Goal: Task Accomplishment & Management: Complete application form

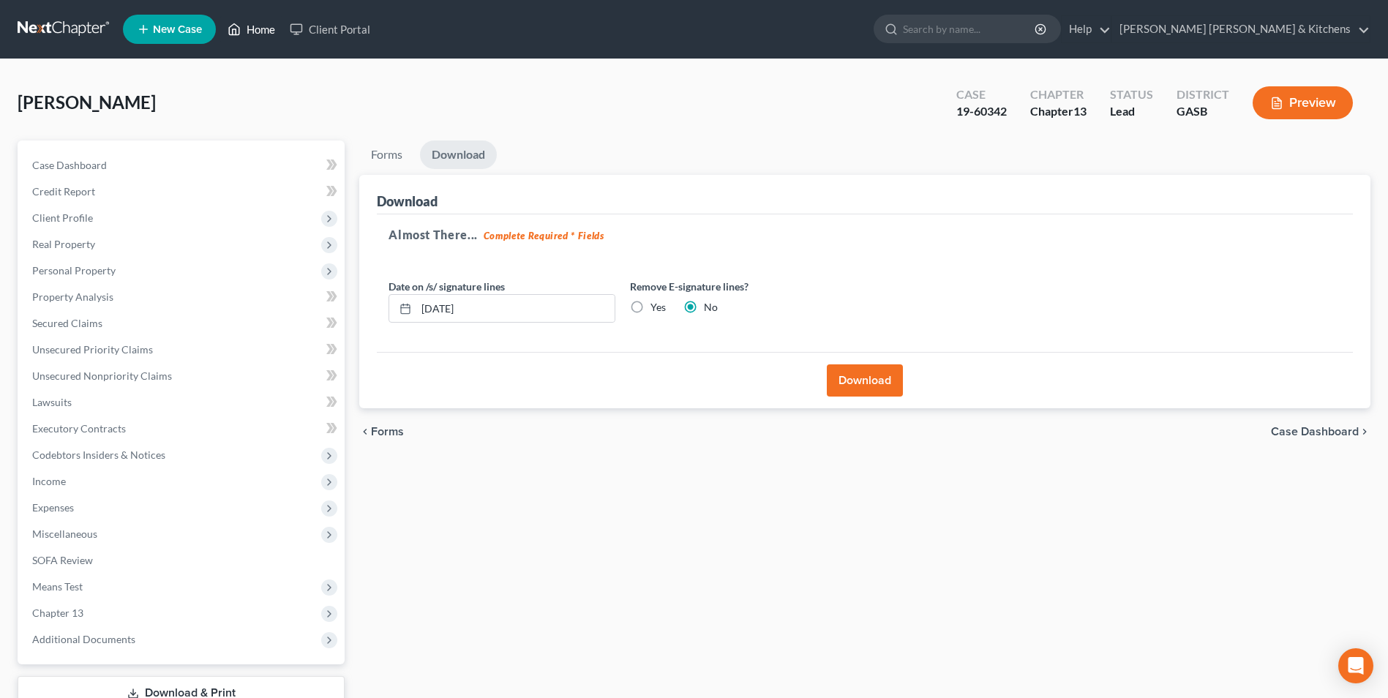
drag, startPoint x: 256, startPoint y: 28, endPoint x: 287, endPoint y: 65, distance: 48.4
click at [256, 28] on link "Home" at bounding box center [251, 29] width 62 height 26
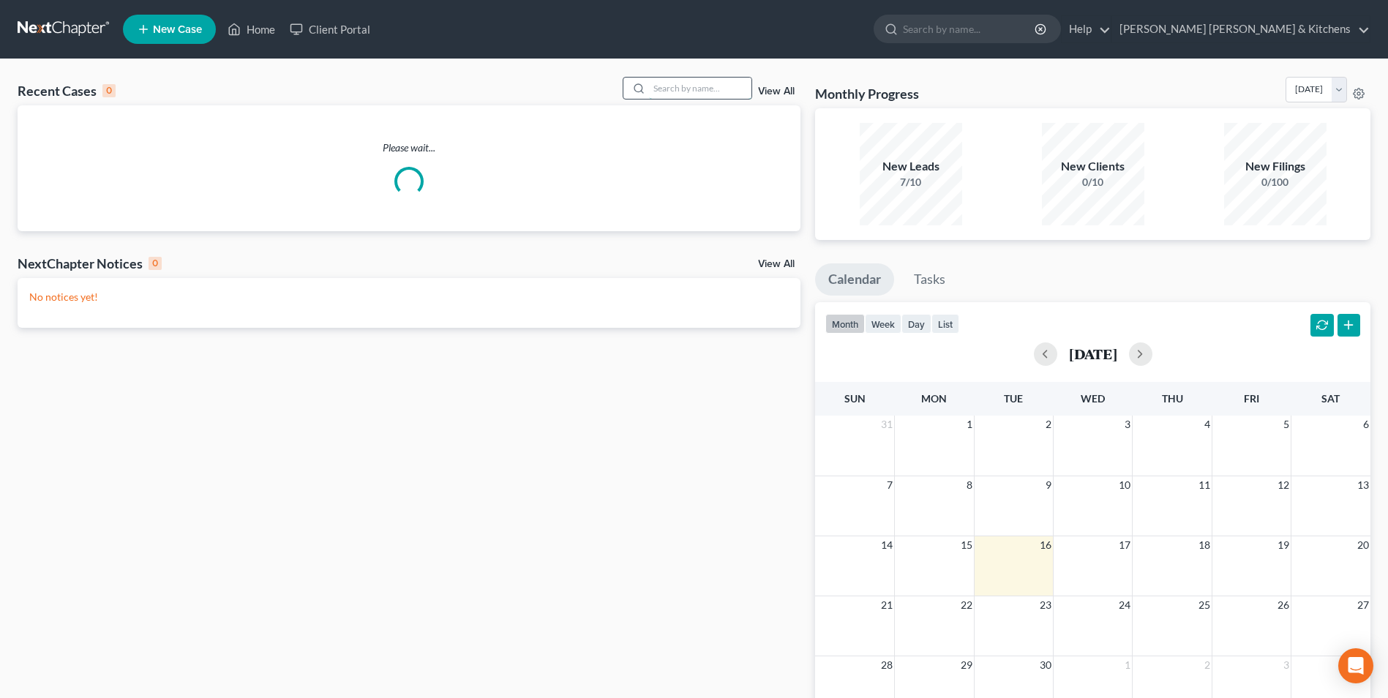
click at [688, 93] on input "search" at bounding box center [700, 88] width 102 height 21
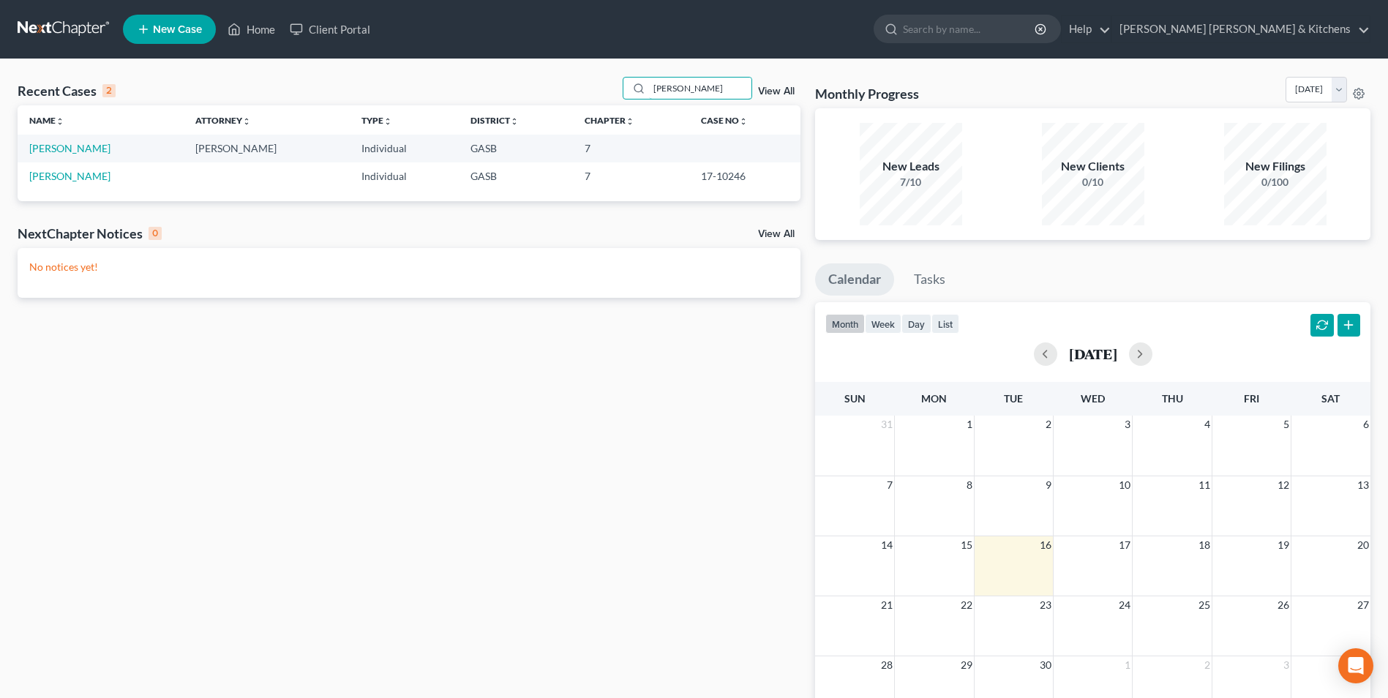
type input "[PERSON_NAME]"
click at [162, 33] on span "New Case" at bounding box center [177, 29] width 49 height 11
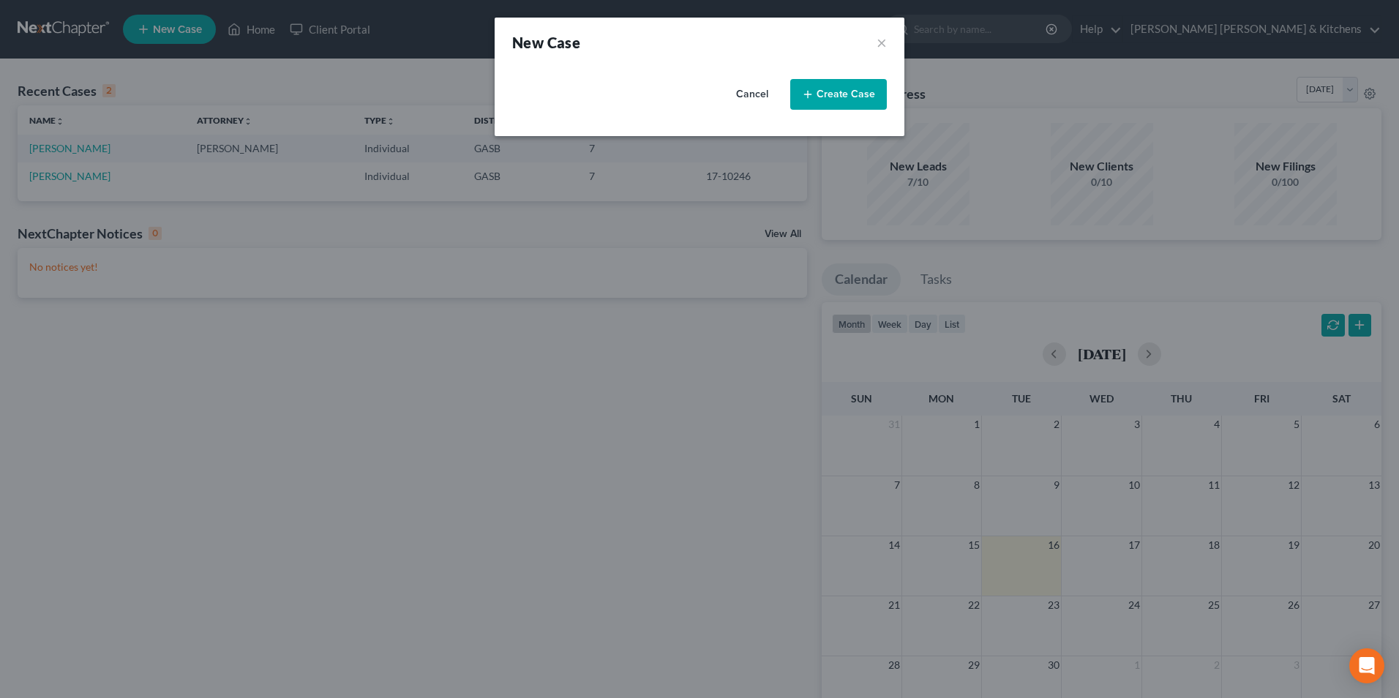
select select "20"
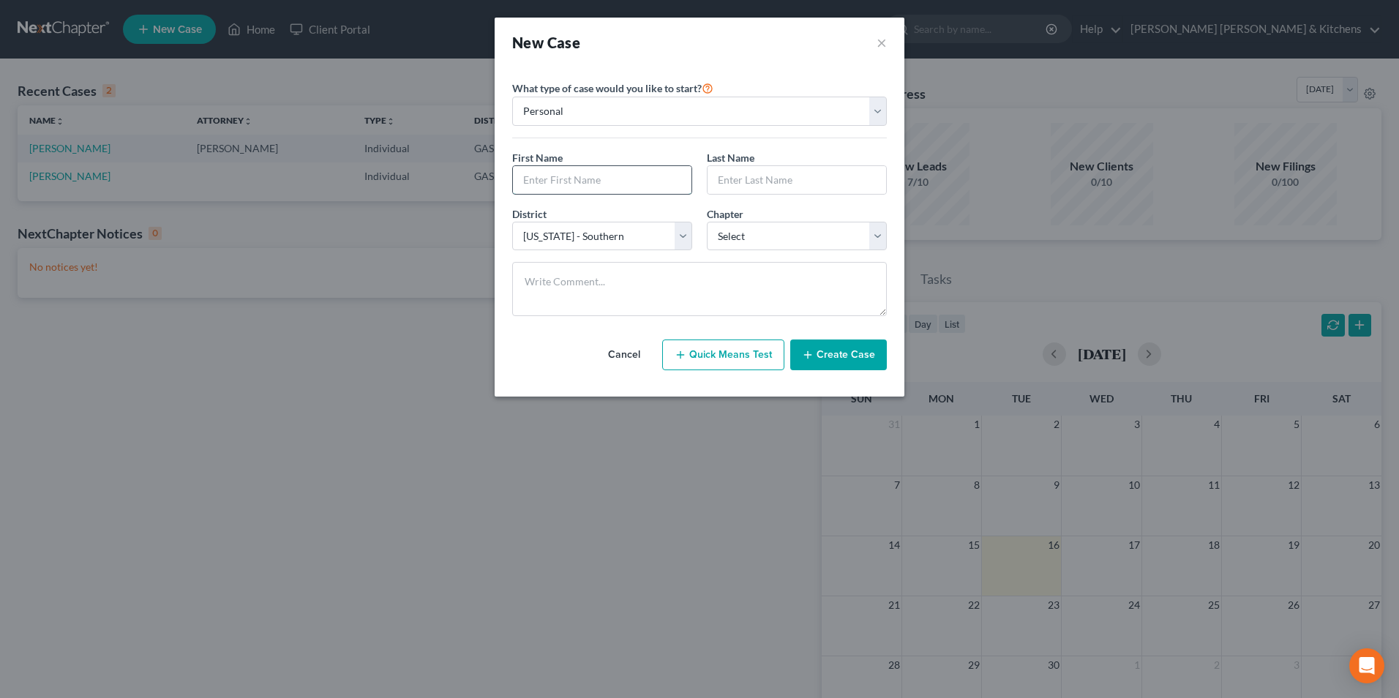
click at [539, 186] on input "text" at bounding box center [602, 180] width 179 height 28
type input "[PERSON_NAME]"
drag, startPoint x: 739, startPoint y: 236, endPoint x: 738, endPoint y: 244, distance: 7.4
click at [739, 239] on select "Select 7 11 12 13" at bounding box center [797, 236] width 180 height 29
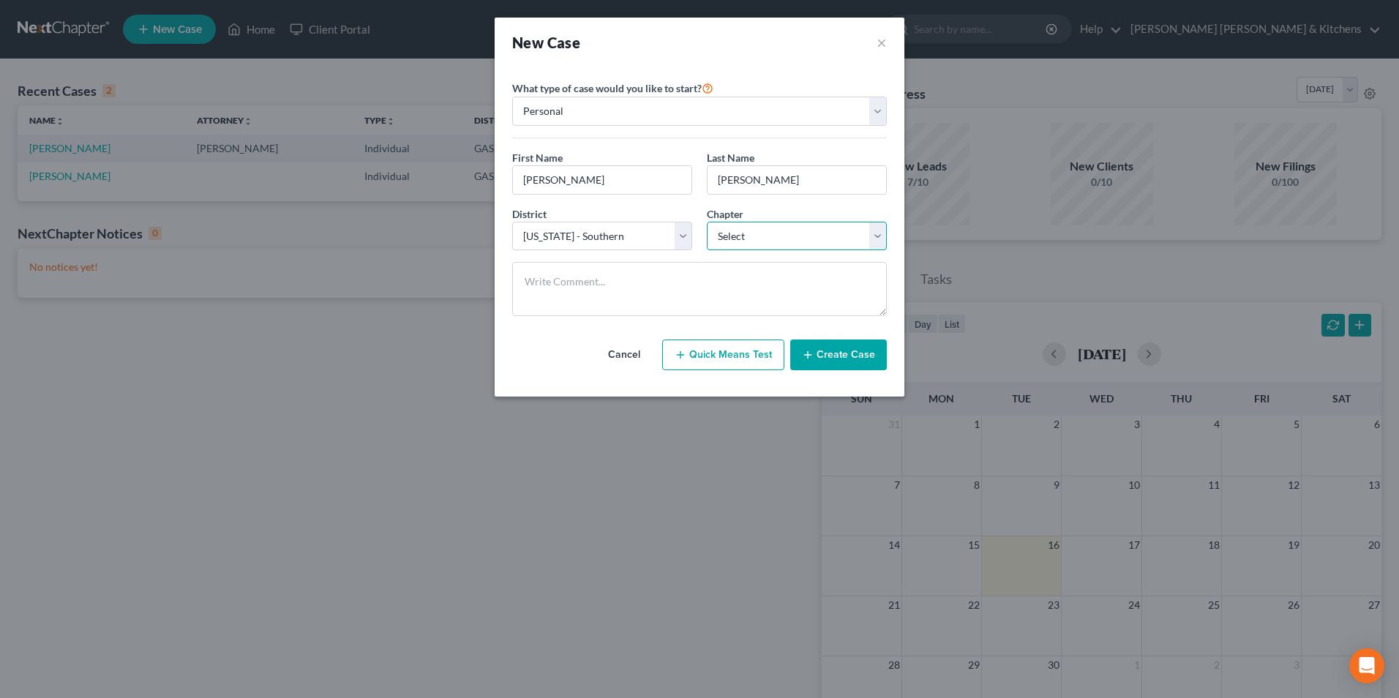
select select "3"
click at [707, 222] on select "Select 7 11 12 13" at bounding box center [797, 236] width 180 height 29
drag, startPoint x: 856, startPoint y: 366, endPoint x: 769, endPoint y: 438, distance: 113.4
click at [853, 366] on button "Create Case" at bounding box center [838, 355] width 97 height 31
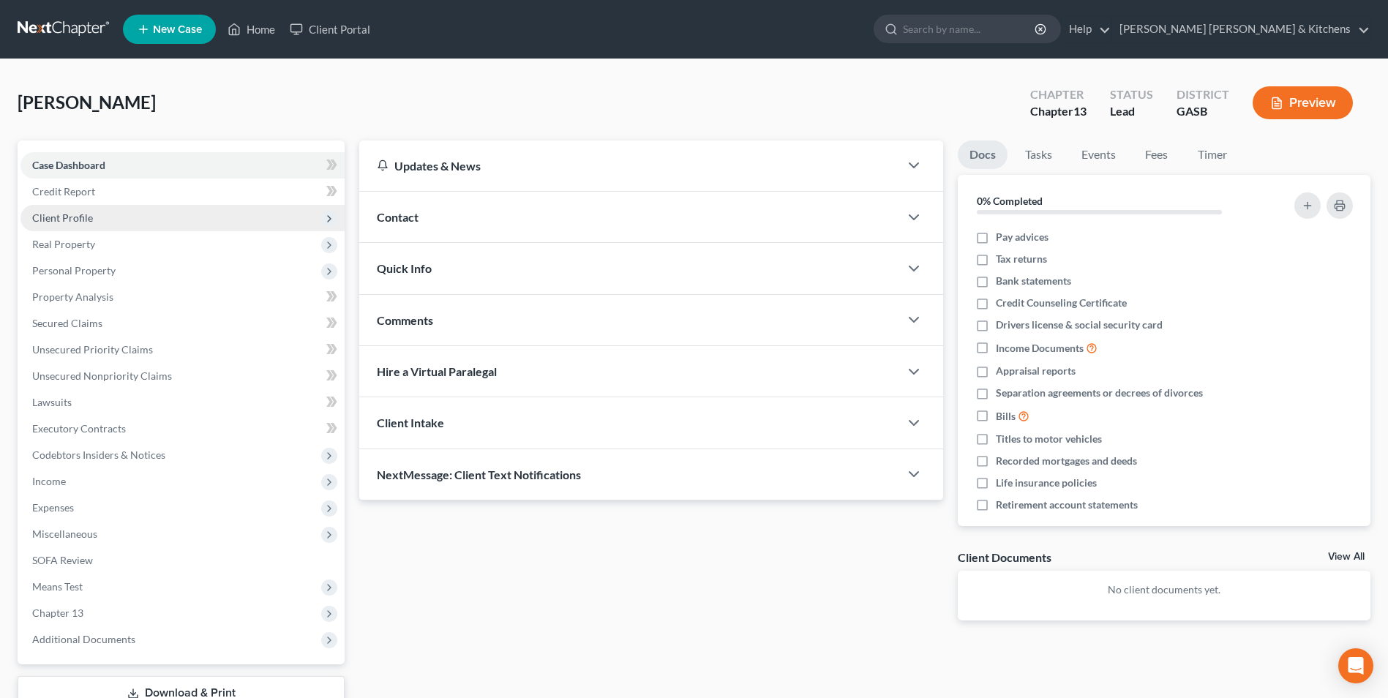
click at [53, 218] on span "Client Profile" at bounding box center [62, 218] width 61 height 12
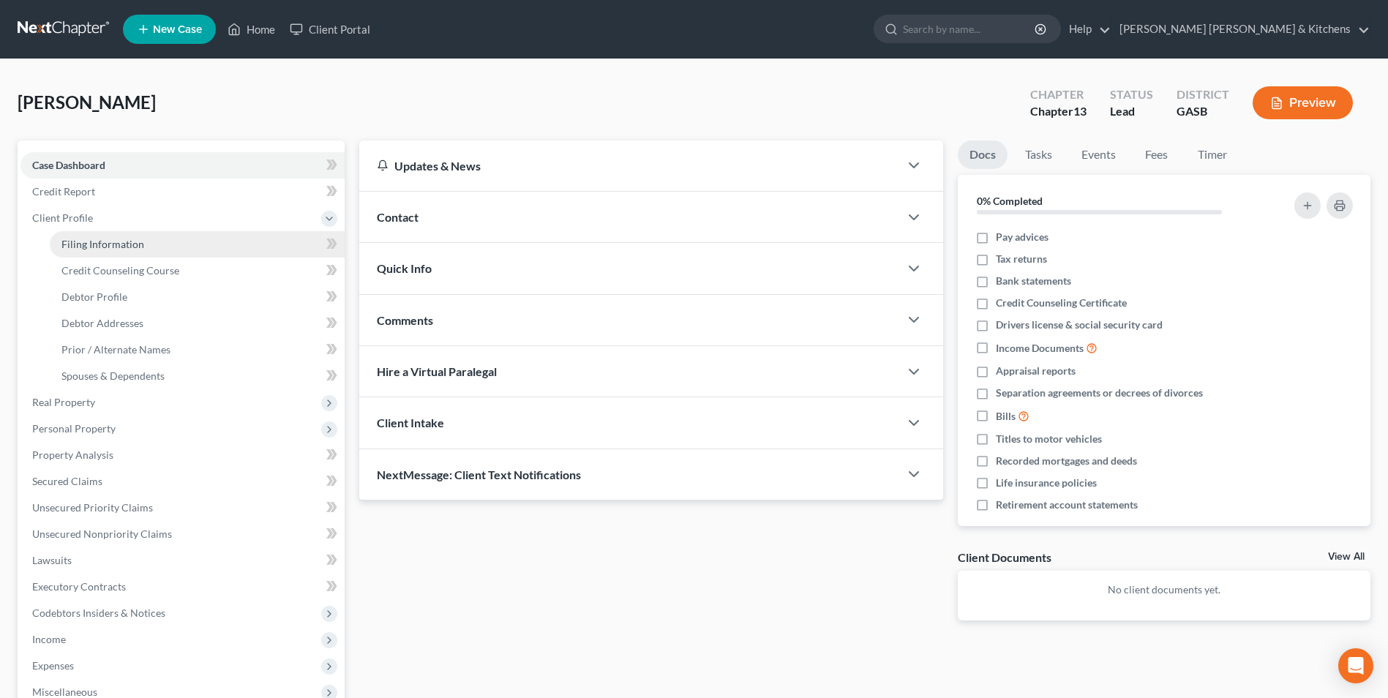
click at [72, 252] on link "Filing Information" at bounding box center [197, 244] width 295 height 26
select select "1"
select select "0"
select select "3"
select select "20"
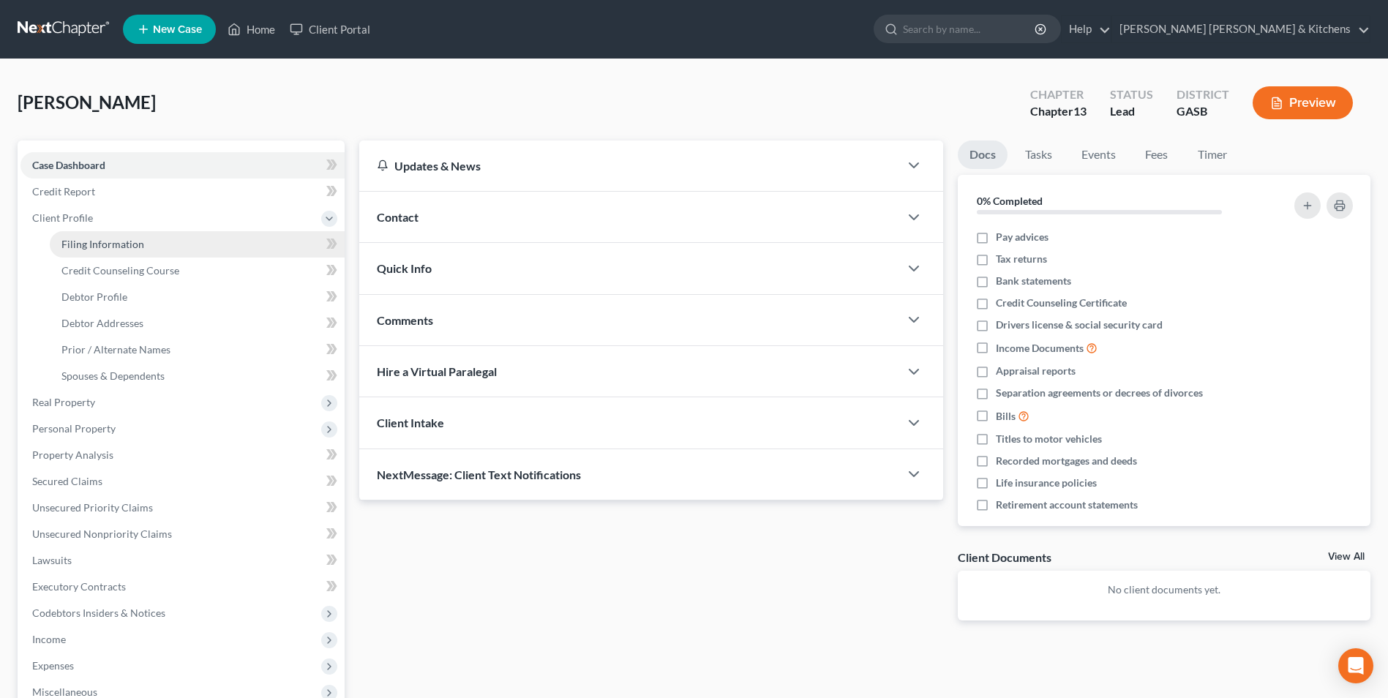
select select "10"
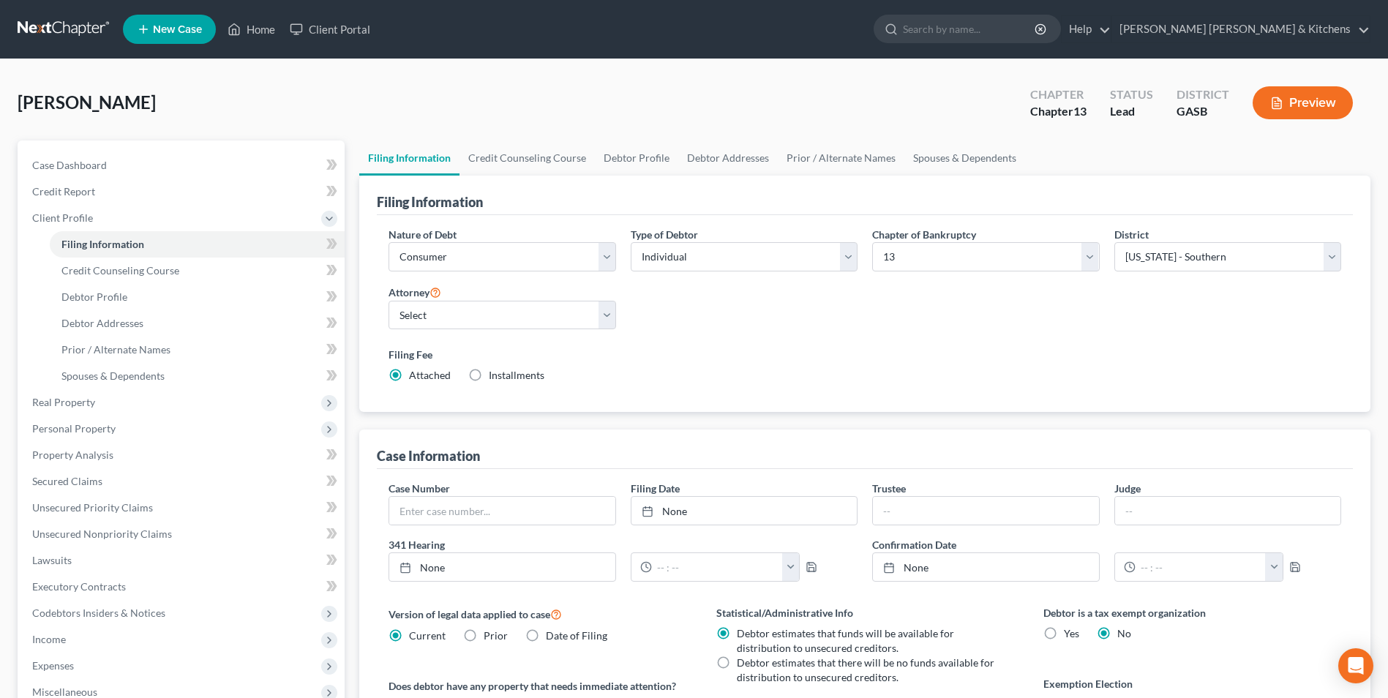
click at [489, 383] on label "Installments Installments" at bounding box center [517, 375] width 56 height 15
click at [495, 378] on input "Installments Installments" at bounding box center [500, 373] width 10 height 10
radio input "true"
radio input "false"
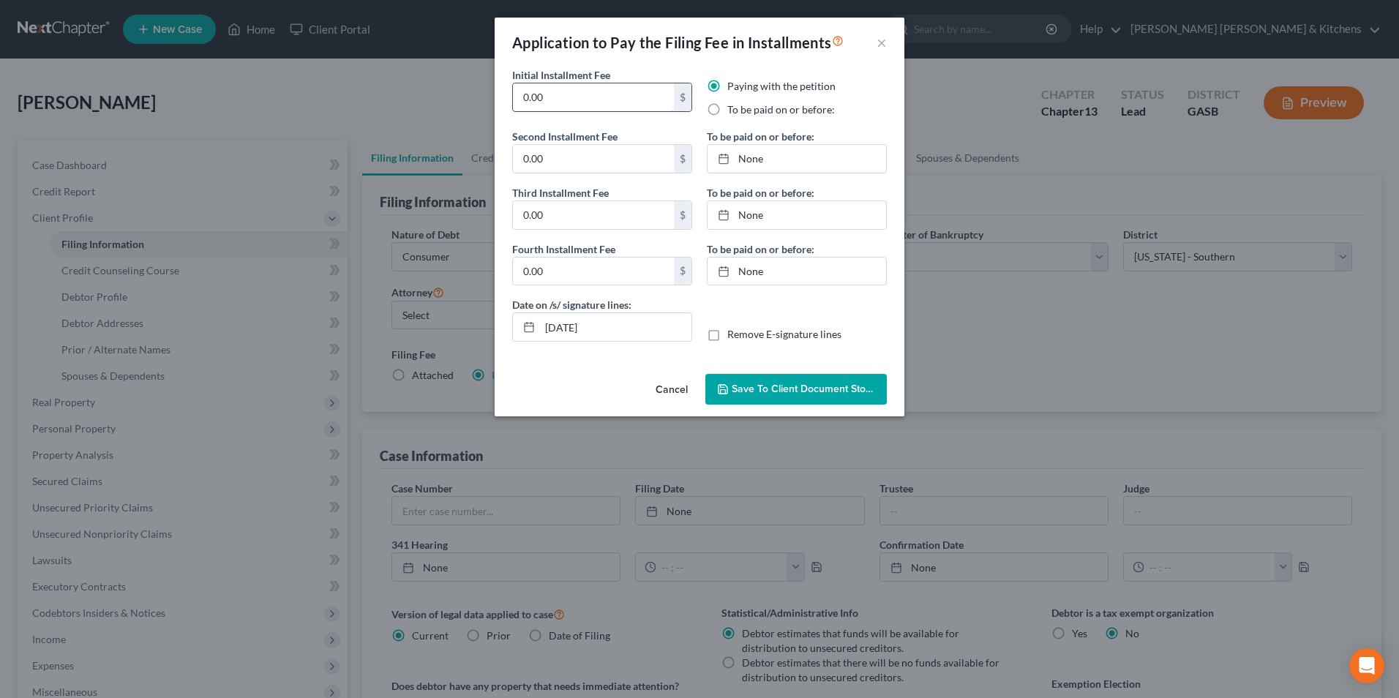
drag, startPoint x: 549, startPoint y: 101, endPoint x: 515, endPoint y: 103, distance: 33.7
click at [510, 105] on div "Initial Installment Fee 0.00 $" at bounding box center [602, 97] width 195 height 61
type input "313.00"
click at [728, 110] on label "To be paid on or before:" at bounding box center [782, 109] width 108 height 15
click at [733, 110] on input "To be paid on or before:" at bounding box center [738, 107] width 10 height 10
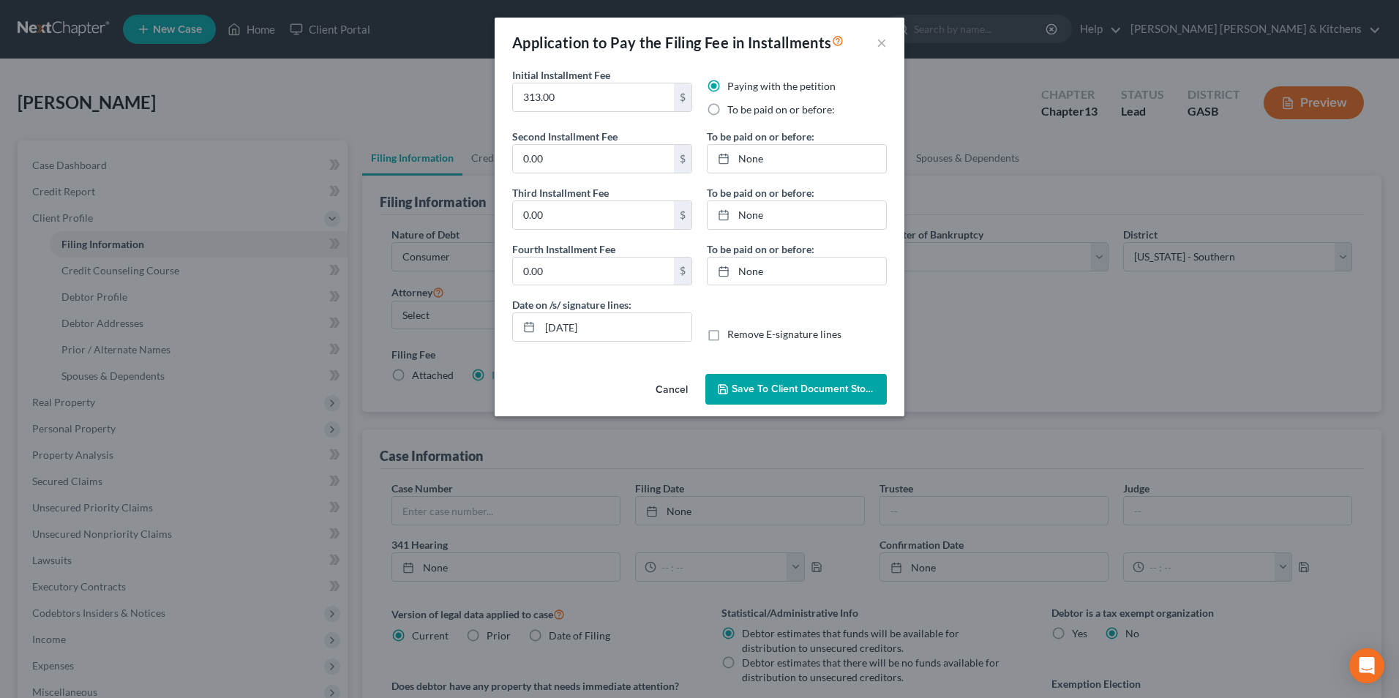
radio input "true"
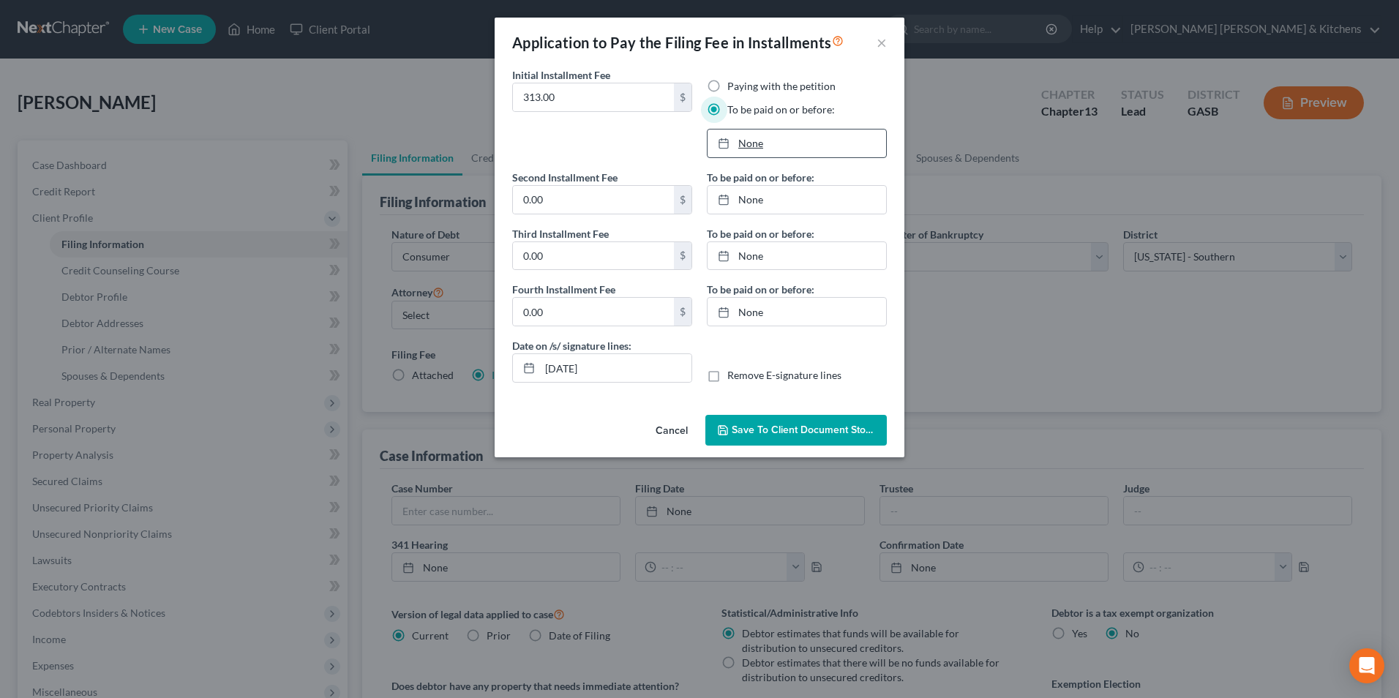
click at [748, 145] on link "None" at bounding box center [797, 144] width 179 height 28
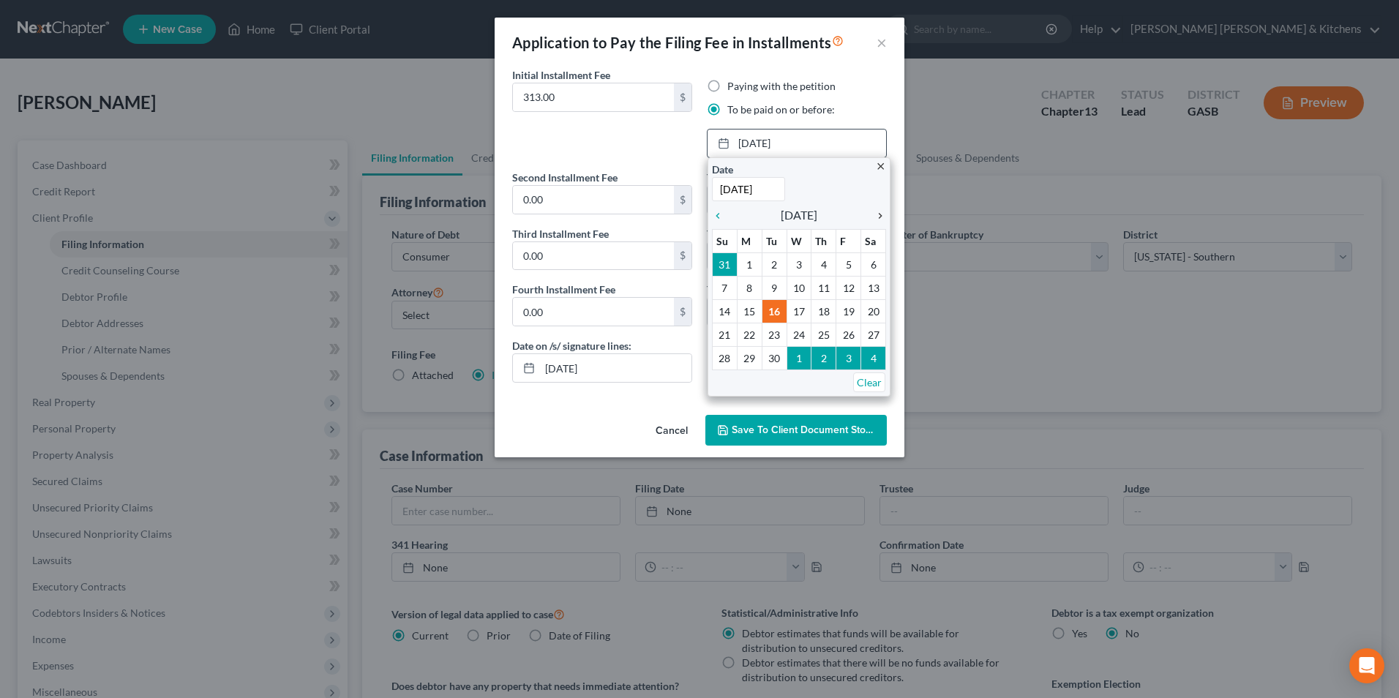
click at [881, 214] on icon "chevron_right" at bounding box center [876, 216] width 19 height 12
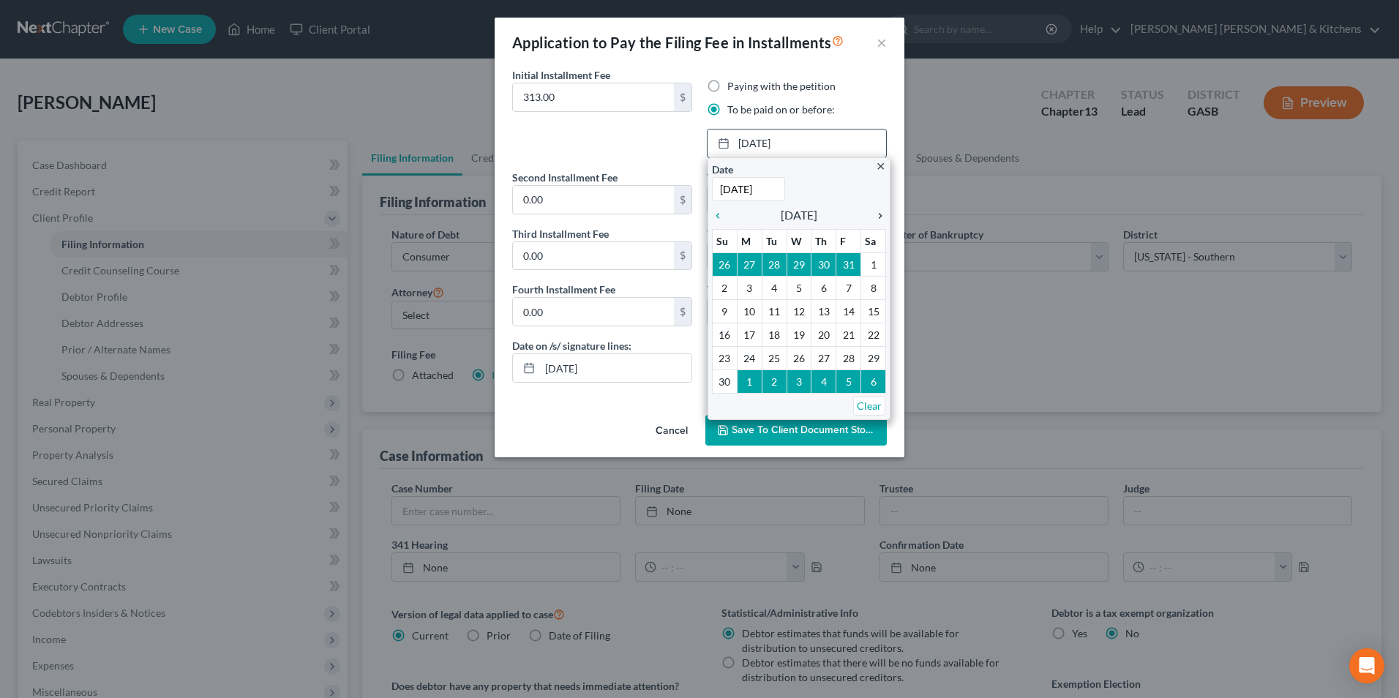
click at [881, 214] on icon "chevron_right" at bounding box center [876, 216] width 19 height 12
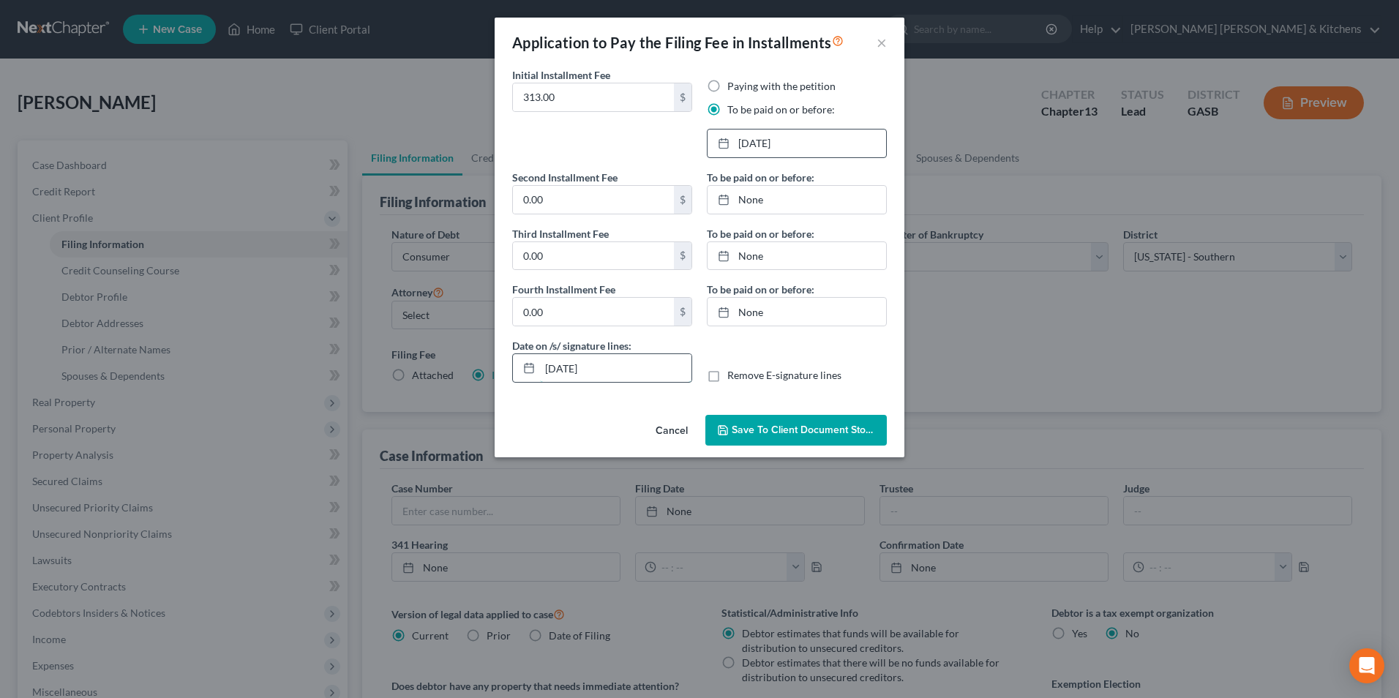
drag, startPoint x: 612, startPoint y: 375, endPoint x: 517, endPoint y: 381, distance: 95.3
click at [519, 381] on div "[DATE]" at bounding box center [602, 368] width 180 height 29
drag, startPoint x: 712, startPoint y: 375, endPoint x: 739, endPoint y: 436, distance: 66.9
click at [728, 376] on label "Remove E-signature lines" at bounding box center [785, 375] width 114 height 15
click at [733, 376] on input "Remove E-signature lines" at bounding box center [738, 373] width 10 height 10
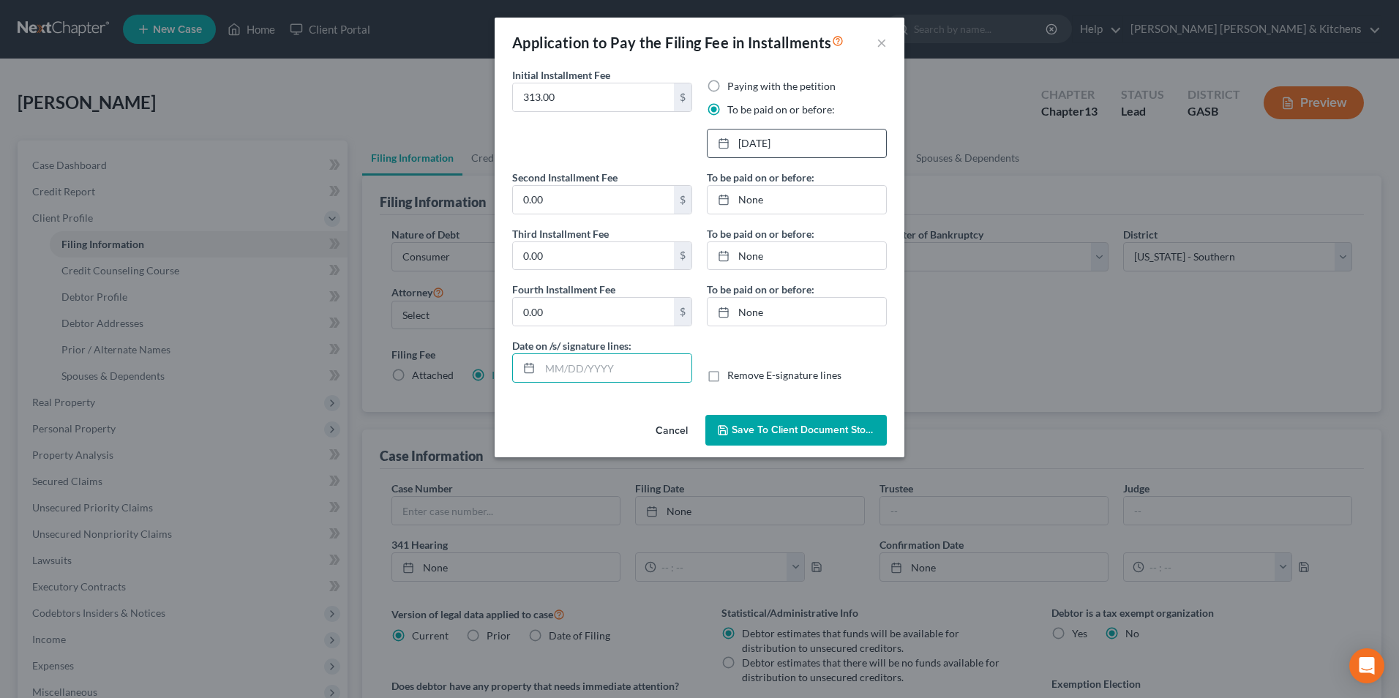
checkbox input "true"
click at [747, 436] on button "Save to Client Document Storage" at bounding box center [797, 430] width 182 height 31
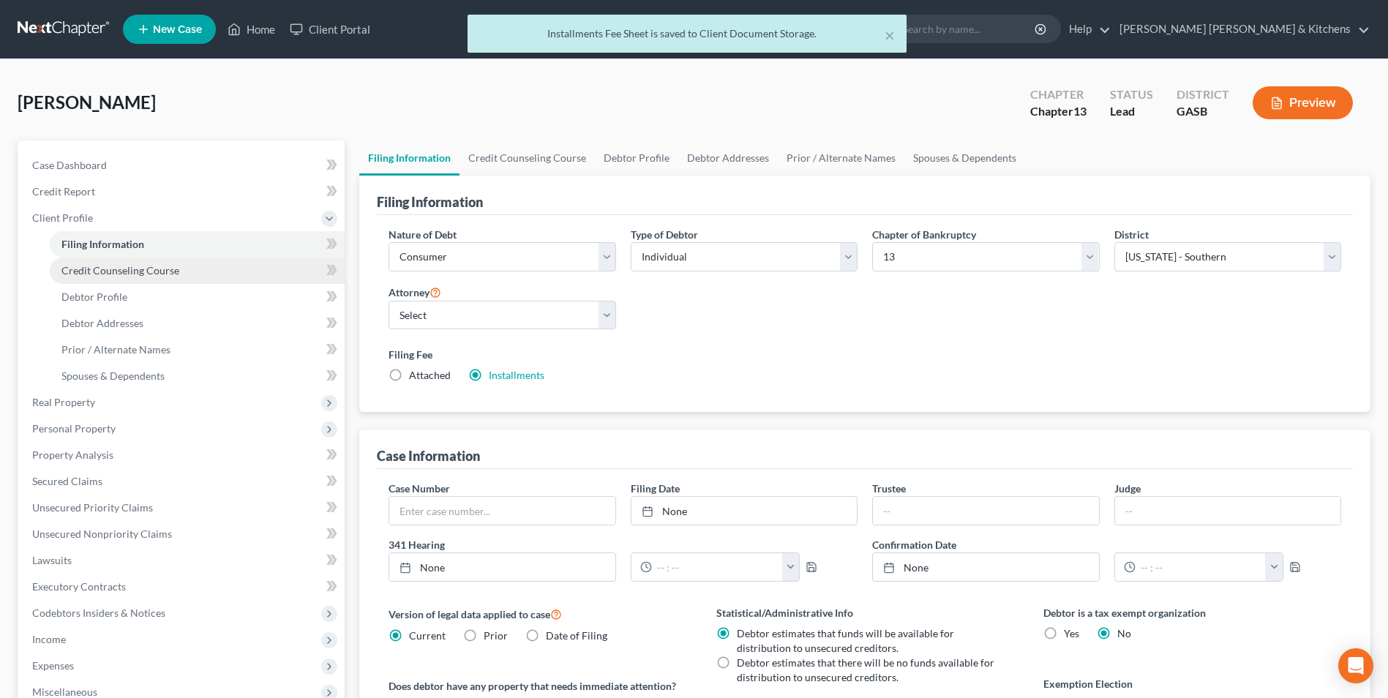
click at [94, 275] on span "Credit Counseling Course" at bounding box center [120, 270] width 118 height 12
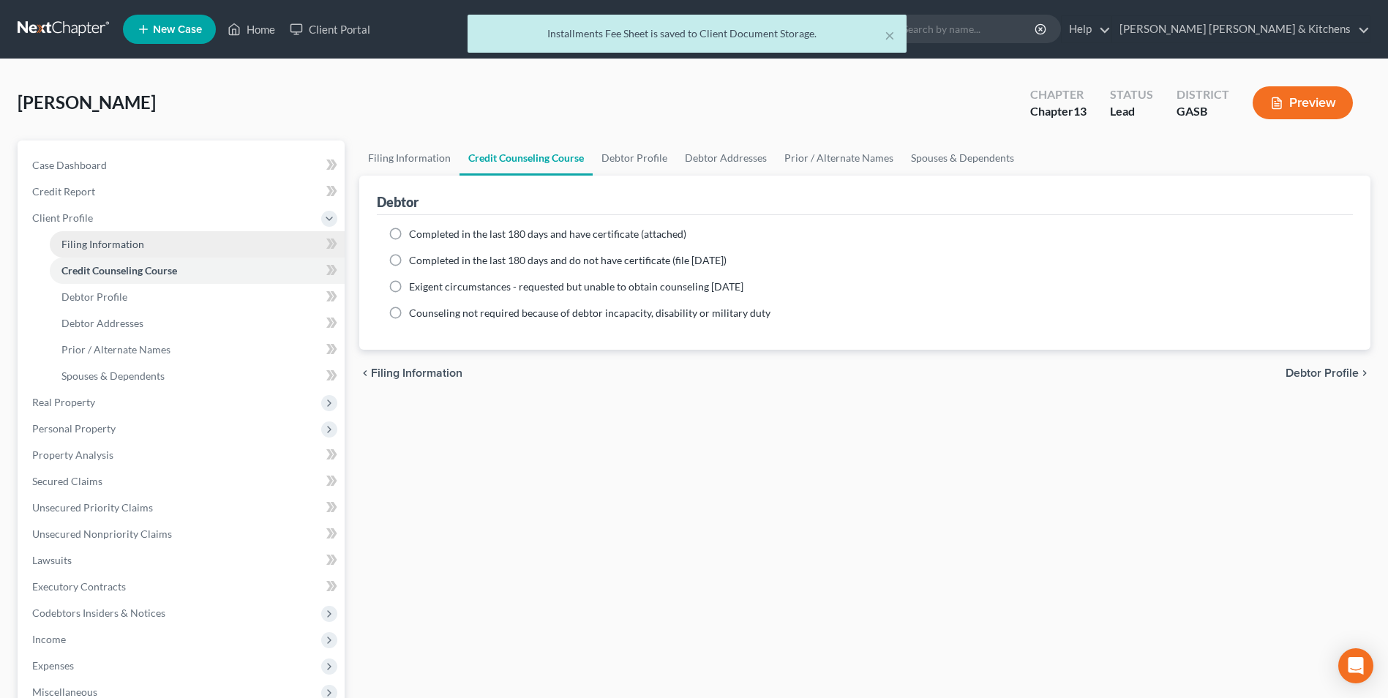
click at [108, 246] on span "Filing Information" at bounding box center [102, 244] width 83 height 12
select select "1"
select select "0"
select select "3"
select select "20"
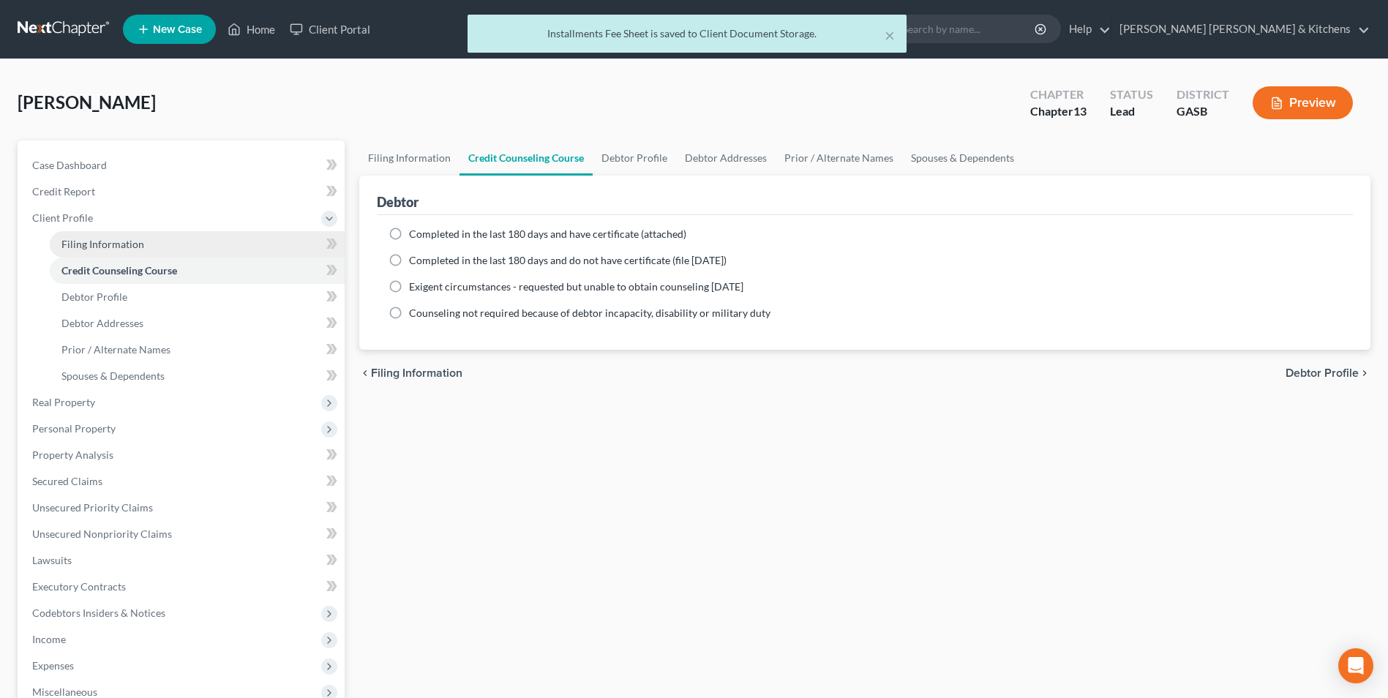
select select "0"
select select "10"
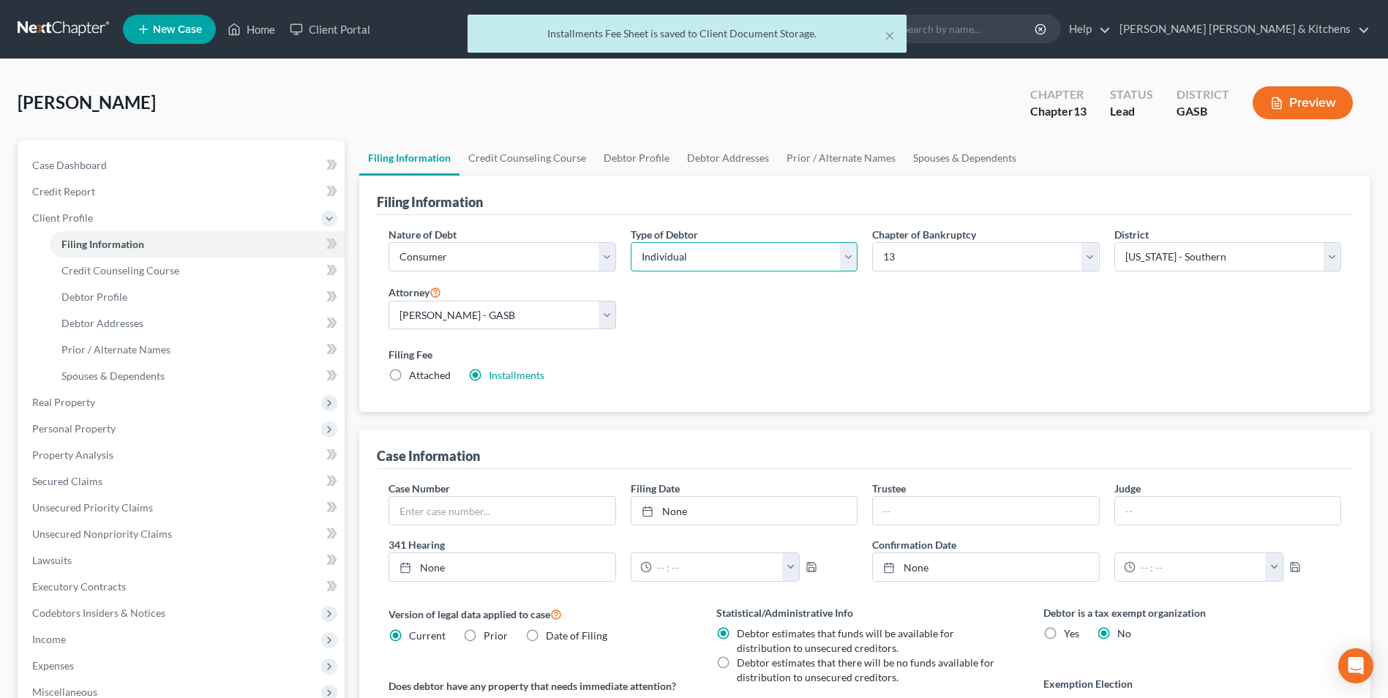
click at [770, 254] on select "Select Individual Joint" at bounding box center [744, 256] width 227 height 29
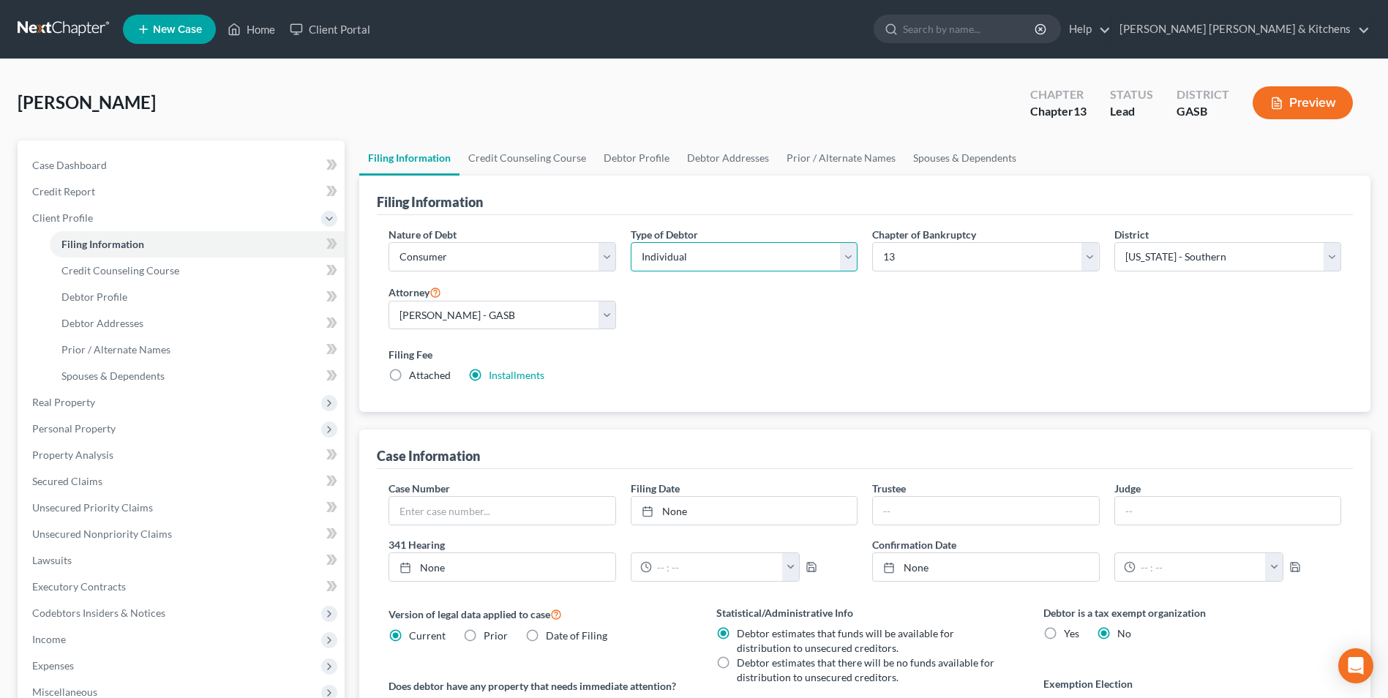
click at [631, 242] on select "Select Individual Joint" at bounding box center [744, 256] width 227 height 29
drag, startPoint x: 654, startPoint y: 255, endPoint x: 650, endPoint y: 274, distance: 18.8
click at [654, 255] on select "Select Individual Joint" at bounding box center [744, 256] width 227 height 29
select select "1"
click at [631, 242] on select "Select Individual Joint" at bounding box center [744, 256] width 227 height 29
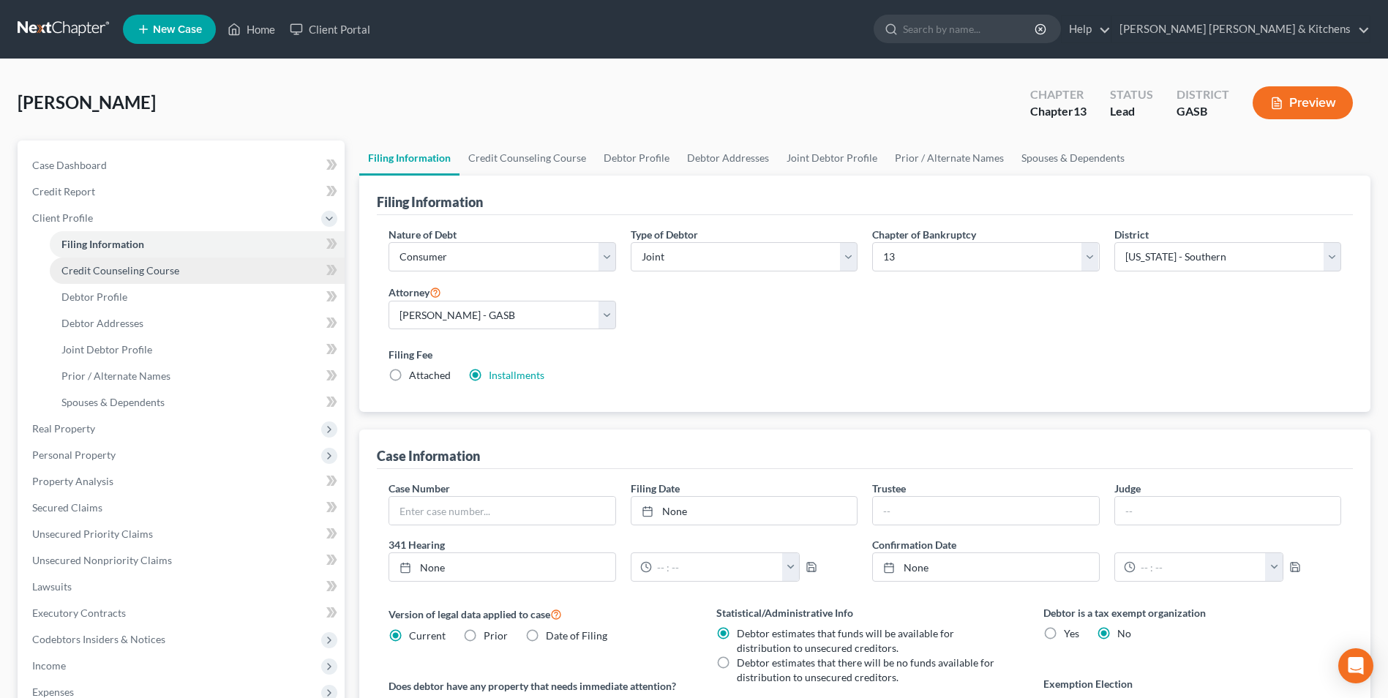
click at [143, 269] on span "Credit Counseling Course" at bounding box center [120, 270] width 118 height 12
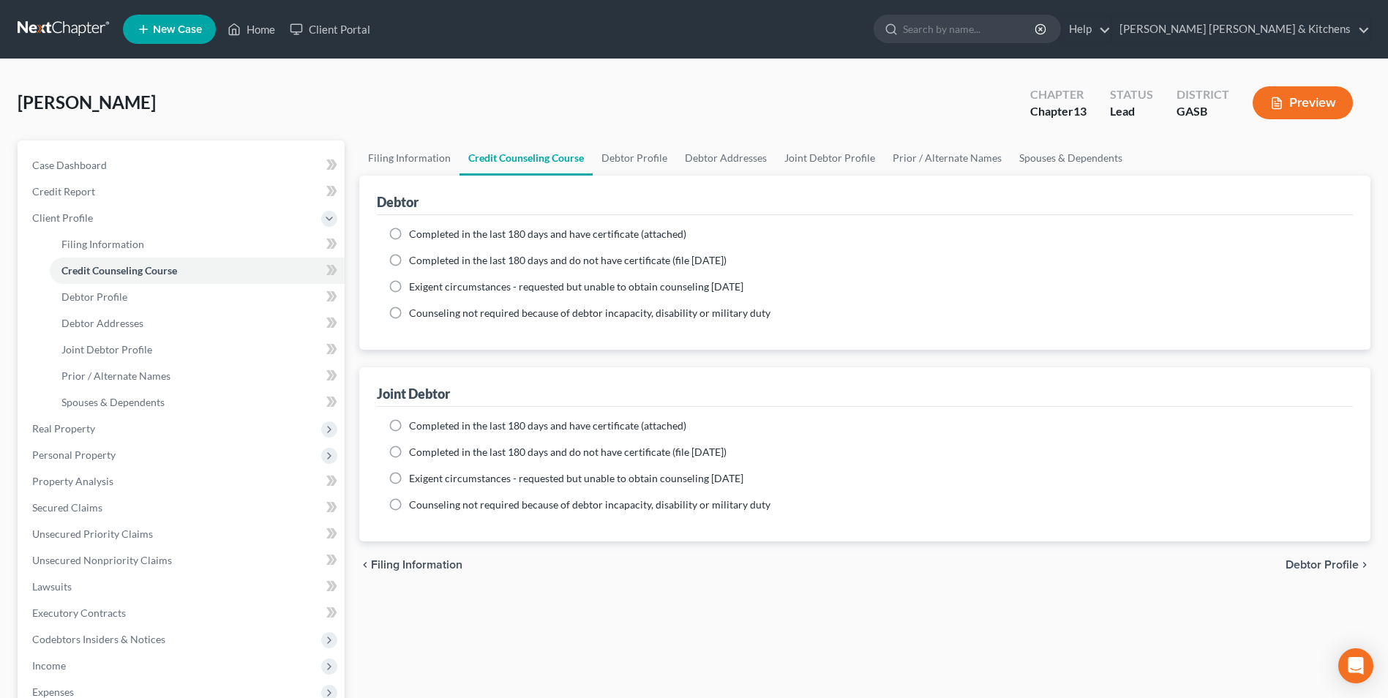
click at [409, 231] on label "Completed in the last 180 days and have certificate (attached)" at bounding box center [547, 234] width 277 height 15
click at [415, 231] on input "Completed in the last 180 days and have certificate (attached)" at bounding box center [420, 232] width 10 height 10
radio input "true"
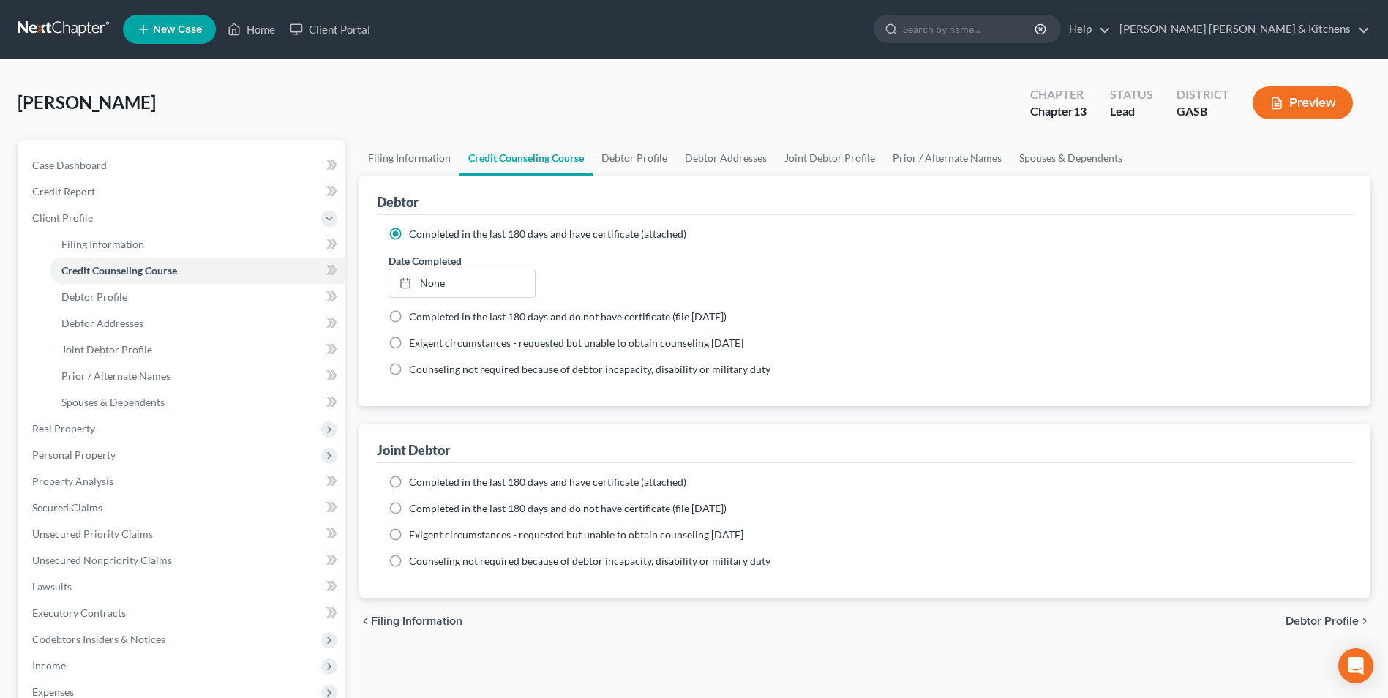
click at [409, 484] on label "Completed in the last 180 days and have certificate (attached)" at bounding box center [547, 482] width 277 height 15
click at [415, 484] on input "Completed in the last 180 days and have certificate (attached)" at bounding box center [420, 480] width 10 height 10
radio input "true"
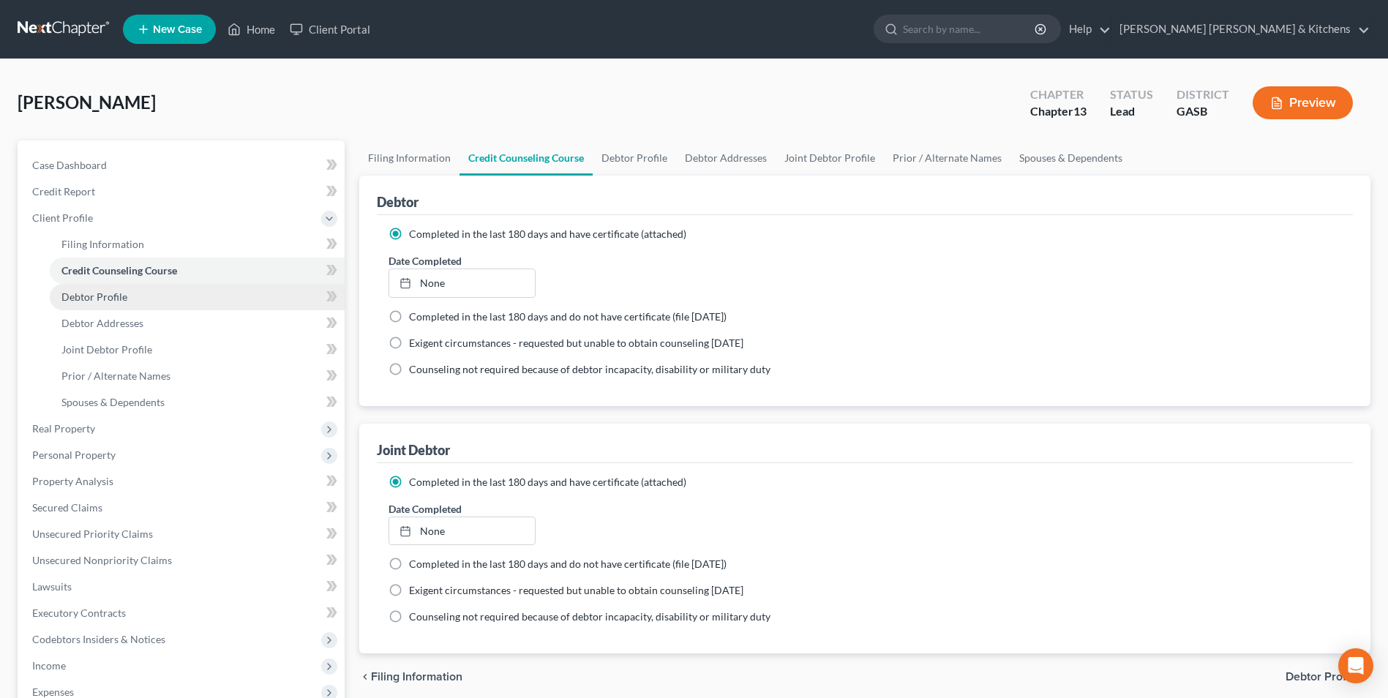
click at [101, 302] on span "Debtor Profile" at bounding box center [94, 297] width 66 height 12
select select "1"
select select "0"
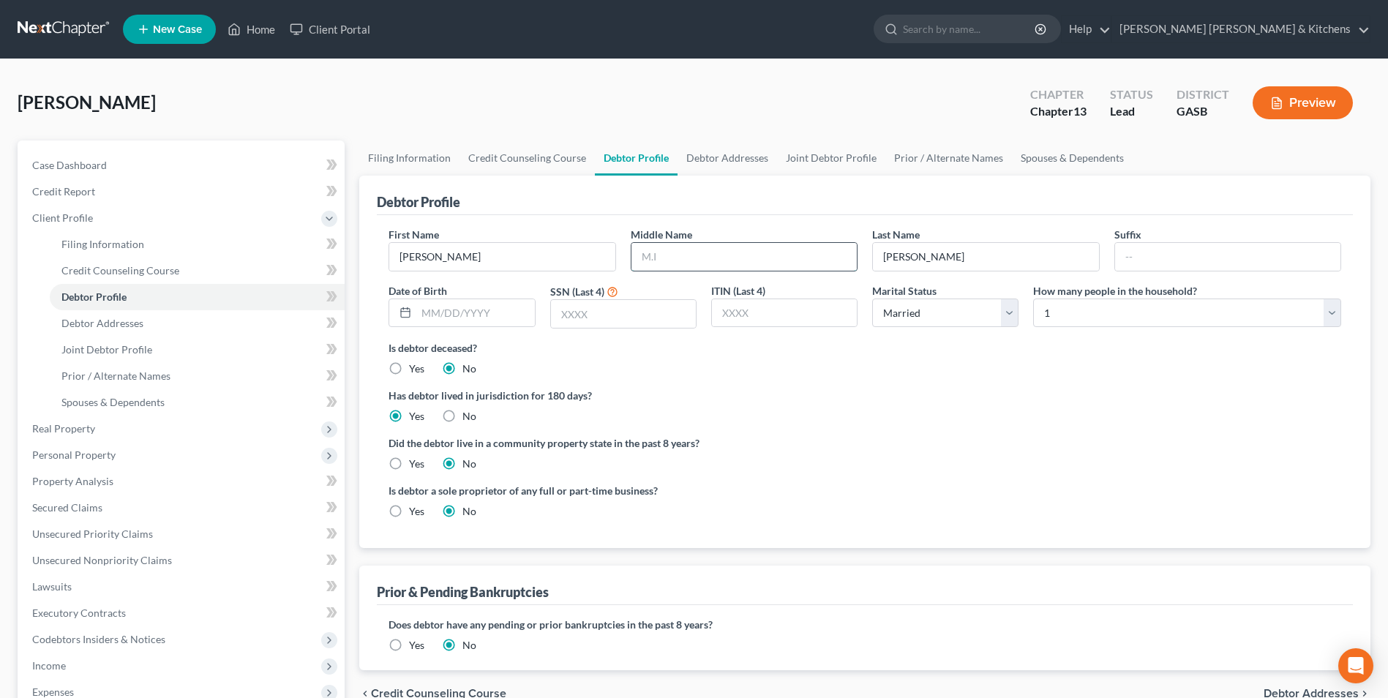
click at [687, 269] on input "text" at bounding box center [744, 257] width 225 height 28
type input "[PERSON_NAME]"
type input "[DATE]"
type input "1460"
click at [1129, 311] on select "Select 1 2 3 4 5 6 7 8 9 10 11 12 13 14 15 16 17 18 19 20" at bounding box center [1187, 313] width 308 height 29
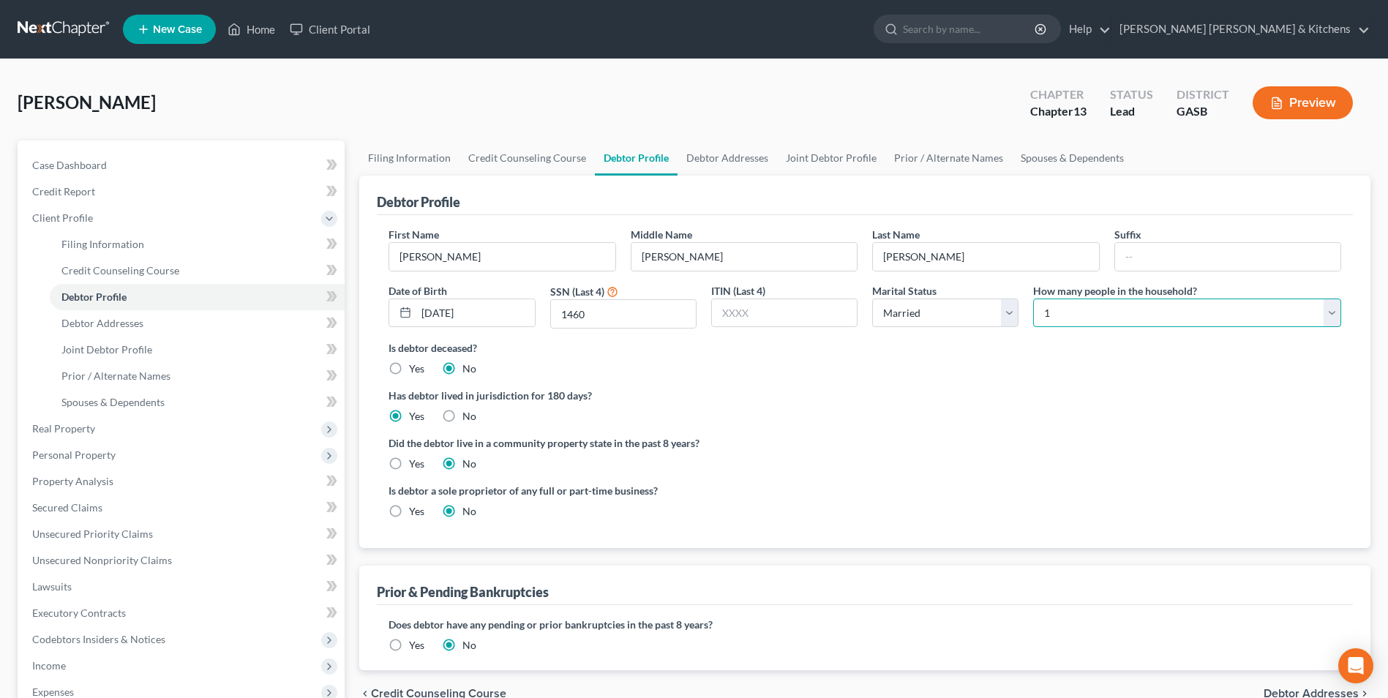
select select "1"
click at [1033, 299] on select "Select 1 2 3 4 5 6 7 8 9 10 11 12 13 14 15 16 17 18 19 20" at bounding box center [1187, 313] width 308 height 29
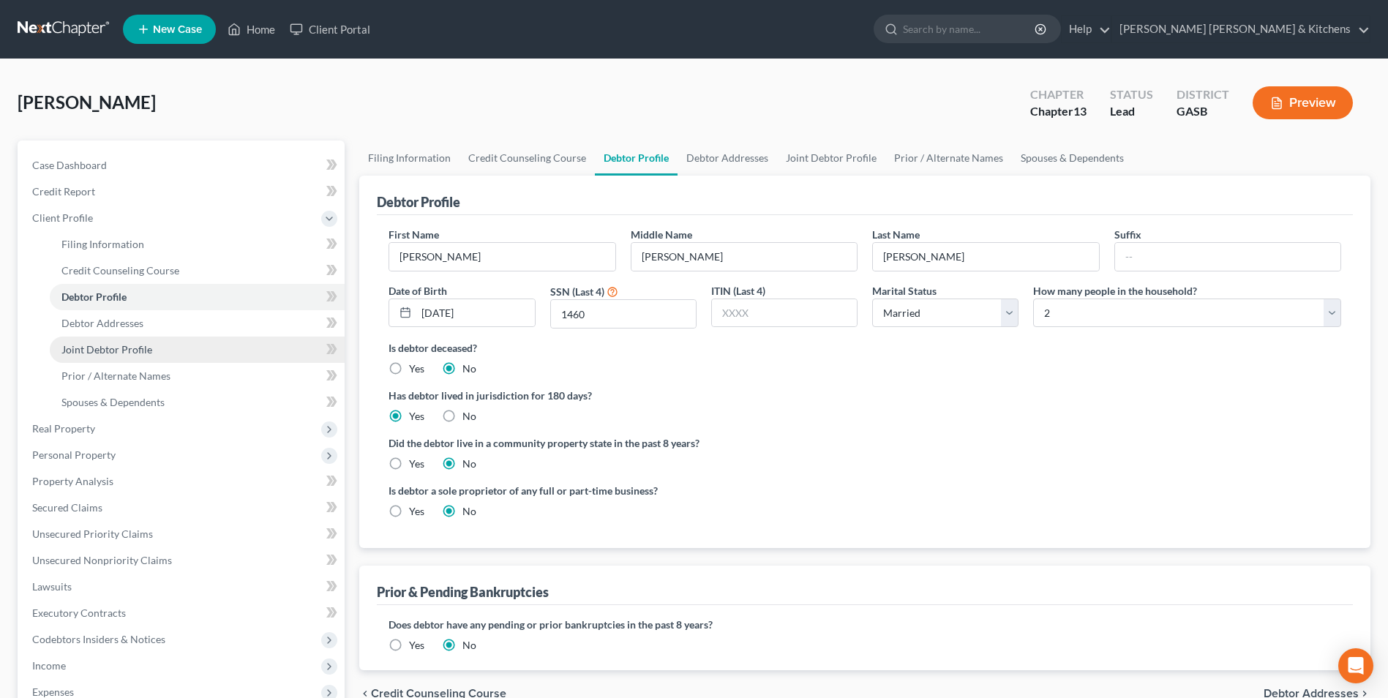
click at [102, 358] on link "Joint Debtor Profile" at bounding box center [197, 350] width 295 height 26
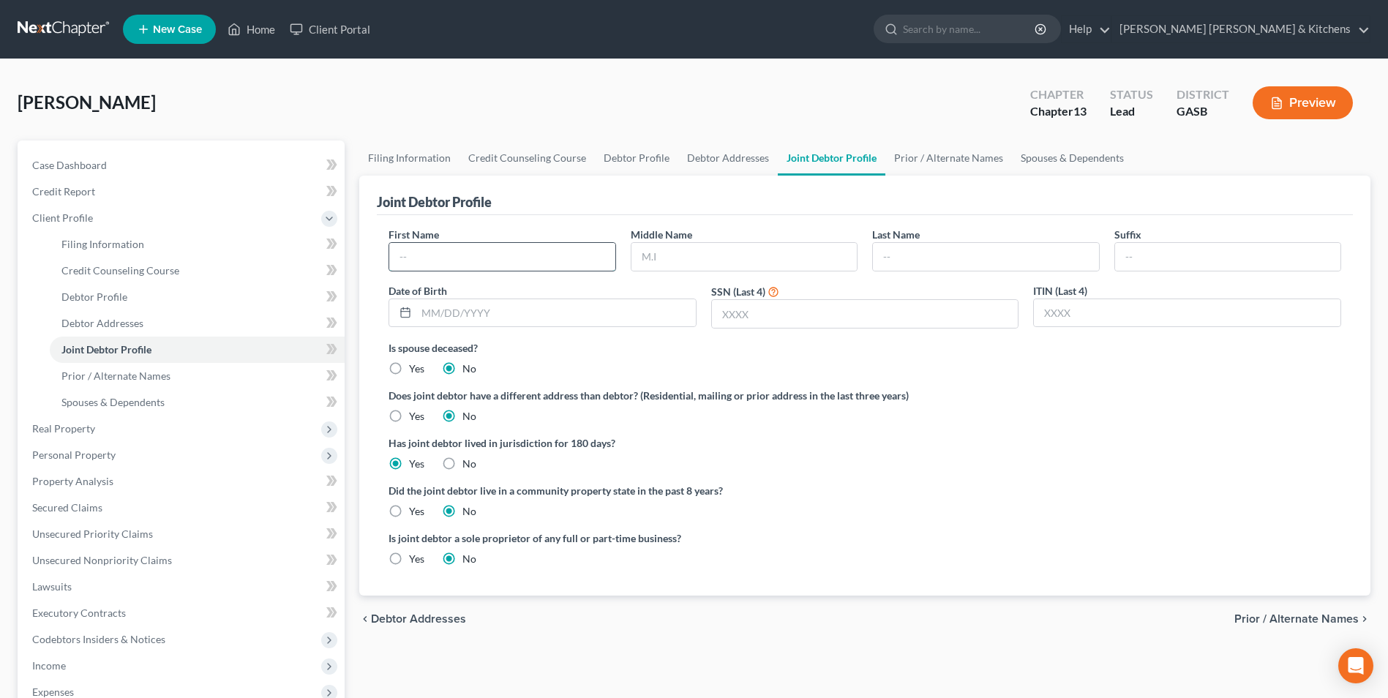
click at [416, 262] on input "text" at bounding box center [501, 257] width 225 height 28
type input "[PERSON_NAME]"
click at [704, 251] on input "[PERSON_NAME]" at bounding box center [744, 257] width 225 height 28
type input "[PERSON_NAME]"
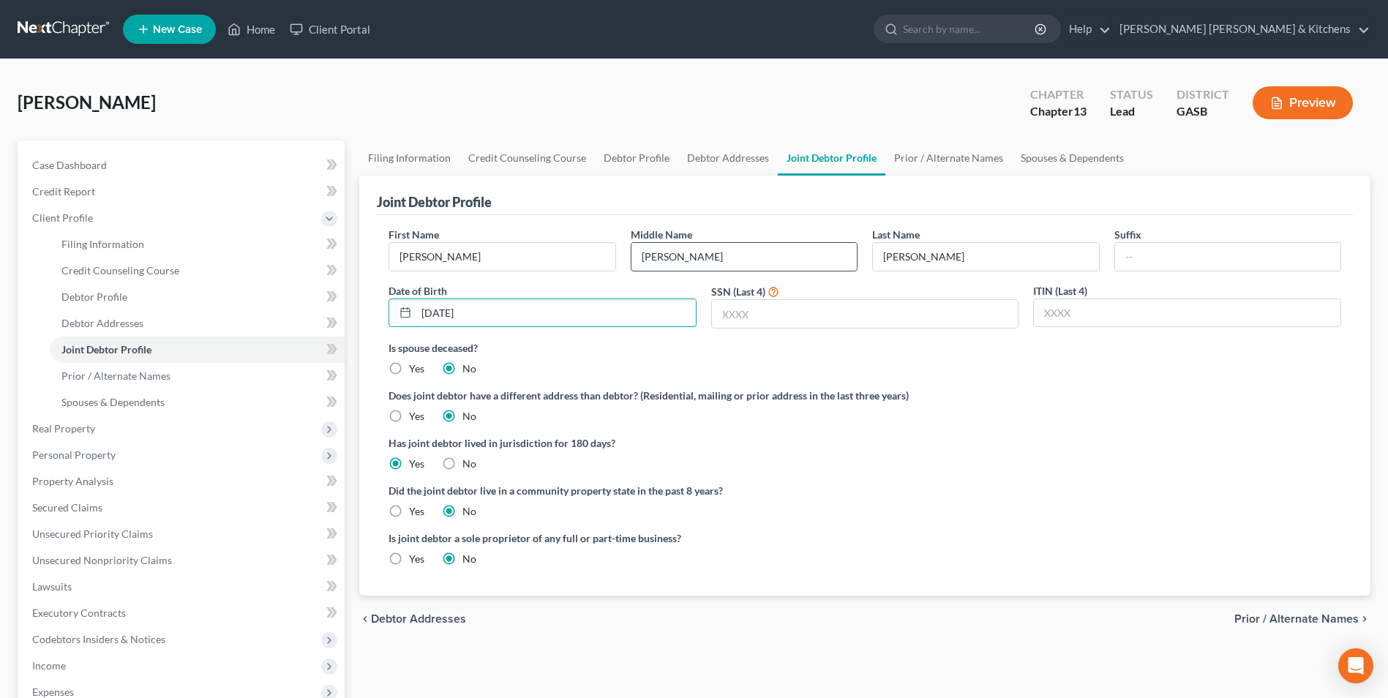
type input "[DATE]"
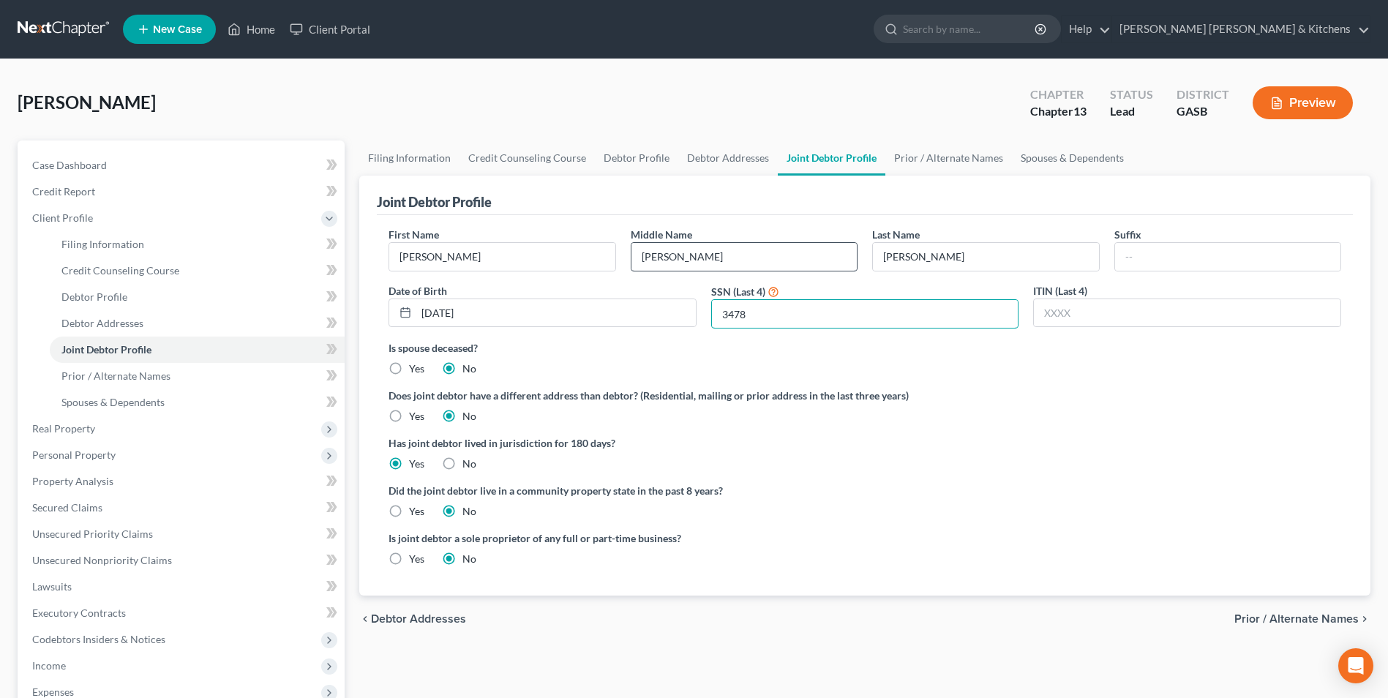
type input "3478"
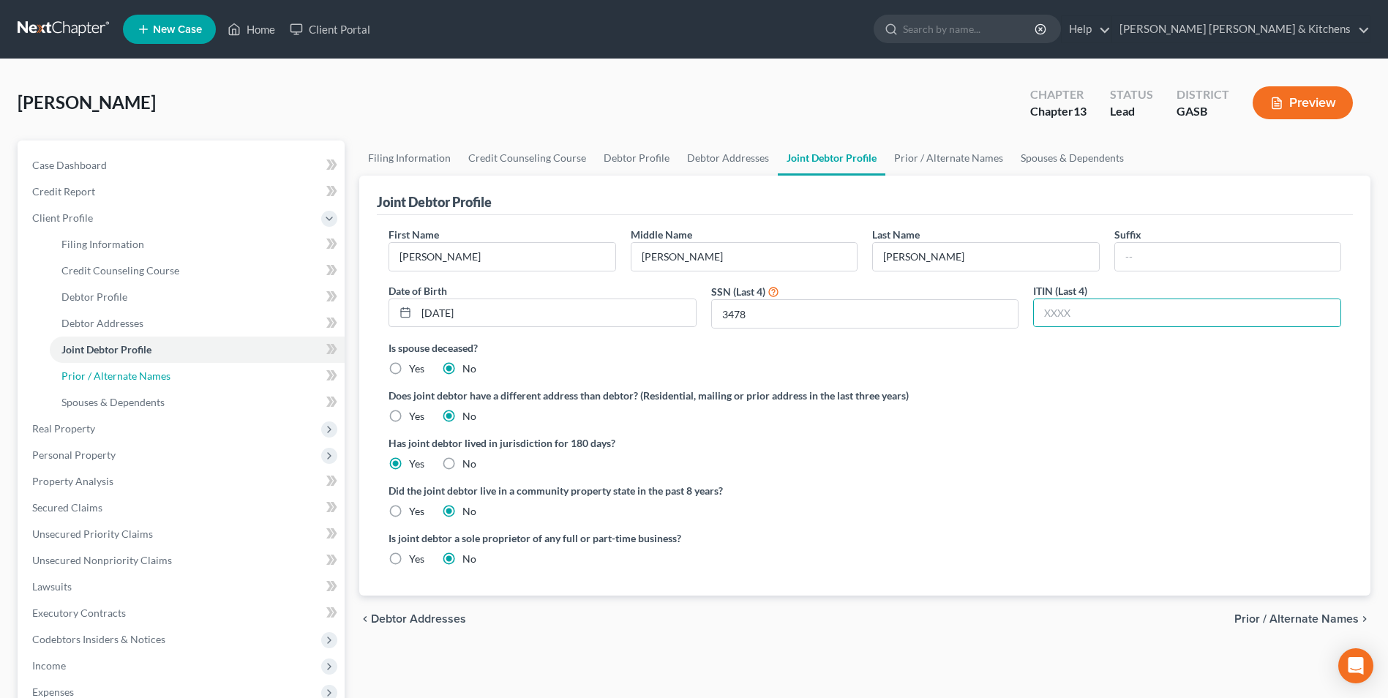
drag, startPoint x: 105, startPoint y: 381, endPoint x: 644, endPoint y: 388, distance: 538.7
click at [105, 381] on span "Prior / Alternate Names" at bounding box center [115, 376] width 109 height 12
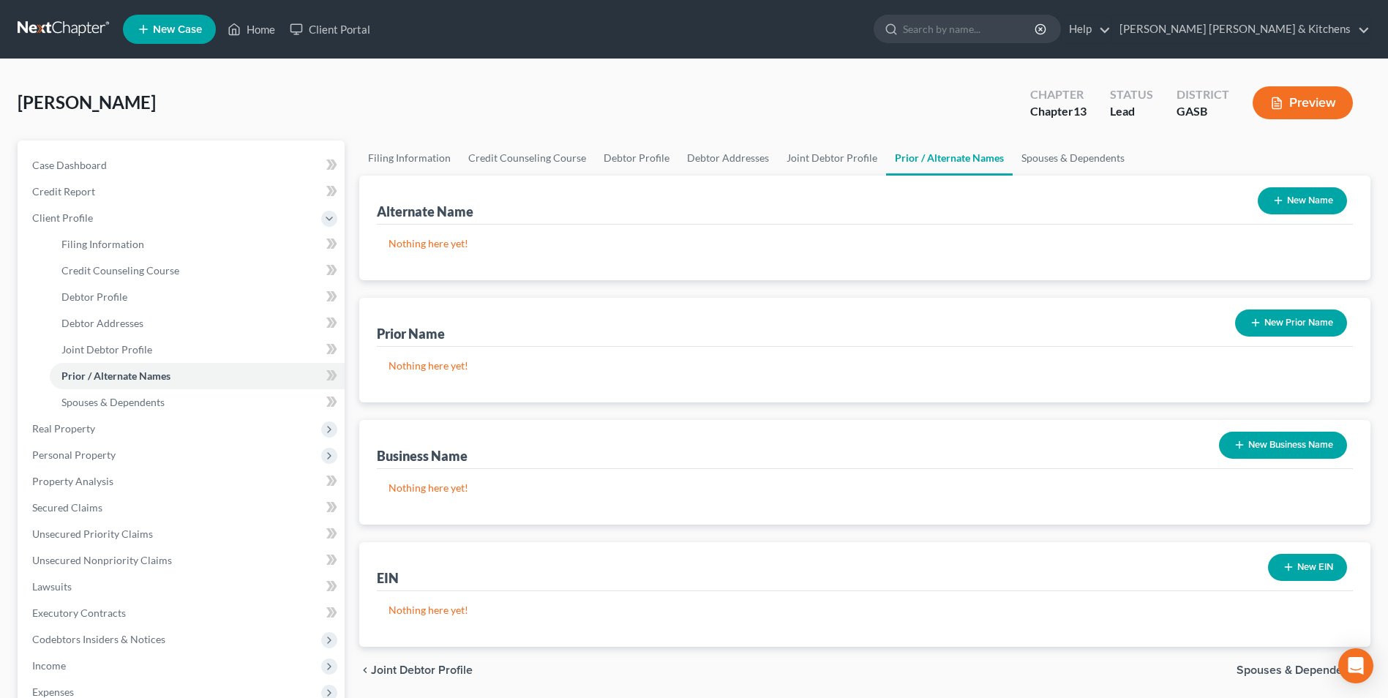
click at [1303, 210] on button "New Name" at bounding box center [1302, 200] width 89 height 27
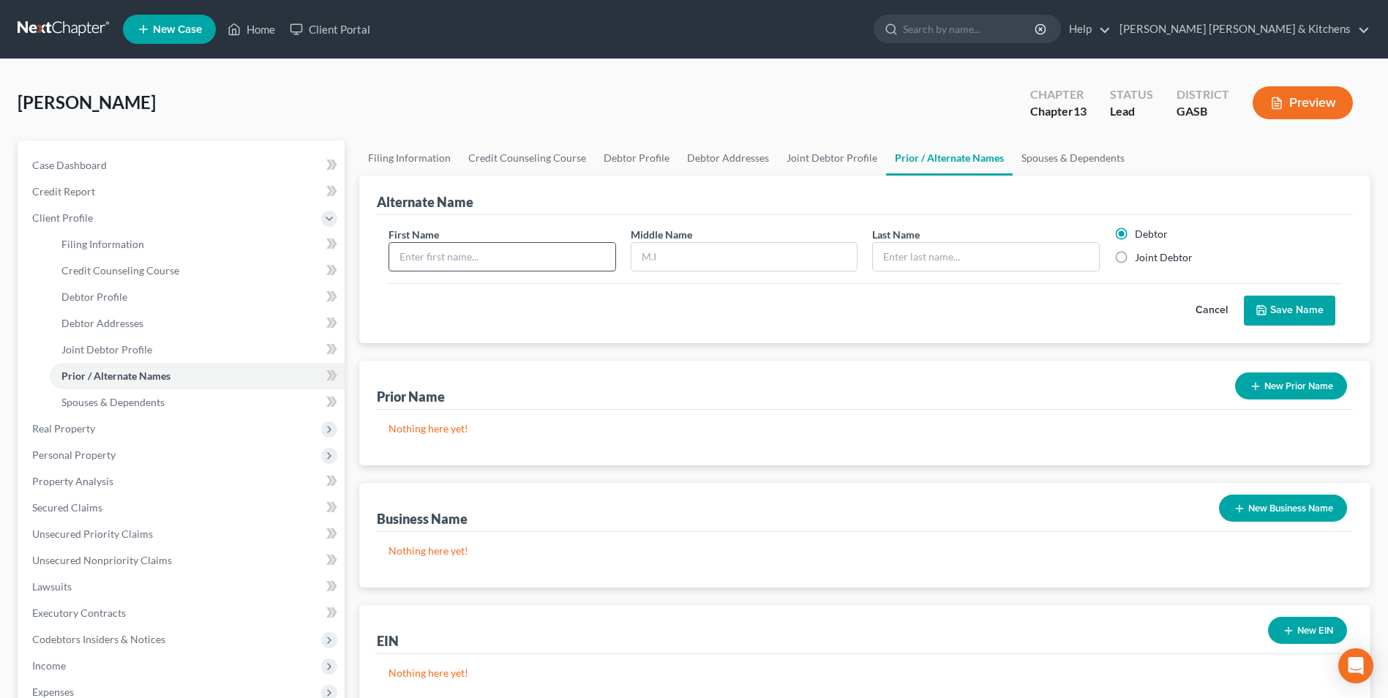
click at [569, 255] on input "text" at bounding box center [501, 257] width 225 height 28
type input "[PERSON_NAME]"
click at [1301, 312] on button "Save Name" at bounding box center [1289, 311] width 91 height 31
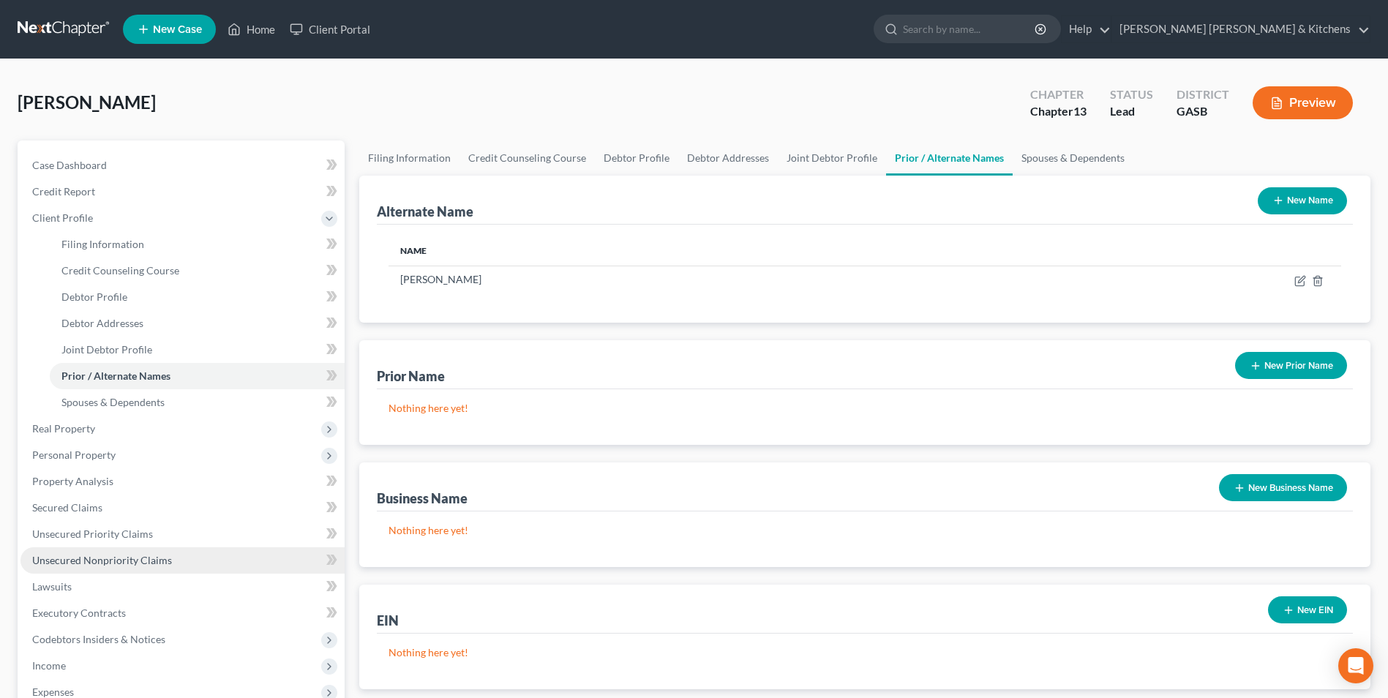
drag, startPoint x: 147, startPoint y: 561, endPoint x: 156, endPoint y: 561, distance: 8.8
click at [147, 561] on span "Unsecured Nonpriority Claims" at bounding box center [102, 560] width 140 height 12
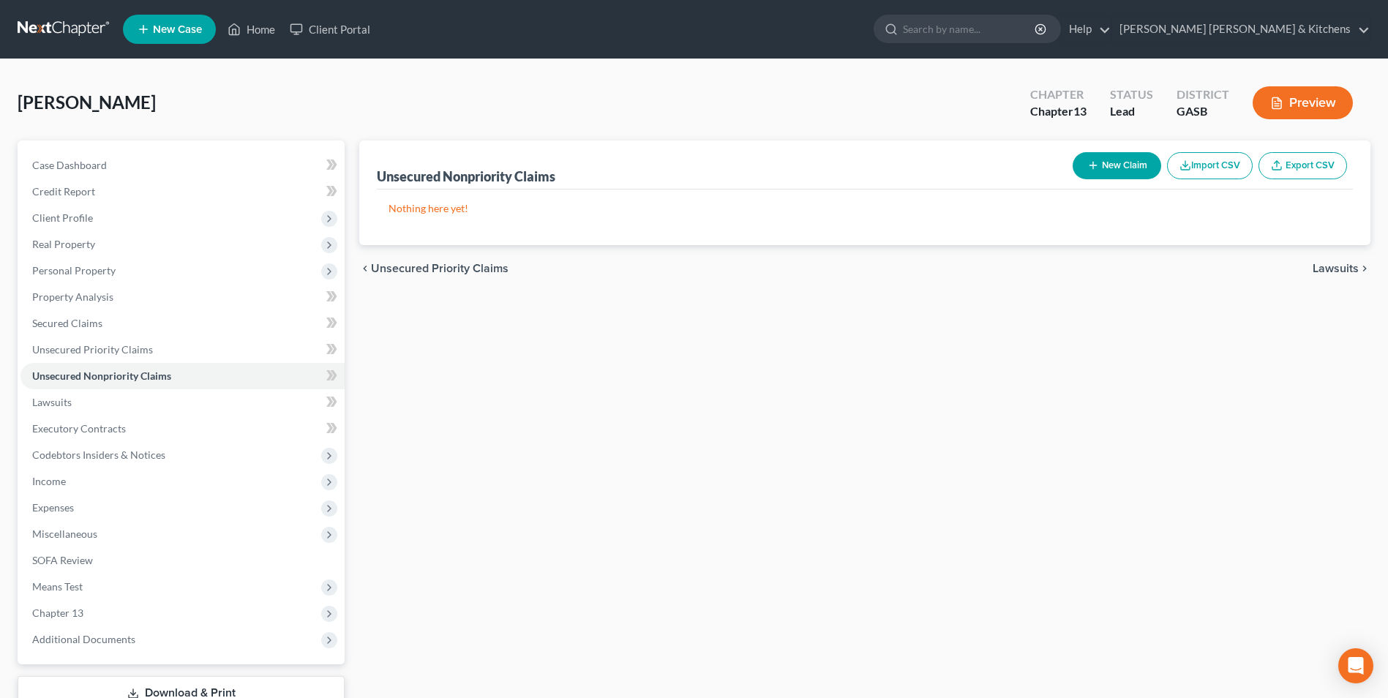
click at [1101, 160] on button "New Claim" at bounding box center [1117, 165] width 89 height 27
select select "2"
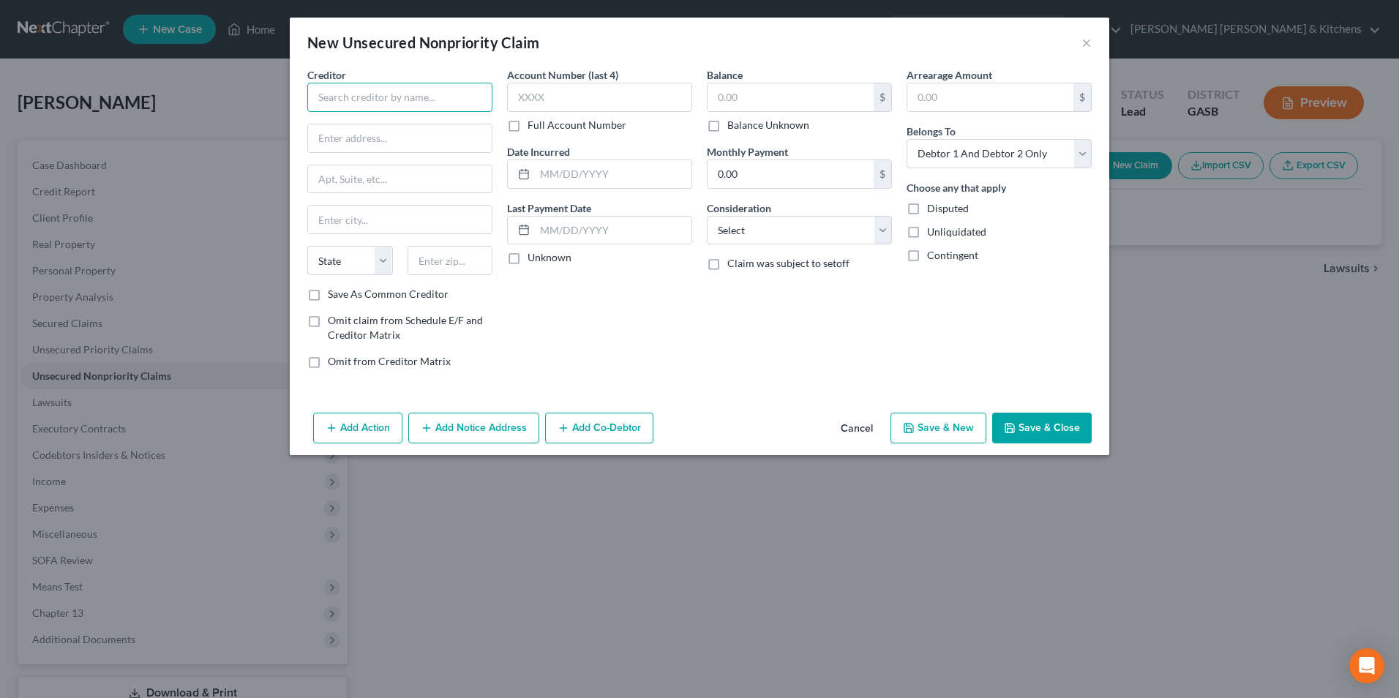
click at [375, 99] on input "text" at bounding box center [399, 97] width 185 height 29
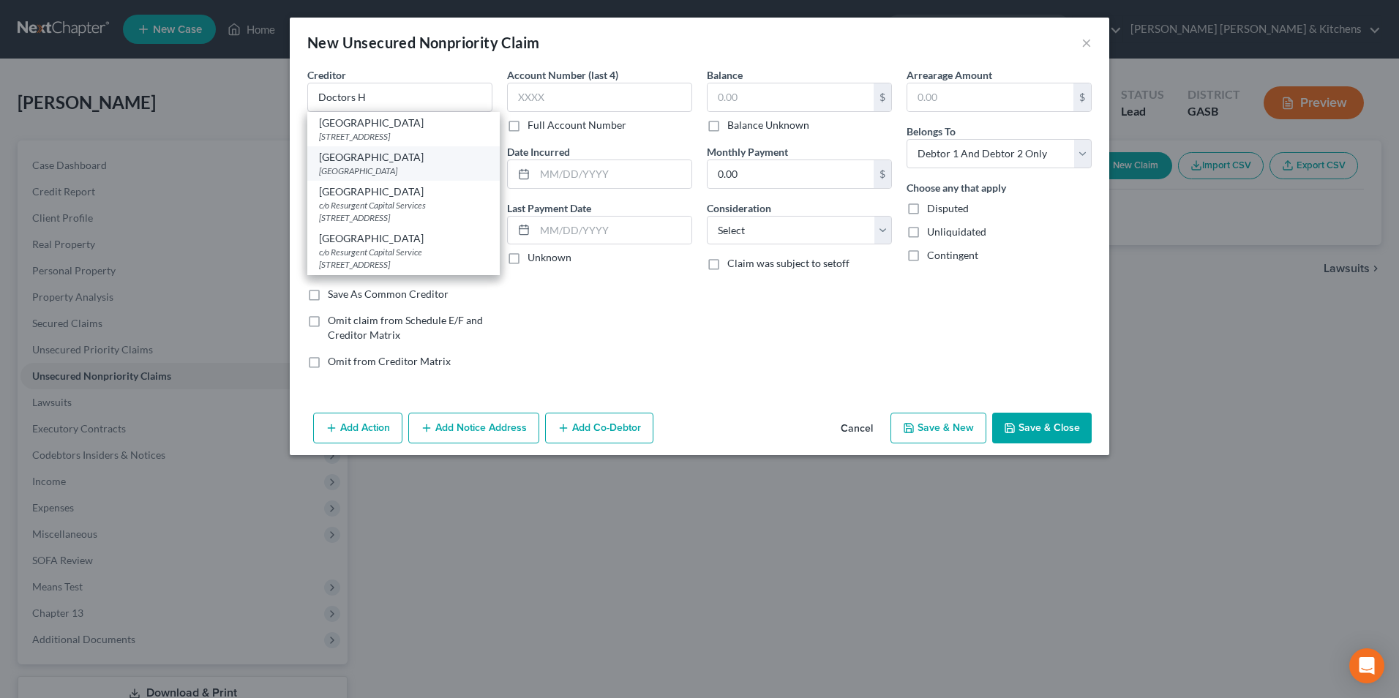
click at [382, 159] on div "[GEOGRAPHIC_DATA]" at bounding box center [403, 157] width 169 height 15
type input "[GEOGRAPHIC_DATA]"
type input "PO Box 740771"
type input "[GEOGRAPHIC_DATA]"
select select "36"
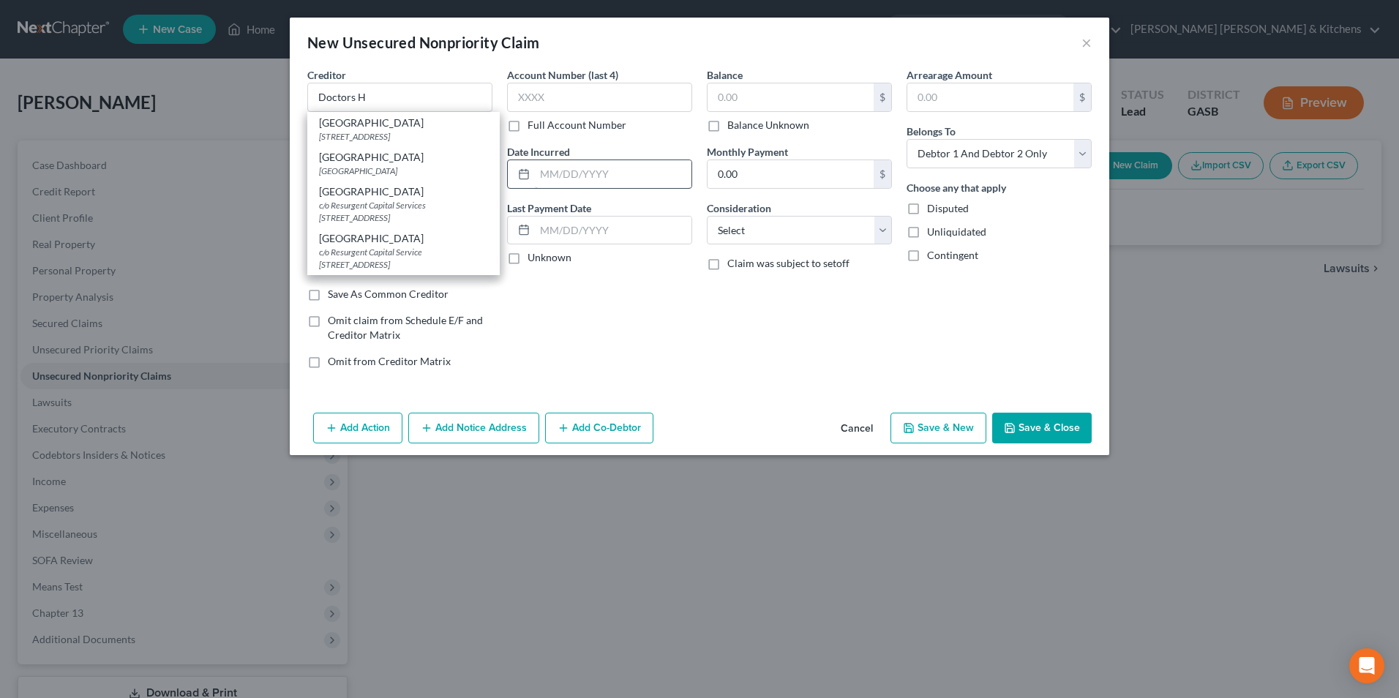
type input "45274"
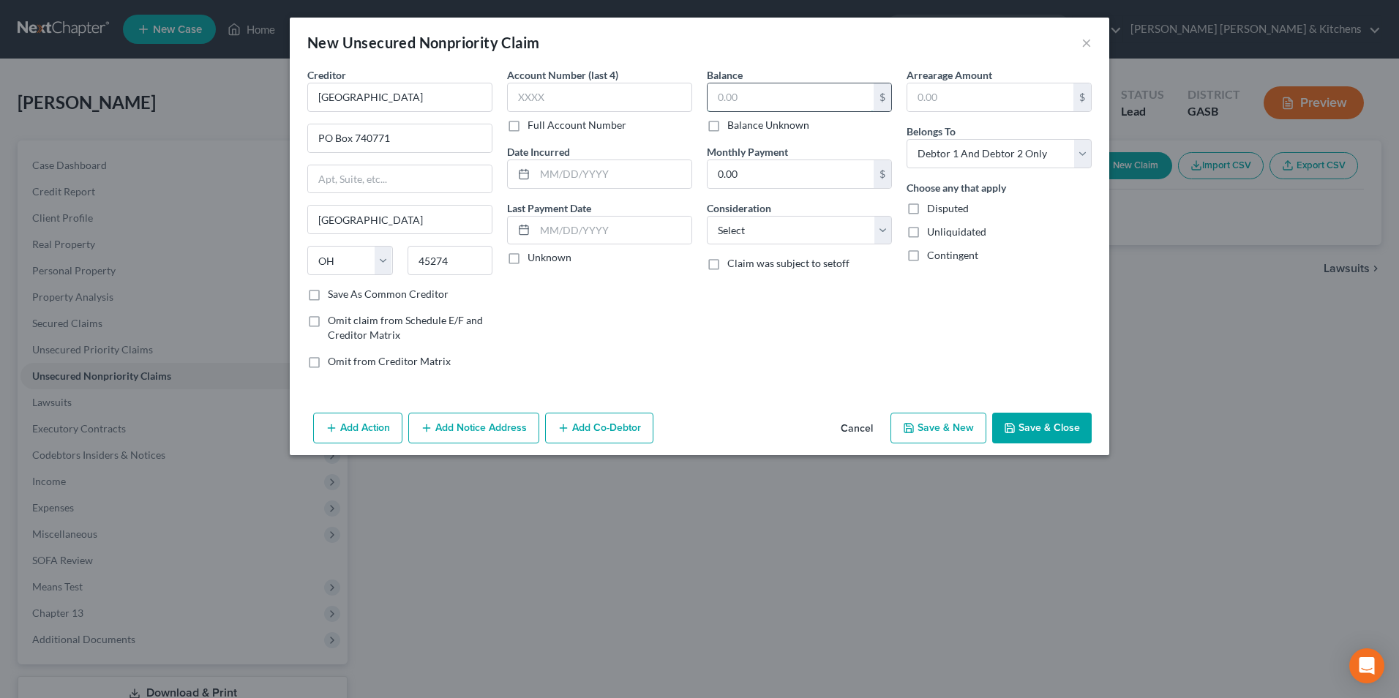
click at [714, 102] on input "text" at bounding box center [791, 97] width 166 height 28
type input "1.00"
click at [749, 235] on select "Select Cable / Satellite Services Collection Agency Credit Card Debt Debt Couns…" at bounding box center [799, 230] width 185 height 29
select select "9"
click at [707, 216] on select "Select Cable / Satellite Services Collection Agency Credit Card Debt Debt Couns…" at bounding box center [799, 230] width 185 height 29
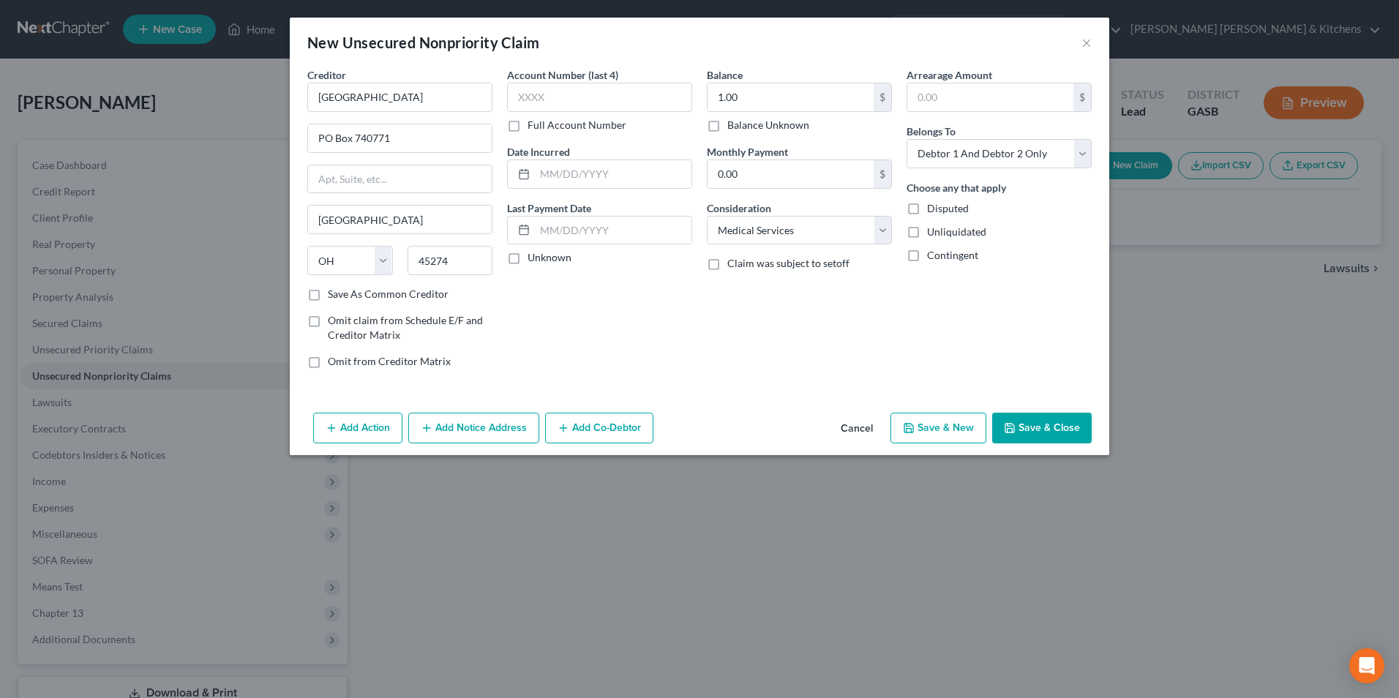
click at [921, 430] on button "Save & New" at bounding box center [939, 428] width 96 height 31
select select "2"
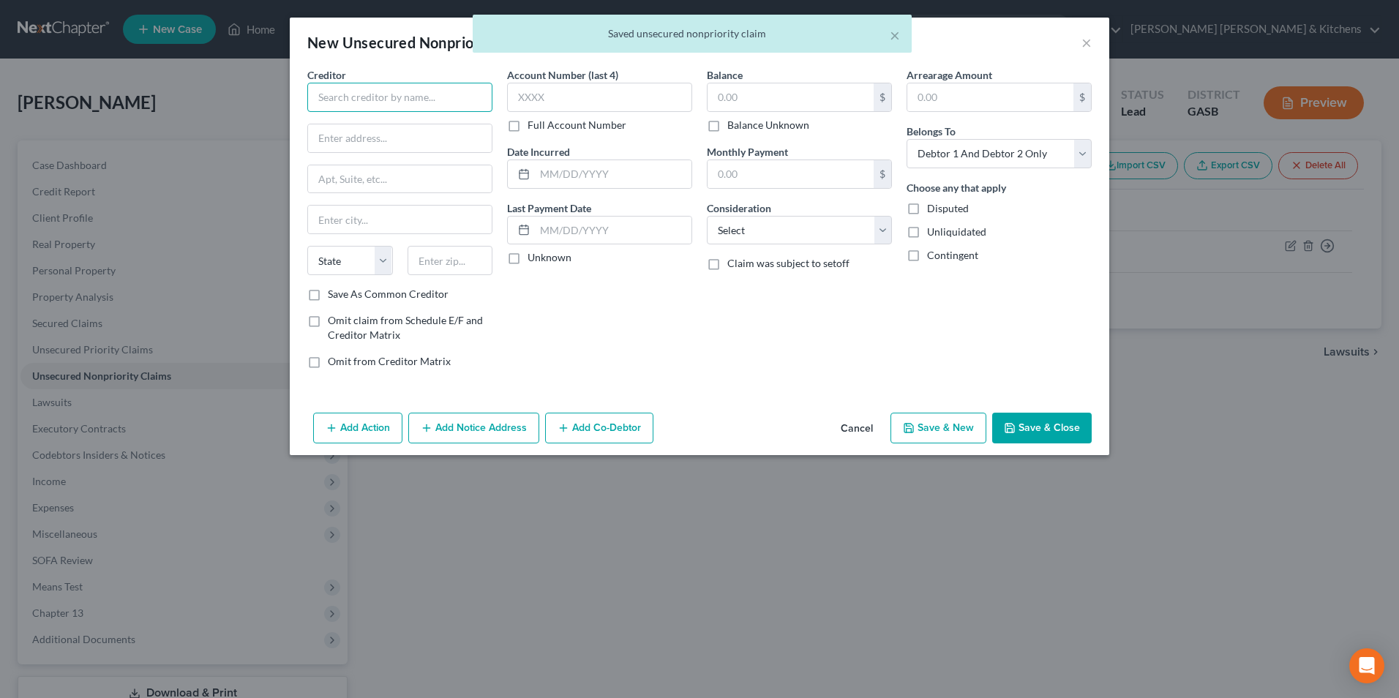
click at [362, 100] on input "text" at bounding box center [399, 97] width 185 height 29
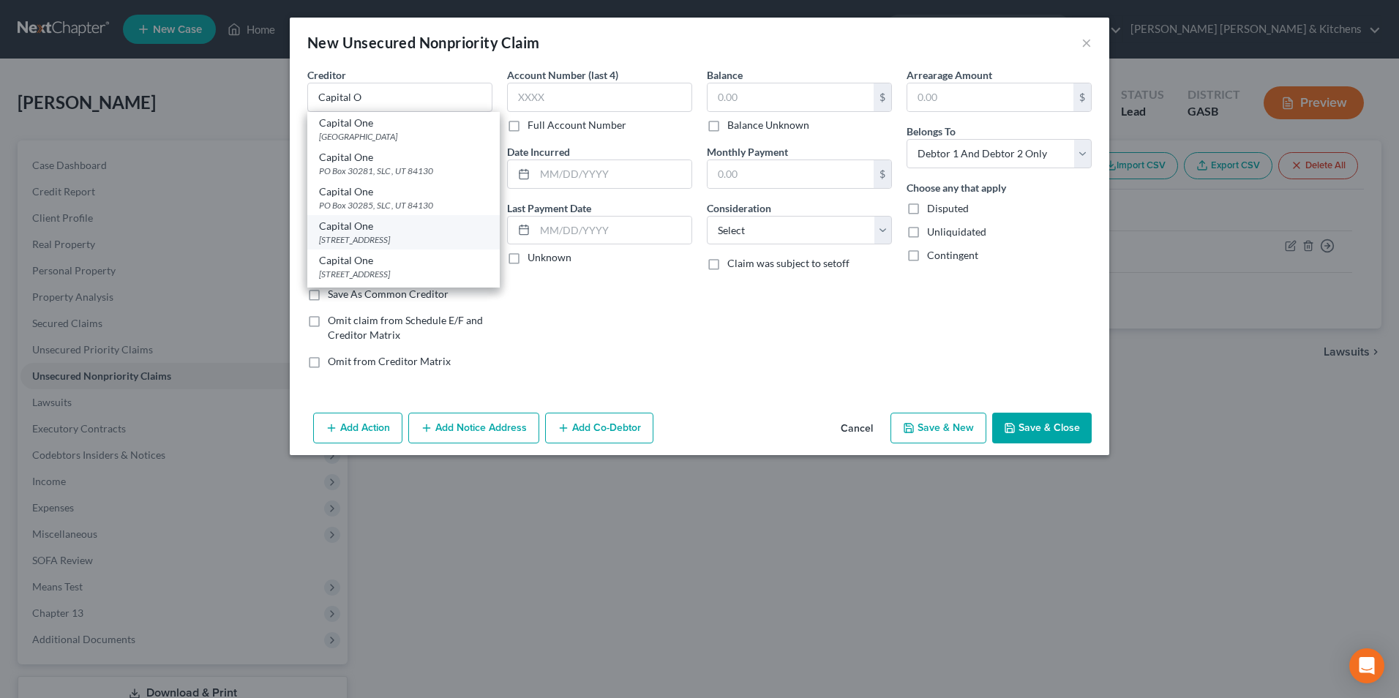
click at [376, 223] on div "Capital One" at bounding box center [403, 226] width 169 height 15
type input "Capital One"
type input "PO Box 31293"
type input "[GEOGRAPHIC_DATA]"
select select "46"
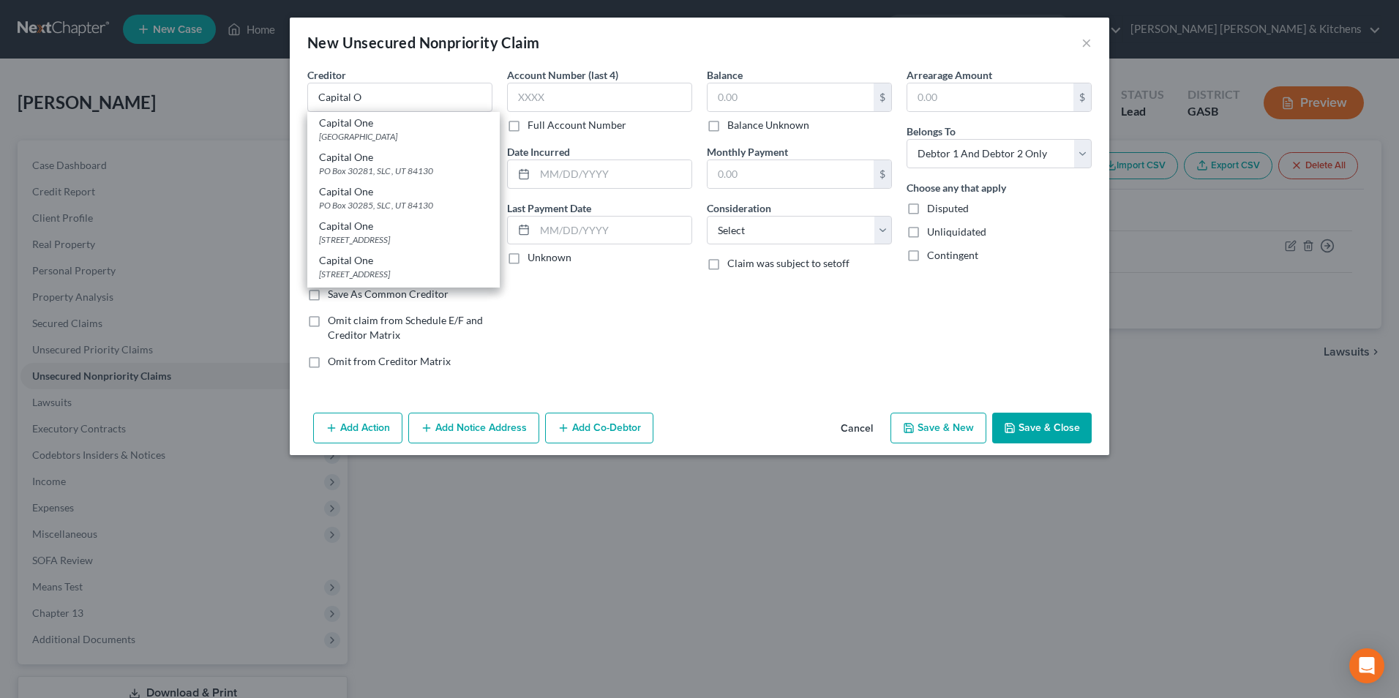
type input "84131"
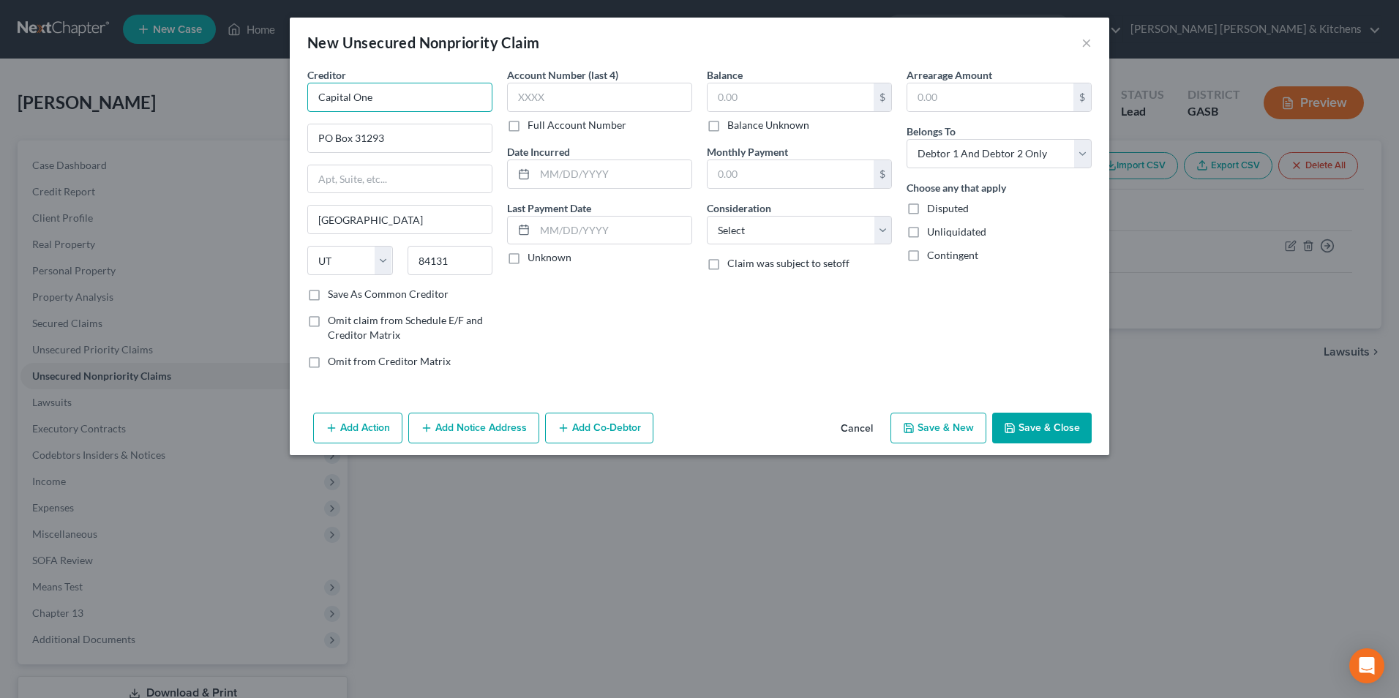
click at [374, 102] on input "Capital One" at bounding box center [399, 97] width 185 height 29
type input "Capital One/Walmart"
type input "1"
click at [446, 100] on input "Capital One/Walmart" at bounding box center [399, 97] width 185 height 29
click at [409, 130] on div "PO Box 30285, SLC , UT 84130" at bounding box center [395, 136] width 152 height 12
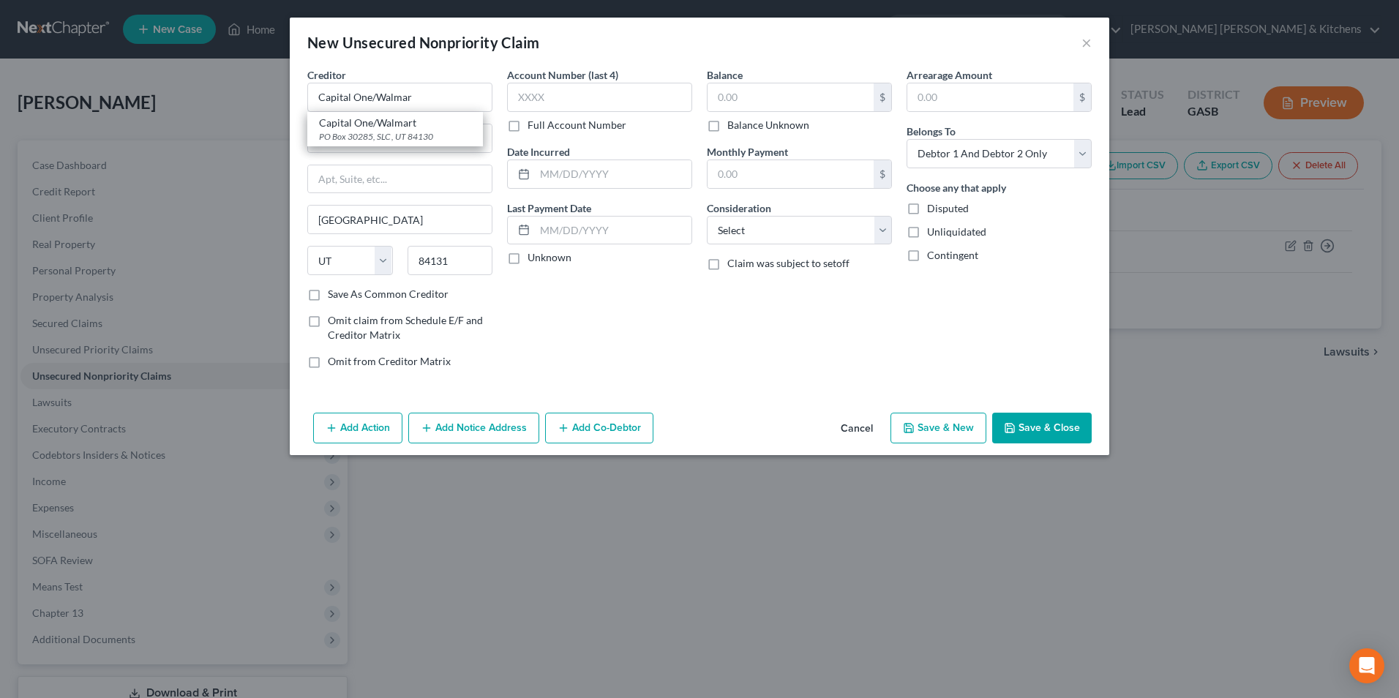
type input "Capital One/Walmart"
type input "PO Box 30285"
type input "SLC"
type input "84130"
click at [582, 85] on input "text" at bounding box center [599, 97] width 185 height 29
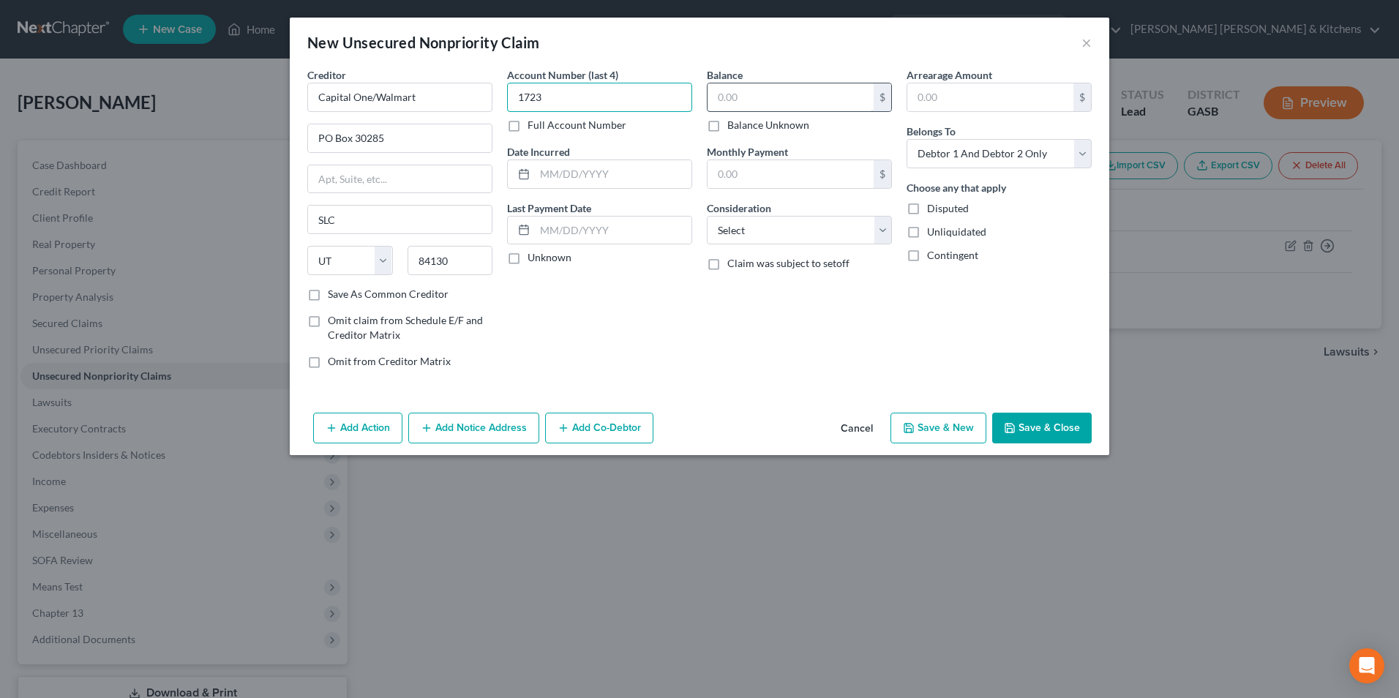
type input "1723"
click at [756, 98] on input "text" at bounding box center [791, 97] width 166 height 28
type input "1,547.40"
click at [777, 225] on select "Select Cable / Satellite Services Collection Agency Credit Card Debt Debt Couns…" at bounding box center [799, 230] width 185 height 29
select select "2"
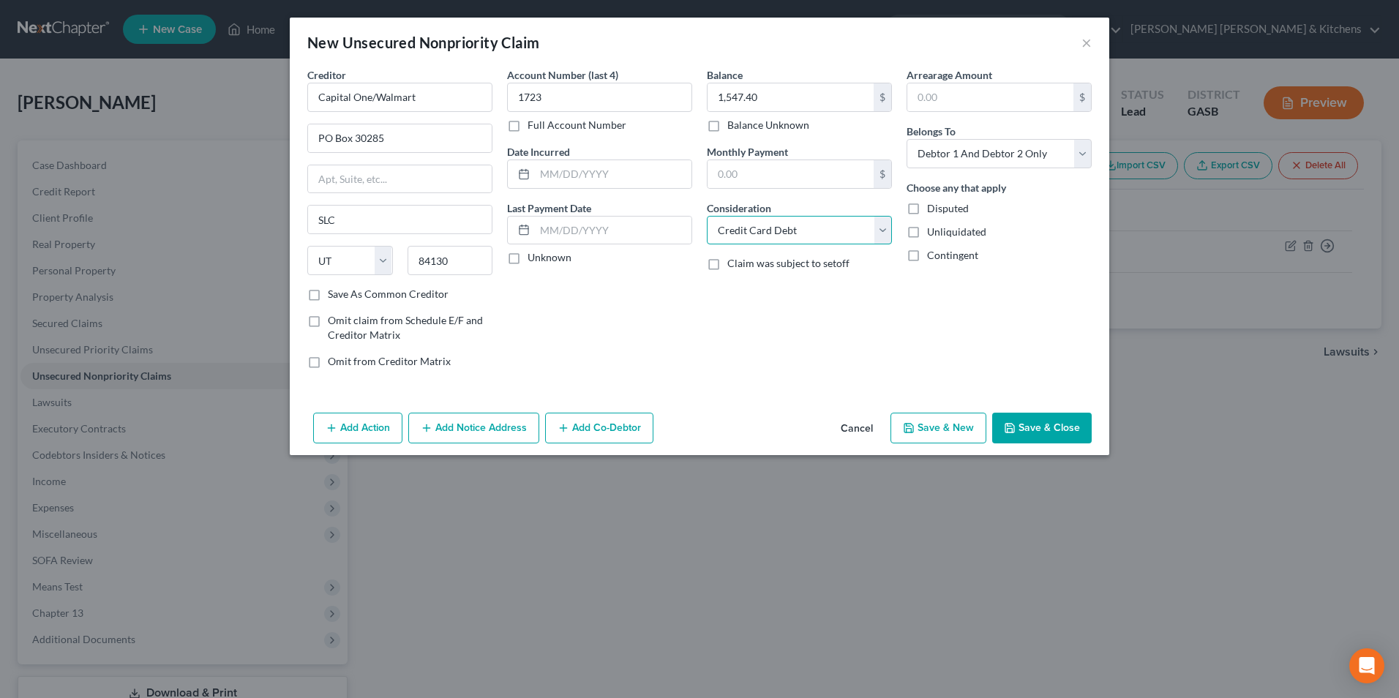
click at [707, 216] on select "Select Cable / Satellite Services Collection Agency Credit Card Debt Debt Couns…" at bounding box center [799, 230] width 185 height 29
click at [1041, 433] on button "Save & Close" at bounding box center [1042, 428] width 100 height 31
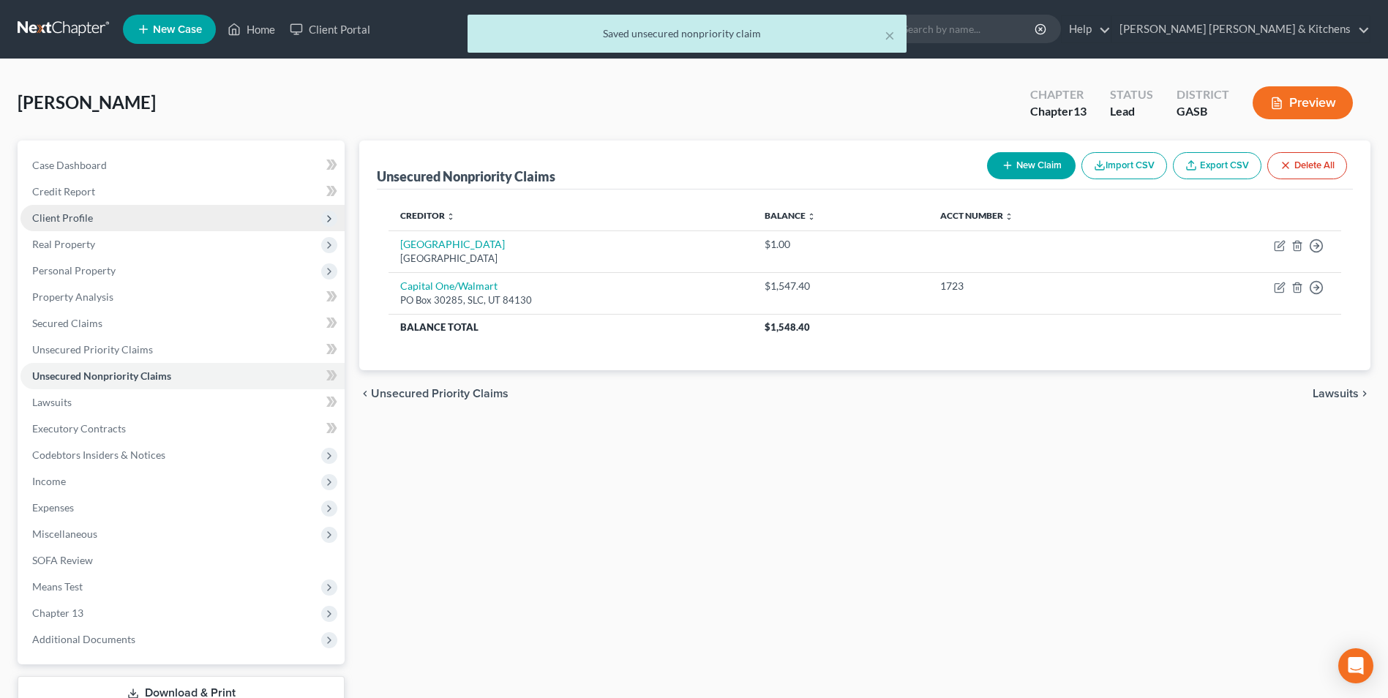
click at [63, 214] on span "Client Profile" at bounding box center [62, 218] width 61 height 12
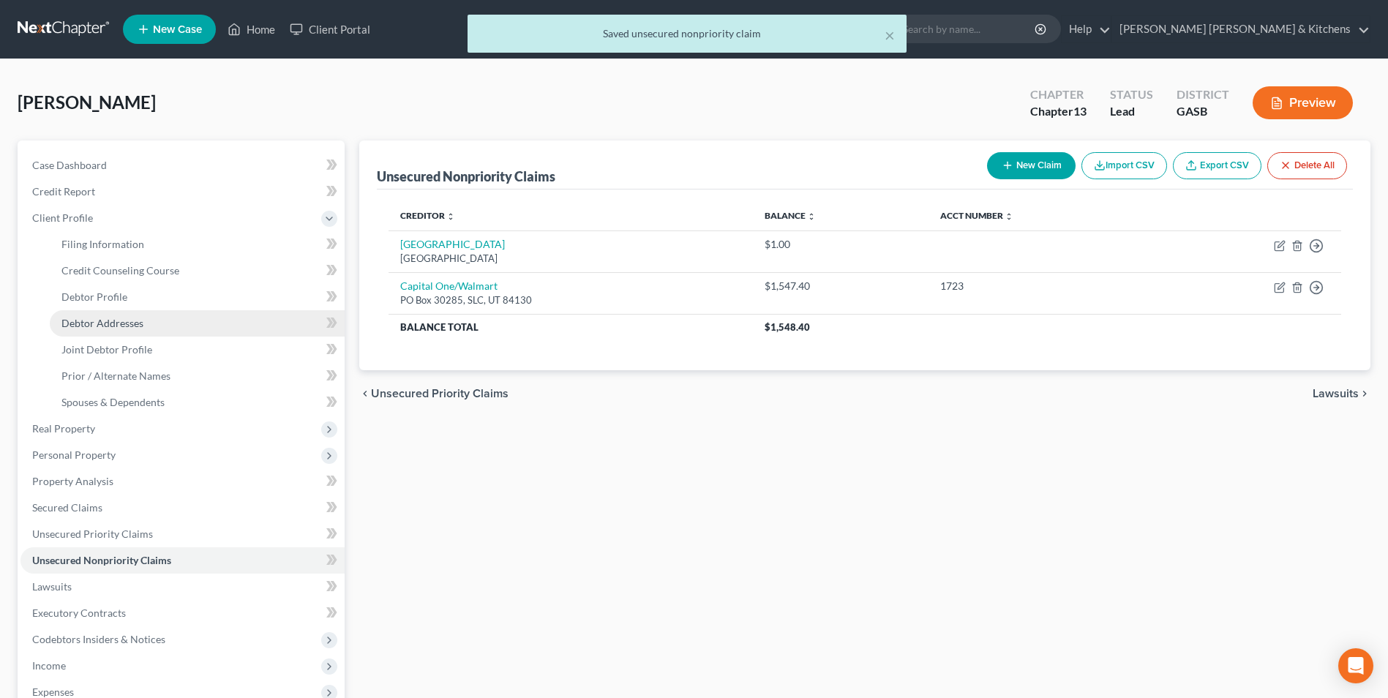
drag, startPoint x: 80, startPoint y: 311, endPoint x: 102, endPoint y: 315, distance: 23.1
click at [80, 311] on link "Debtor Addresses" at bounding box center [197, 323] width 295 height 26
select select "0"
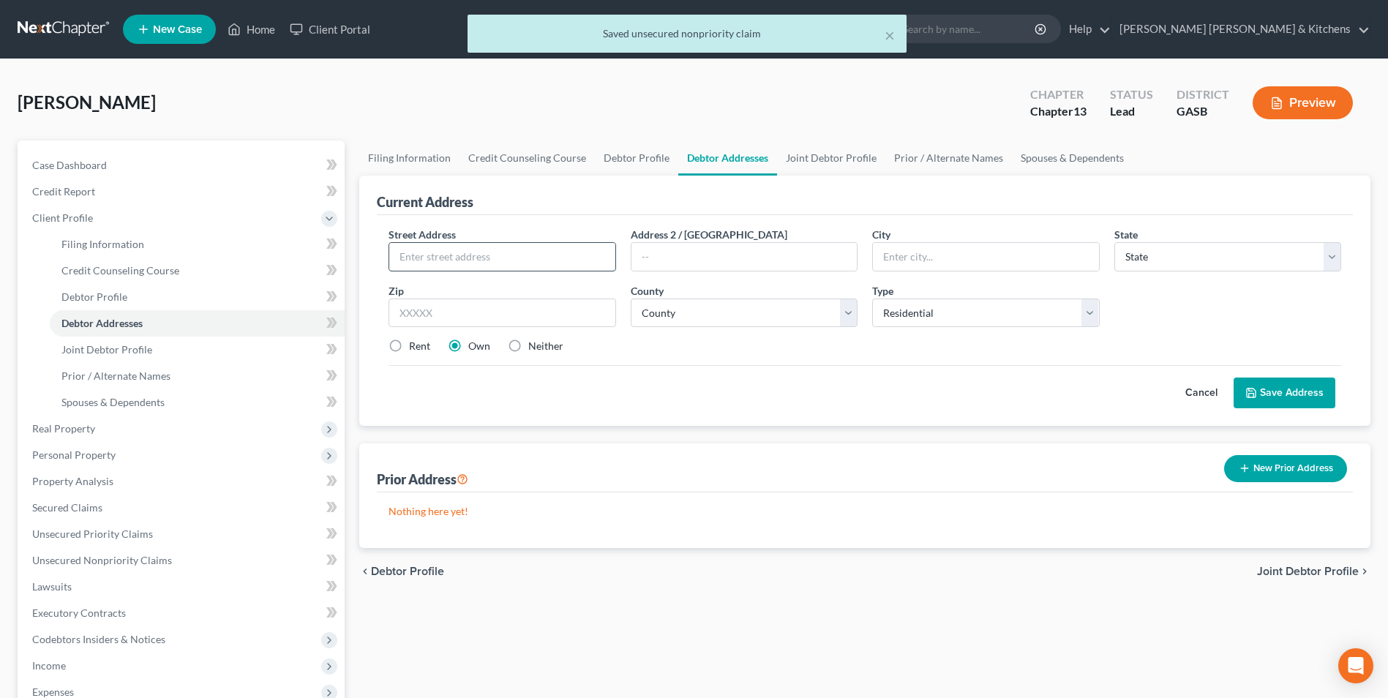
click at [408, 263] on input "text" at bounding box center [501, 257] width 225 height 28
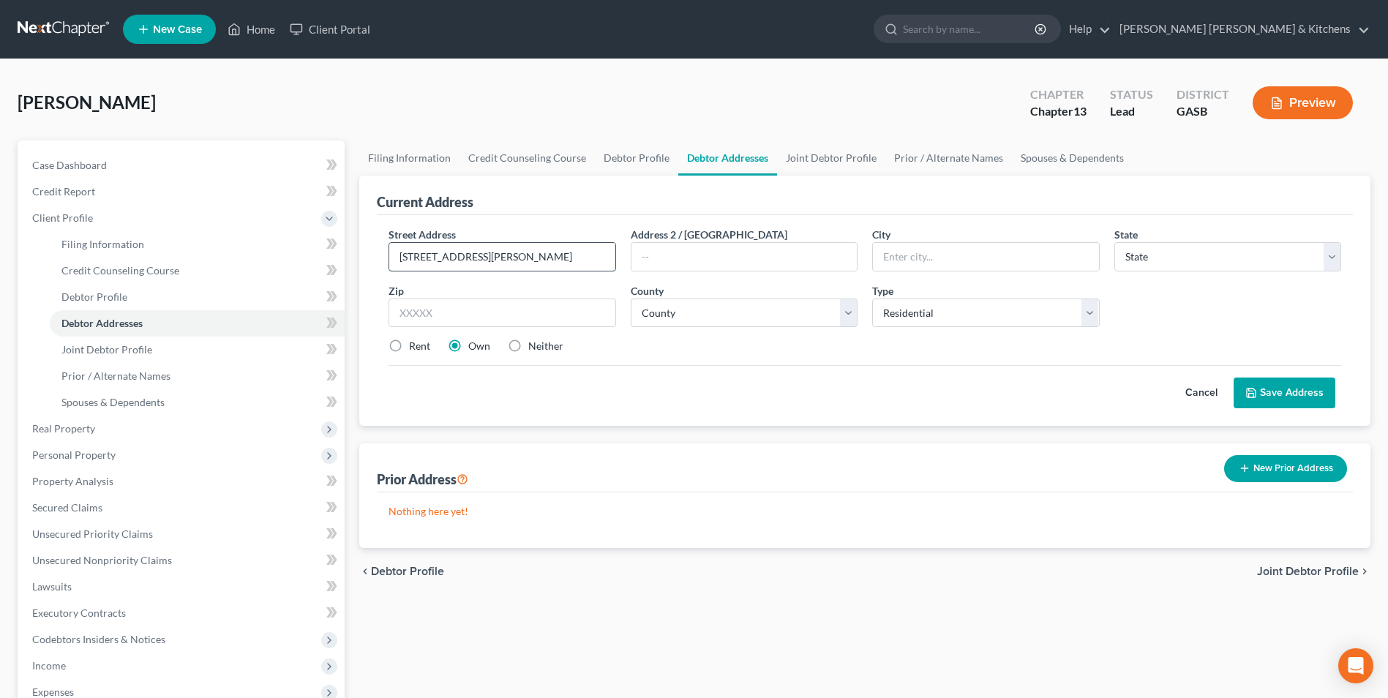
type input "[STREET_ADDRESS][PERSON_NAME]"
type input "30815"
type input "Hephzibah"
select select "10"
select select "120"
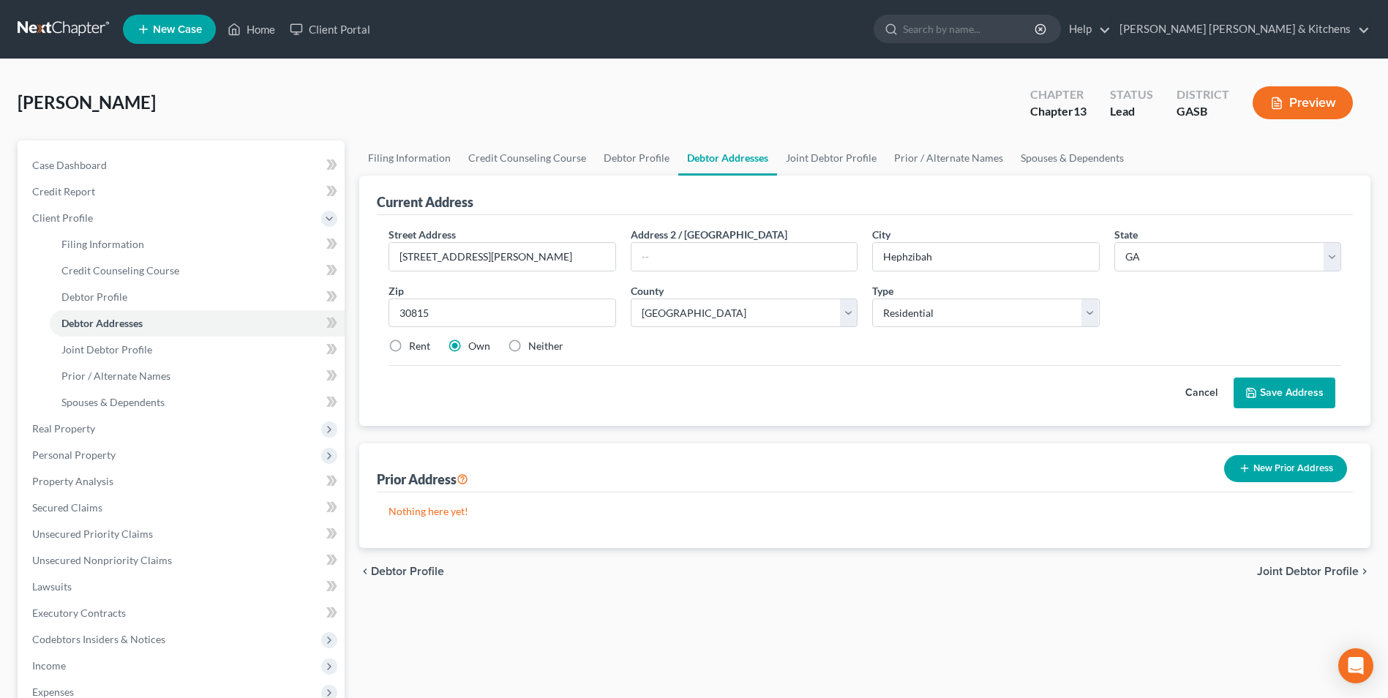
click at [1274, 397] on button "Save Address" at bounding box center [1285, 393] width 102 height 31
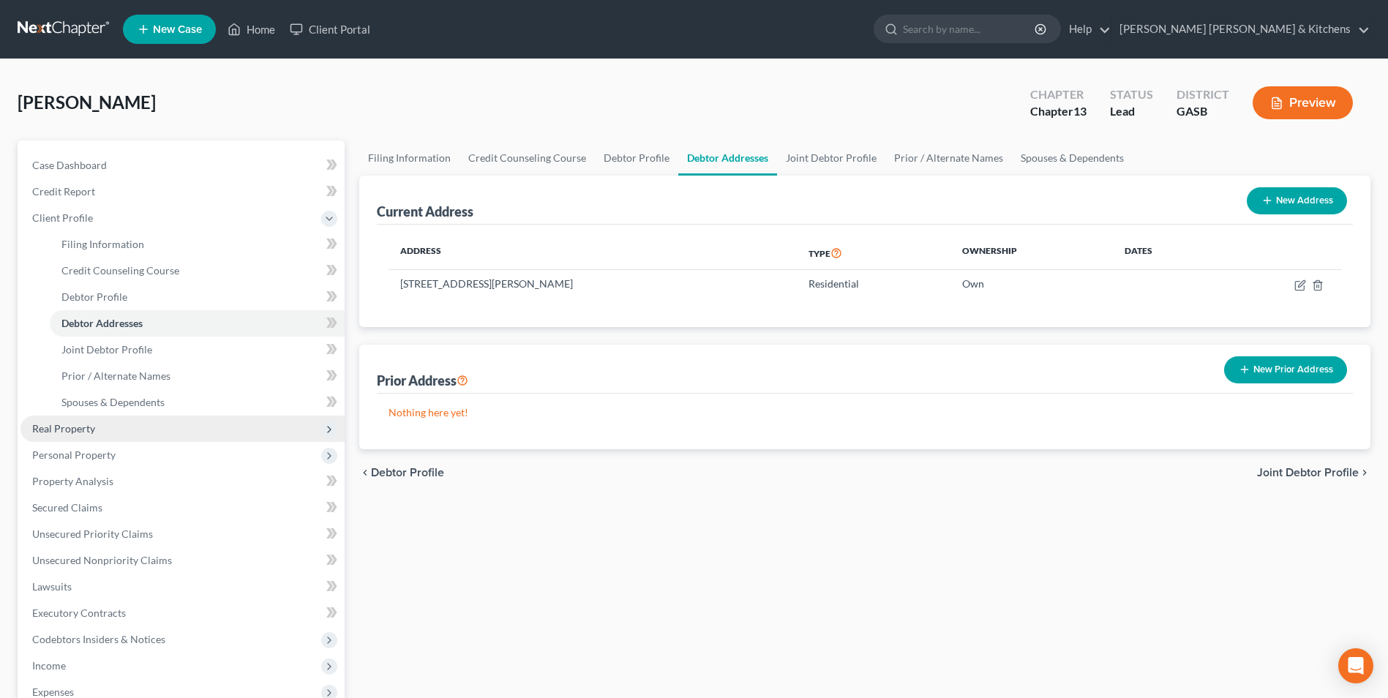
click at [94, 433] on span "Real Property" at bounding box center [182, 429] width 324 height 26
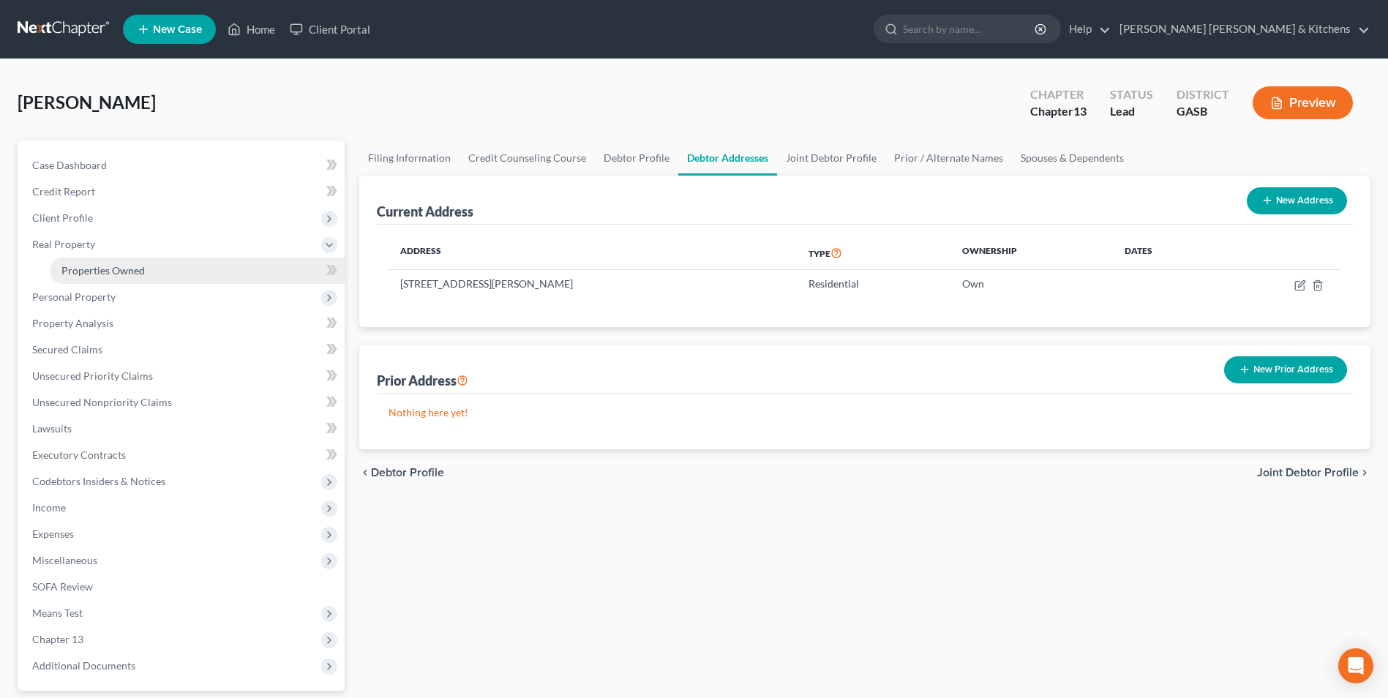
click at [75, 272] on span "Properties Owned" at bounding box center [102, 270] width 83 height 12
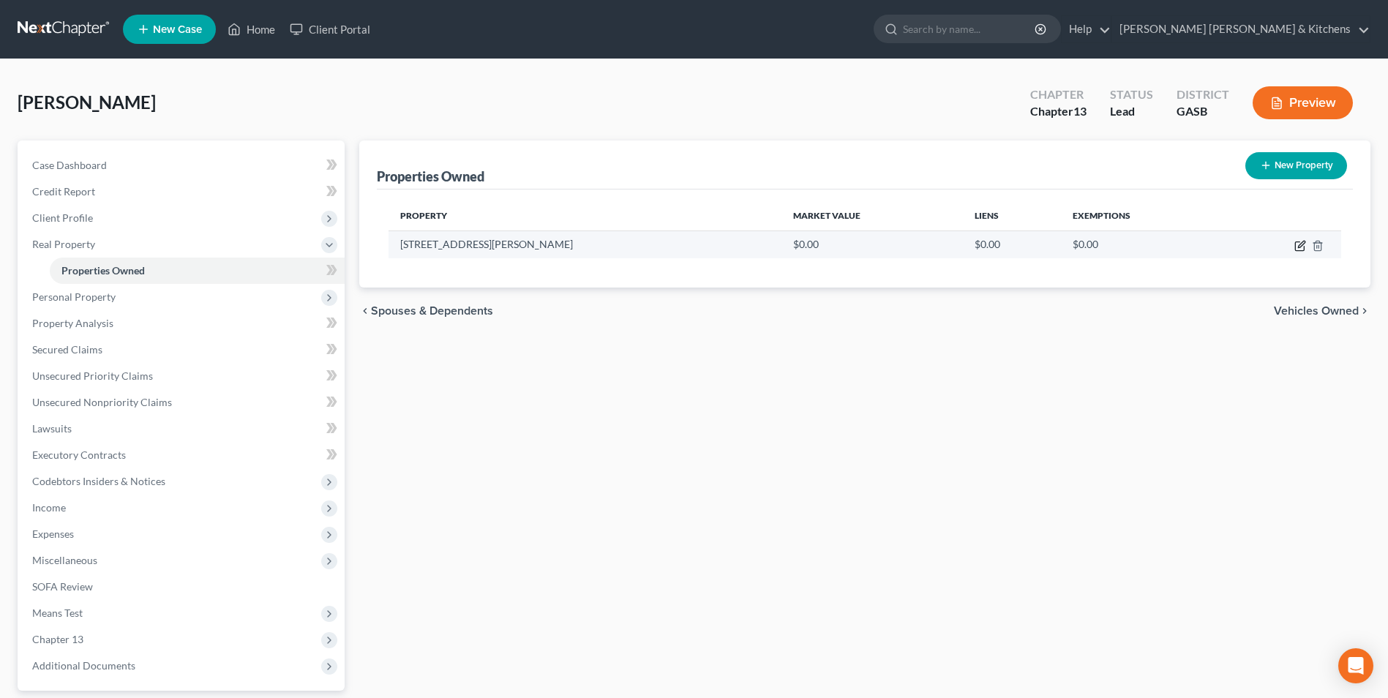
click at [1295, 245] on icon "button" at bounding box center [1301, 246] width 12 height 12
select select "10"
select select "120"
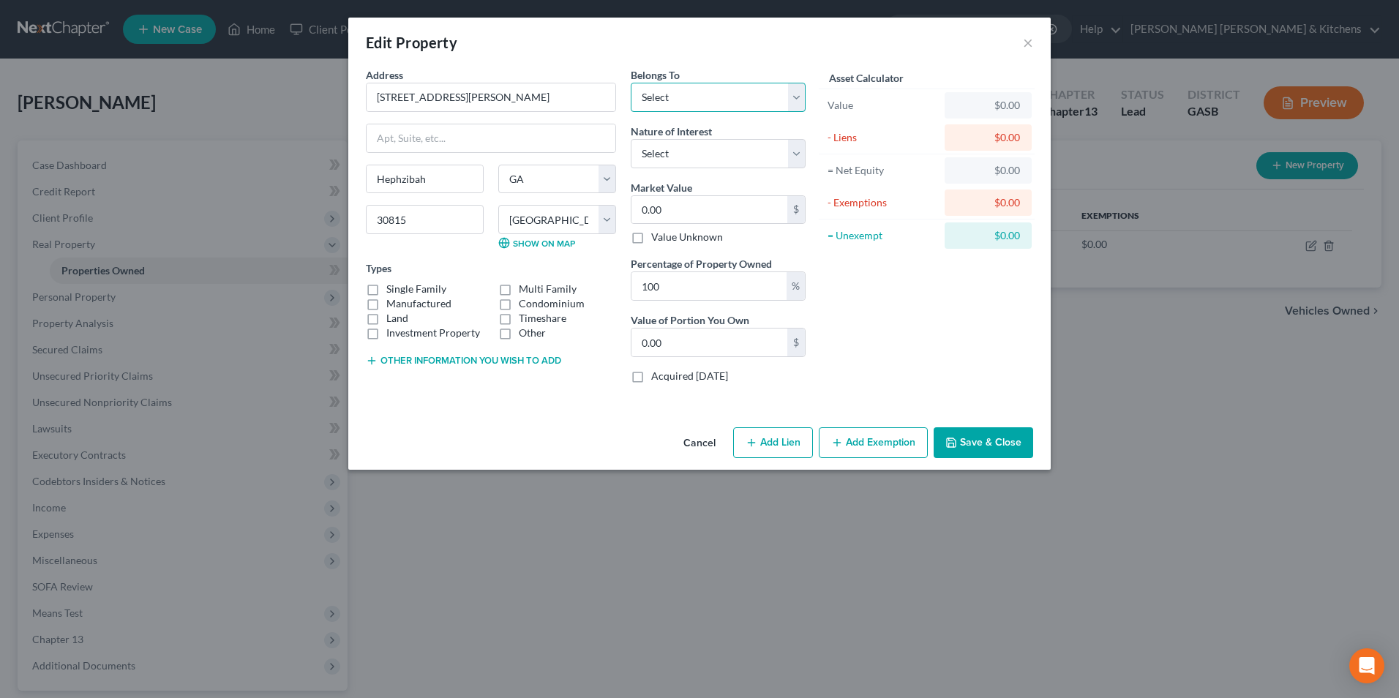
click at [663, 100] on select "Select Debtor 1 Only Debtor 2 Only Debtor 1 And Debtor 2 Only At Least One Of T…" at bounding box center [718, 97] width 175 height 29
select select "0"
click at [631, 83] on select "Select Debtor 1 Only Debtor 2 Only Debtor 1 And Debtor 2 Only At Least One Of T…" at bounding box center [718, 97] width 175 height 29
click at [663, 153] on select "Select Fee Simple Joint Tenant Life Estate Equitable Interest Future Interest T…" at bounding box center [718, 153] width 175 height 29
select select "0"
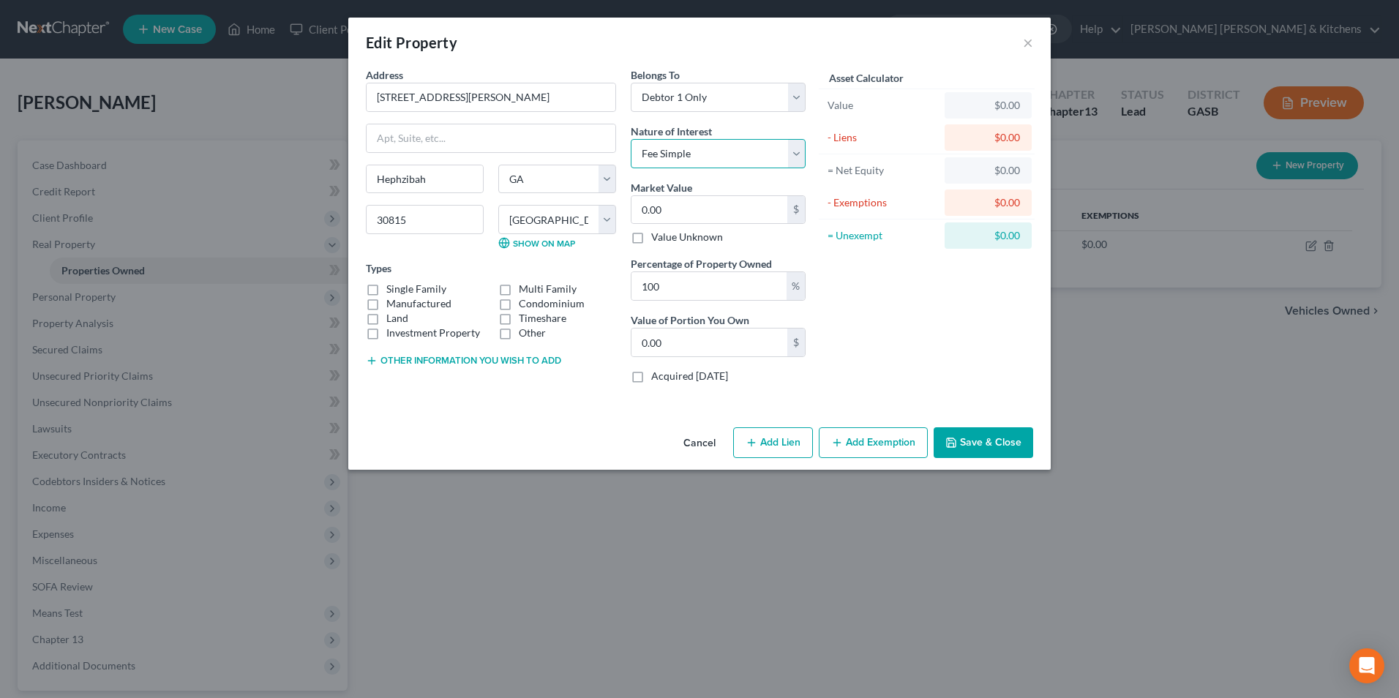
click at [631, 139] on select "Select Fee Simple Joint Tenant Life Estate Equitable Interest Future Interest T…" at bounding box center [718, 153] width 175 height 29
click at [669, 202] on input "0.00" at bounding box center [710, 210] width 156 height 28
type input "1"
type input "1.00"
type input "10"
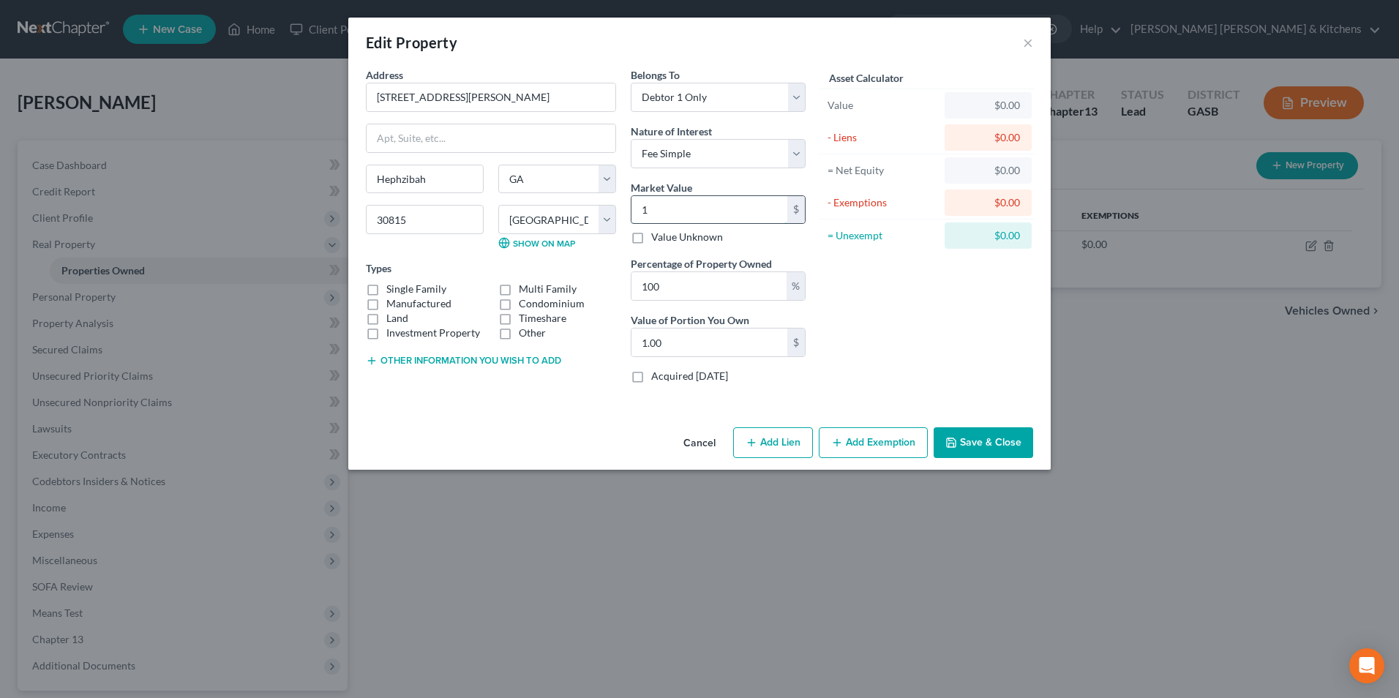
type input "10.00"
type input "108"
type input "108.00"
type input "1086"
type input "1,086.00"
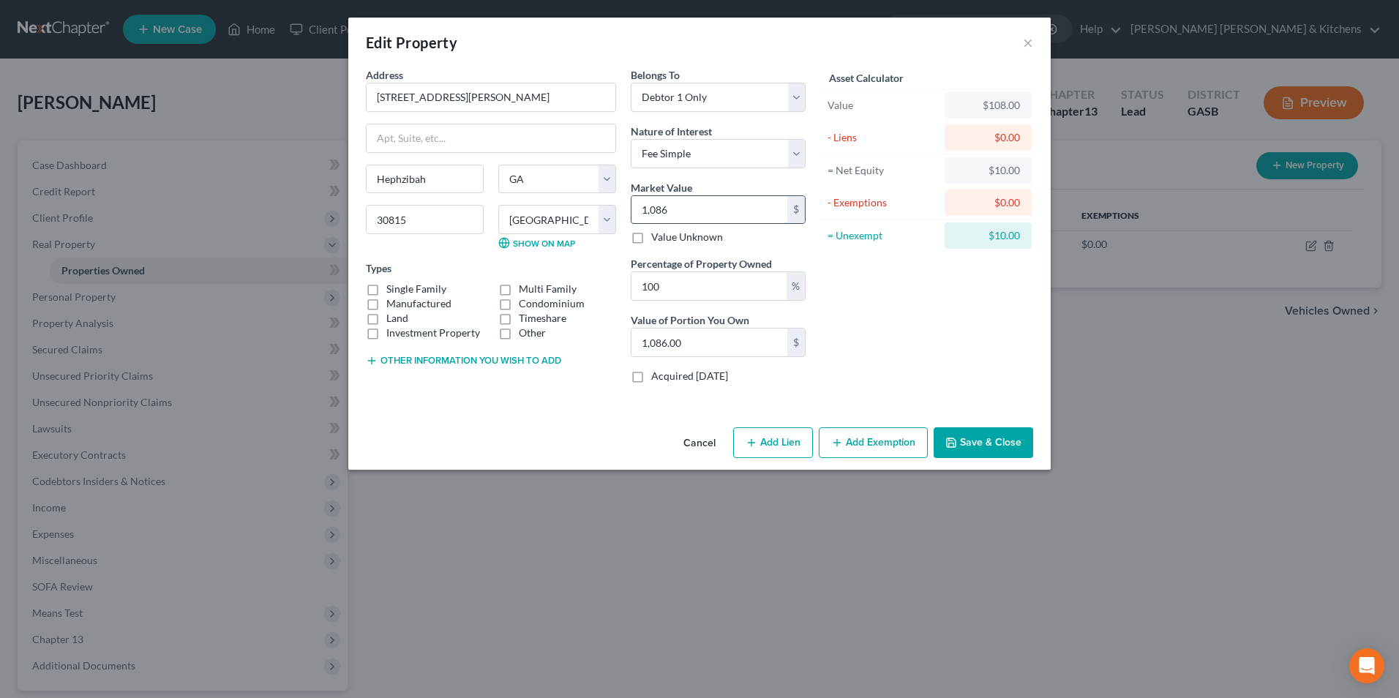
type input "1,0868"
type input "10,868.00"
type input "1,08680"
type input "108,680.00"
type input "108,680"
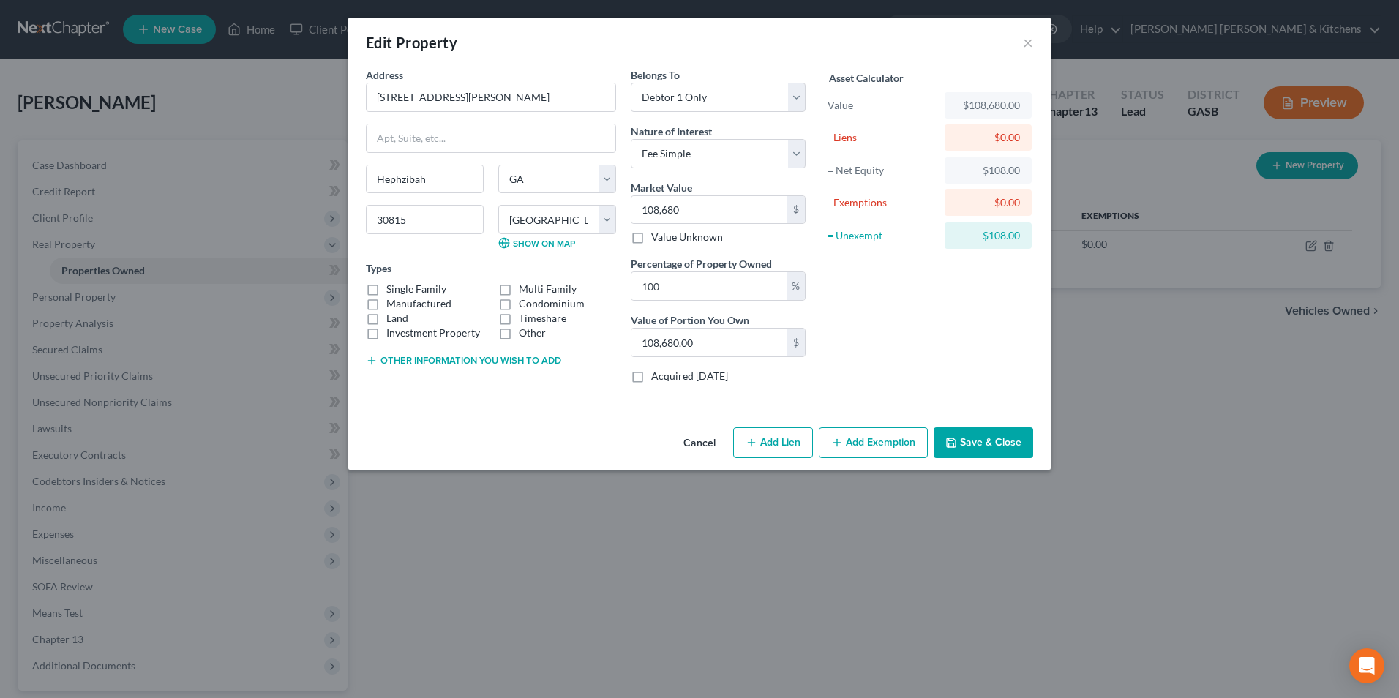
click at [386, 290] on label "Single Family" at bounding box center [416, 289] width 60 height 15
click at [392, 290] on input "Single Family" at bounding box center [397, 287] width 10 height 10
checkbox input "true"
drag, startPoint x: 418, startPoint y: 355, endPoint x: 422, endPoint y: 396, distance: 41.2
click at [418, 356] on button "Other information you wish to add" at bounding box center [463, 361] width 195 height 12
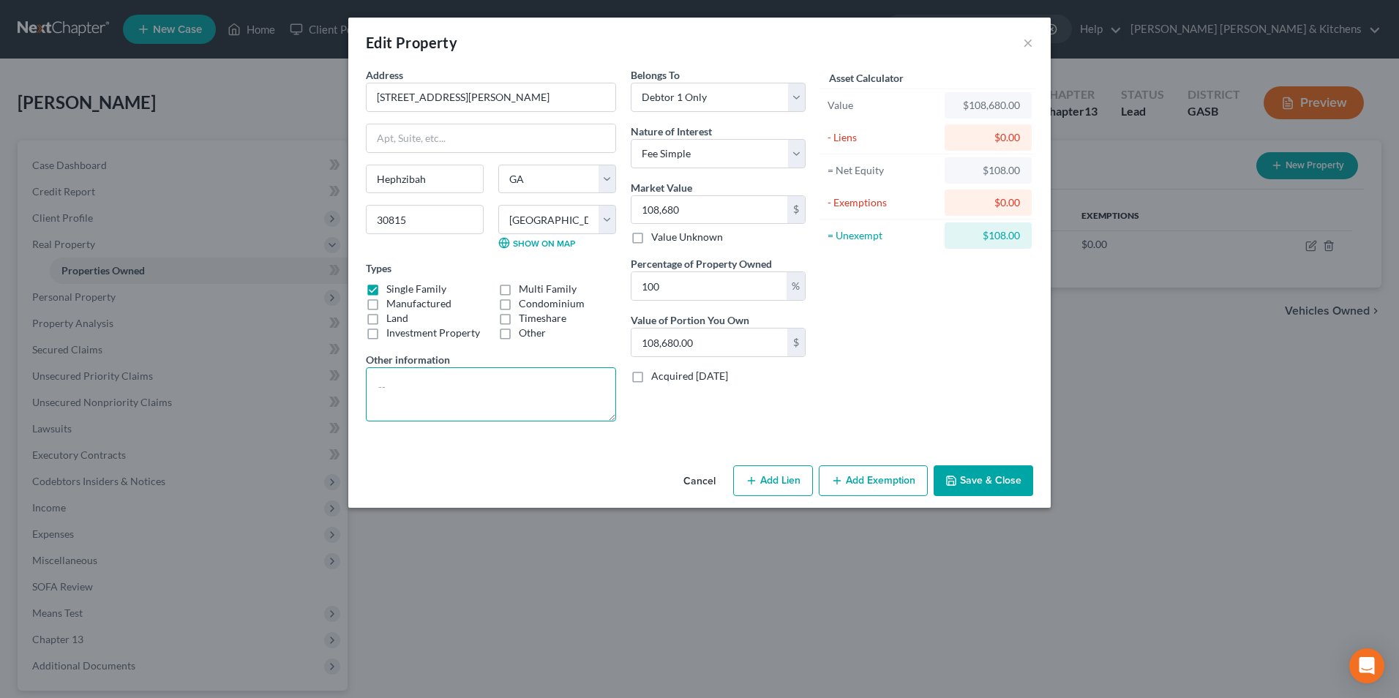
click at [422, 397] on textarea at bounding box center [491, 394] width 250 height 54
type textarea "Residence, tax value, paid for"
click at [876, 490] on button "Add Exemption" at bounding box center [873, 481] width 109 height 31
select select "2"
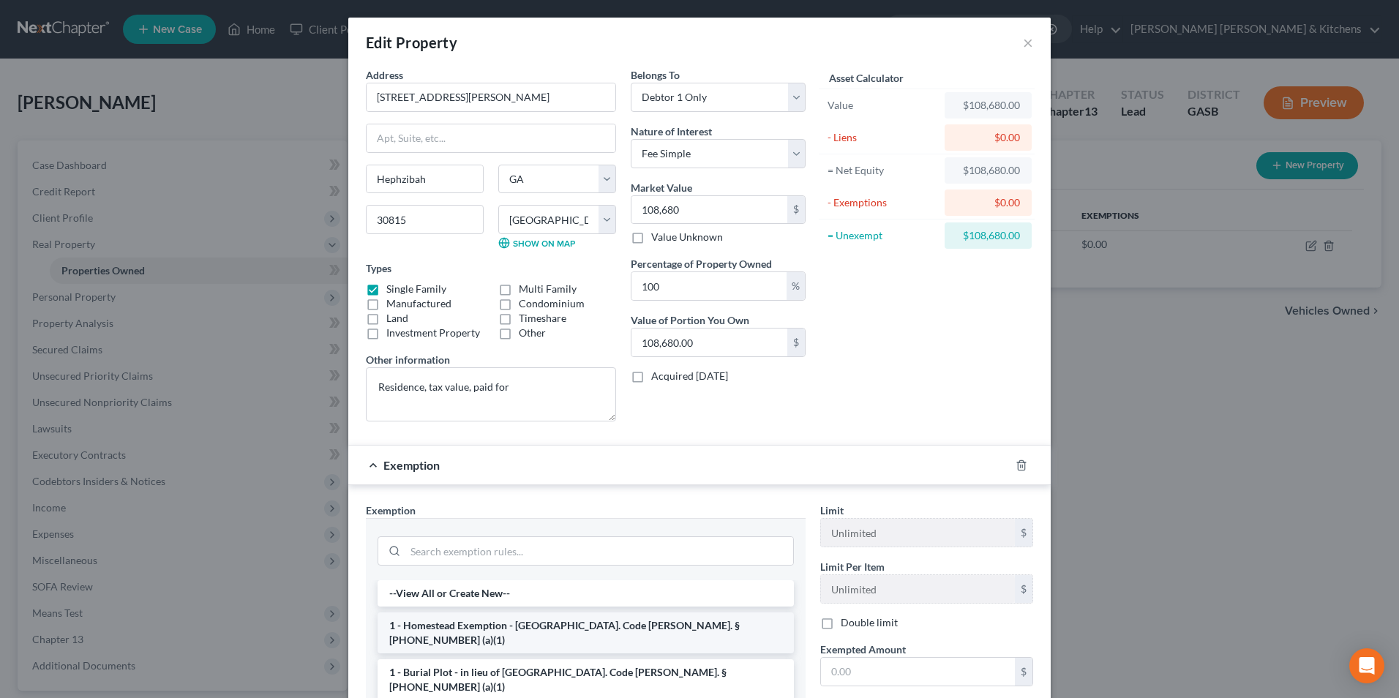
click at [426, 628] on li "1 - Homestead Exemption - [GEOGRAPHIC_DATA]. Code [PERSON_NAME]. § [PHONE_NUMBE…" at bounding box center [586, 633] width 416 height 41
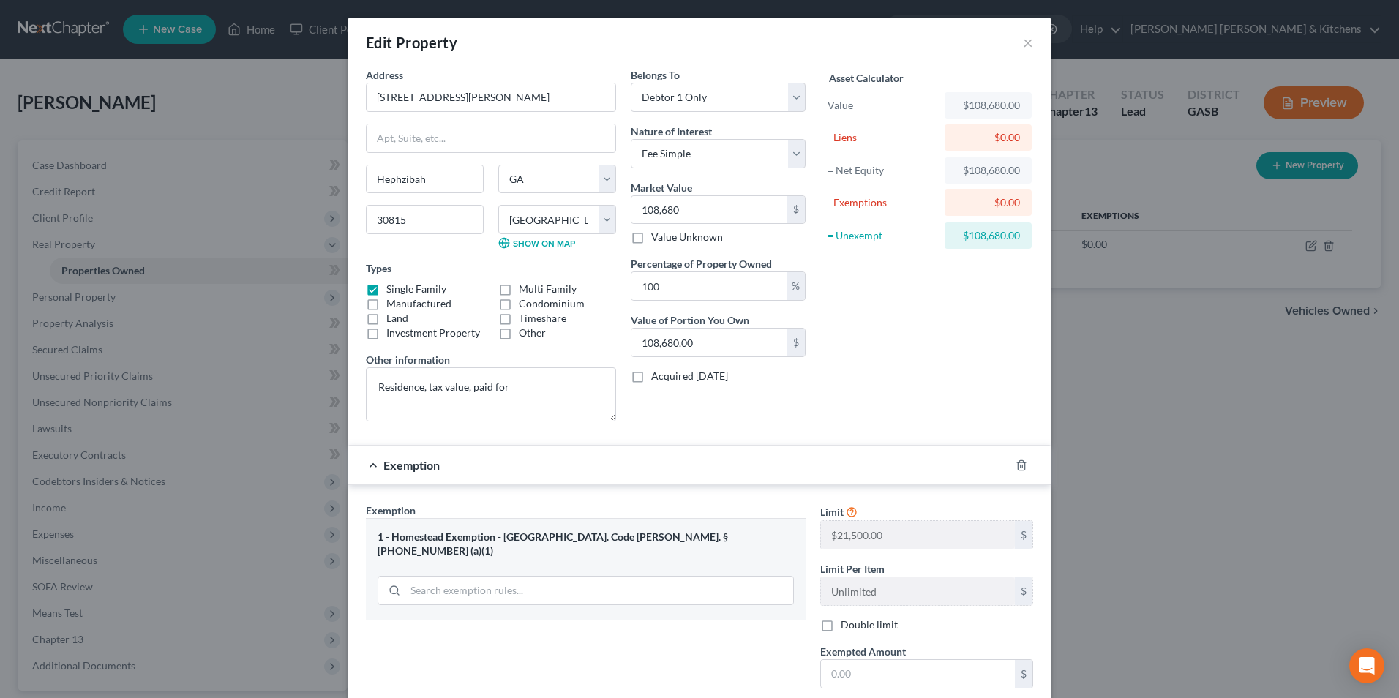
scroll to position [73, 0]
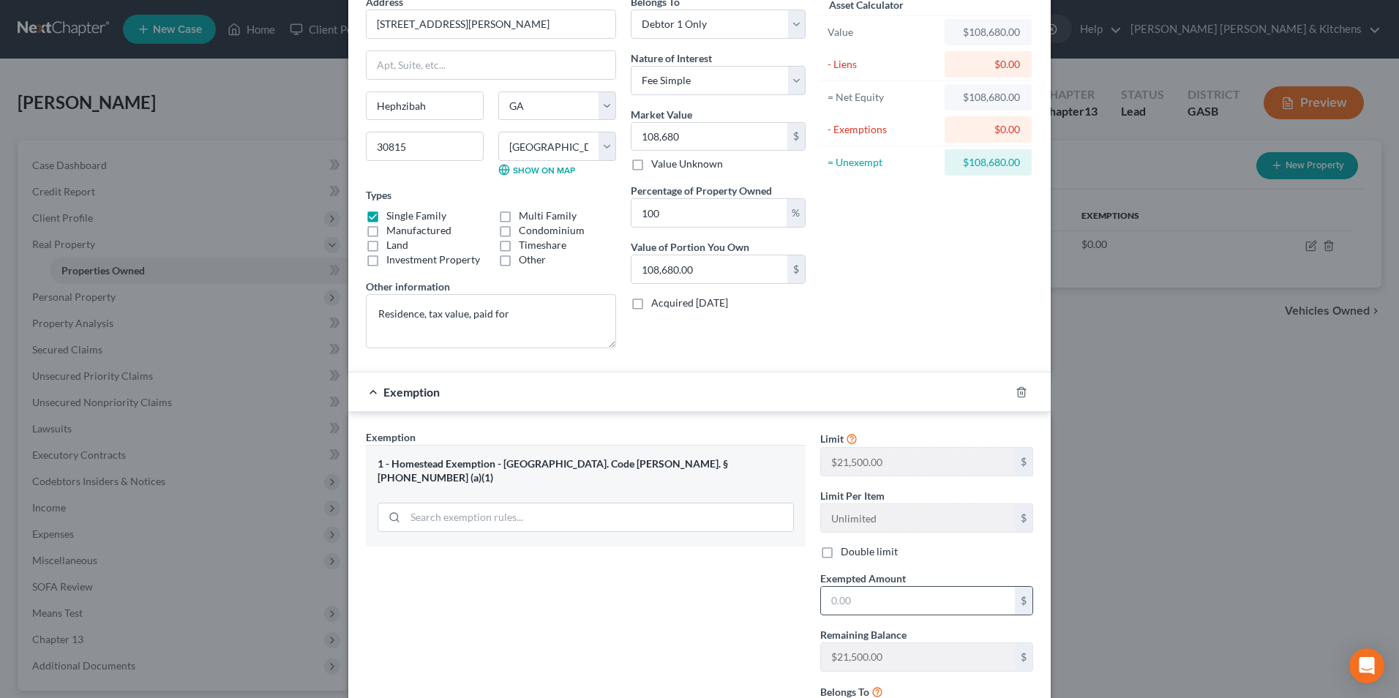
click at [862, 607] on input "text" at bounding box center [918, 601] width 194 height 28
type input "43,000"
click at [841, 547] on label "Double limit" at bounding box center [869, 552] width 57 height 15
click at [847, 547] on input "Double limit" at bounding box center [852, 550] width 10 height 10
checkbox input "true"
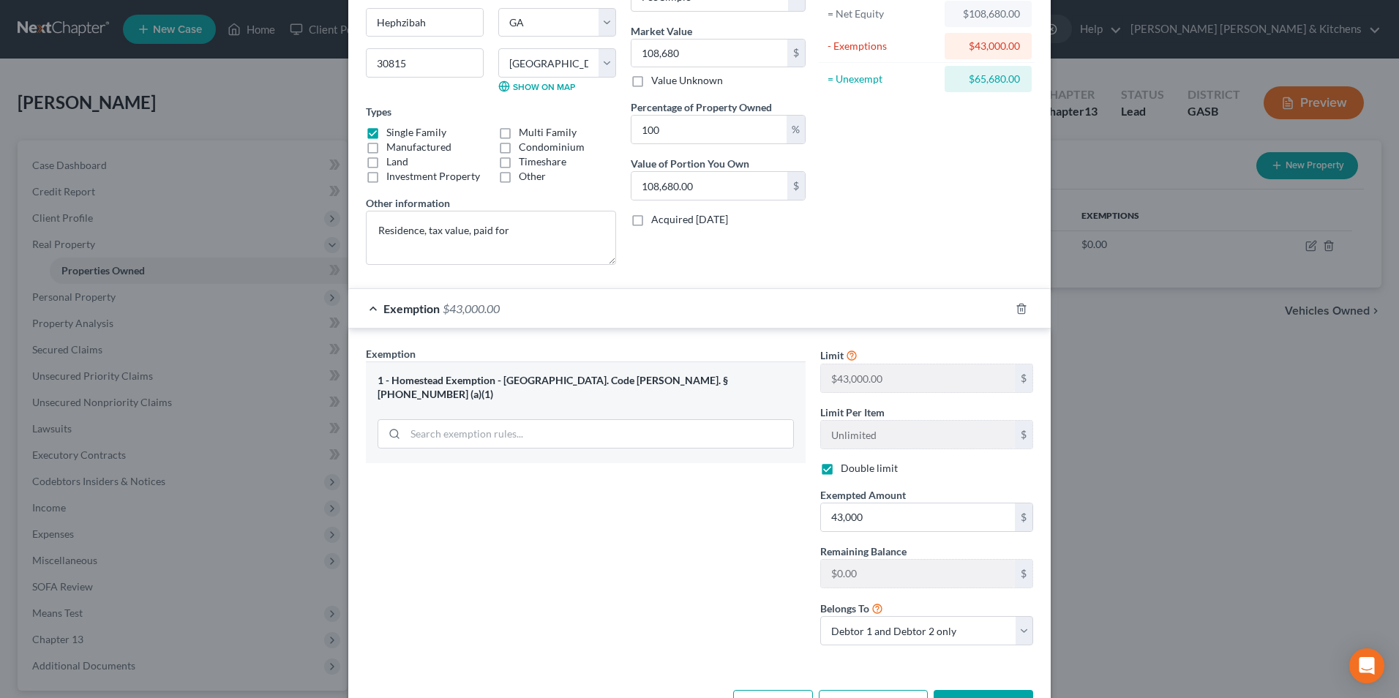
scroll to position [209, 0]
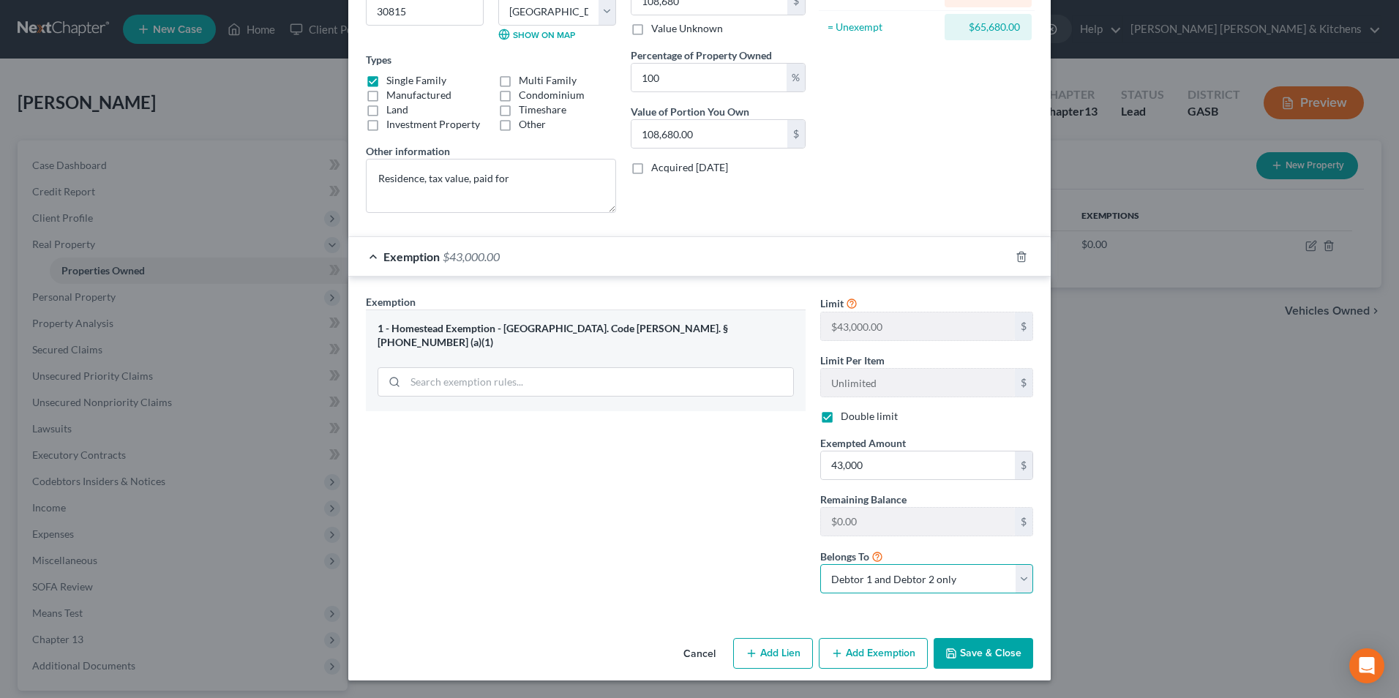
click at [969, 580] on select "Debtor 1 only Debtor 2 only Debtor 1 and Debtor 2 only" at bounding box center [926, 578] width 213 height 29
select select "0"
click at [820, 564] on select "Debtor 1 only Debtor 2 only Debtor 1 and Debtor 2 only" at bounding box center [926, 578] width 213 height 29
drag, startPoint x: 959, startPoint y: 646, endPoint x: 972, endPoint y: 616, distance: 32.1
click at [962, 645] on button "Save & Close" at bounding box center [984, 653] width 100 height 31
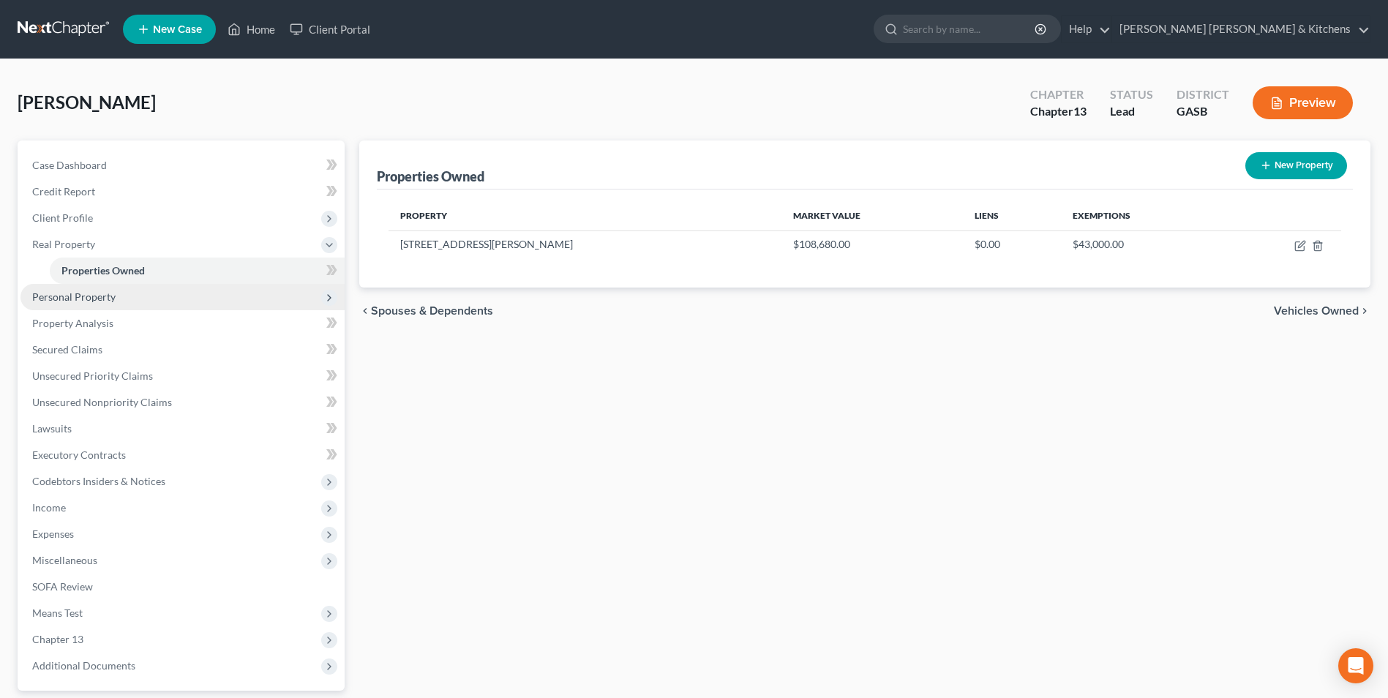
click at [59, 291] on span "Personal Property" at bounding box center [73, 297] width 83 height 12
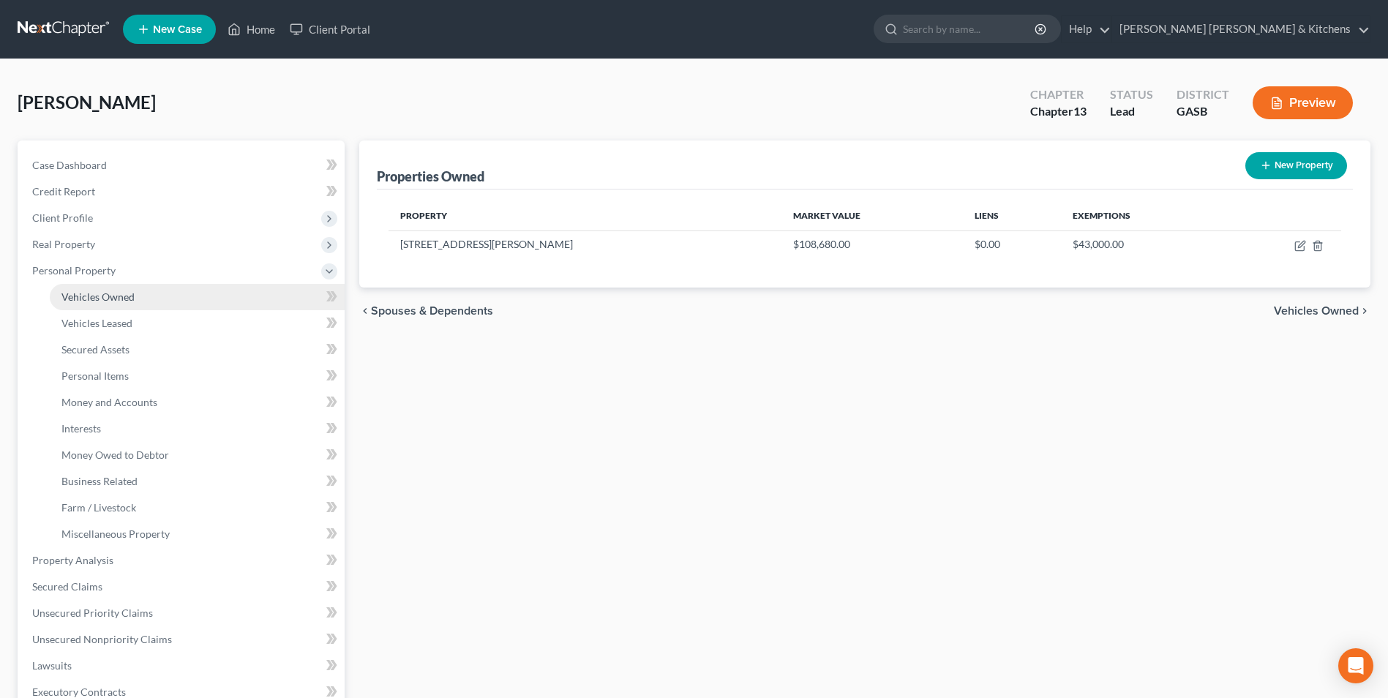
click at [80, 304] on link "Vehicles Owned" at bounding box center [197, 297] width 295 height 26
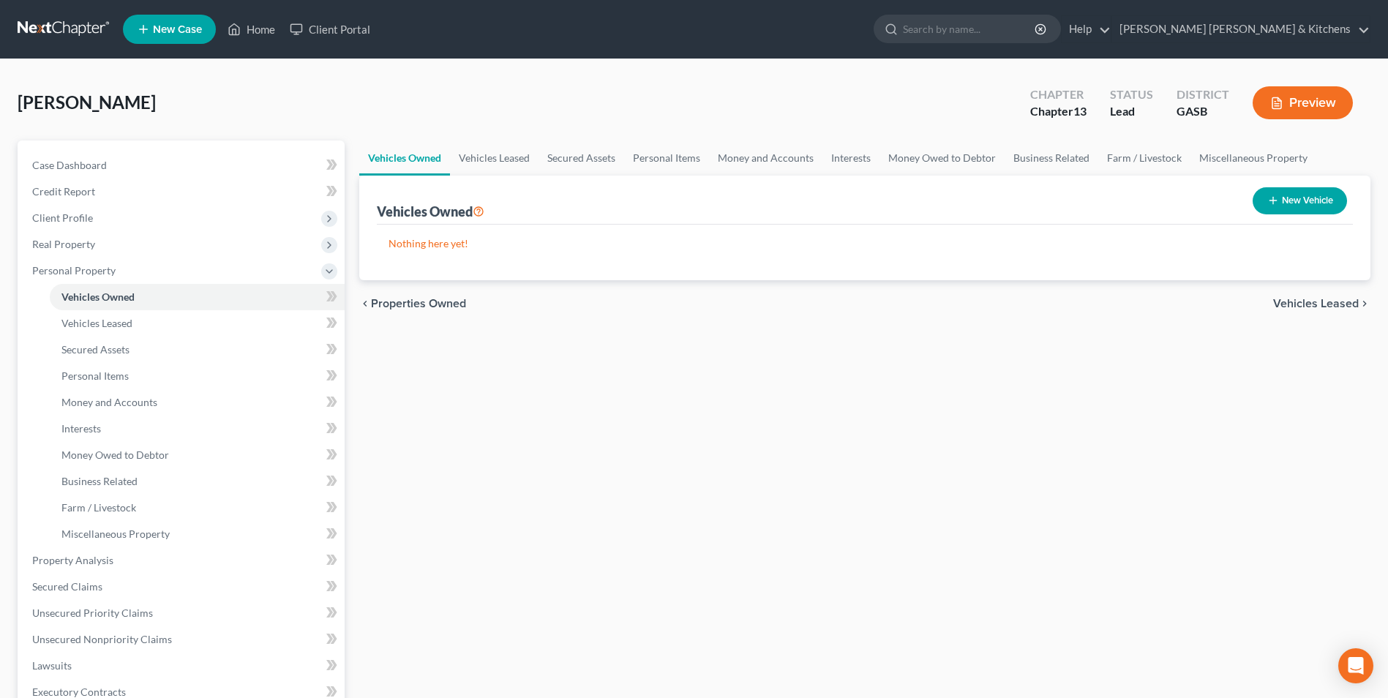
click at [1320, 195] on button "New Vehicle" at bounding box center [1300, 200] width 94 height 27
select select "0"
select select "2"
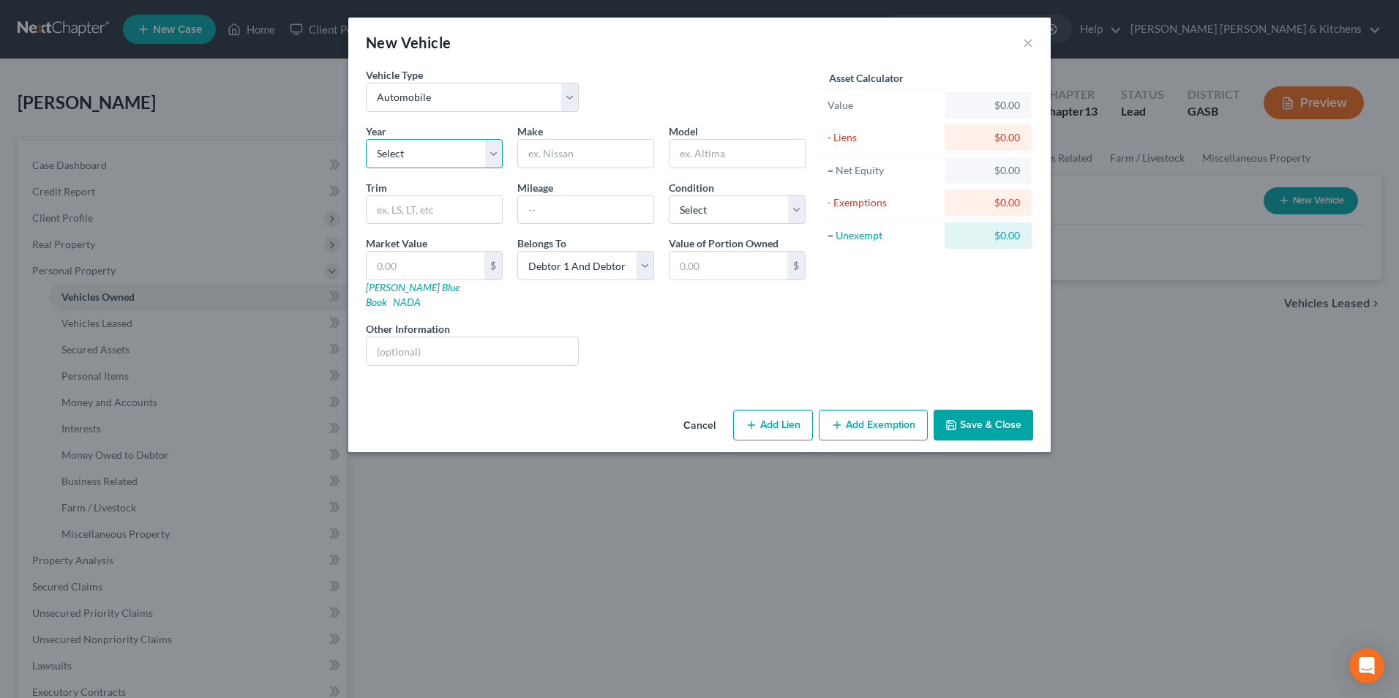
click at [446, 157] on select "Select 2026 2025 2024 2023 2022 2021 2020 2019 2018 2017 2016 2015 2014 2013 20…" at bounding box center [434, 153] width 137 height 29
select select "14"
click at [366, 139] on select "Select 2026 2025 2024 2023 2022 2021 2020 2019 2018 2017 2016 2015 2014 2013 20…" at bounding box center [434, 153] width 137 height 29
click at [548, 164] on input "text" at bounding box center [585, 154] width 135 height 28
type input "Ford"
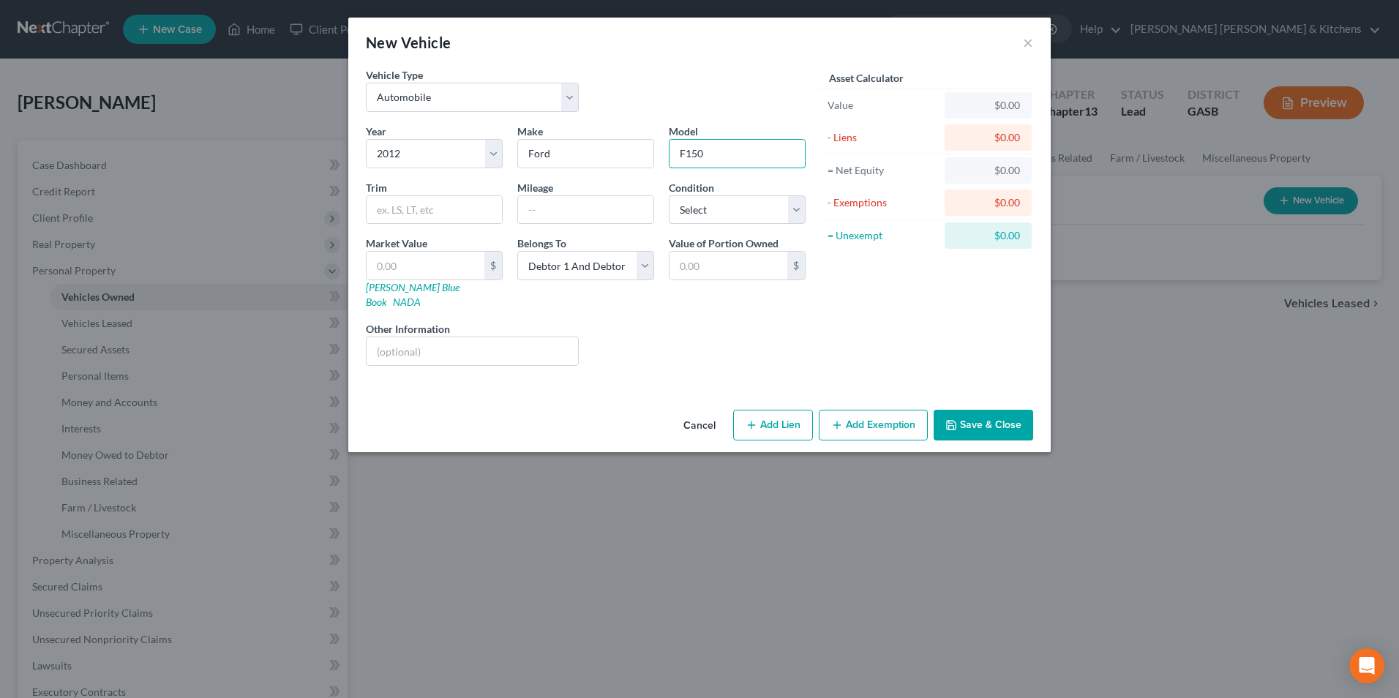
type input "F150"
type input "105,000"
type input "1"
type input "1.00"
type input "13"
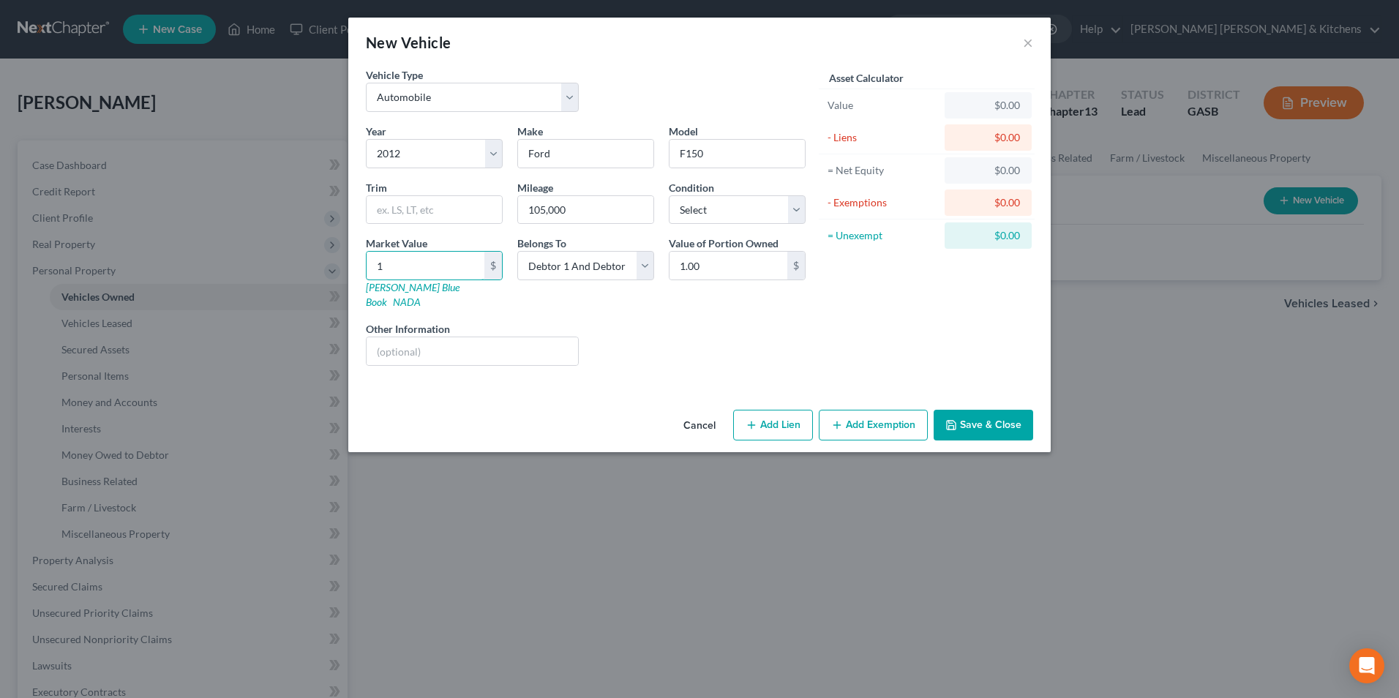
type input "13.00"
type input "139"
type input "139.00"
type input "1399"
type input "1,399.00"
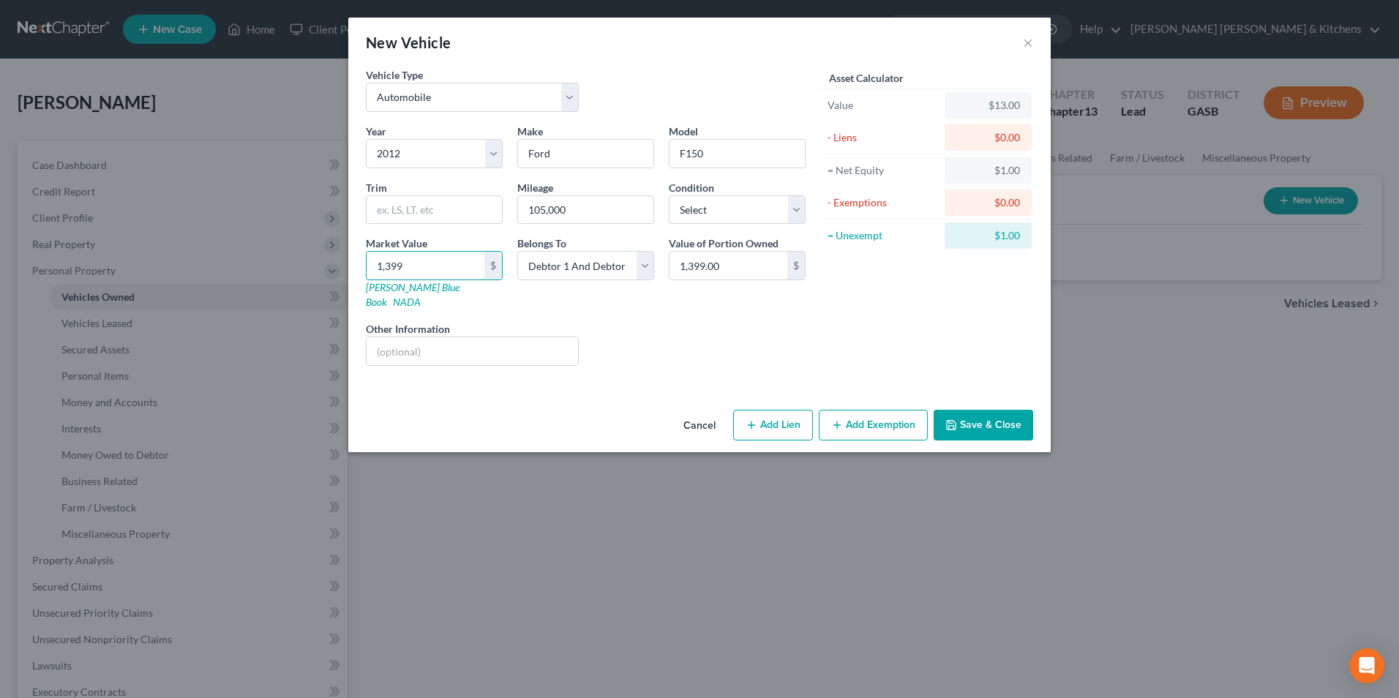
type input "1,3997"
type input "13,997.00"
type input "13,997"
click at [775, 414] on button "Add Lien" at bounding box center [773, 425] width 80 height 31
select select "2"
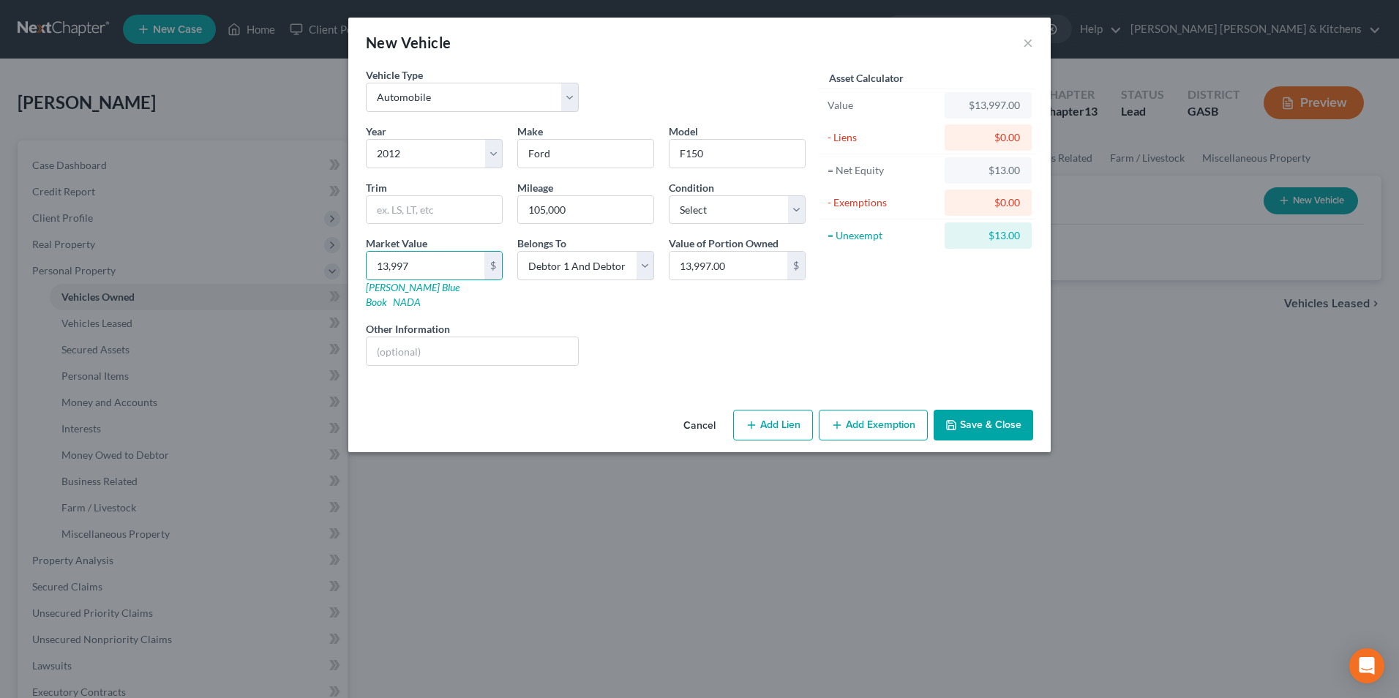
select select "0"
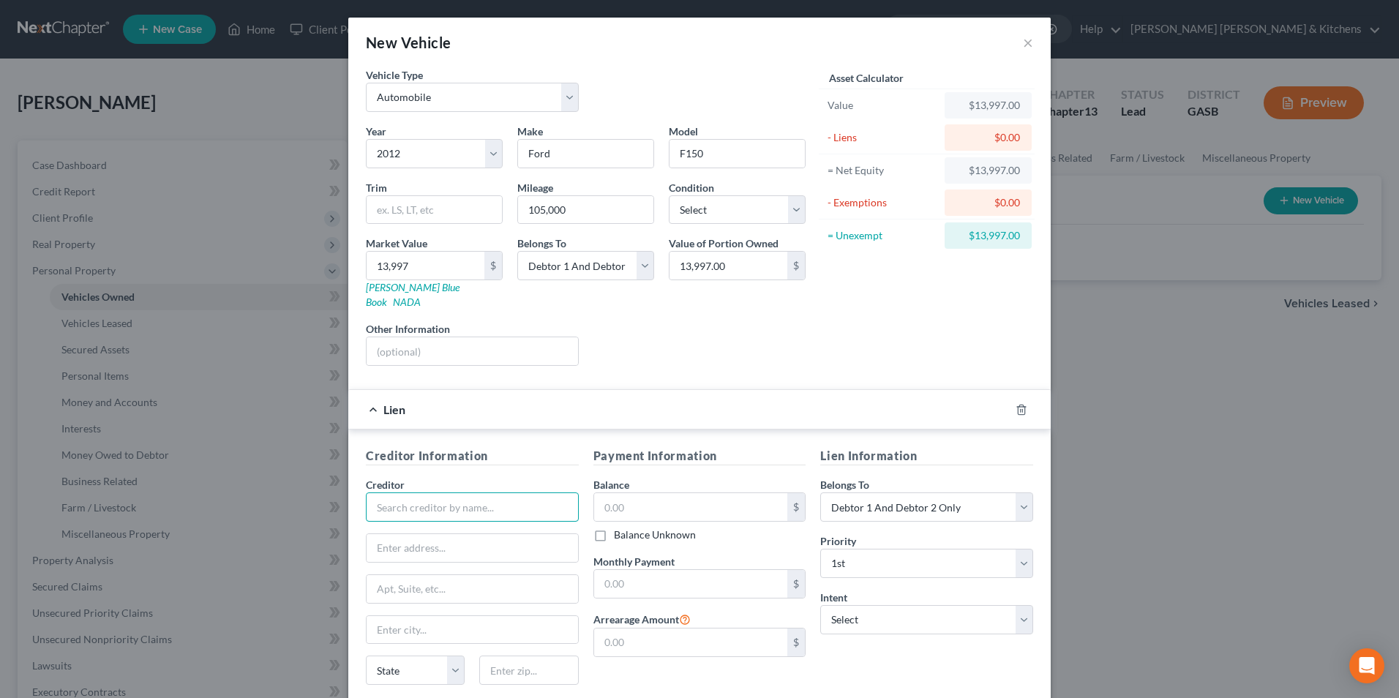
click at [506, 493] on input "text" at bounding box center [472, 507] width 213 height 29
type input "OneMain"
drag, startPoint x: 610, startPoint y: 474, endPoint x: 613, endPoint y: 492, distance: 18.7
click at [610, 477] on label "Balance" at bounding box center [612, 484] width 36 height 15
click at [613, 493] on input "text" at bounding box center [691, 507] width 194 height 28
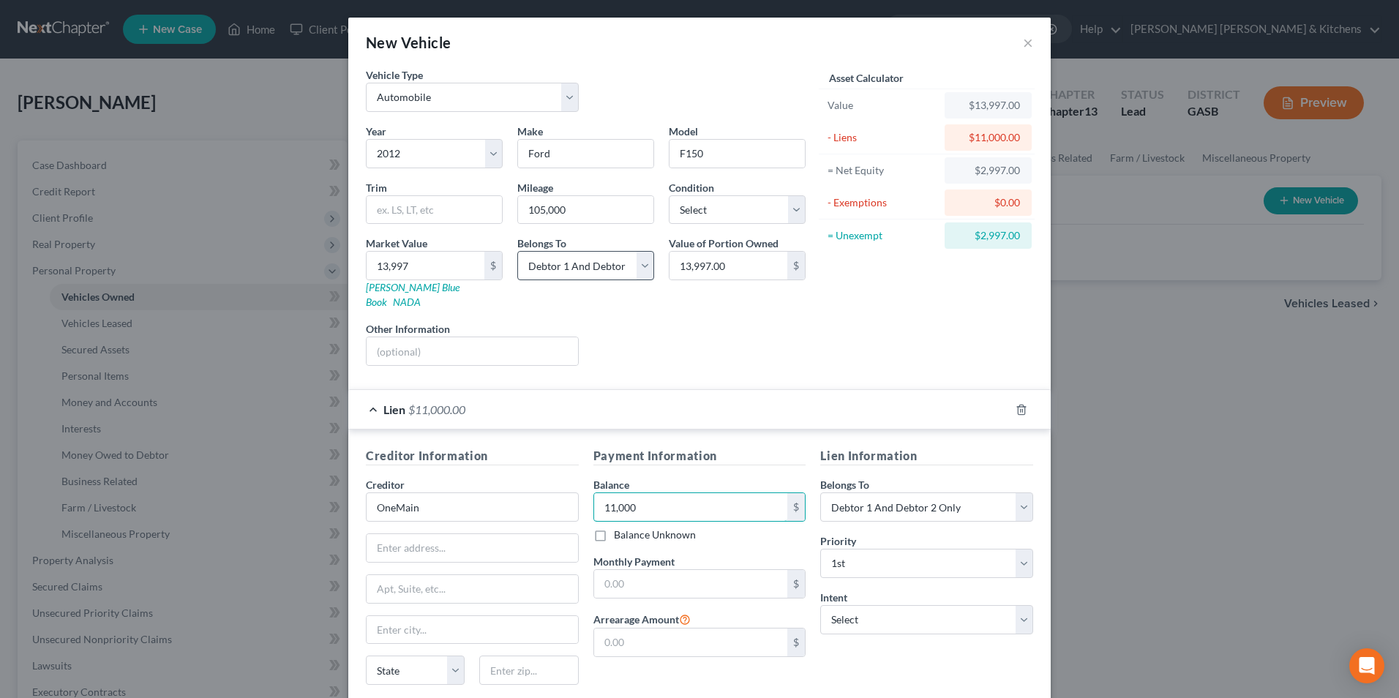
type input "11,000"
click at [587, 271] on select "Select Debtor 1 Only Debtor 2 Only Debtor 1 And Debtor 2 Only At Least One Of T…" at bounding box center [585, 265] width 137 height 29
select select "0"
click at [517, 251] on select "Select Debtor 1 Only Debtor 2 Only Debtor 1 And Debtor 2 Only At Least One Of T…" at bounding box center [585, 265] width 137 height 29
click at [867, 504] on select "Select Debtor 1 Only Debtor 2 Only Debtor 1 And Debtor 2 Only At Least One Of T…" at bounding box center [926, 507] width 213 height 29
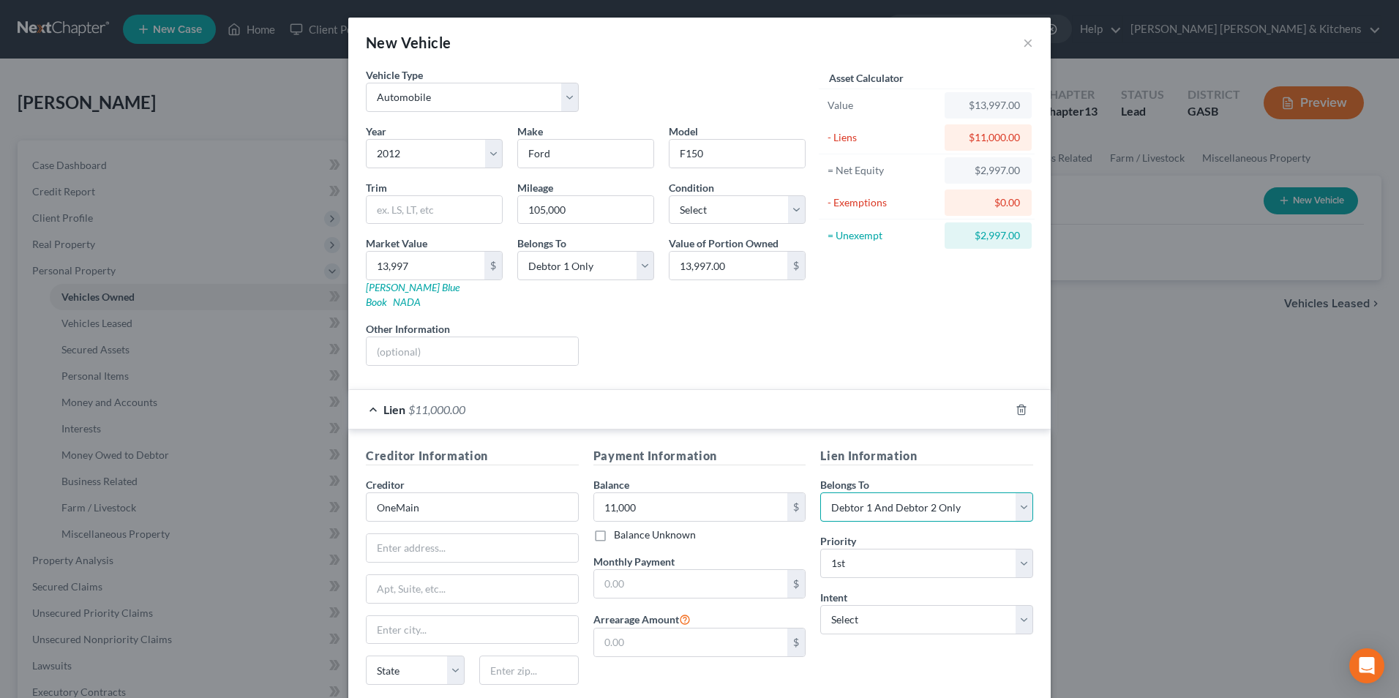
select select "0"
click at [820, 493] on select "Select Debtor 1 Only Debtor 2 Only Debtor 1 And Debtor 2 Only At Least One Of T…" at bounding box center [926, 507] width 213 height 29
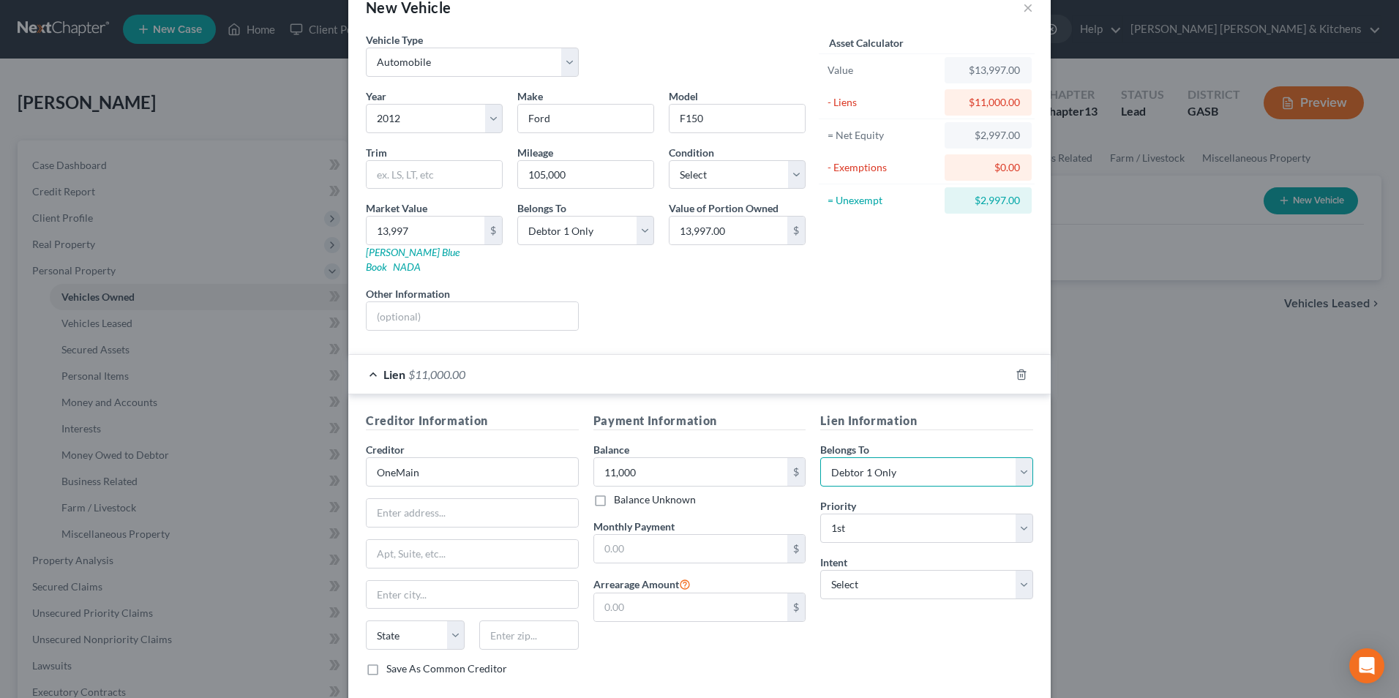
scroll to position [102, 0]
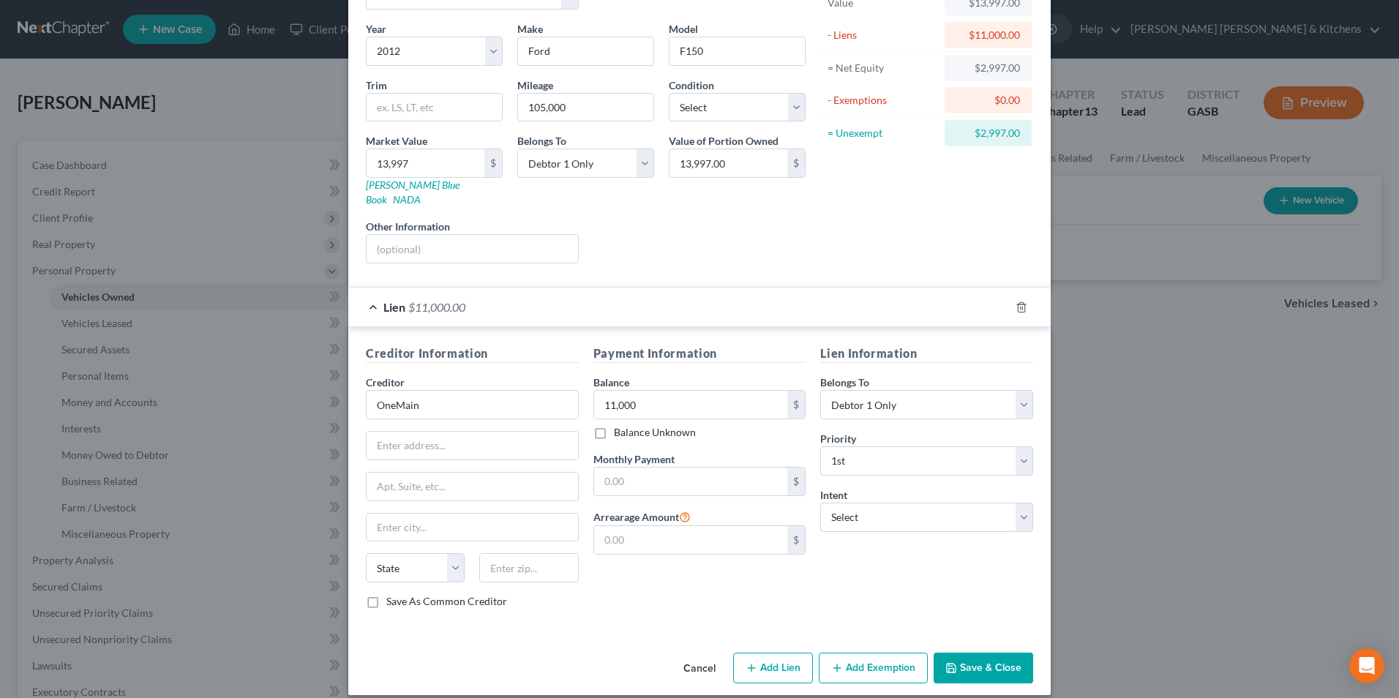
click at [885, 657] on button "Add Exemption" at bounding box center [873, 668] width 109 height 31
select select "2"
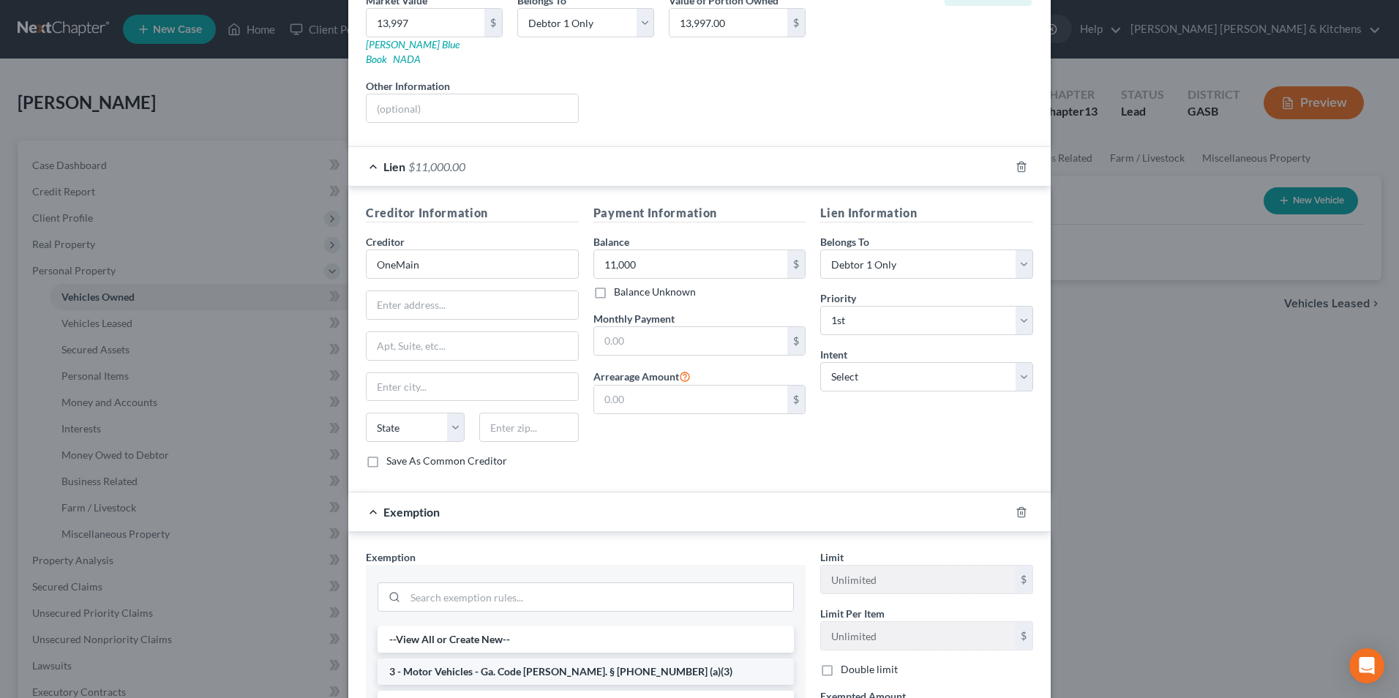
scroll to position [249, 0]
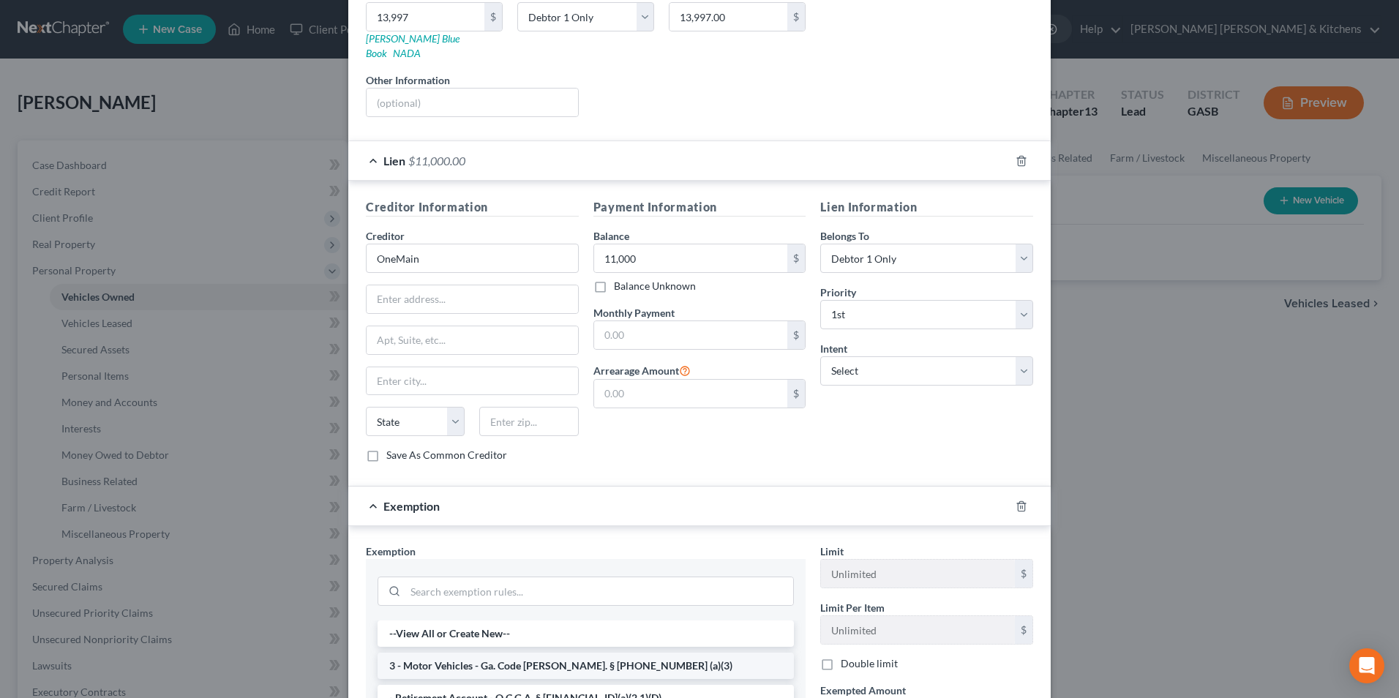
click at [449, 653] on li "3 - Motor Vehicles - Ga. Code [PERSON_NAME]. § [PHONE_NUMBER] (a)(3)" at bounding box center [586, 666] width 416 height 26
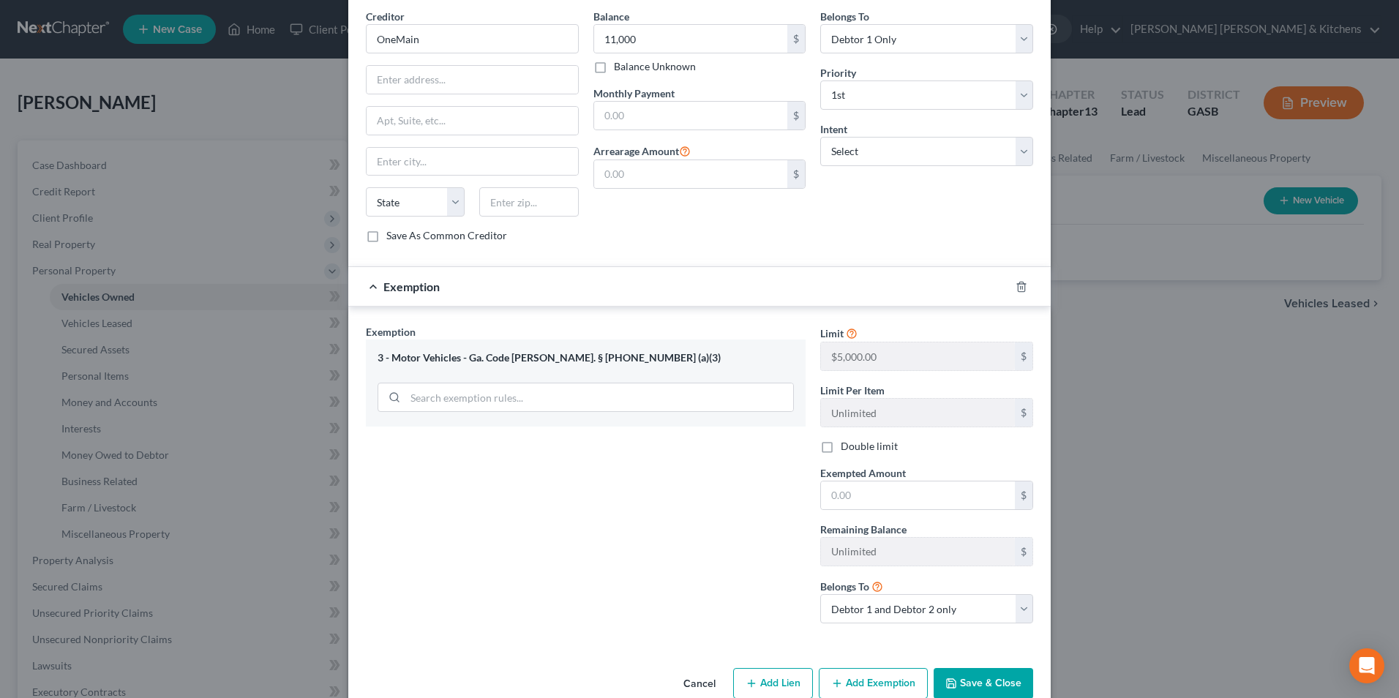
scroll to position [484, 0]
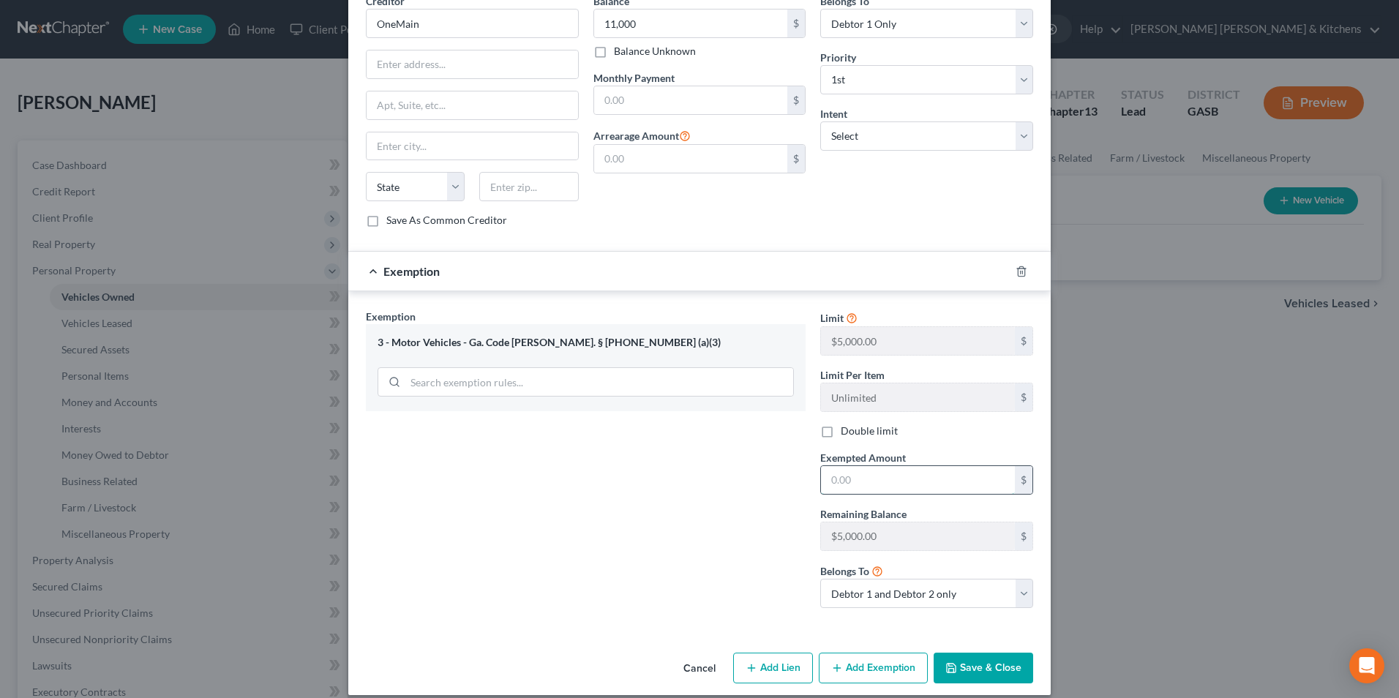
click at [870, 466] on input "text" at bounding box center [918, 480] width 194 height 28
type input "2,997"
click at [873, 597] on div "Limit $5,000.00 $ Limit Per Item Unlimited $ Double limit Exempted Amount * 2,9…" at bounding box center [927, 464] width 228 height 311
click at [873, 588] on select "Debtor 1 only Debtor 2 only Debtor 1 and Debtor 2 only" at bounding box center [926, 593] width 213 height 29
select select "0"
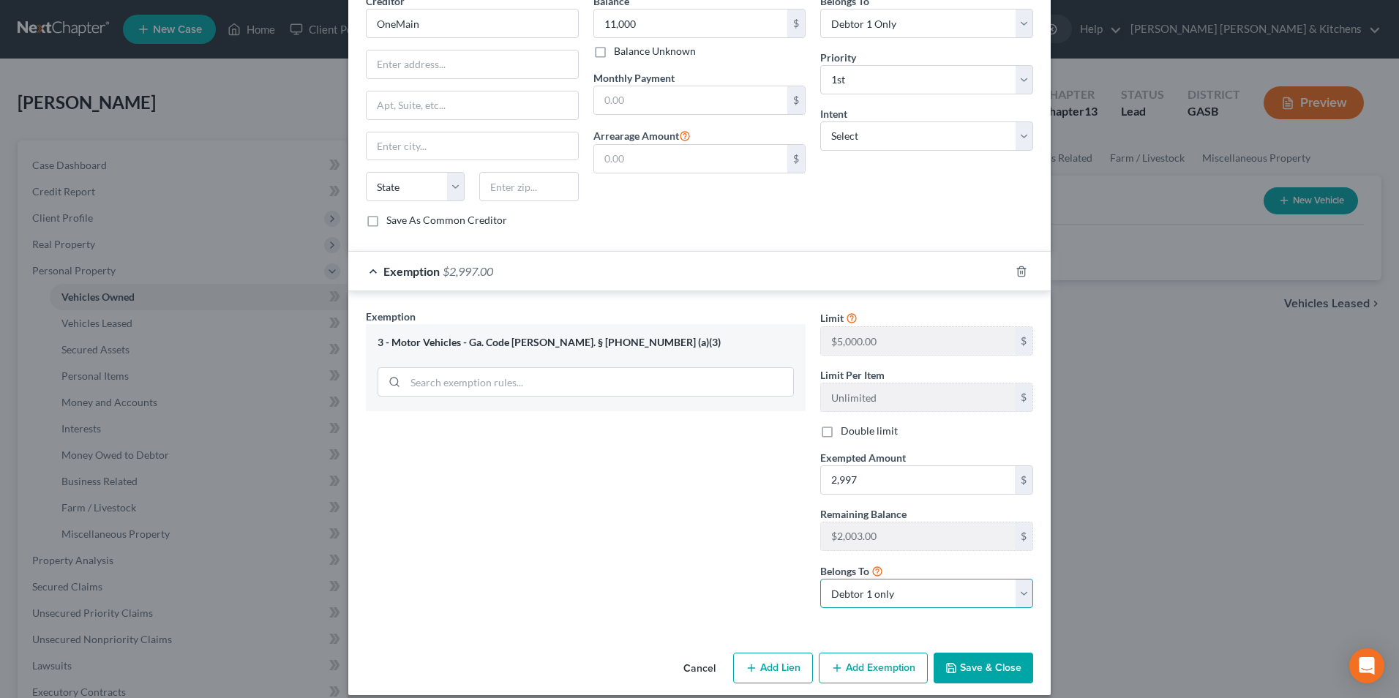
click at [820, 579] on select "Debtor 1 only Debtor 2 only Debtor 1 and Debtor 2 only" at bounding box center [926, 593] width 213 height 29
click at [976, 654] on button "Save & Close" at bounding box center [984, 668] width 100 height 31
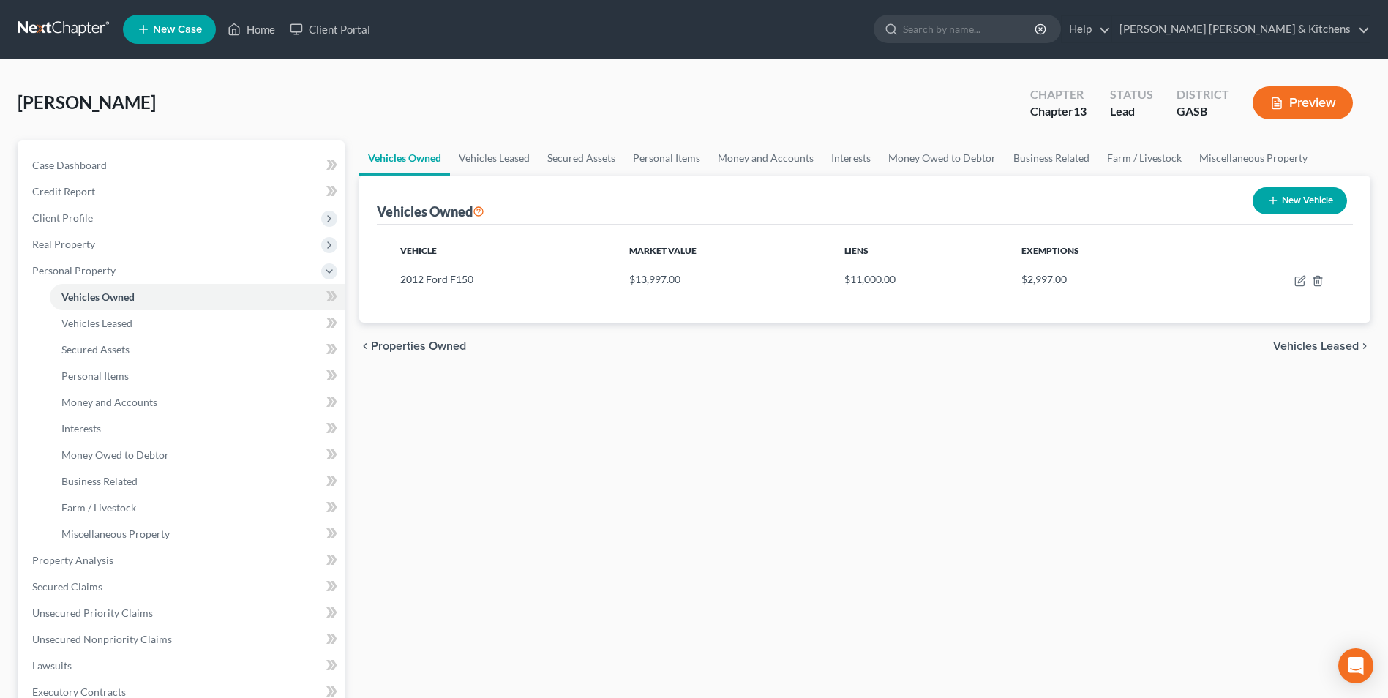
click at [1303, 206] on button "New Vehicle" at bounding box center [1300, 200] width 94 height 27
select select "0"
select select "2"
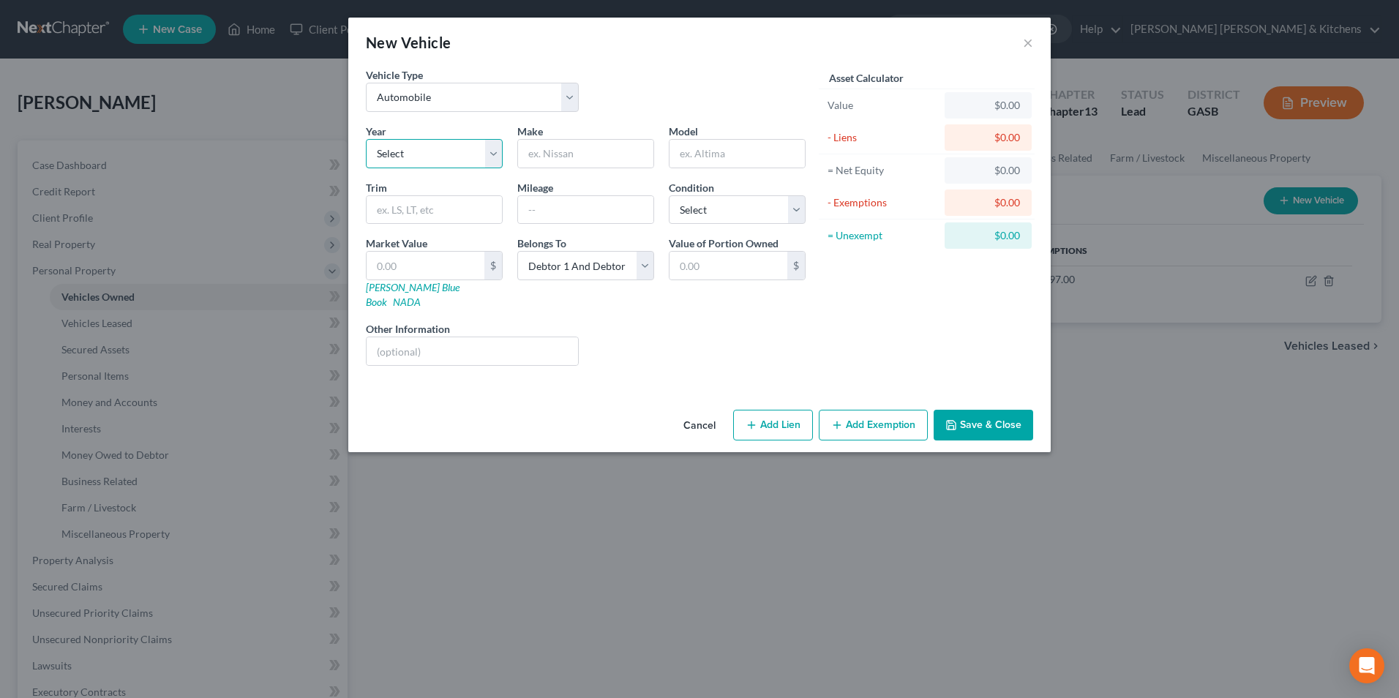
click at [426, 154] on select "Select 2026 2025 2024 2023 2022 2021 2020 2019 2018 2017 2016 2015 2014 2013 20…" at bounding box center [434, 153] width 137 height 29
select select "5"
click at [366, 139] on select "Select 2026 2025 2024 2023 2022 2021 2020 2019 2018 2017 2016 2015 2014 2013 20…" at bounding box center [434, 153] width 137 height 29
click at [534, 150] on input "text" at bounding box center [585, 154] width 135 height 28
type input "Nissan"
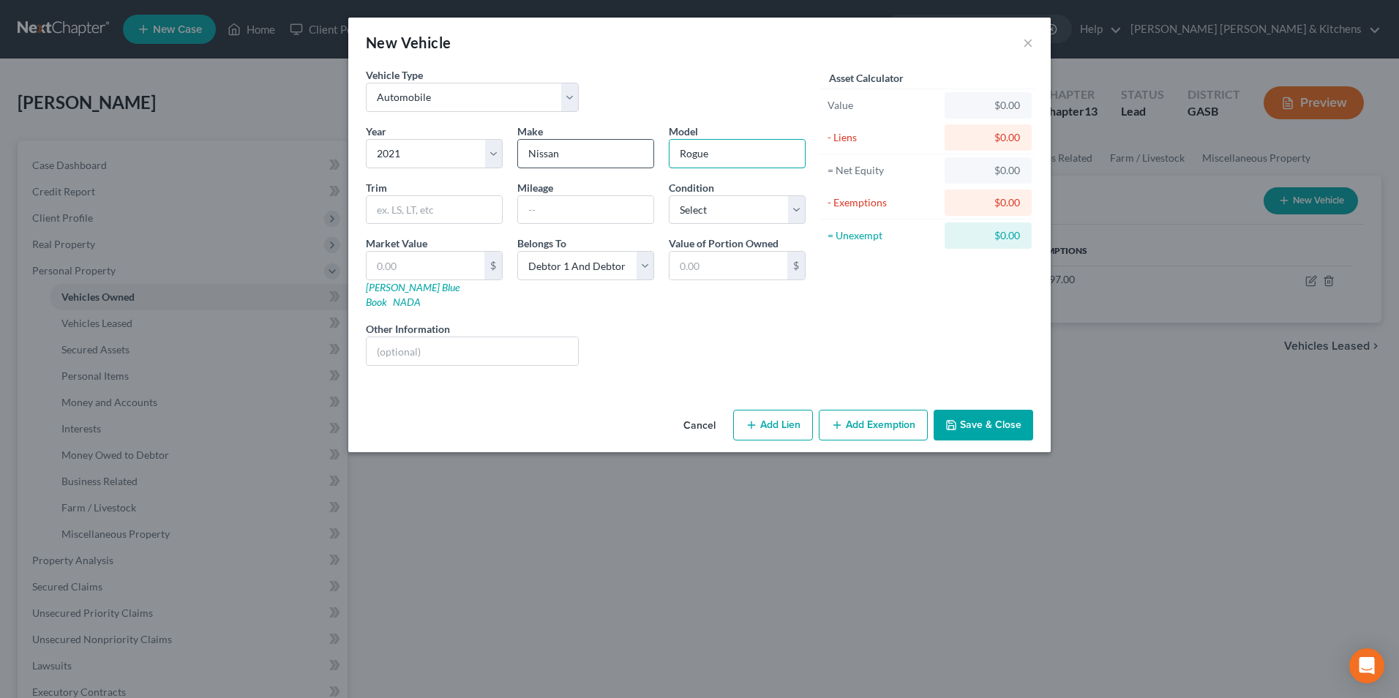
type input "Rogue"
type input "60,000"
click at [452, 260] on input "text" at bounding box center [426, 266] width 118 height 28
type input "2"
type input "2.00"
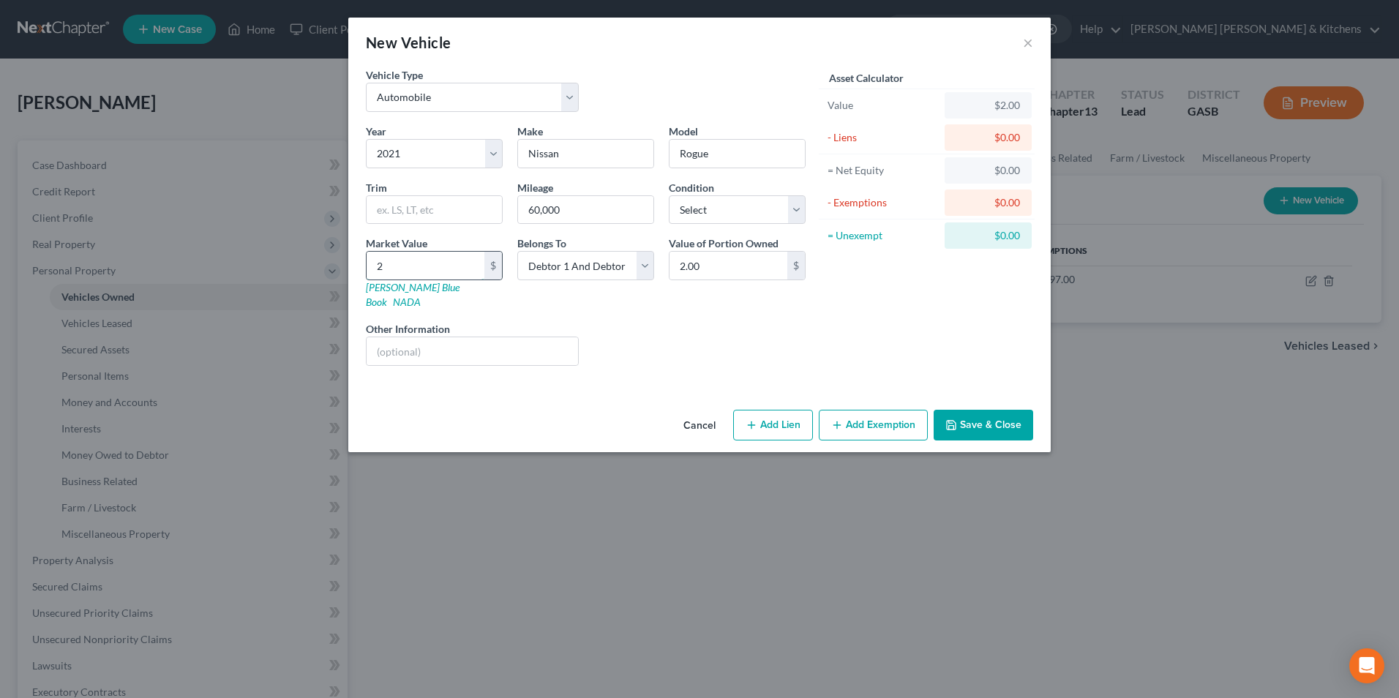
type input "21"
type input "21.00"
type input "212"
type input "212.00"
type input "2125"
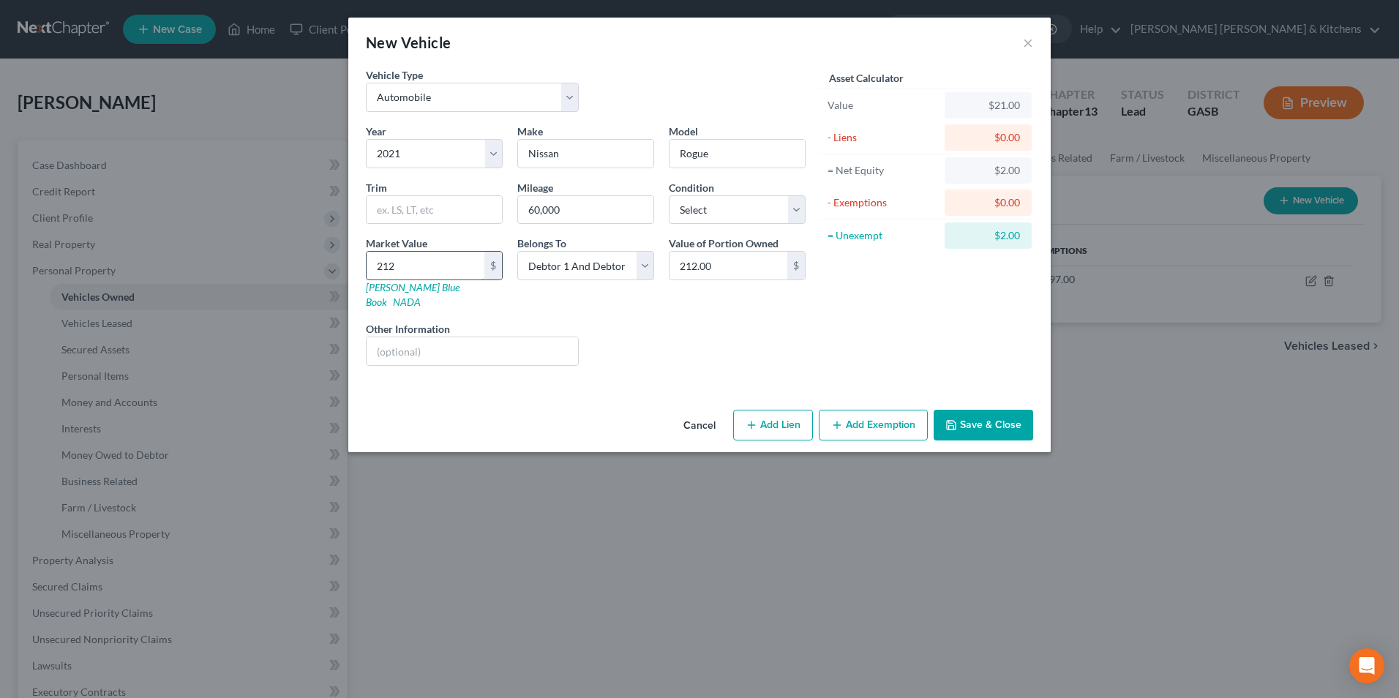
type input "2,125.00"
type input "21250"
type input "21,250.00"
type input "21,250"
click at [554, 269] on select "Select Debtor 1 Only Debtor 2 Only Debtor 1 And Debtor 2 Only At Least One Of T…" at bounding box center [585, 265] width 137 height 29
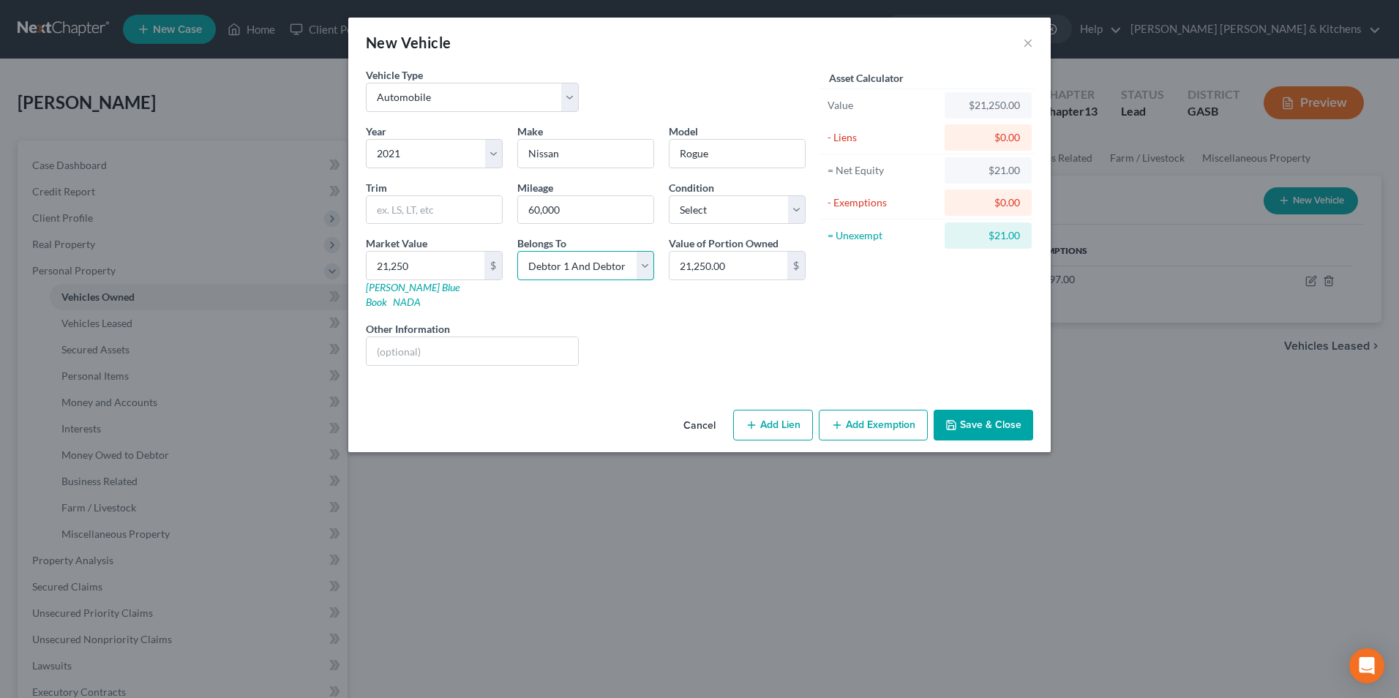
select select "0"
click at [517, 251] on select "Select Debtor 1 Only Debtor 2 Only Debtor 1 And Debtor 2 Only At Least One Of T…" at bounding box center [585, 265] width 137 height 29
click at [523, 337] on input "text" at bounding box center [473, 351] width 212 height 28
type input "full coverage insurance w/Geico"
click at [900, 421] on button "Add Exemption" at bounding box center [873, 425] width 109 height 31
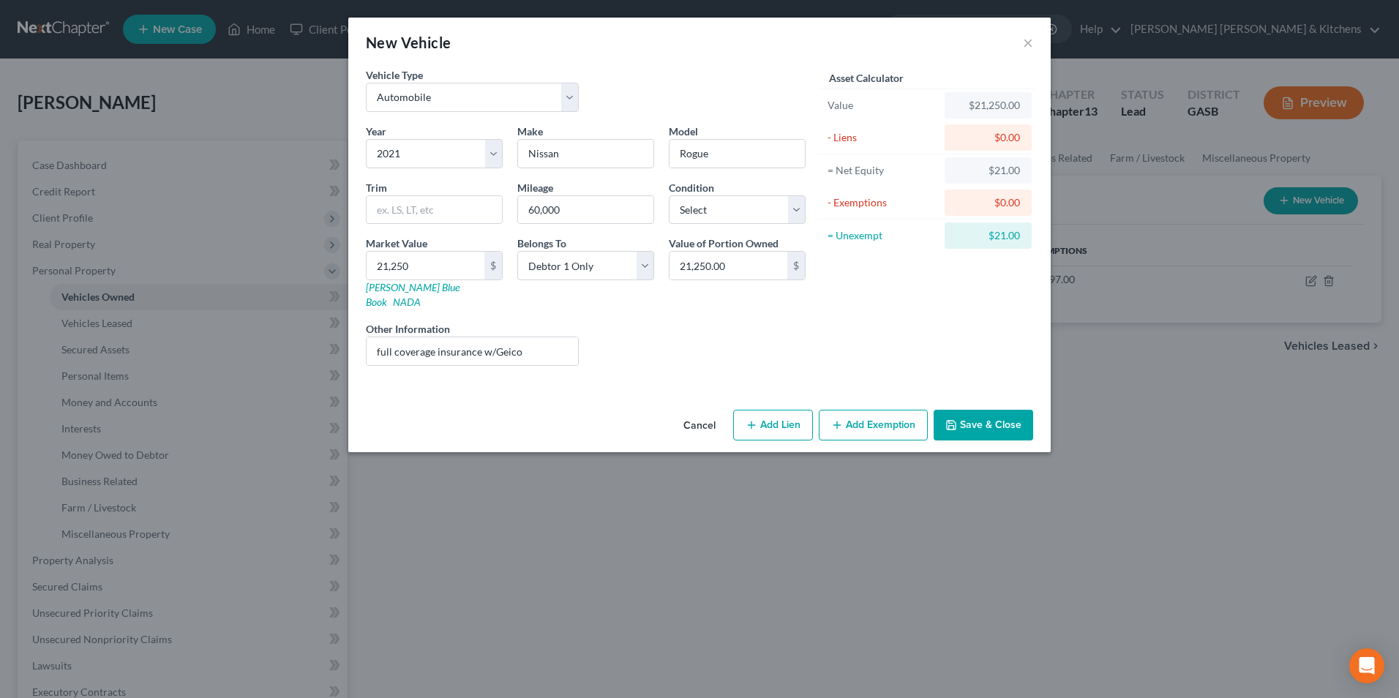
select select "2"
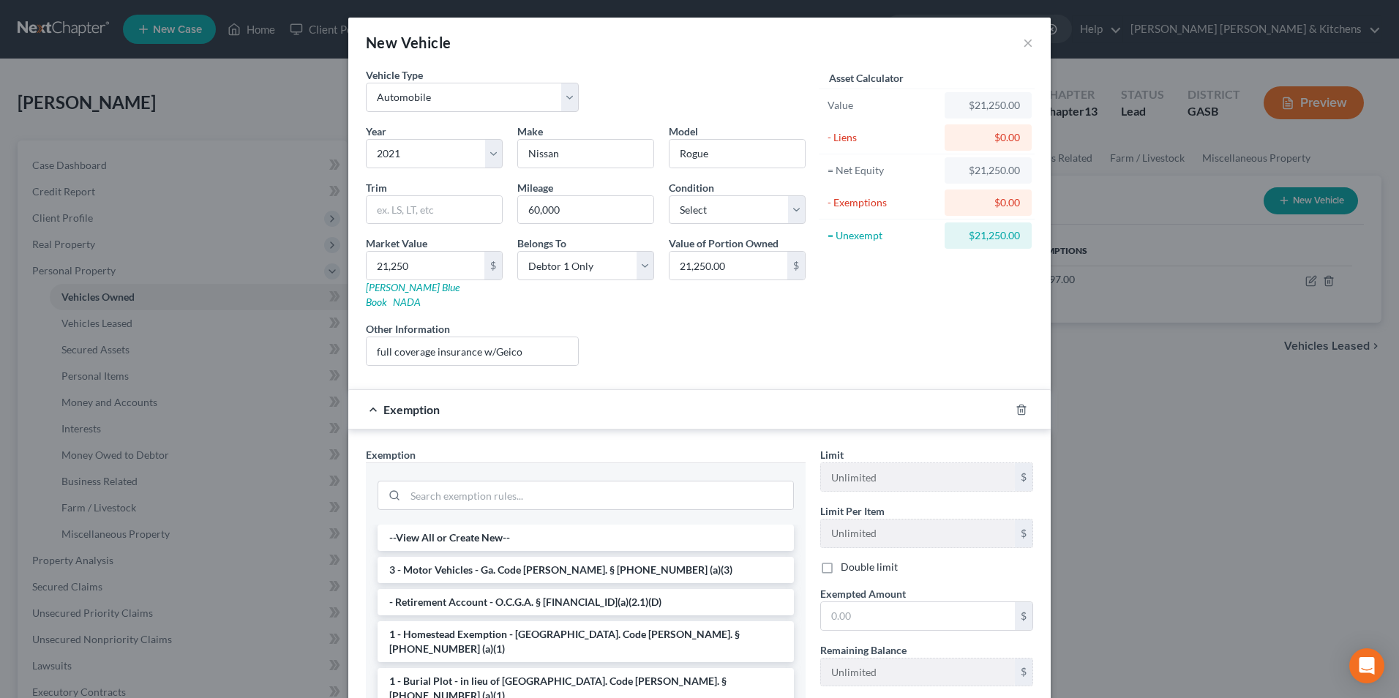
click at [823, 348] on div "Asset Calculator Value $21,250.00 - Liens $0.00 = Net Equity $21,250.00 - Exemp…" at bounding box center [927, 222] width 228 height 310
click at [1018, 404] on icon "button" at bounding box center [1022, 410] width 12 height 12
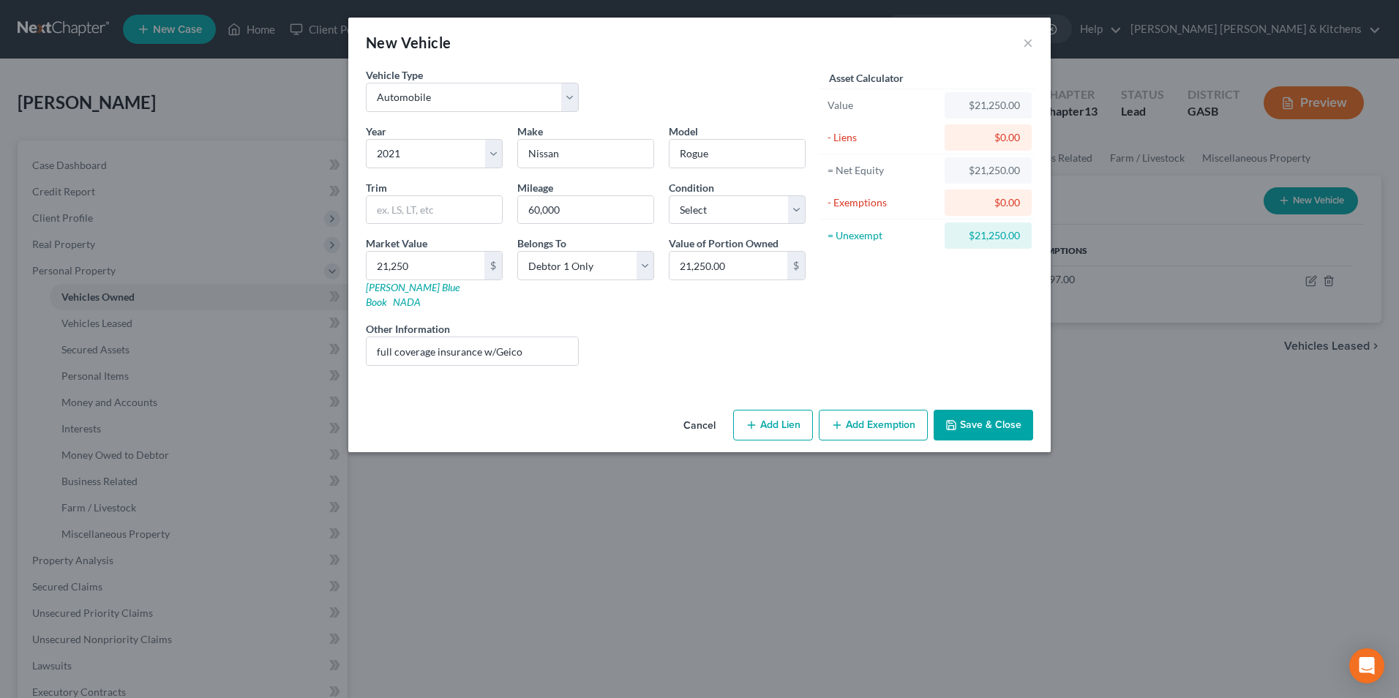
drag, startPoint x: 765, startPoint y: 414, endPoint x: 687, endPoint y: 472, distance: 96.8
click at [766, 414] on button "Add Lien" at bounding box center [773, 425] width 80 height 31
select select "0"
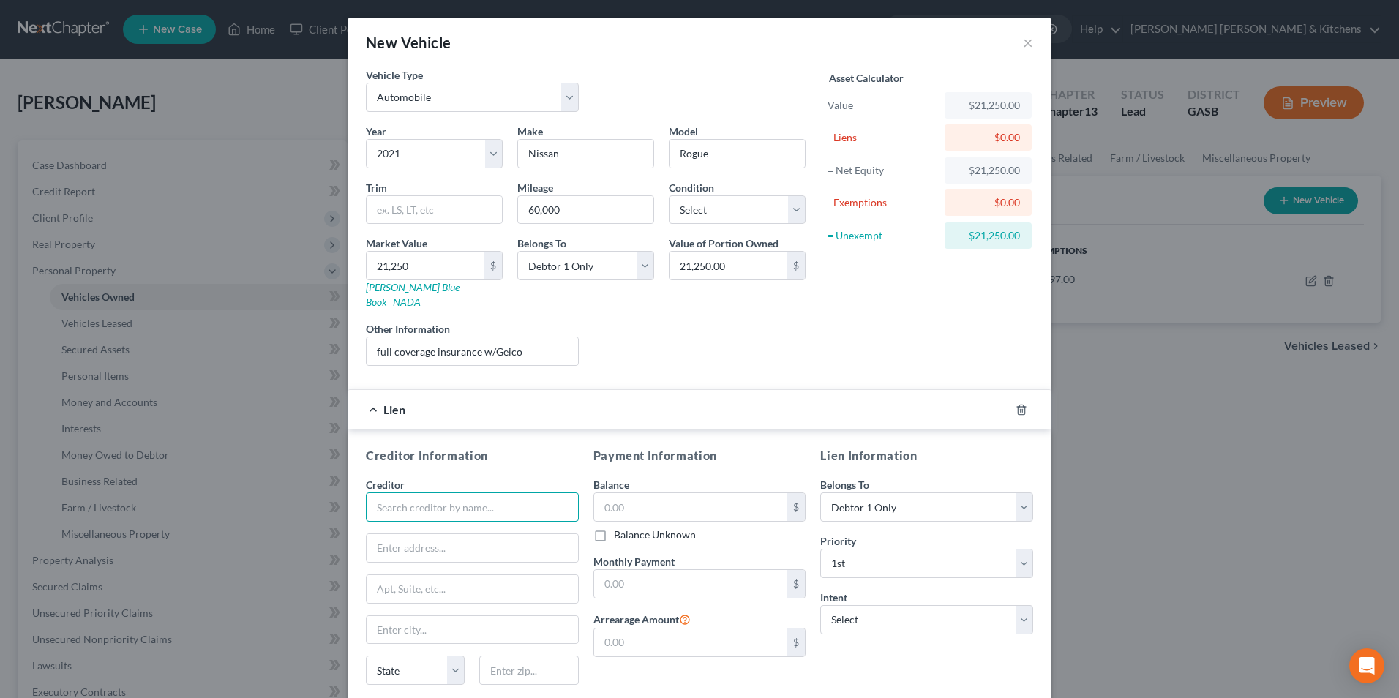
click at [478, 494] on input "text" at bounding box center [472, 507] width 213 height 29
type input "Nissan"
click at [613, 493] on input "text" at bounding box center [691, 507] width 194 height 28
type input "15,000"
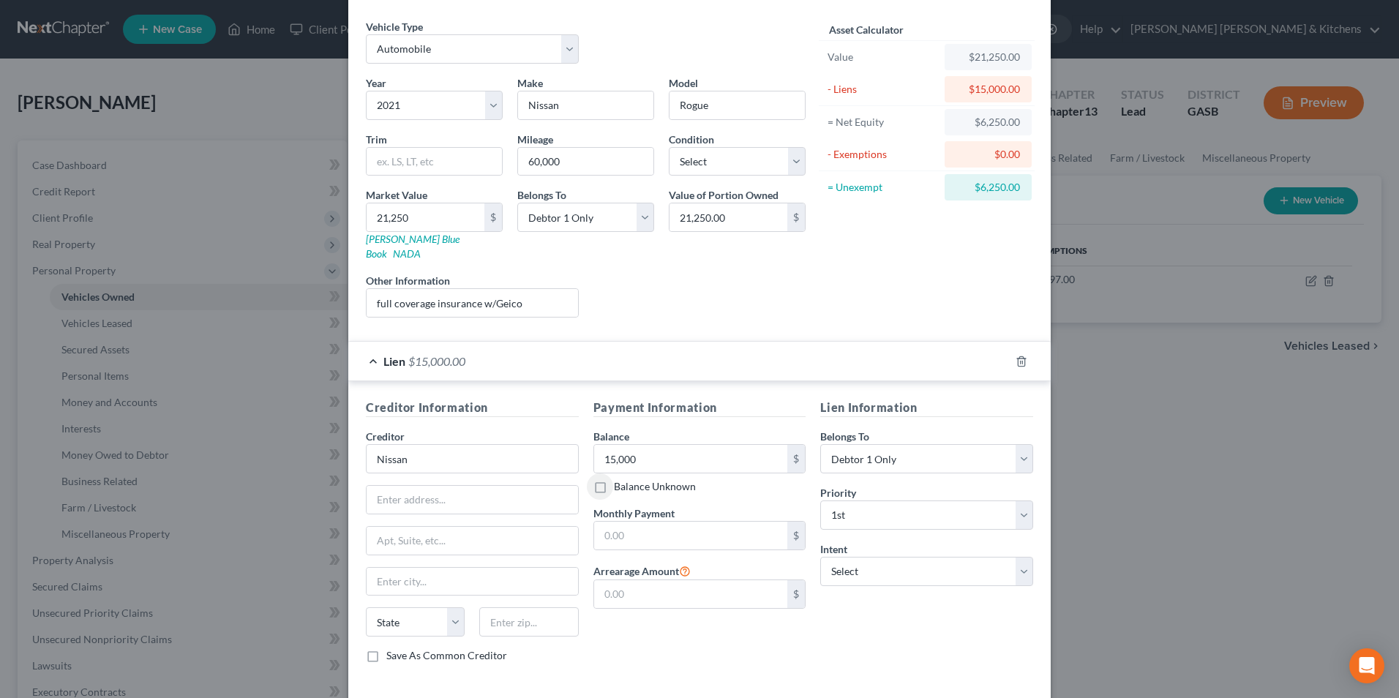
scroll to position [102, 0]
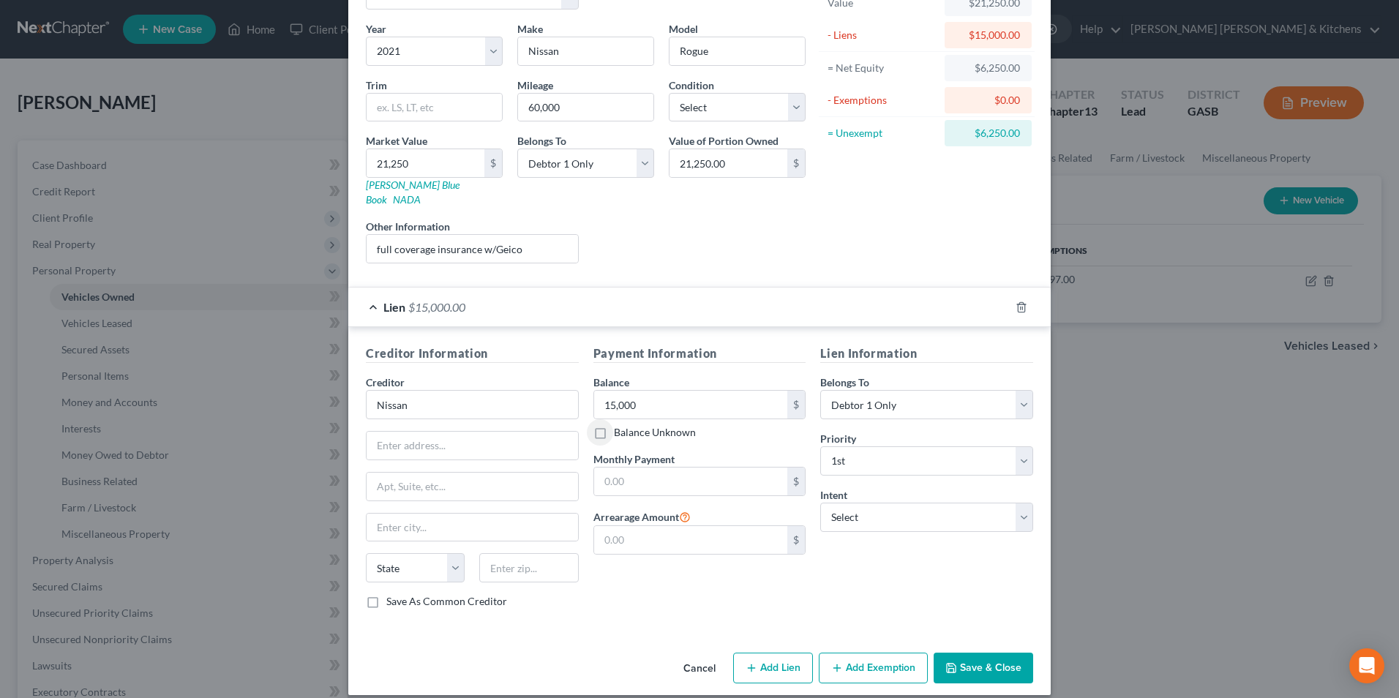
click at [846, 653] on button "Add Exemption" at bounding box center [873, 668] width 109 height 31
select select "2"
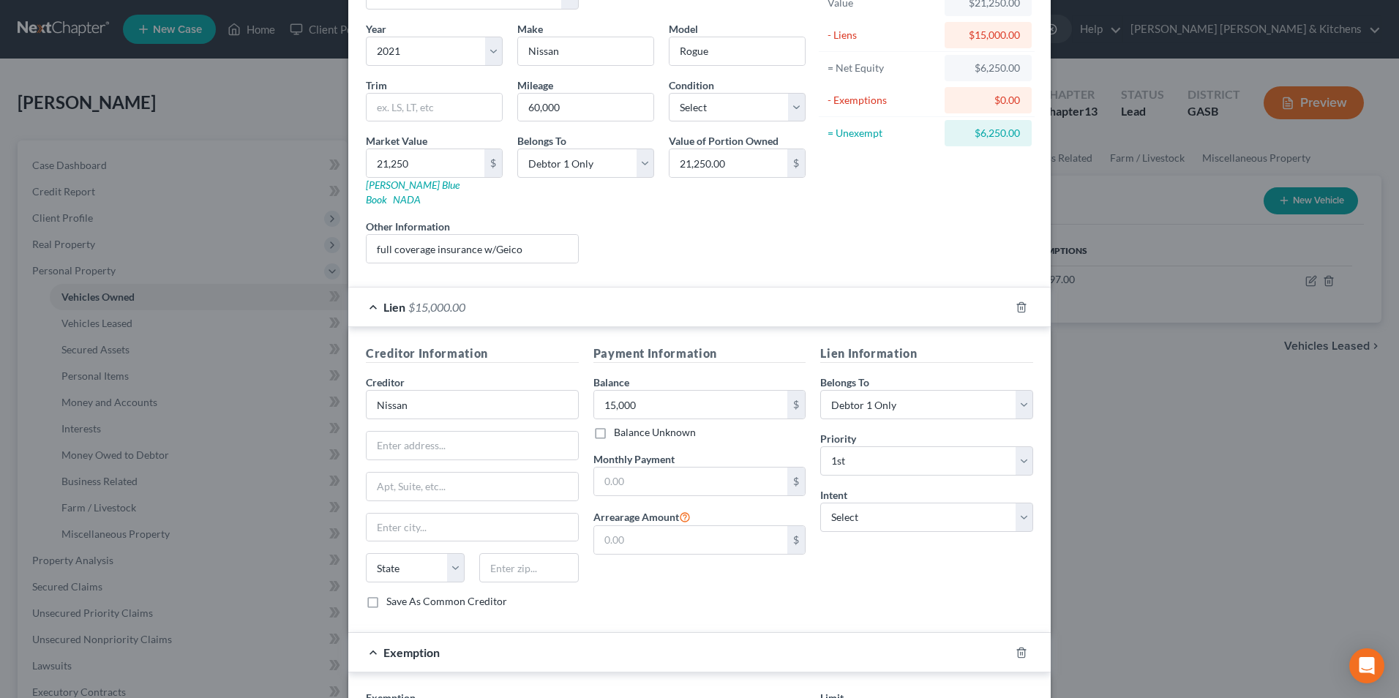
scroll to position [322, 0]
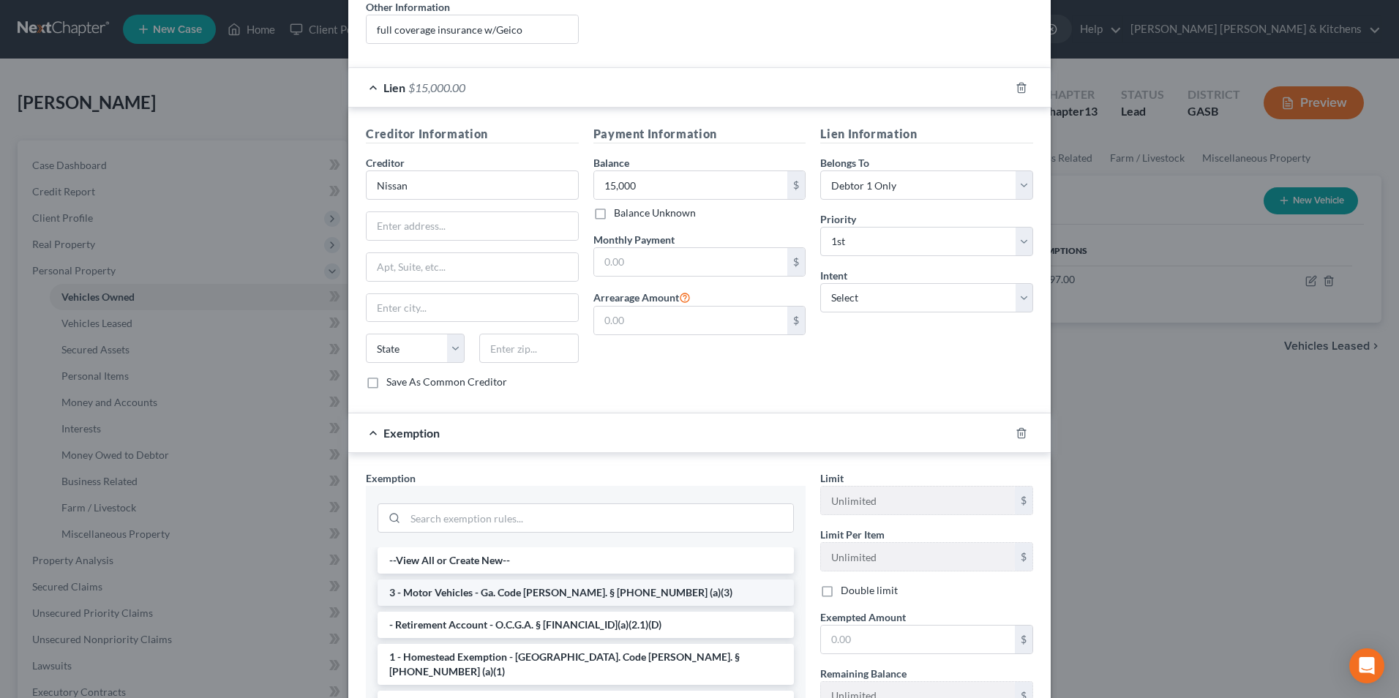
click at [613, 580] on li "3 - Motor Vehicles - Ga. Code [PERSON_NAME]. § [PHONE_NUMBER] (a)(3)" at bounding box center [586, 593] width 416 height 26
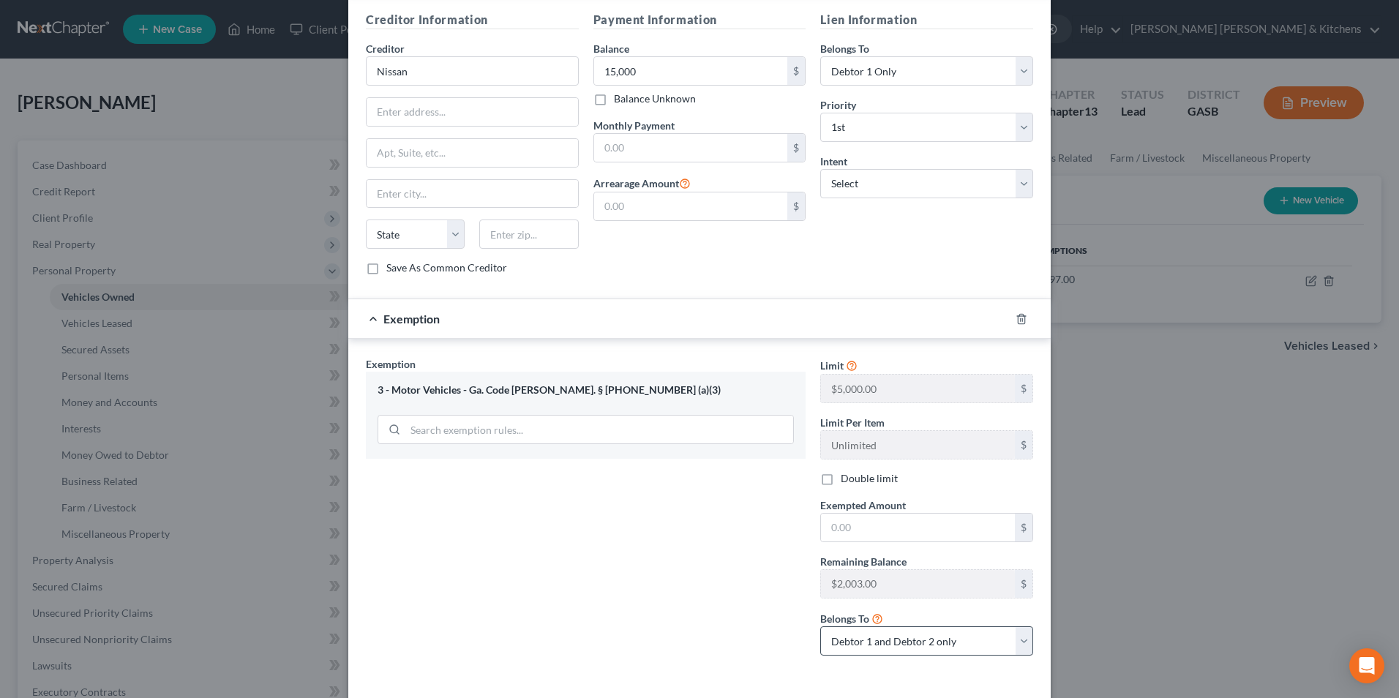
scroll to position [484, 0]
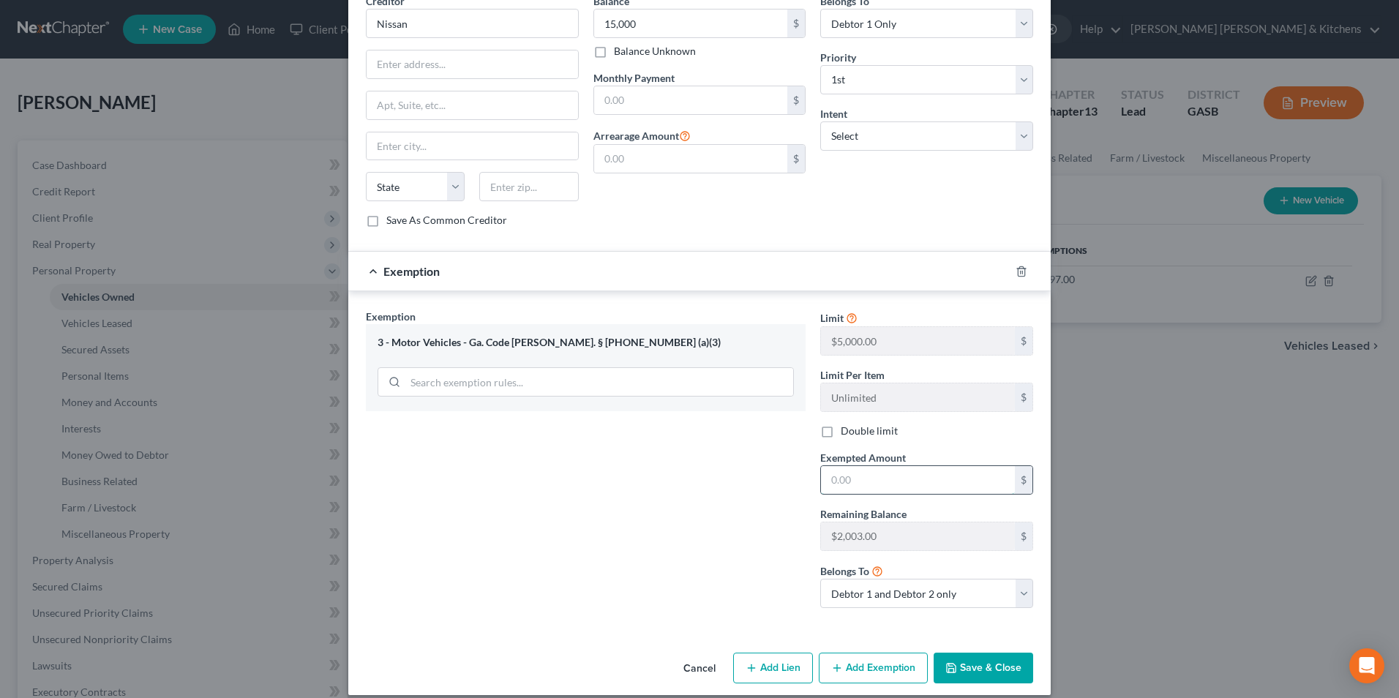
click at [869, 473] on input "text" at bounding box center [918, 480] width 194 height 28
type input "2,003"
drag, startPoint x: 870, startPoint y: 572, endPoint x: 870, endPoint y: 594, distance: 22.0
click at [870, 579] on select "Debtor 1 only Debtor 2 only Debtor 1 and Debtor 2 only" at bounding box center [926, 593] width 213 height 29
select select "0"
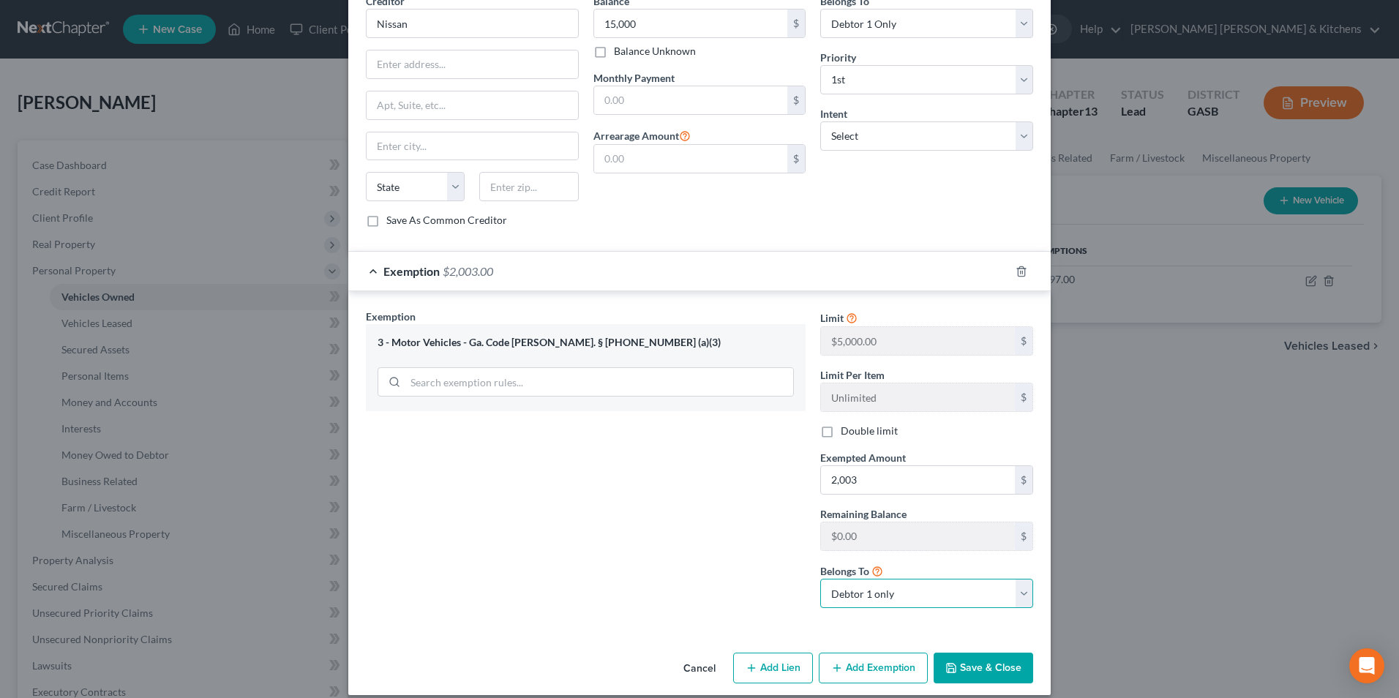
click at [820, 579] on select "Debtor 1 only Debtor 2 only Debtor 1 and Debtor 2 only" at bounding box center [926, 593] width 213 height 29
click at [959, 658] on button "Save & Close" at bounding box center [984, 668] width 100 height 31
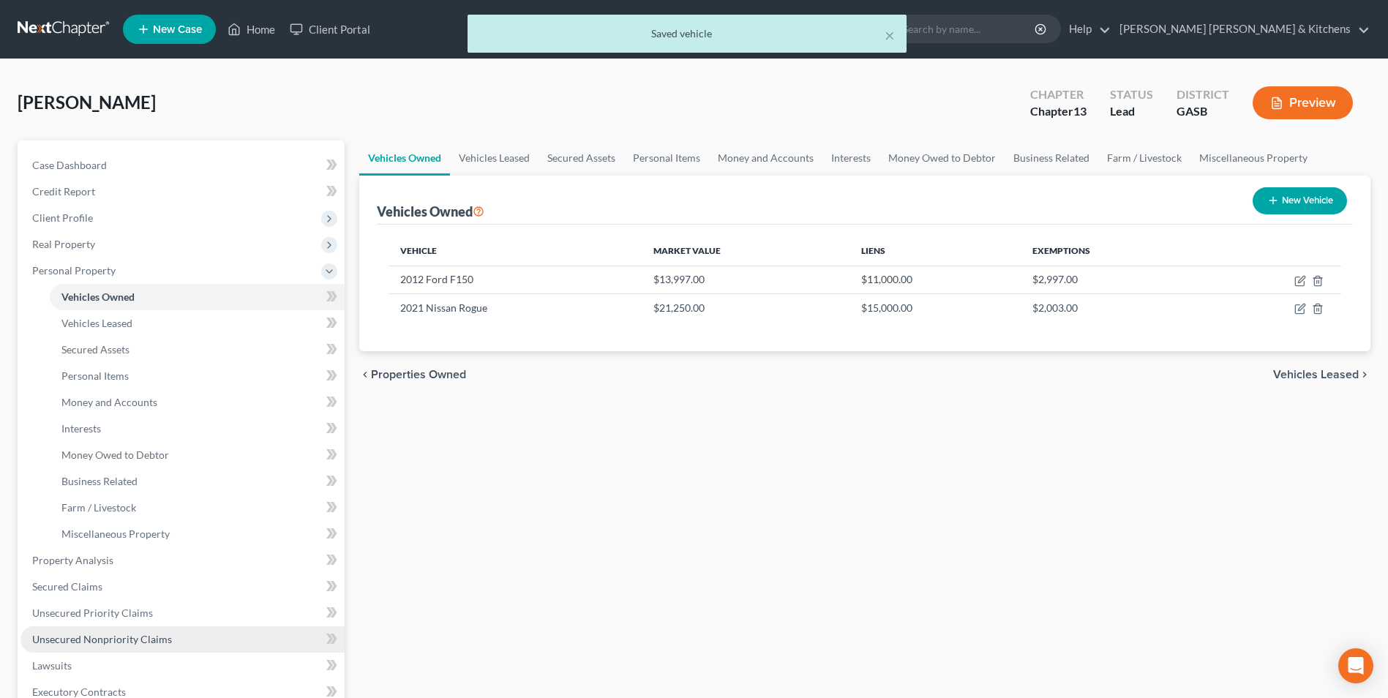
click at [133, 640] on span "Unsecured Nonpriority Claims" at bounding box center [102, 639] width 140 height 12
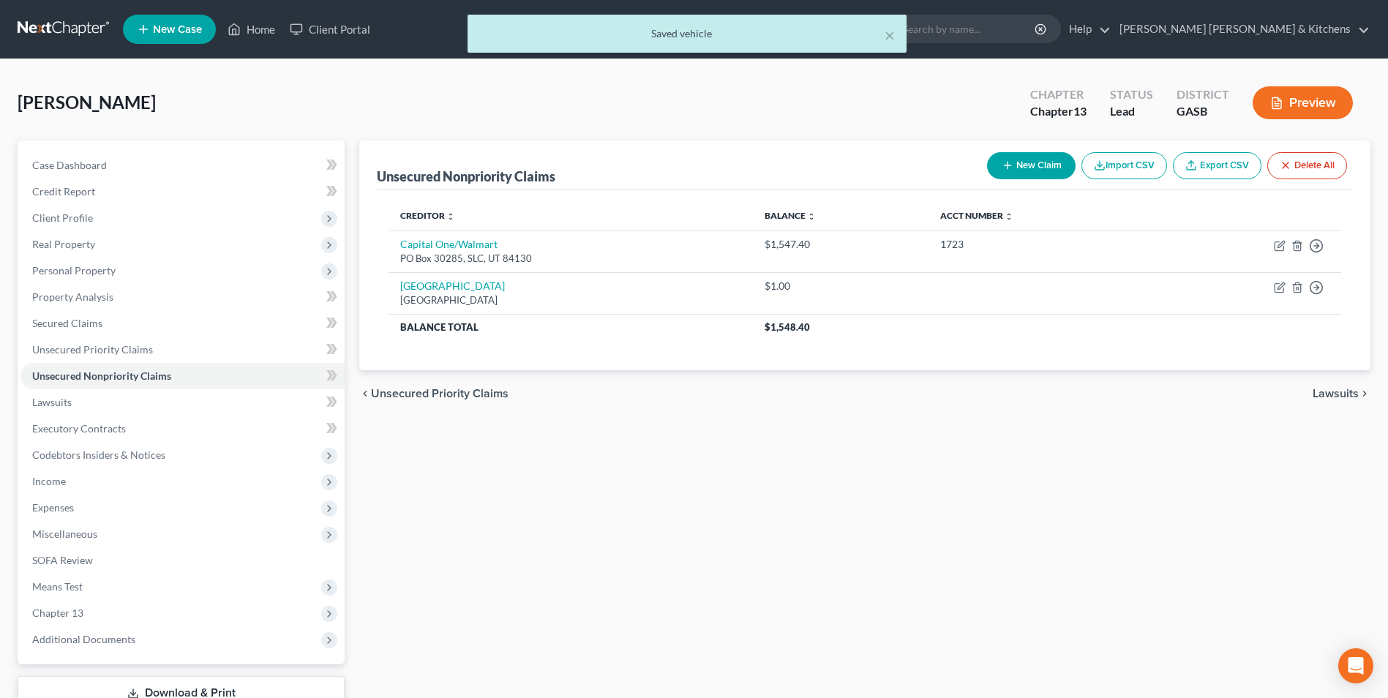
click at [997, 169] on button "New Claim" at bounding box center [1031, 165] width 89 height 27
select select "2"
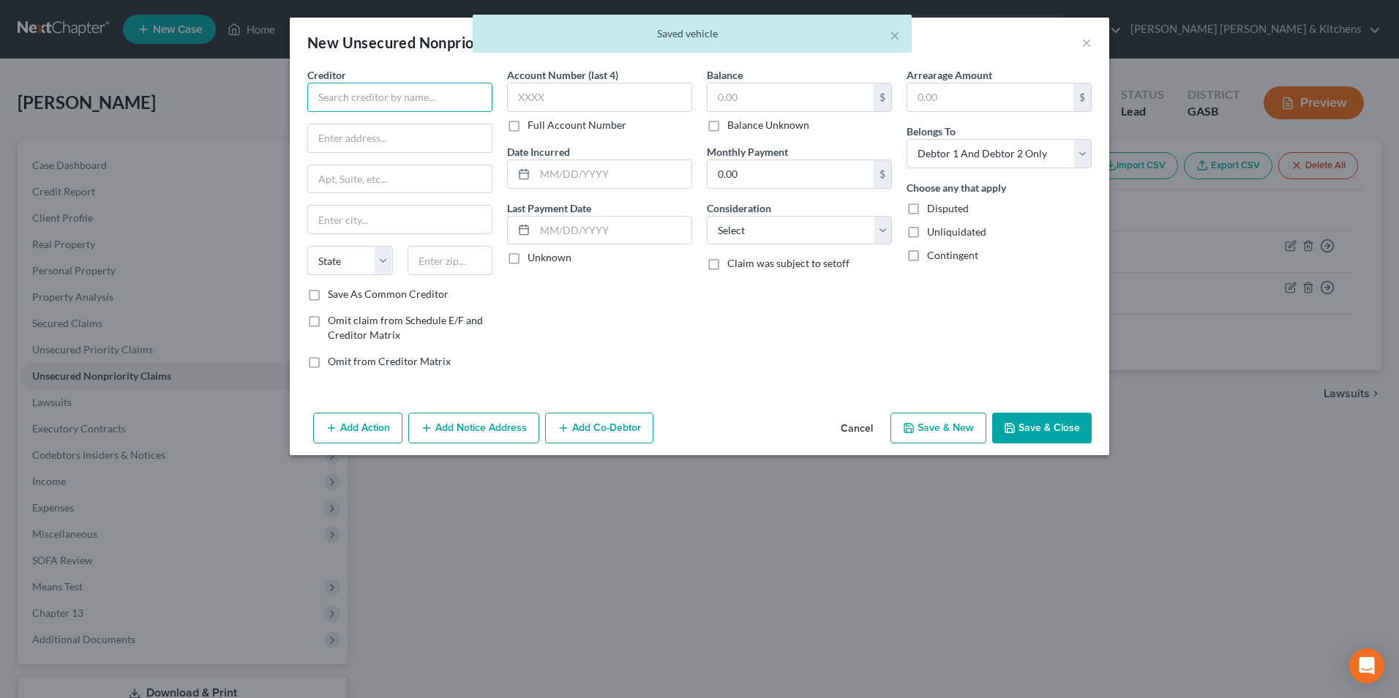
click at [441, 101] on input "text" at bounding box center [399, 97] width 185 height 29
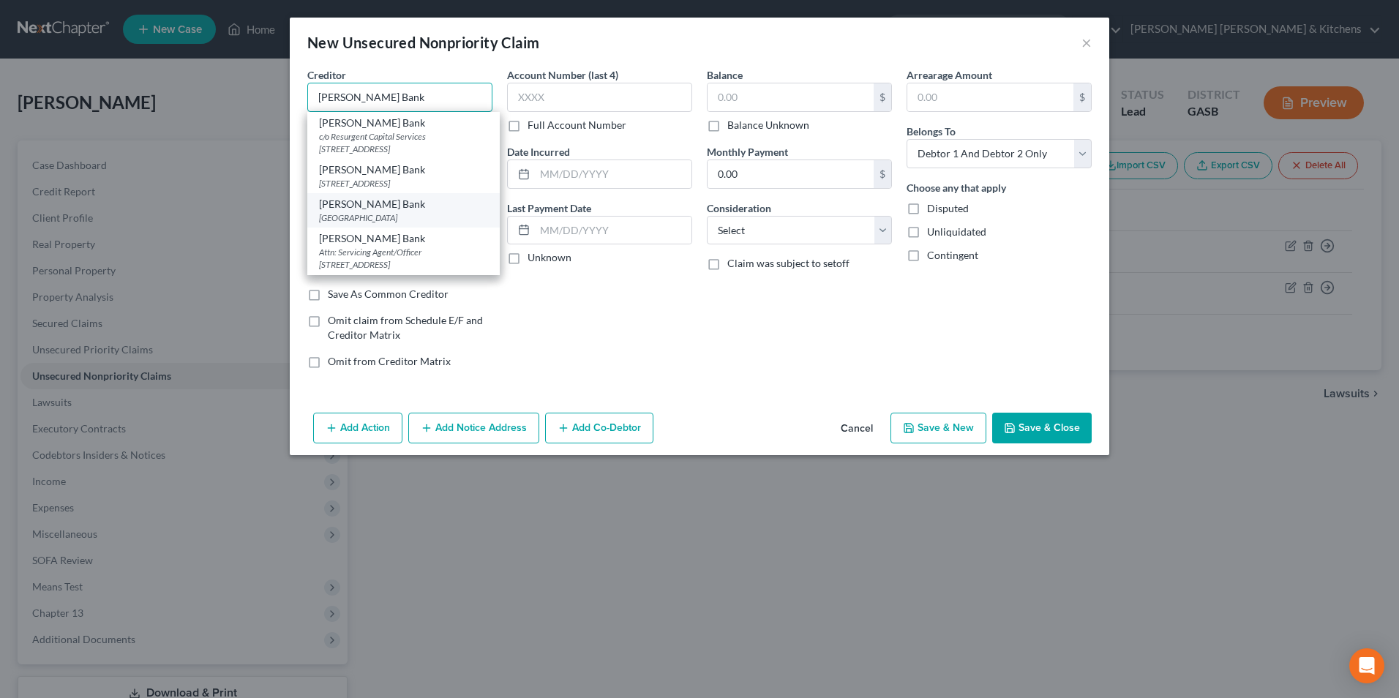
type input "[PERSON_NAME] Bank"
click at [415, 205] on div "[PERSON_NAME] Bank" at bounding box center [403, 204] width 169 height 15
type input "PO Box 660702"
type input "[GEOGRAPHIC_DATA]"
select select "45"
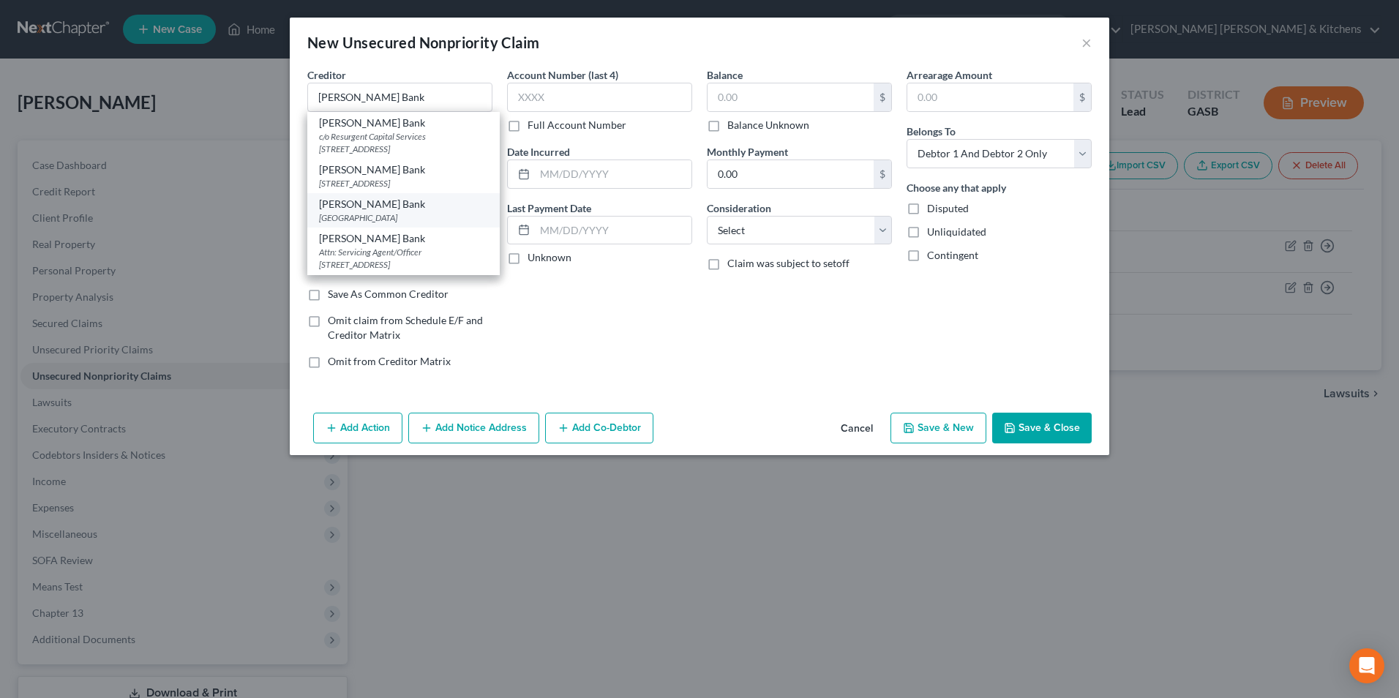
type input "75266"
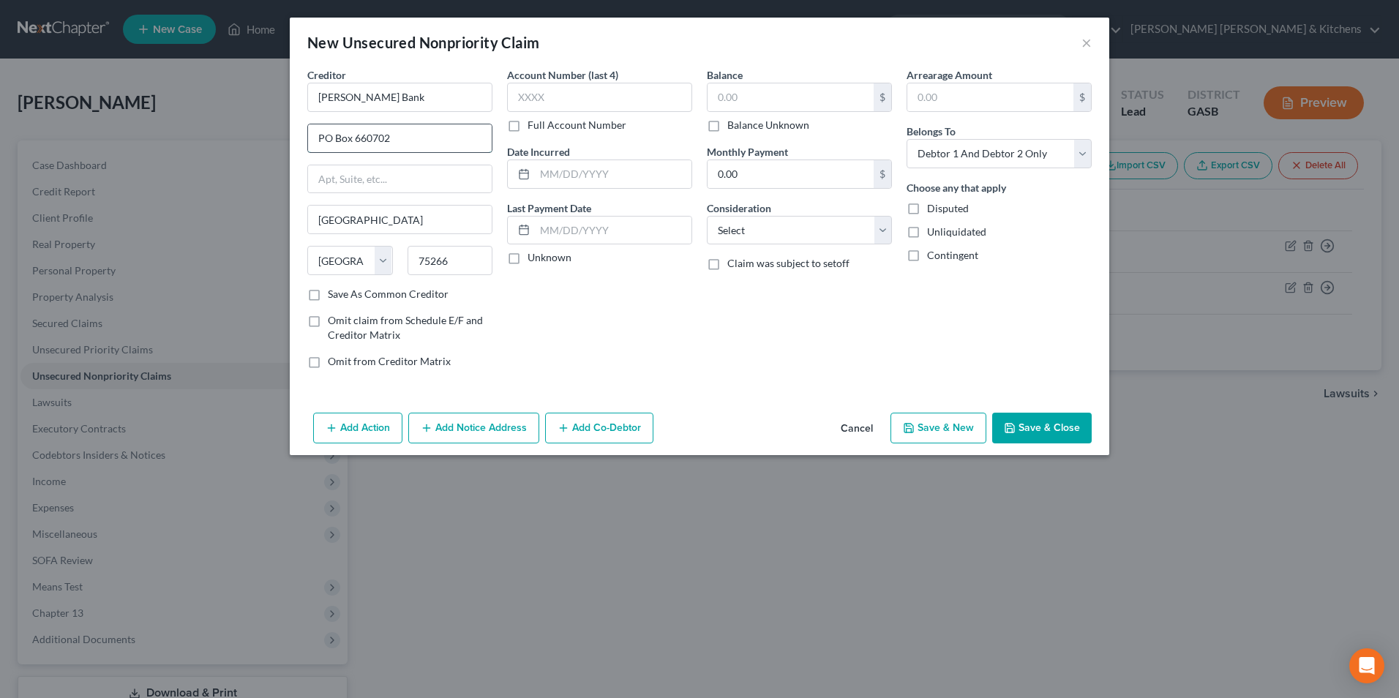
drag, startPoint x: 355, startPoint y: 137, endPoint x: 403, endPoint y: 135, distance: 48.3
click at [403, 135] on input "PO Box 660702" at bounding box center [400, 138] width 184 height 28
type input "PO Box 1500"
type input "84020"
type input "[PERSON_NAME]"
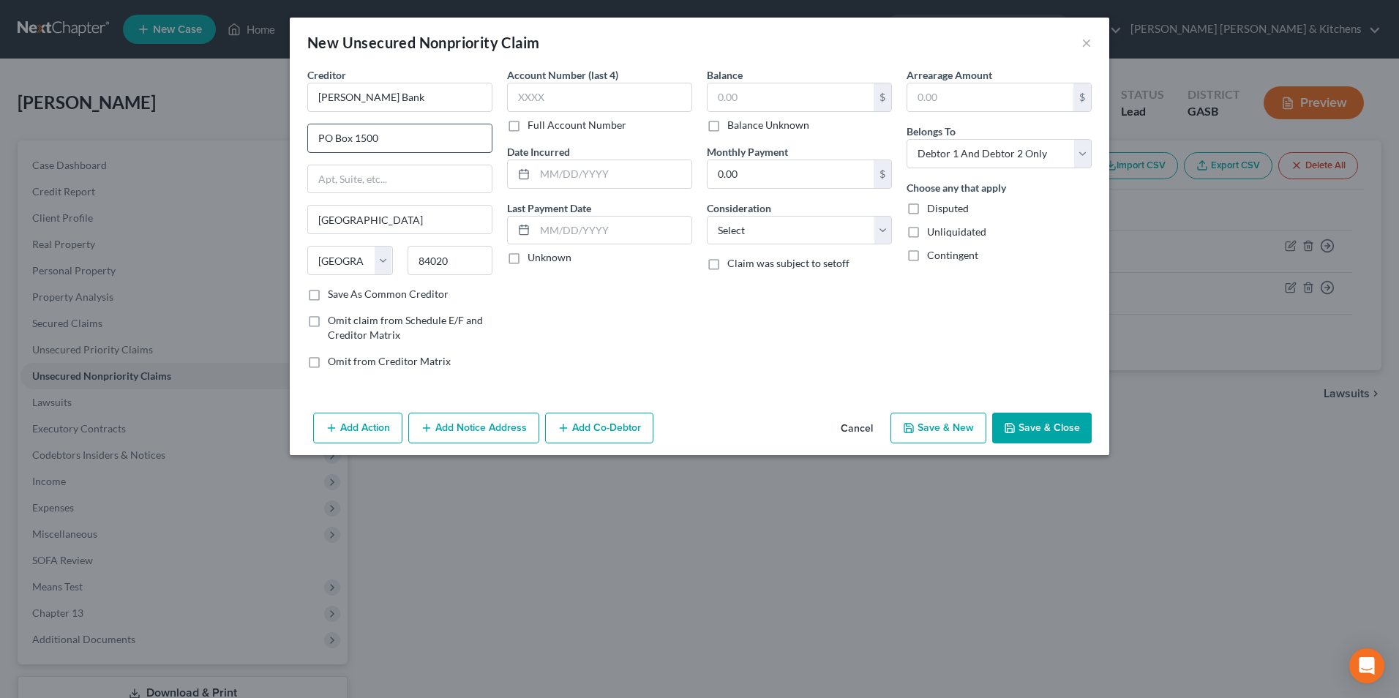
select select "46"
click at [566, 107] on input "text" at bounding box center [599, 97] width 185 height 29
type input "6219"
click at [723, 100] on input "text" at bounding box center [791, 97] width 166 height 28
type input "1.00"
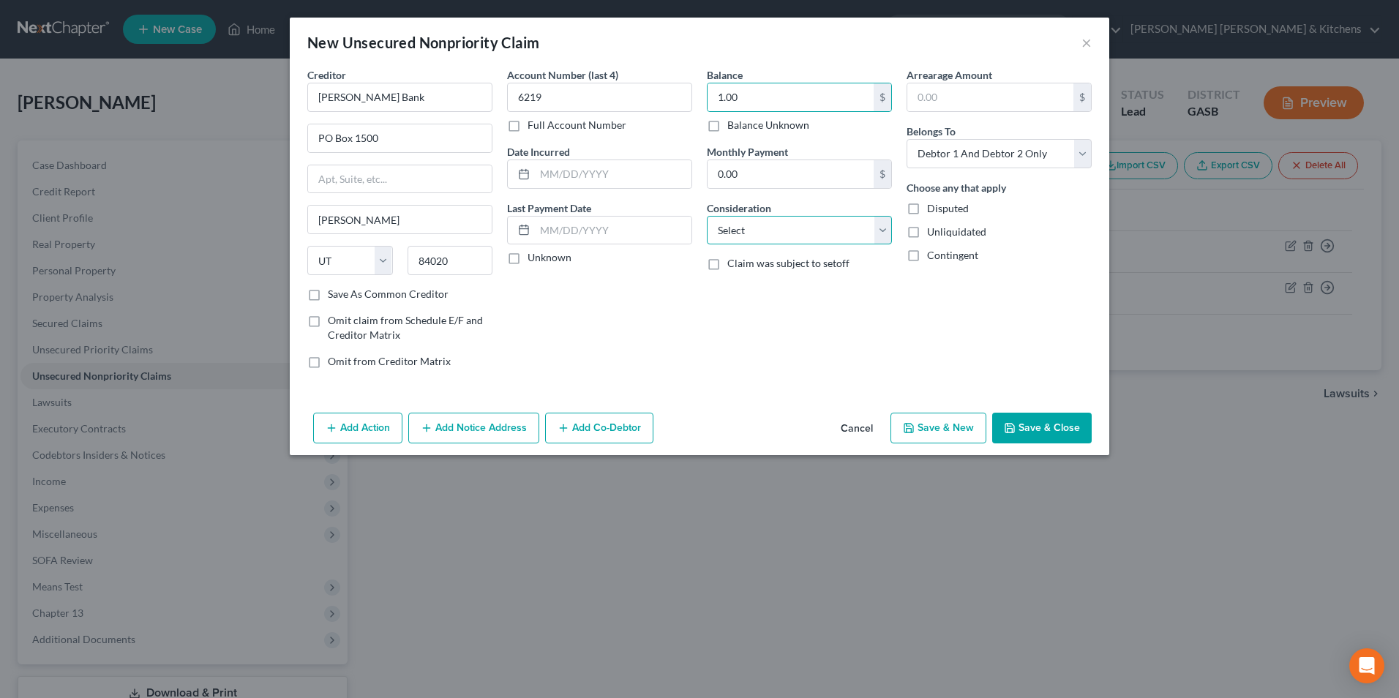
click at [769, 230] on select "Select Cable / Satellite Services Collection Agency Credit Card Debt Debt Couns…" at bounding box center [799, 230] width 185 height 29
click at [707, 216] on select "Select Cable / Satellite Services Collection Agency Credit Card Debt Debt Couns…" at bounding box center [799, 230] width 185 height 29
click at [338, 425] on button "Add Action" at bounding box center [357, 428] width 89 height 31
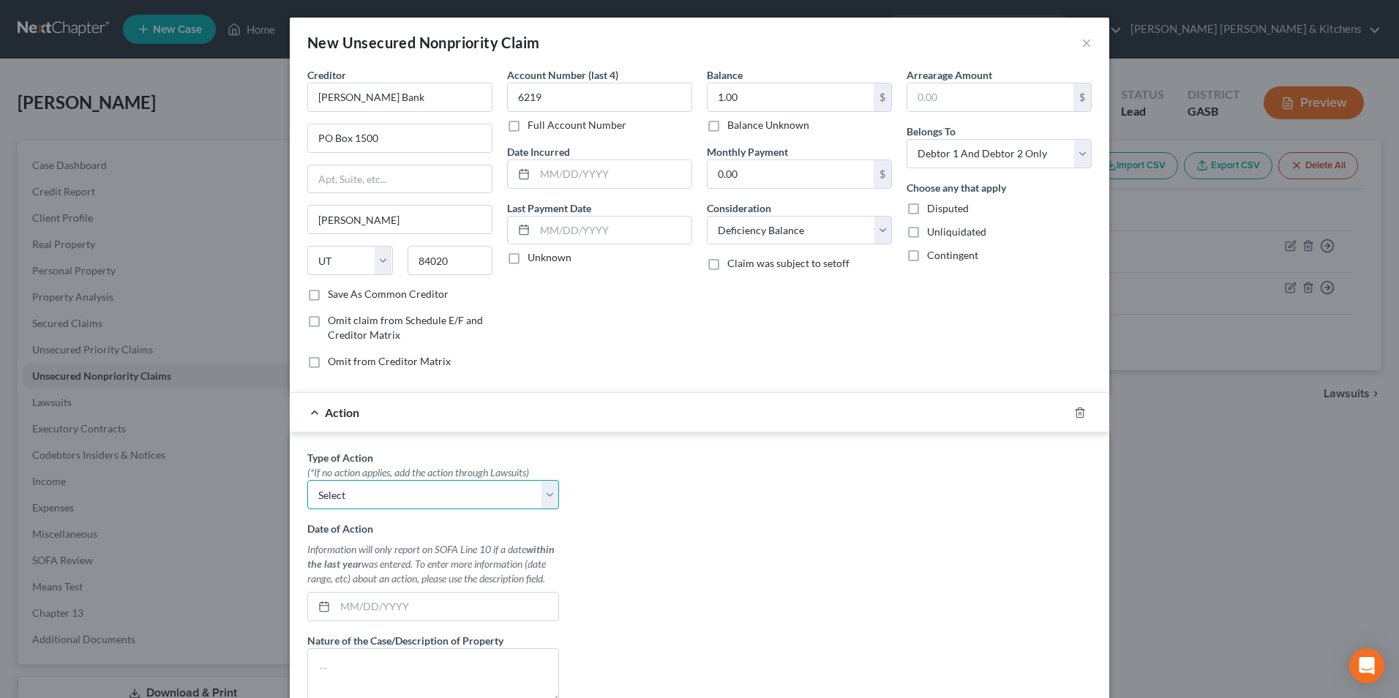
click at [351, 496] on select "Select Repossession Garnishment Foreclosure Personal Injury Attached, Seized, O…" at bounding box center [433, 494] width 252 height 29
click at [539, 354] on div "Account Number (last 4) 6219 Full Account Number Date Incurred Last Payment Dat…" at bounding box center [600, 223] width 200 height 313
click at [1074, 412] on icon "button" at bounding box center [1080, 413] width 12 height 12
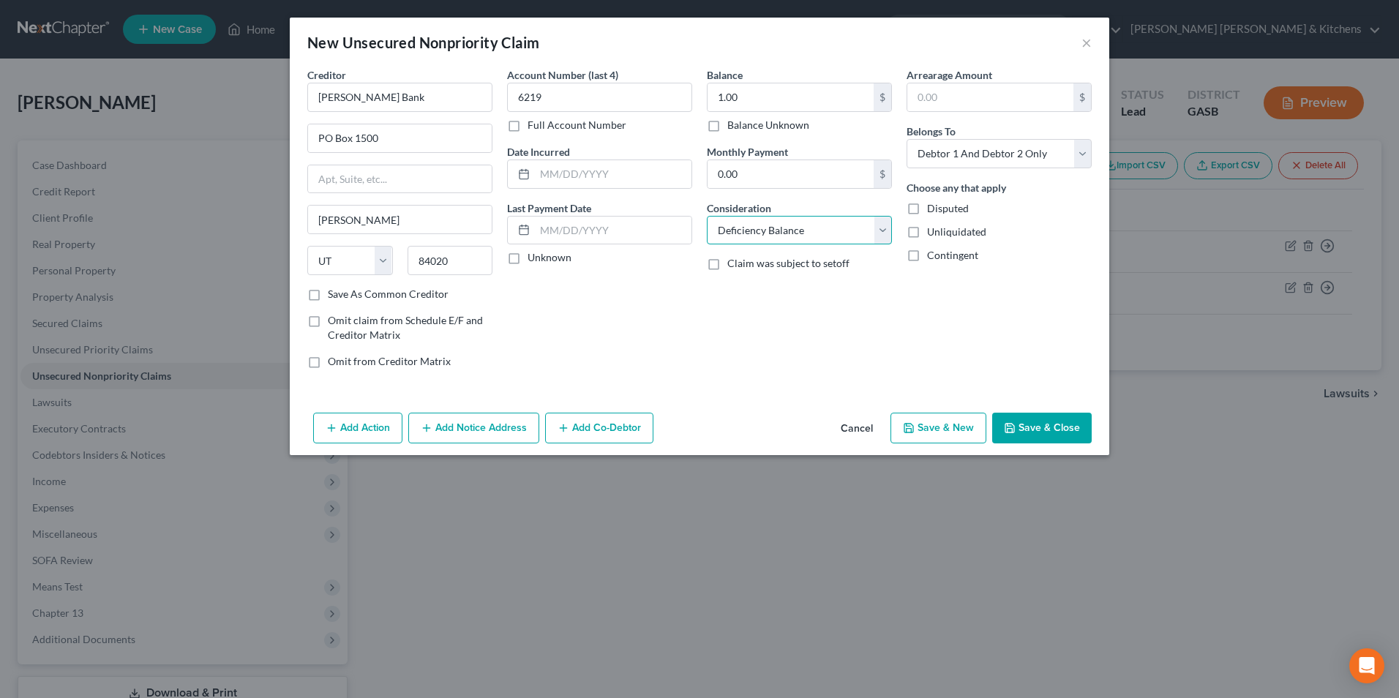
click at [834, 242] on select "Select Cable / Satellite Services Collection Agency Credit Card Debt Debt Couns…" at bounding box center [799, 230] width 185 height 29
select select "14"
click at [707, 216] on select "Select Cable / Satellite Services Collection Agency Credit Card Debt Debt Couns…" at bounding box center [799, 230] width 185 height 29
click at [758, 283] on input "text" at bounding box center [800, 286] width 184 height 28
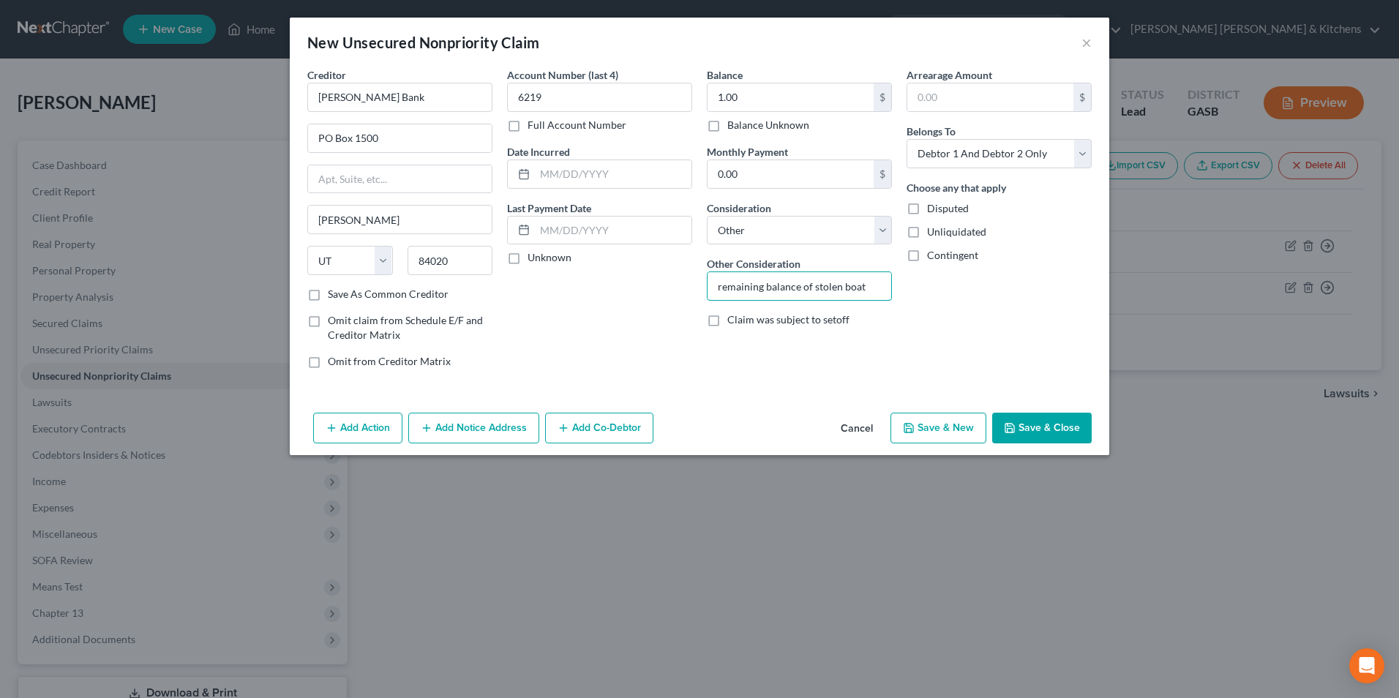
type input "remaining balance of stolen boat"
click at [927, 209] on label "Disputed" at bounding box center [948, 208] width 42 height 15
click at [933, 209] on input "Disputed" at bounding box center [938, 206] width 10 height 10
checkbox input "true"
click at [1072, 433] on button "Save & Close" at bounding box center [1042, 428] width 100 height 31
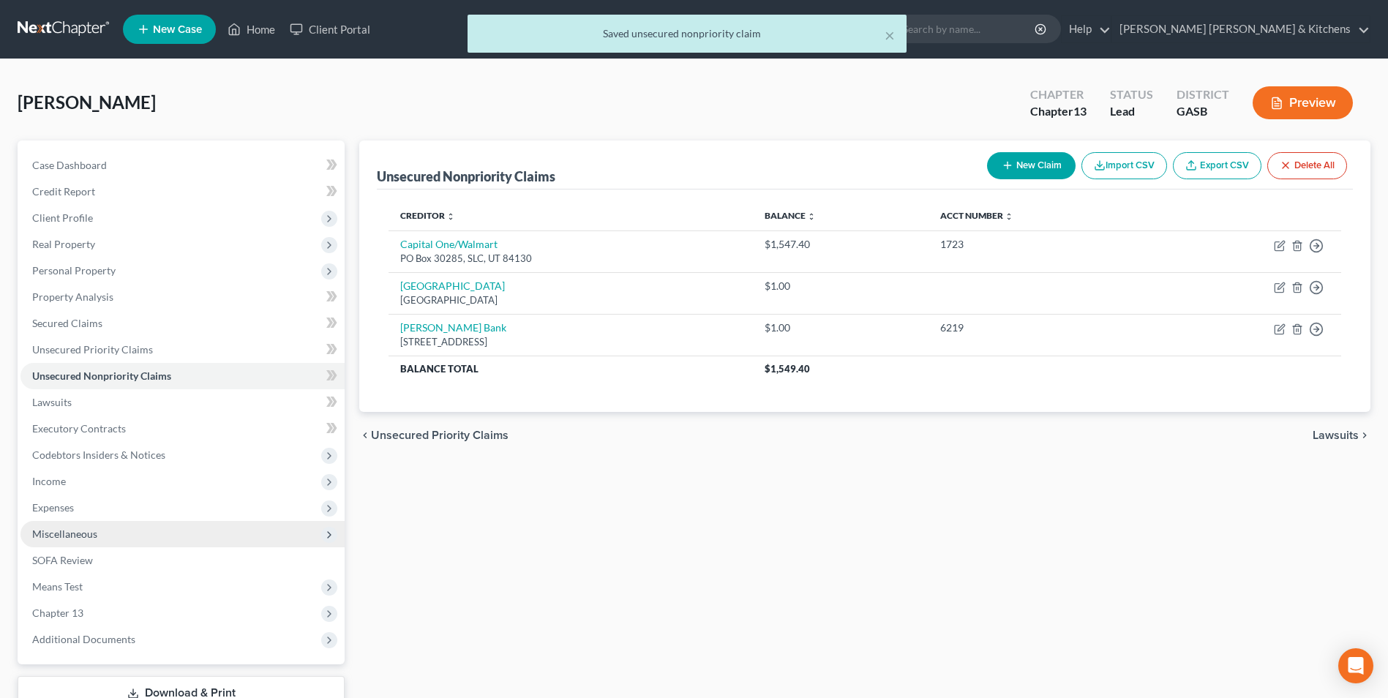
click at [72, 541] on span "Miscellaneous" at bounding box center [182, 534] width 324 height 26
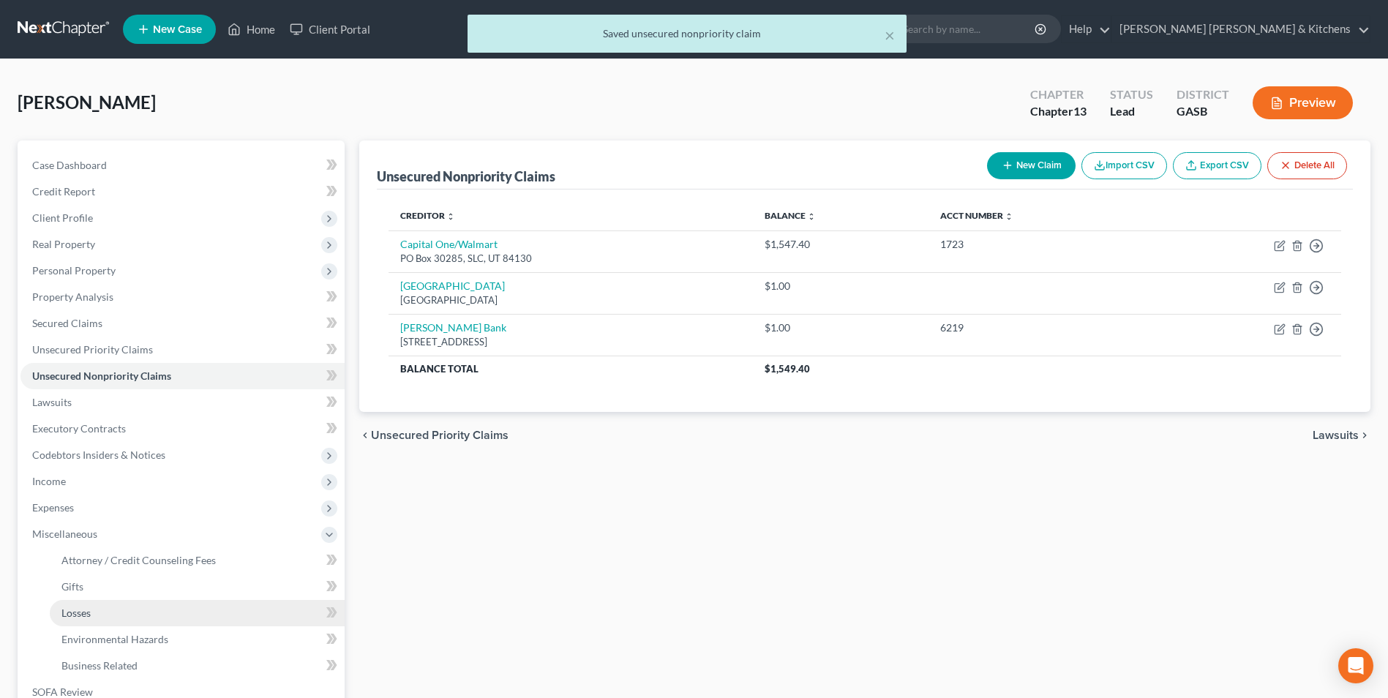
click at [78, 607] on span "Losses" at bounding box center [75, 613] width 29 height 12
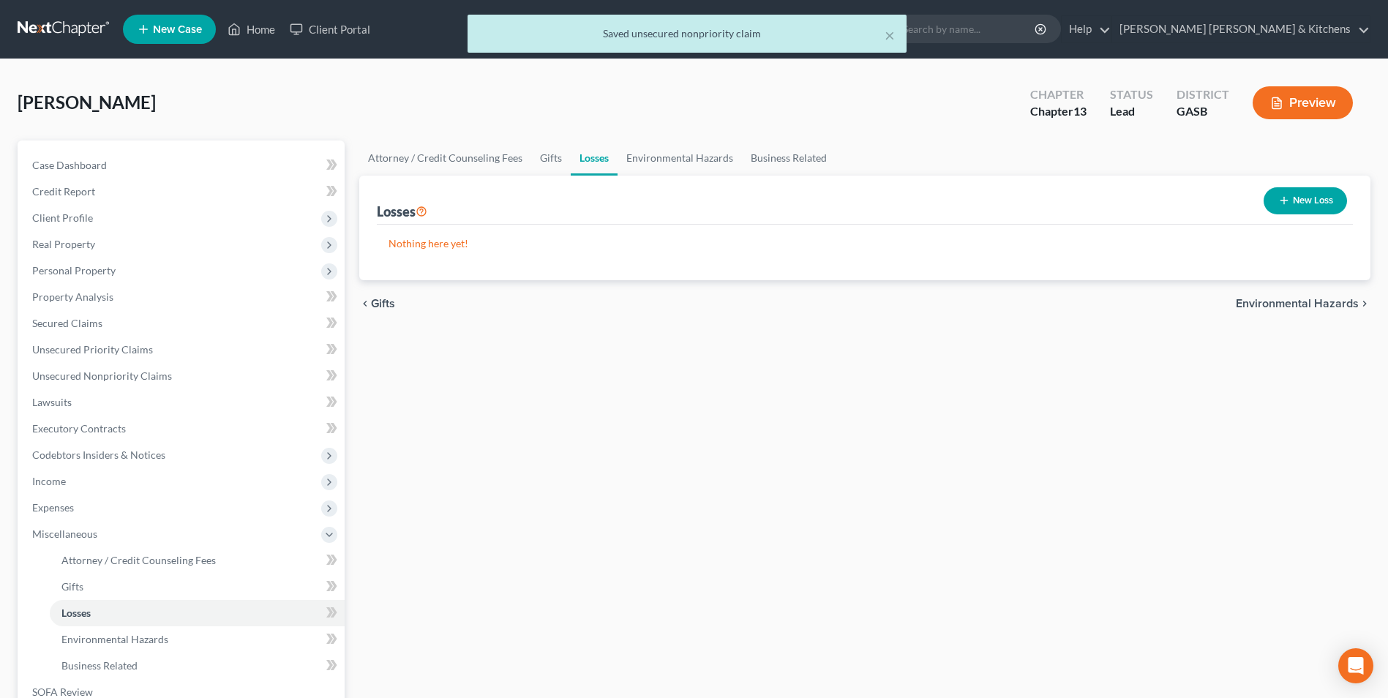
click at [1302, 205] on button "New Loss" at bounding box center [1305, 200] width 83 height 27
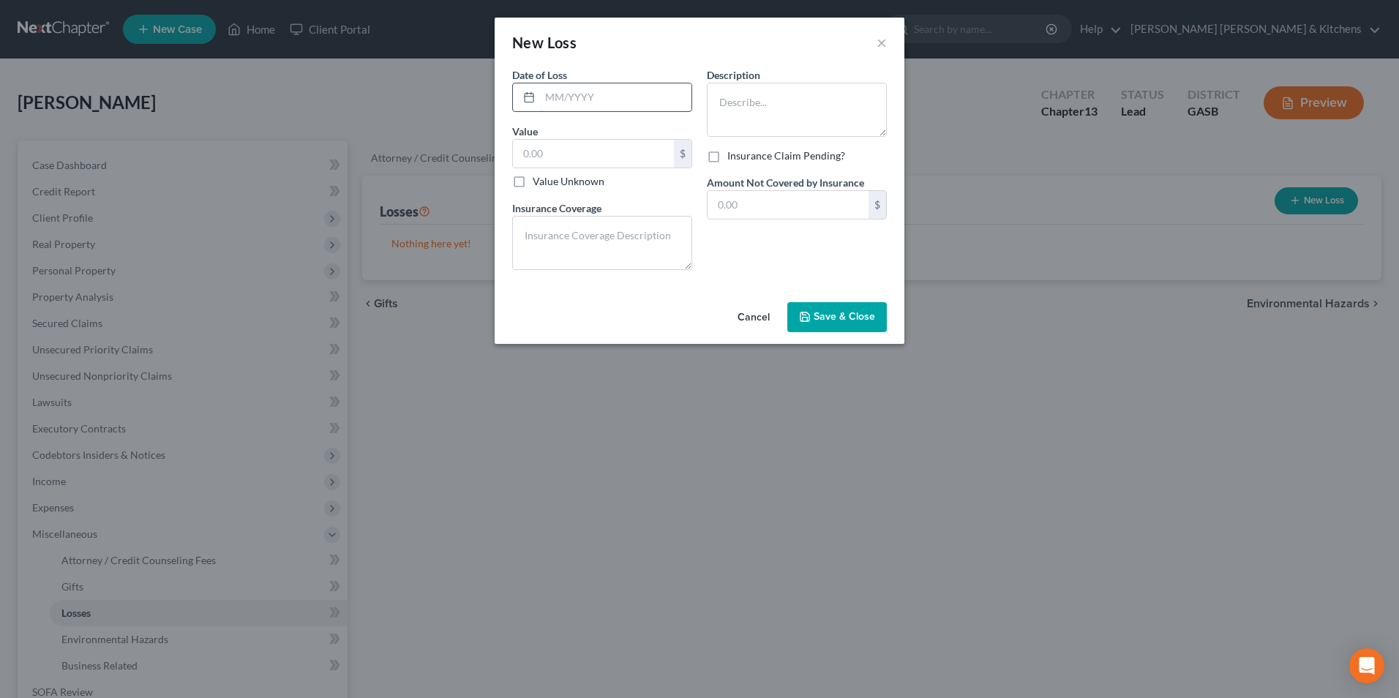
click at [573, 107] on input "text" at bounding box center [616, 97] width 152 height 28
type input "[DATE]"
click at [757, 317] on button "Cancel" at bounding box center [754, 318] width 56 height 29
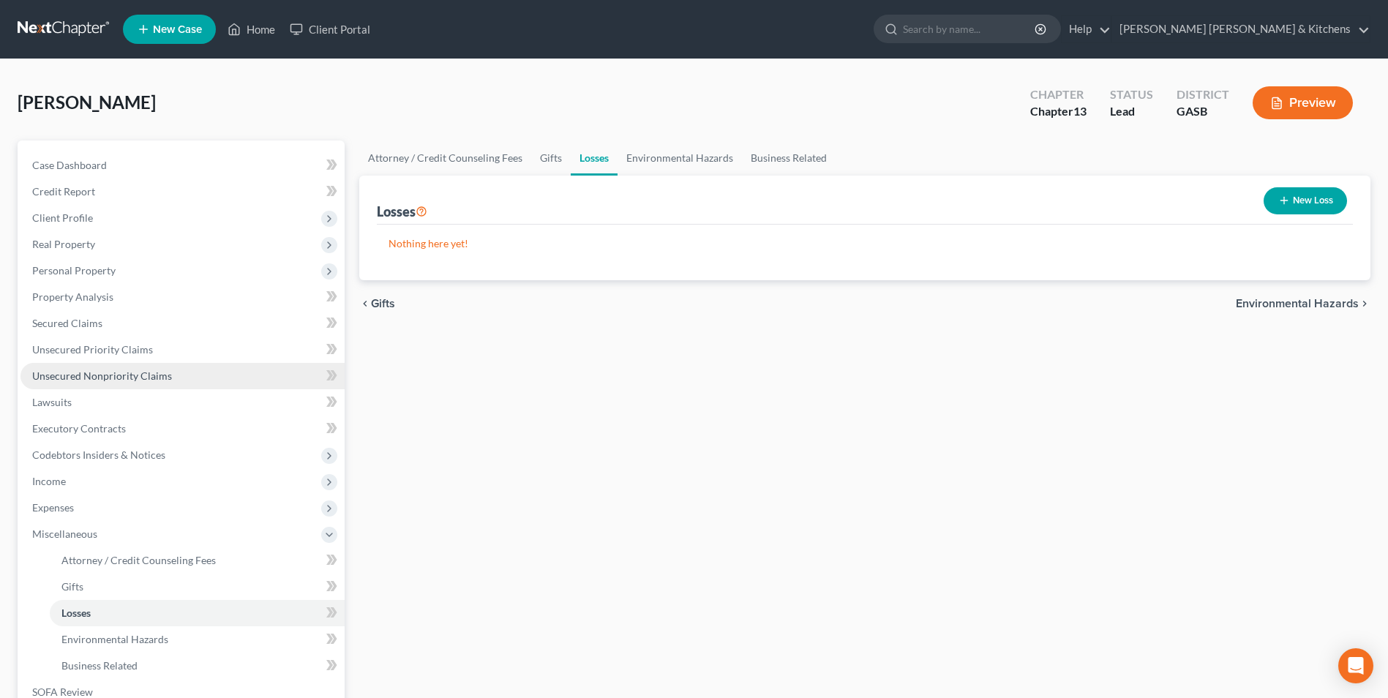
click at [75, 372] on span "Unsecured Nonpriority Claims" at bounding box center [102, 376] width 140 height 12
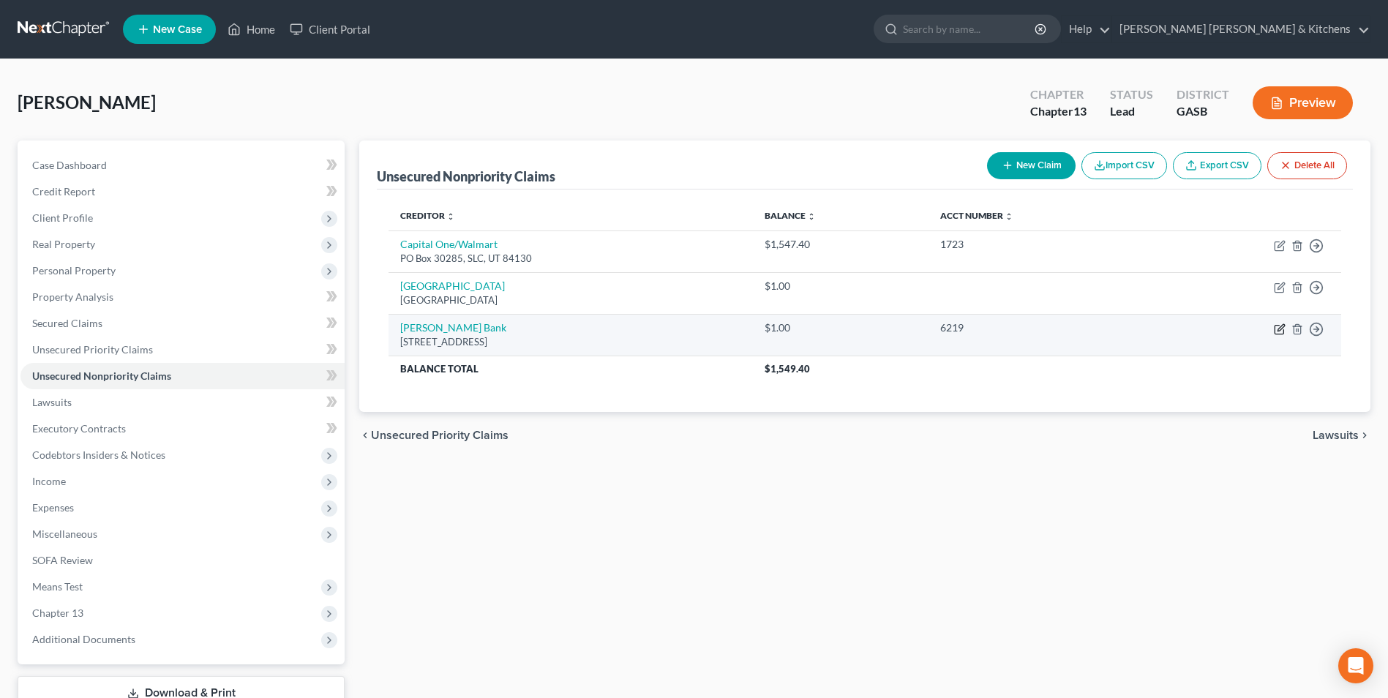
click at [1281, 329] on icon "button" at bounding box center [1280, 330] width 12 height 12
select select "46"
select select "14"
select select "2"
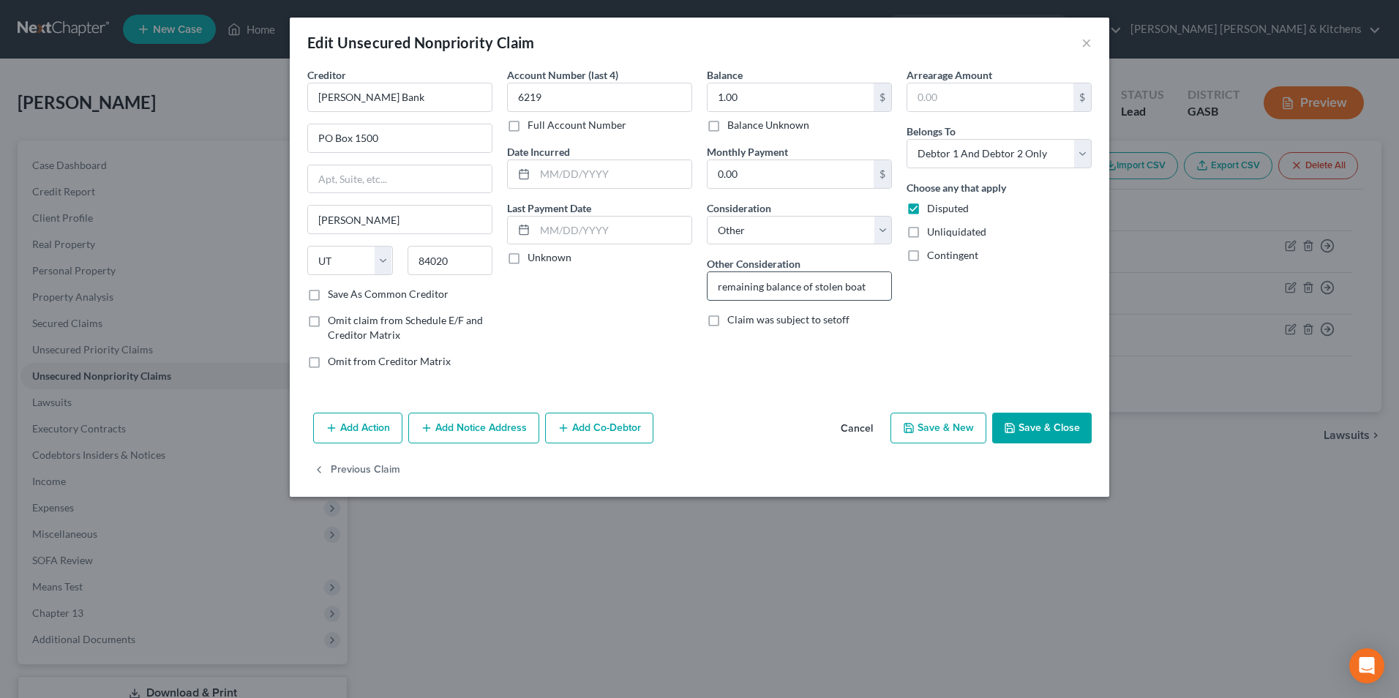
click at [796, 283] on input "remaining balance of stolen boat" at bounding box center [800, 286] width 184 height 28
drag, startPoint x: 790, startPoint y: 242, endPoint x: 781, endPoint y: 244, distance: 9.1
click at [790, 242] on select "Select Cable / Satellite Services Collection Agency Credit Card Debt Debt Couns…" at bounding box center [799, 230] width 185 height 29
select select "4"
click at [707, 216] on select "Select Cable / Satellite Services Collection Agency Credit Card Debt Debt Couns…" at bounding box center [799, 230] width 185 height 29
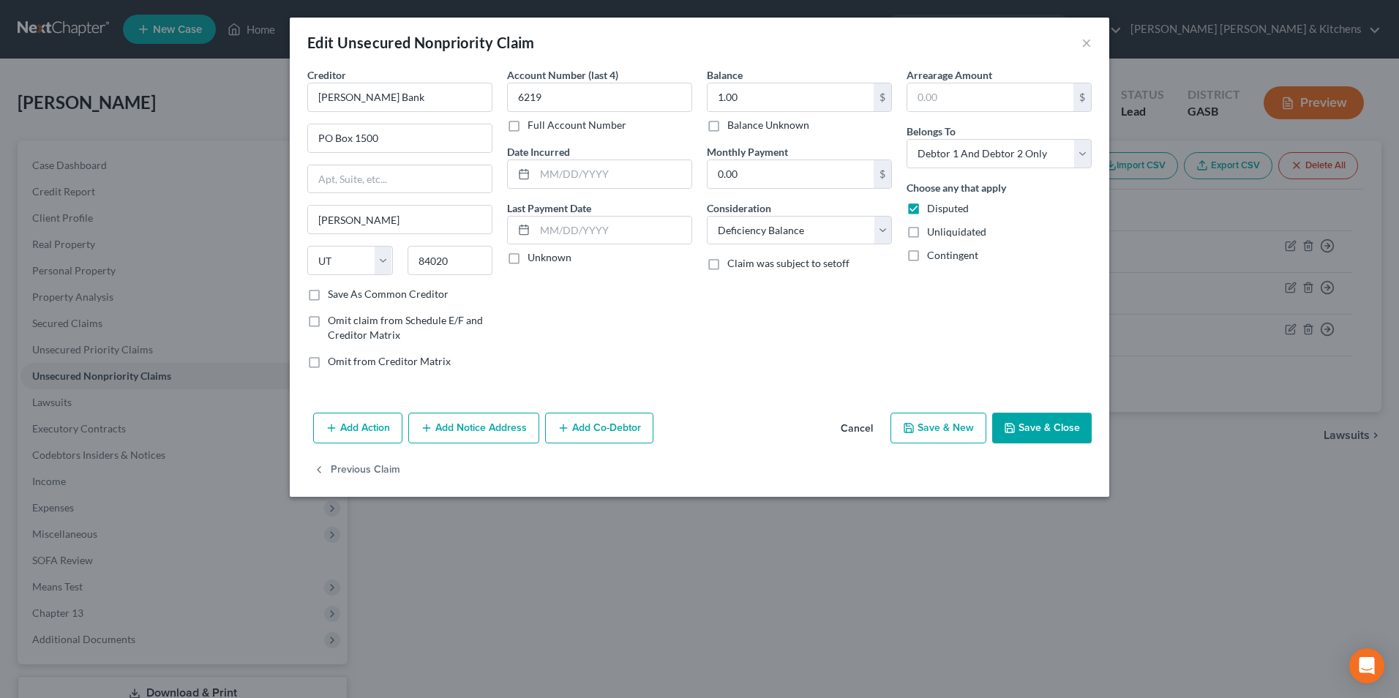
click at [346, 432] on button "Add Action" at bounding box center [357, 428] width 89 height 31
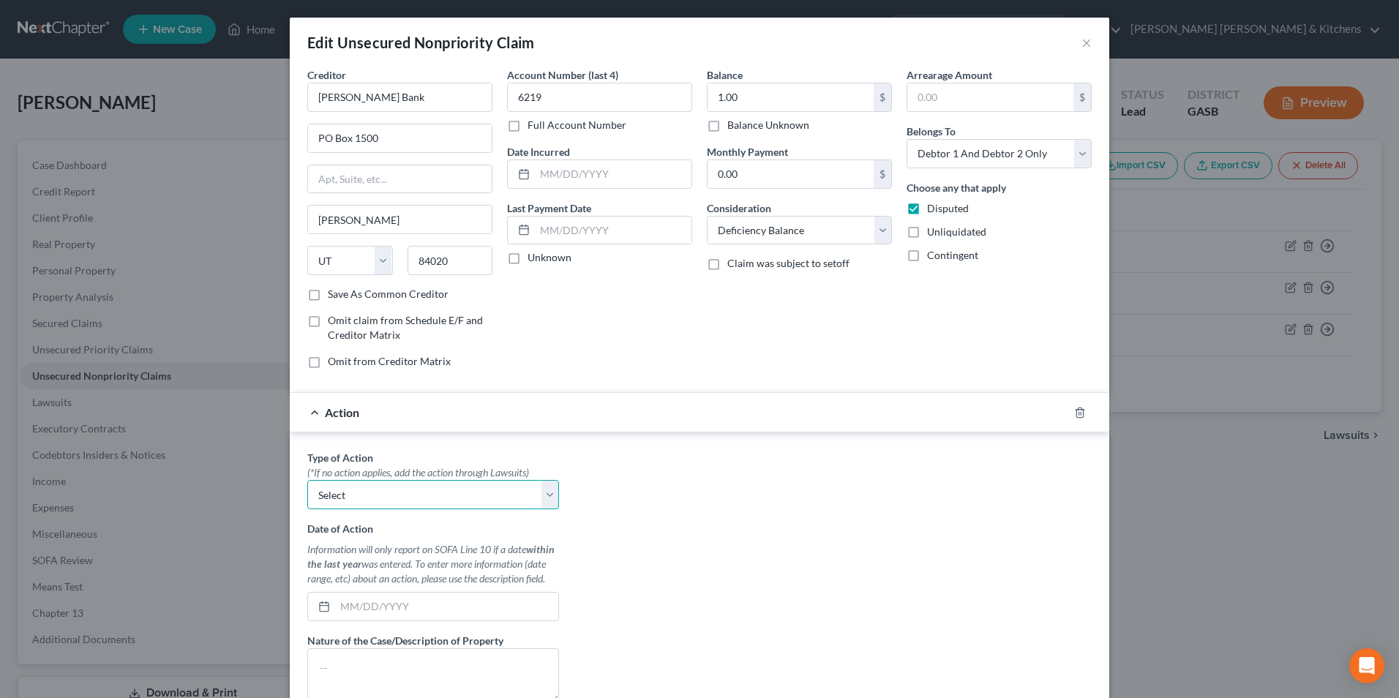
click at [361, 504] on select "Select Repossession Garnishment Foreclosure Personal Injury Attached, Seized, O…" at bounding box center [433, 494] width 252 height 29
select select "0"
click at [307, 480] on select "Select Repossession Garnishment Foreclosure Personal Injury Attached, Seized, O…" at bounding box center [433, 494] width 252 height 29
click at [364, 600] on input "text" at bounding box center [446, 607] width 223 height 28
type input "[DATE]"
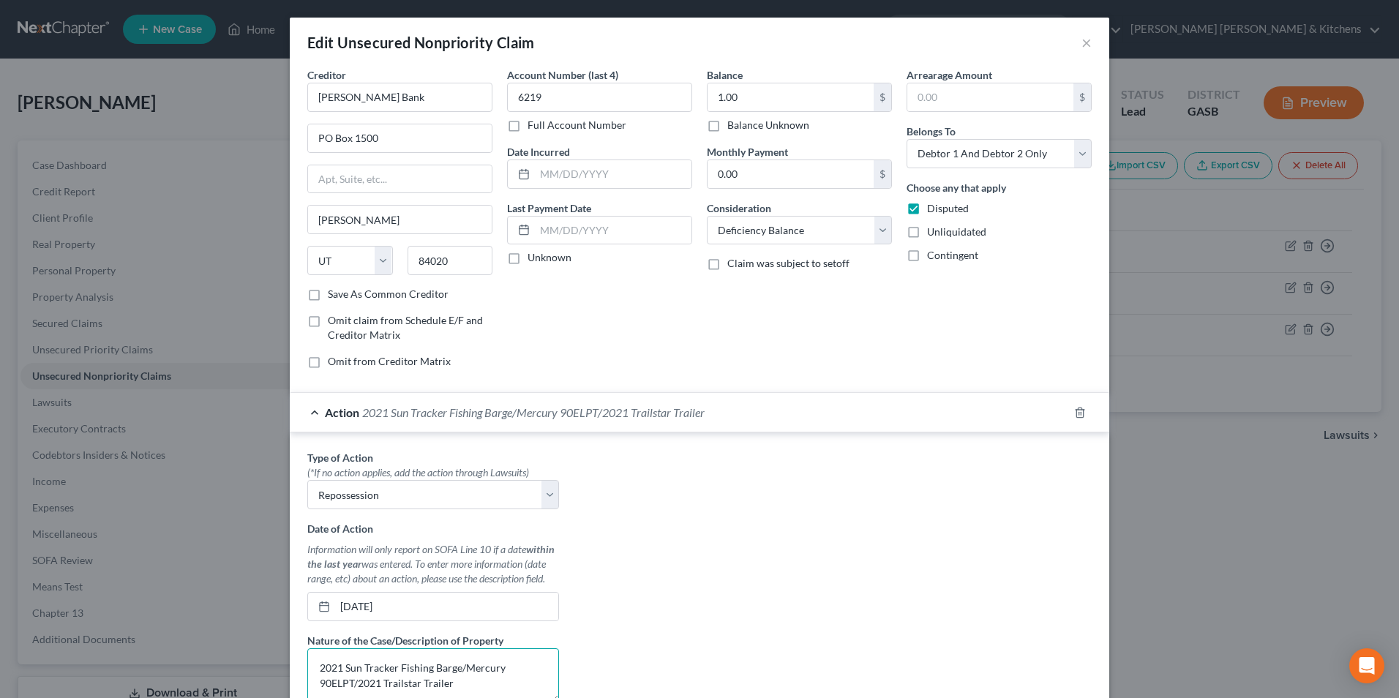
type textarea "2021 Sun Tracker Fishing Barge/Mercury 90ELPT/2021 Trailstar Trailer"
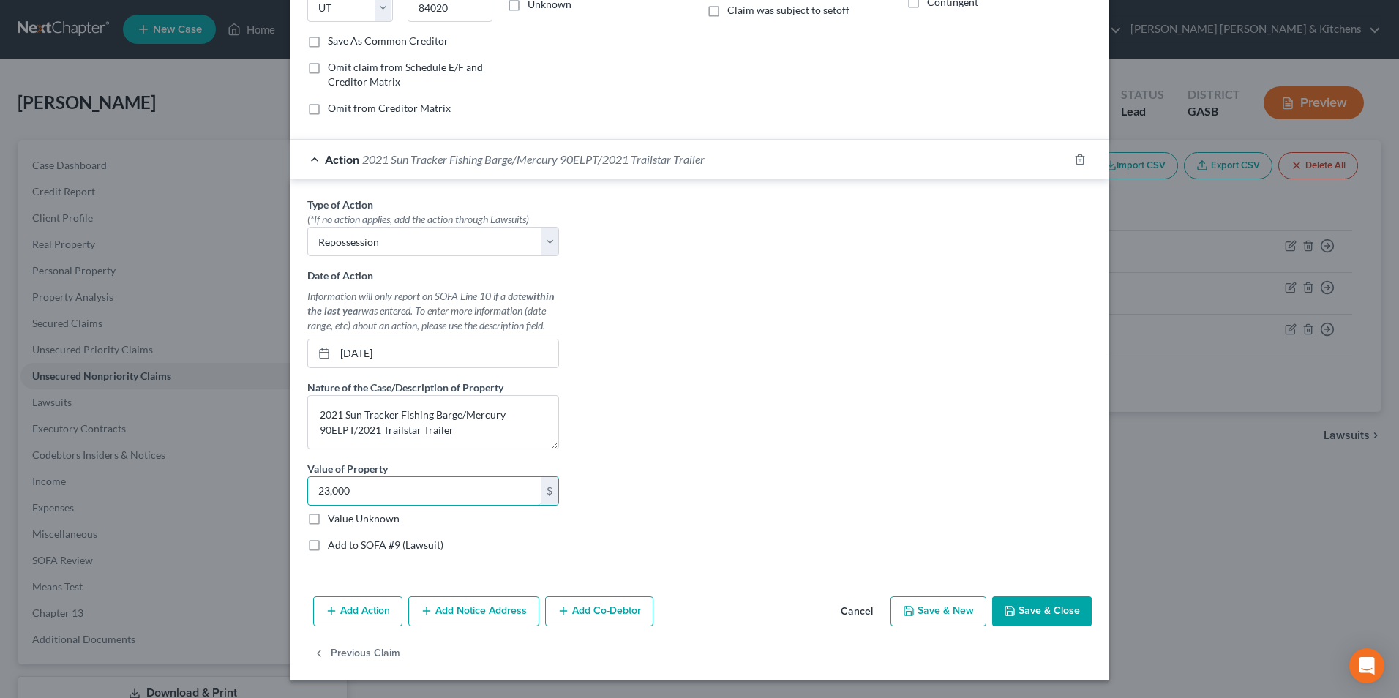
type input "23,000"
click at [1019, 614] on button "Save & Close" at bounding box center [1042, 612] width 100 height 31
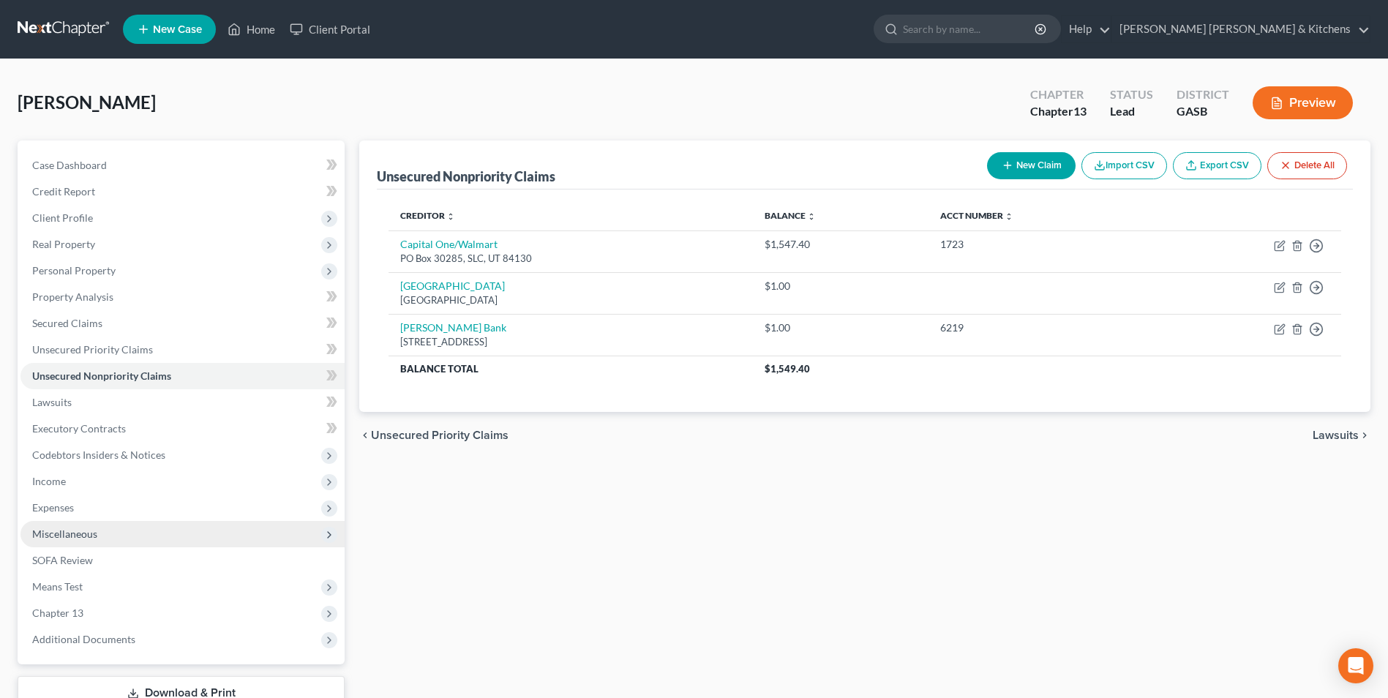
click at [85, 536] on span "Miscellaneous" at bounding box center [64, 534] width 65 height 12
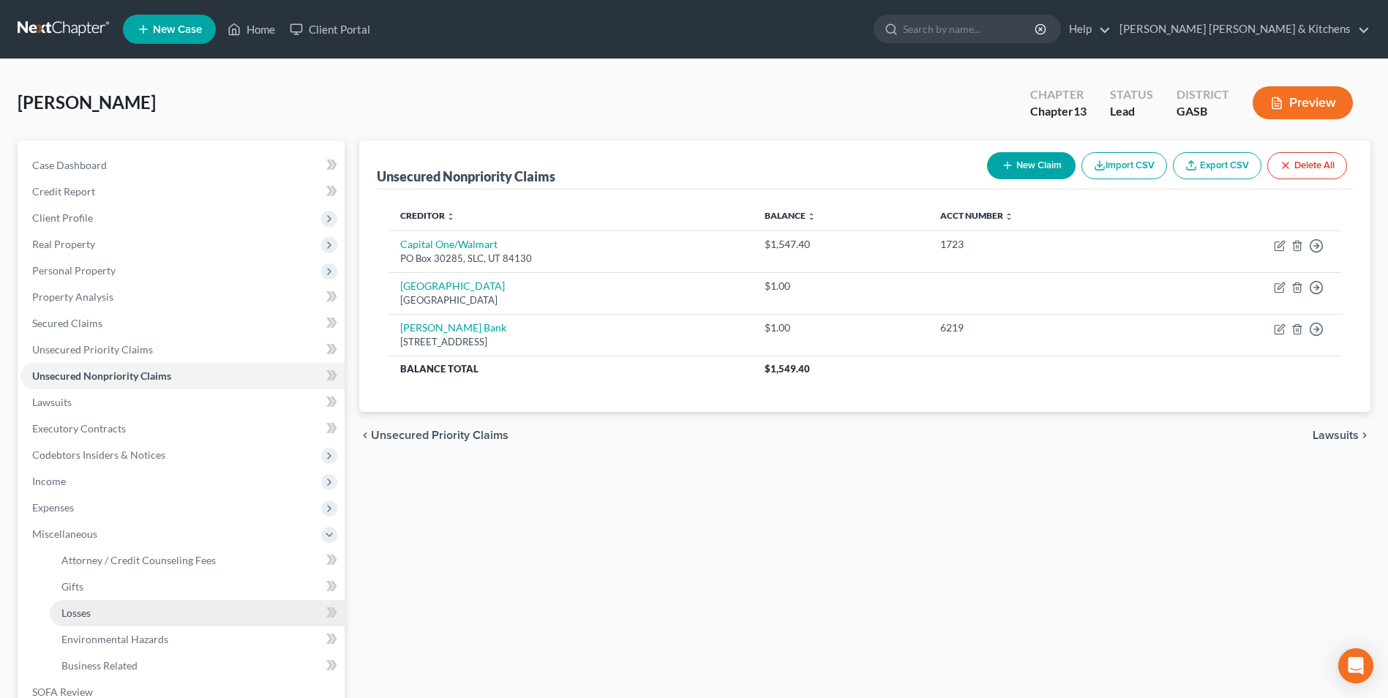
click at [86, 608] on span "Losses" at bounding box center [75, 613] width 29 height 12
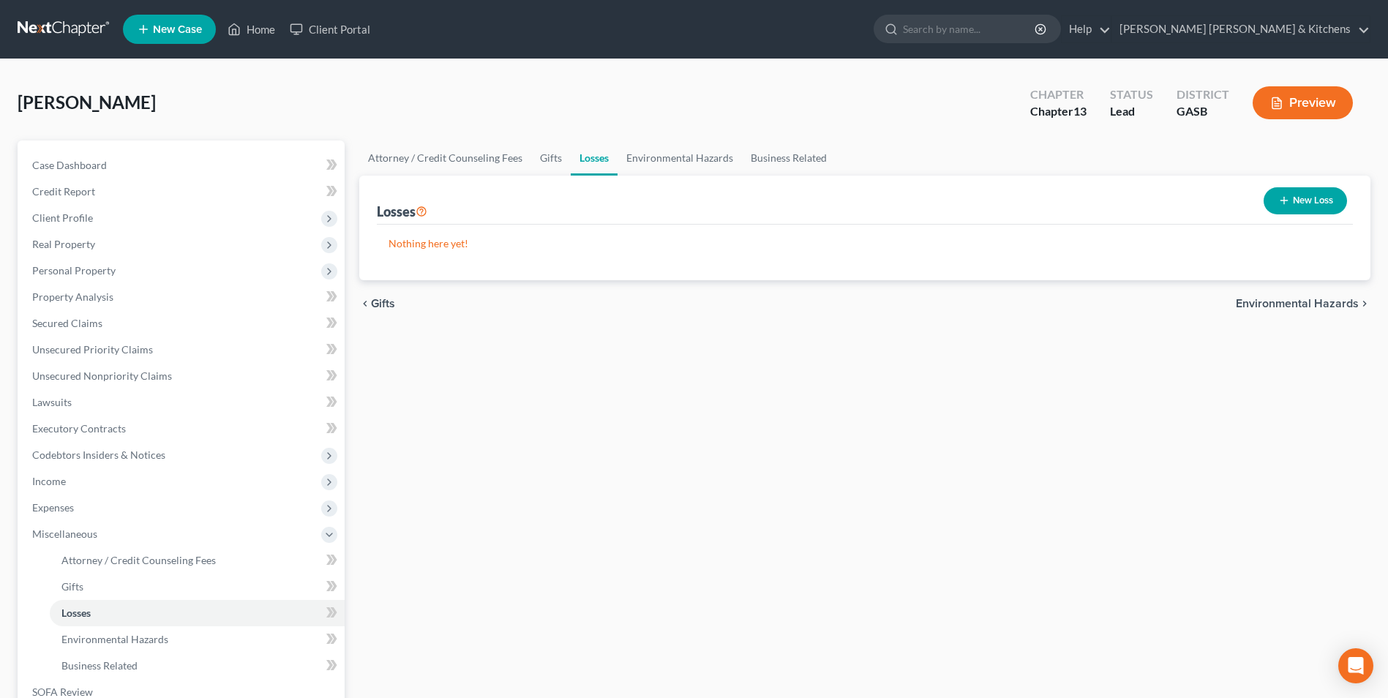
click at [1287, 203] on icon "button" at bounding box center [1285, 201] width 12 height 12
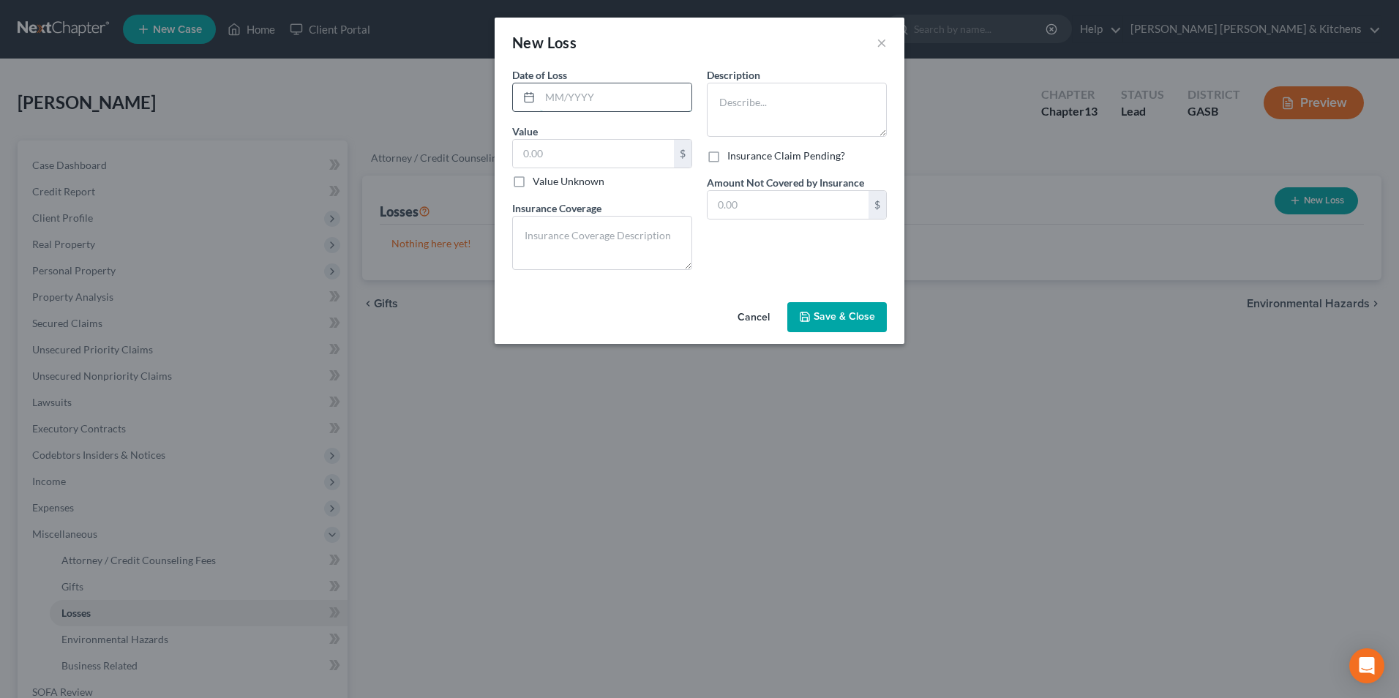
click at [564, 98] on input "text" at bounding box center [616, 97] width 152 height 28
type input "[DATE]"
type input "6,250"
click at [862, 106] on textarea at bounding box center [797, 110] width 180 height 54
type textarea "2012 Ford F150 stolen"
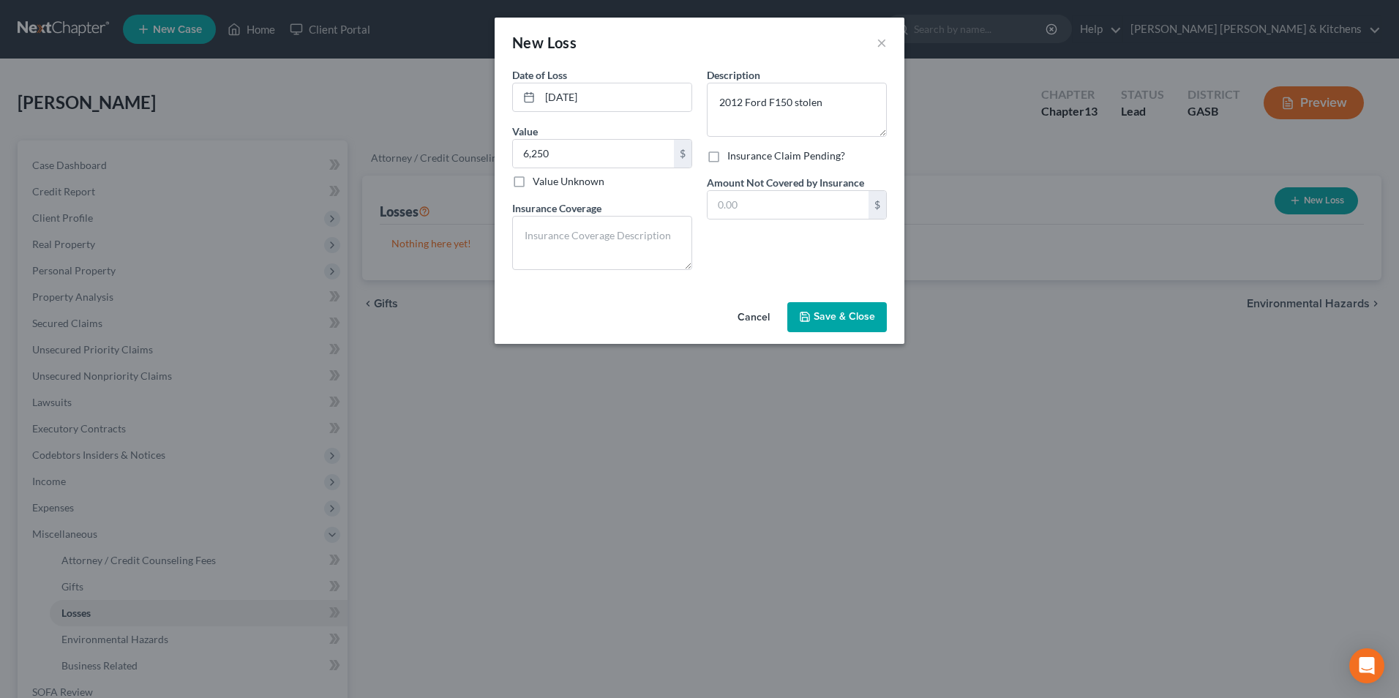
click at [697, 228] on div "Date of Loss * [DATE] Value 6,250.00 $ Value Unknown Balance Undetermined 6,250…" at bounding box center [602, 174] width 195 height 214
click at [602, 223] on textarea at bounding box center [602, 243] width 180 height 54
type textarea "no insurance"
click at [857, 309] on button "Save & Close" at bounding box center [838, 317] width 100 height 31
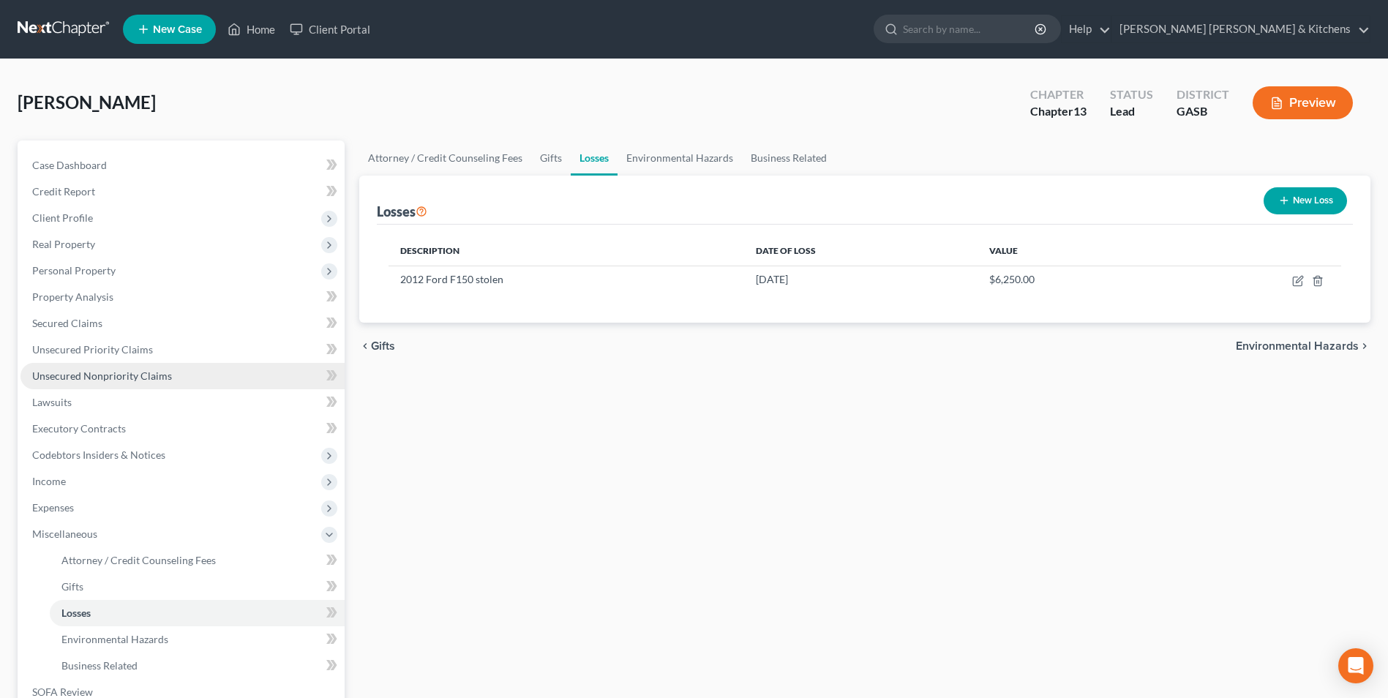
click at [100, 371] on span "Unsecured Nonpriority Claims" at bounding box center [102, 376] width 140 height 12
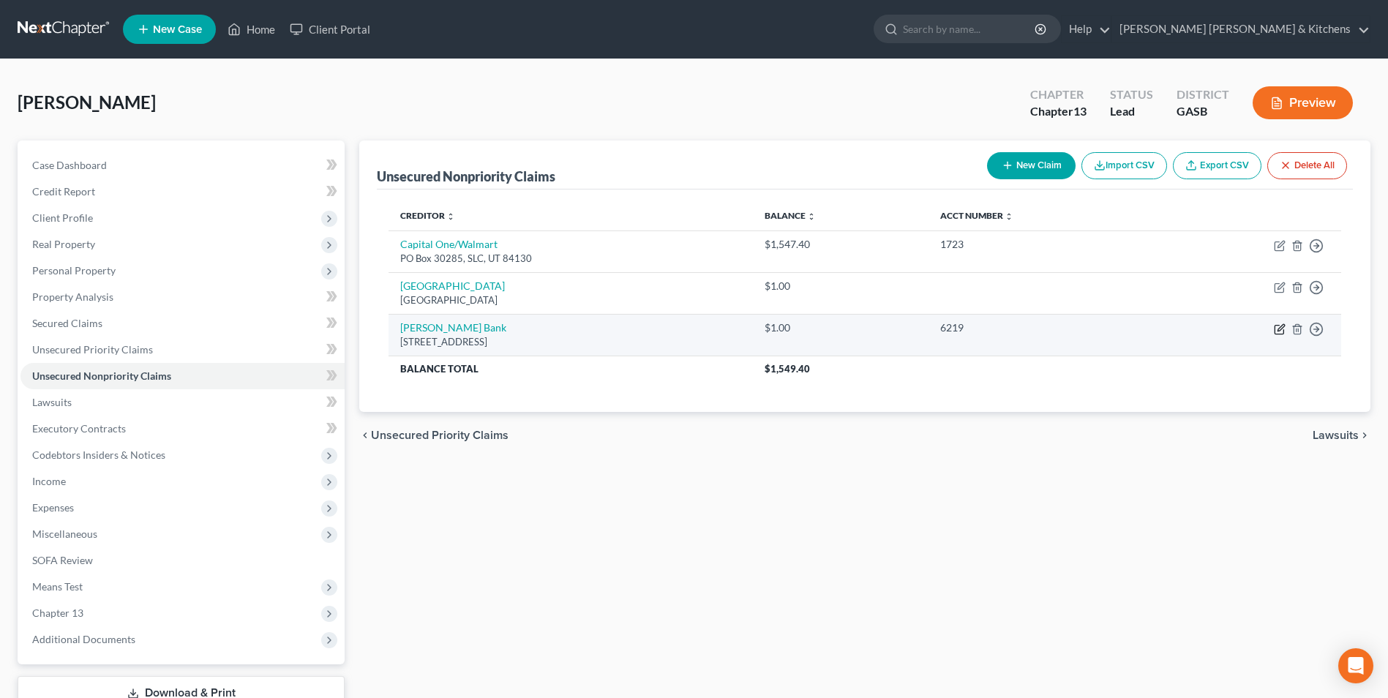
click at [1280, 332] on icon "button" at bounding box center [1280, 330] width 12 height 12
select select "46"
select select "4"
select select "2"
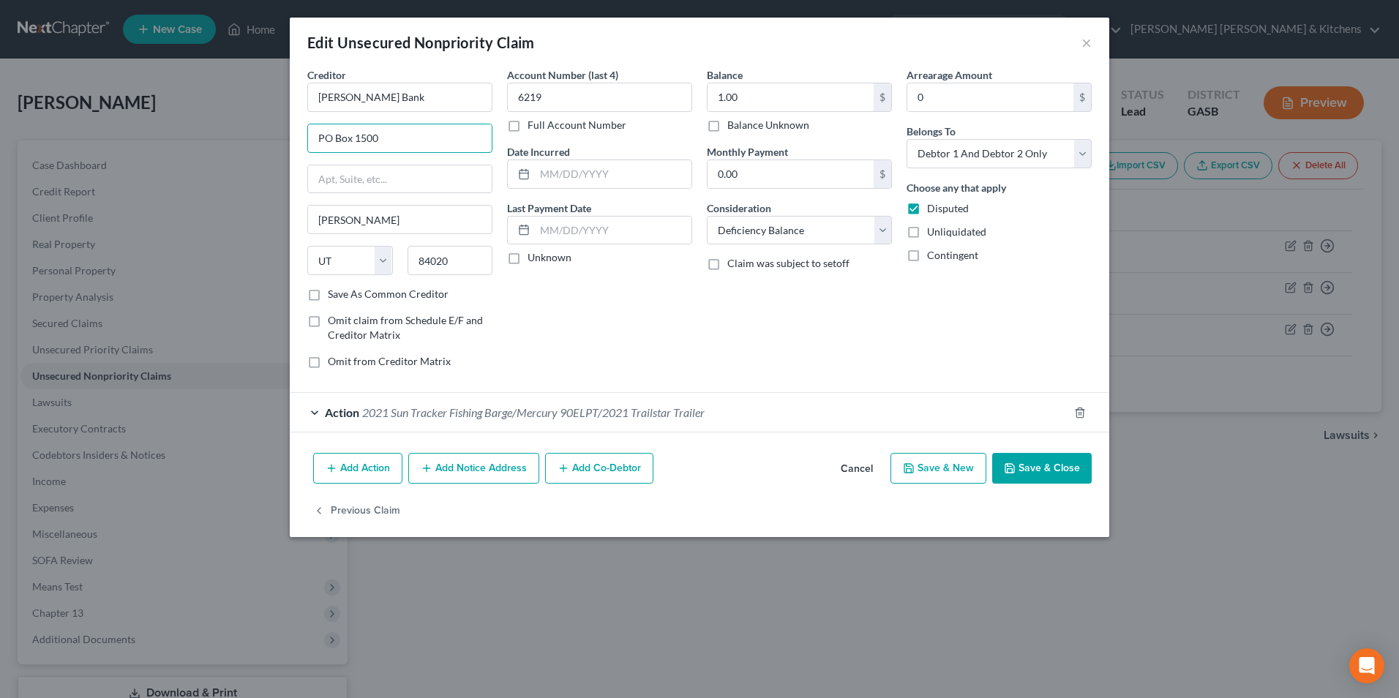
drag, startPoint x: 425, startPoint y: 139, endPoint x: 280, endPoint y: 121, distance: 146.1
click at [282, 130] on div "Edit Unsecured Nonpriority Claim × Creditor * [PERSON_NAME] Bank PO Box 1500 [P…" at bounding box center [699, 349] width 1399 height 698
type input "[STREET_ADDRESS]"
type input "Ste 200"
type input "84095"
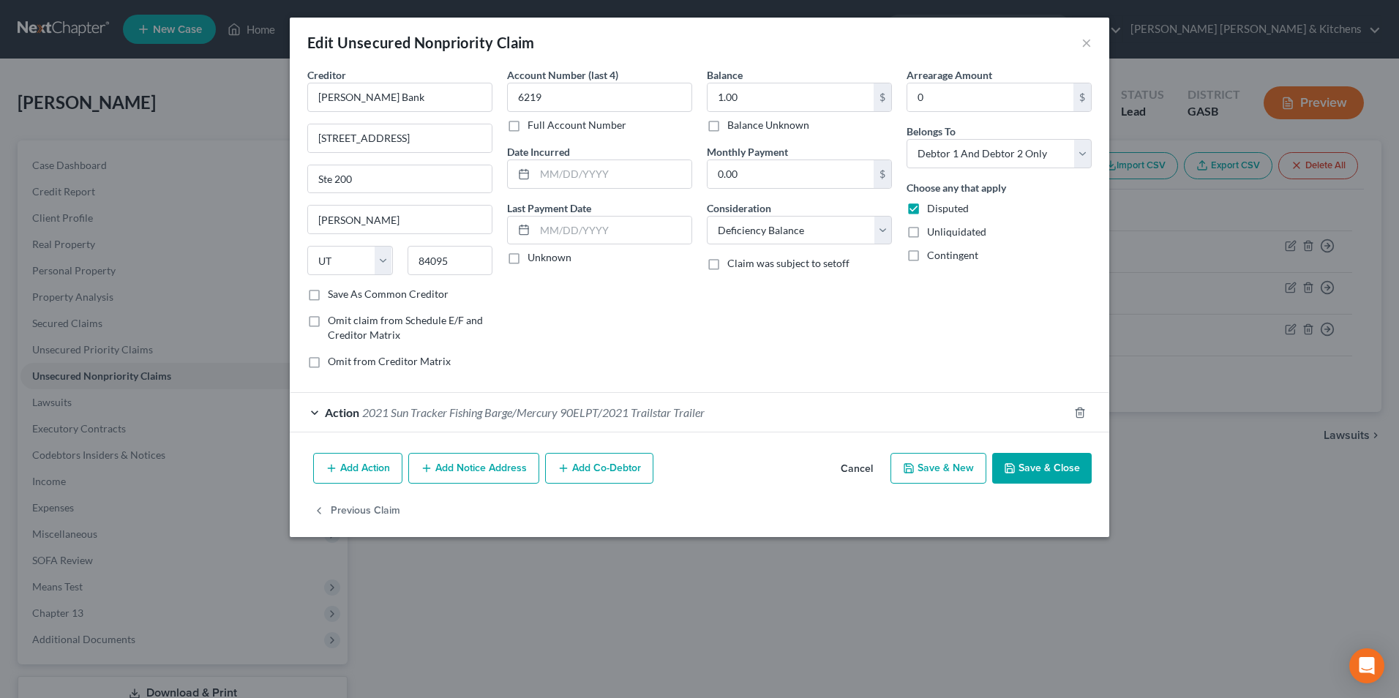
type input "South Jordan"
click at [1042, 463] on button "Save & Close" at bounding box center [1042, 468] width 100 height 31
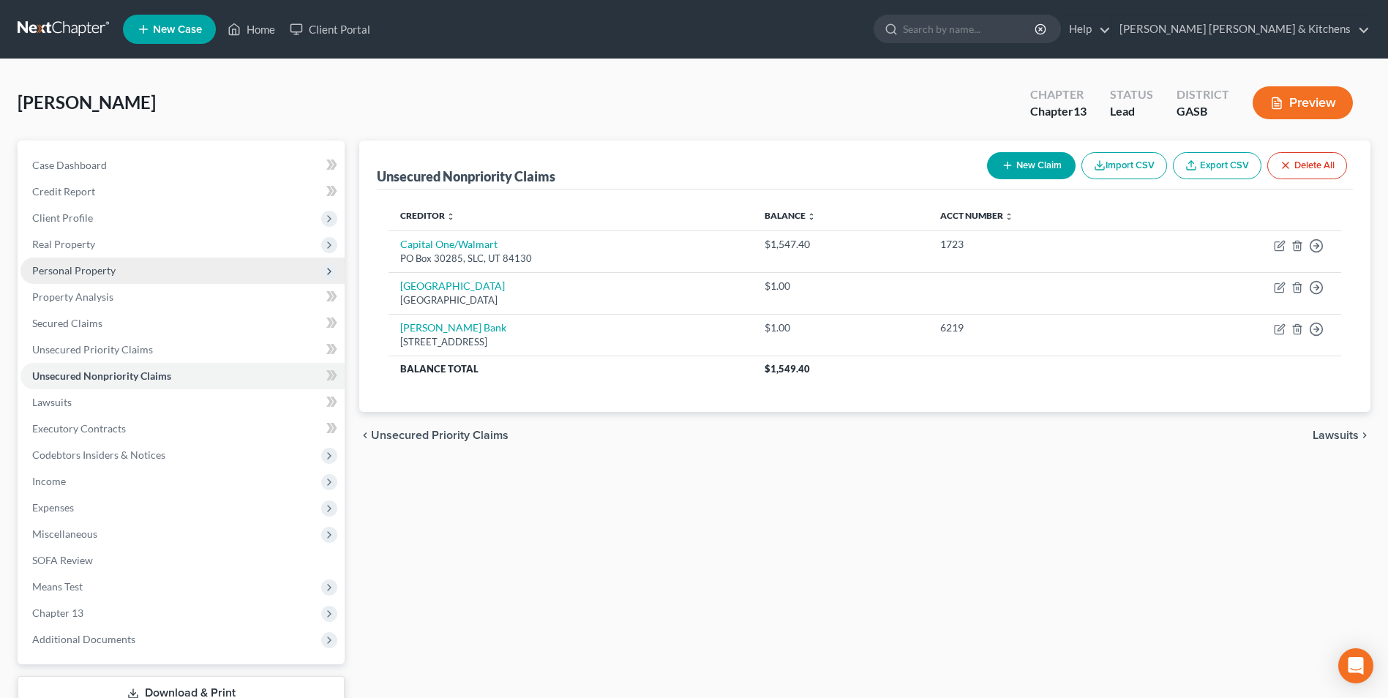
click at [47, 269] on span "Personal Property" at bounding box center [73, 270] width 83 height 12
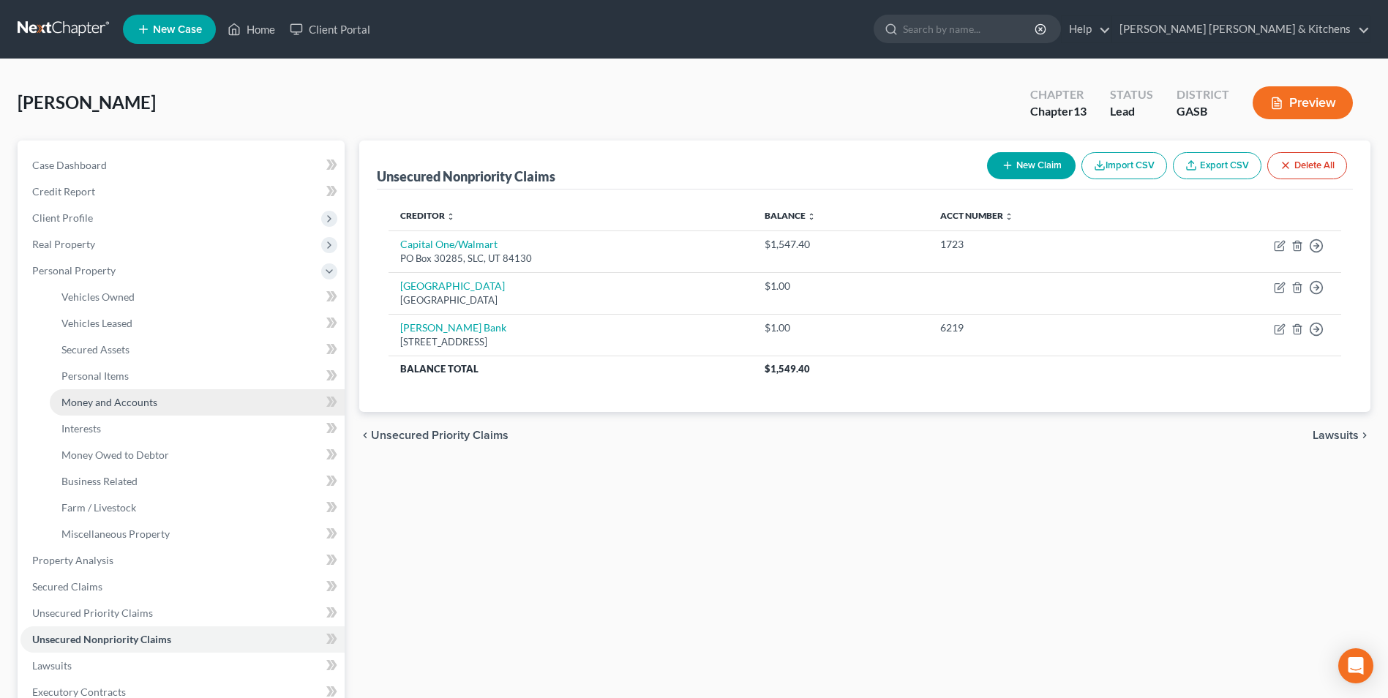
click at [77, 409] on link "Money and Accounts" at bounding box center [197, 402] width 295 height 26
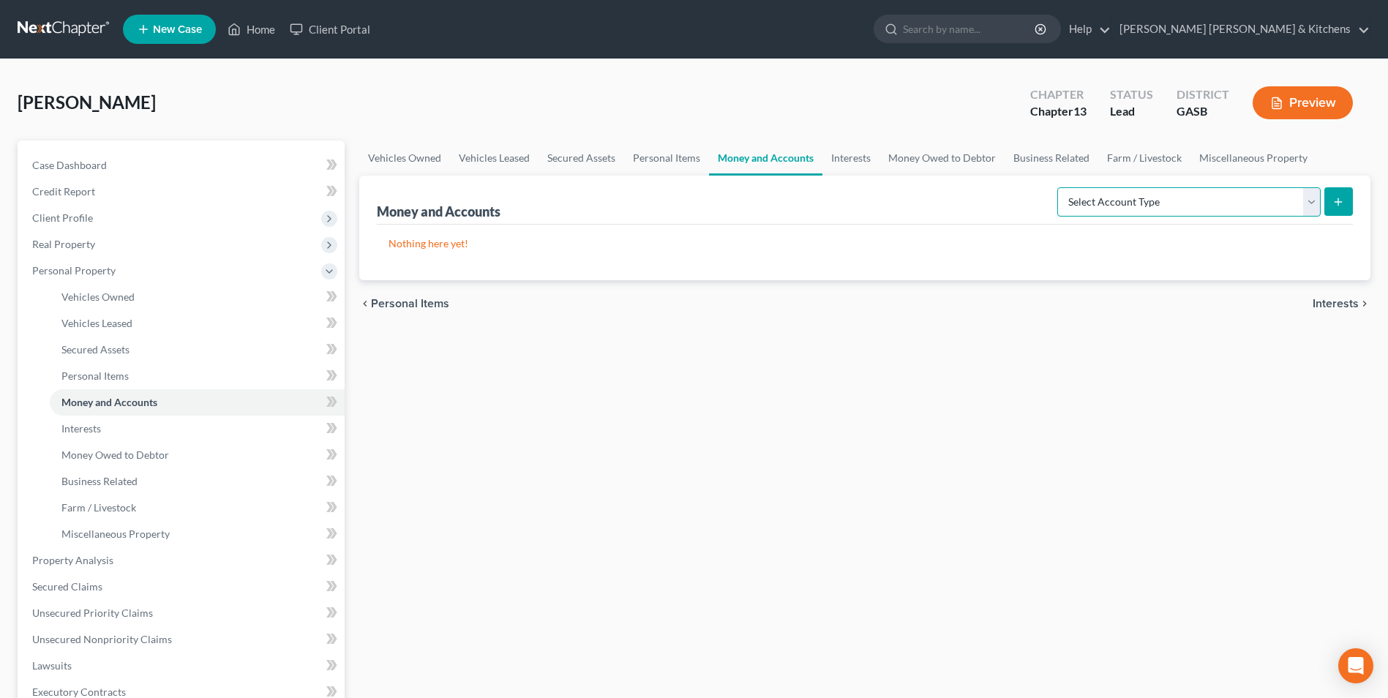
click at [1156, 187] on select "Select Account Type Brokerage Cash on Hand Certificates of Deposit Checking Acc…" at bounding box center [1189, 201] width 263 height 29
select select "checking"
click at [1061, 187] on select "Select Account Type Brokerage Cash on Hand Certificates of Deposit Checking Acc…" at bounding box center [1189, 201] width 263 height 29
click at [1325, 208] on button "submit" at bounding box center [1339, 201] width 29 height 29
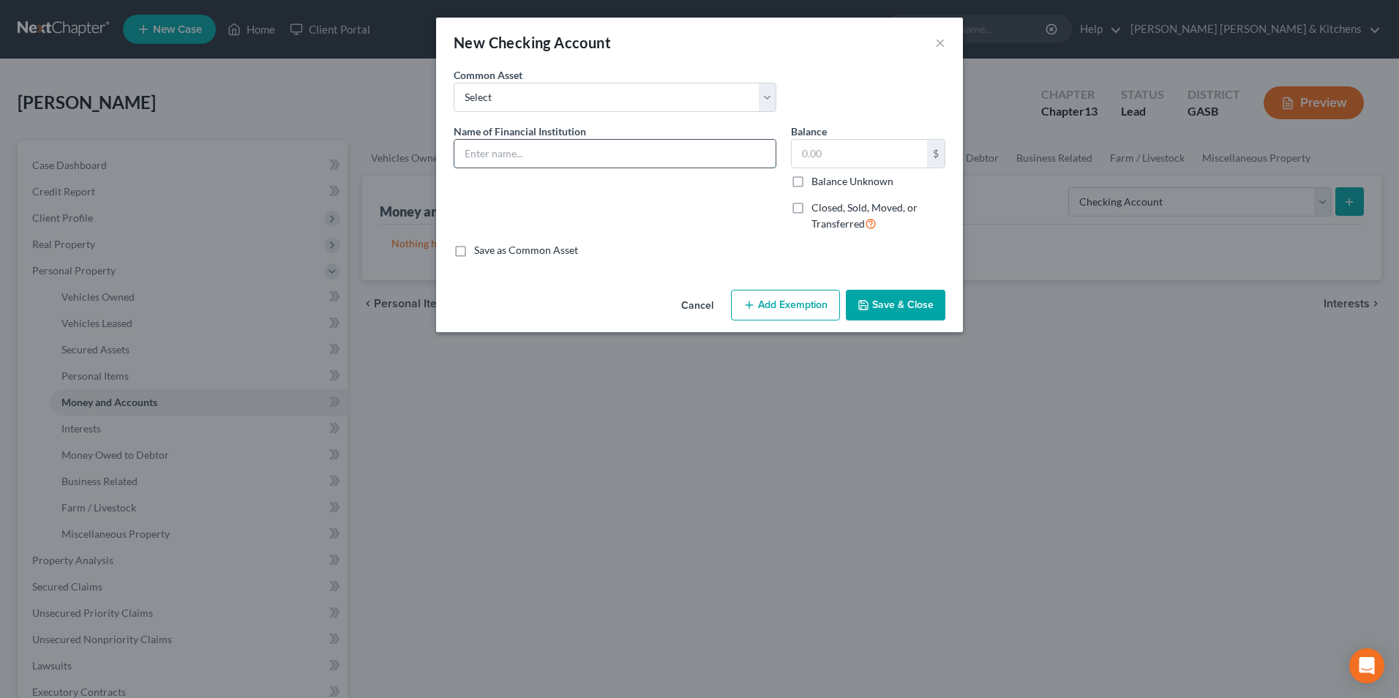
click at [545, 159] on input "text" at bounding box center [615, 154] width 321 height 28
type input "[GEOGRAPHIC_DATA]"
type input "35.45"
click at [797, 309] on button "Add Exemption" at bounding box center [785, 305] width 109 height 31
select select "2"
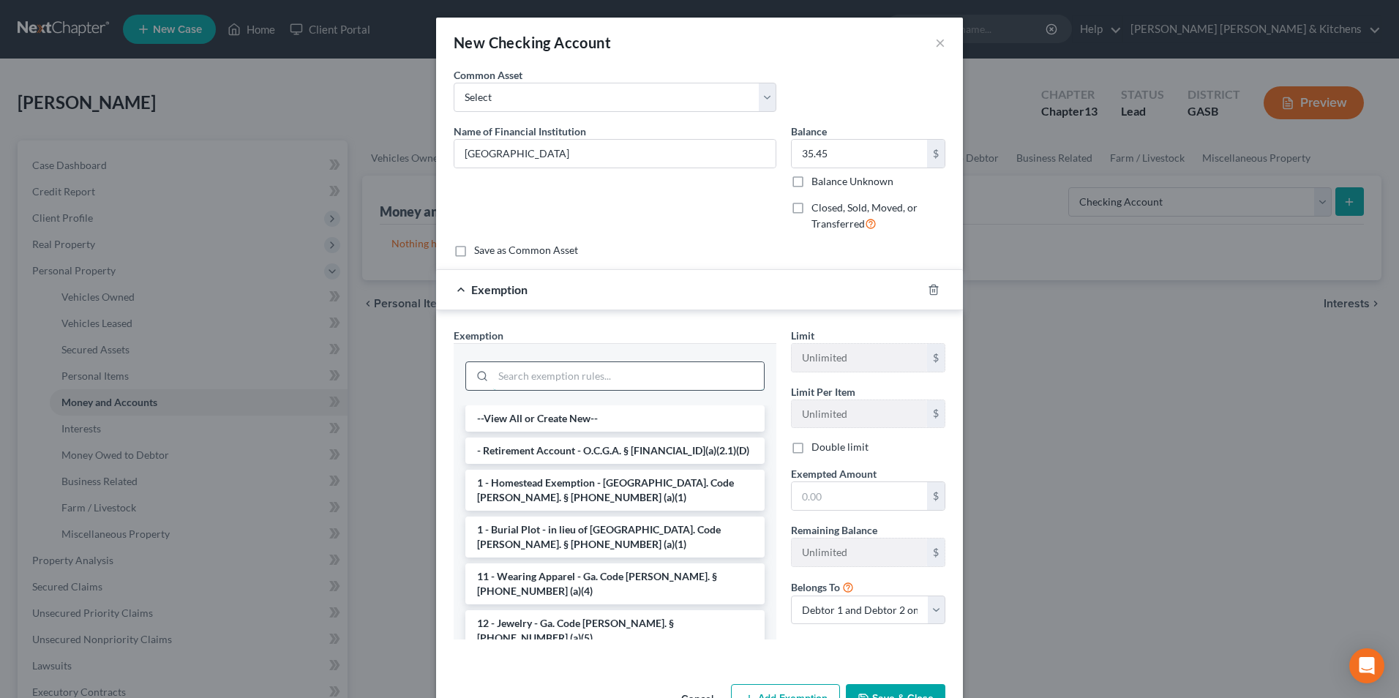
click at [620, 377] on input "search" at bounding box center [628, 376] width 271 height 28
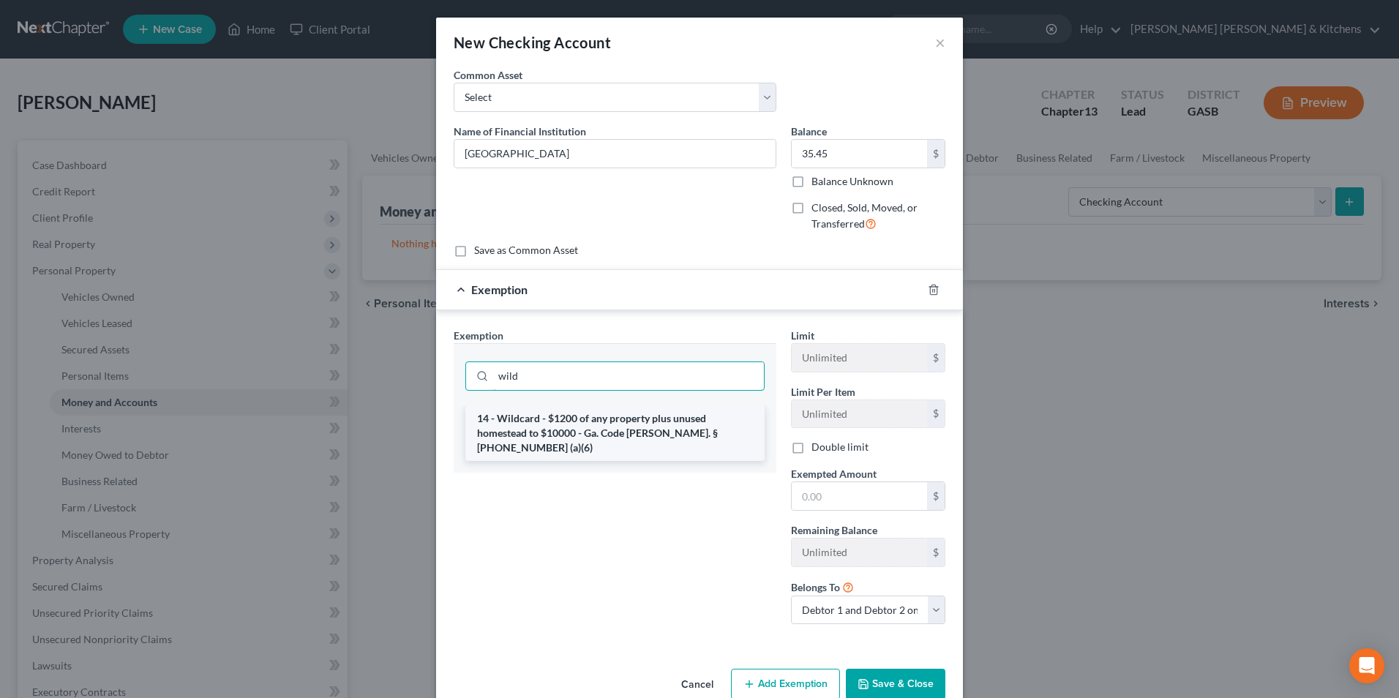
type input "wild"
click at [615, 425] on li "14 - Wildcard - $1200 of any property plus unused homestead to $10000 - Ga. Cod…" at bounding box center [615, 433] width 299 height 56
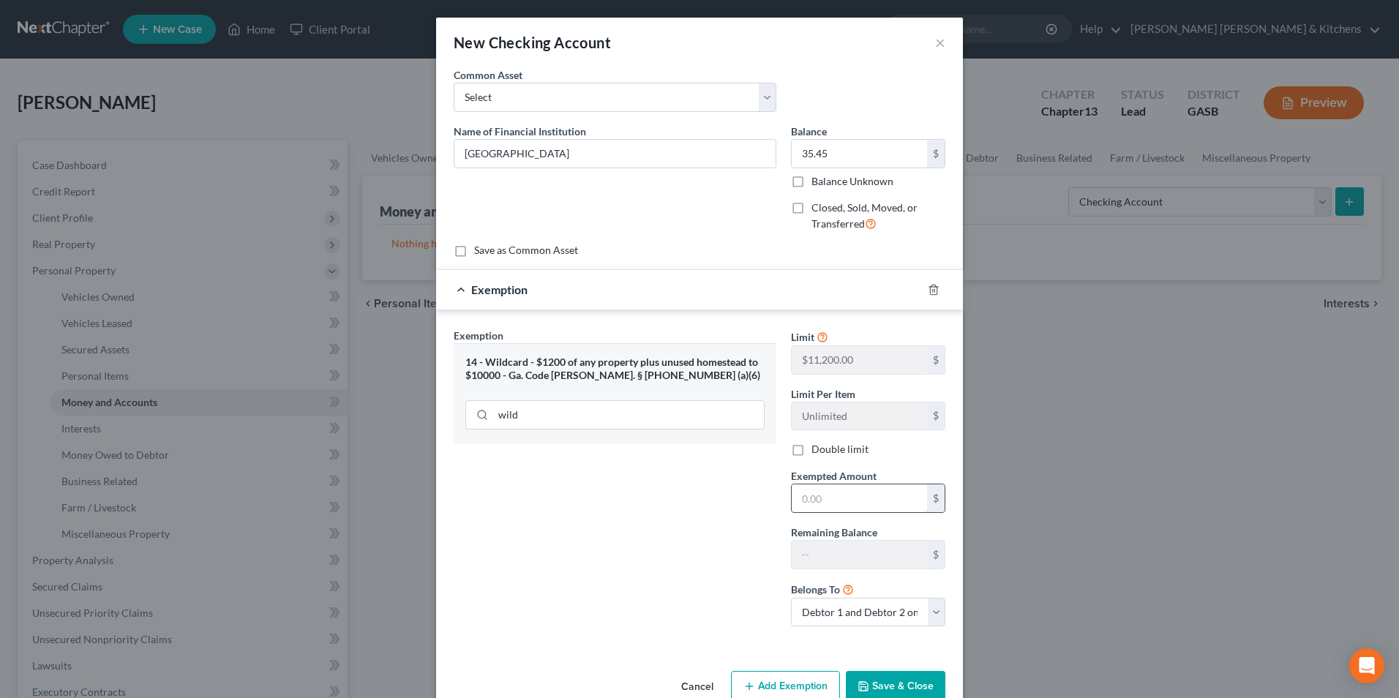
click at [826, 499] on input "text" at bounding box center [859, 499] width 135 height 28
type input "35.45"
drag, startPoint x: 821, startPoint y: 615, endPoint x: 821, endPoint y: 628, distance: 13.2
click at [821, 615] on select "Debtor 1 only Debtor 2 only Debtor 1 and Debtor 2 only" at bounding box center [868, 612] width 154 height 29
select select "0"
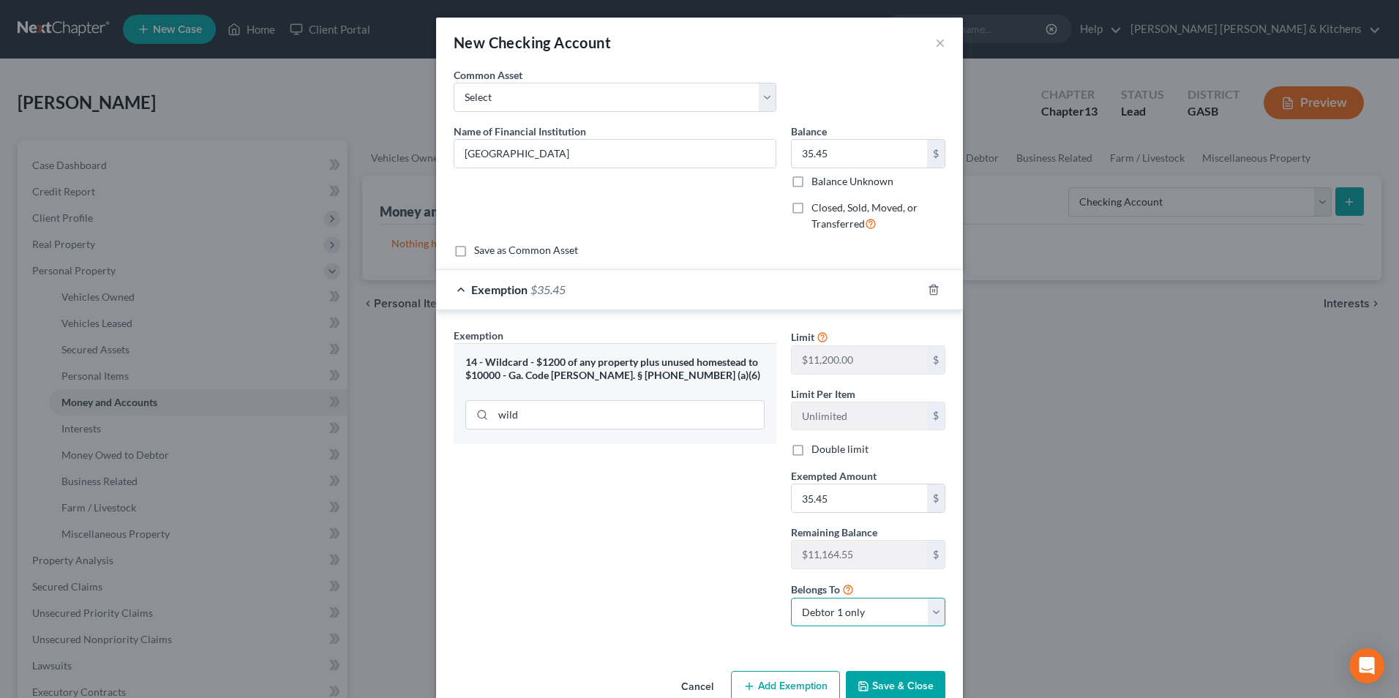
click at [791, 598] on select "Debtor 1 only Debtor 2 only Debtor 1 and Debtor 2 only" at bounding box center [868, 612] width 154 height 29
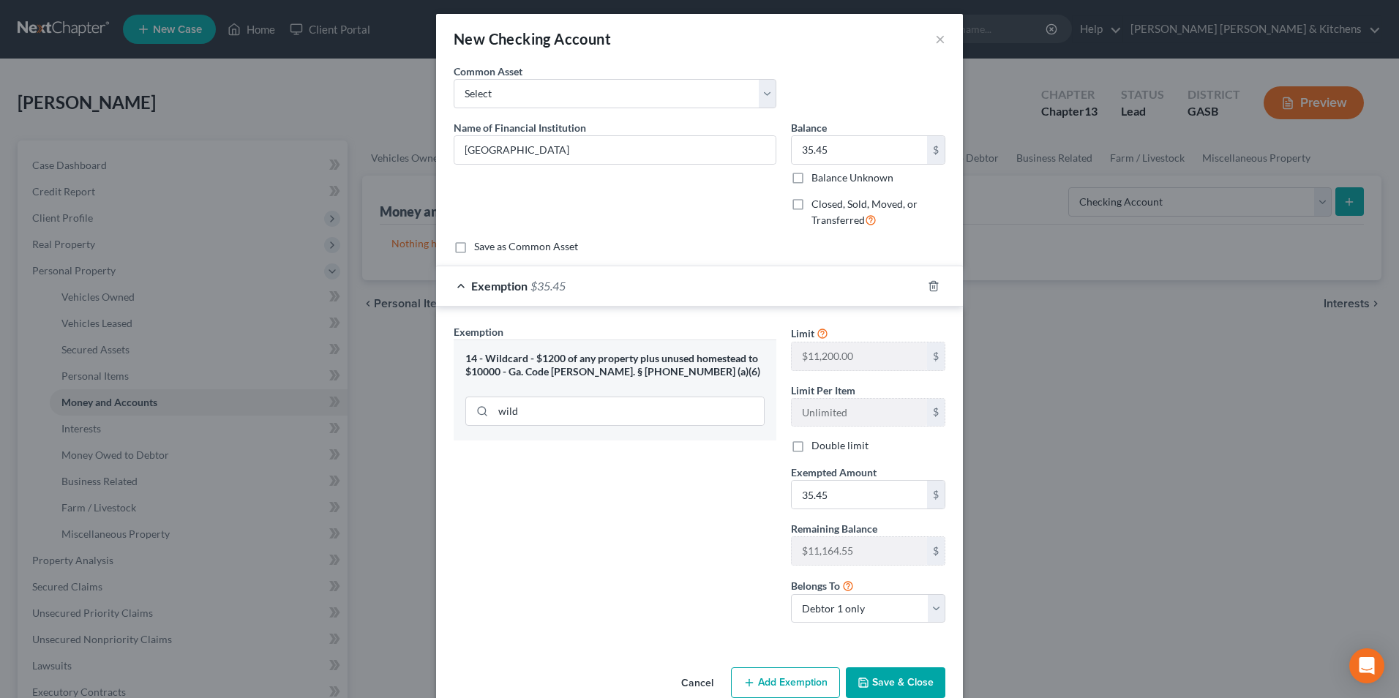
click at [889, 685] on button "Save & Close" at bounding box center [896, 683] width 100 height 31
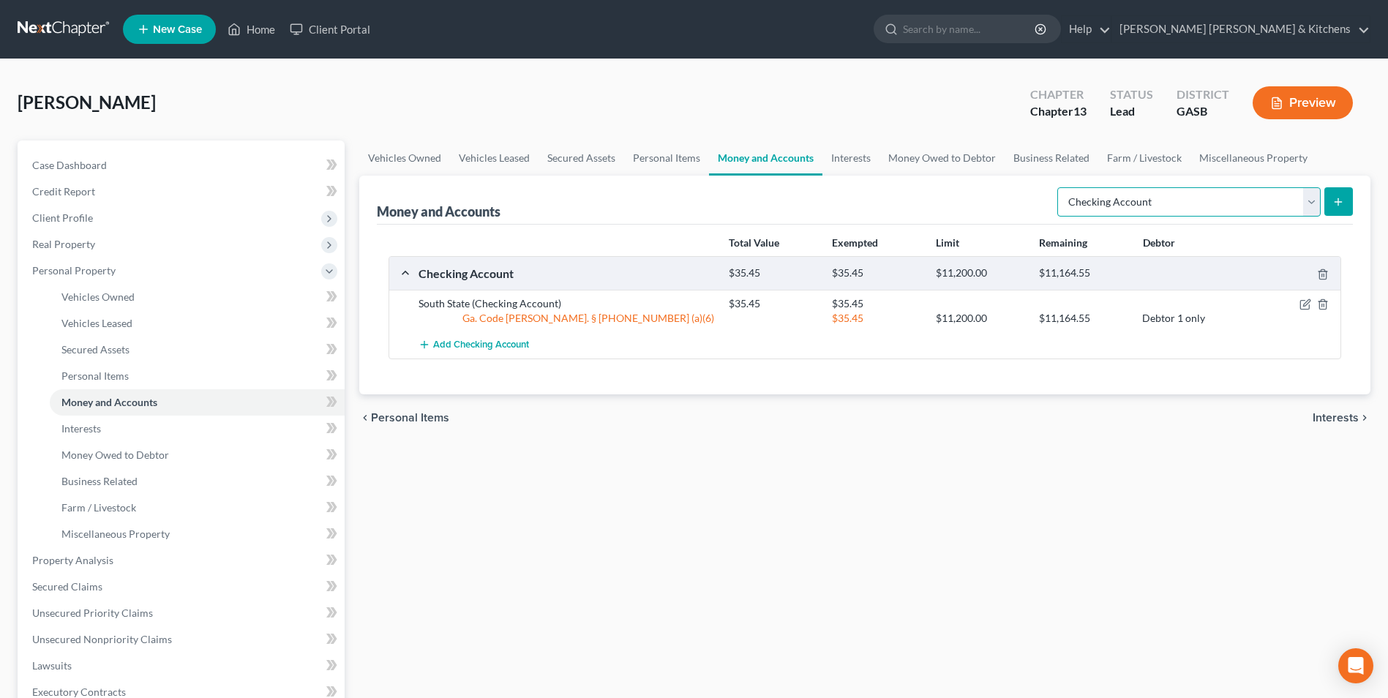
drag, startPoint x: 1098, startPoint y: 202, endPoint x: 1104, endPoint y: 208, distance: 8.3
click at [1098, 202] on select "Select Account Type Brokerage Cash on Hand Certificates of Deposit Checking Acc…" at bounding box center [1189, 201] width 263 height 29
select select "savings"
click at [1061, 187] on select "Select Account Type Brokerage Cash on Hand Certificates of Deposit Checking Acc…" at bounding box center [1189, 201] width 263 height 29
click at [1347, 195] on button "submit" at bounding box center [1339, 201] width 29 height 29
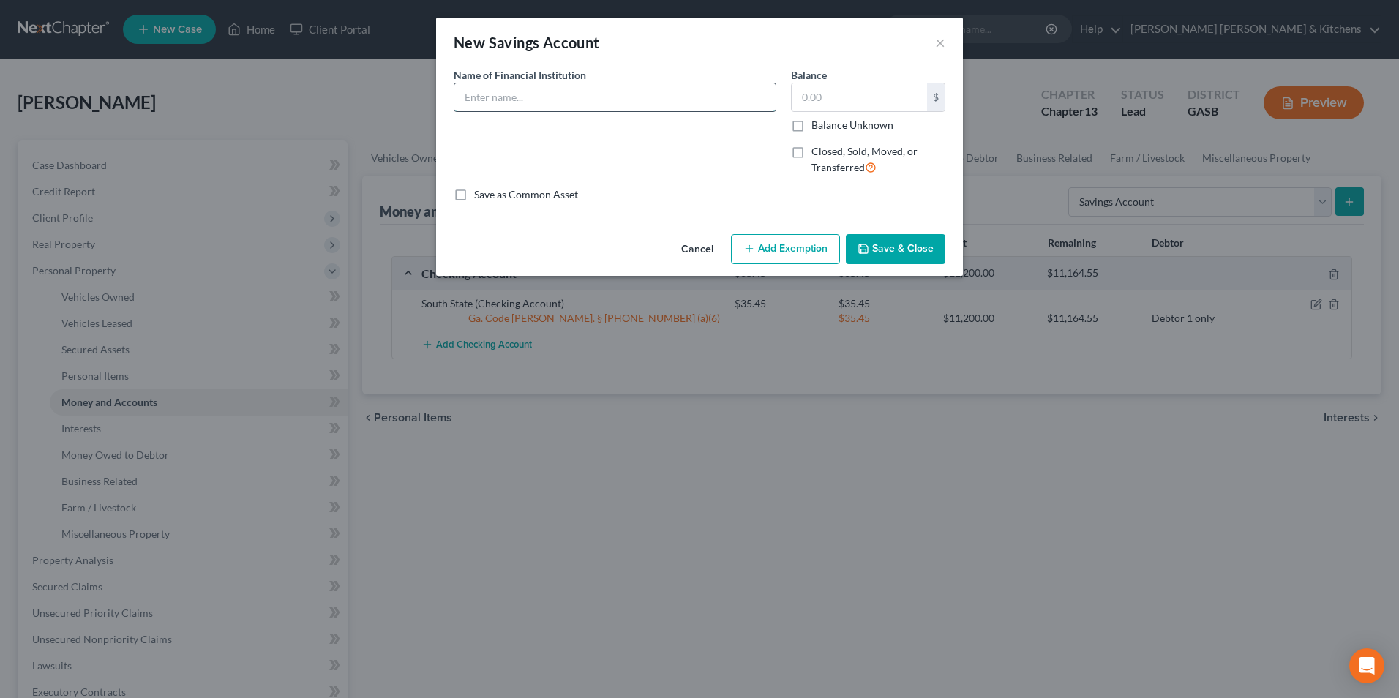
click at [591, 104] on input "text" at bounding box center [615, 97] width 321 height 28
type input "PeachState"
type input "8.58"
click at [779, 241] on button "Add Exemption" at bounding box center [785, 249] width 109 height 31
select select "2"
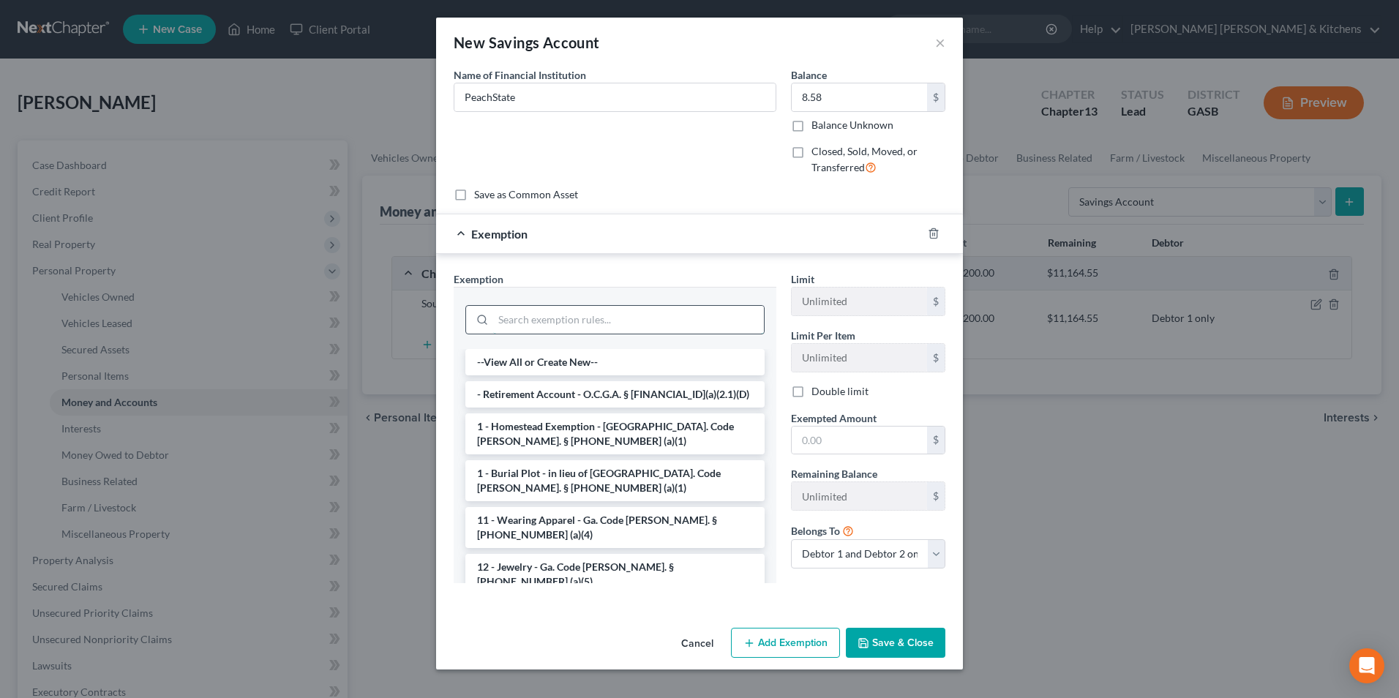
click at [627, 330] on input "search" at bounding box center [628, 320] width 271 height 28
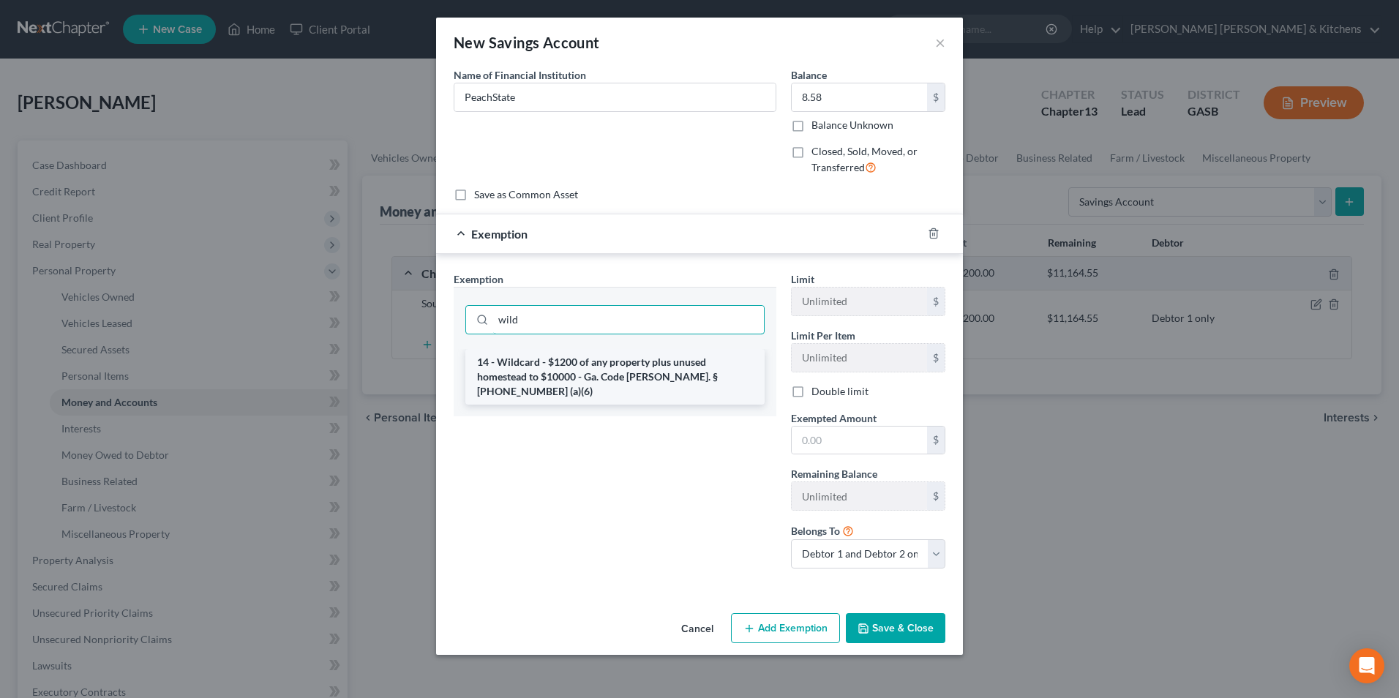
type input "wild"
click at [629, 373] on li "14 - Wildcard - $1200 of any property plus unused homestead to $10000 - Ga. Cod…" at bounding box center [615, 377] width 299 height 56
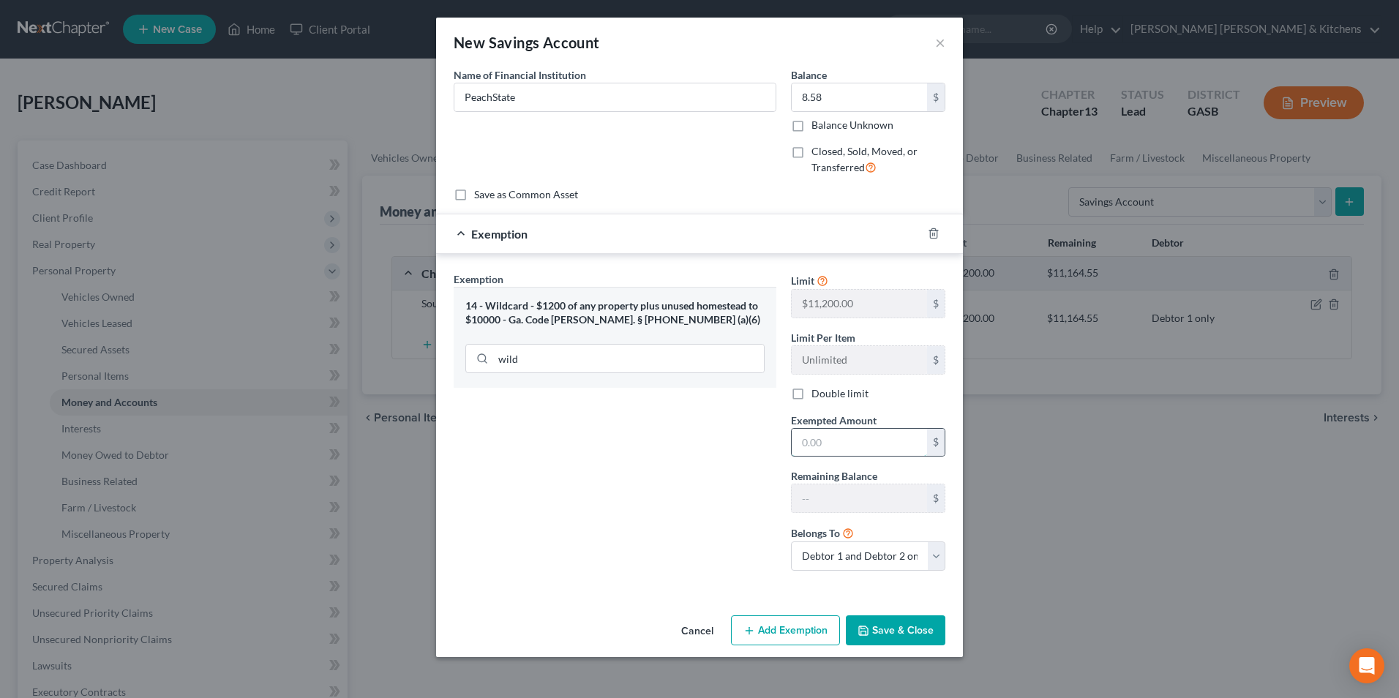
click at [889, 449] on input "text" at bounding box center [859, 443] width 135 height 28
type input "8.58"
drag, startPoint x: 867, startPoint y: 551, endPoint x: 863, endPoint y: 569, distance: 18.1
click at [867, 551] on select "Debtor 1 only Debtor 2 only Debtor 1 and Debtor 2 only" at bounding box center [868, 556] width 154 height 29
select select "0"
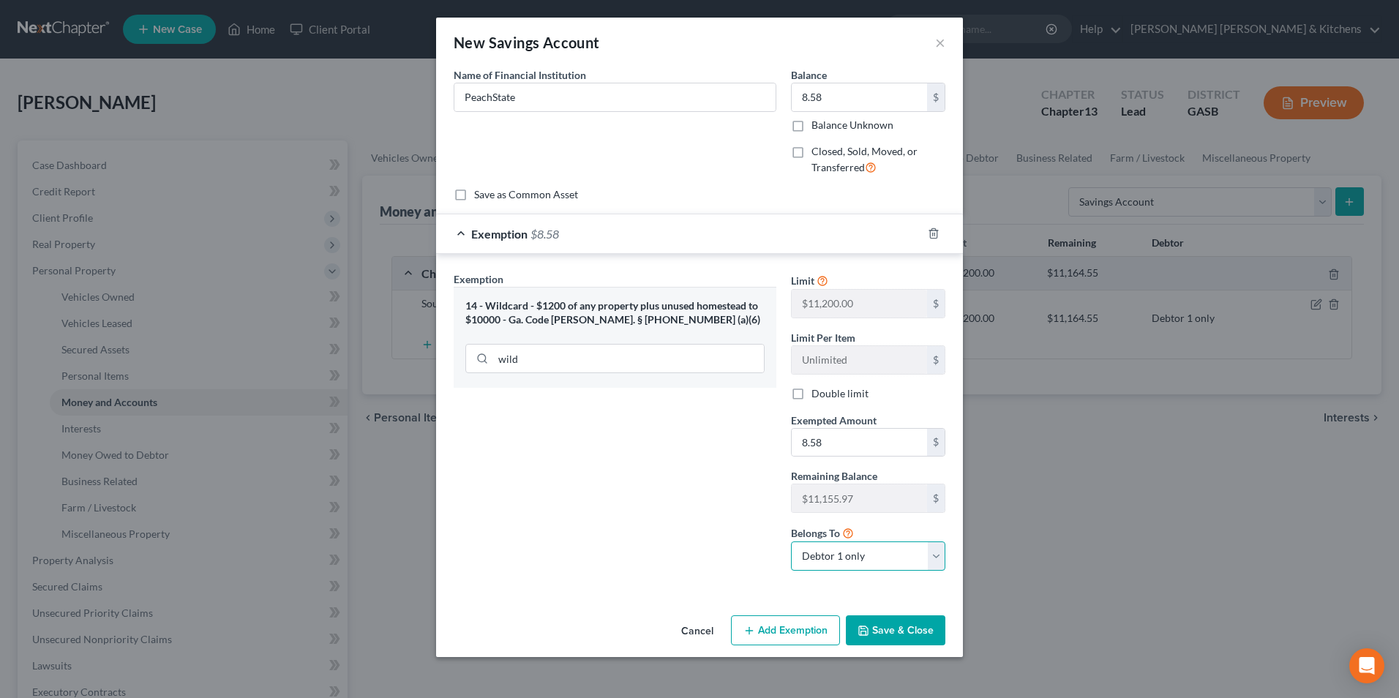
click at [791, 542] on select "Debtor 1 only Debtor 2 only Debtor 1 and Debtor 2 only" at bounding box center [868, 556] width 154 height 29
click at [935, 636] on button "Save & Close" at bounding box center [896, 631] width 100 height 31
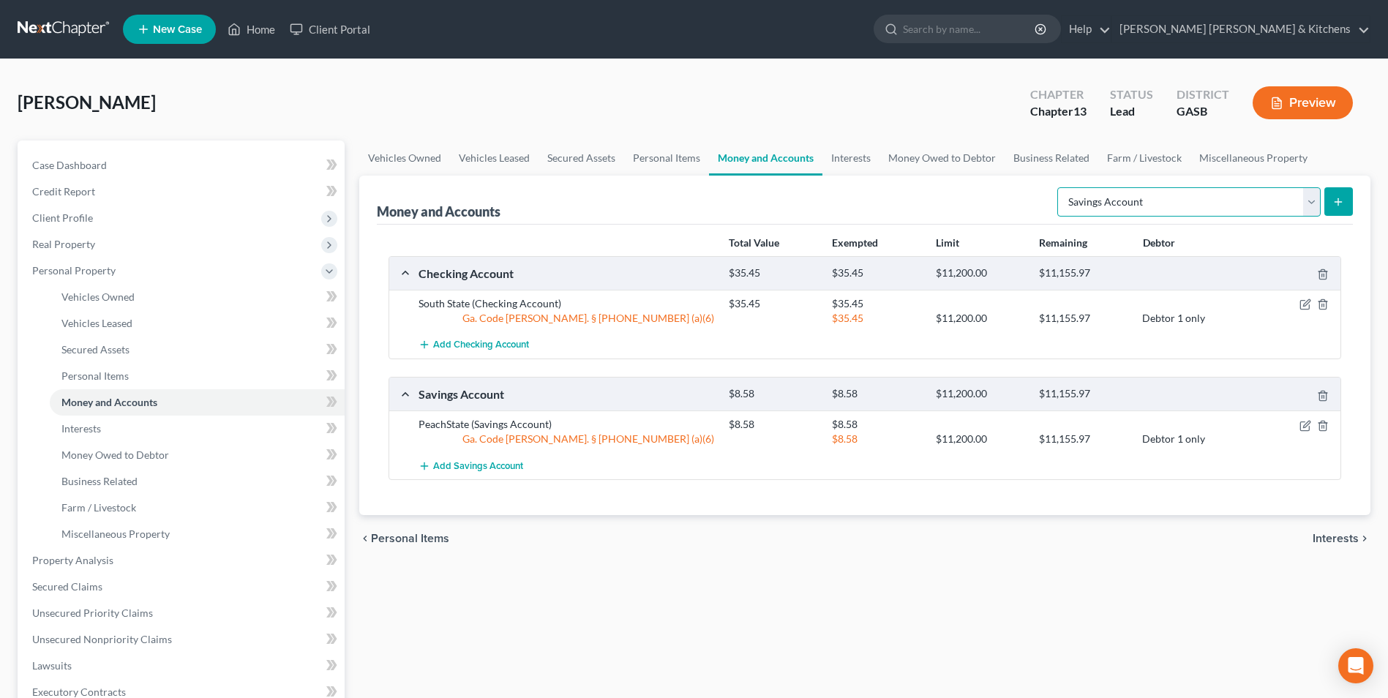
click at [1144, 207] on select "Select Account Type Brokerage Cash on Hand Certificates of Deposit Checking Acc…" at bounding box center [1189, 201] width 263 height 29
select select "checking"
click at [1061, 187] on select "Select Account Type Brokerage Cash on Hand Certificates of Deposit Checking Acc…" at bounding box center [1189, 201] width 263 height 29
click at [1344, 196] on icon "submit" at bounding box center [1339, 202] width 12 height 12
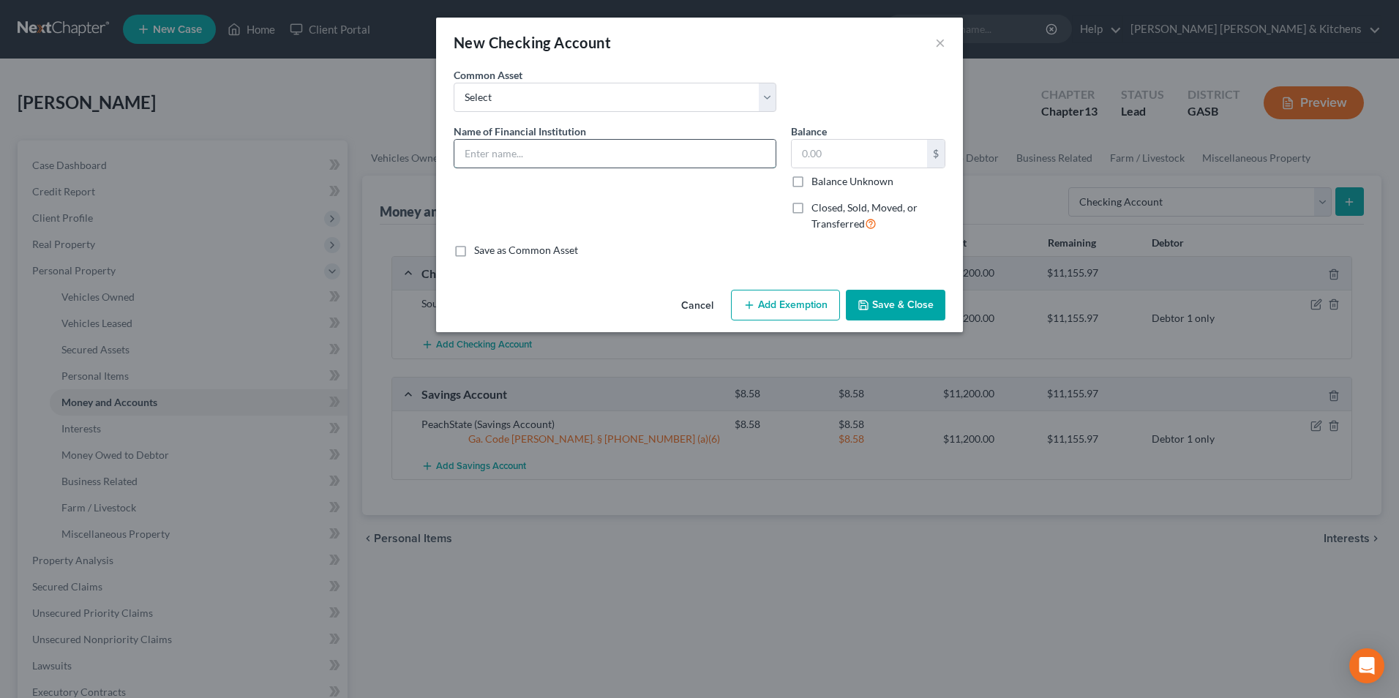
click at [569, 145] on input "text" at bounding box center [615, 154] width 321 height 28
type input "PeachState"
type input "0.11"
click at [794, 312] on button "Add Exemption" at bounding box center [785, 305] width 109 height 31
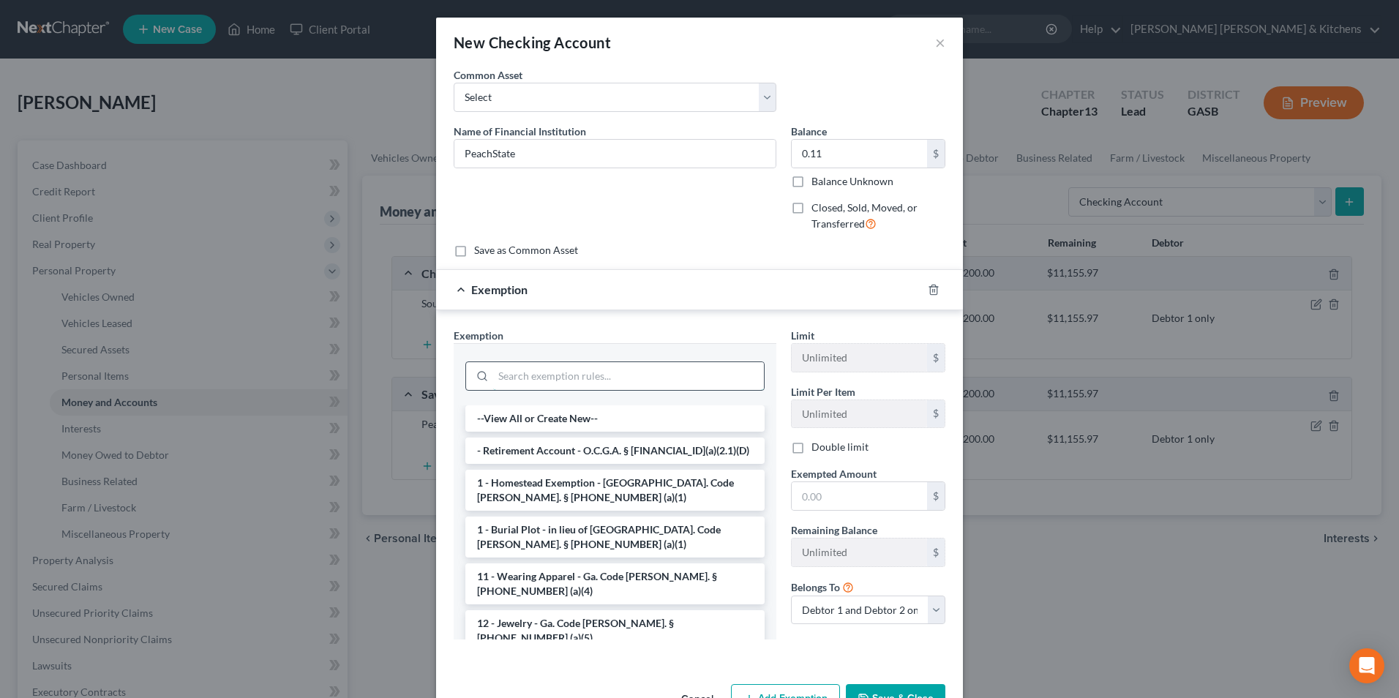
click at [547, 380] on input "search" at bounding box center [628, 376] width 271 height 28
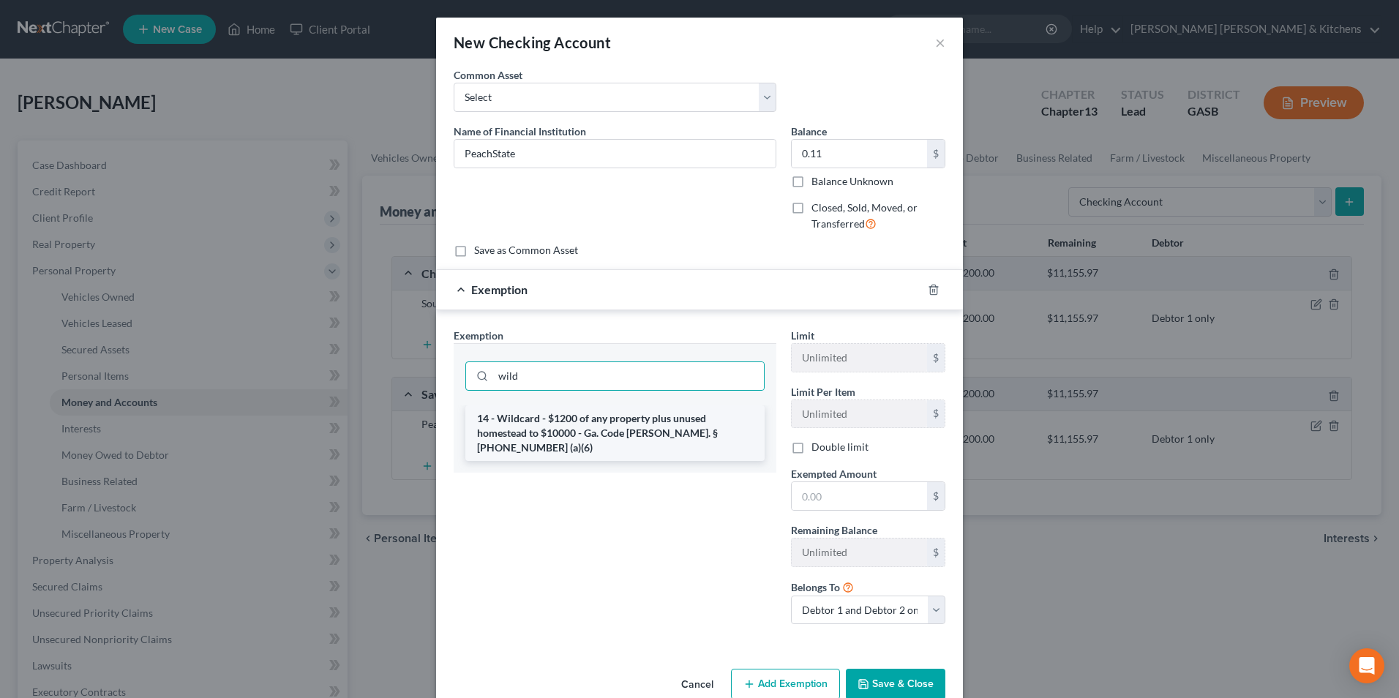
click at [572, 435] on li "14 - Wildcard - $1200 of any property plus unused homestead to $10000 - Ga. Cod…" at bounding box center [615, 433] width 299 height 56
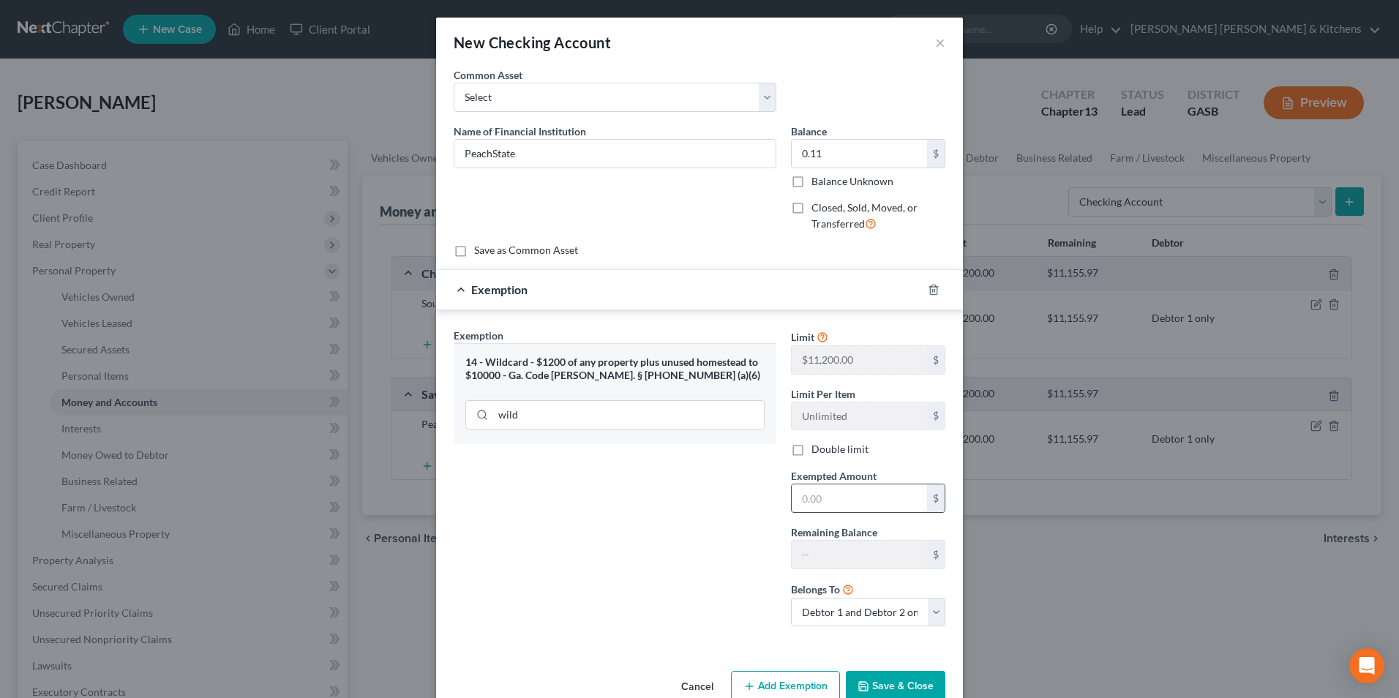
click at [831, 501] on input "text" at bounding box center [859, 499] width 135 height 28
drag, startPoint x: 841, startPoint y: 605, endPoint x: 845, endPoint y: 613, distance: 9.5
click at [841, 605] on select "Debtor 1 only Debtor 2 only Debtor 1 and Debtor 2 only" at bounding box center [868, 612] width 154 height 29
click at [791, 598] on select "Debtor 1 only Debtor 2 only Debtor 1 and Debtor 2 only" at bounding box center [868, 612] width 154 height 29
click at [879, 686] on button "Save & Close" at bounding box center [896, 686] width 100 height 31
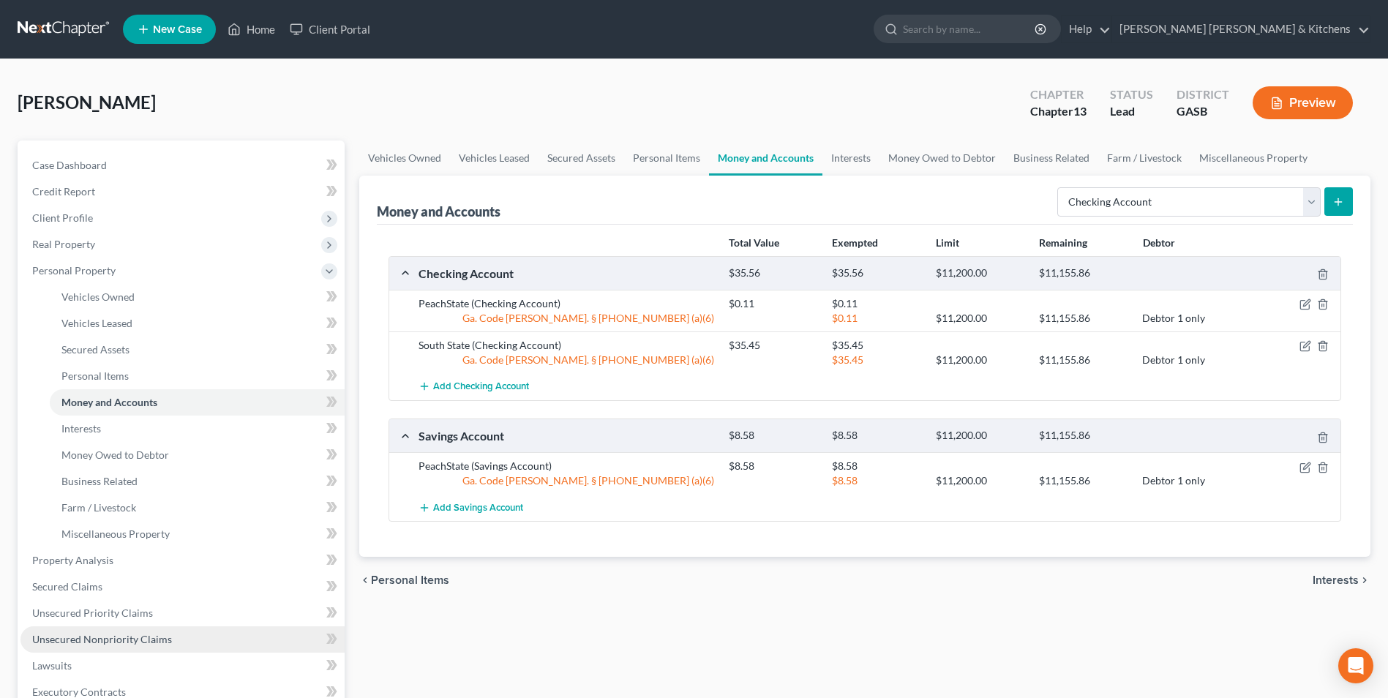
click at [168, 631] on link "Unsecured Nonpriority Claims" at bounding box center [182, 640] width 324 height 26
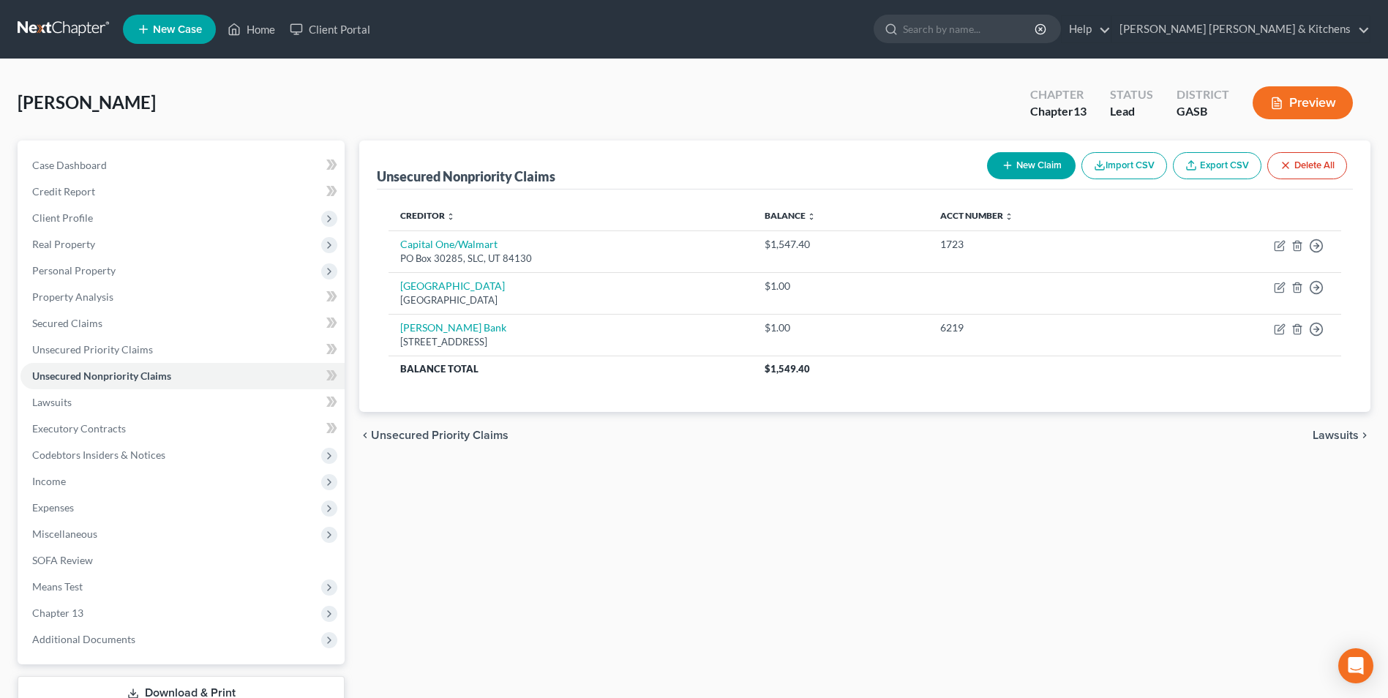
click at [1035, 168] on button "New Claim" at bounding box center [1031, 165] width 89 height 27
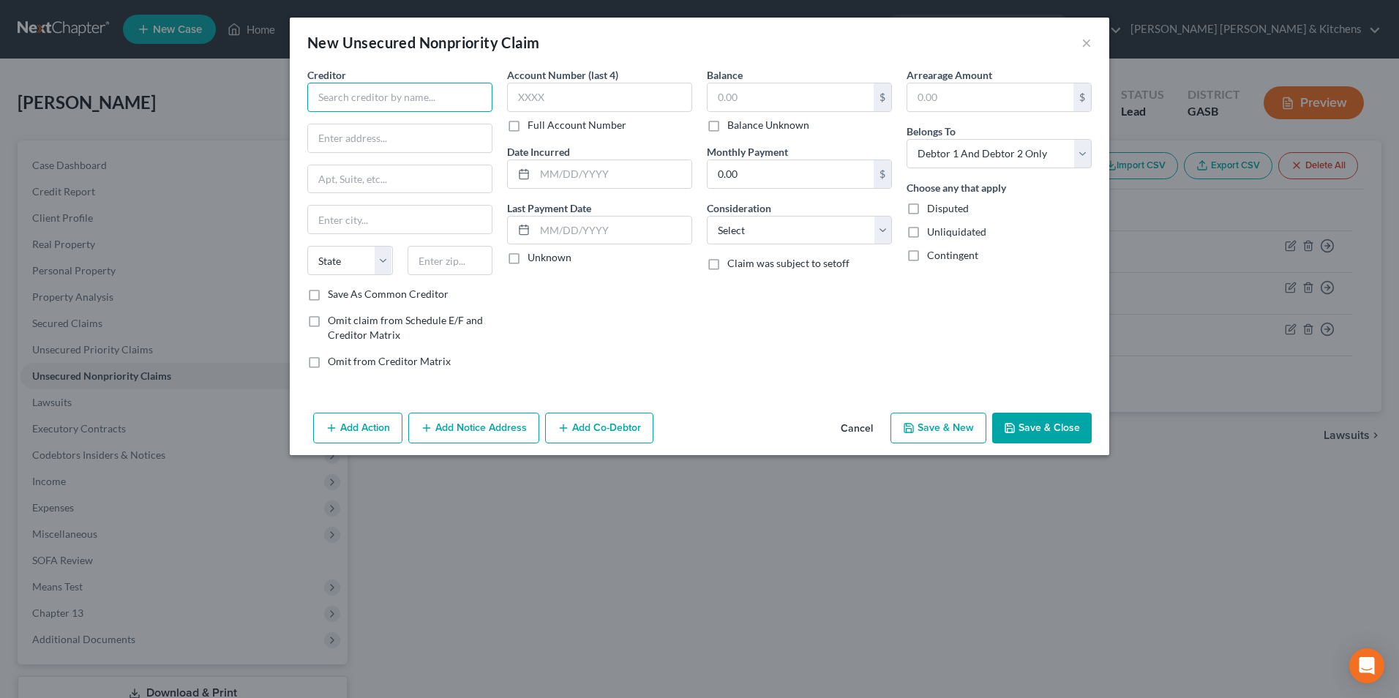
click at [429, 96] on input "text" at bounding box center [399, 97] width 185 height 29
click at [408, 130] on div "[STREET_ADDRESS]" at bounding box center [395, 136] width 152 height 12
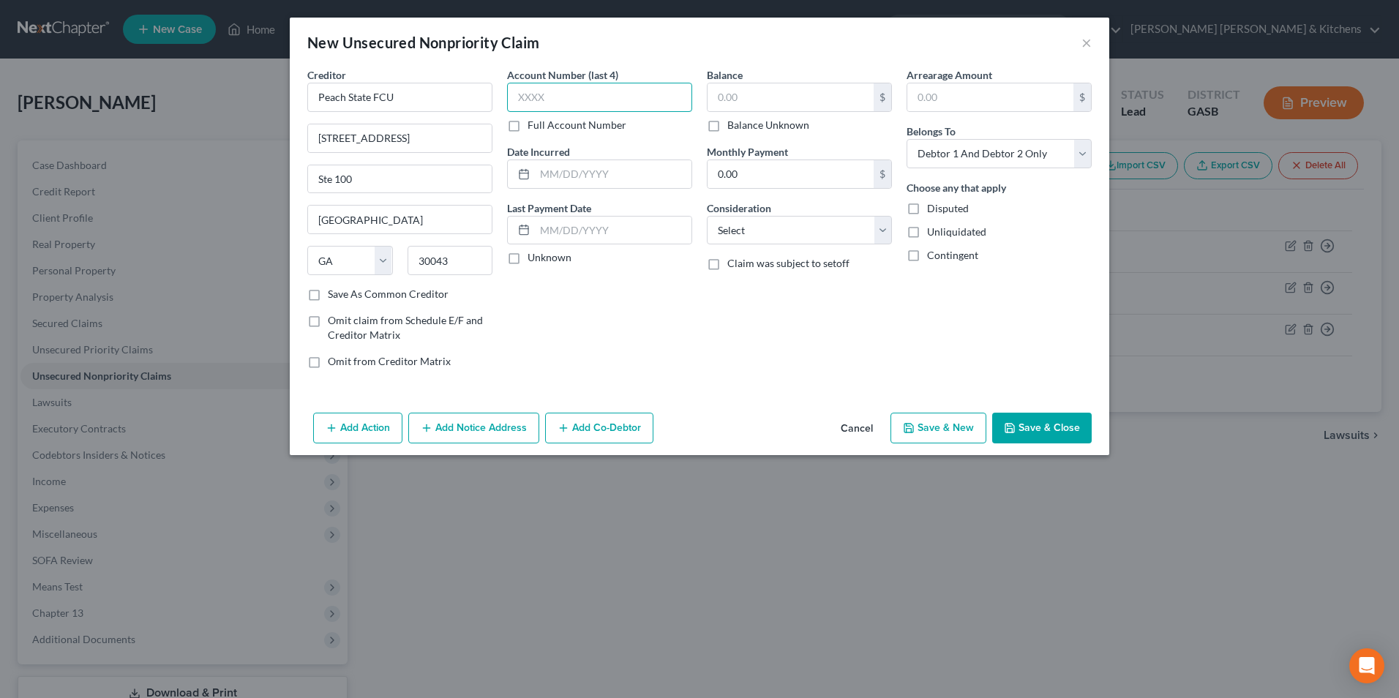
click at [567, 84] on input "text" at bounding box center [599, 97] width 185 height 29
click at [730, 102] on input "text" at bounding box center [791, 97] width 166 height 28
click at [766, 223] on select "Select Cable / Satellite Services Collection Agency Credit Card Debt Debt Couns…" at bounding box center [799, 230] width 185 height 29
click at [707, 216] on select "Select Cable / Satellite Services Collection Agency Credit Card Debt Debt Couns…" at bounding box center [799, 230] width 185 height 29
click at [1032, 430] on button "Save & Close" at bounding box center [1042, 428] width 100 height 31
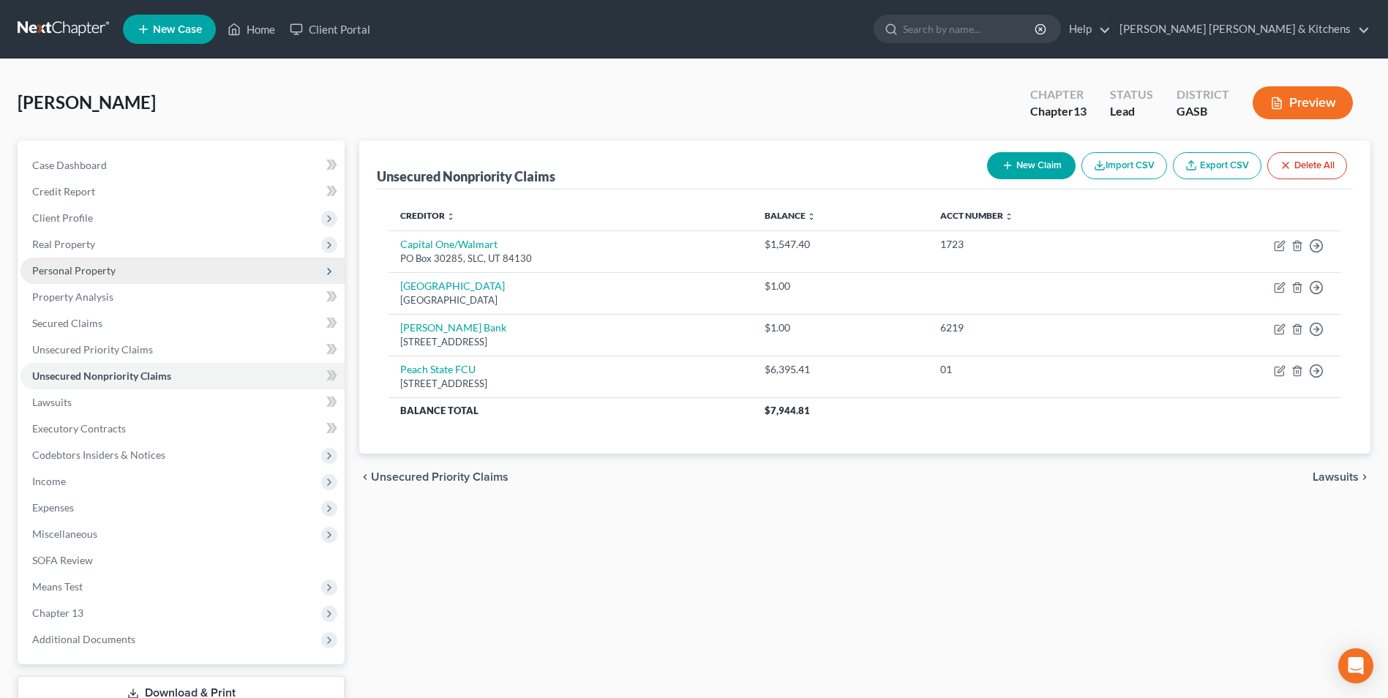
click at [72, 266] on span "Personal Property" at bounding box center [73, 270] width 83 height 12
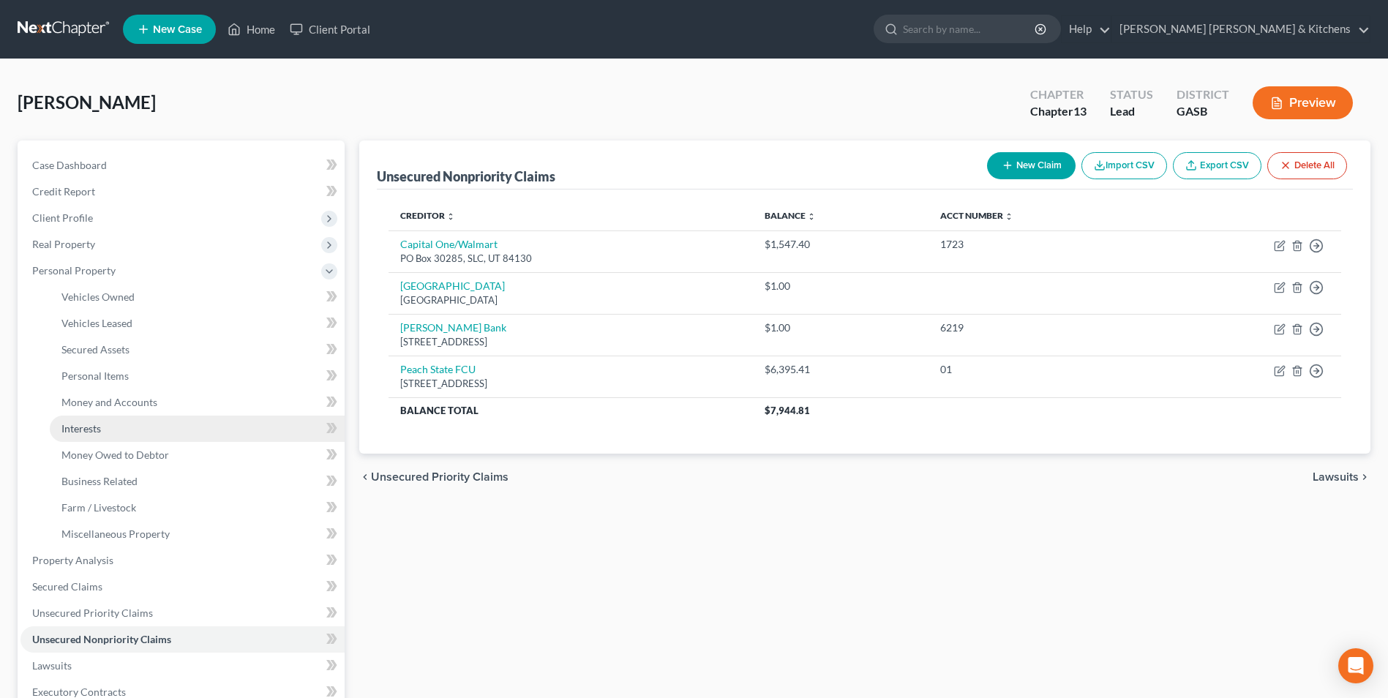
click at [90, 431] on span "Interests" at bounding box center [81, 428] width 40 height 12
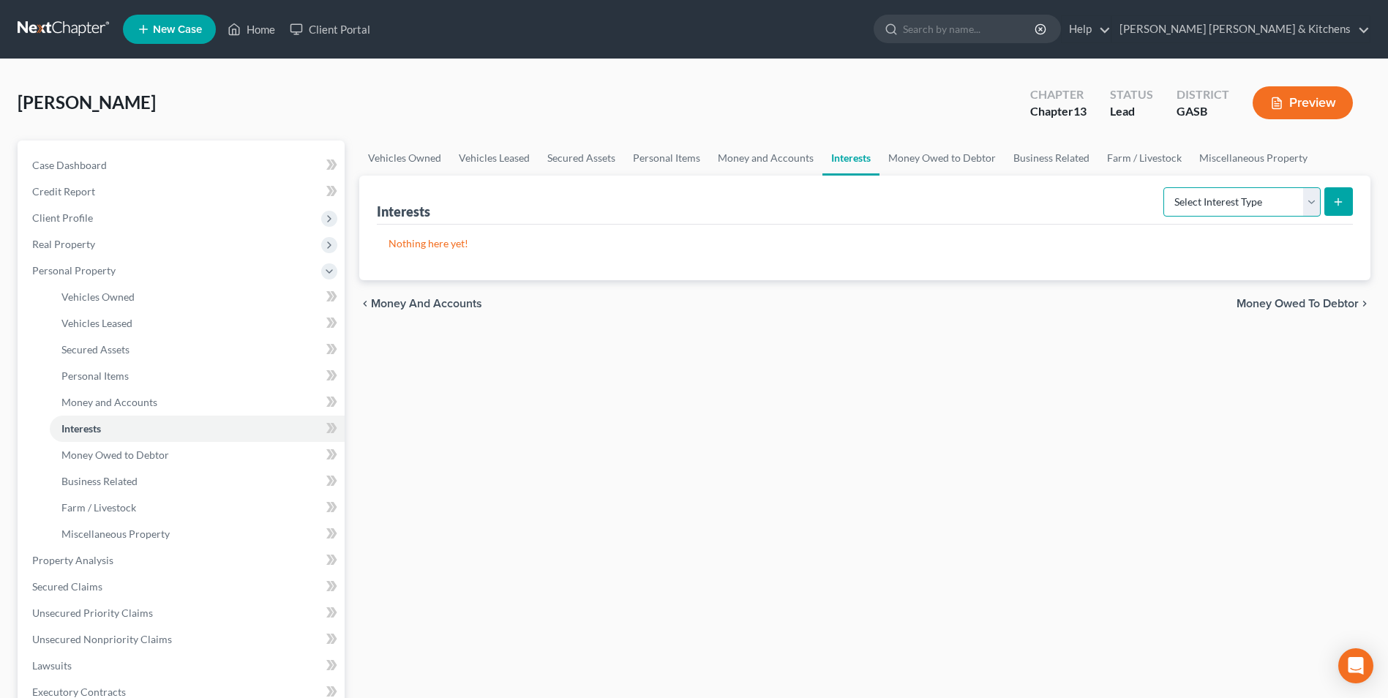
click at [1196, 203] on select "Select Interest Type 401K Annuity Bond Education IRA Government Bond Government…" at bounding box center [1242, 201] width 157 height 29
click at [1165, 187] on select "Select Interest Type 401K Annuity Bond Education IRA Government Bond Government…" at bounding box center [1242, 201] width 157 height 29
click at [1342, 206] on icon "submit" at bounding box center [1339, 202] width 12 height 12
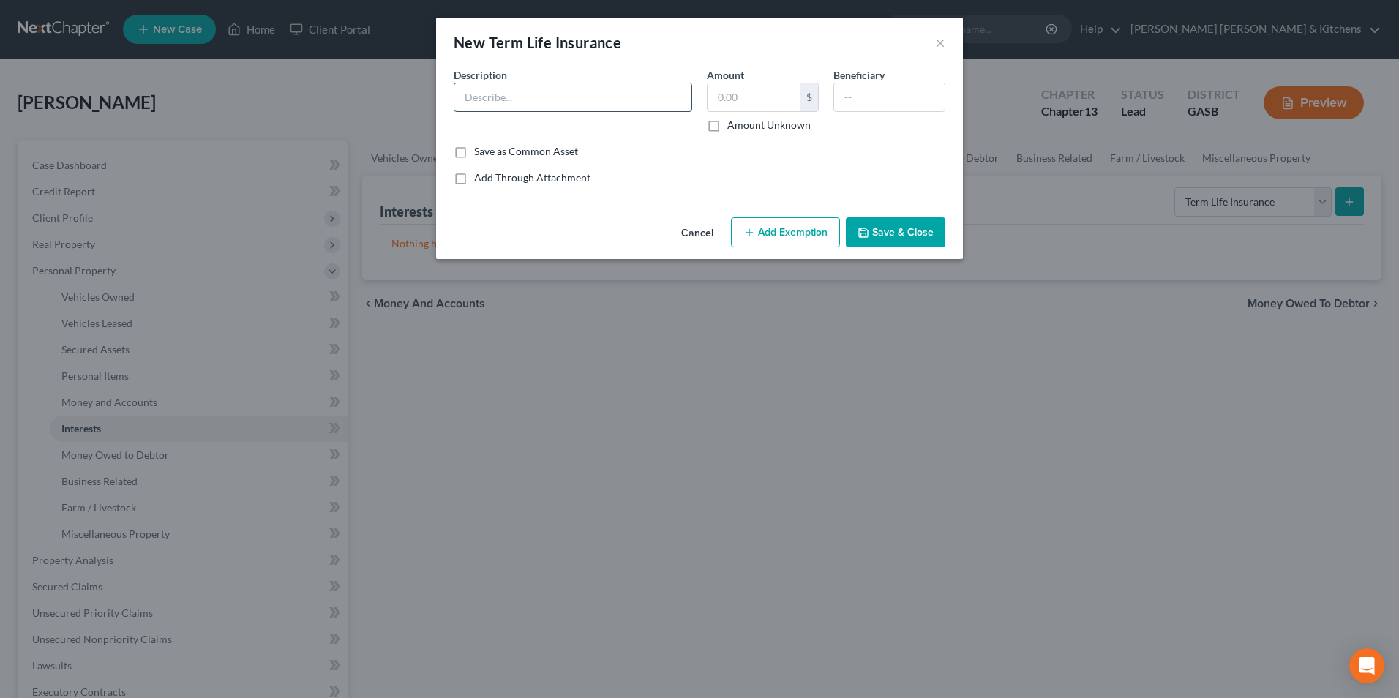
click at [564, 104] on input "text" at bounding box center [573, 97] width 237 height 28
click at [854, 102] on input "text" at bounding box center [889, 97] width 111 height 28
click at [902, 240] on button "Save & Close" at bounding box center [896, 232] width 100 height 31
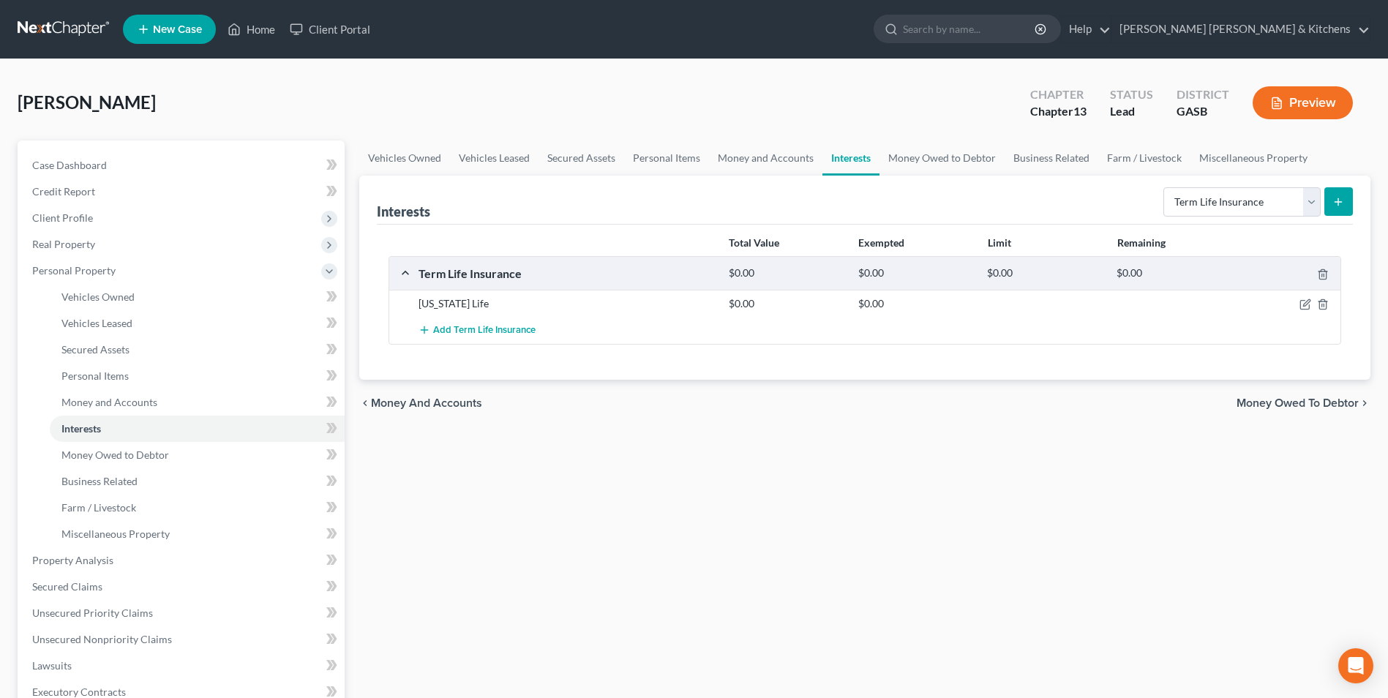
click at [1337, 206] on icon "submit" at bounding box center [1339, 202] width 12 height 12
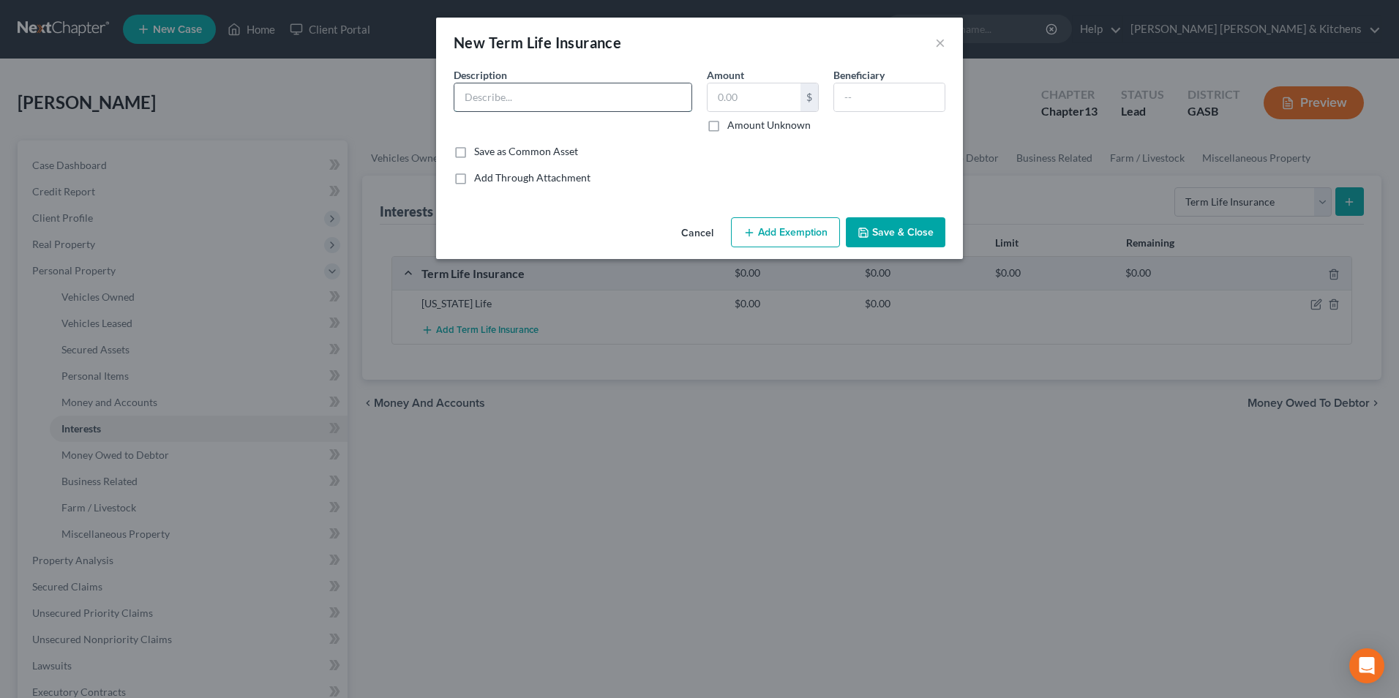
click at [545, 101] on input "text" at bounding box center [573, 97] width 237 height 28
click at [846, 228] on div "Cancel Add Exemption Save & Close" at bounding box center [699, 236] width 527 height 48
click at [906, 244] on button "Save & Close" at bounding box center [896, 232] width 100 height 31
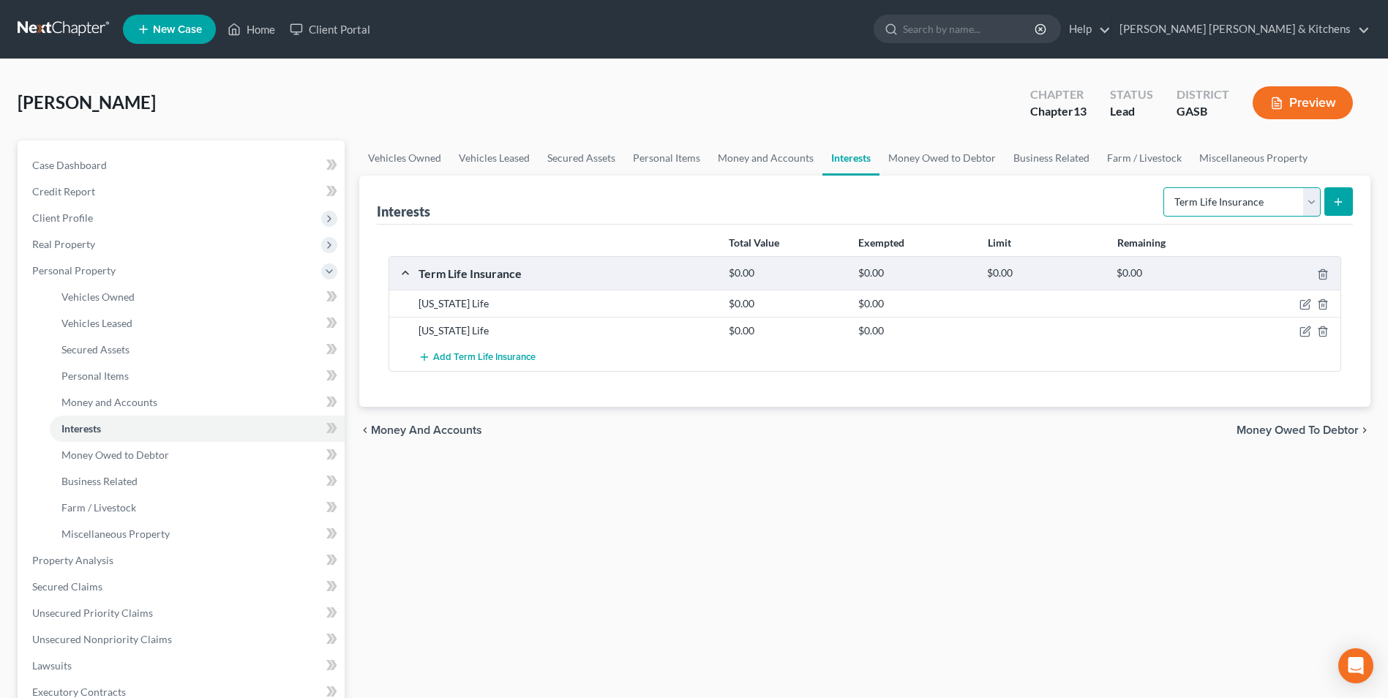
click at [1222, 205] on select "Select Interest Type 401K Annuity Bond Education IRA Government Bond Government…" at bounding box center [1242, 201] width 157 height 29
click at [1165, 187] on select "Select Interest Type 401K Annuity Bond Education IRA Government Bond Government…" at bounding box center [1242, 201] width 157 height 29
click at [1341, 208] on button "submit" at bounding box center [1339, 201] width 29 height 29
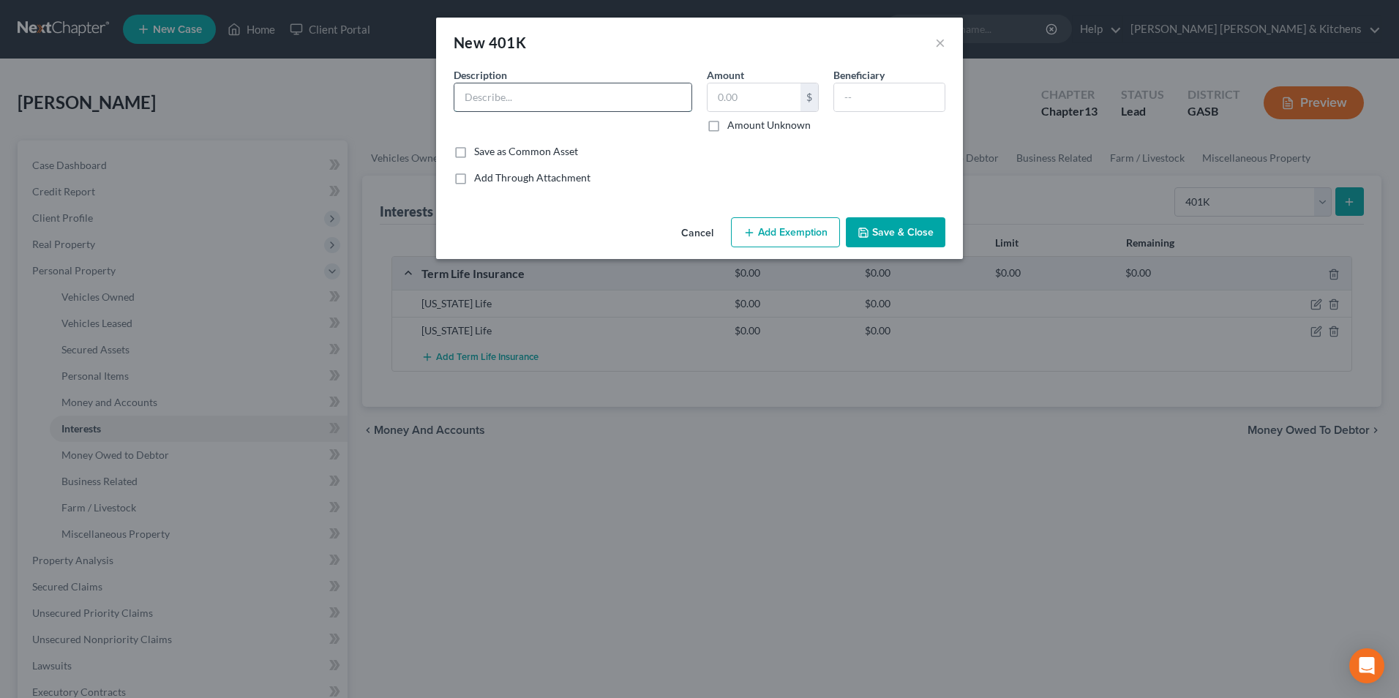
click at [562, 104] on input "text" at bounding box center [573, 97] width 237 height 28
click at [755, 105] on input "text" at bounding box center [754, 97] width 93 height 28
click at [798, 225] on button "Add Exemption" at bounding box center [785, 232] width 109 height 31
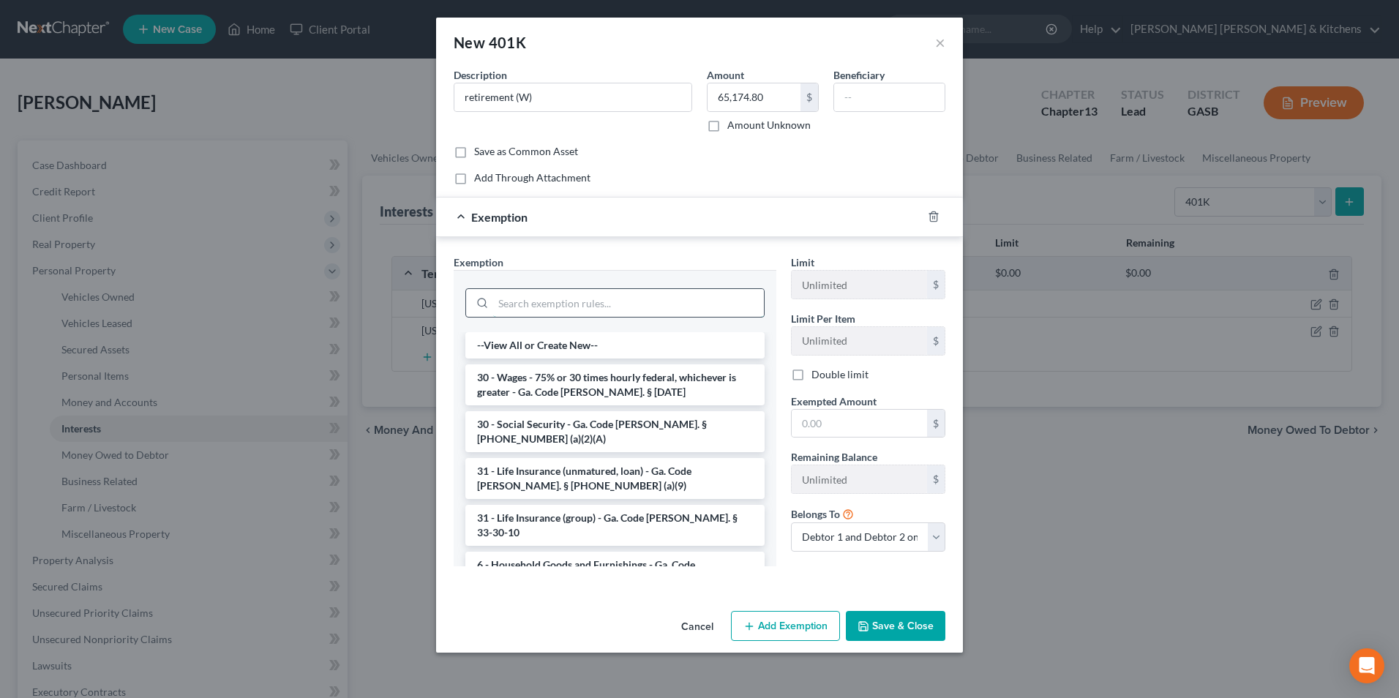
click at [653, 294] on input "search" at bounding box center [628, 303] width 271 height 28
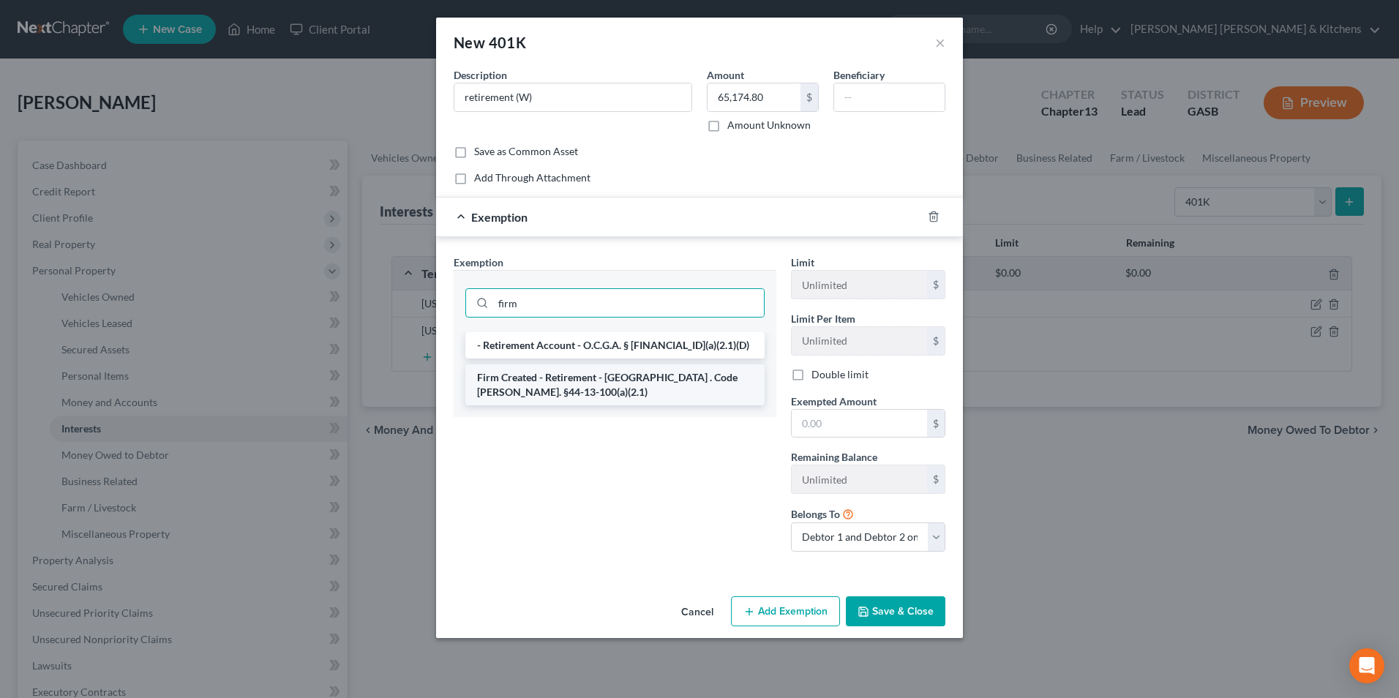
click at [652, 364] on li "Firm Created - Retirement - [GEOGRAPHIC_DATA] . Code [PERSON_NAME]. §44-13-100(…" at bounding box center [615, 384] width 299 height 41
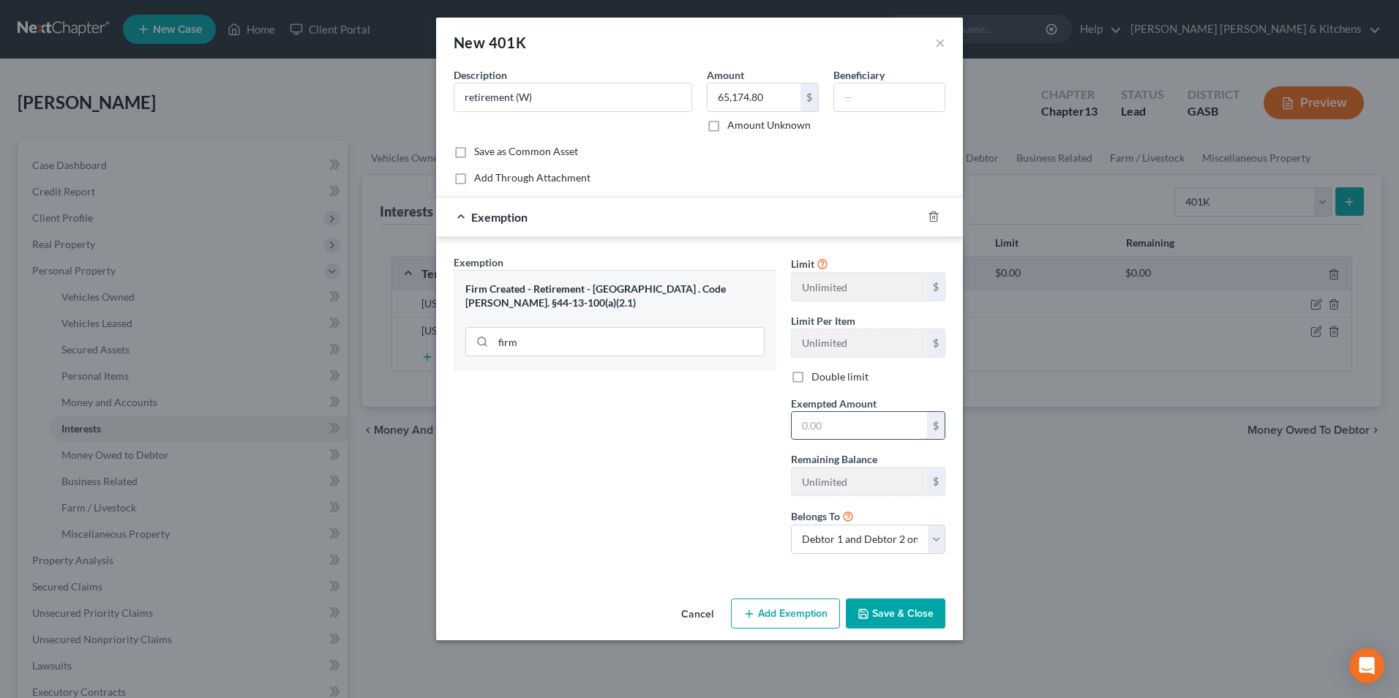
click at [845, 427] on input "text" at bounding box center [859, 426] width 135 height 28
drag, startPoint x: 862, startPoint y: 539, endPoint x: 866, endPoint y: 551, distance: 12.3
click at [862, 539] on select "Debtor 1 only Debtor 2 only Debtor 1 and Debtor 2 only" at bounding box center [868, 539] width 154 height 29
click at [791, 525] on select "Debtor 1 only Debtor 2 only Debtor 1 and Debtor 2 only" at bounding box center [868, 539] width 154 height 29
click at [911, 618] on button "Save & Close" at bounding box center [896, 614] width 100 height 31
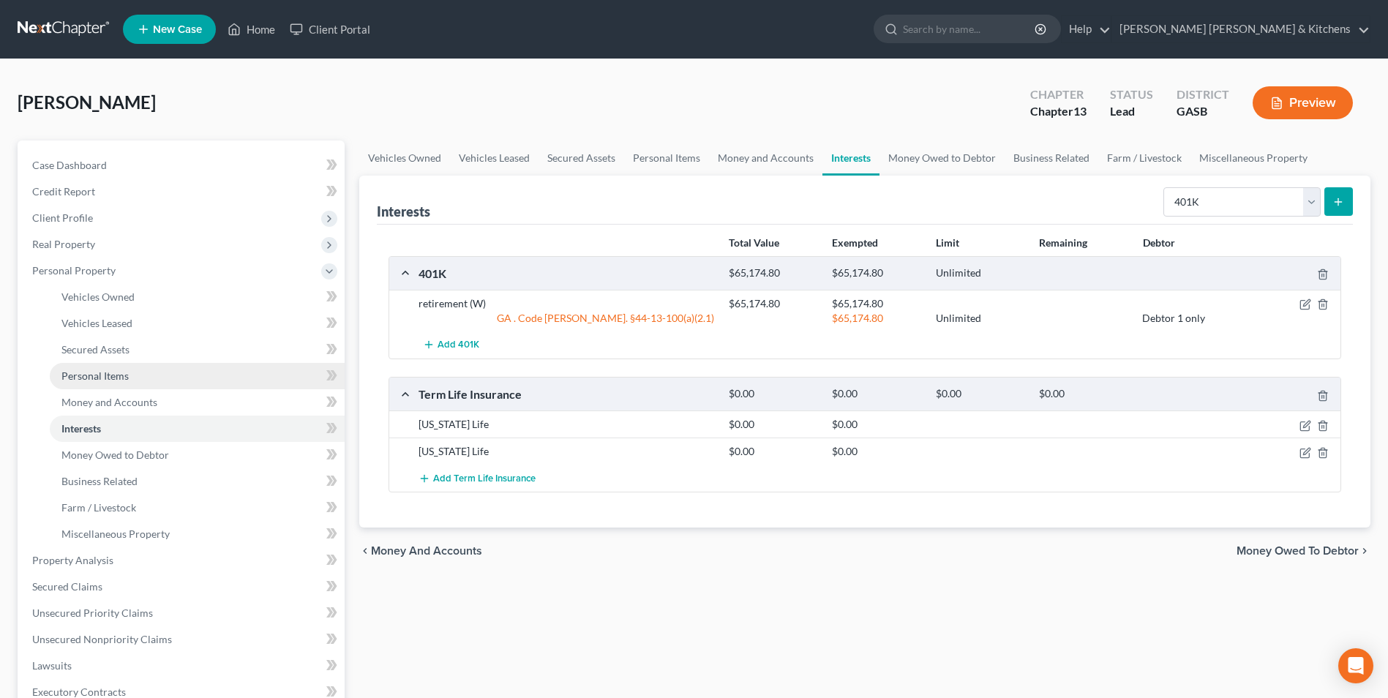
click at [117, 378] on span "Personal Items" at bounding box center [94, 376] width 67 height 12
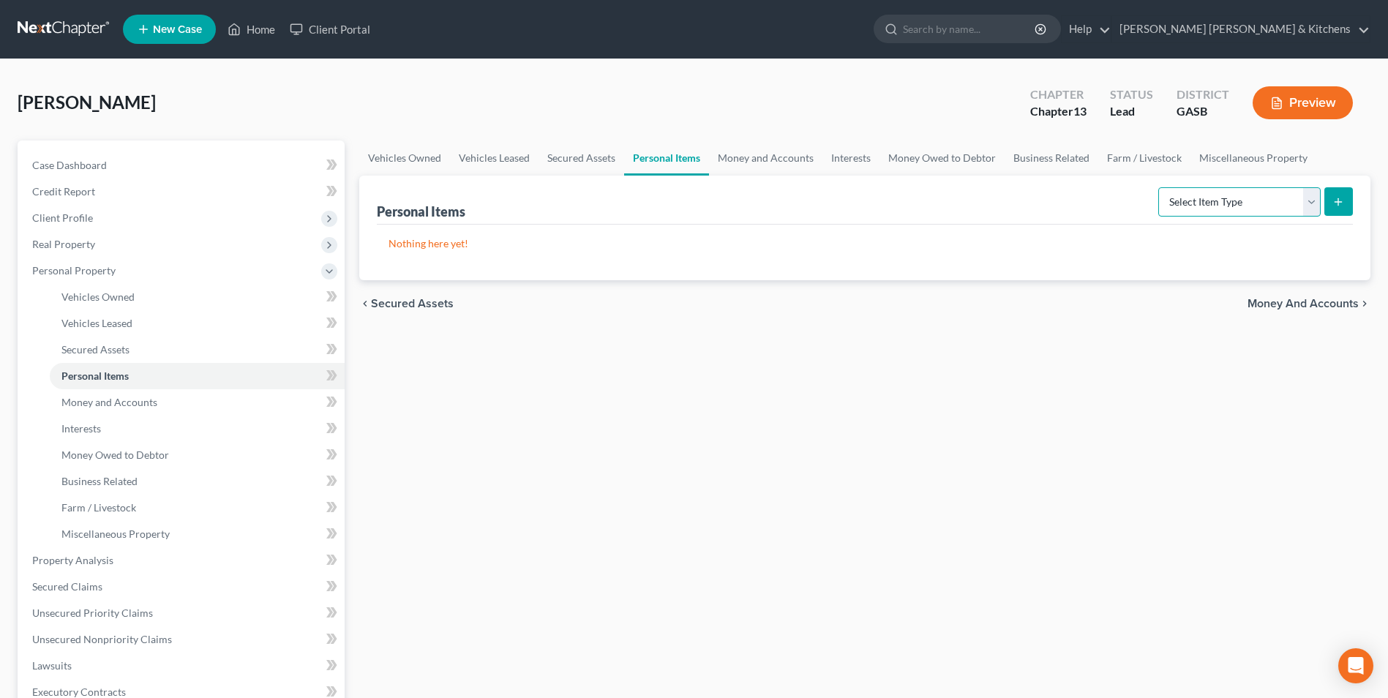
drag, startPoint x: 1238, startPoint y: 206, endPoint x: 1236, endPoint y: 219, distance: 12.5
click at [1238, 206] on select "Select Item Type Clothing Collectibles Of Value Electronics Firearms Household …" at bounding box center [1240, 201] width 162 height 29
click at [1160, 187] on select "Select Item Type Clothing Collectibles Of Value Electronics Firearms Household …" at bounding box center [1240, 201] width 162 height 29
click at [1331, 194] on button "submit" at bounding box center [1339, 201] width 29 height 29
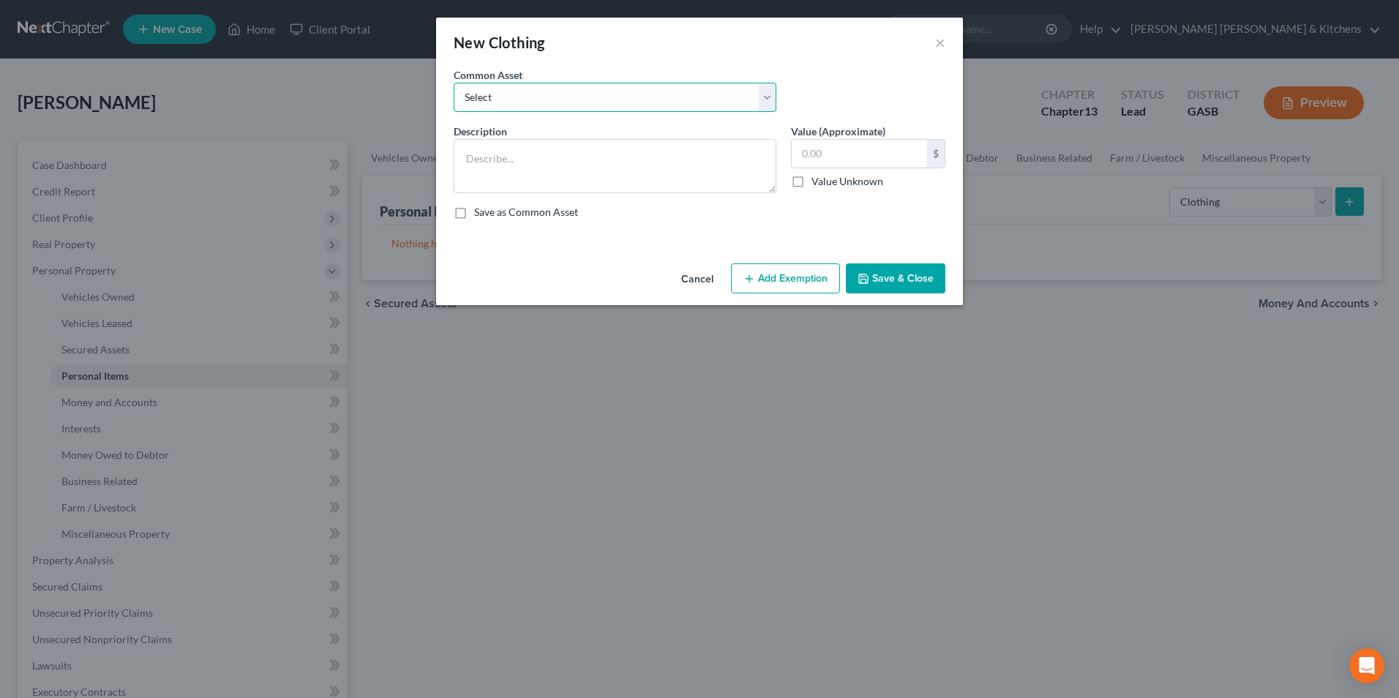
drag, startPoint x: 514, startPoint y: 102, endPoint x: 514, endPoint y: 111, distance: 8.8
click at [514, 102] on select "Select misc wearing apparel on person & at residence" at bounding box center [615, 97] width 323 height 29
click at [454, 83] on select "Select misc wearing apparel on person & at residence" at bounding box center [615, 97] width 323 height 29
click at [804, 281] on button "Add Exemption" at bounding box center [785, 278] width 109 height 31
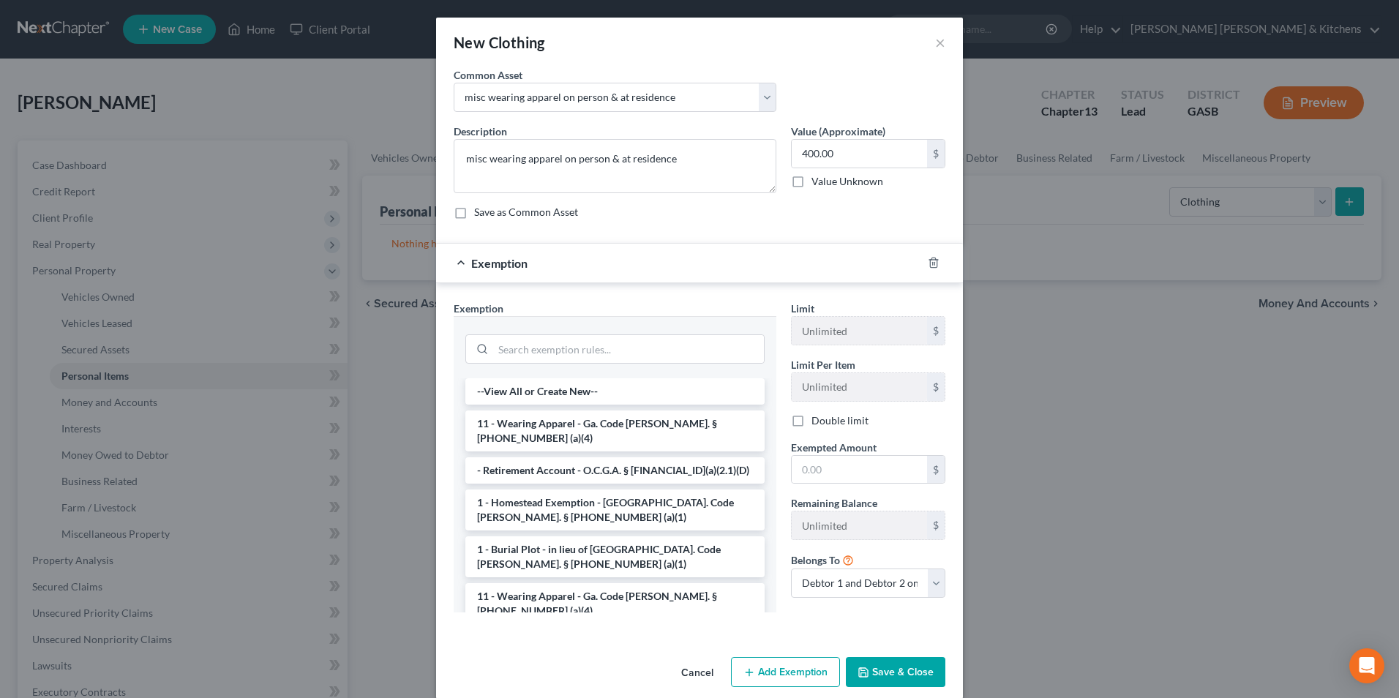
drag, startPoint x: 542, startPoint y: 425, endPoint x: 770, endPoint y: 430, distance: 228.4
click at [542, 424] on li "11 - Wearing Apparel - Ga. Code [PERSON_NAME]. § [PHONE_NUMBER] (a)(4)" at bounding box center [615, 431] width 299 height 41
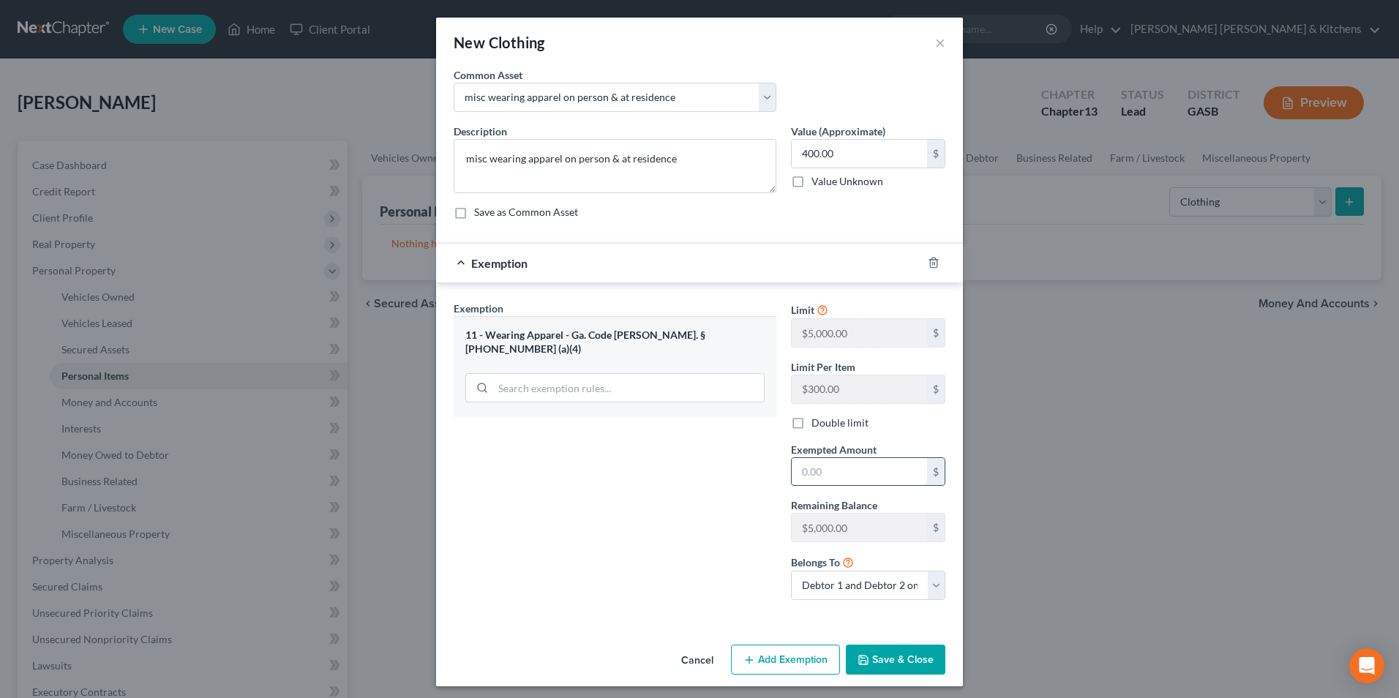
click at [823, 463] on input "text" at bounding box center [859, 472] width 135 height 28
click at [848, 154] on input "400.00" at bounding box center [859, 154] width 135 height 28
click at [812, 472] on input "400" at bounding box center [859, 472] width 135 height 28
click at [812, 429] on label "Double limit" at bounding box center [840, 423] width 57 height 15
click at [818, 425] on input "Double limit" at bounding box center [823, 421] width 10 height 10
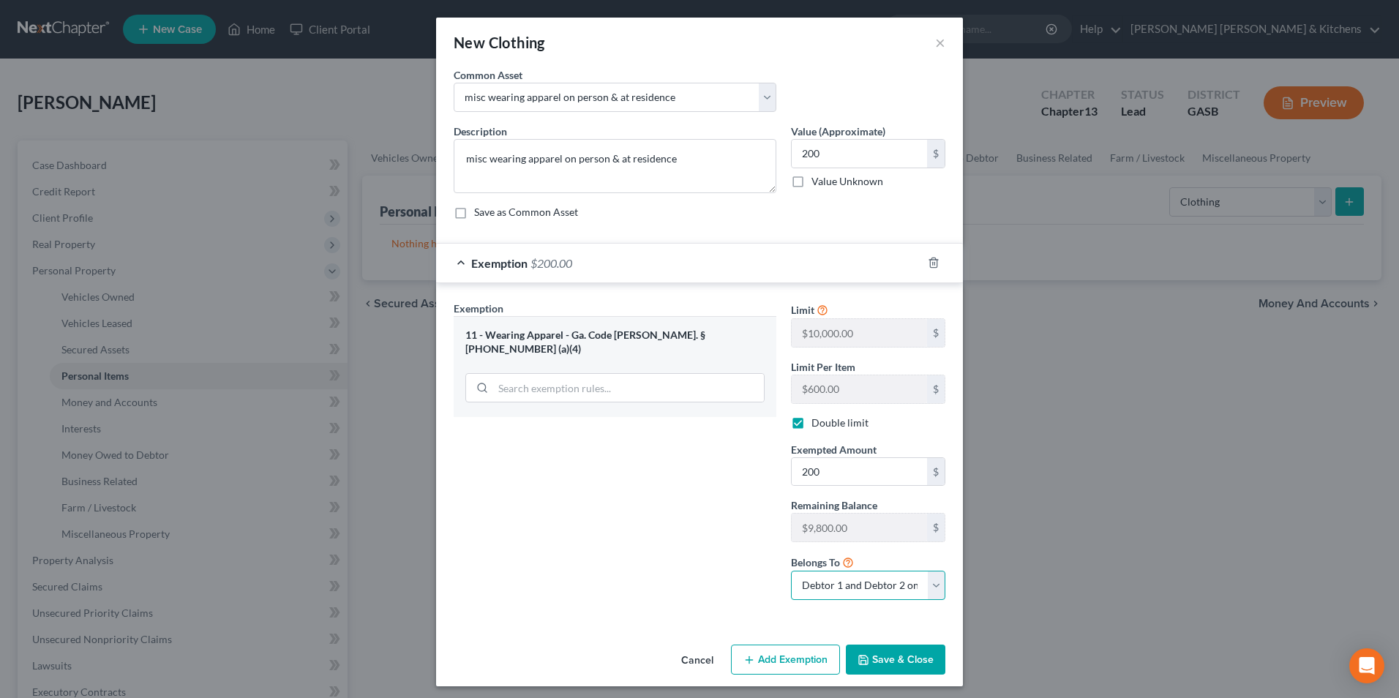
click at [845, 588] on select "Debtor 1 only Debtor 2 only Debtor 1 and Debtor 2 only" at bounding box center [868, 585] width 154 height 29
click at [791, 571] on select "Debtor 1 only Debtor 2 only Debtor 1 and Debtor 2 only" at bounding box center [868, 585] width 154 height 29
click at [891, 651] on button "Save & Close" at bounding box center [896, 660] width 100 height 31
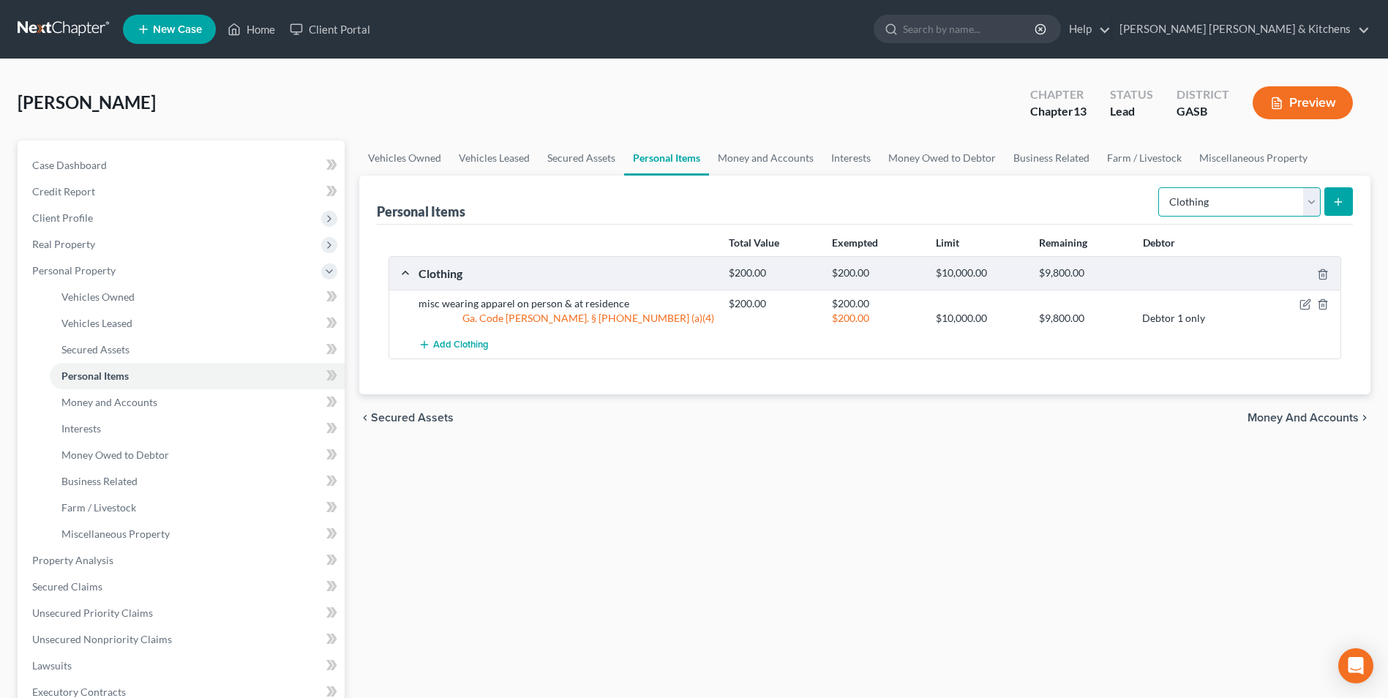
click at [1235, 198] on select "Select Item Type Clothing Collectibles Of Value Electronics Firearms Household …" at bounding box center [1240, 201] width 162 height 29
click at [1160, 187] on select "Select Item Type Clothing Collectibles Of Value Electronics Firearms Household …" at bounding box center [1240, 201] width 162 height 29
click at [1329, 209] on button "submit" at bounding box center [1339, 201] width 29 height 29
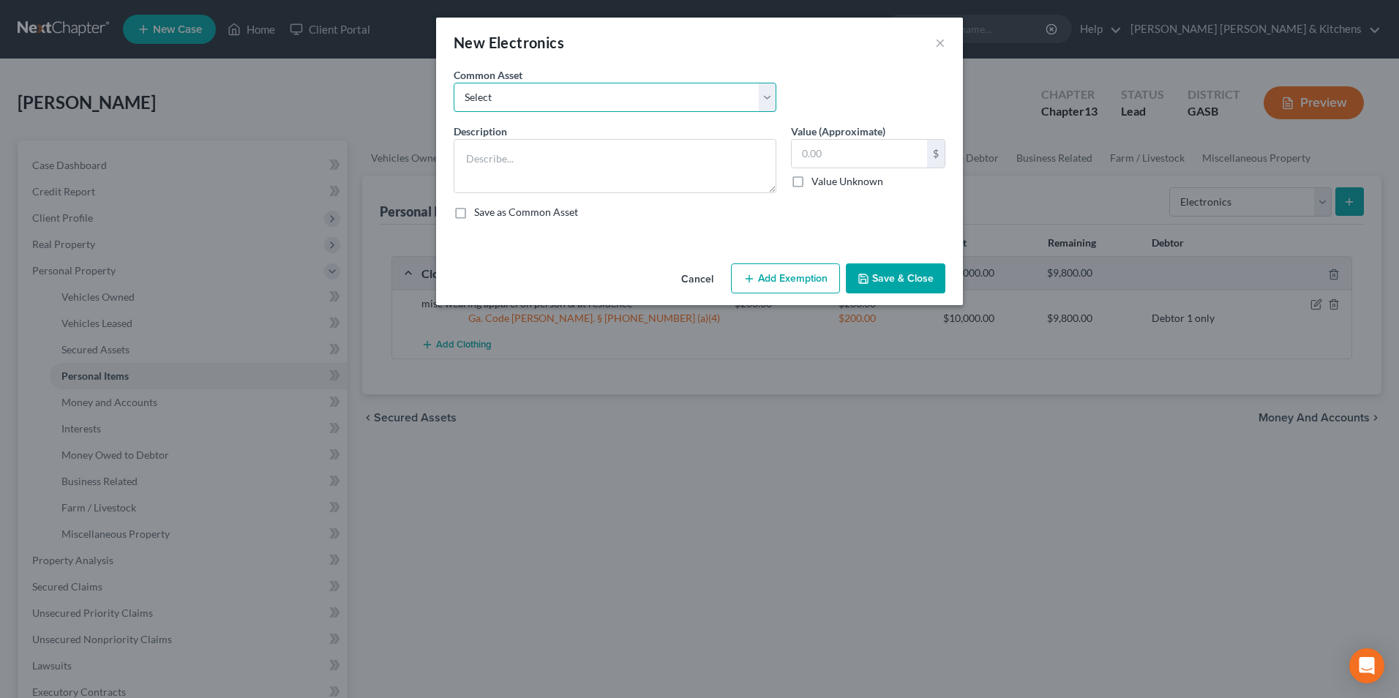
drag, startPoint x: 501, startPoint y: 96, endPoint x: 501, endPoint y: 109, distance: 13.2
click at [501, 96] on select "Select misc electronics located at residence 1/2 interest w/spouse - misc elect…" at bounding box center [615, 97] width 323 height 29
click at [454, 83] on select "Select misc electronics located at residence 1/2 interest w/spouse - misc elect…" at bounding box center [615, 97] width 323 height 29
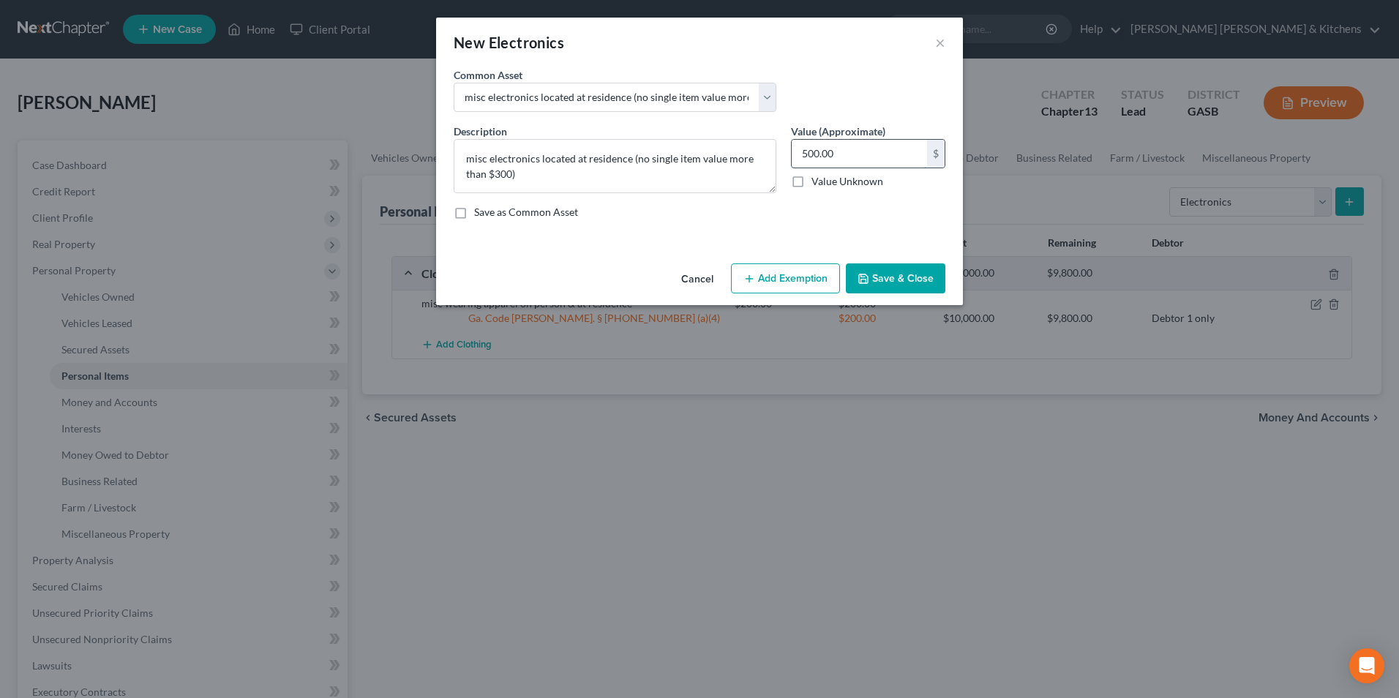
click at [843, 152] on input "500.00" at bounding box center [859, 154] width 135 height 28
drag, startPoint x: 801, startPoint y: 287, endPoint x: 551, endPoint y: 351, distance: 258.5
click at [799, 289] on button "Add Exemption" at bounding box center [785, 278] width 109 height 31
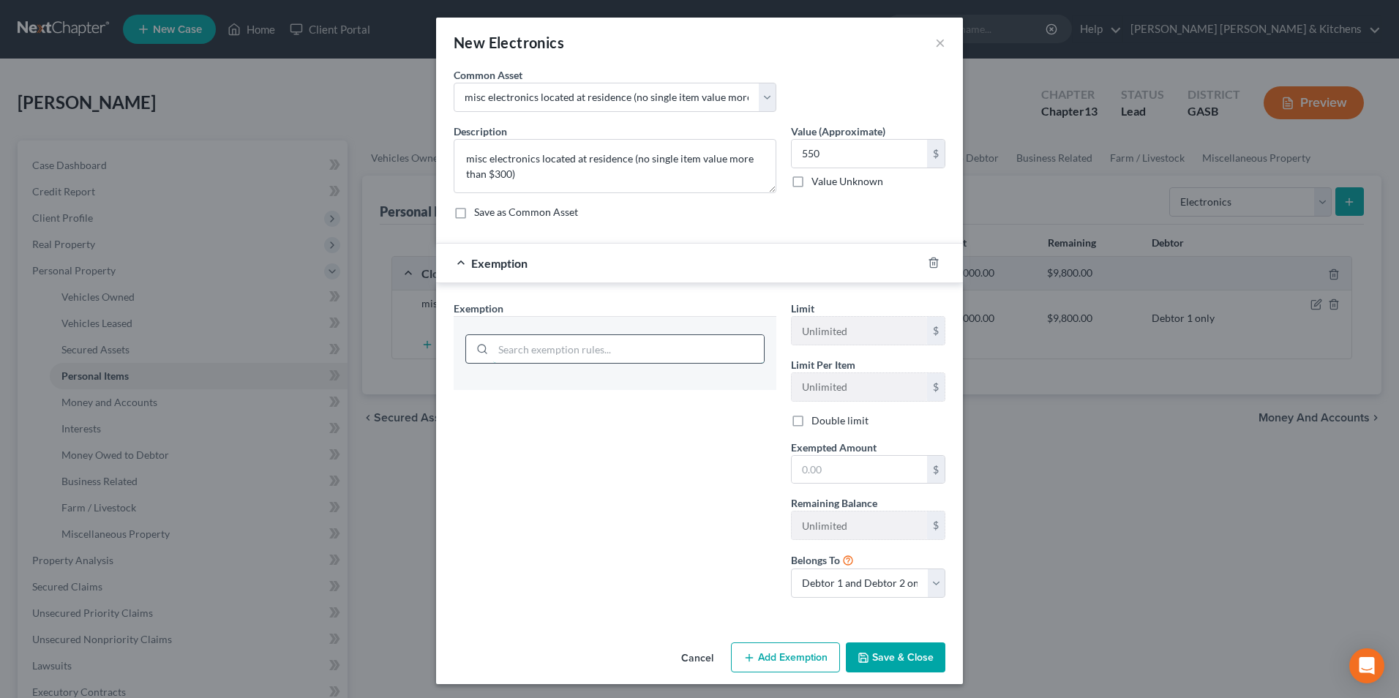
click at [528, 358] on input "search" at bounding box center [628, 349] width 271 height 28
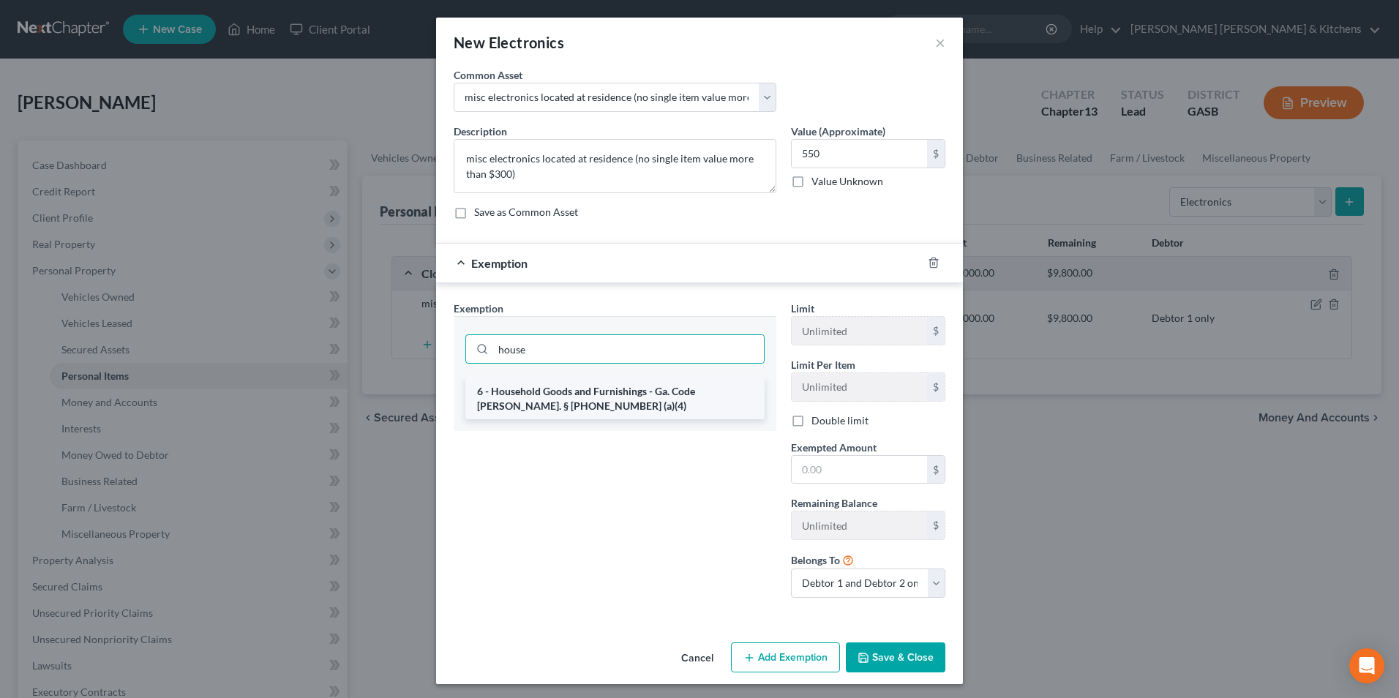
click at [533, 394] on li "6 - Household Goods and Furnishings - Ga. Code [PERSON_NAME]. § [PHONE_NUMBER] …" at bounding box center [615, 398] width 299 height 41
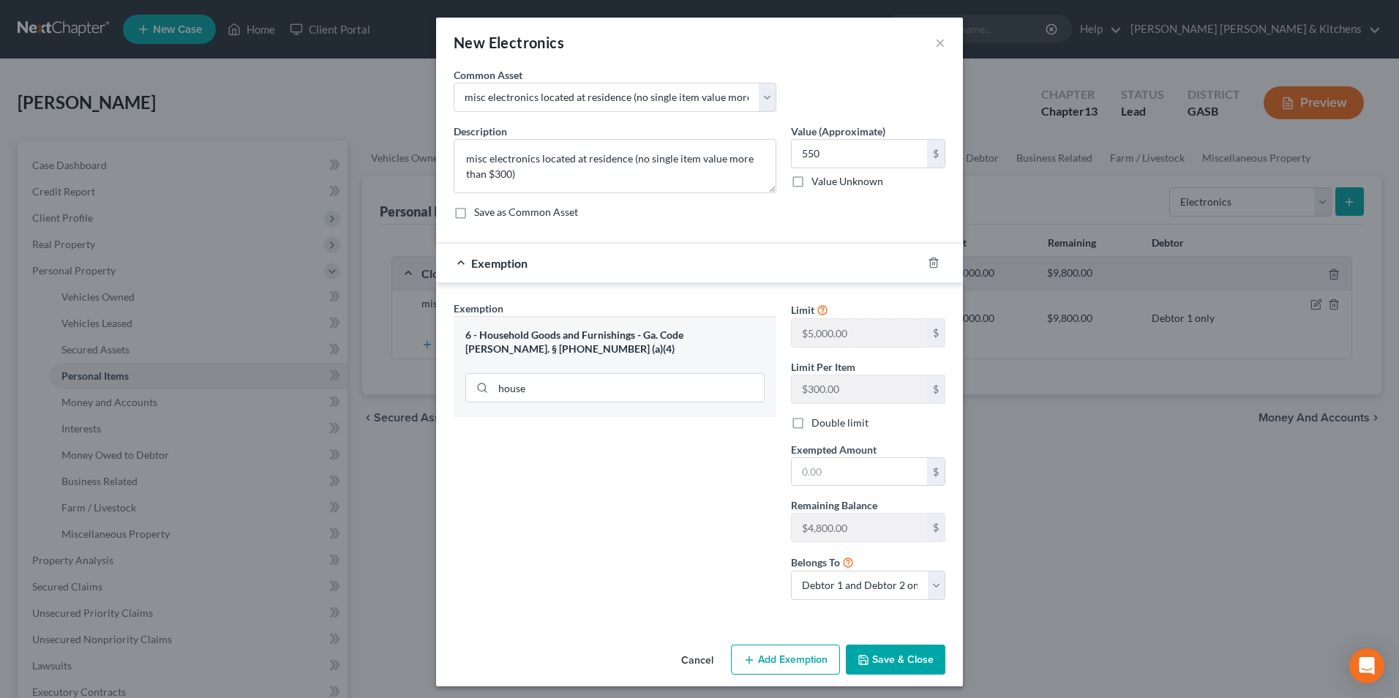
click at [791, 435] on div "Limit $5,000.00 $ Limit Per Item $300.00 $ Double limit Exempted Amount * $ Rem…" at bounding box center [868, 456] width 169 height 311
click at [822, 479] on input "text" at bounding box center [859, 472] width 135 height 28
click at [812, 424] on label "Double limit" at bounding box center [840, 423] width 57 height 15
click at [818, 424] on input "Double limit" at bounding box center [823, 421] width 10 height 10
drag, startPoint x: 831, startPoint y: 584, endPoint x: 831, endPoint y: 602, distance: 18.3
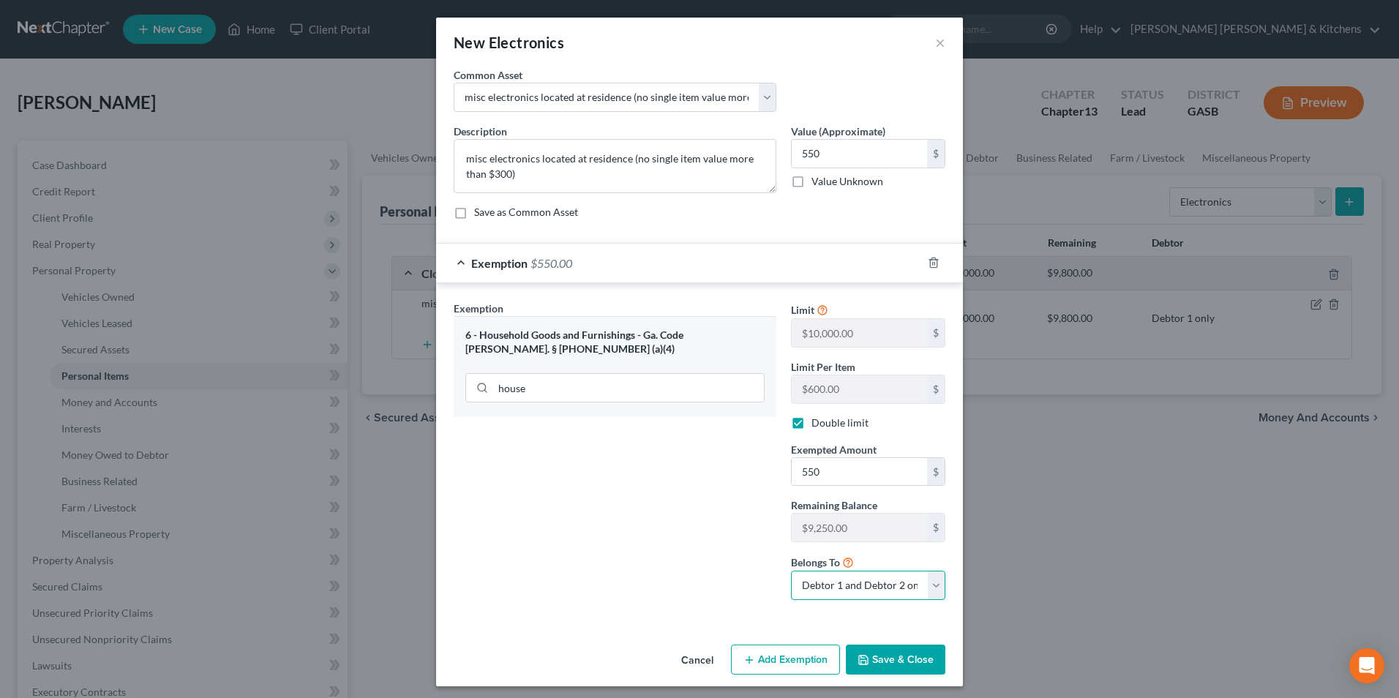
click at [831, 584] on select "Debtor 1 only Debtor 2 only Debtor 1 and Debtor 2 only" at bounding box center [868, 585] width 154 height 29
click at [791, 571] on select "Debtor 1 only Debtor 2 only Debtor 1 and Debtor 2 only" at bounding box center [868, 585] width 154 height 29
click at [864, 654] on icon "button" at bounding box center [864, 660] width 12 height 12
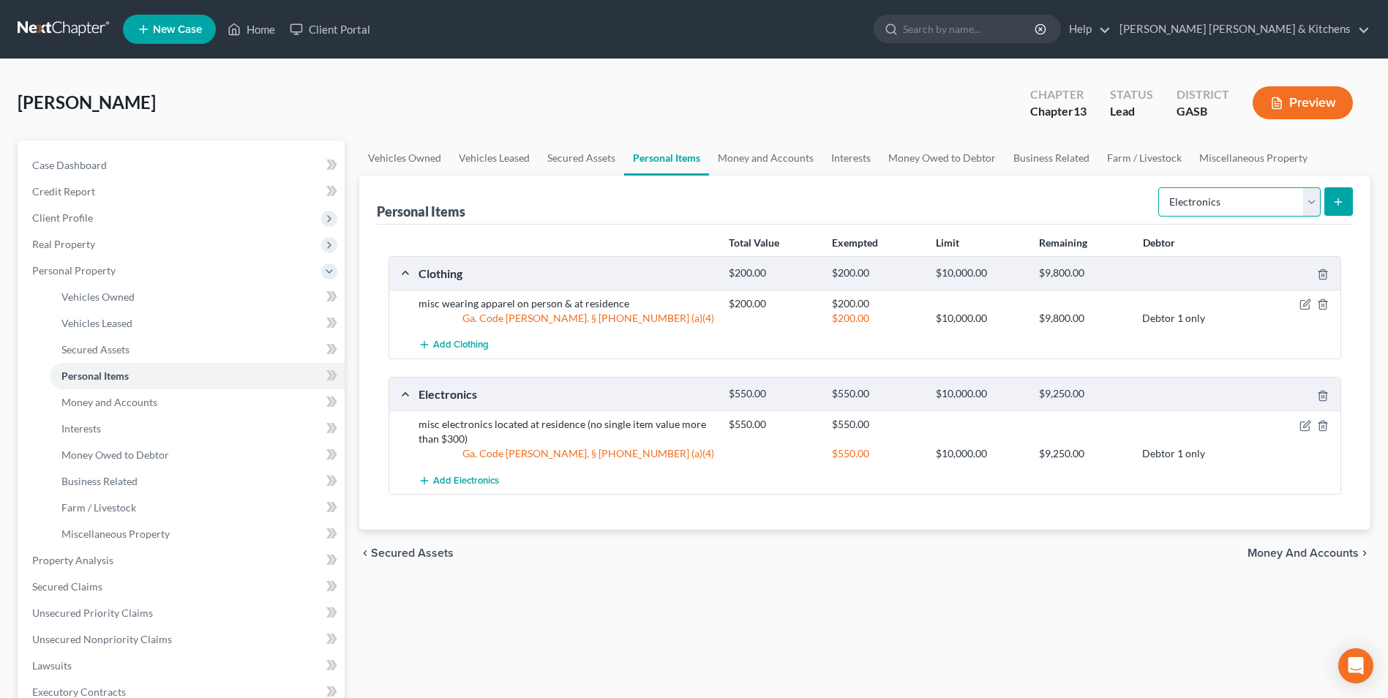
drag, startPoint x: 1240, startPoint y: 208, endPoint x: 1236, endPoint y: 218, distance: 10.9
click at [1240, 208] on select "Select Item Type Clothing Collectibles Of Value Electronics Firearms Household …" at bounding box center [1240, 201] width 162 height 29
click at [1160, 187] on select "Select Item Type Clothing Collectibles Of Value Electronics Firearms Household …" at bounding box center [1240, 201] width 162 height 29
click at [1353, 198] on div "Personal Items Select Item Type Clothing Collectibles Of Value Electronics Fire…" at bounding box center [865, 353] width 1012 height 354
click at [1350, 201] on button "submit" at bounding box center [1339, 201] width 29 height 29
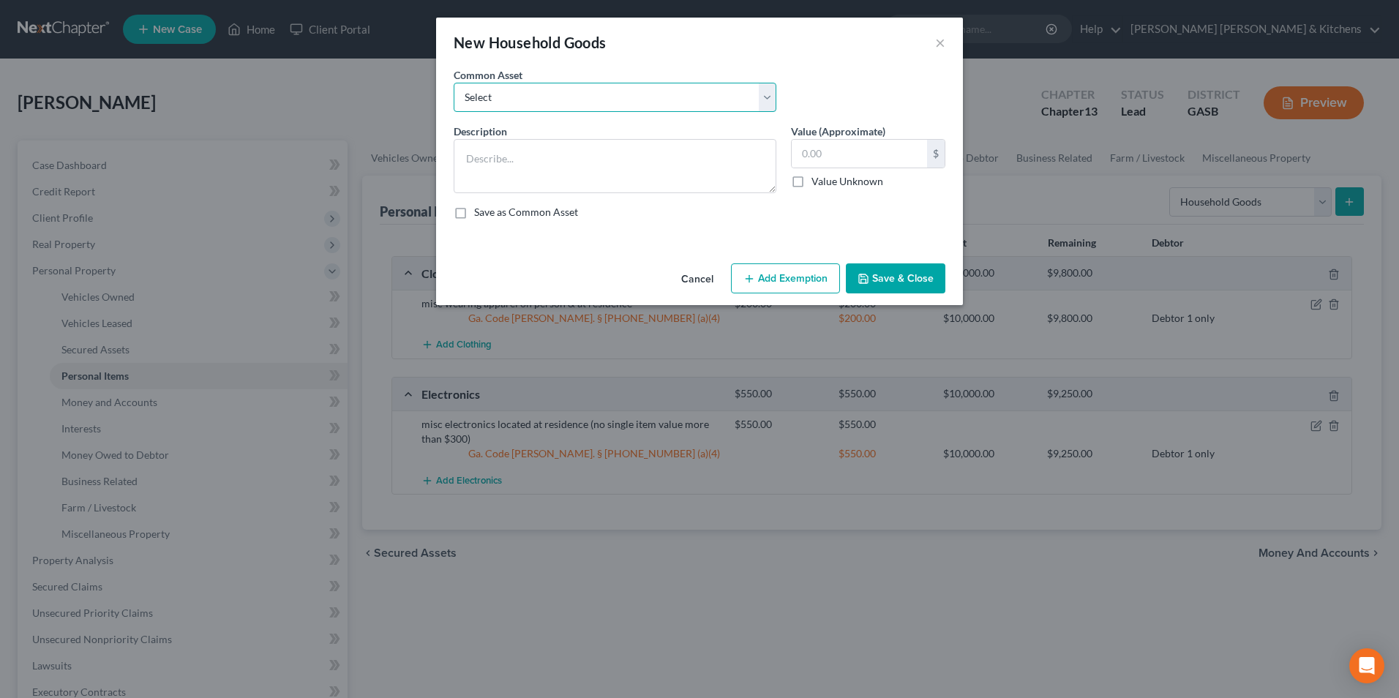
click at [612, 97] on select "Select misc furnishings & appliances at residence misc furnishings & appliances…" at bounding box center [615, 97] width 323 height 29
click at [454, 83] on select "Select misc furnishings & appliances at residence misc furnishings & appliances…" at bounding box center [615, 97] width 323 height 29
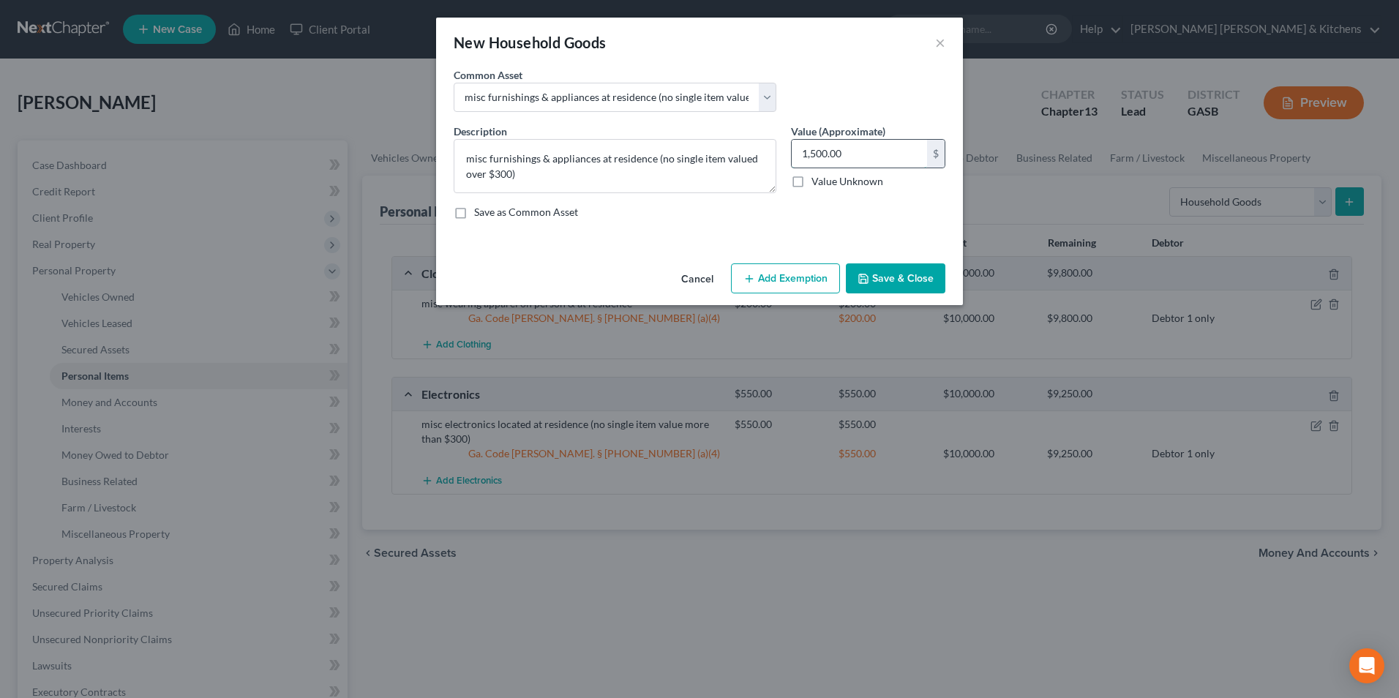
click at [856, 156] on input "1,500.00" at bounding box center [859, 154] width 135 height 28
click at [800, 274] on button "Add Exemption" at bounding box center [785, 278] width 109 height 31
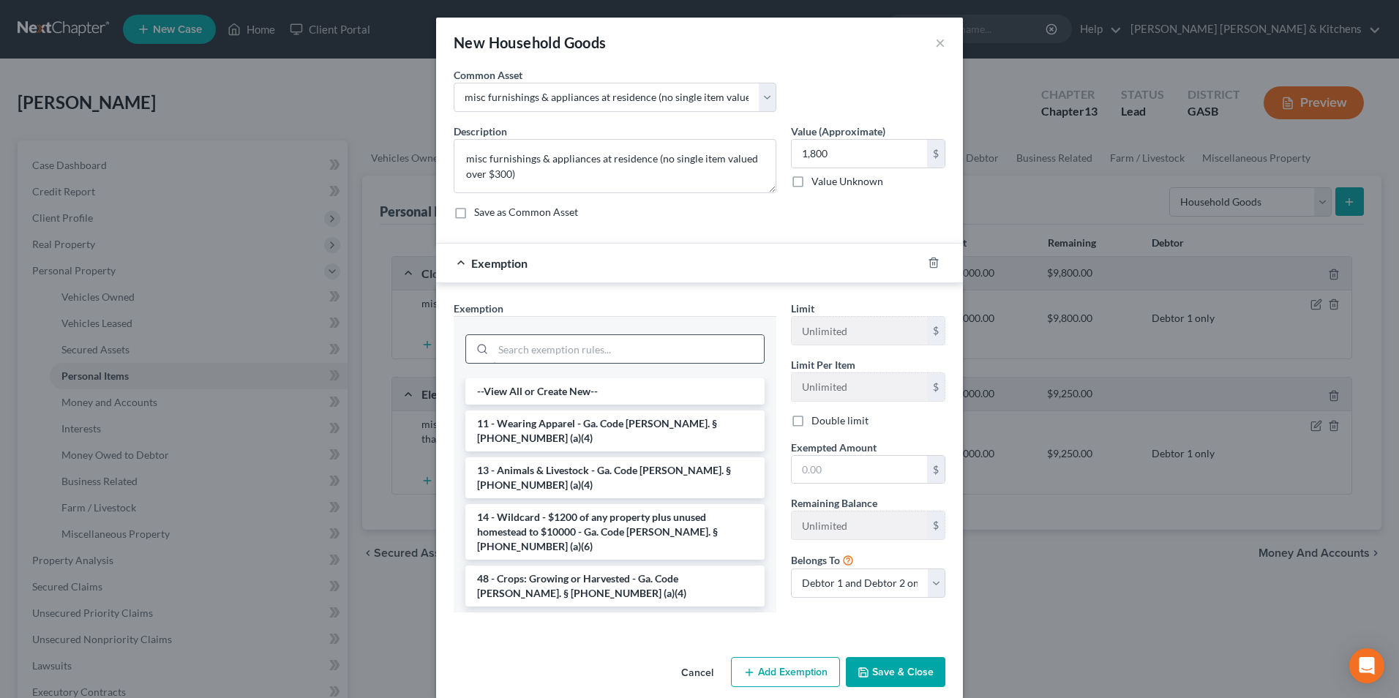
click at [665, 356] on input "search" at bounding box center [628, 349] width 271 height 28
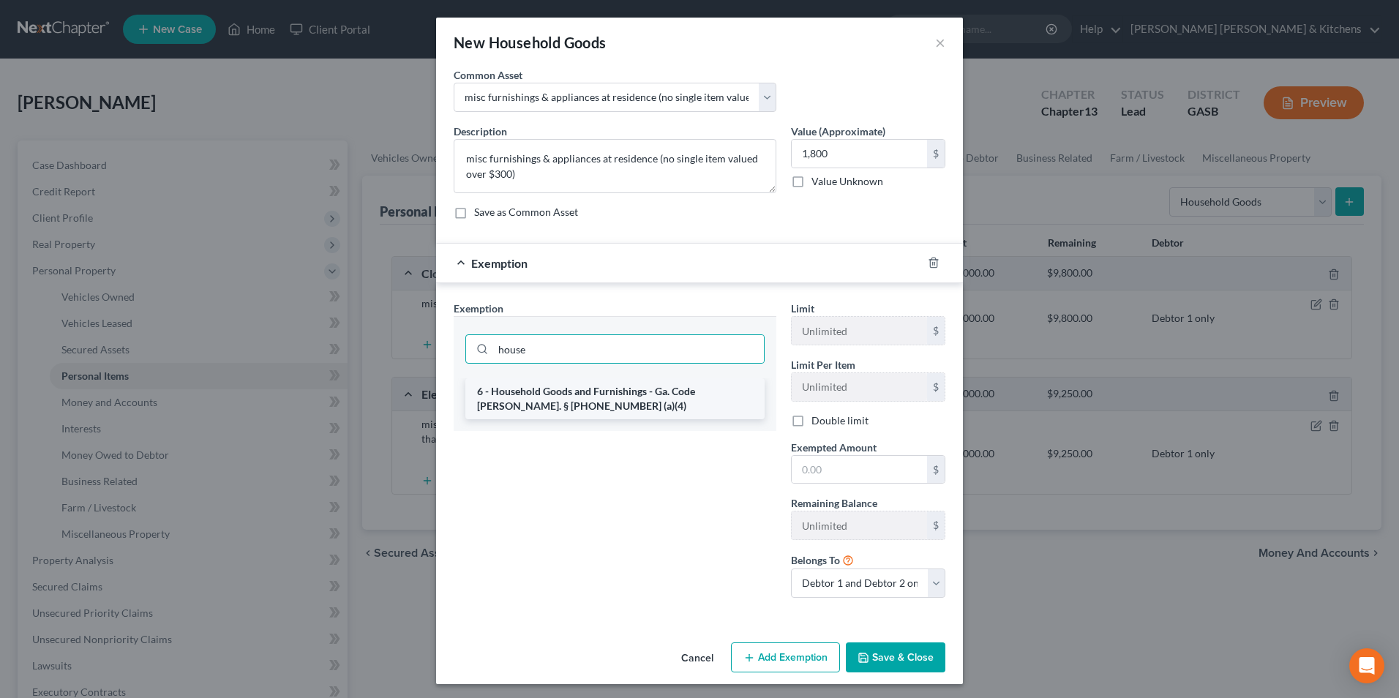
click at [649, 408] on li "6 - Household Goods and Furnishings - Ga. Code [PERSON_NAME]. § [PHONE_NUMBER] …" at bounding box center [615, 398] width 299 height 41
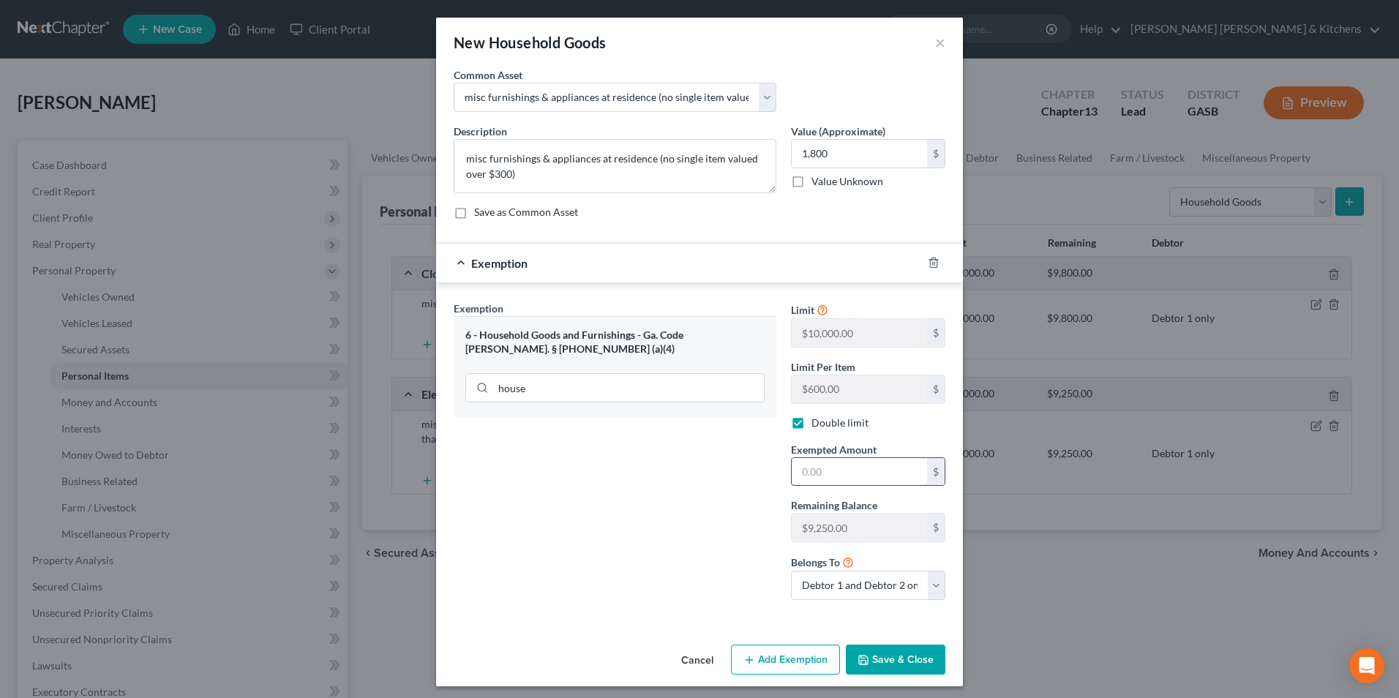
click at [807, 485] on input "text" at bounding box center [859, 472] width 135 height 28
click at [845, 590] on select "Debtor 1 only Debtor 2 only Debtor 1 and Debtor 2 only" at bounding box center [868, 585] width 154 height 29
click at [791, 571] on select "Debtor 1 only Debtor 2 only Debtor 1 and Debtor 2 only" at bounding box center [868, 585] width 154 height 29
click at [884, 668] on button "Save & Close" at bounding box center [896, 660] width 100 height 31
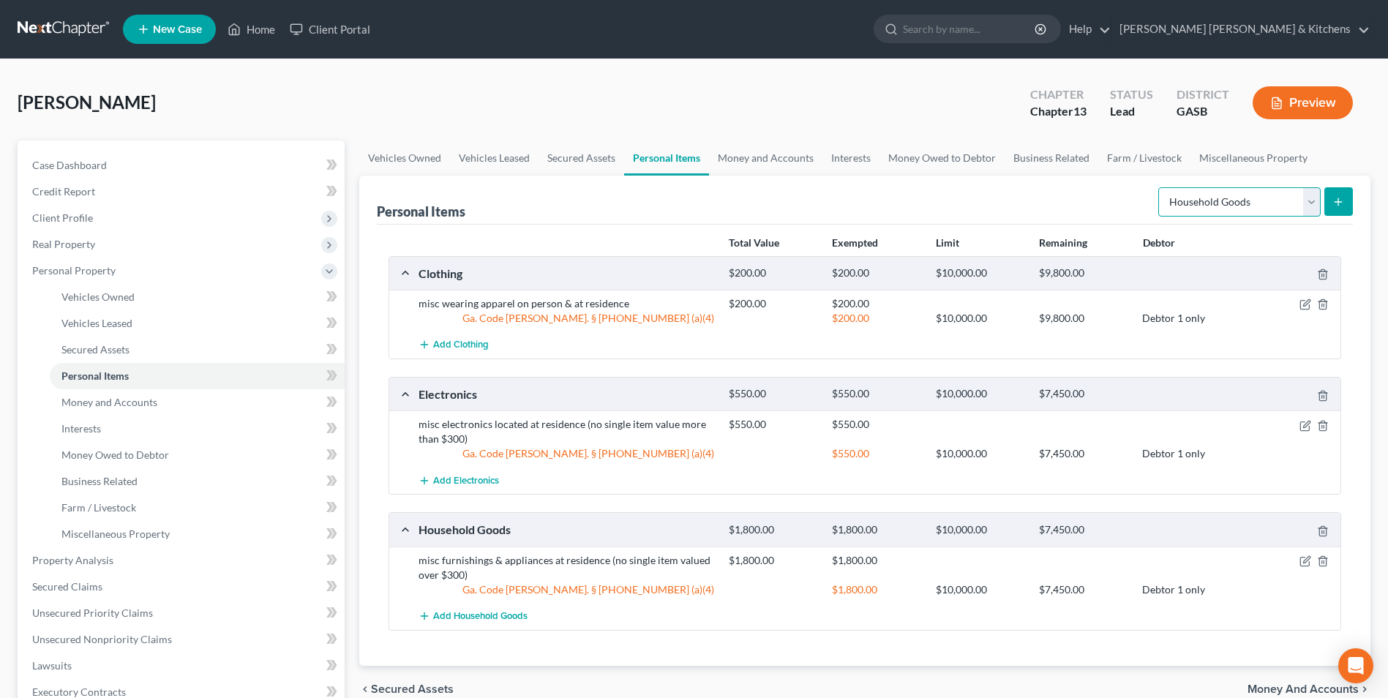
click at [1229, 211] on select "Select Item Type Clothing Collectibles Of Value Electronics Firearms Household …" at bounding box center [1240, 201] width 162 height 29
click at [1160, 187] on select "Select Item Type Clothing Collectibles Of Value Electronics Firearms Household …" at bounding box center [1240, 201] width 162 height 29
click at [1339, 208] on button "submit" at bounding box center [1339, 201] width 29 height 29
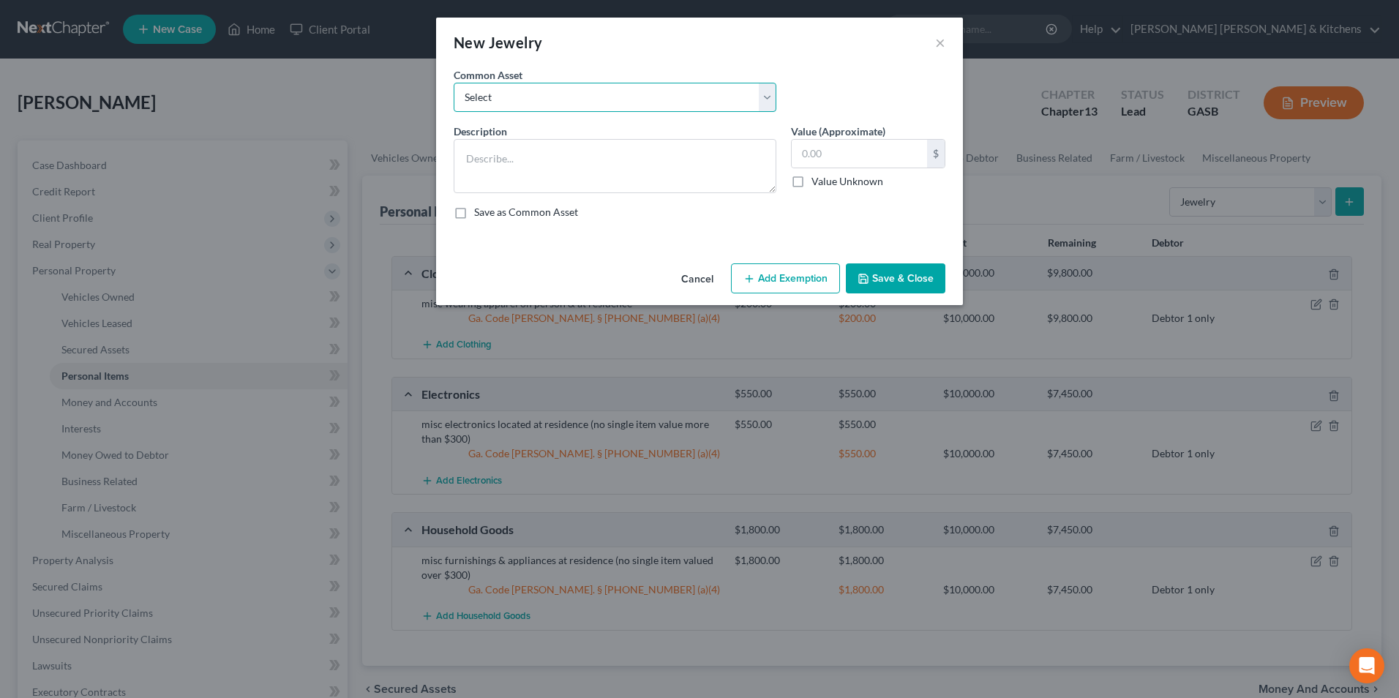
drag, startPoint x: 526, startPoint y: 98, endPoint x: 526, endPoint y: 111, distance: 13.2
click at [526, 98] on select "Select misc jewelry on person & at residence" at bounding box center [615, 97] width 323 height 29
click at [454, 83] on select "Select misc jewelry on person & at residence" at bounding box center [615, 97] width 323 height 29
click at [839, 156] on input "100.00" at bounding box center [859, 154] width 135 height 28
click at [797, 272] on button "Add Exemption" at bounding box center [785, 278] width 109 height 31
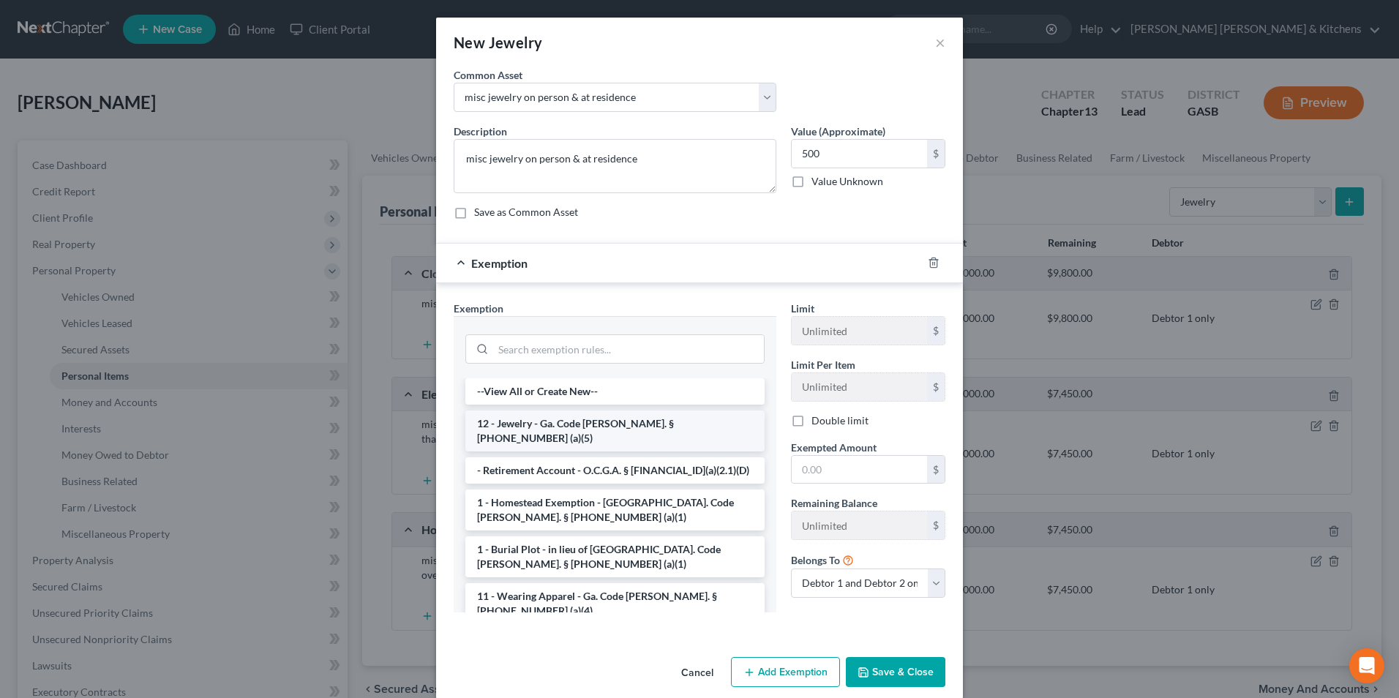
click at [599, 422] on li "12 - Jewelry - Ga. Code [PERSON_NAME]. § [PHONE_NUMBER] (a)(5)" at bounding box center [615, 431] width 299 height 41
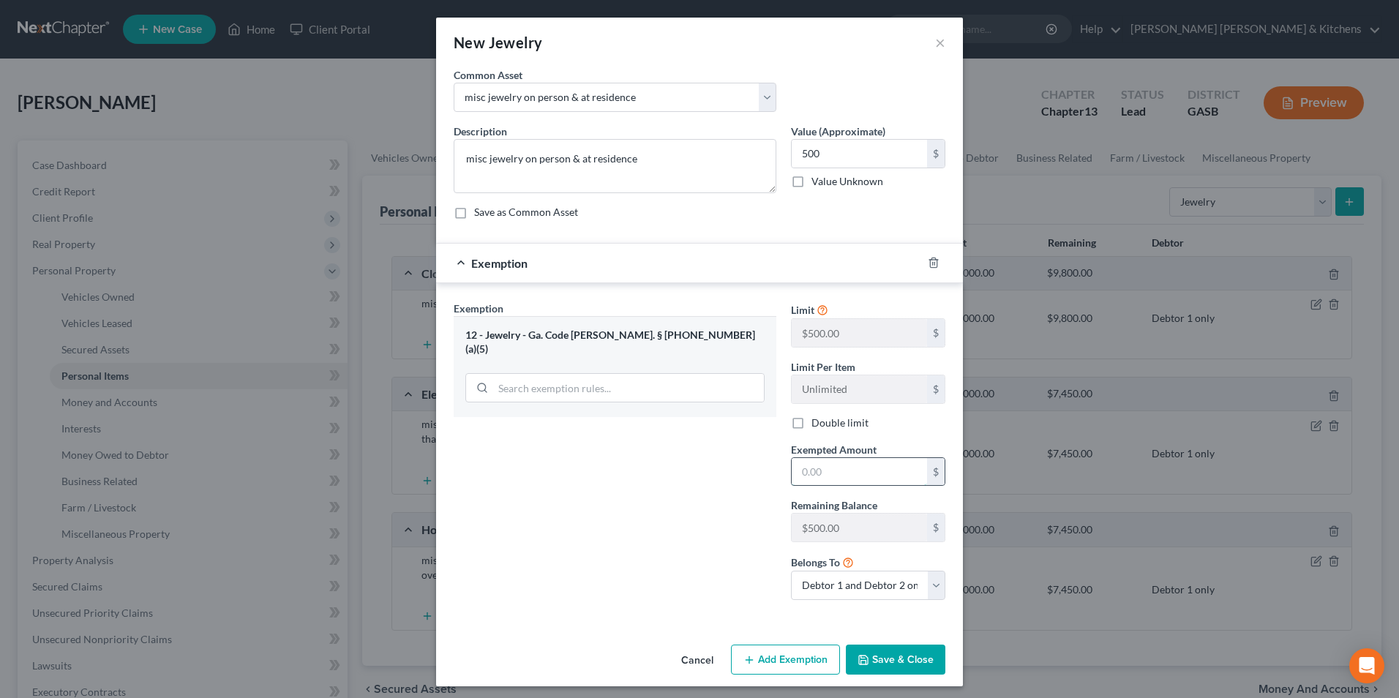
click at [859, 481] on input "text" at bounding box center [859, 472] width 135 height 28
click at [844, 578] on select "Debtor 1 only Debtor 2 only Debtor 1 and Debtor 2 only" at bounding box center [868, 585] width 154 height 29
click at [791, 571] on select "Debtor 1 only Debtor 2 only Debtor 1 and Debtor 2 only" at bounding box center [868, 585] width 154 height 29
click at [900, 659] on button "Save & Close" at bounding box center [896, 660] width 100 height 31
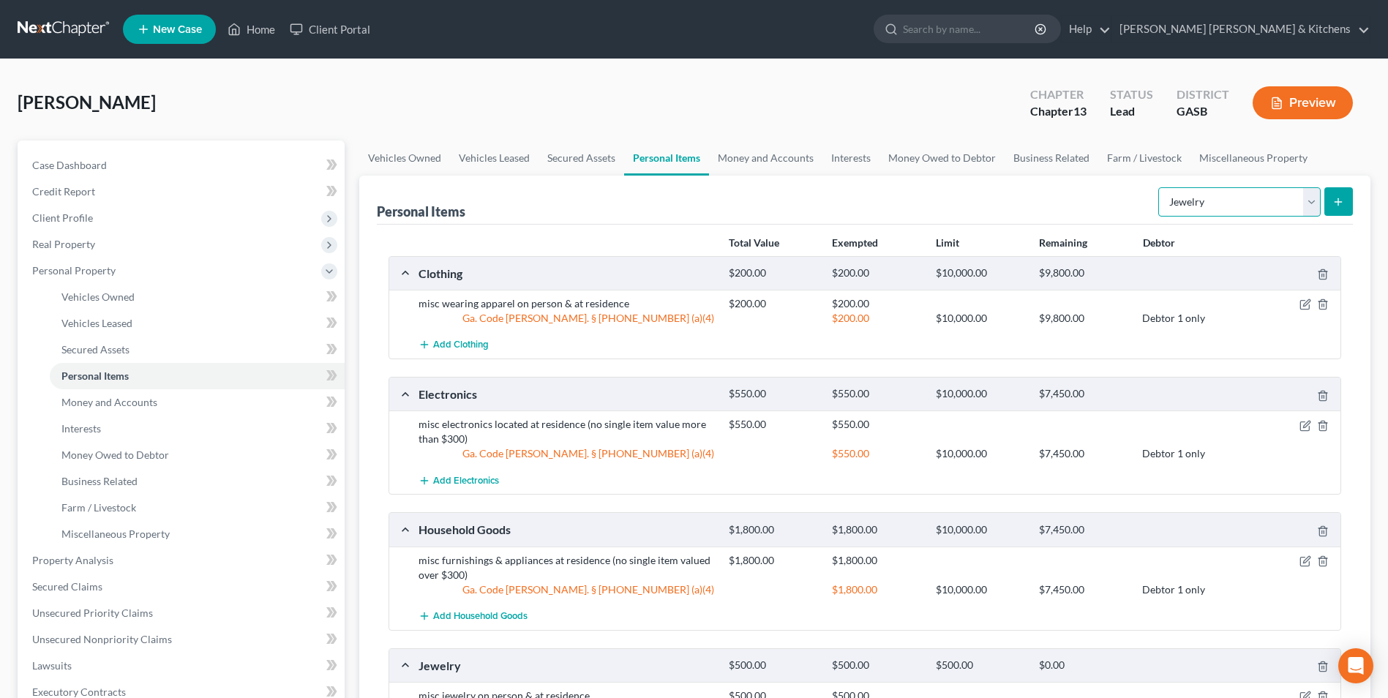
drag, startPoint x: 1236, startPoint y: 203, endPoint x: 1233, endPoint y: 215, distance: 12.3
click at [1236, 203] on select "Select Item Type Clothing Collectibles Of Value Electronics Firearms Household …" at bounding box center [1240, 201] width 162 height 29
click at [1160, 187] on select "Select Item Type Clothing Collectibles Of Value Electronics Firearms Household …" at bounding box center [1240, 201] width 162 height 29
click at [1339, 203] on line "submit" at bounding box center [1339, 201] width 0 height 7
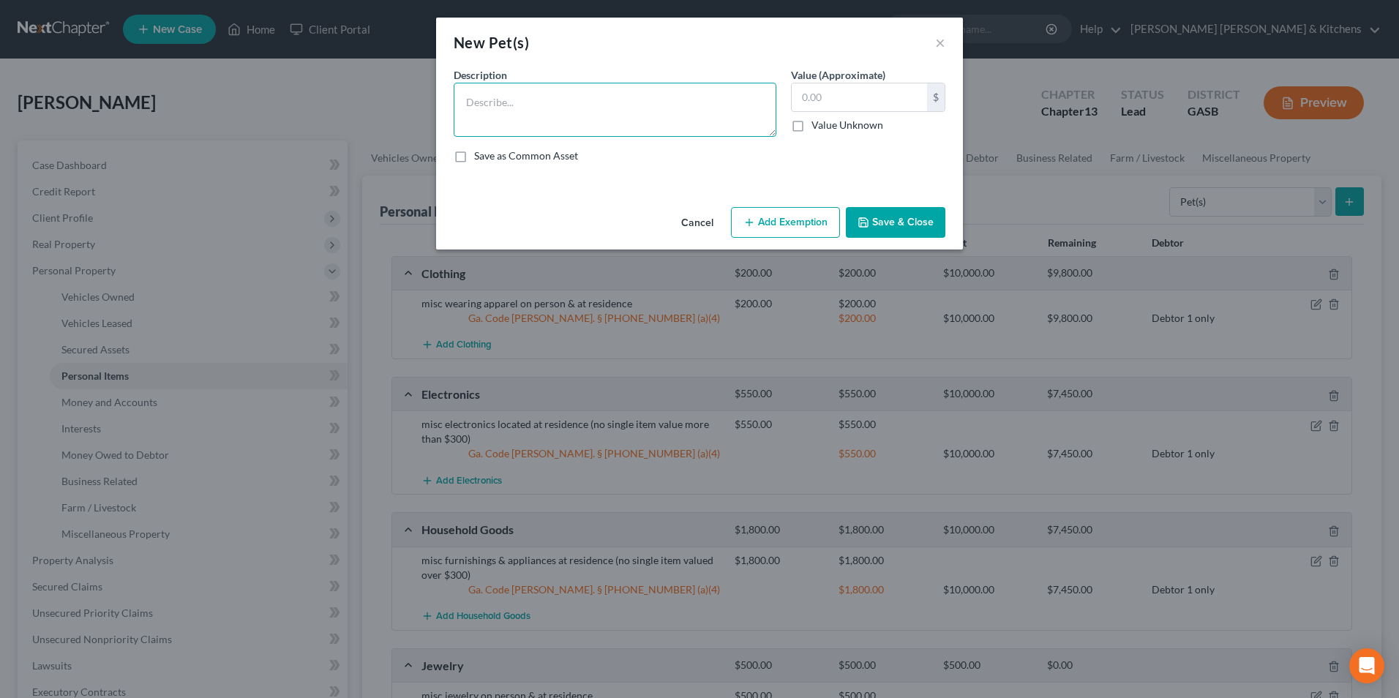
click at [520, 99] on textarea at bounding box center [615, 110] width 323 height 54
click at [773, 227] on button "Add Exemption" at bounding box center [785, 222] width 109 height 31
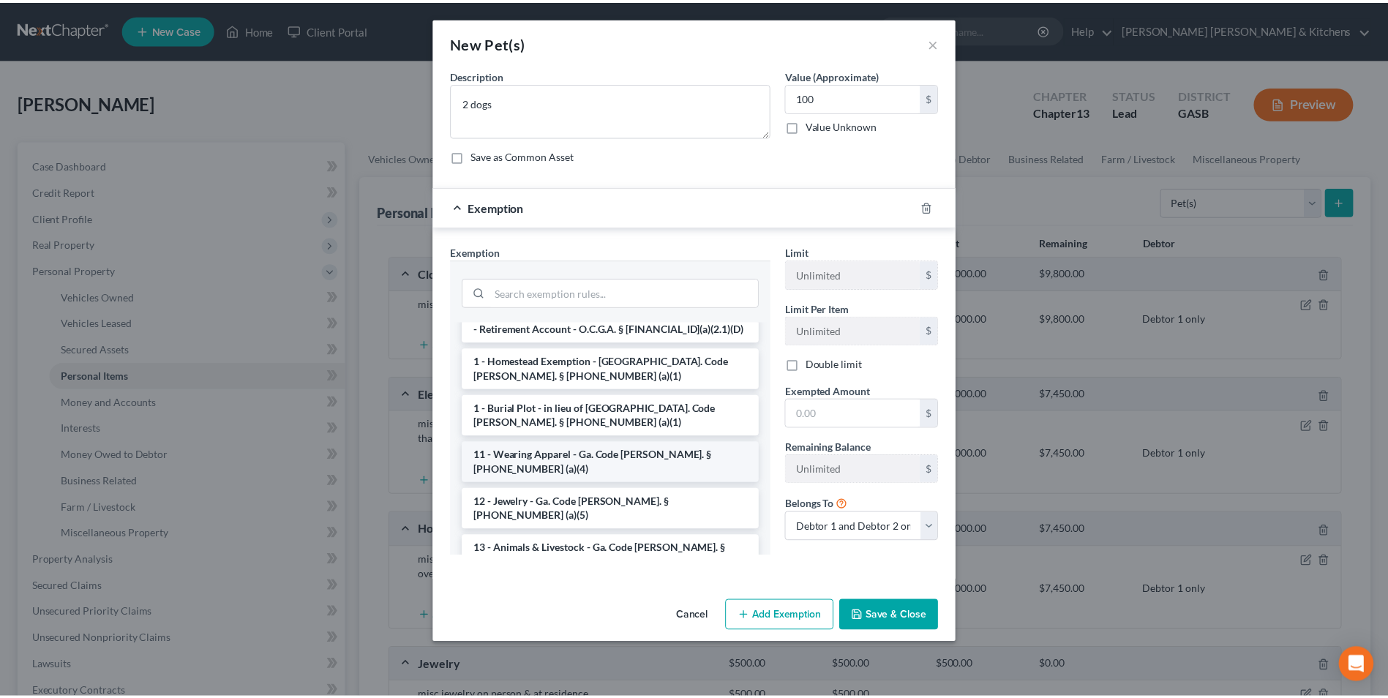
scroll to position [73, 0]
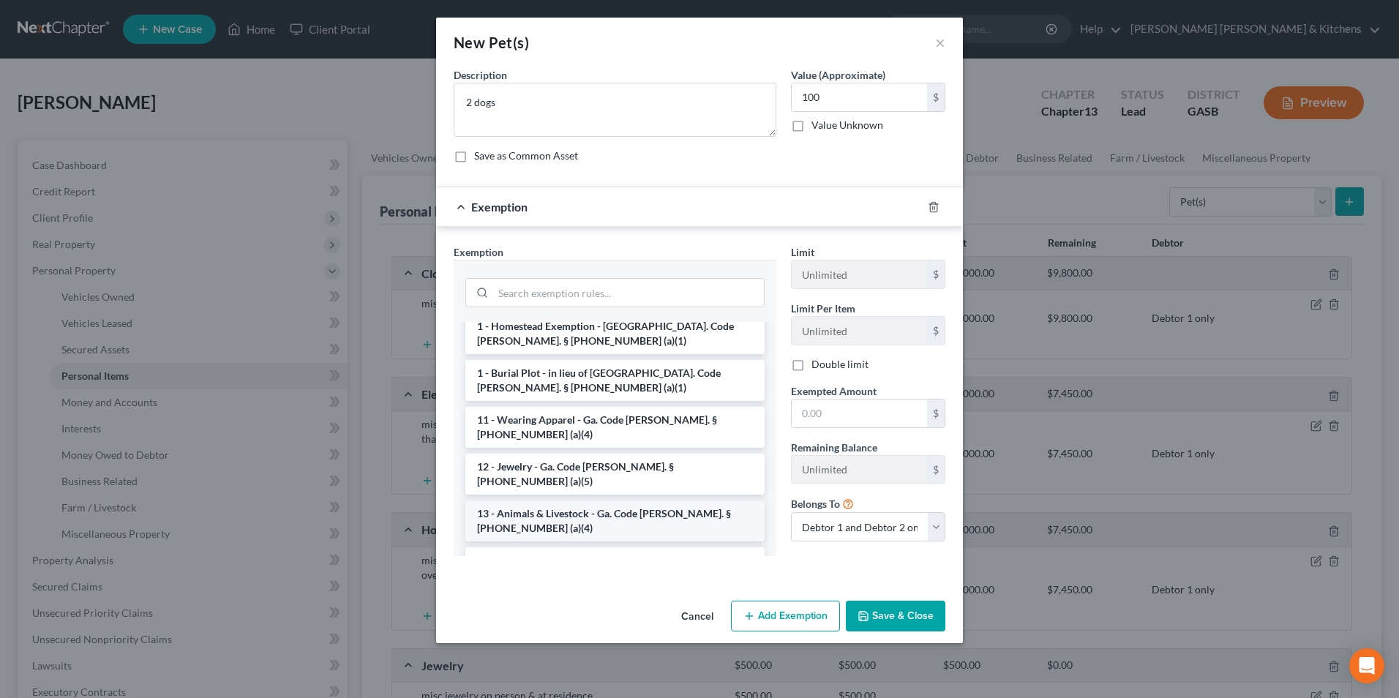
click at [596, 501] on li "13 - Animals & Livestock - Ga. Code [PERSON_NAME]. § [PHONE_NUMBER] (a)(4)" at bounding box center [615, 521] width 299 height 41
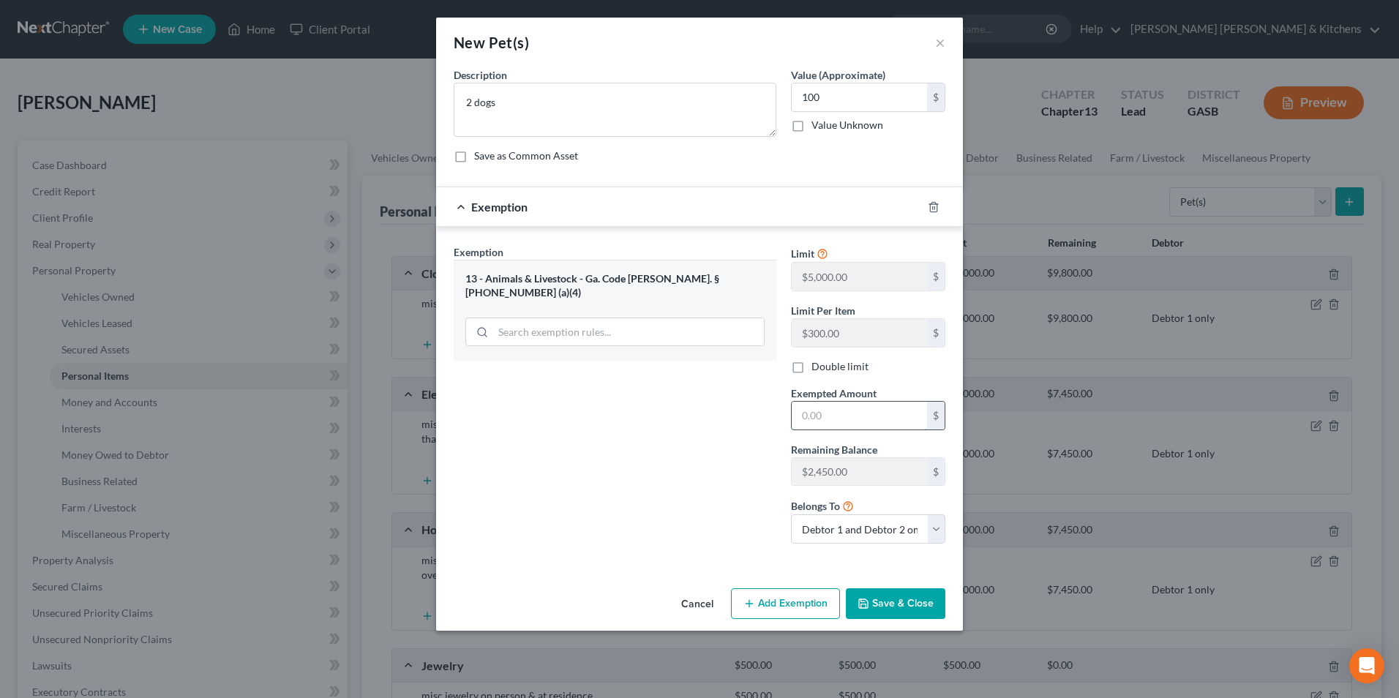
click at [809, 414] on input "text" at bounding box center [859, 416] width 135 height 28
click at [812, 374] on label "Double limit" at bounding box center [840, 366] width 57 height 15
click at [818, 369] on input "Double limit" at bounding box center [823, 364] width 10 height 10
click at [832, 541] on select "Debtor 1 only Debtor 2 only Debtor 1 and Debtor 2 only" at bounding box center [868, 529] width 154 height 29
click at [791, 515] on select "Debtor 1 only Debtor 2 only Debtor 1 and Debtor 2 only" at bounding box center [868, 529] width 154 height 29
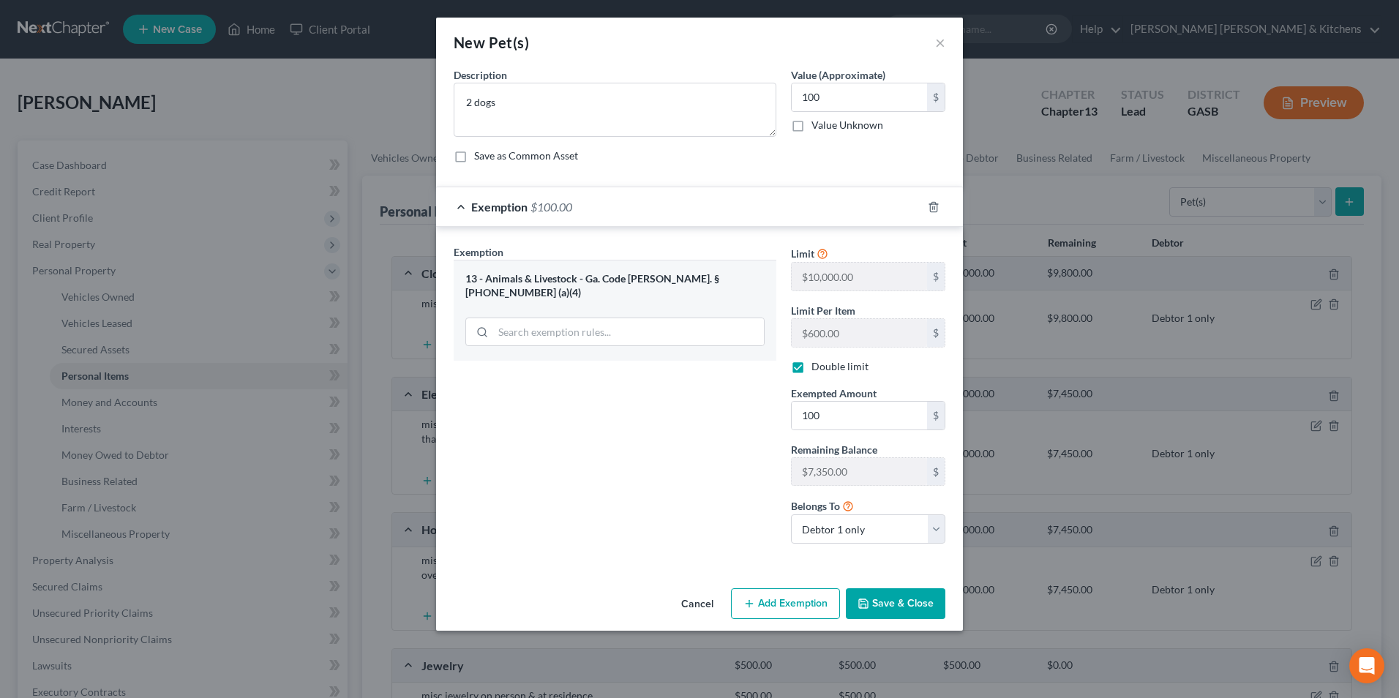
click at [893, 608] on button "Save & Close" at bounding box center [896, 603] width 100 height 31
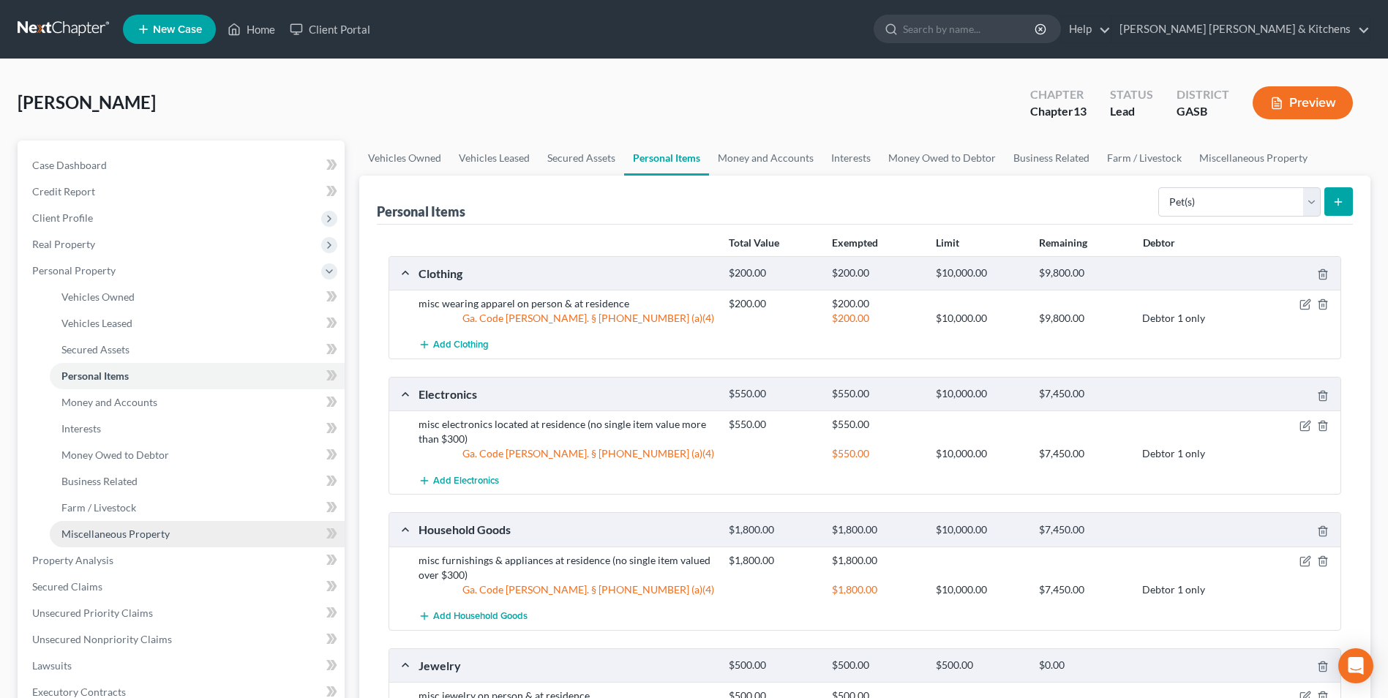
click at [71, 534] on span "Miscellaneous Property" at bounding box center [115, 534] width 108 height 12
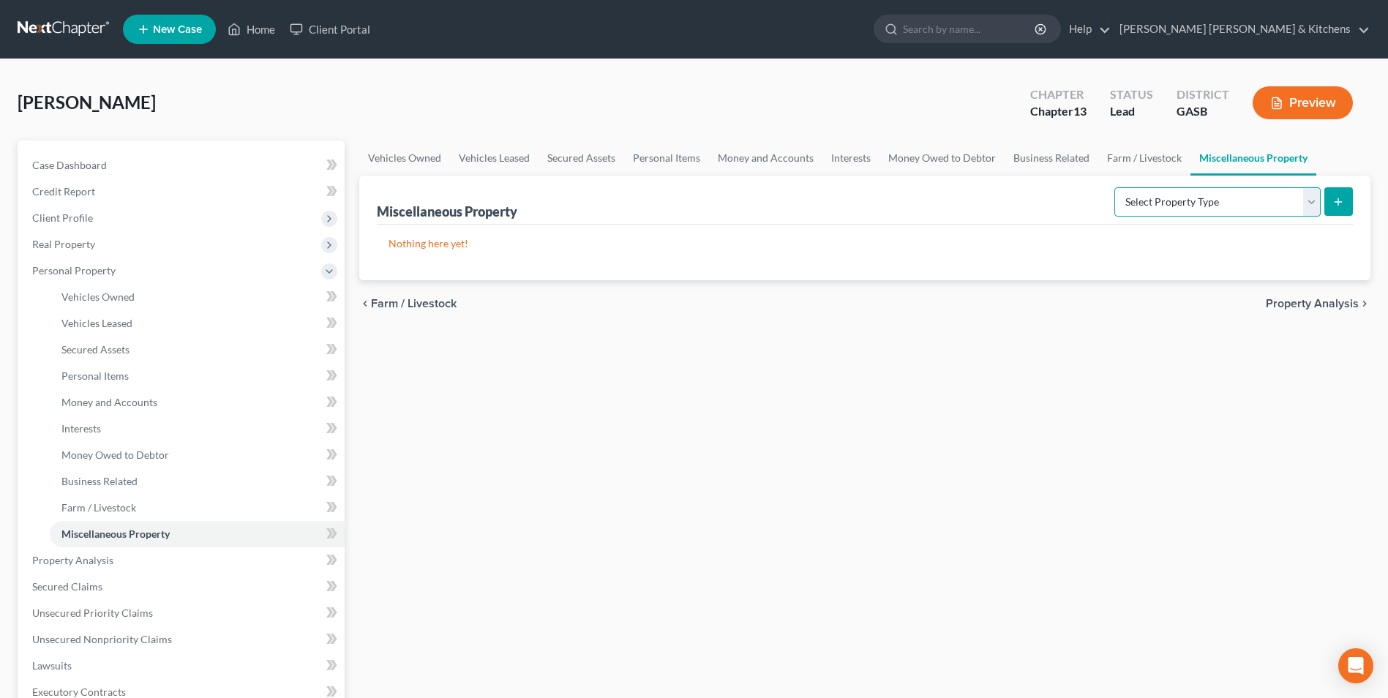
click at [1169, 203] on select "Select Property Type Assigned for Creditor Benefit [DATE] Holding for Another N…" at bounding box center [1218, 201] width 206 height 29
click at [1115, 187] on select "Select Property Type Assigned for Creditor Benefit [DATE] Holding for Another N…" at bounding box center [1218, 201] width 206 height 29
click at [1342, 206] on icon "submit" at bounding box center [1339, 202] width 12 height 12
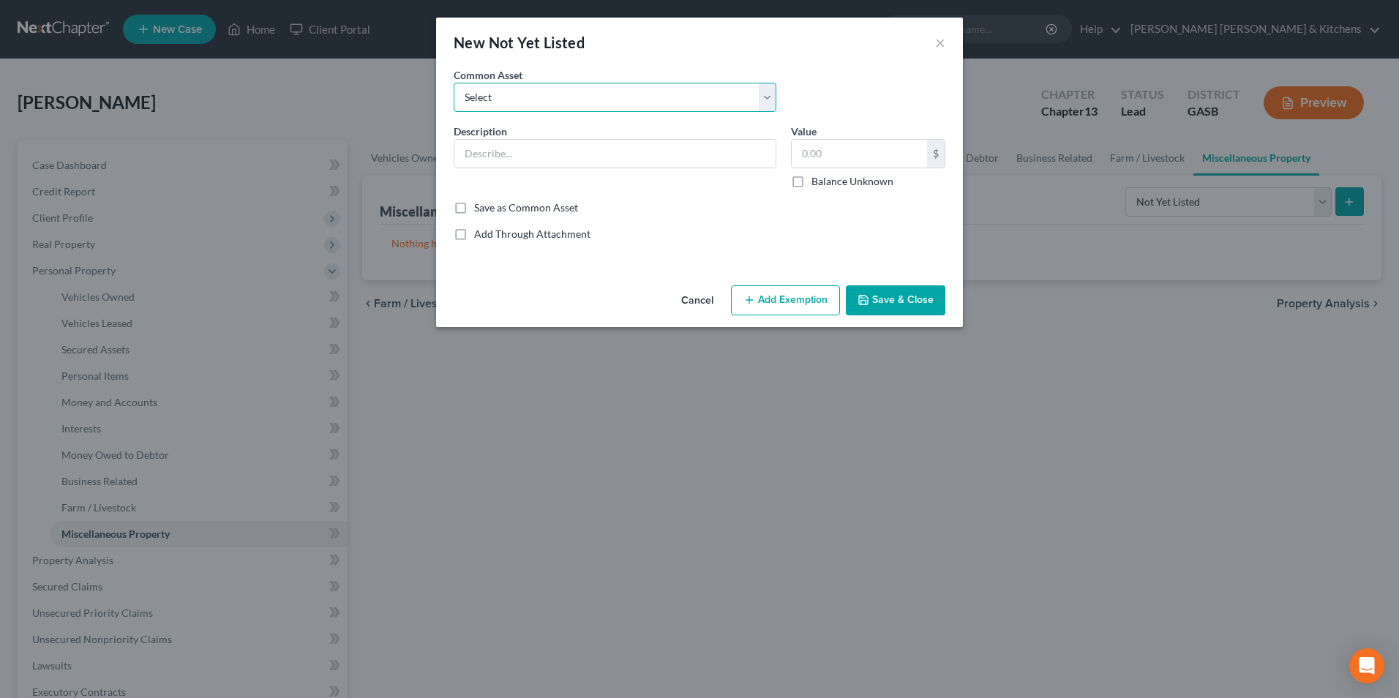
drag, startPoint x: 510, startPoint y: 102, endPoint x: 508, endPoint y: 114, distance: 12.6
click at [510, 102] on select "Select 2 acres that mobile home sits on mower, household/yard tools 1/2 interes…" at bounding box center [615, 97] width 323 height 29
click at [454, 83] on select "Select 2 acres that mobile home sits on mower, household/yard tools 1/2 interes…" at bounding box center [615, 97] width 323 height 29
click at [842, 162] on input "300.00" at bounding box center [859, 154] width 135 height 28
click at [792, 313] on button "Add Exemption" at bounding box center [785, 300] width 109 height 31
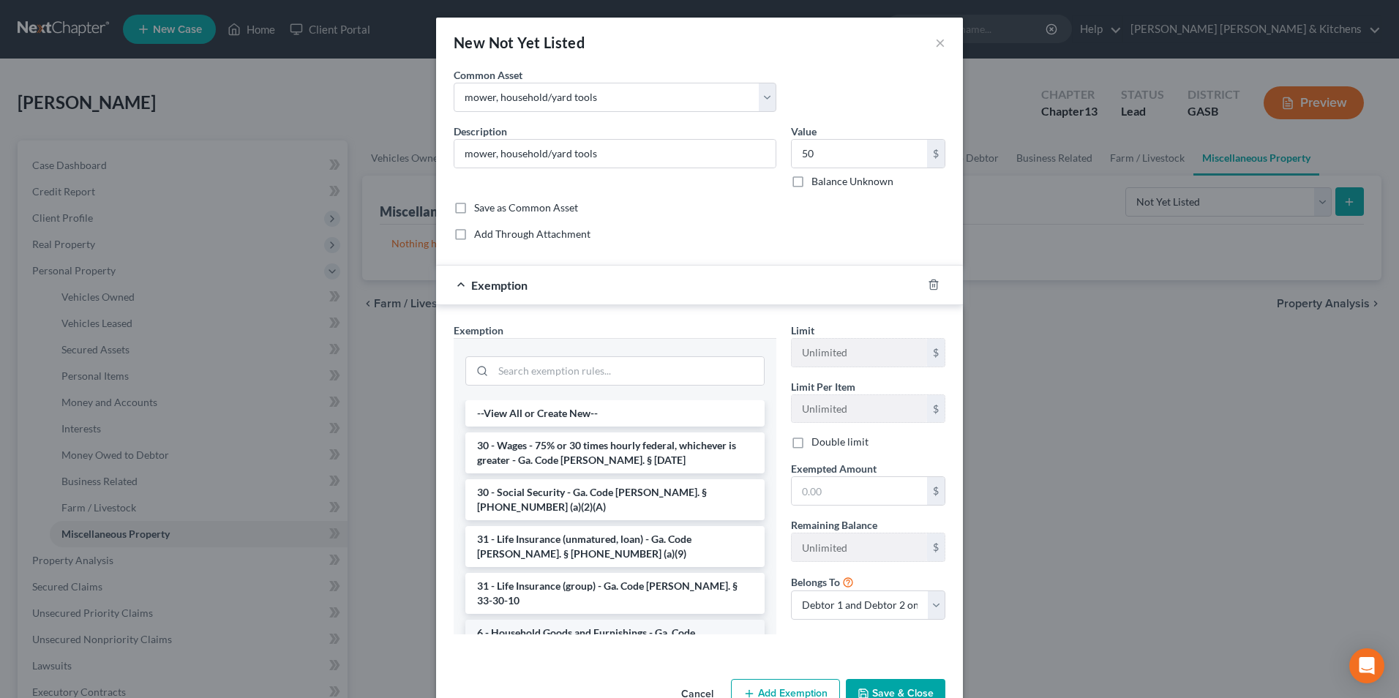
click at [590, 620] on li "6 - Household Goods and Furnishings - Ga. Code [PERSON_NAME]. § [PHONE_NUMBER] …" at bounding box center [615, 640] width 299 height 41
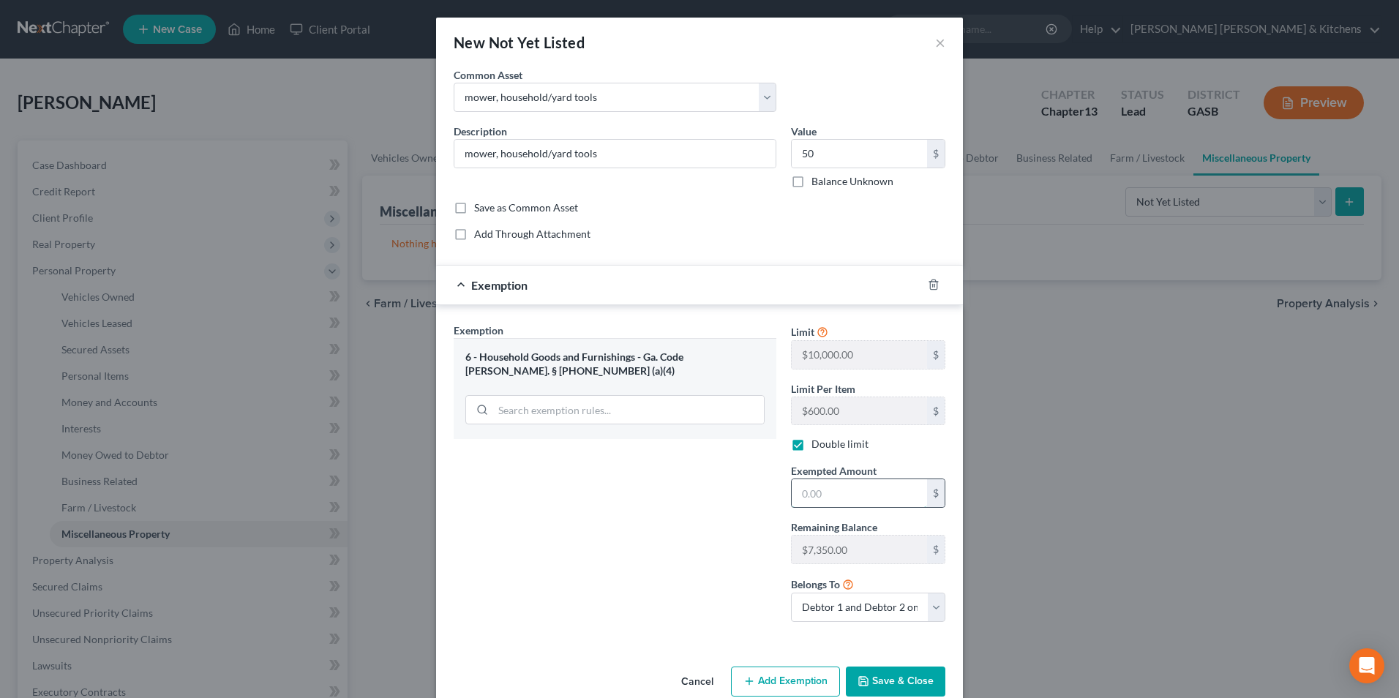
drag, startPoint x: 901, startPoint y: 493, endPoint x: 900, endPoint y: 484, distance: 8.8
click at [901, 493] on input "text" at bounding box center [859, 493] width 135 height 28
click at [834, 605] on select "Debtor 1 only Debtor 2 only Debtor 1 and Debtor 2 only" at bounding box center [868, 607] width 154 height 29
click at [791, 593] on select "Debtor 1 only Debtor 2 only Debtor 1 and Debtor 2 only" at bounding box center [868, 607] width 154 height 29
click at [904, 678] on button "Save & Close" at bounding box center [896, 682] width 100 height 31
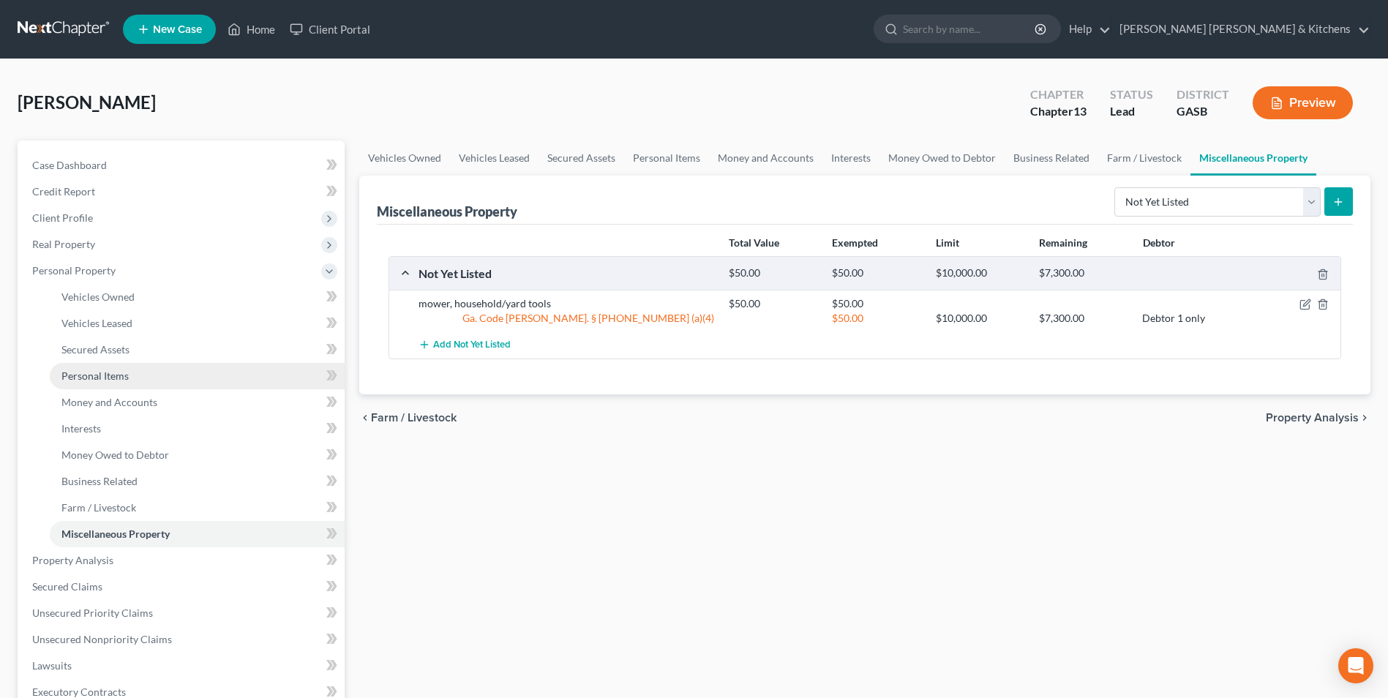
click at [84, 380] on span "Personal Items" at bounding box center [94, 376] width 67 height 12
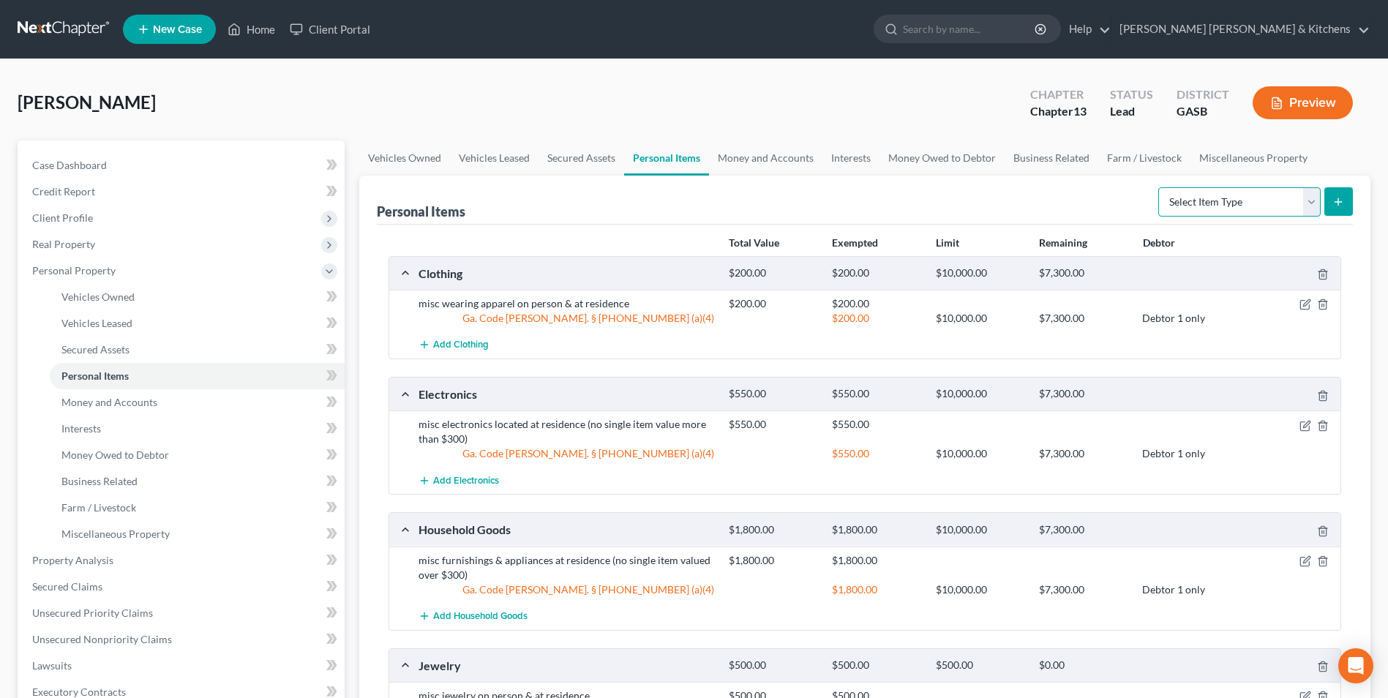
click at [1291, 206] on select "Select Item Type Clothing Collectibles Of Value Electronics Firearms Household …" at bounding box center [1240, 201] width 162 height 29
click at [1160, 187] on select "Select Item Type Clothing Collectibles Of Value Electronics Firearms Household …" at bounding box center [1240, 201] width 162 height 29
click at [1340, 204] on icon "submit" at bounding box center [1339, 202] width 12 height 12
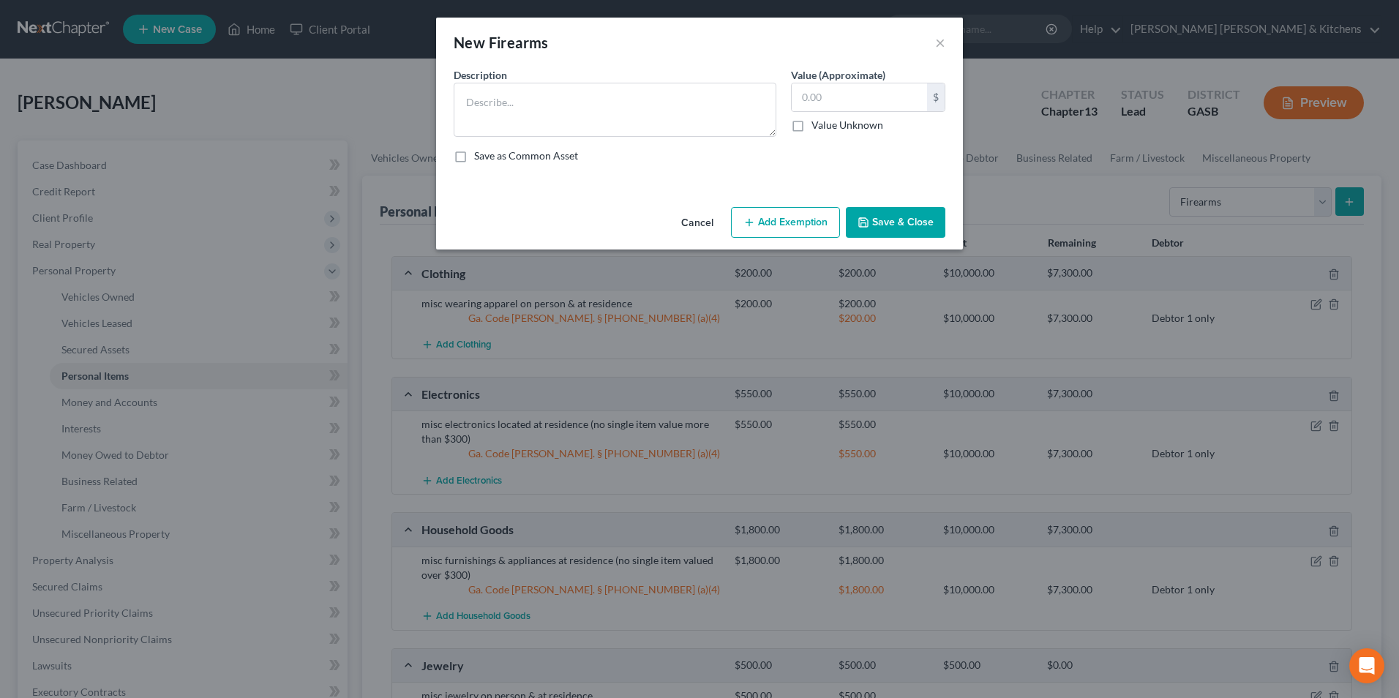
click at [599, 73] on div "Description *" at bounding box center [614, 102] width 337 height 70
click at [595, 108] on textarea at bounding box center [615, 110] width 323 height 54
click at [547, 111] on textarea "12 gauge $100;" at bounding box center [615, 110] width 323 height 54
click at [771, 233] on button "Add Exemption" at bounding box center [785, 222] width 109 height 31
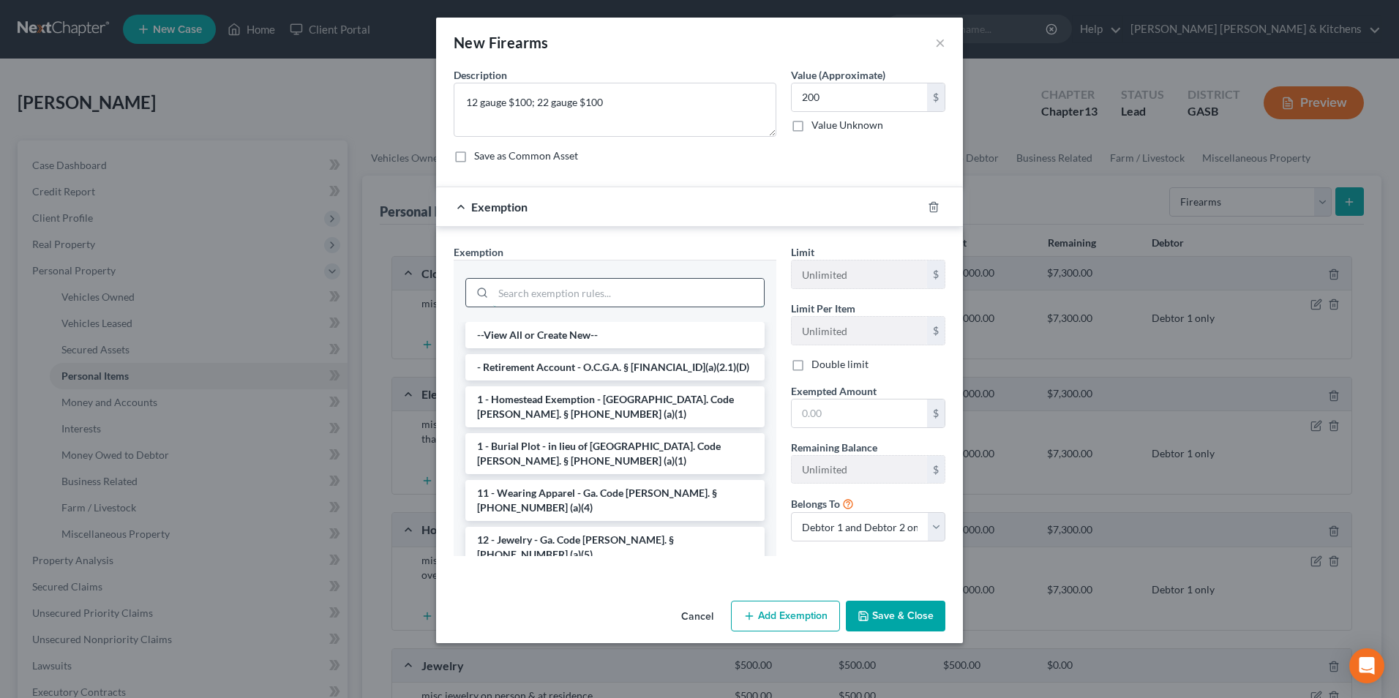
click at [552, 297] on input "search" at bounding box center [628, 293] width 271 height 28
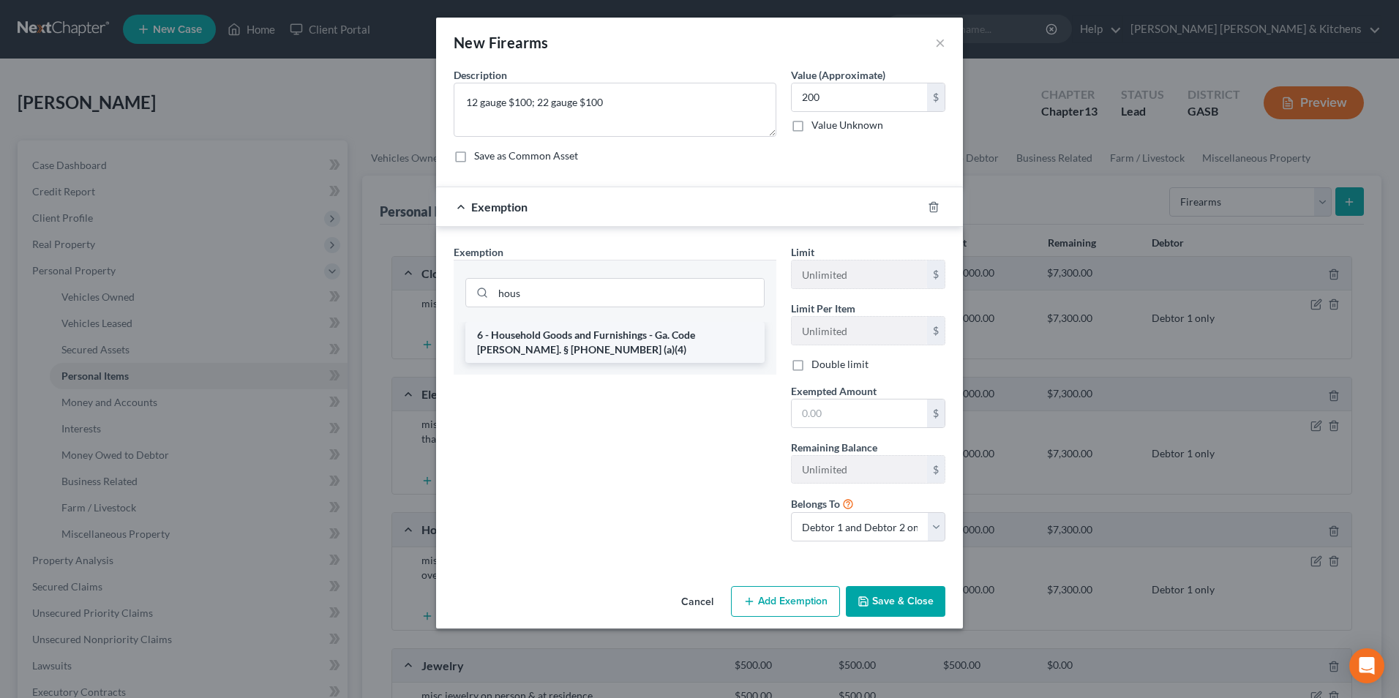
click at [559, 343] on li "6 - Household Goods and Furnishings - Ga. Code [PERSON_NAME]. § [PHONE_NUMBER] …" at bounding box center [615, 342] width 299 height 41
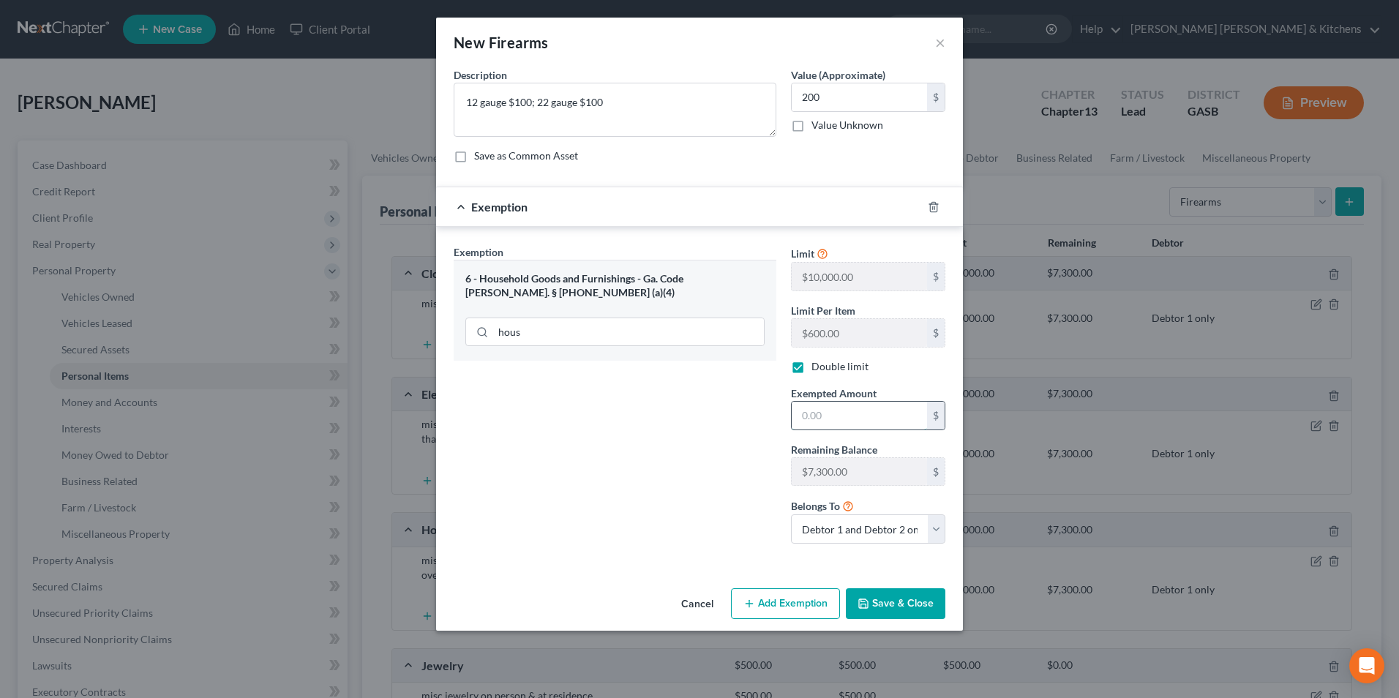
click at [845, 419] on input "text" at bounding box center [859, 416] width 135 height 28
drag, startPoint x: 848, startPoint y: 524, endPoint x: 854, endPoint y: 534, distance: 12.2
click at [848, 524] on select "Debtor 1 only Debtor 2 only Debtor 1 and Debtor 2 only" at bounding box center [868, 529] width 154 height 29
click at [854, 546] on div "Limit $10,000.00 $ Limit Per Item $600.00 $ Double limit Exempted Amount * 200 …" at bounding box center [868, 399] width 169 height 311
drag, startPoint x: 853, startPoint y: 531, endPoint x: 853, endPoint y: 546, distance: 15.4
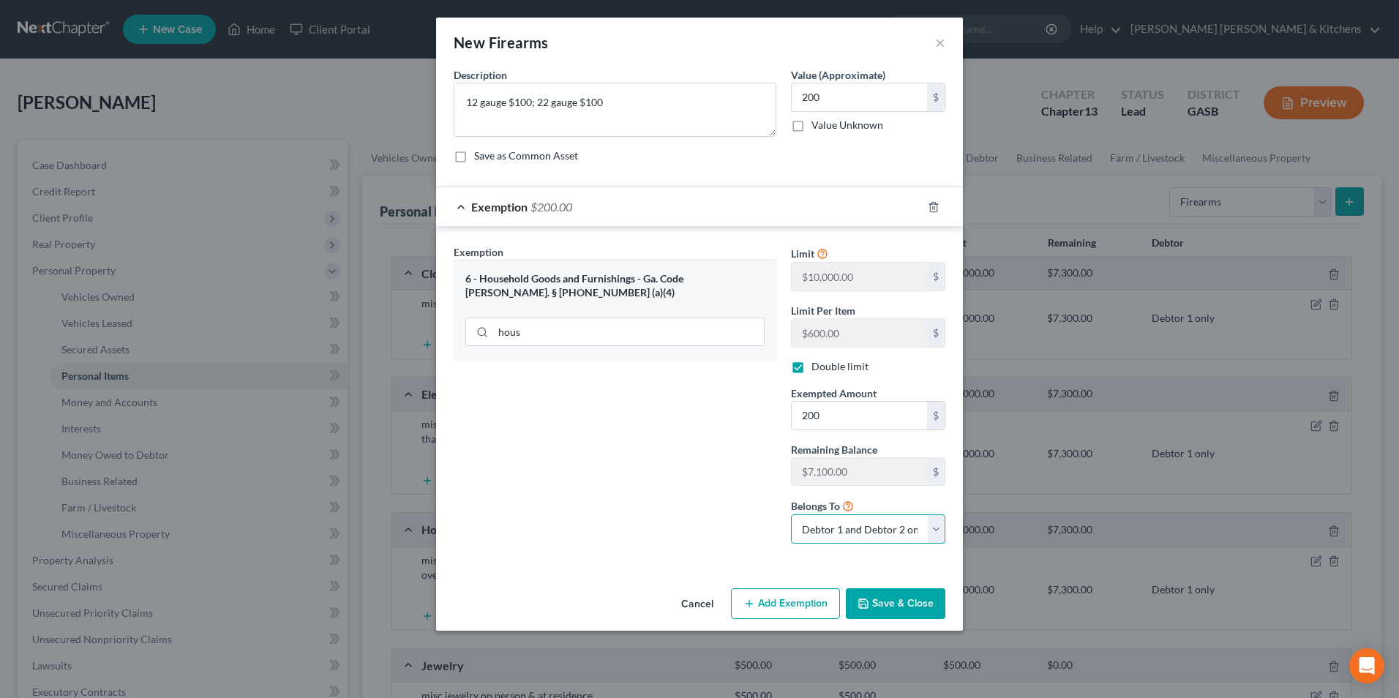
click at [853, 533] on select "Debtor 1 only Debtor 2 only Debtor 1 and Debtor 2 only" at bounding box center [868, 529] width 154 height 29
click at [791, 515] on select "Debtor 1 only Debtor 2 only Debtor 1 and Debtor 2 only" at bounding box center [868, 529] width 154 height 29
click at [907, 598] on button "Save & Close" at bounding box center [896, 603] width 100 height 31
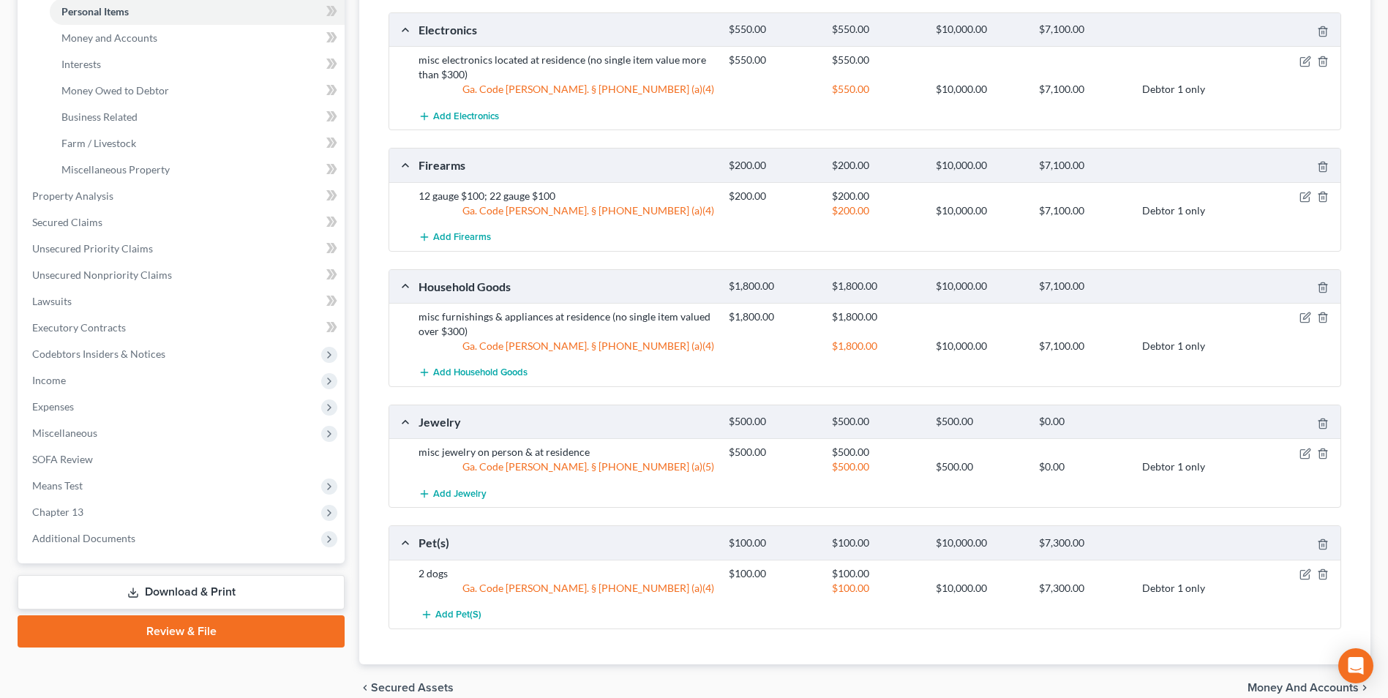
scroll to position [433, 0]
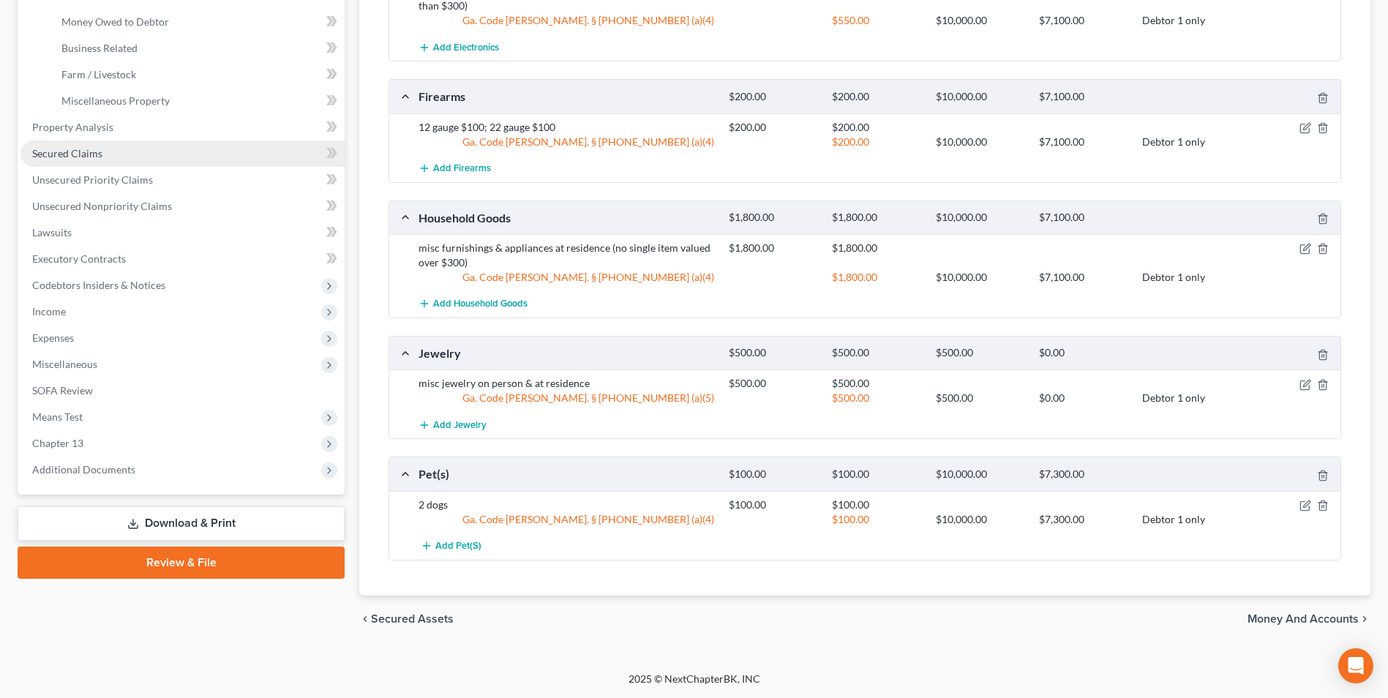
click at [75, 153] on span "Secured Claims" at bounding box center [67, 153] width 70 height 12
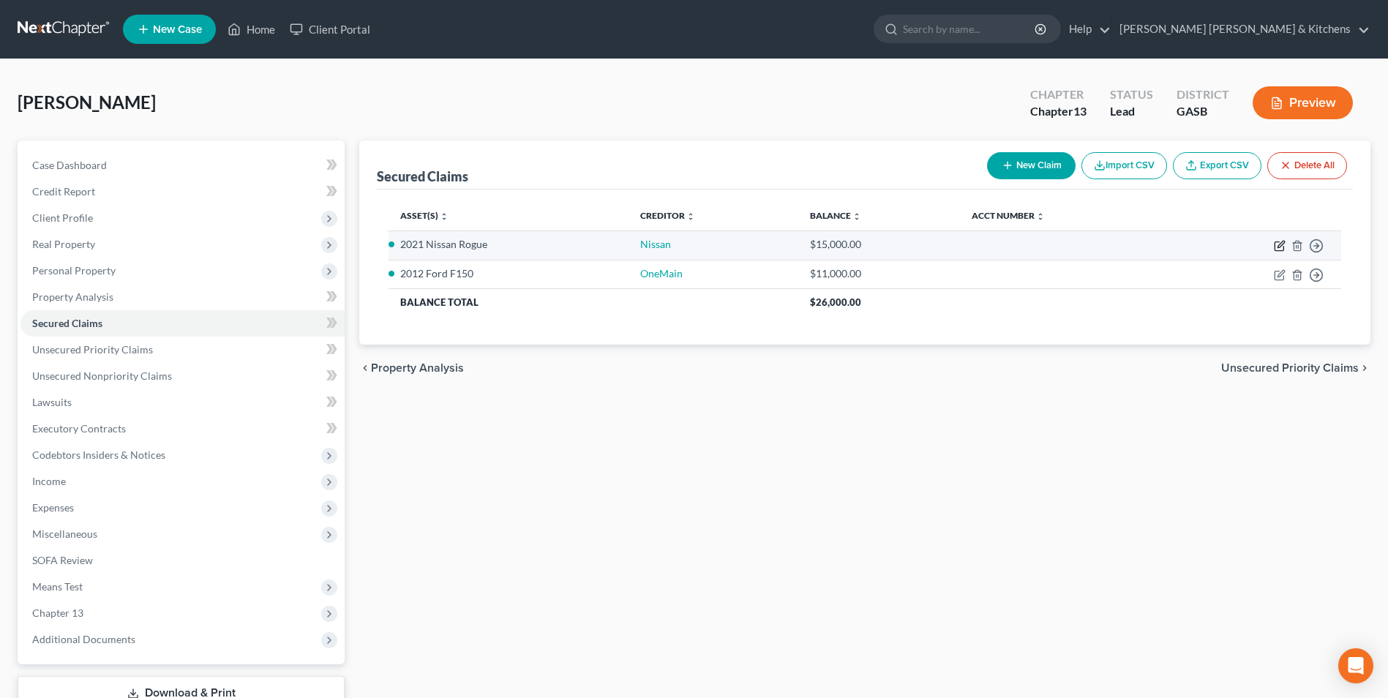
click at [1279, 249] on icon "button" at bounding box center [1280, 246] width 12 height 12
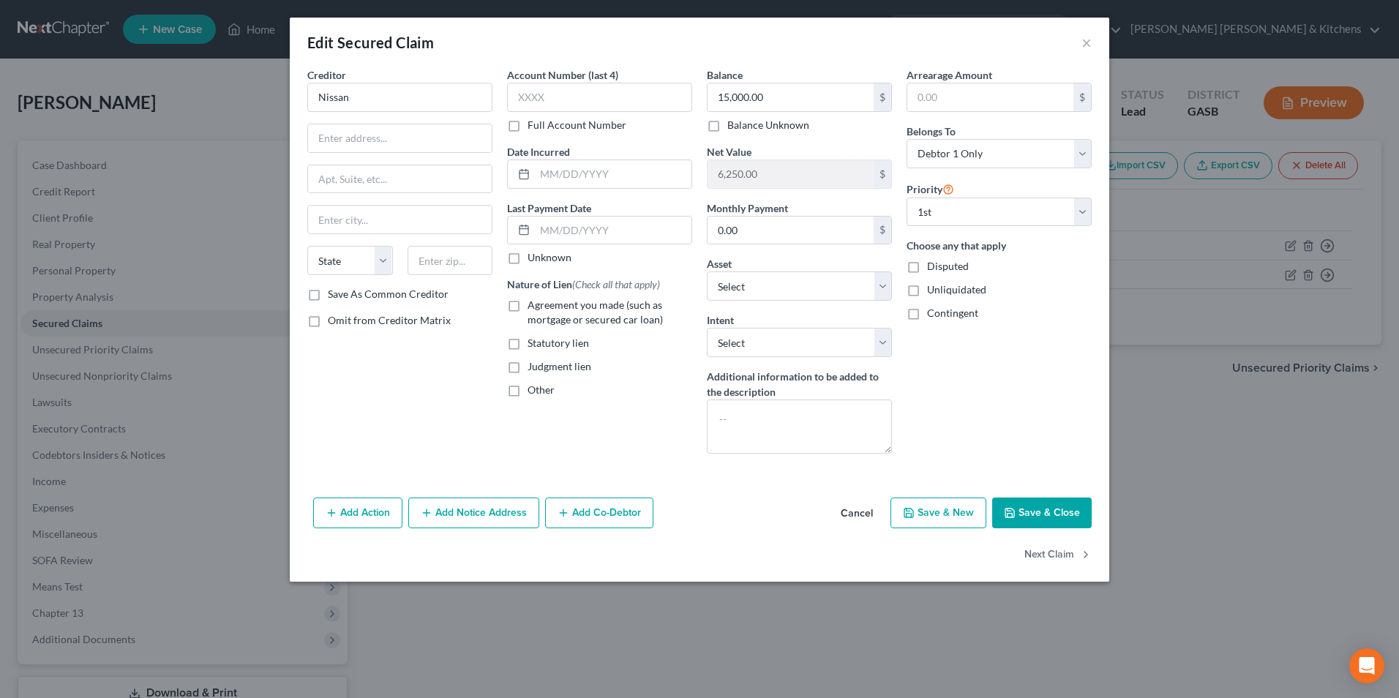
click at [528, 304] on label "Agreement you made (such as mortgage or secured car loan)" at bounding box center [610, 312] width 165 height 29
click at [534, 304] on input "Agreement you made (such as mortgage or secured car loan)" at bounding box center [539, 303] width 10 height 10
click at [567, 235] on input "text" at bounding box center [613, 231] width 157 height 28
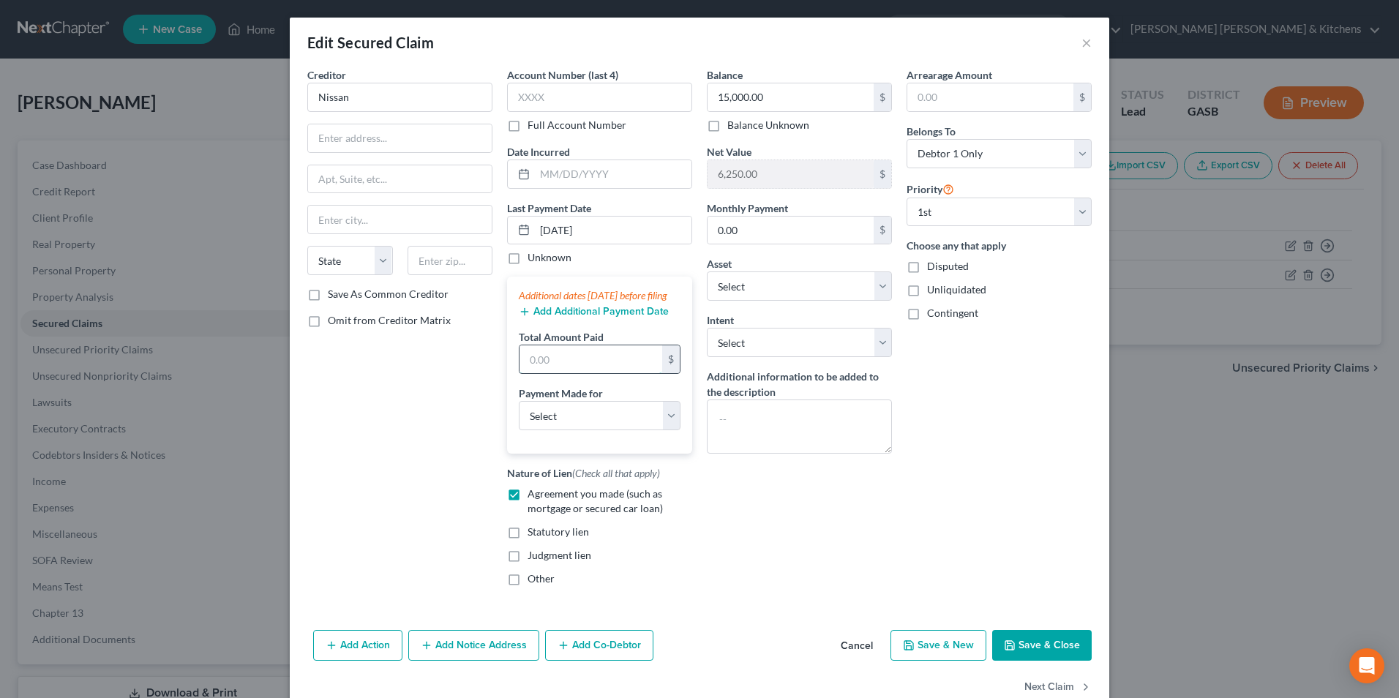
click at [542, 373] on input "text" at bounding box center [591, 359] width 143 height 28
click at [543, 424] on select "Select Car Credit Card Loan Repayment Mortgage Other Suppliers Or Vendors" at bounding box center [600, 415] width 162 height 29
click at [519, 416] on select "Select Car Credit Card Loan Repayment Mortgage Other Suppliers Or Vendors" at bounding box center [600, 415] width 162 height 29
click at [564, 318] on button "Add Additional Payment Date" at bounding box center [594, 312] width 150 height 12
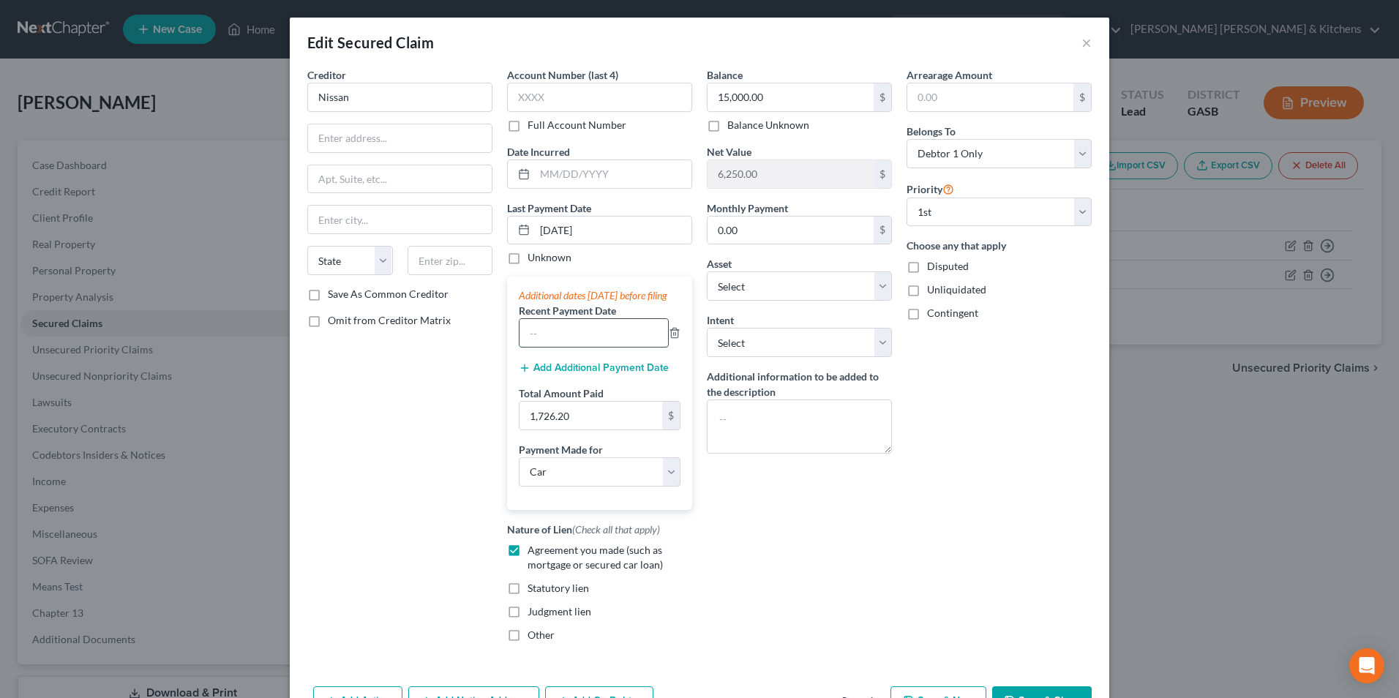
click at [564, 347] on input "text" at bounding box center [594, 333] width 149 height 28
click at [555, 374] on button "Add Additional Payment Date" at bounding box center [594, 368] width 150 height 12
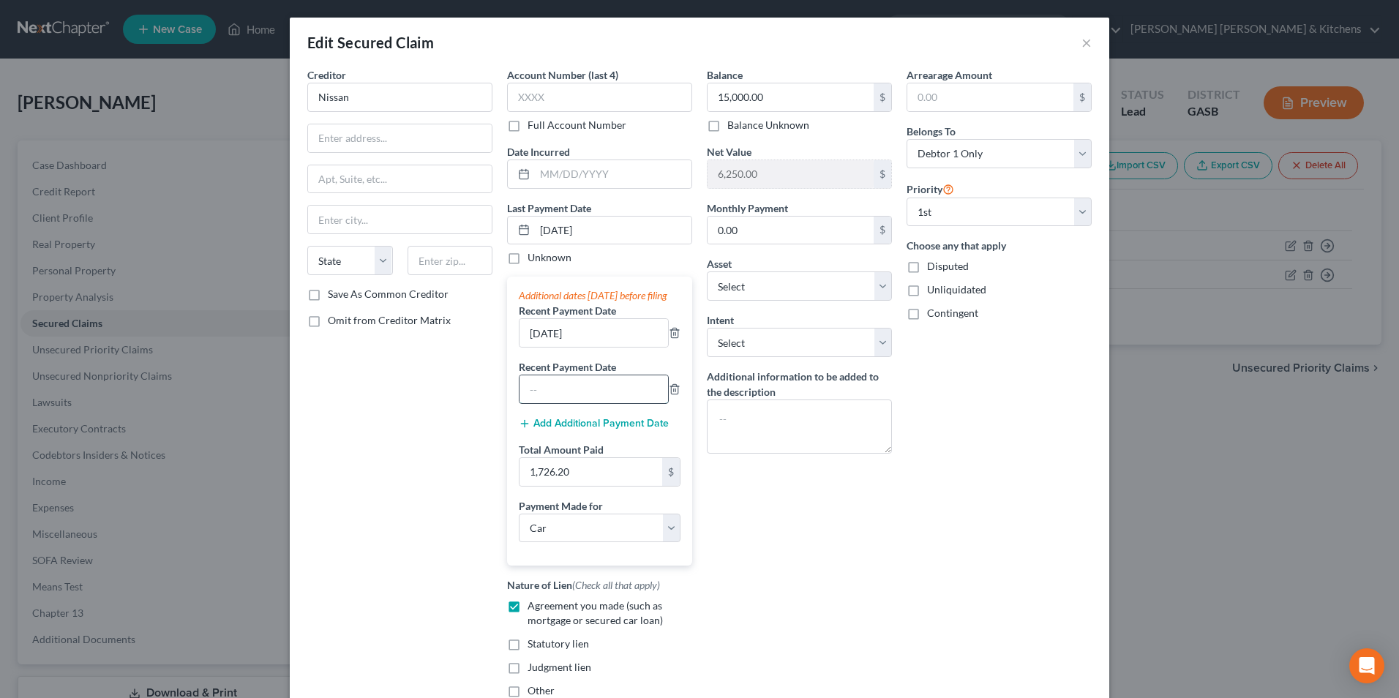
click at [552, 398] on input "text" at bounding box center [594, 389] width 149 height 28
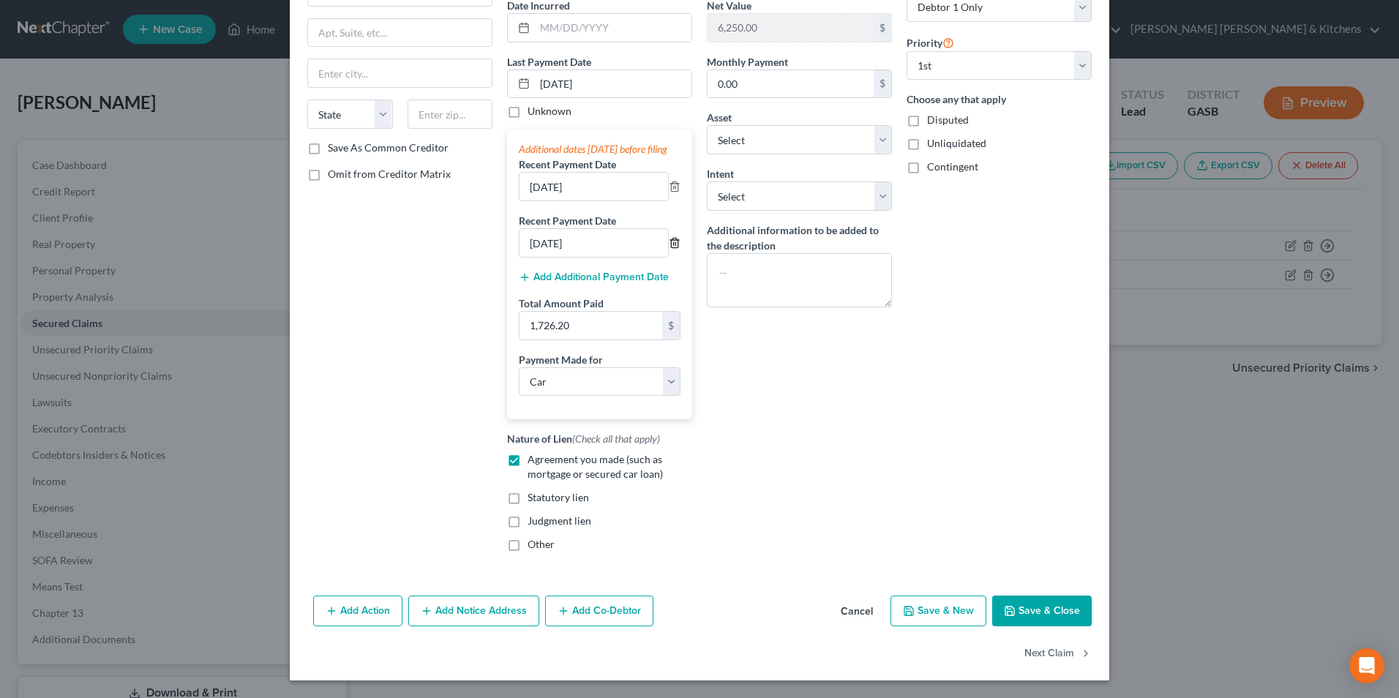
scroll to position [161, 0]
click at [371, 610] on button "Add Action" at bounding box center [357, 611] width 89 height 31
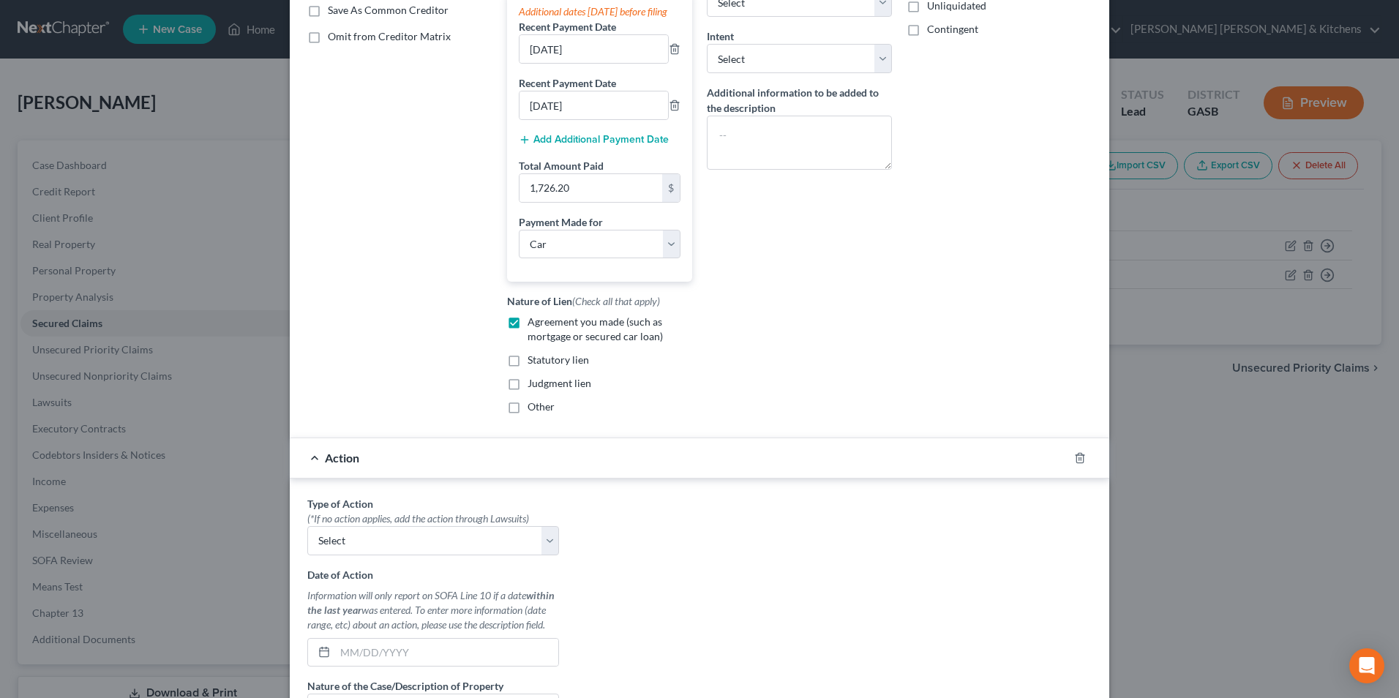
scroll to position [307, 0]
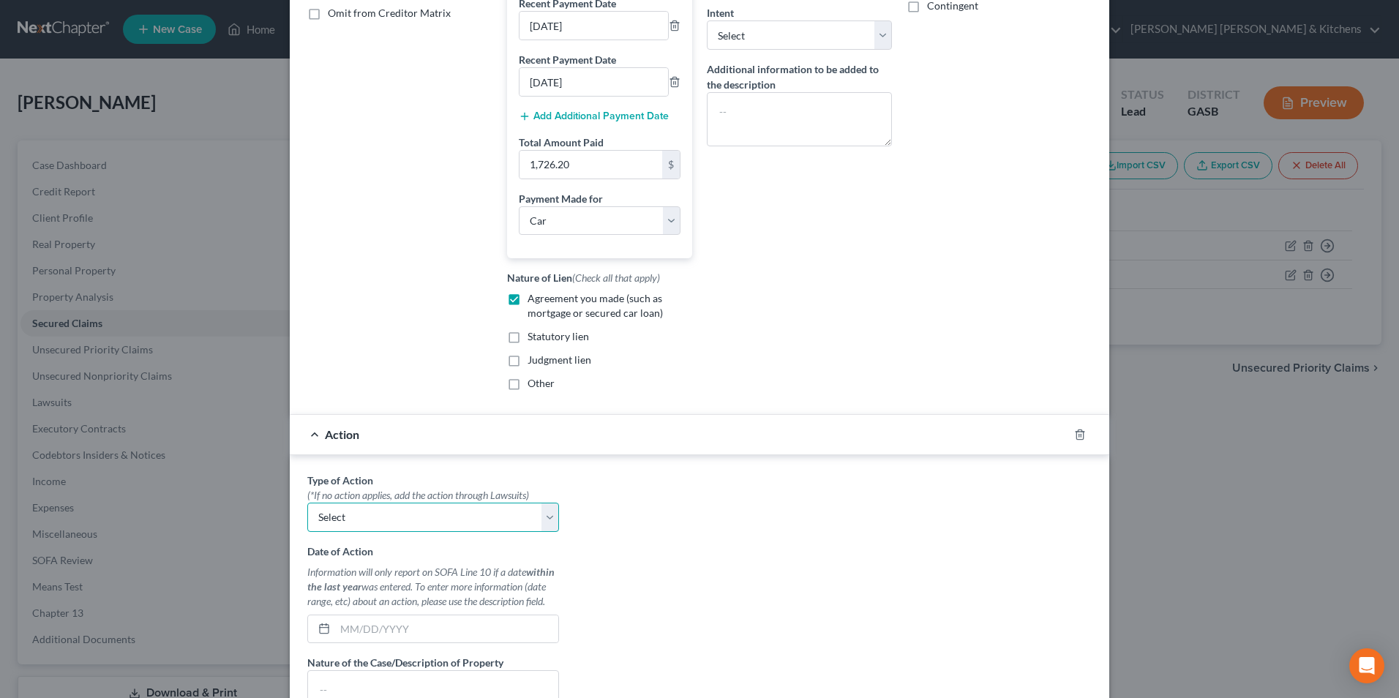
drag, startPoint x: 344, startPoint y: 538, endPoint x: 344, endPoint y: 546, distance: 8.1
click at [344, 532] on select "Select Repossession Garnishment Foreclosure Personal Injury Attached, Seized, O…" at bounding box center [433, 517] width 252 height 29
click at [307, 517] on select "Select Repossession Garnishment Foreclosure Personal Injury Attached, Seized, O…" at bounding box center [433, 517] width 252 height 29
click at [343, 643] on input "text" at bounding box center [446, 630] width 223 height 28
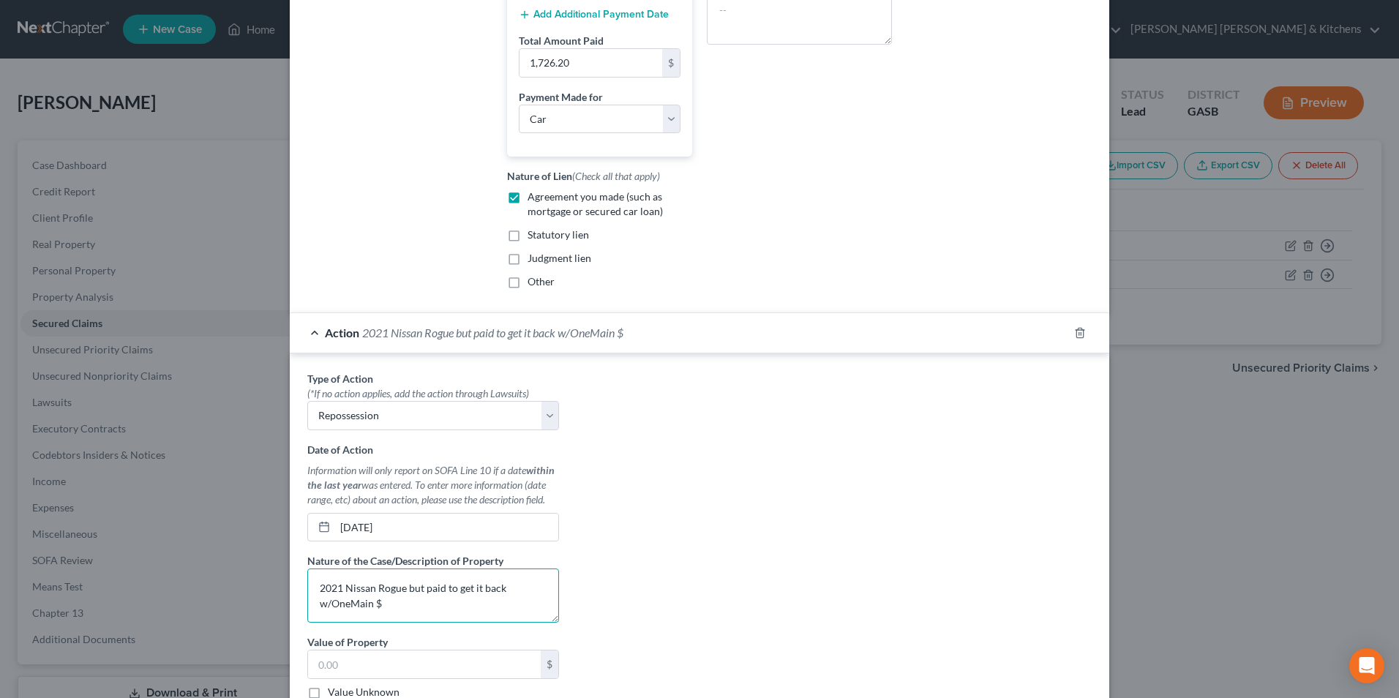
scroll to position [451, 0]
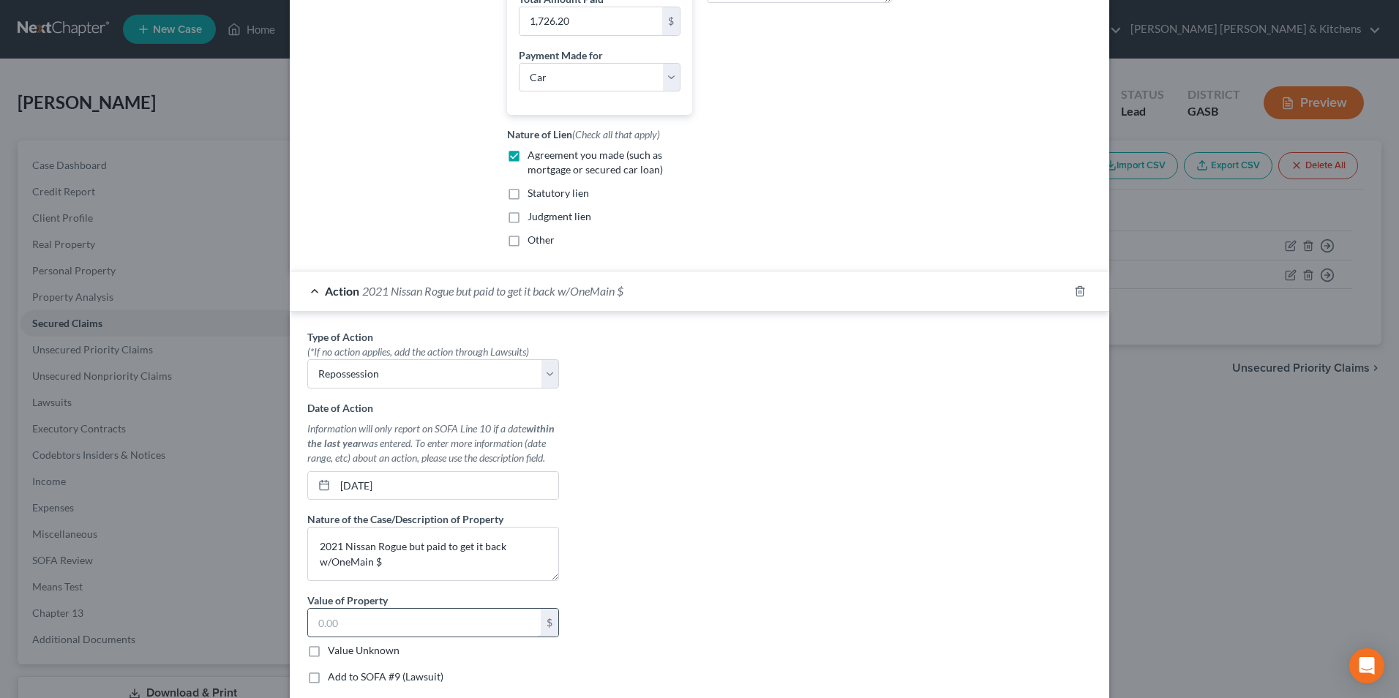
click at [389, 637] on input "text" at bounding box center [424, 623] width 233 height 28
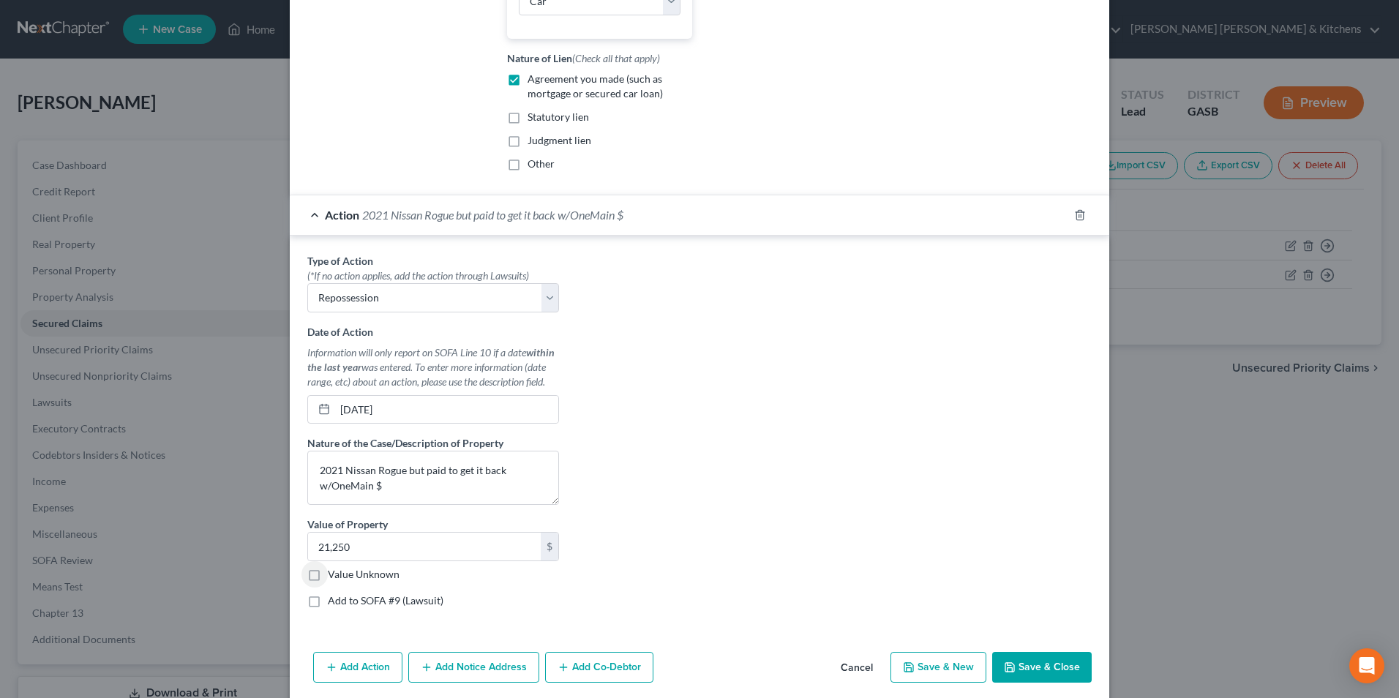
scroll to position [597, 0]
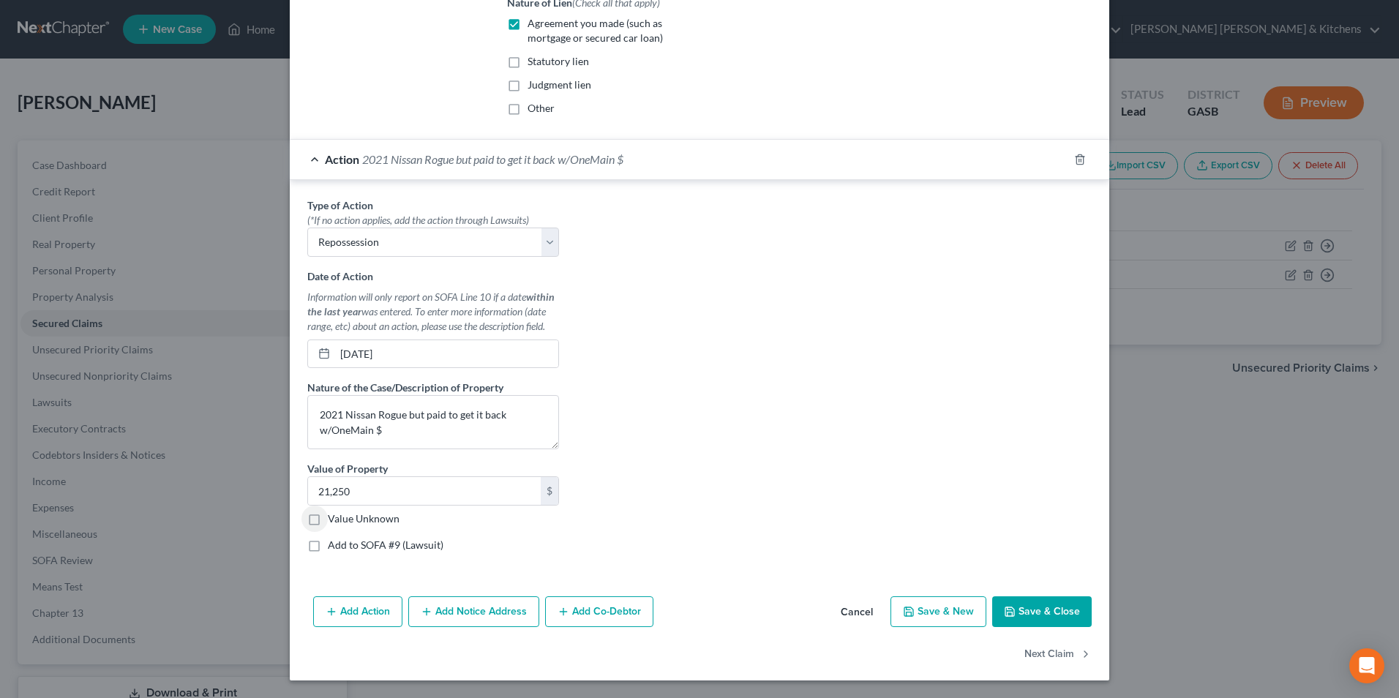
click at [1039, 615] on button "Save & Close" at bounding box center [1042, 612] width 100 height 31
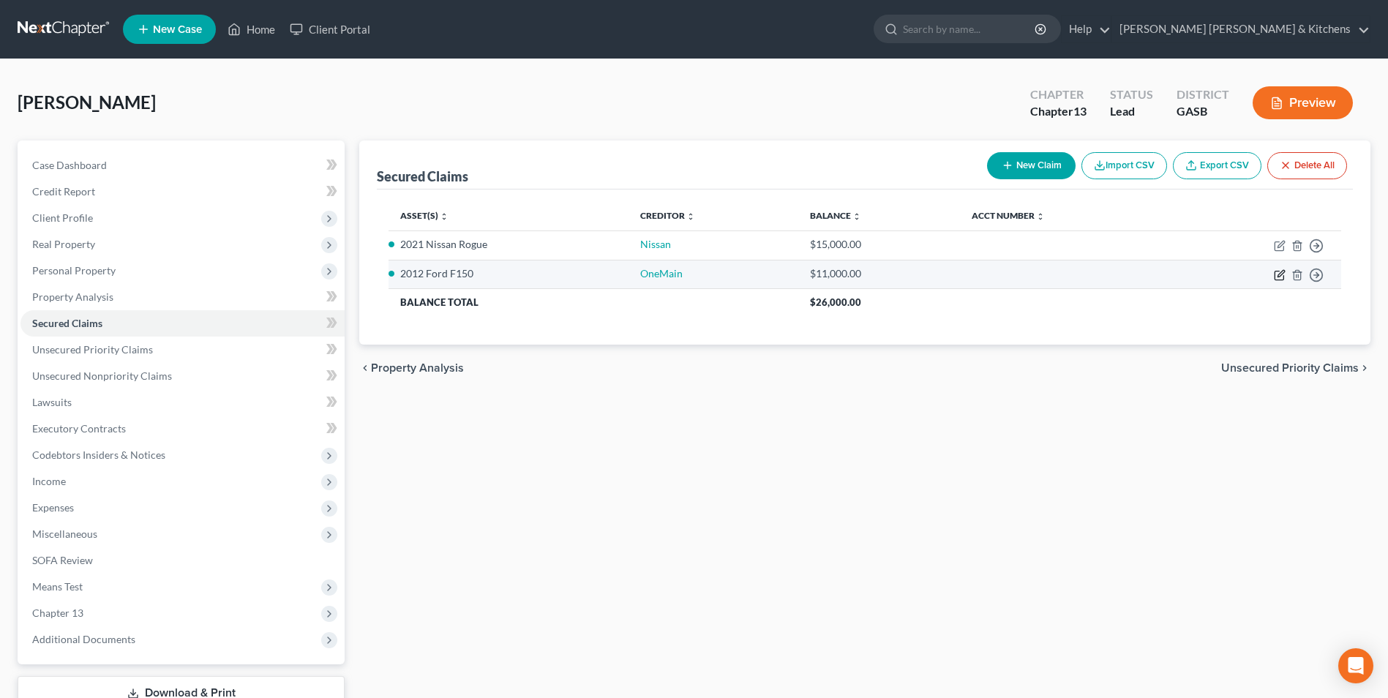
click at [1280, 274] on icon "button" at bounding box center [1281, 273] width 7 height 7
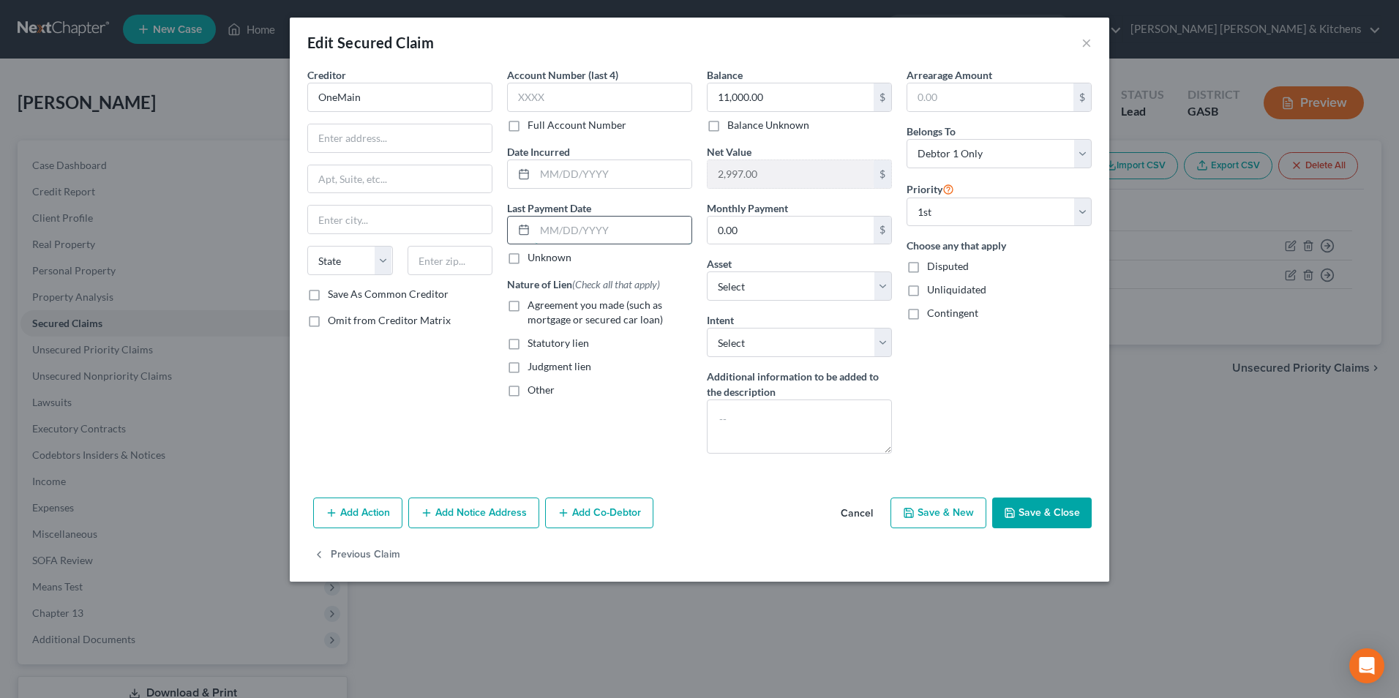
click at [570, 238] on input "text" at bounding box center [613, 231] width 157 height 28
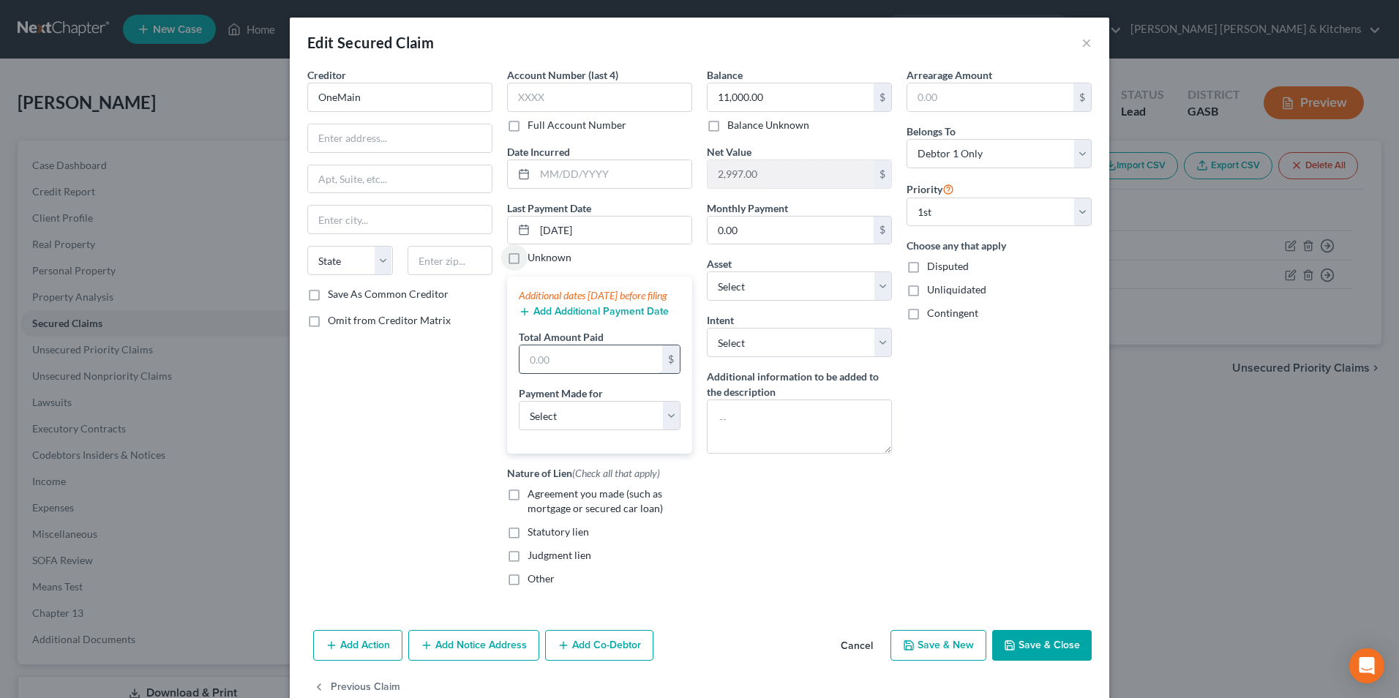
click at [555, 364] on input "text" at bounding box center [591, 359] width 143 height 28
click at [542, 425] on select "Select Car Credit Card Loan Repayment Mortgage Other Suppliers Or Vendors" at bounding box center [600, 415] width 162 height 29
click at [519, 416] on select "Select Car Credit Card Loan Repayment Mortgage Other Suppliers Or Vendors" at bounding box center [600, 415] width 162 height 29
click at [528, 507] on label "Agreement you made (such as mortgage or secured car loan)" at bounding box center [610, 501] width 165 height 29
click at [534, 496] on input "Agreement you made (such as mortgage or secured car loan)" at bounding box center [539, 492] width 10 height 10
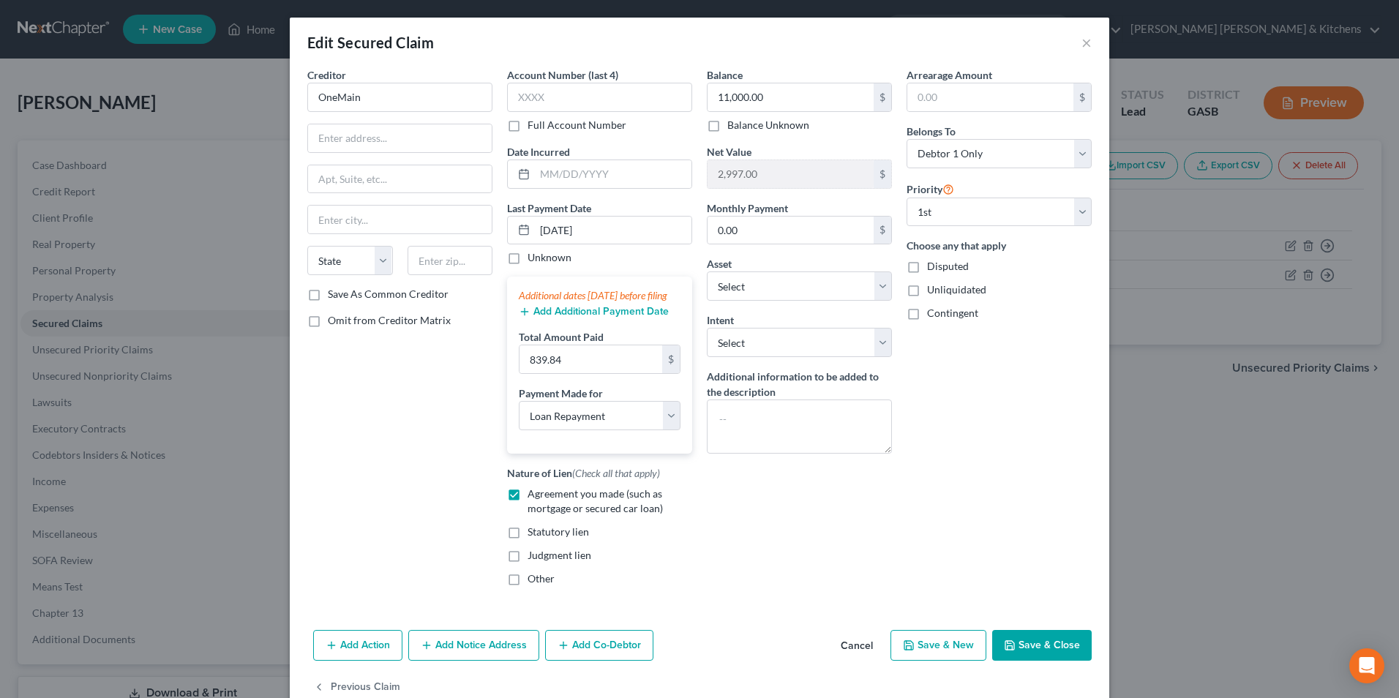
click at [1045, 661] on button "Save & Close" at bounding box center [1042, 645] width 100 height 31
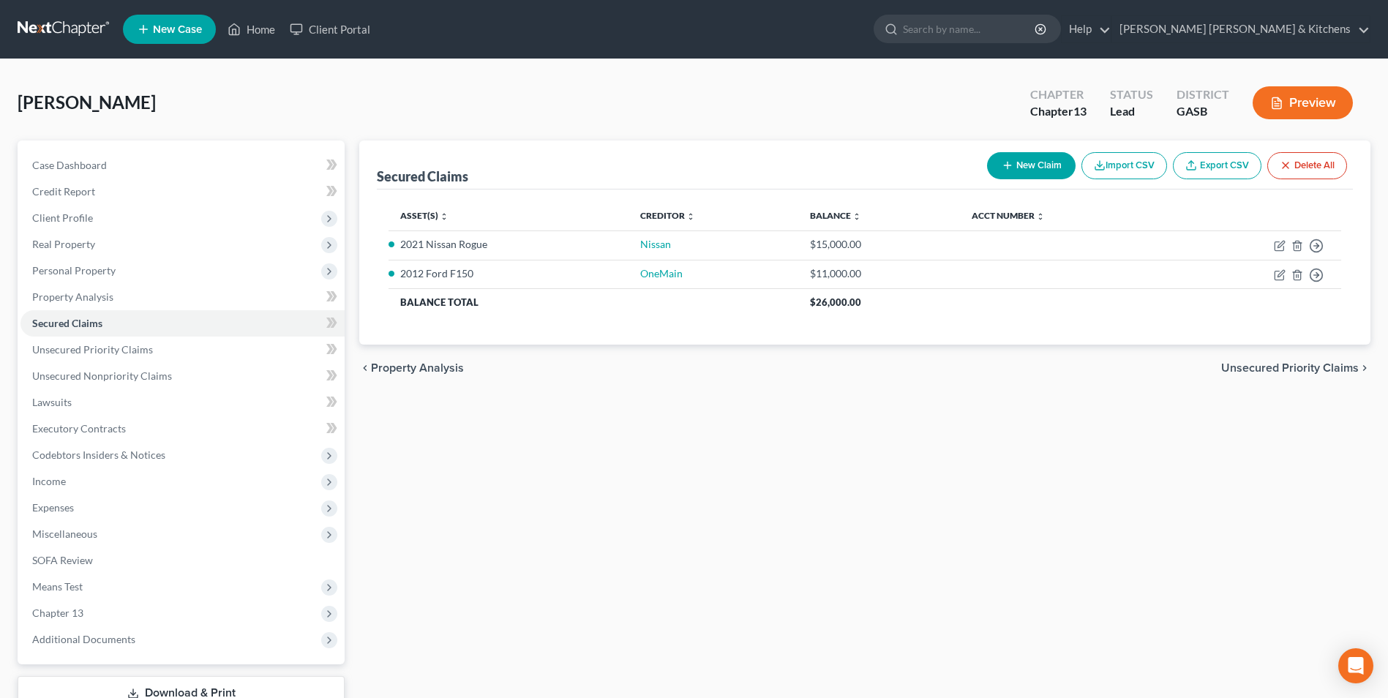
click at [1013, 160] on button "New Claim" at bounding box center [1031, 165] width 89 height 27
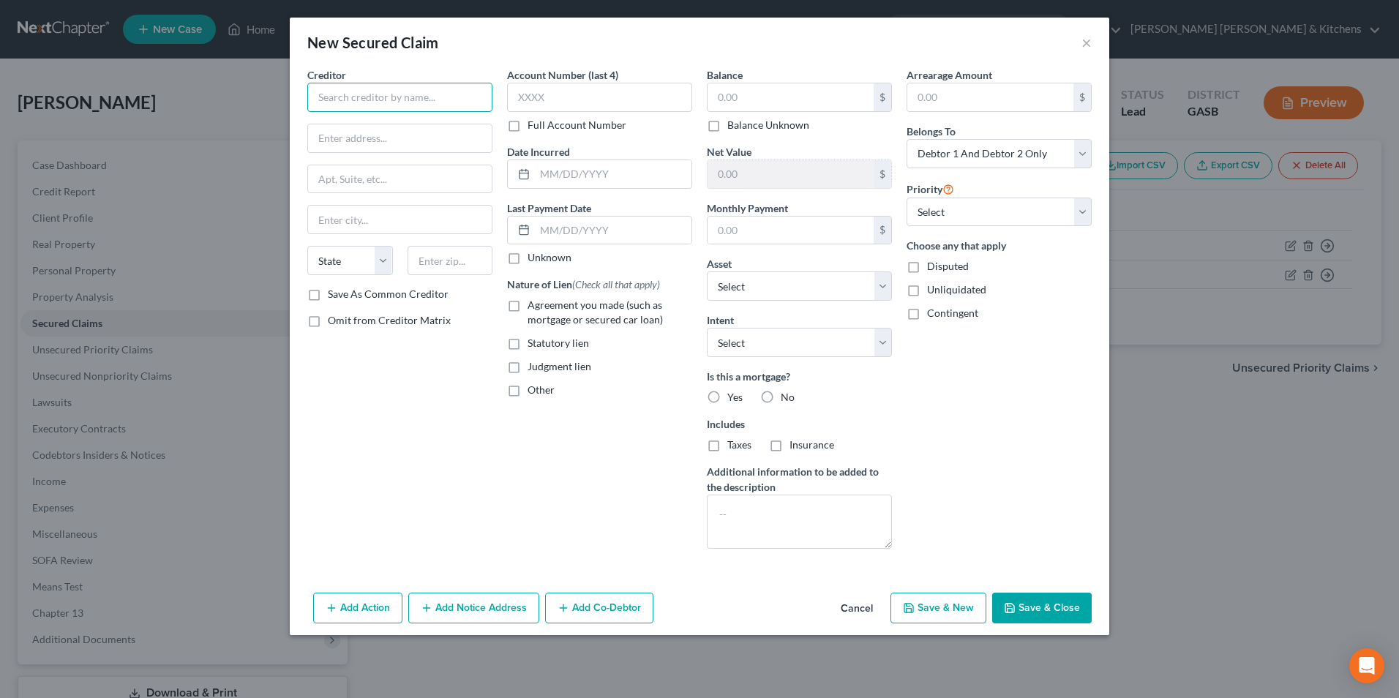
click at [425, 105] on input "text" at bounding box center [399, 97] width 185 height 29
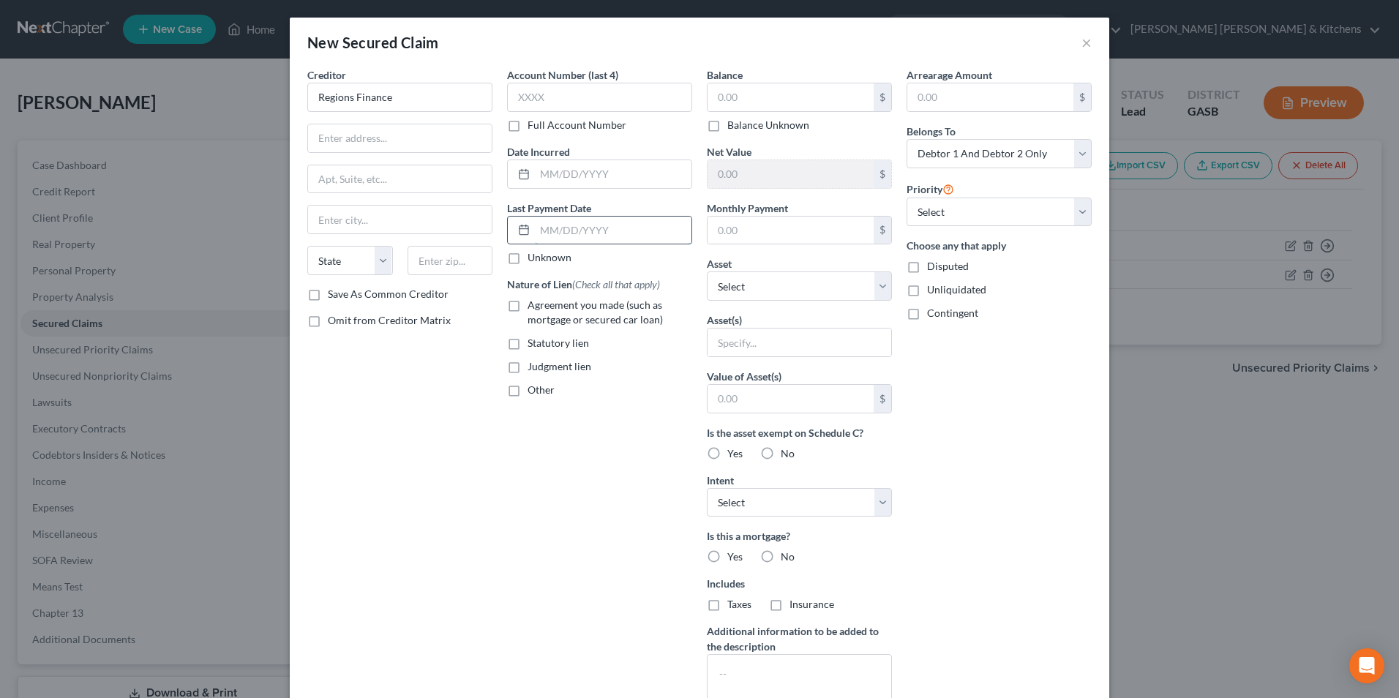
click at [567, 231] on input "text" at bounding box center [613, 231] width 157 height 28
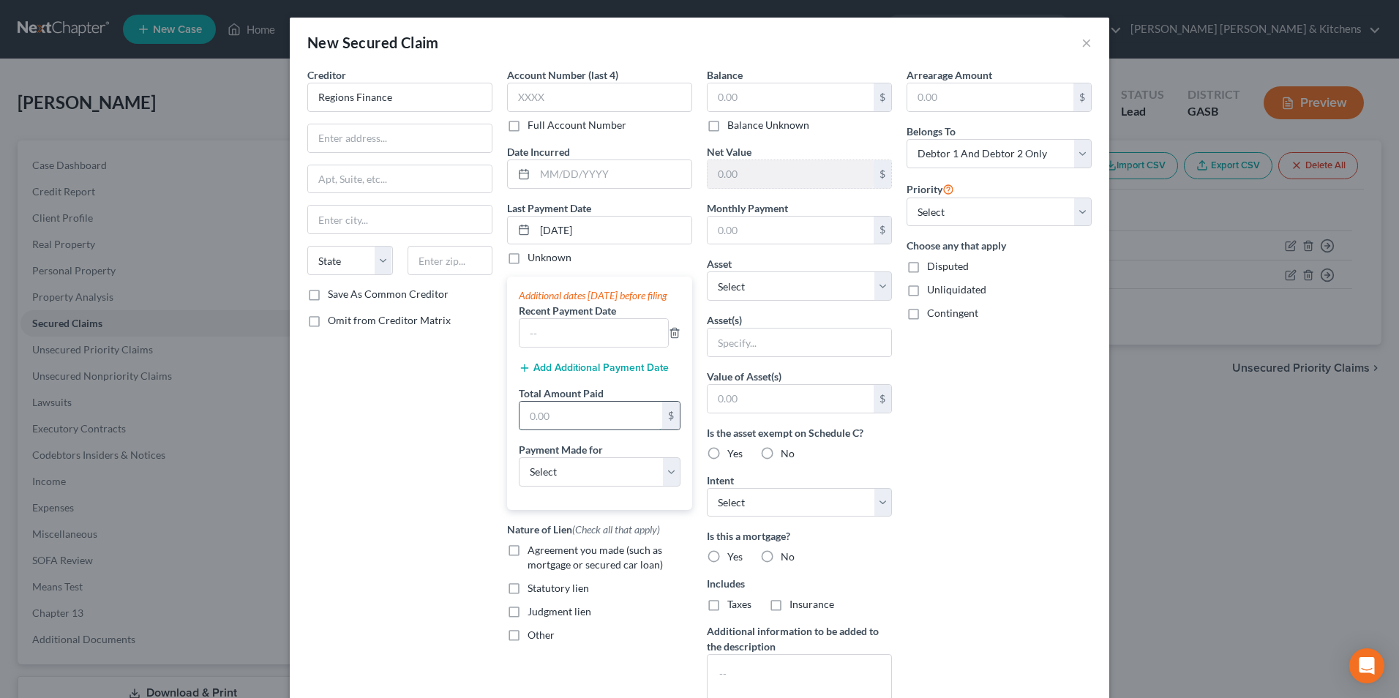
click at [537, 427] on input "text" at bounding box center [591, 416] width 143 height 28
click at [545, 487] on select "Select Car Credit Card Loan Repayment Mortgage Other Suppliers Or Vendors" at bounding box center [600, 471] width 162 height 29
click at [519, 471] on select "Select Car Credit Card Loan Repayment Mortgage Other Suppliers Or Vendors" at bounding box center [600, 471] width 162 height 29
click at [528, 564] on label "Agreement you made (such as mortgage or secured car loan)" at bounding box center [610, 557] width 165 height 29
click at [534, 553] on input "Agreement you made (such as mortgage or secured car loan)" at bounding box center [539, 548] width 10 height 10
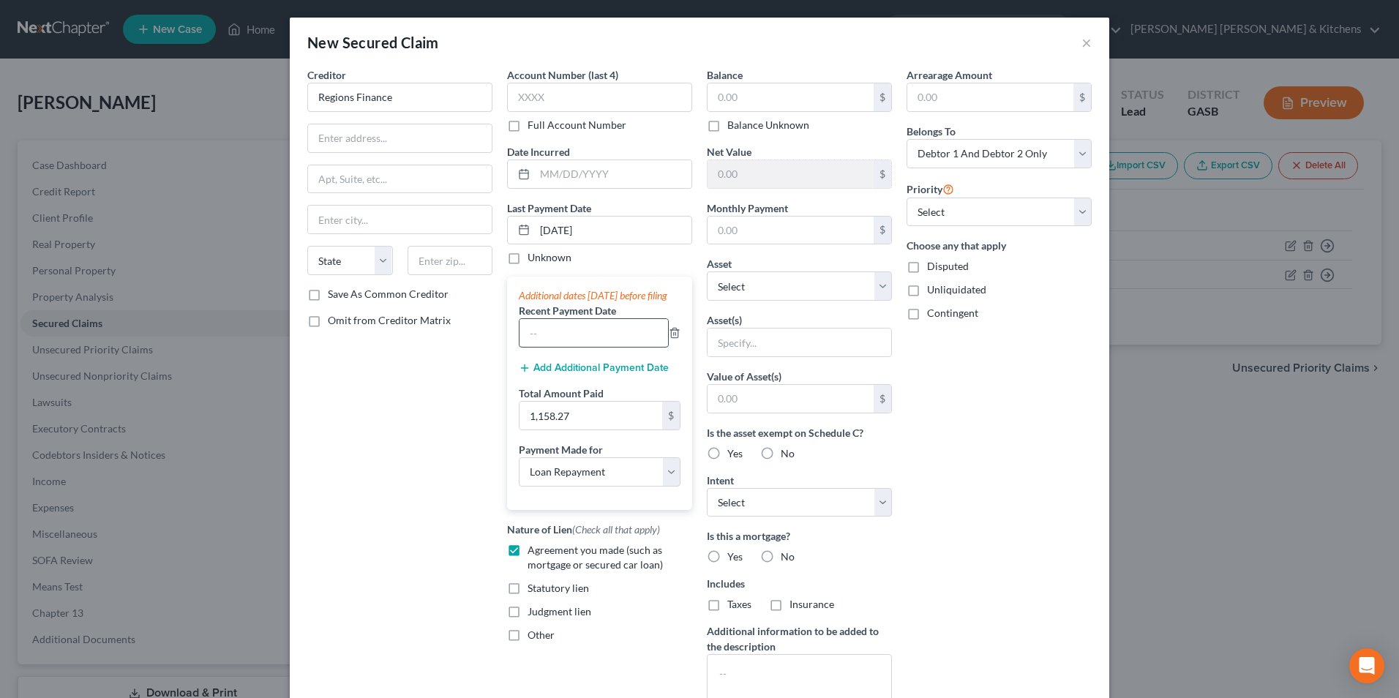
click at [546, 347] on input "text" at bounding box center [594, 333] width 149 height 28
click at [541, 374] on button "Add Additional Payment Date" at bounding box center [594, 368] width 150 height 12
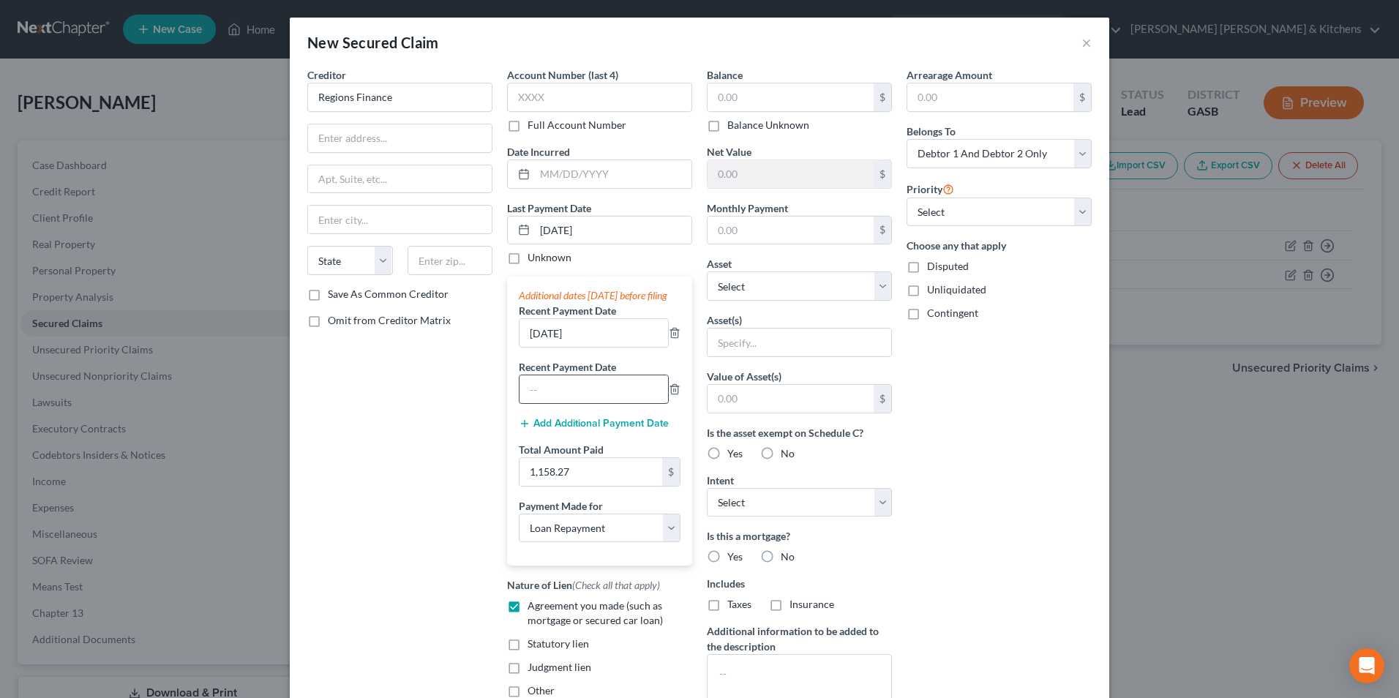
click at [542, 403] on input "text" at bounding box center [594, 389] width 149 height 28
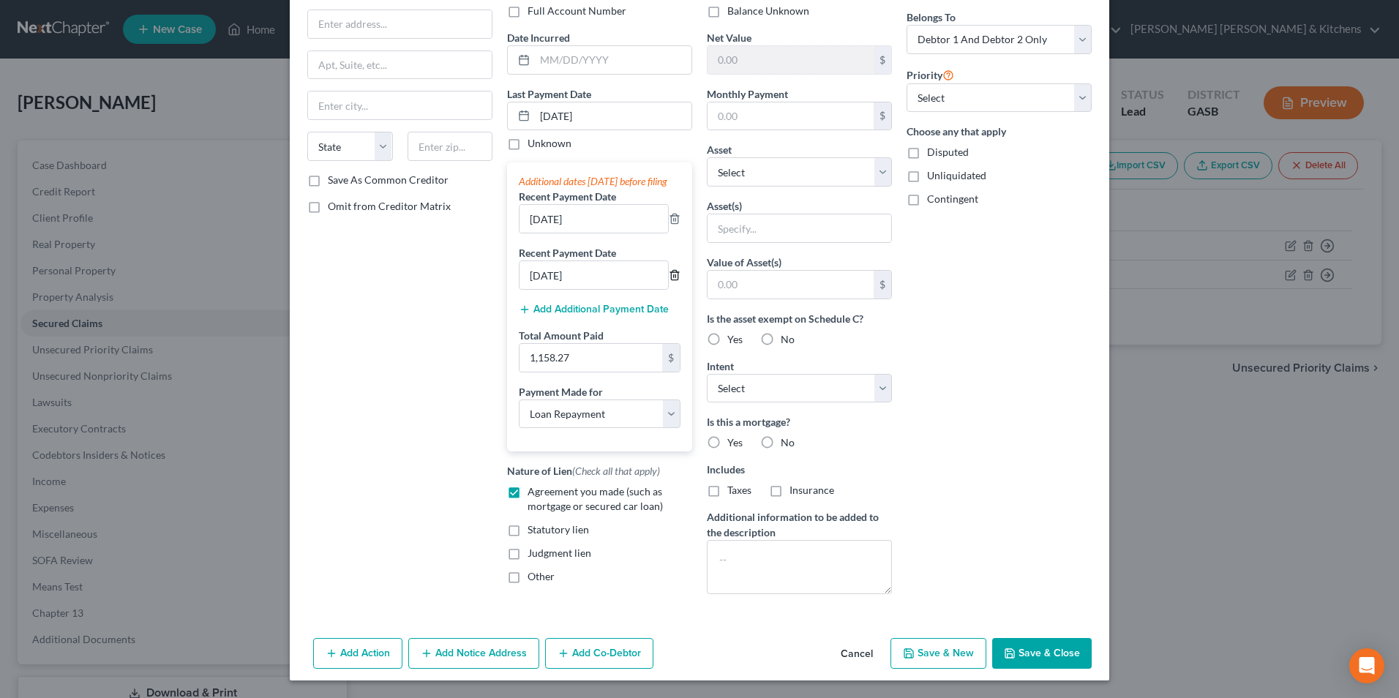
scroll to position [119, 0]
click at [1034, 654] on button "Save & Close" at bounding box center [1042, 653] width 100 height 31
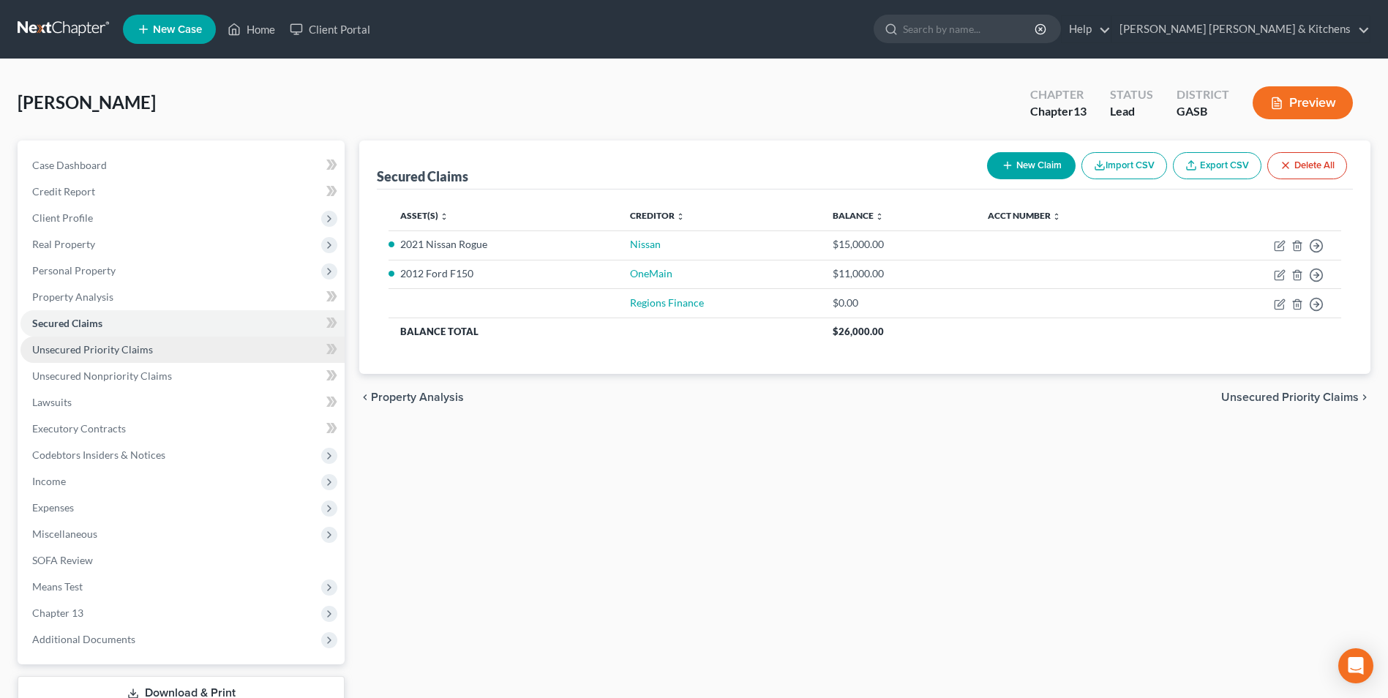
click at [86, 350] on span "Unsecured Priority Claims" at bounding box center [92, 349] width 121 height 12
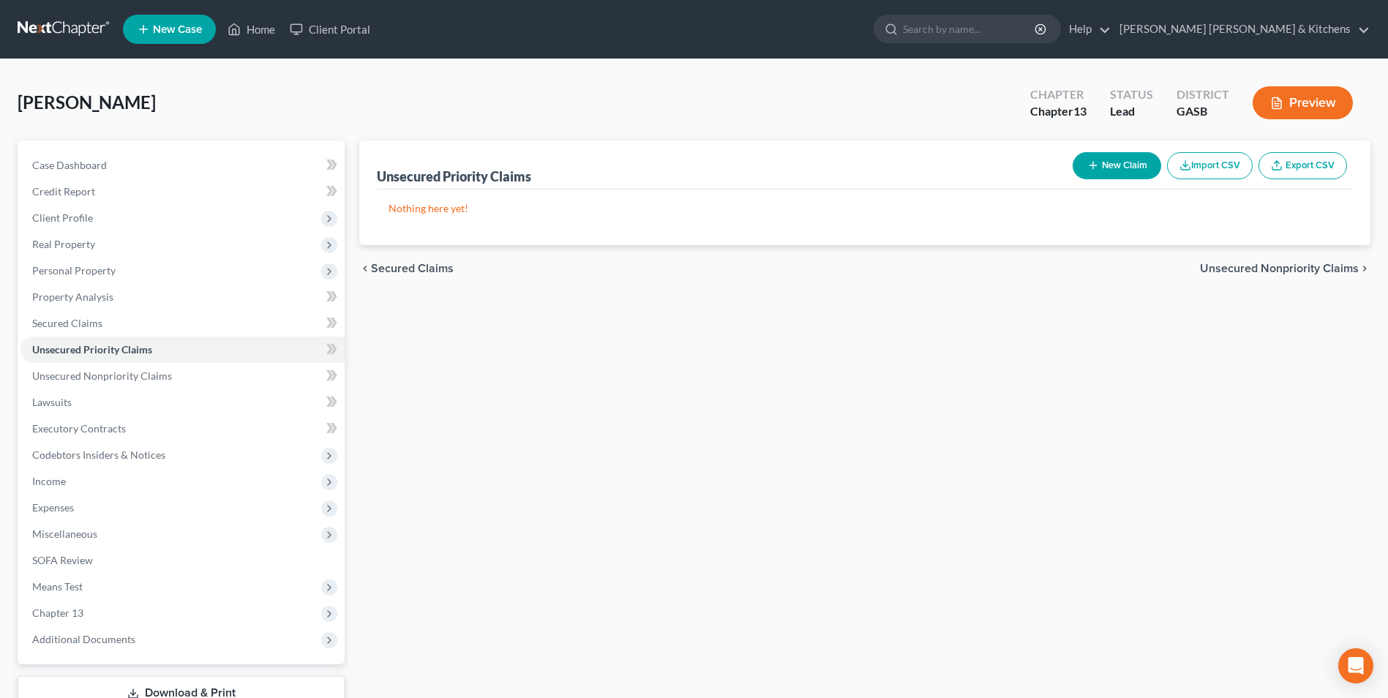
click at [1115, 167] on button "New Claim" at bounding box center [1117, 165] width 89 height 27
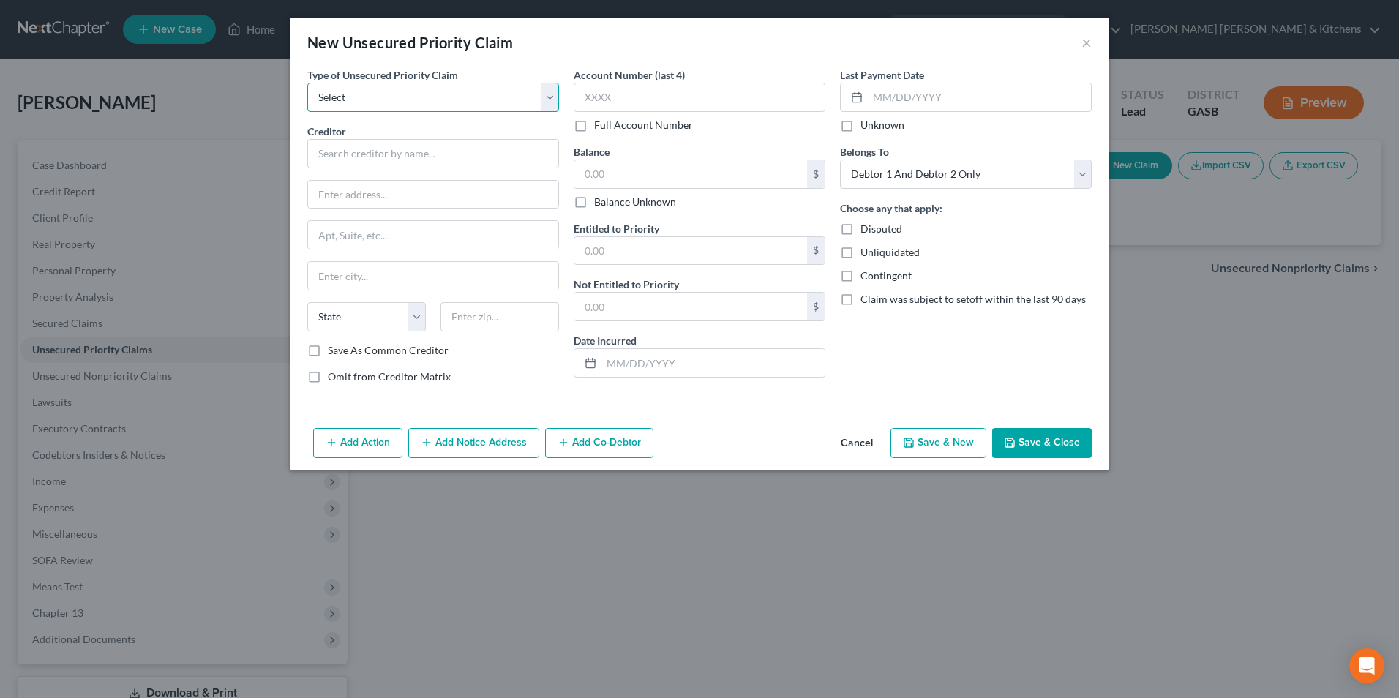
click at [403, 99] on select "Select Taxes & Other Government Units Domestic Support Obligations Extensions o…" at bounding box center [433, 97] width 252 height 29
click at [307, 83] on select "Select Taxes & Other Government Units Domestic Support Obligations Extensions o…" at bounding box center [433, 97] width 252 height 29
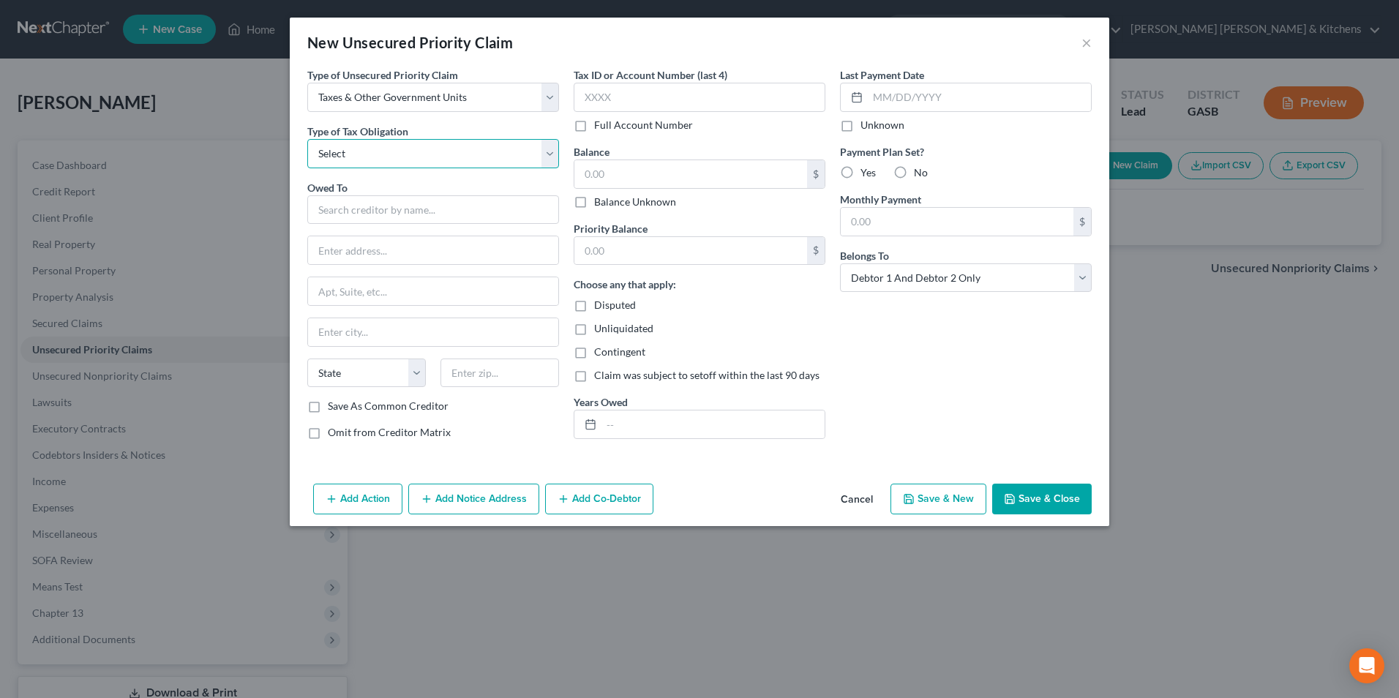
drag, startPoint x: 399, startPoint y: 112, endPoint x: 392, endPoint y: 153, distance: 41.6
click at [392, 153] on select "Select Federal City State Franchise Tax Board Other" at bounding box center [433, 153] width 252 height 29
click at [307, 139] on select "Select Federal City State Franchise Tax Board Other" at bounding box center [433, 153] width 252 height 29
click at [367, 202] on input "text" at bounding box center [433, 209] width 252 height 29
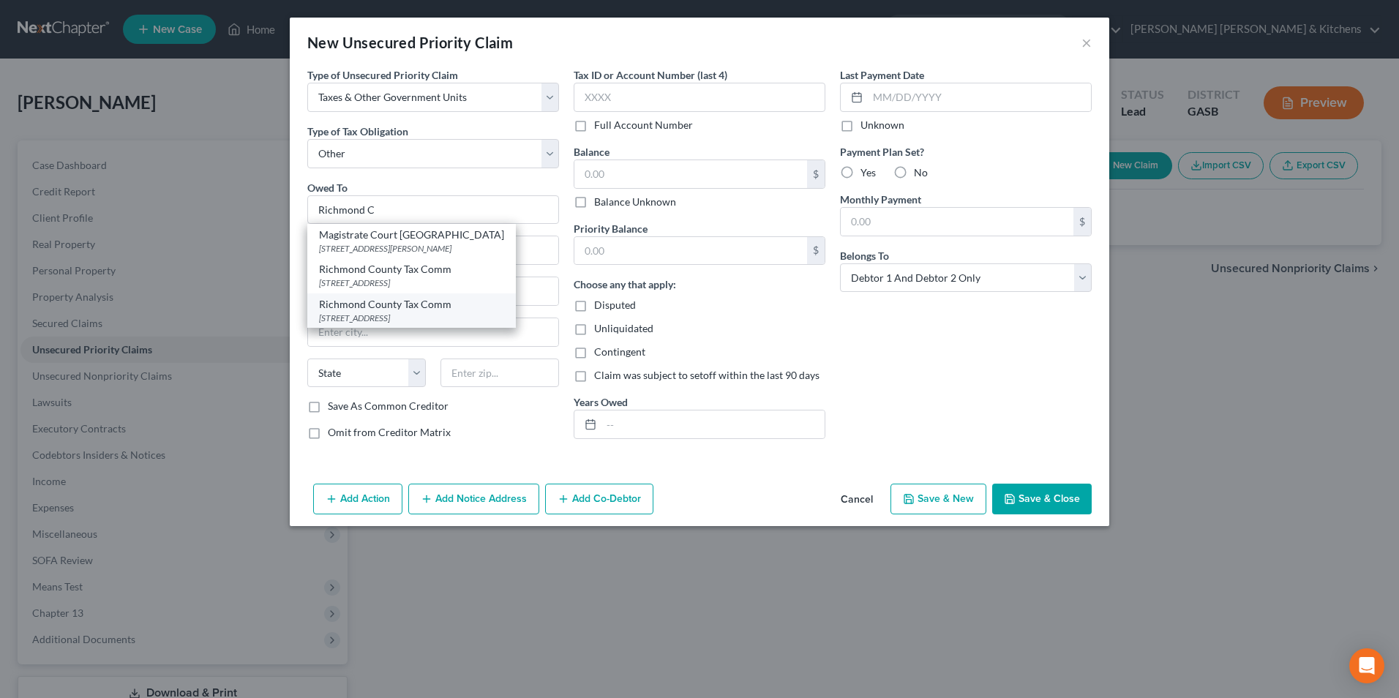
click at [389, 305] on div "Richmond County Tax Comm" at bounding box center [411, 304] width 185 height 15
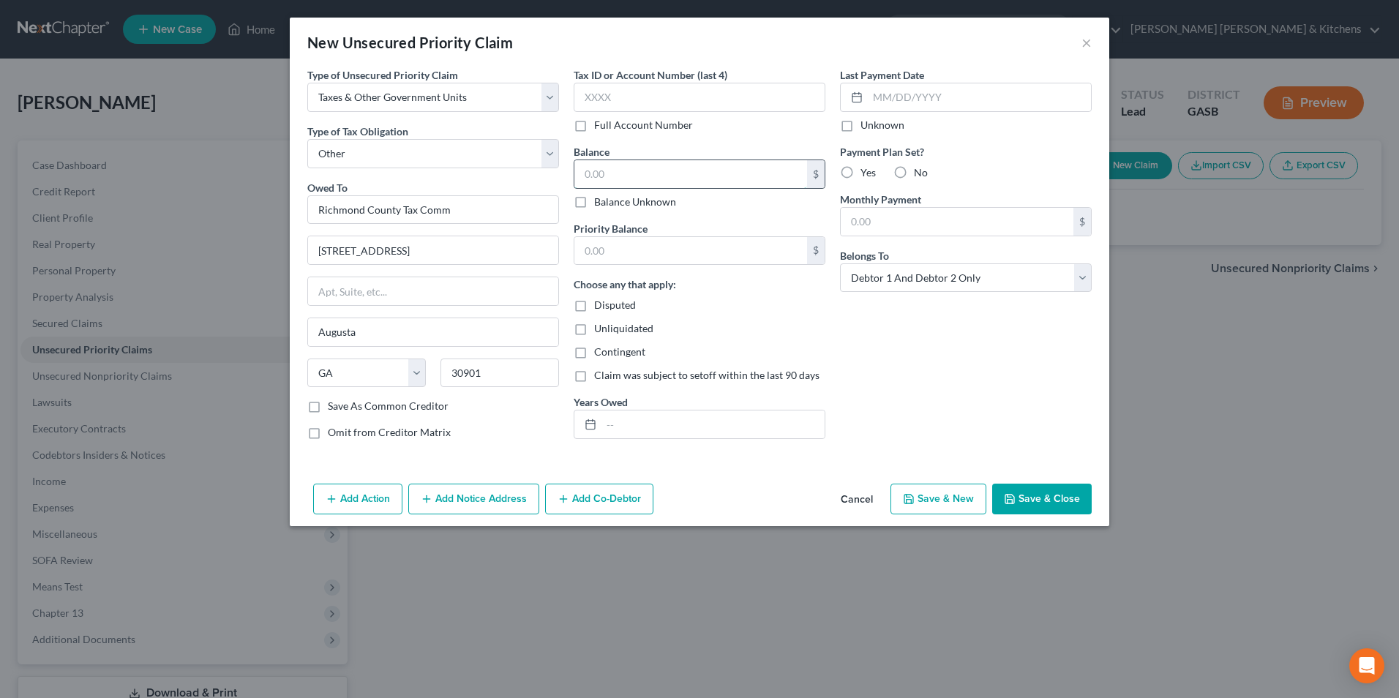
click at [591, 176] on input "text" at bounding box center [691, 174] width 233 height 28
click at [673, 426] on input "text" at bounding box center [713, 425] width 223 height 28
click at [1029, 507] on button "Save & Close" at bounding box center [1042, 499] width 100 height 31
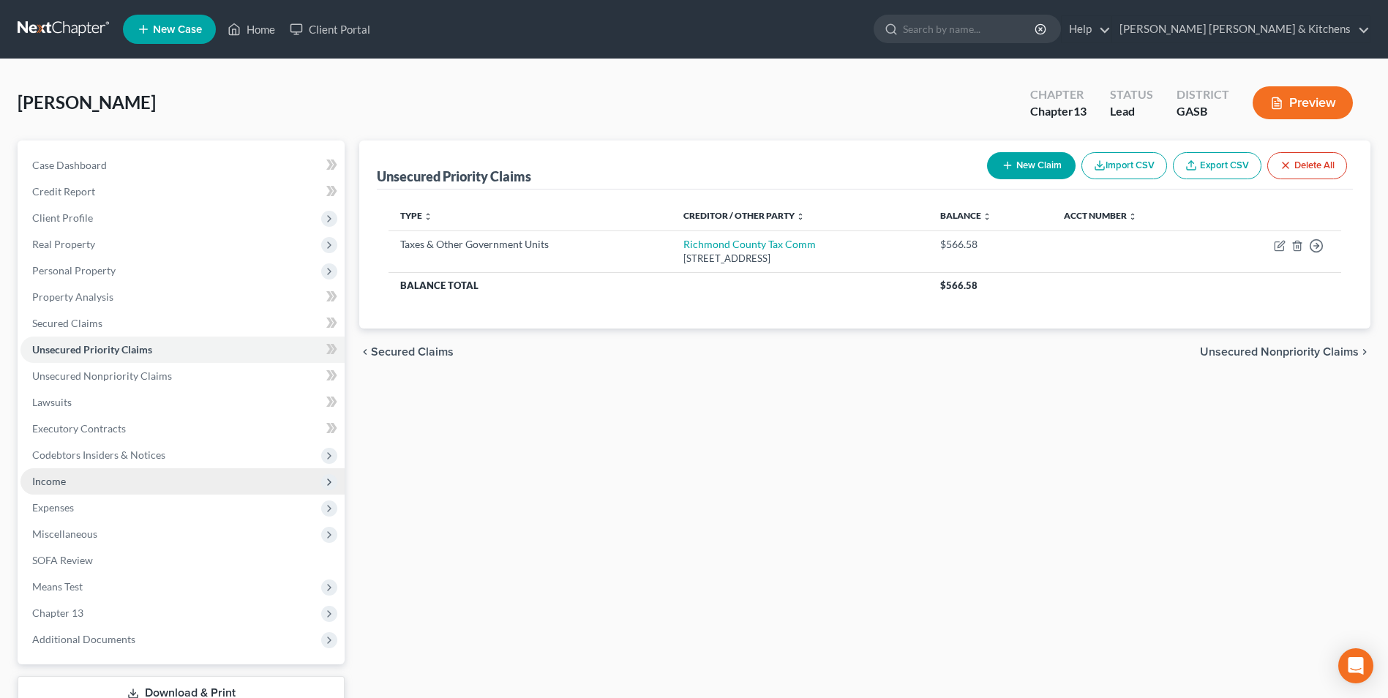
click at [44, 480] on span "Income" at bounding box center [49, 481] width 34 height 12
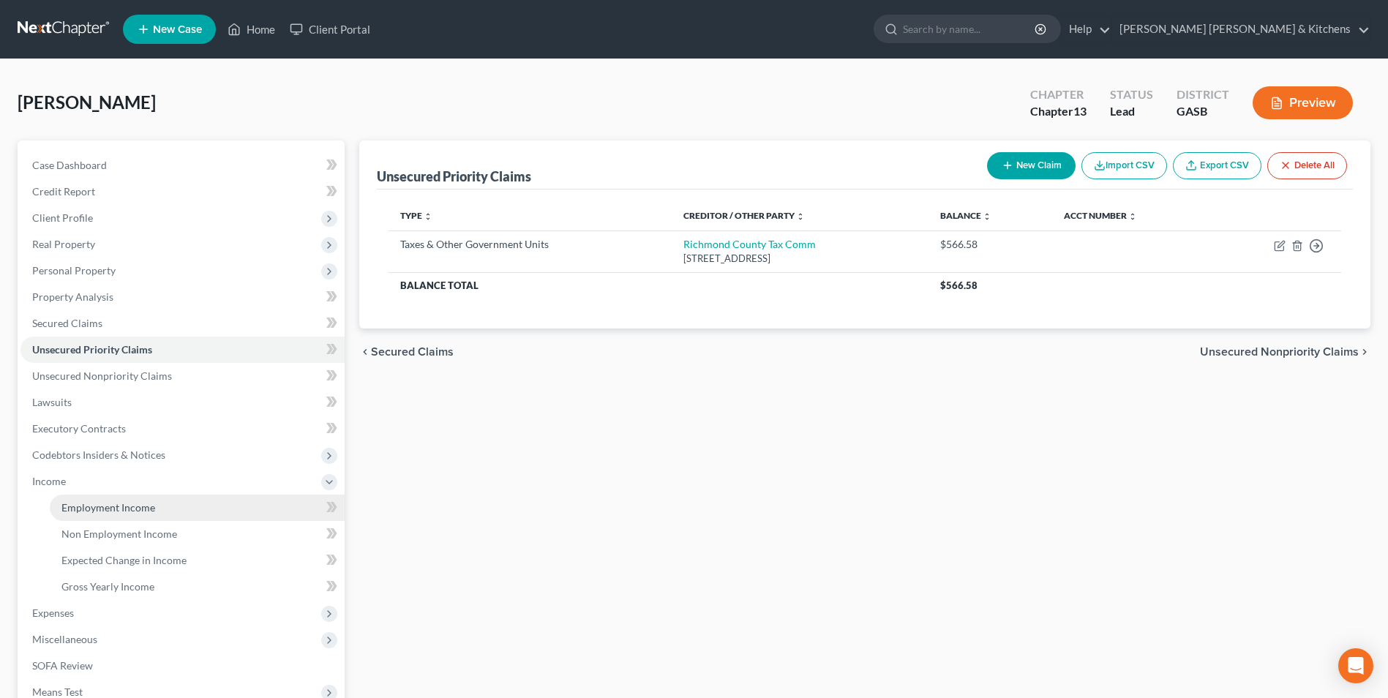
click at [86, 500] on link "Employment Income" at bounding box center [197, 508] width 295 height 26
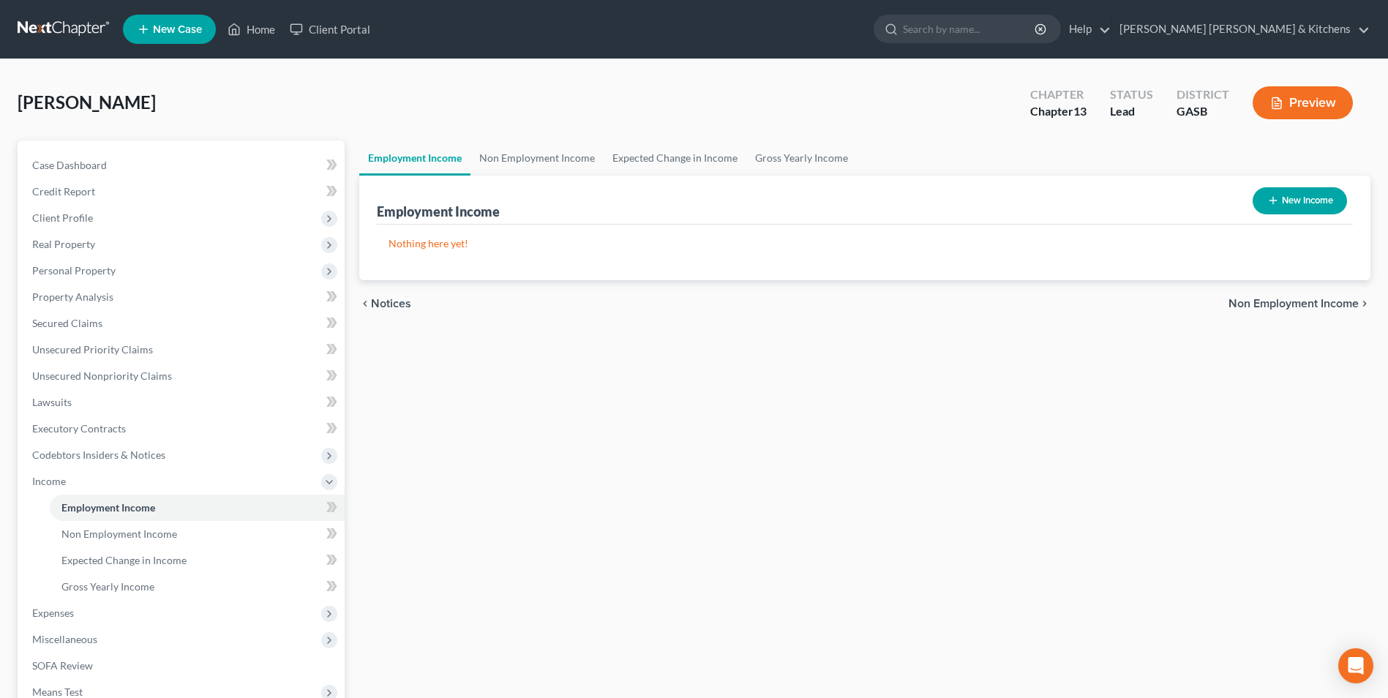
click at [1323, 206] on button "New Income" at bounding box center [1300, 200] width 94 height 27
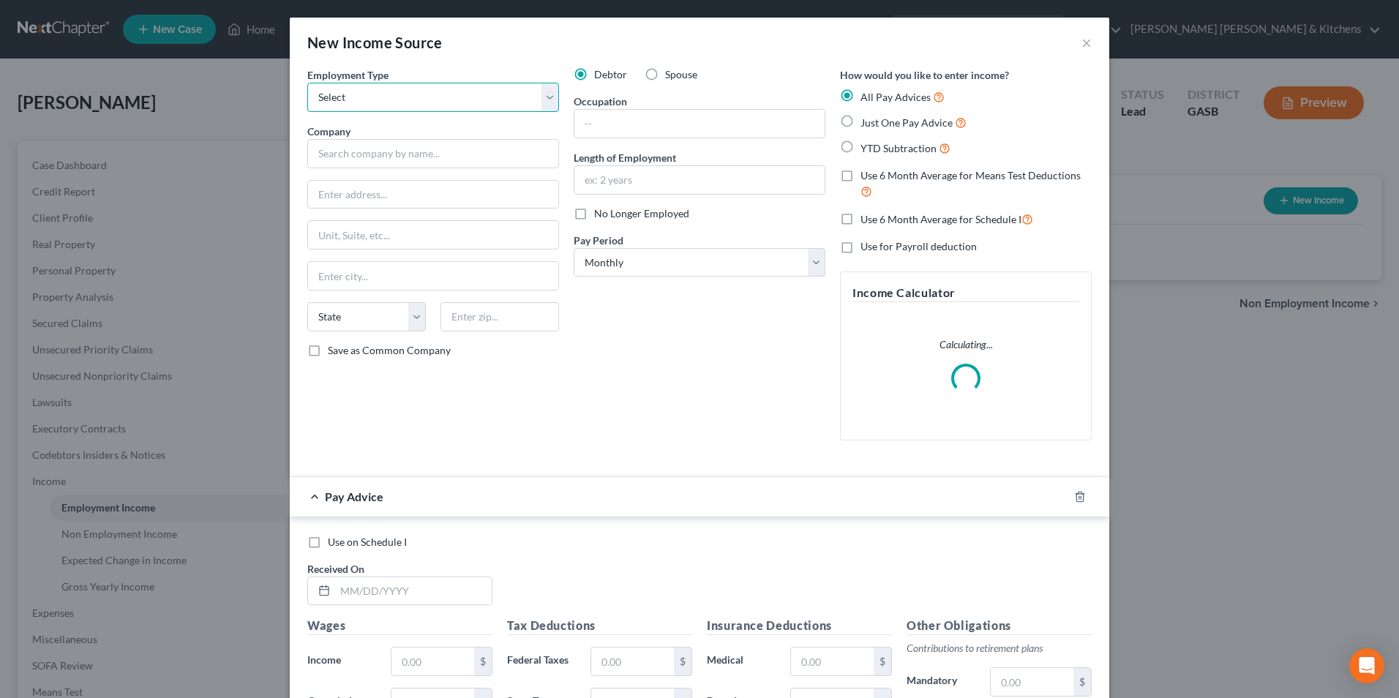
drag, startPoint x: 378, startPoint y: 91, endPoint x: 376, endPoint y: 108, distance: 17.0
click at [378, 91] on select "Select Full or [DEMOGRAPHIC_DATA] Employment Self Employment" at bounding box center [433, 97] width 252 height 29
click at [307, 83] on select "Select Full or [DEMOGRAPHIC_DATA] Employment Self Employment" at bounding box center [433, 97] width 252 height 29
click at [358, 161] on input "text" at bounding box center [433, 153] width 252 height 29
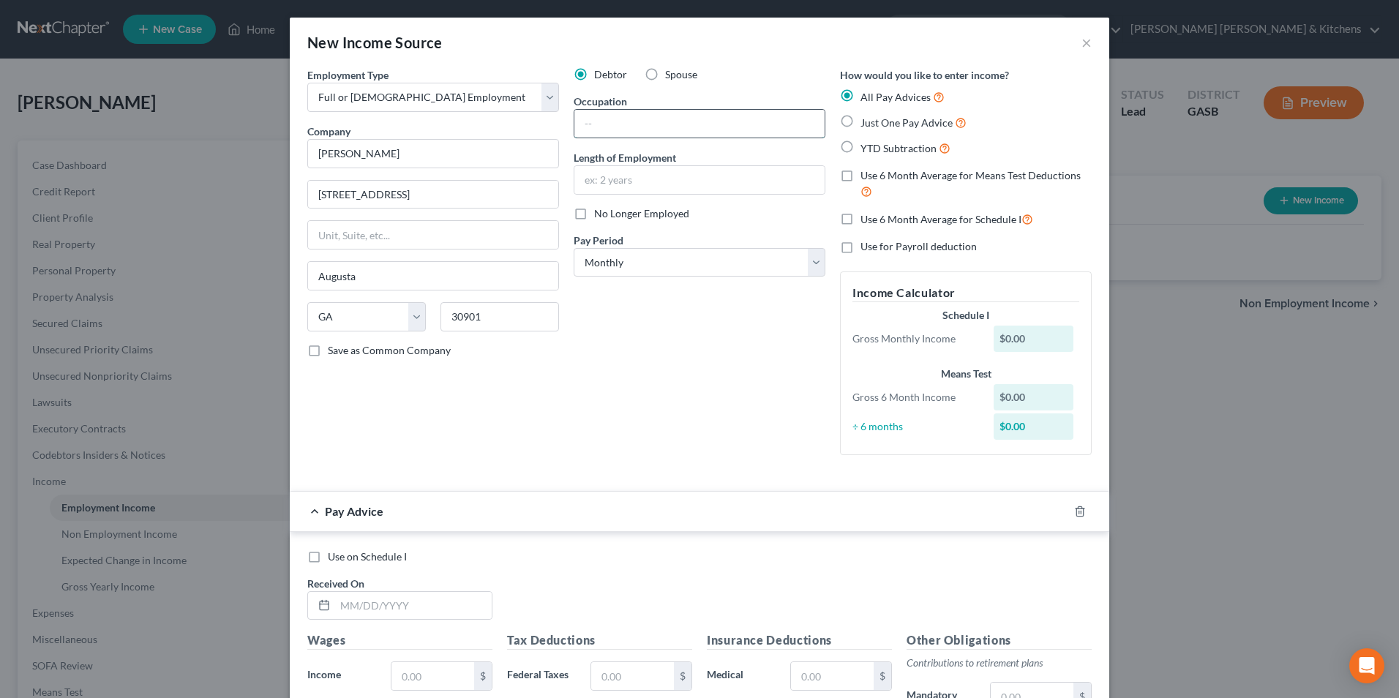
click at [594, 120] on input "text" at bounding box center [700, 124] width 250 height 28
click at [594, 190] on input "text" at bounding box center [700, 180] width 250 height 28
click at [861, 124] on label "Just One Pay Advice" at bounding box center [914, 122] width 106 height 17
click at [867, 124] on input "Just One Pay Advice" at bounding box center [872, 119] width 10 height 10
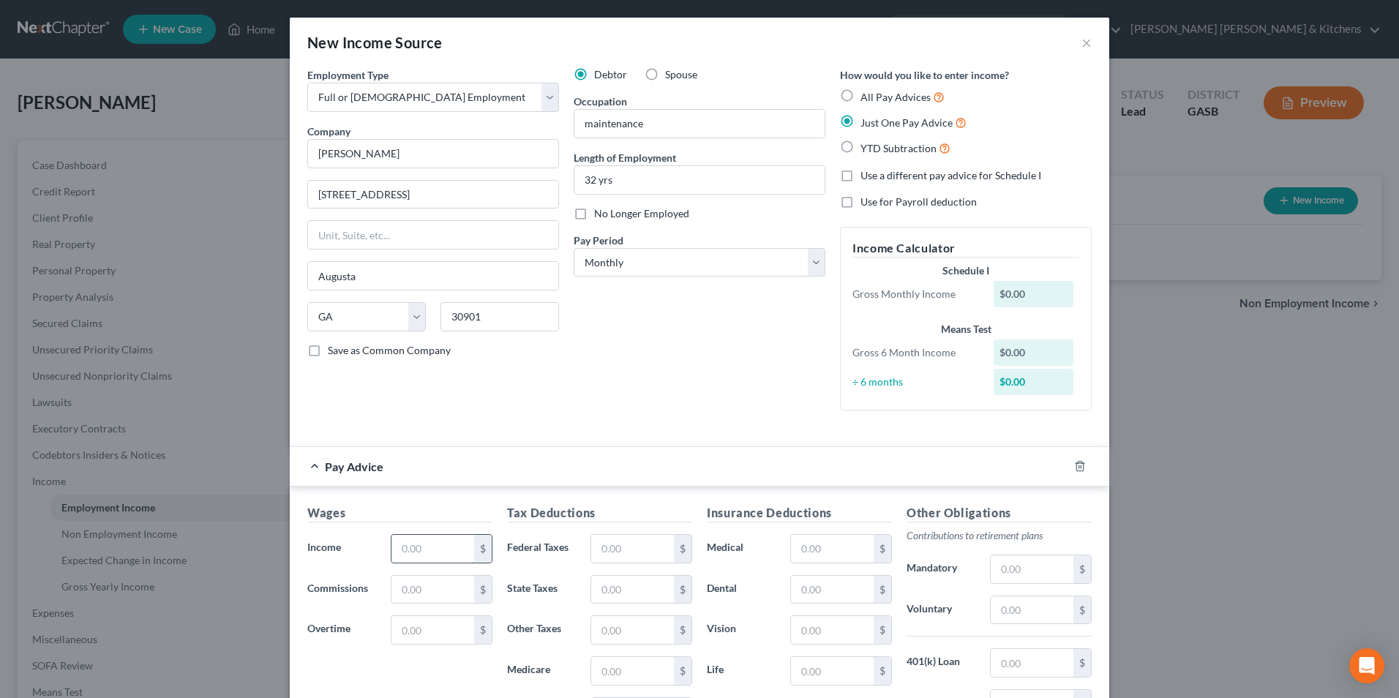
click at [416, 556] on input "text" at bounding box center [433, 549] width 83 height 28
click at [620, 555] on input "text" at bounding box center [632, 549] width 83 height 28
click at [826, 550] on input "text" at bounding box center [832, 549] width 83 height 28
click at [992, 608] on input "text" at bounding box center [1032, 611] width 83 height 28
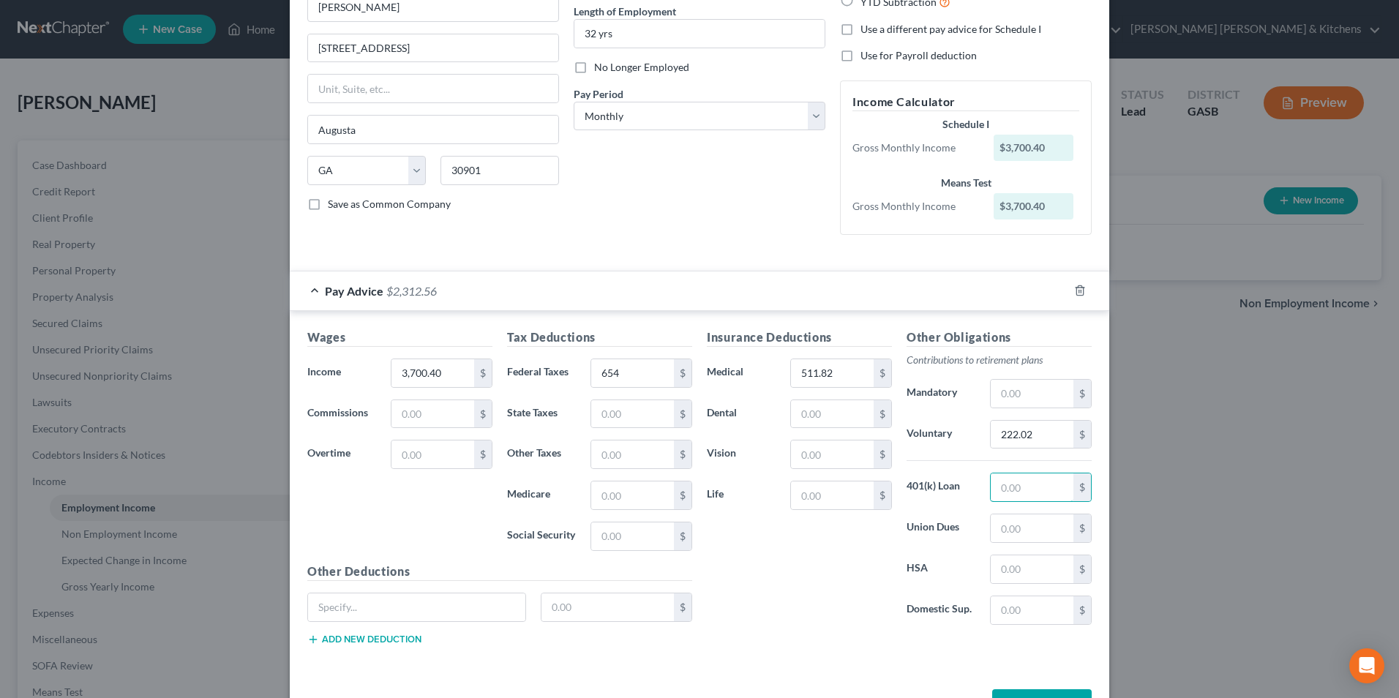
scroll to position [197, 0]
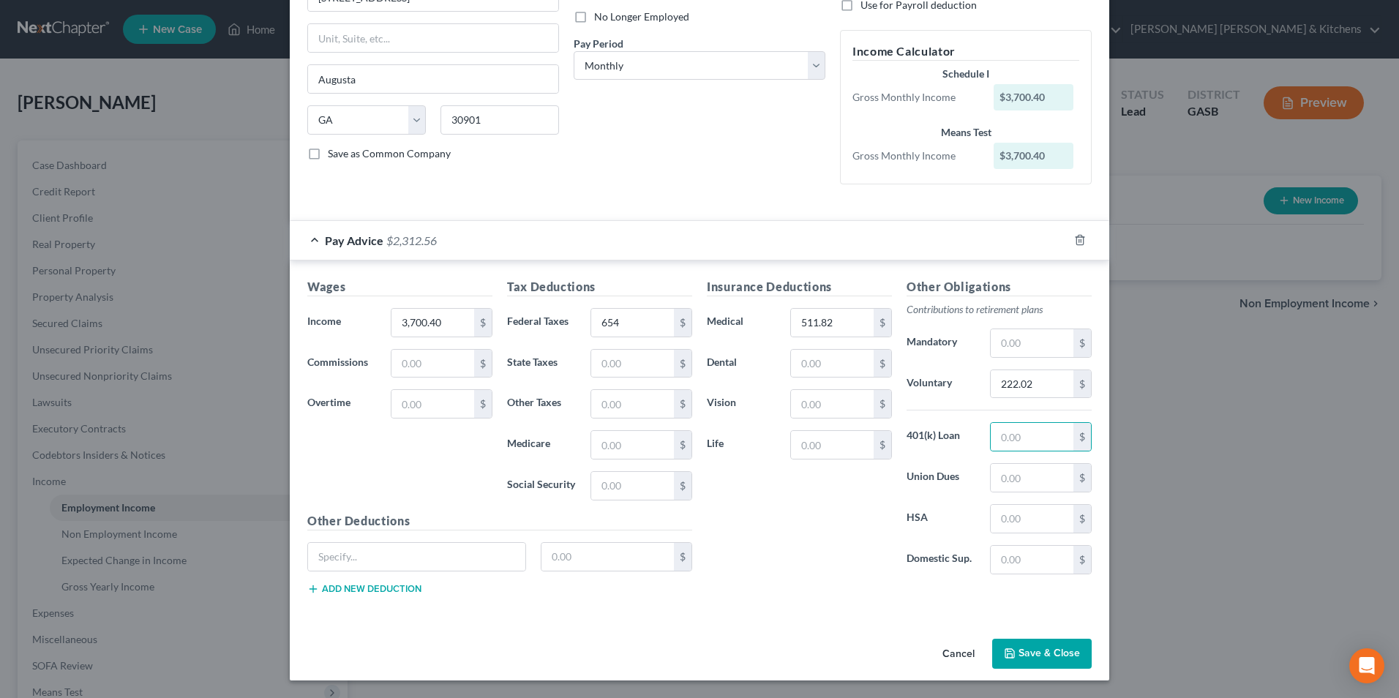
click at [1067, 650] on button "Save & Close" at bounding box center [1042, 654] width 100 height 31
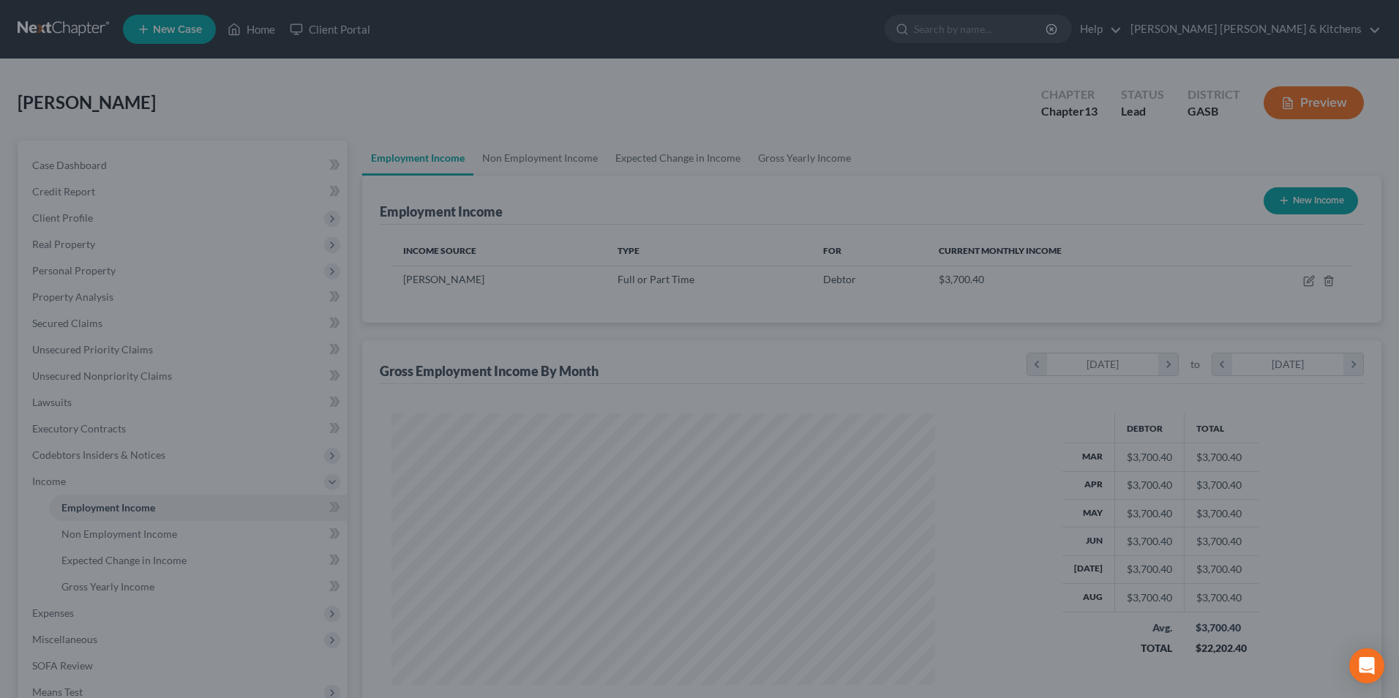
scroll to position [731654, 731353]
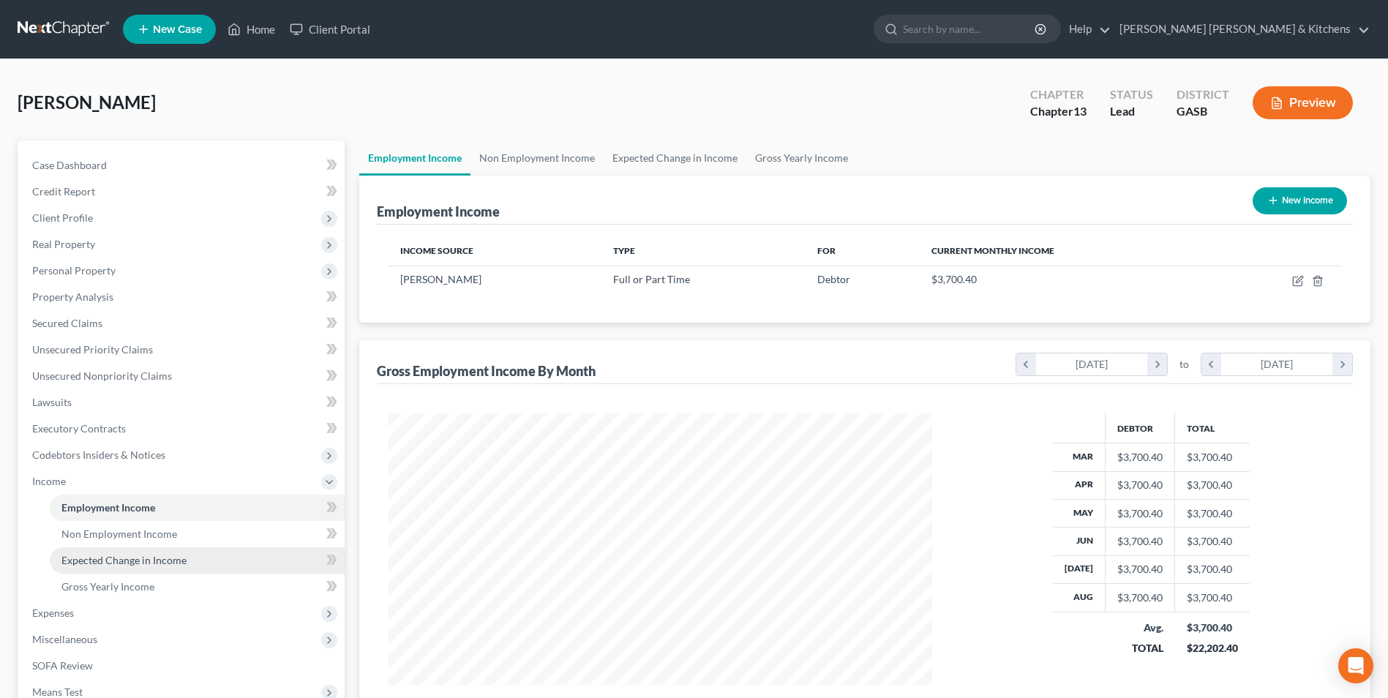
click at [165, 561] on span "Expected Change in Income" at bounding box center [123, 560] width 125 height 12
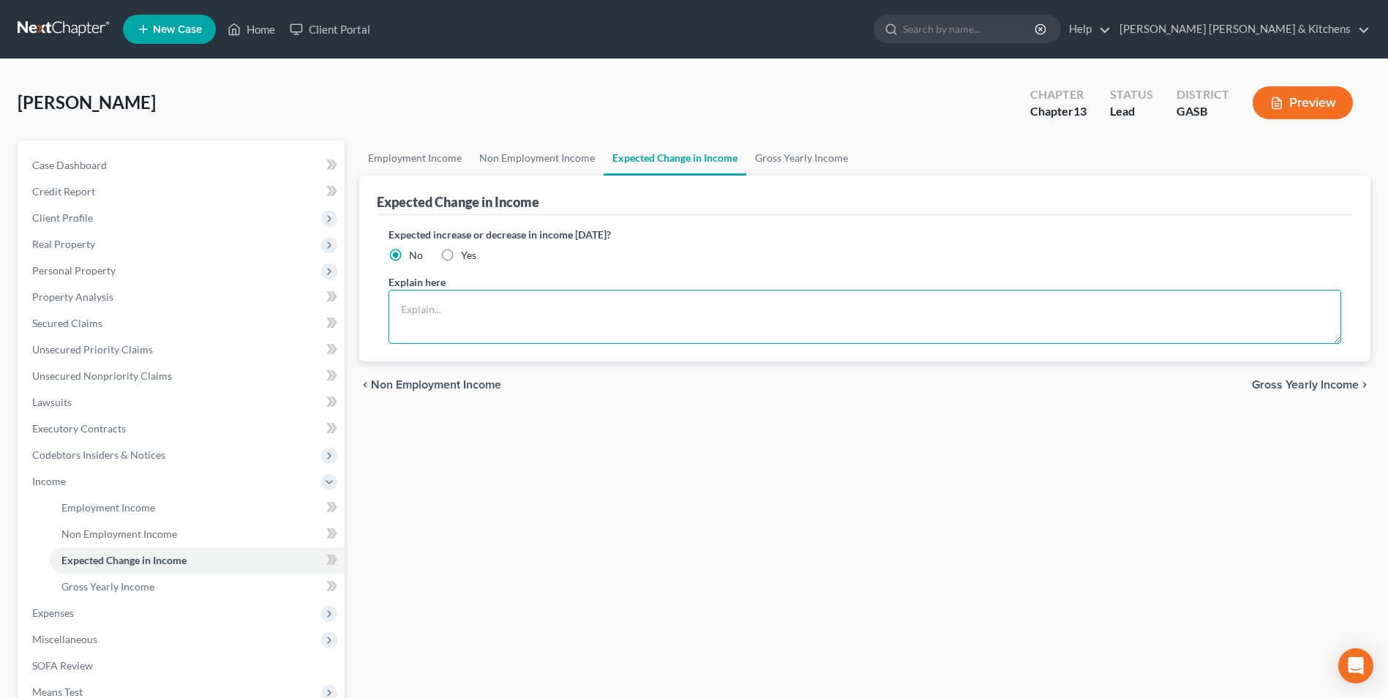
click at [423, 321] on textarea at bounding box center [865, 317] width 953 height 54
drag, startPoint x: 160, startPoint y: 533, endPoint x: 242, endPoint y: 530, distance: 82.0
click at [159, 532] on span "Non Employment Income" at bounding box center [119, 534] width 116 height 12
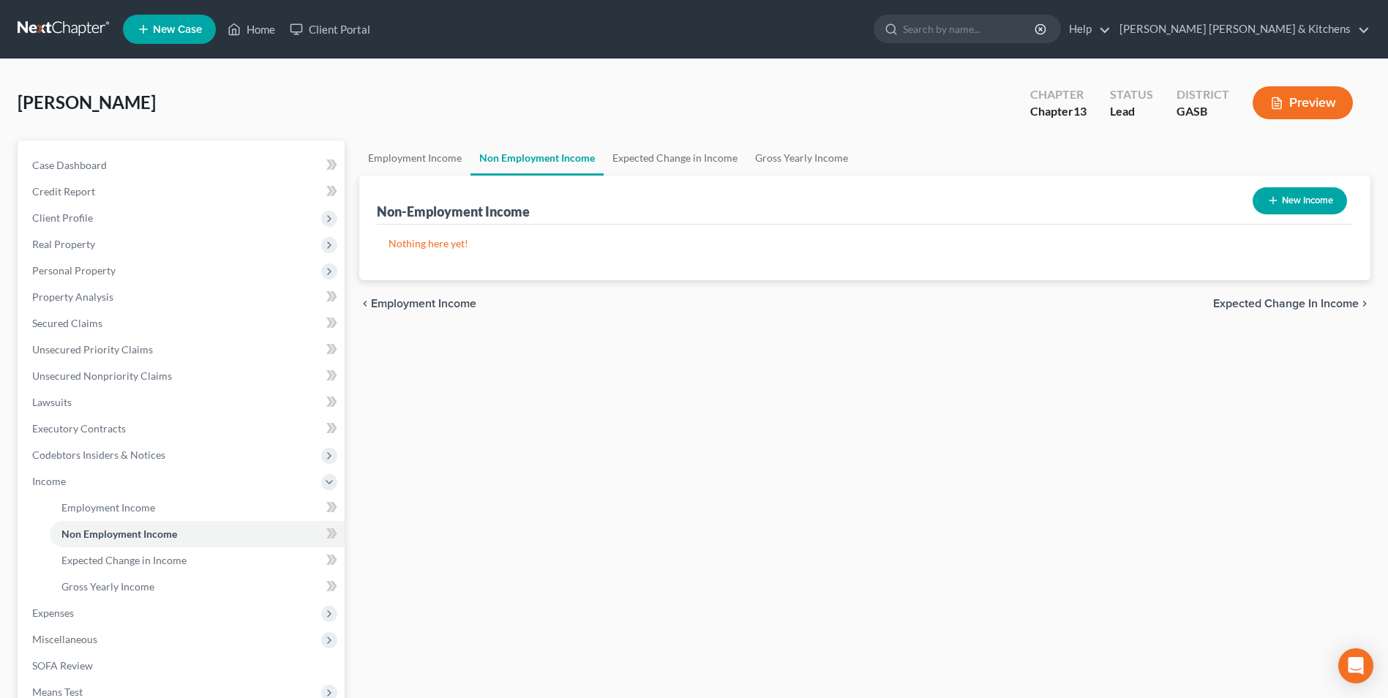
click at [1315, 193] on button "New Income" at bounding box center [1300, 200] width 94 height 27
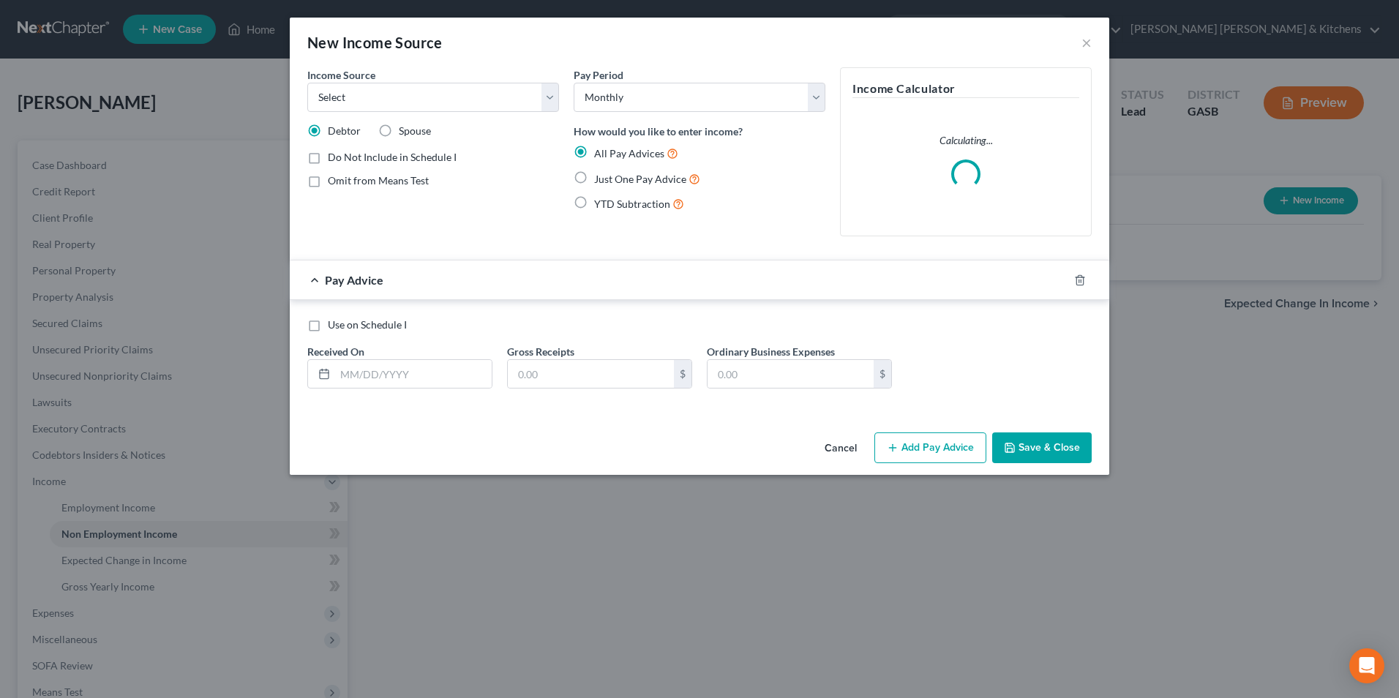
click at [399, 130] on label "Spouse" at bounding box center [415, 131] width 32 height 15
click at [405, 130] on input "Spouse" at bounding box center [410, 129] width 10 height 10
click at [364, 99] on select "Select Unemployment Disability (from employer) Pension Retirement Social Securi…" at bounding box center [433, 97] width 252 height 29
click at [307, 83] on select "Select Unemployment Disability (from employer) Pension Retirement Social Securi…" at bounding box center [433, 97] width 252 height 29
drag, startPoint x: 579, startPoint y: 181, endPoint x: 547, endPoint y: 183, distance: 32.3
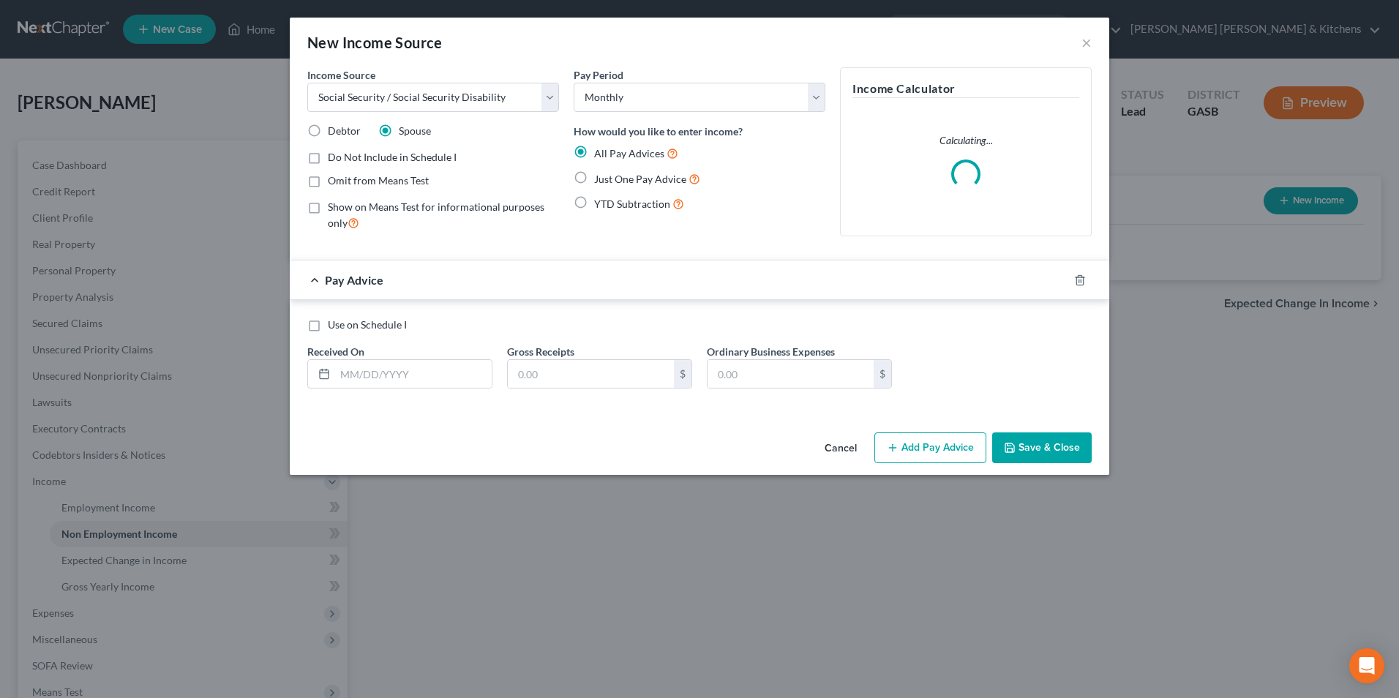
click at [594, 180] on label "Just One Pay Advice" at bounding box center [647, 179] width 106 height 17
click at [600, 180] on input "Just One Pay Advice" at bounding box center [605, 176] width 10 height 10
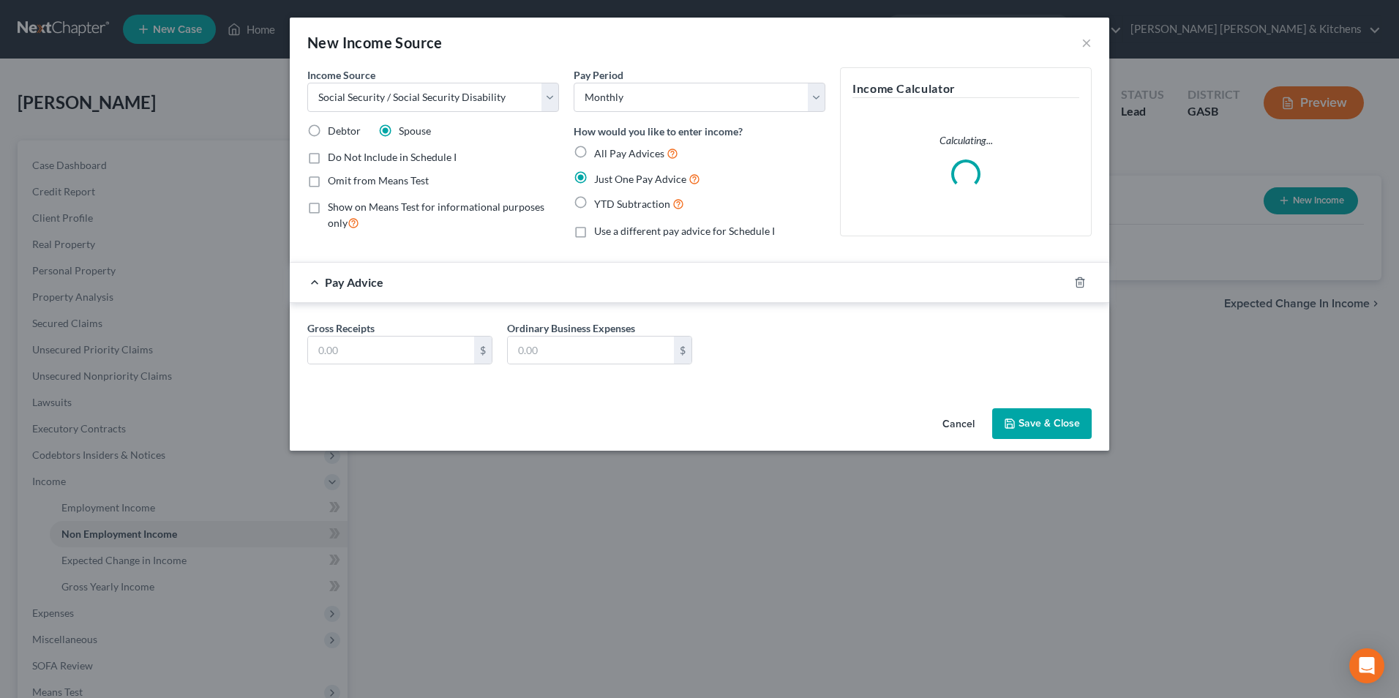
click at [328, 180] on label "Omit from Means Test" at bounding box center [378, 180] width 101 height 15
click at [334, 180] on input "Omit from Means Test" at bounding box center [339, 178] width 10 height 10
click at [340, 359] on input "text" at bounding box center [391, 351] width 166 height 28
click at [1060, 419] on button "Save & Close" at bounding box center [1042, 423] width 100 height 31
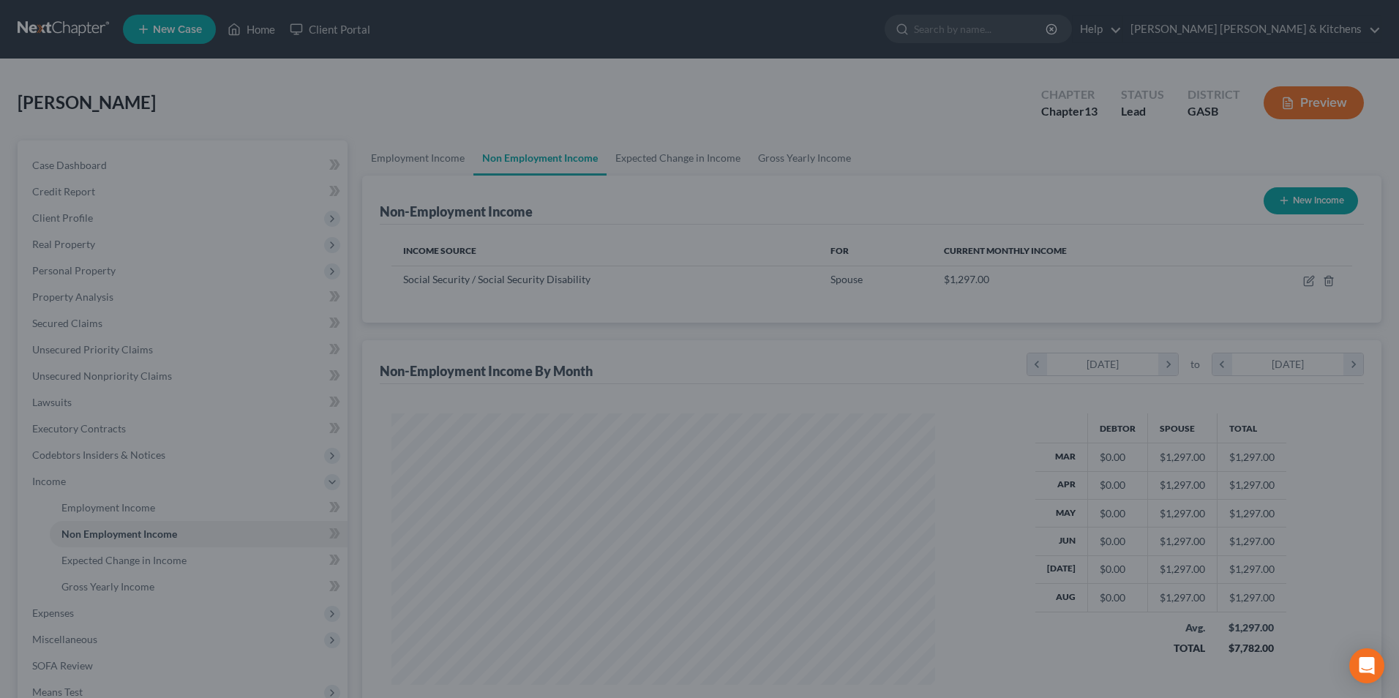
scroll to position [731654, 731353]
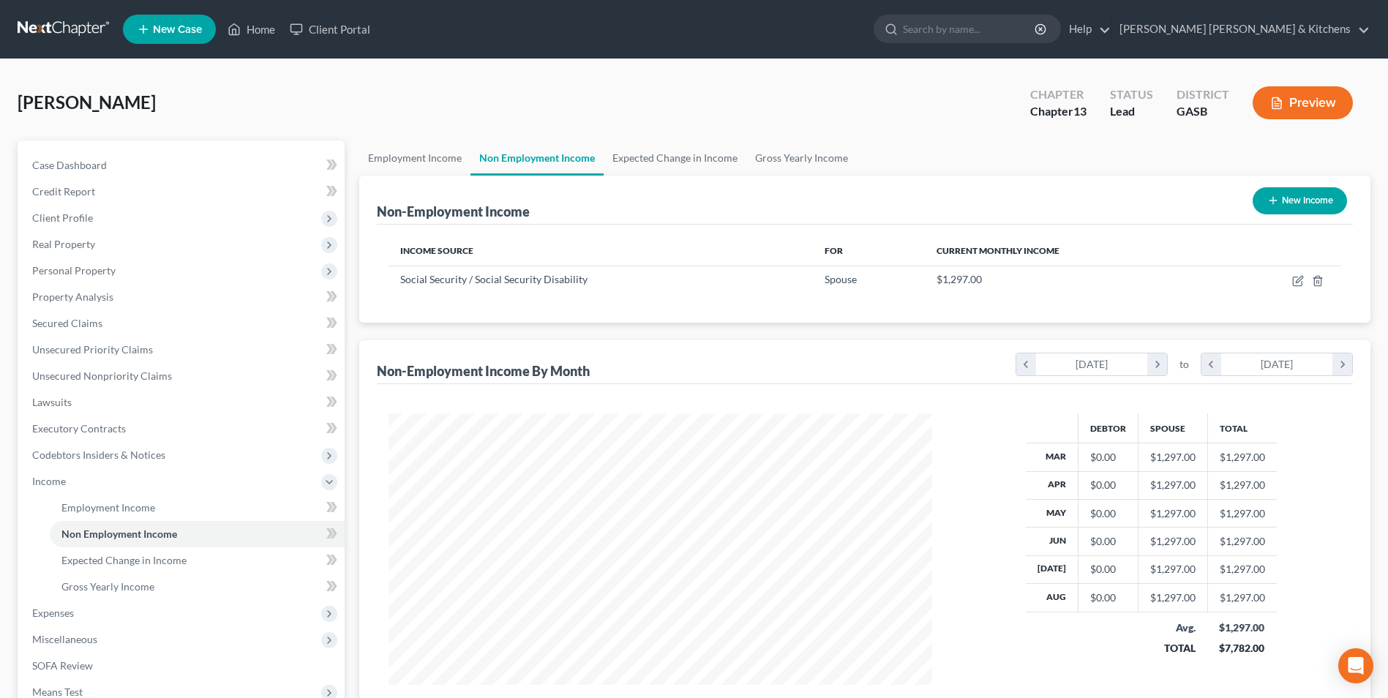
click at [1277, 201] on icon "button" at bounding box center [1274, 201] width 12 height 12
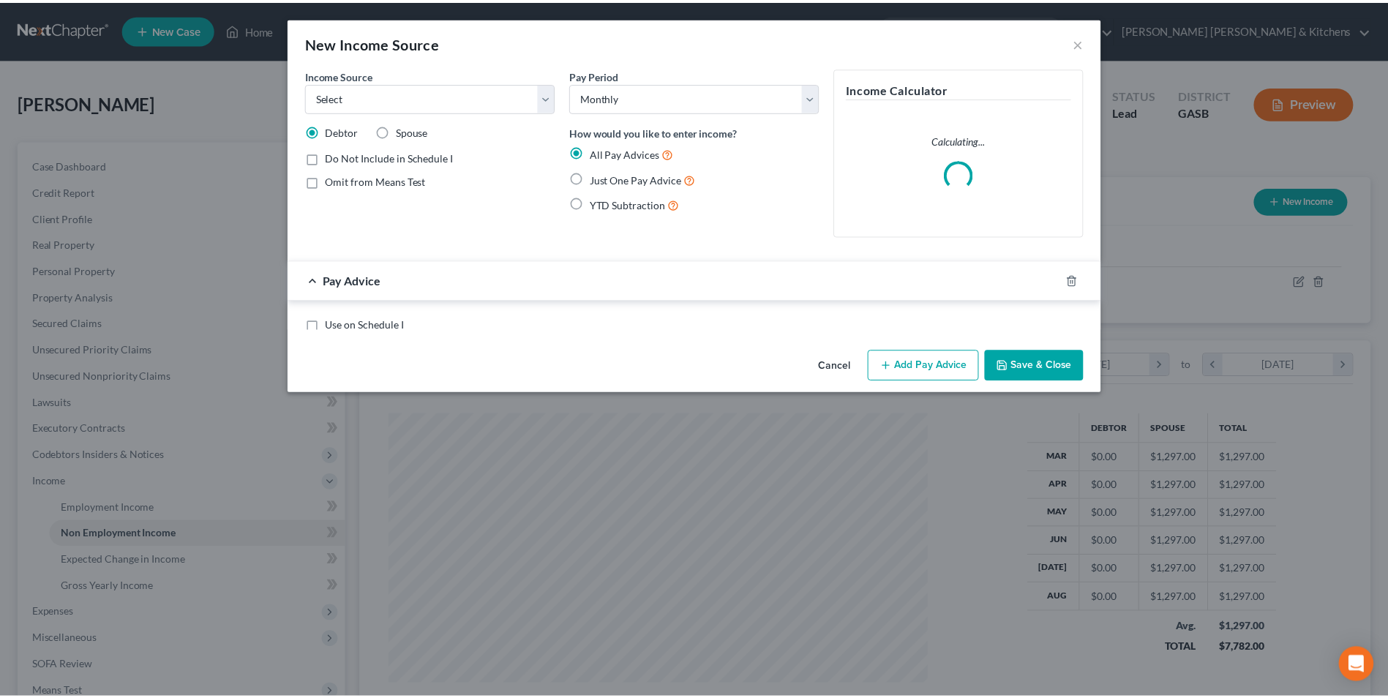
scroll to position [274, 578]
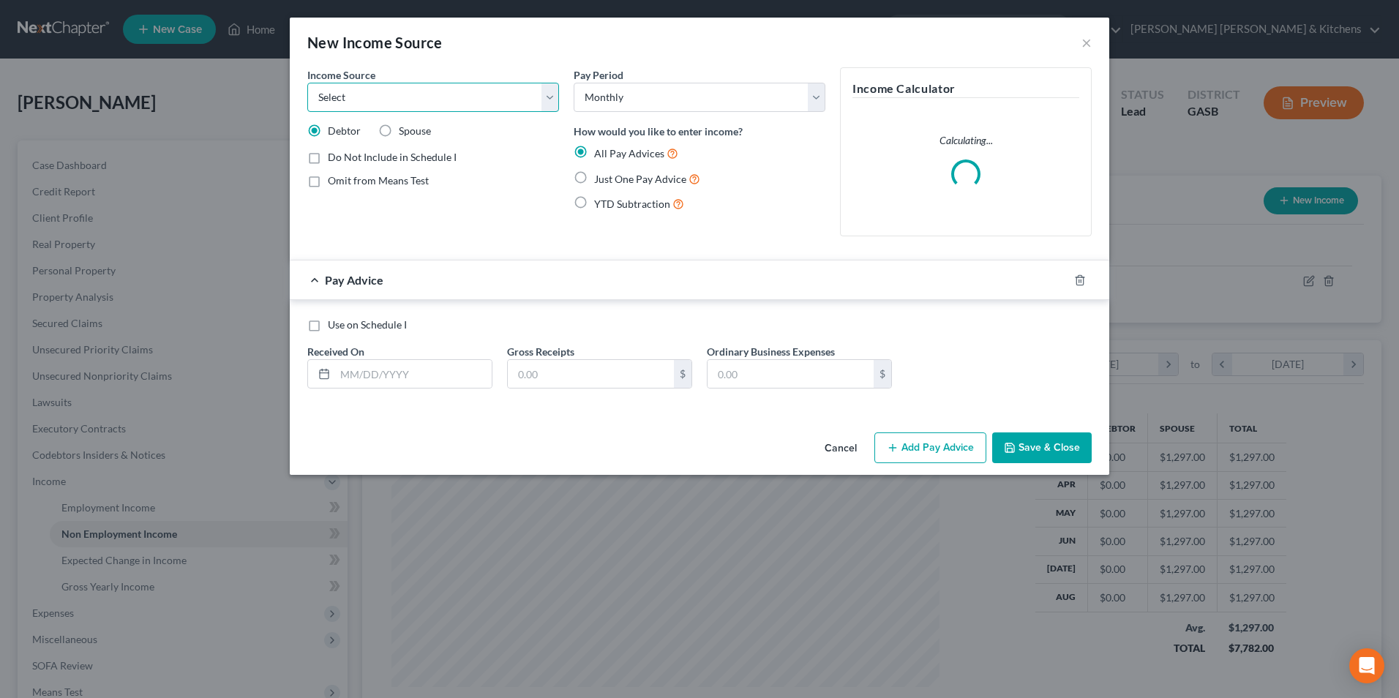
click at [401, 94] on select "Select Unemployment Disability (from employer) Pension Retirement Social Securi…" at bounding box center [433, 97] width 252 height 29
click at [307, 83] on select "Select Unemployment Disability (from employer) Pension Retirement Social Securi…" at bounding box center [433, 97] width 252 height 29
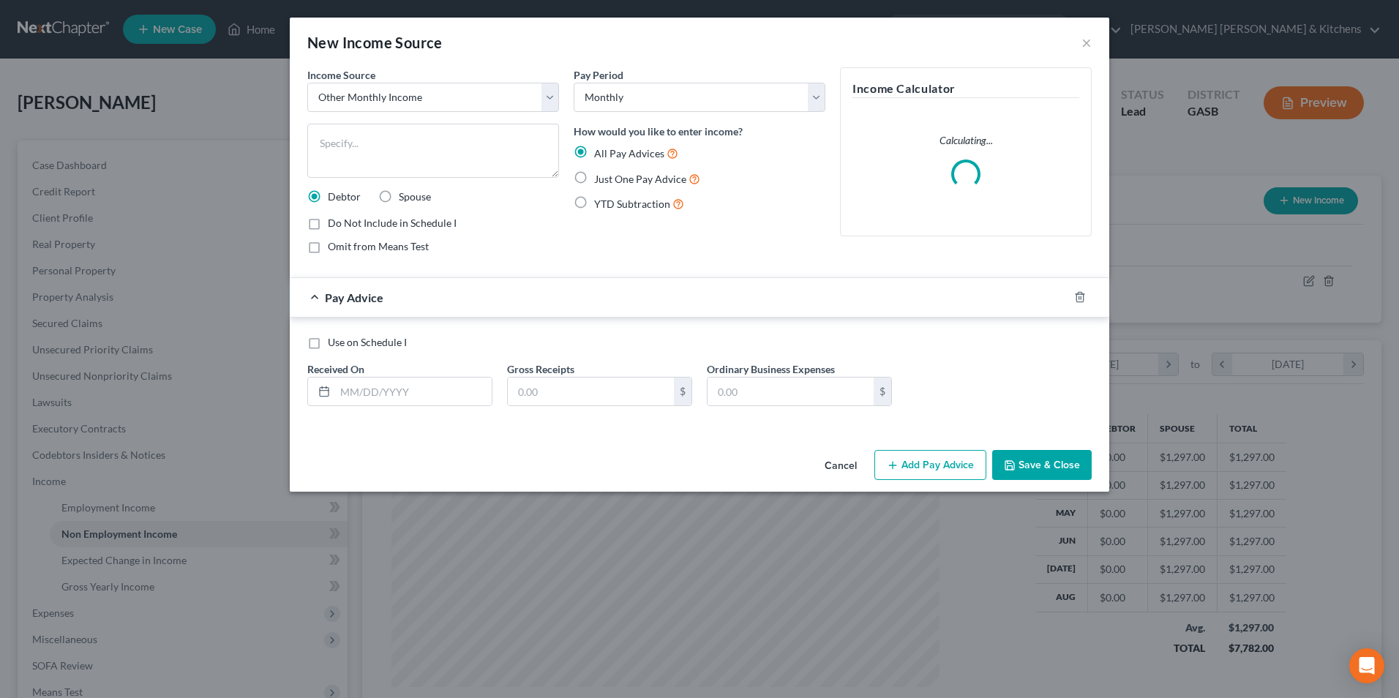
click at [594, 173] on label "Just One Pay Advice" at bounding box center [647, 179] width 106 height 17
click at [600, 173] on input "Just One Pay Advice" at bounding box center [605, 176] width 10 height 10
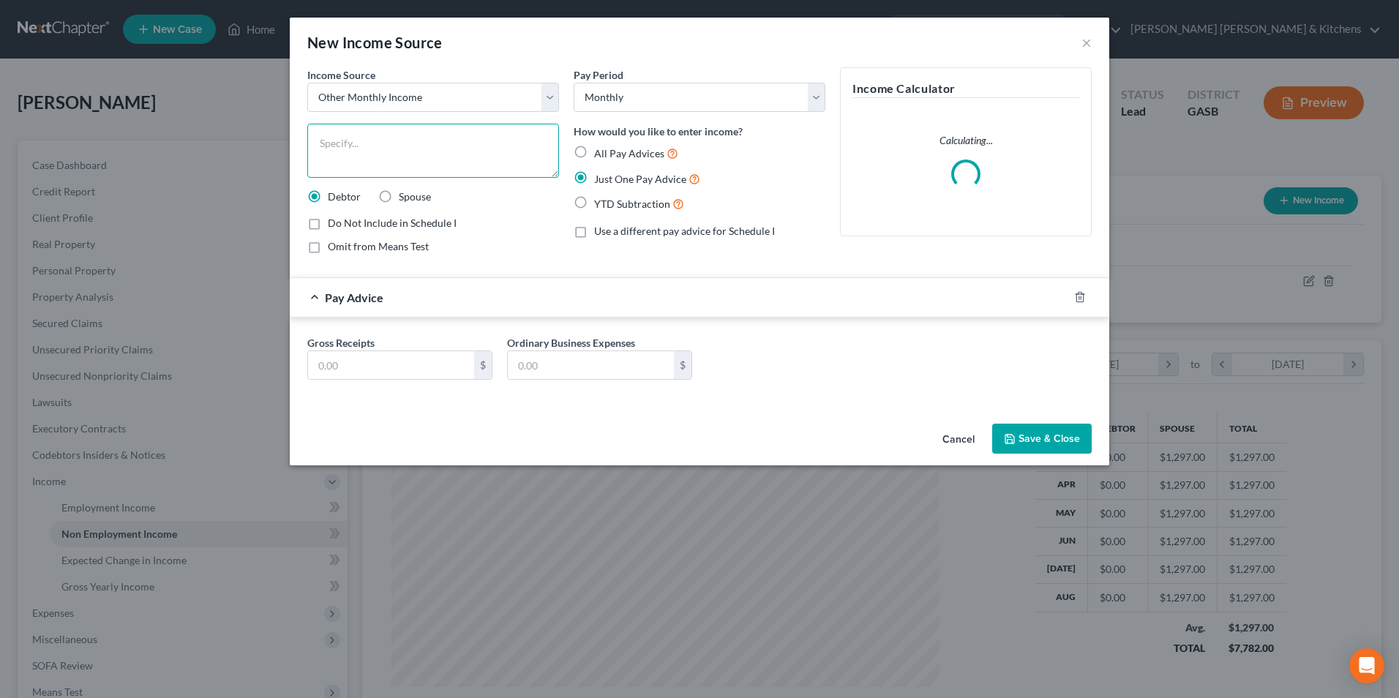
click at [475, 154] on textarea at bounding box center [433, 151] width 252 height 54
click at [393, 363] on input "text" at bounding box center [391, 365] width 166 height 28
click at [1049, 446] on button "Save & Close" at bounding box center [1042, 439] width 100 height 31
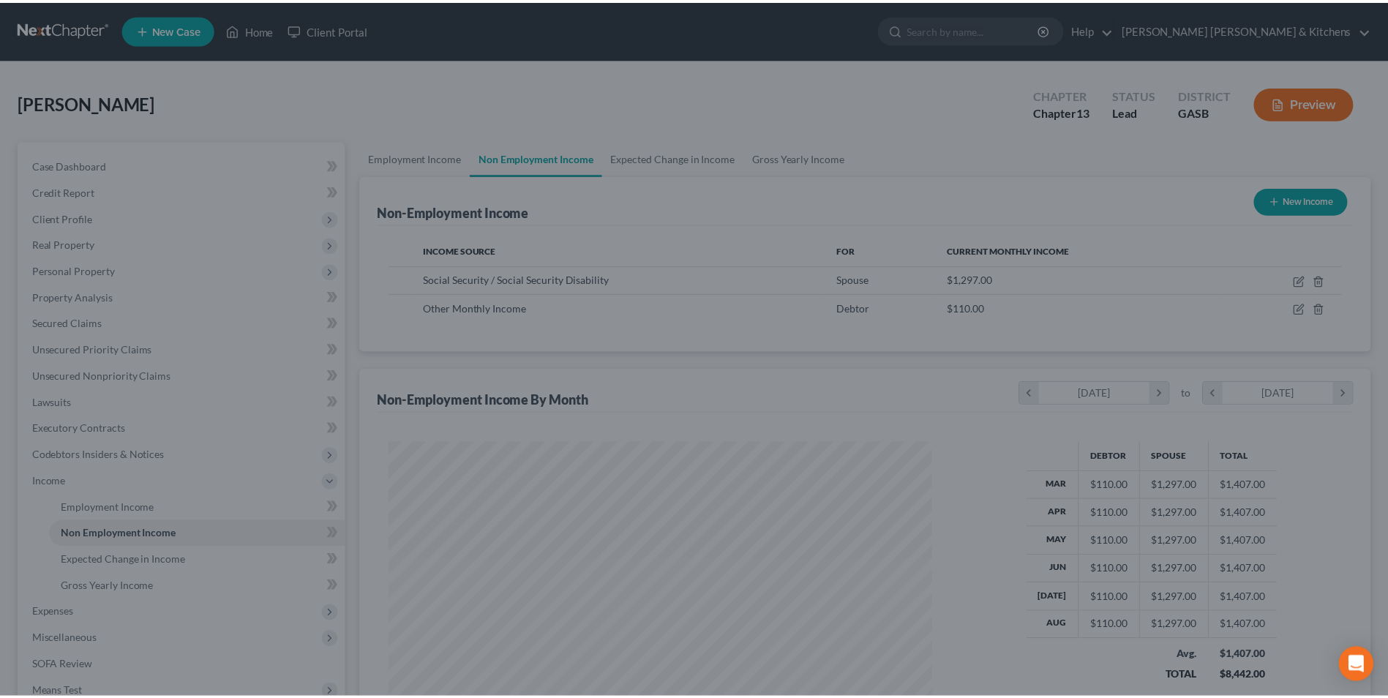
scroll to position [731654, 731353]
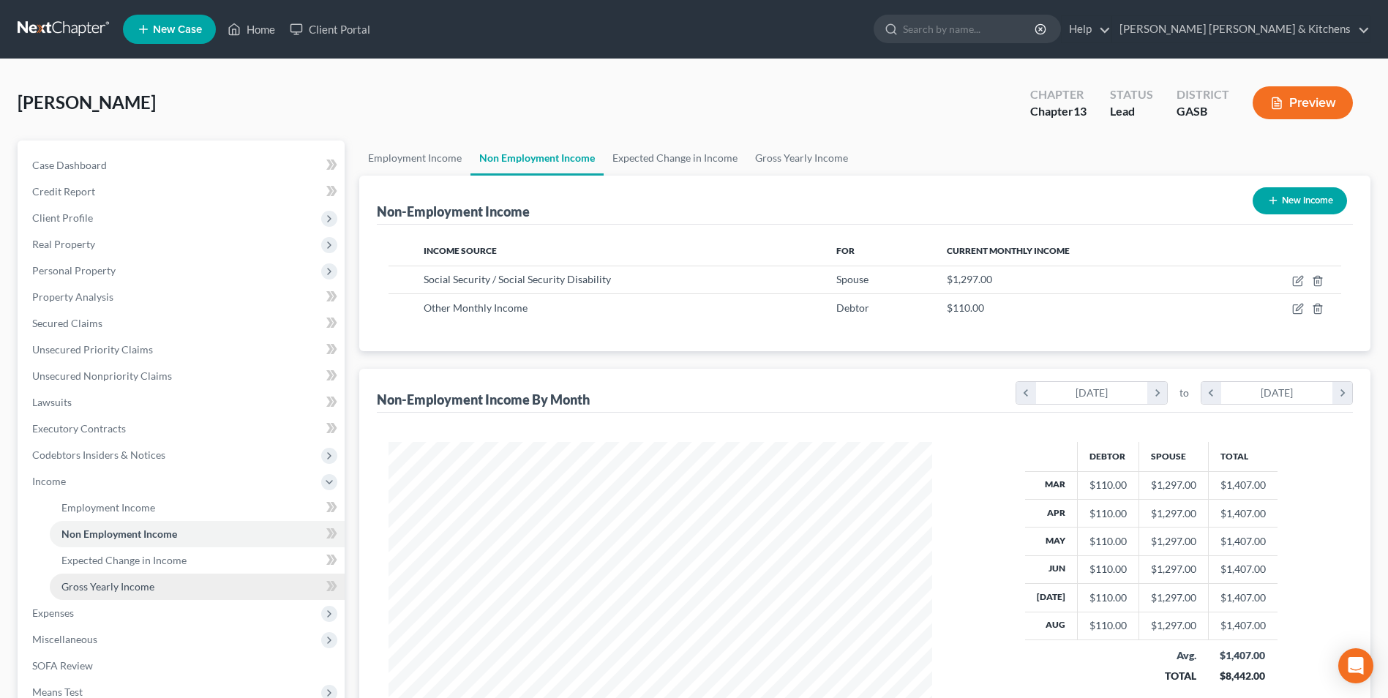
click at [135, 586] on span "Gross Yearly Income" at bounding box center [107, 586] width 93 height 12
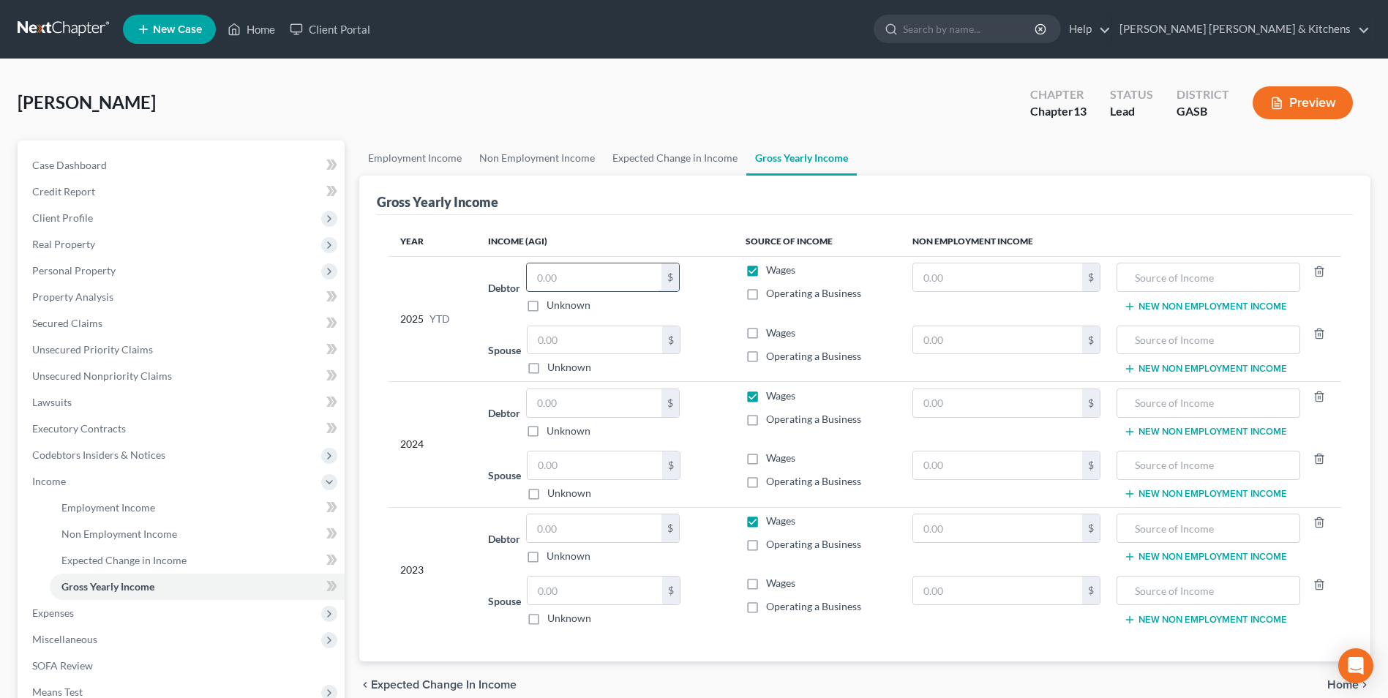
click at [589, 280] on input "text" at bounding box center [594, 277] width 135 height 28
click at [939, 347] on input "text" at bounding box center [997, 340] width 169 height 28
click at [1154, 338] on input "text" at bounding box center [1209, 340] width 168 height 28
click at [939, 592] on input "text" at bounding box center [997, 591] width 169 height 28
click at [1173, 595] on input "text" at bounding box center [1209, 591] width 168 height 28
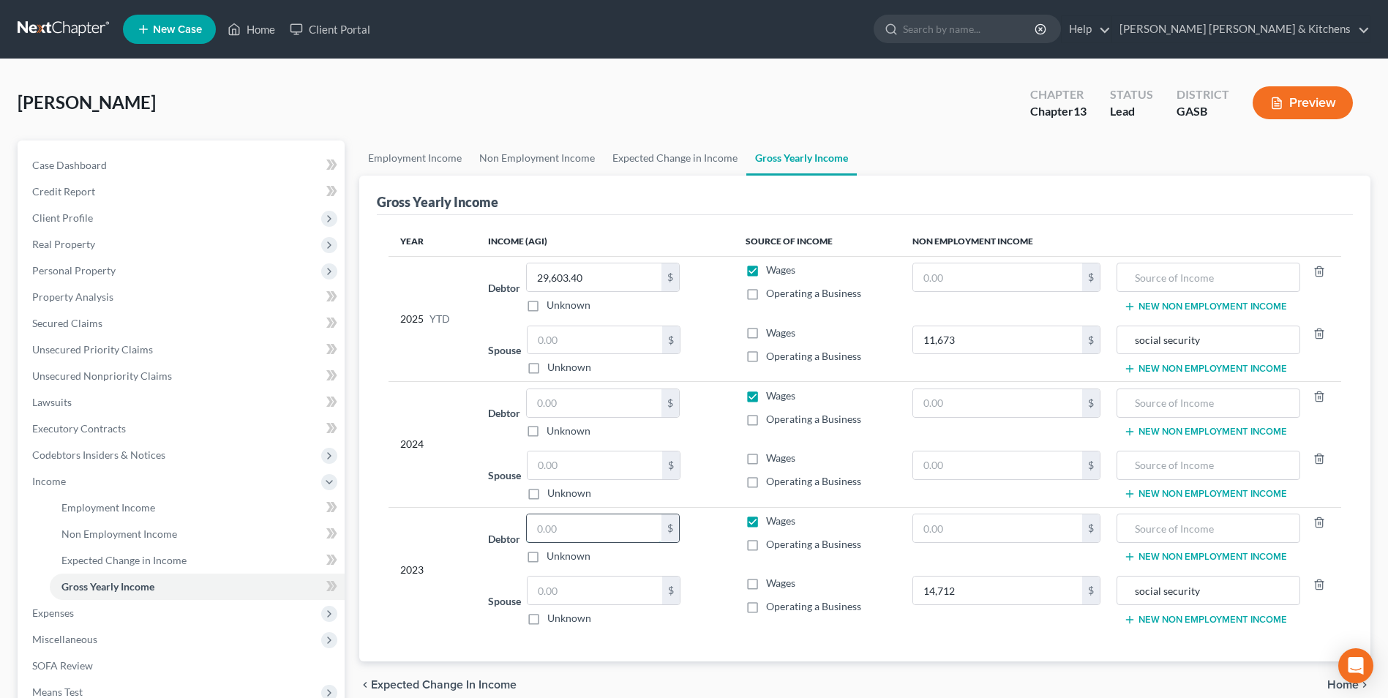
click at [621, 524] on input "text" at bounding box center [594, 529] width 135 height 28
click at [1021, 406] on input "text" at bounding box center [997, 403] width 169 height 28
click at [1208, 392] on input "text" at bounding box center [1209, 403] width 168 height 28
click at [618, 400] on input "text" at bounding box center [594, 403] width 135 height 28
click at [941, 476] on input "text" at bounding box center [997, 466] width 169 height 28
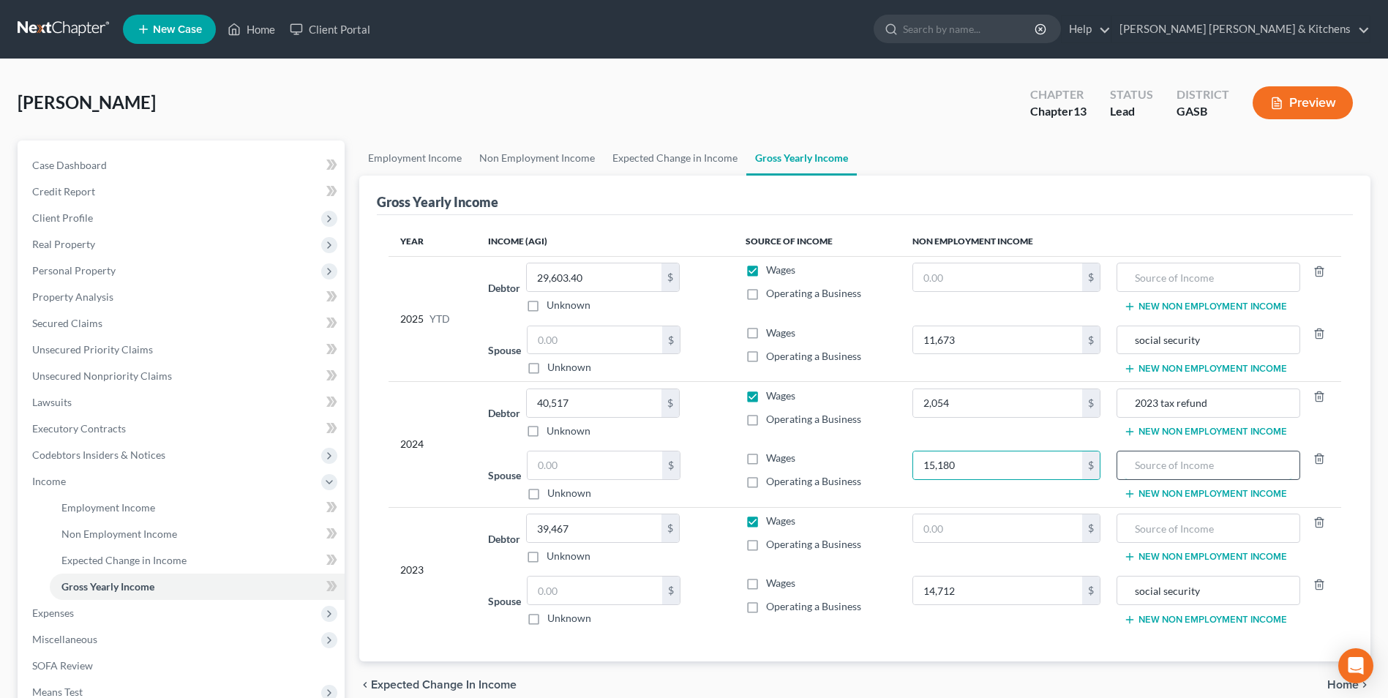
click at [1155, 461] on input "text" at bounding box center [1209, 466] width 168 height 28
click at [955, 289] on input "text" at bounding box center [997, 277] width 169 height 28
click at [1142, 284] on input "text" at bounding box center [1209, 277] width 168 height 28
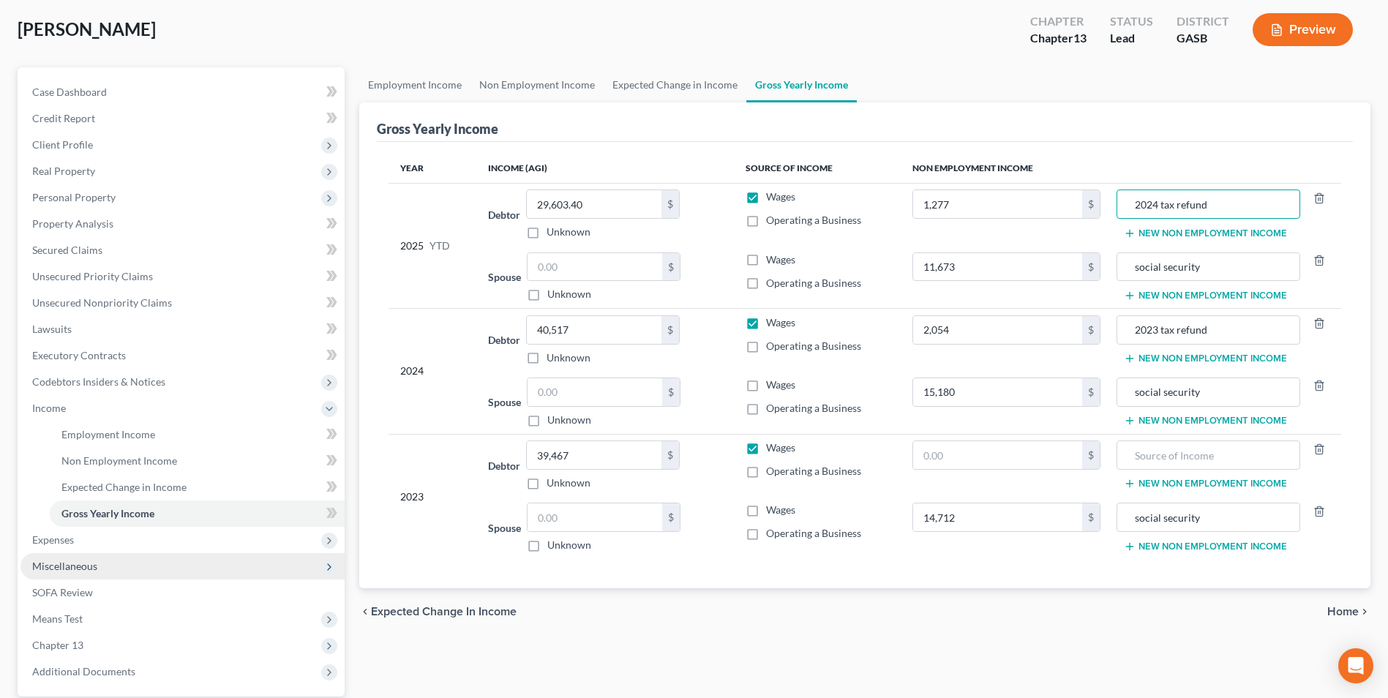
click at [84, 562] on span "Miscellaneous" at bounding box center [64, 566] width 65 height 12
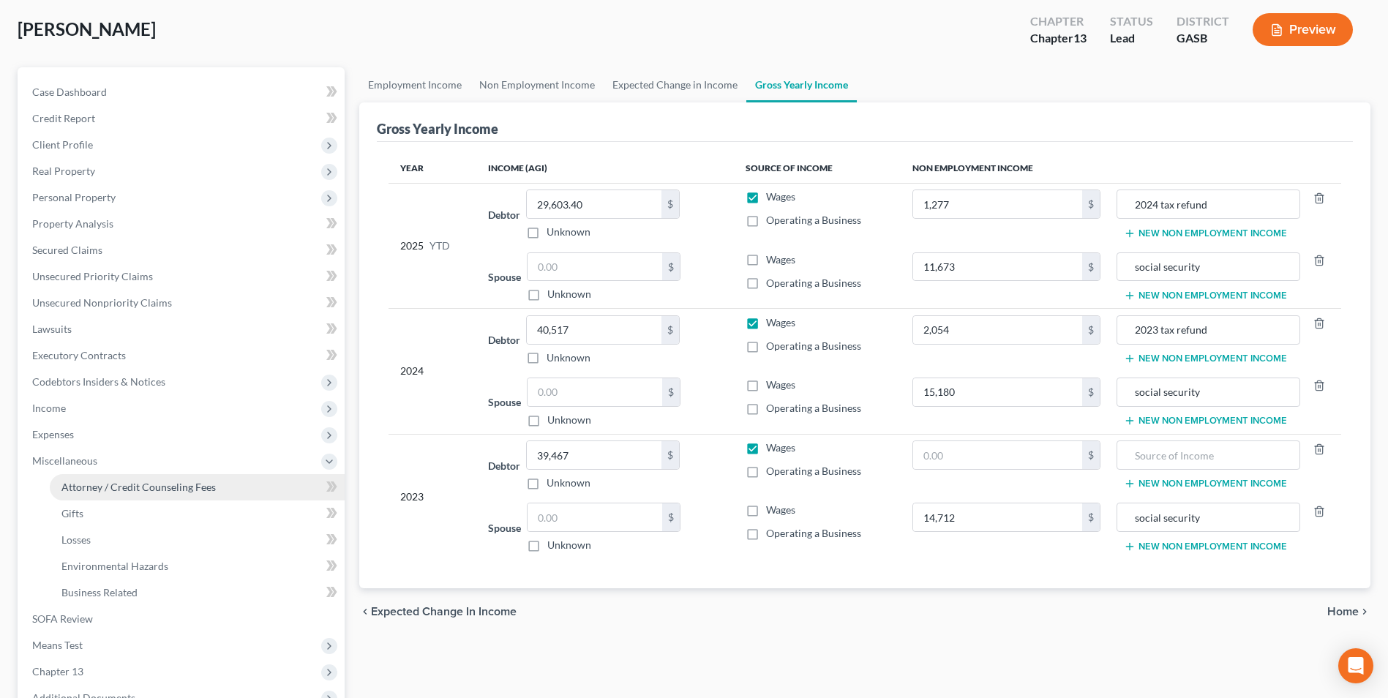
click at [100, 491] on span "Attorney / Credit Counseling Fees" at bounding box center [138, 487] width 154 height 12
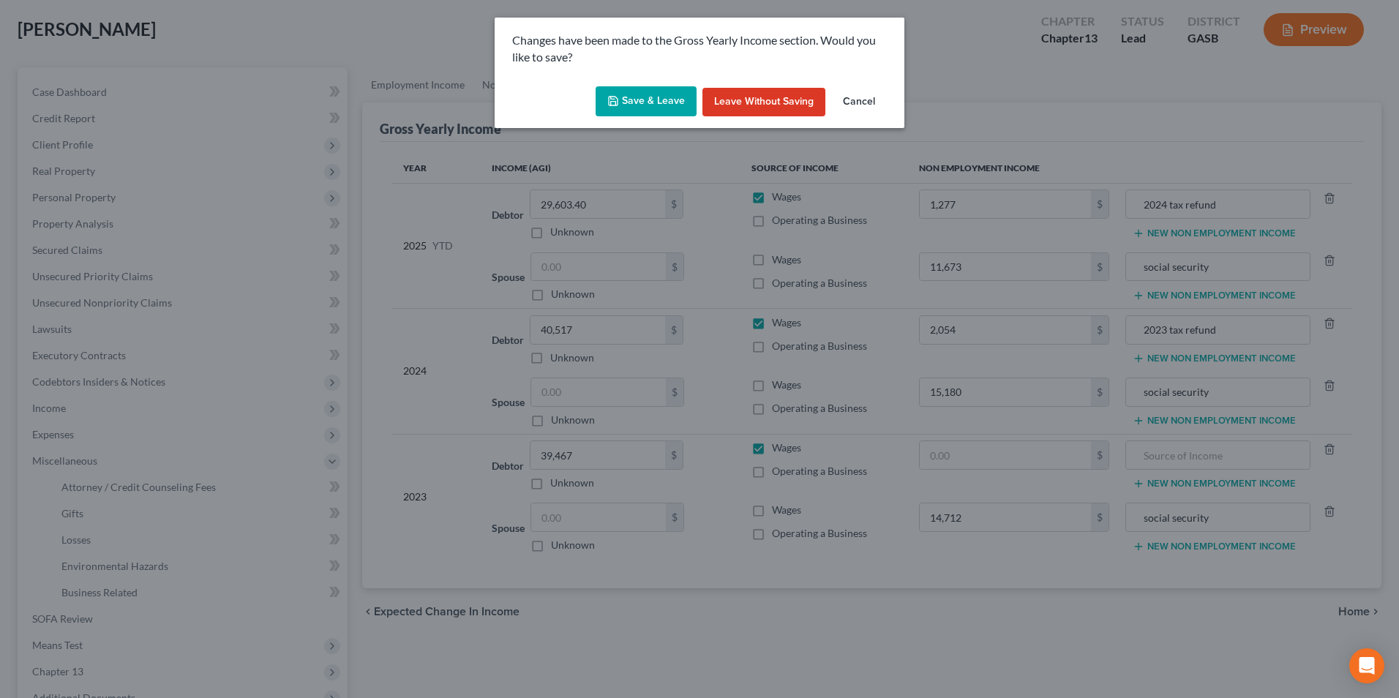
click at [634, 91] on button "Save & Leave" at bounding box center [646, 101] width 101 height 31
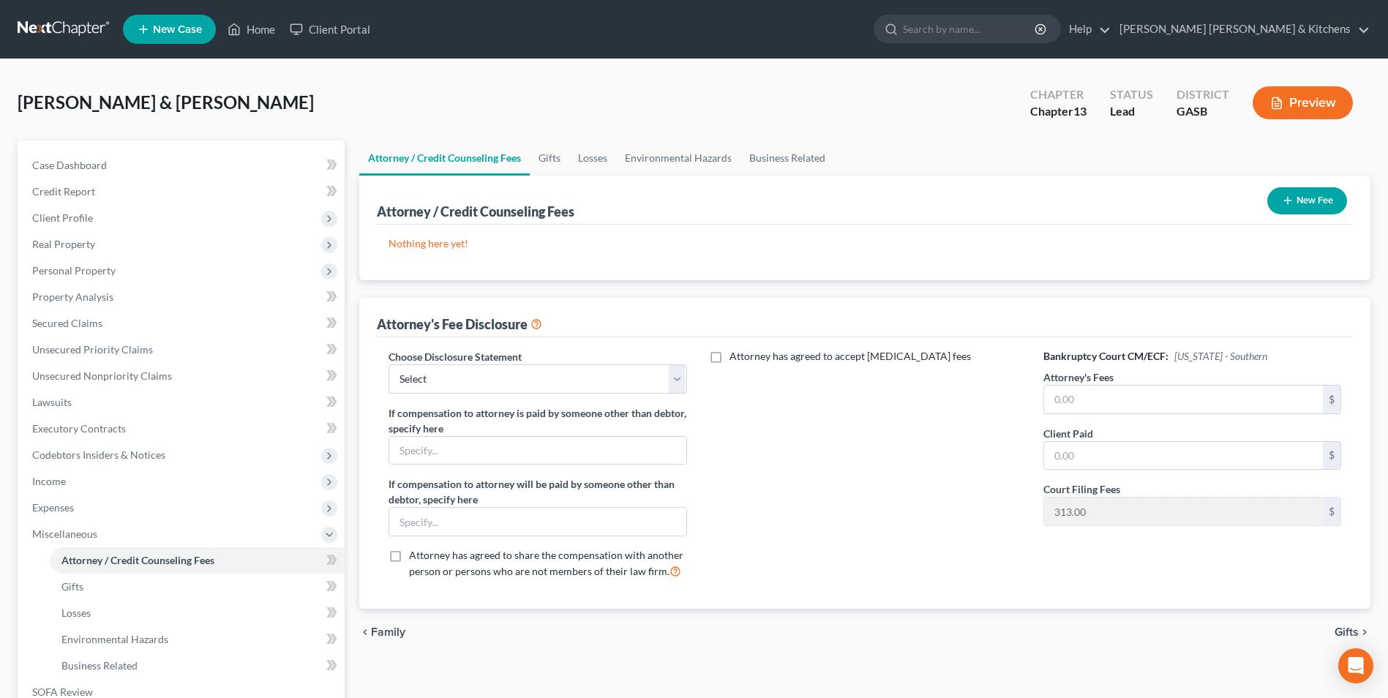
click at [1300, 203] on button "New Fee" at bounding box center [1308, 200] width 80 height 27
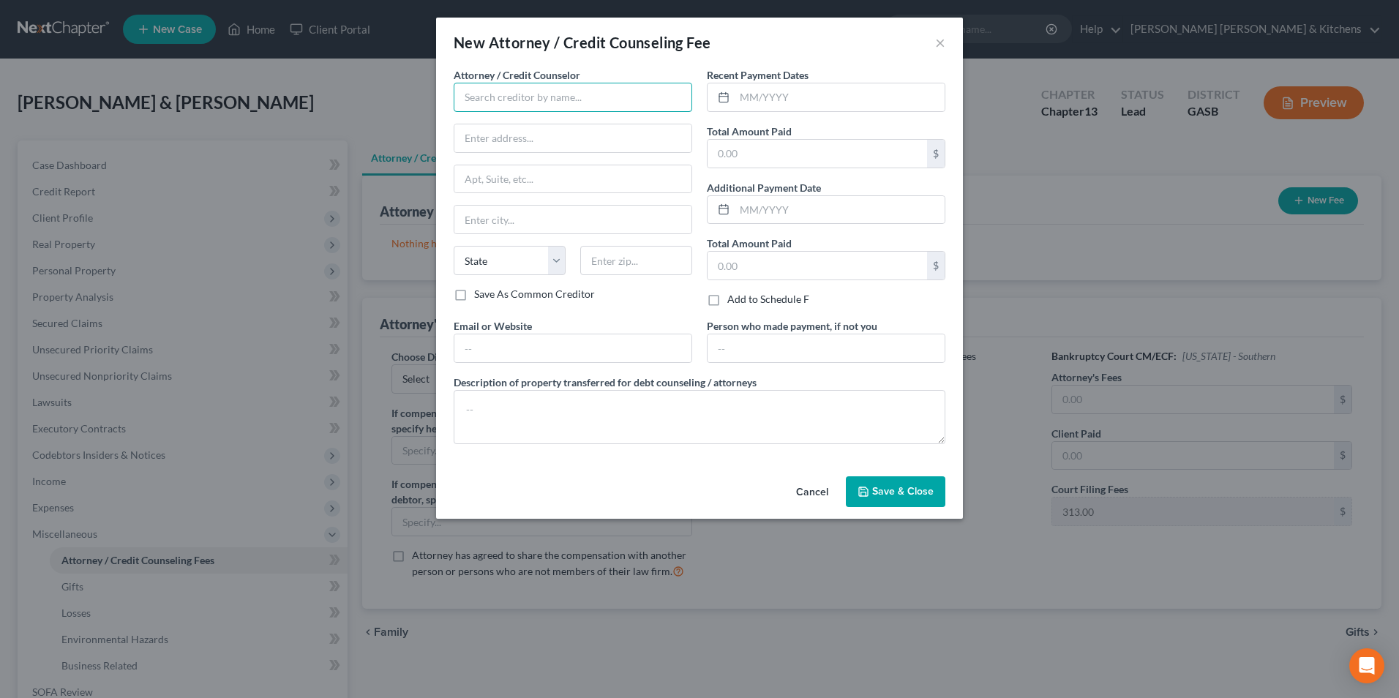
click at [575, 98] on input "text" at bounding box center [573, 97] width 239 height 29
click at [717, 158] on input "text" at bounding box center [818, 154] width 220 height 28
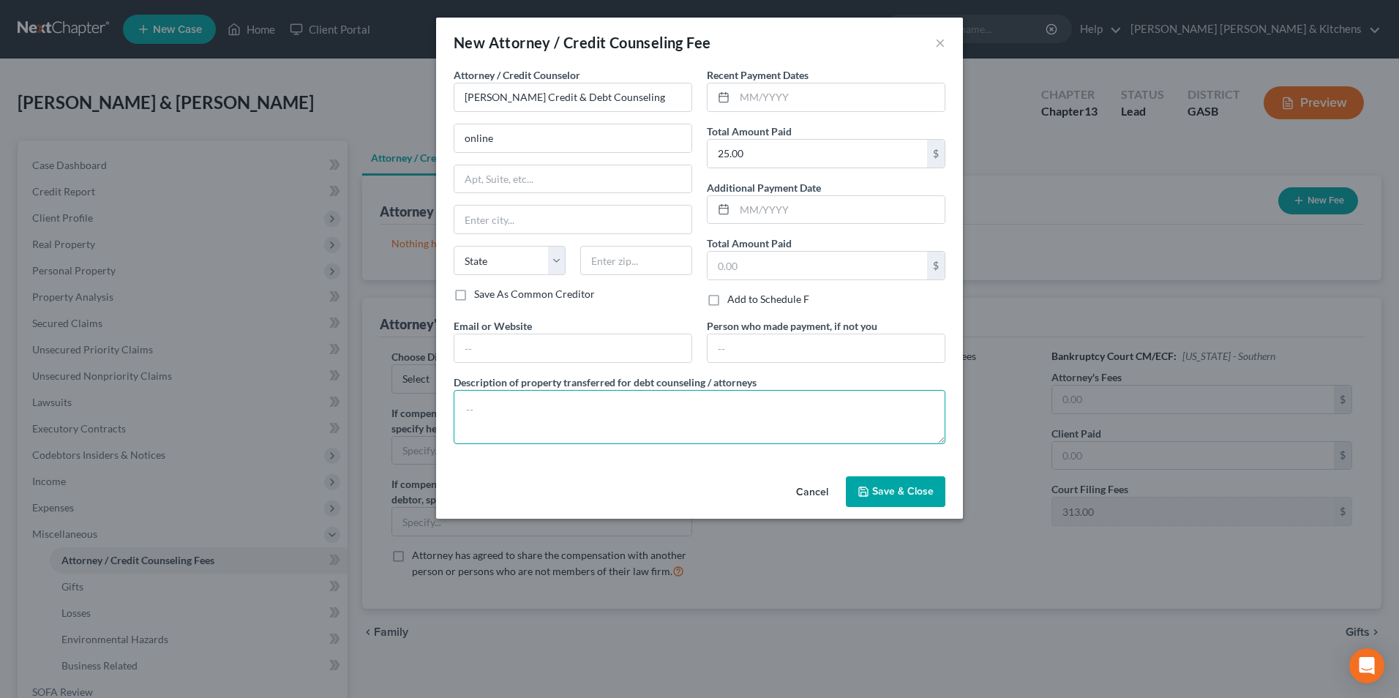
click at [627, 425] on textarea at bounding box center [700, 417] width 492 height 54
click at [869, 487] on icon "button" at bounding box center [864, 492] width 12 height 12
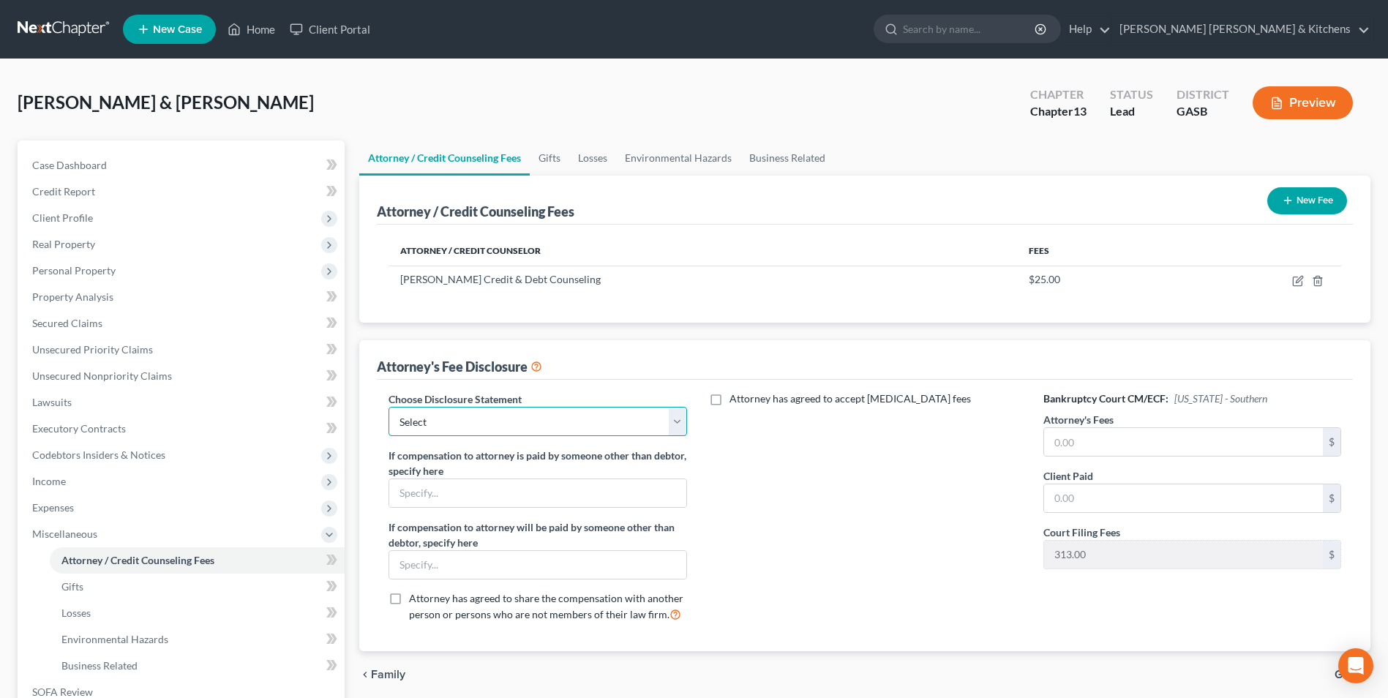
drag, startPoint x: 491, startPoint y: 425, endPoint x: 490, endPoint y: 438, distance: 13.2
click at [491, 425] on select "Select Disclosure of Compensation of Attorney For Debtors" at bounding box center [538, 421] width 298 height 29
click at [389, 407] on select "Select Disclosure of Compensation of Attorney For Debtors" at bounding box center [538, 421] width 298 height 29
click at [1067, 446] on input "text" at bounding box center [1183, 442] width 279 height 28
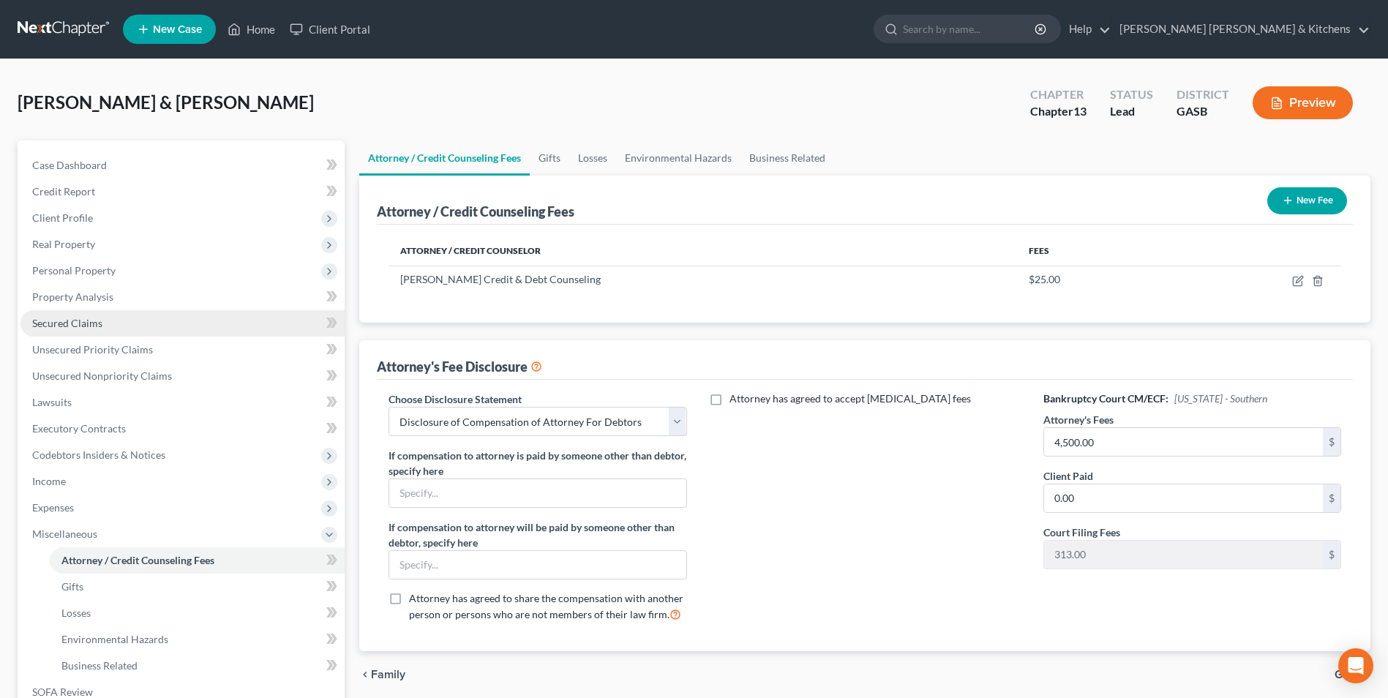
click at [56, 315] on link "Secured Claims" at bounding box center [182, 323] width 324 height 26
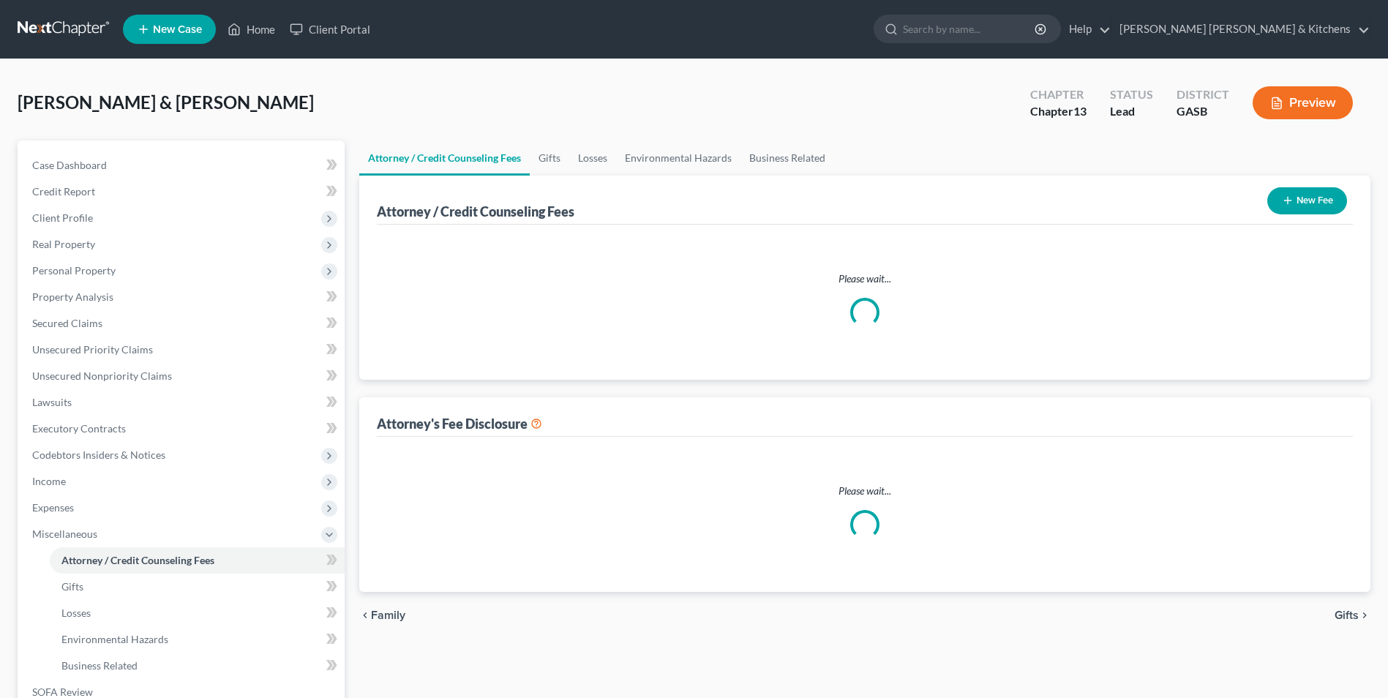
select select "0"
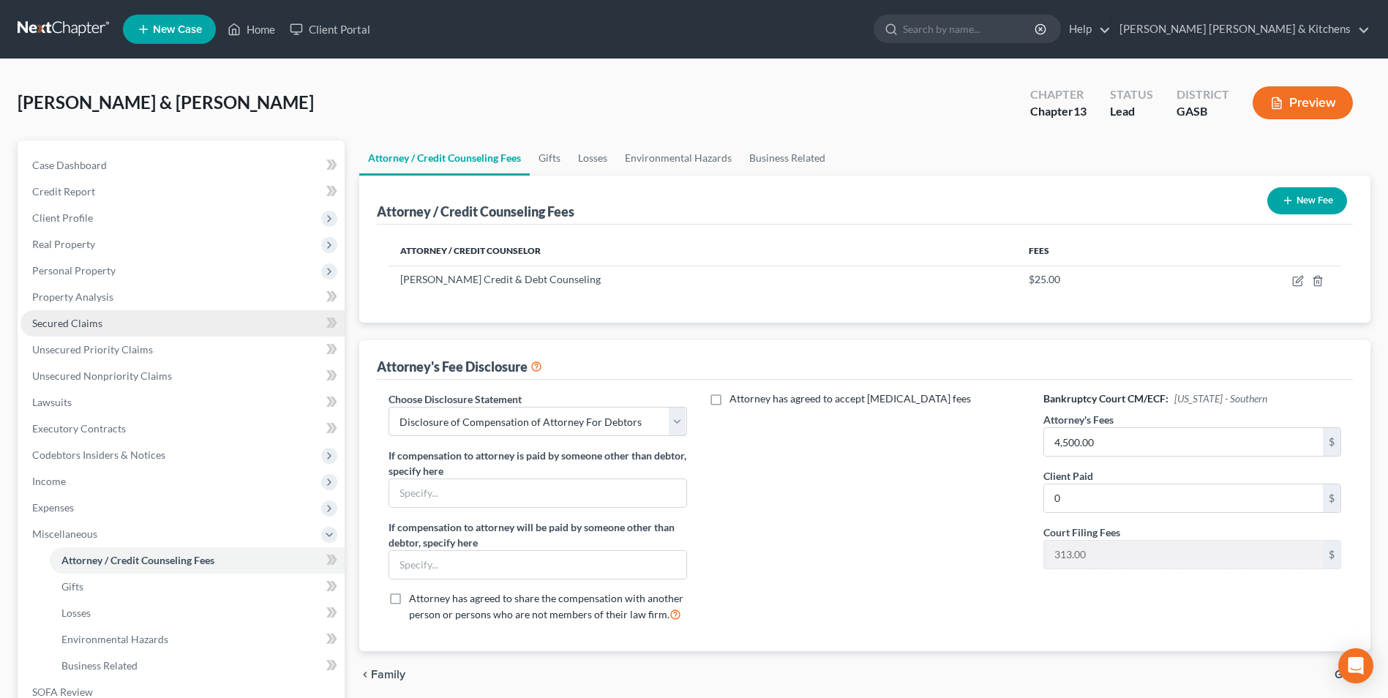
click at [81, 326] on span "Secured Claims" at bounding box center [67, 323] width 70 height 12
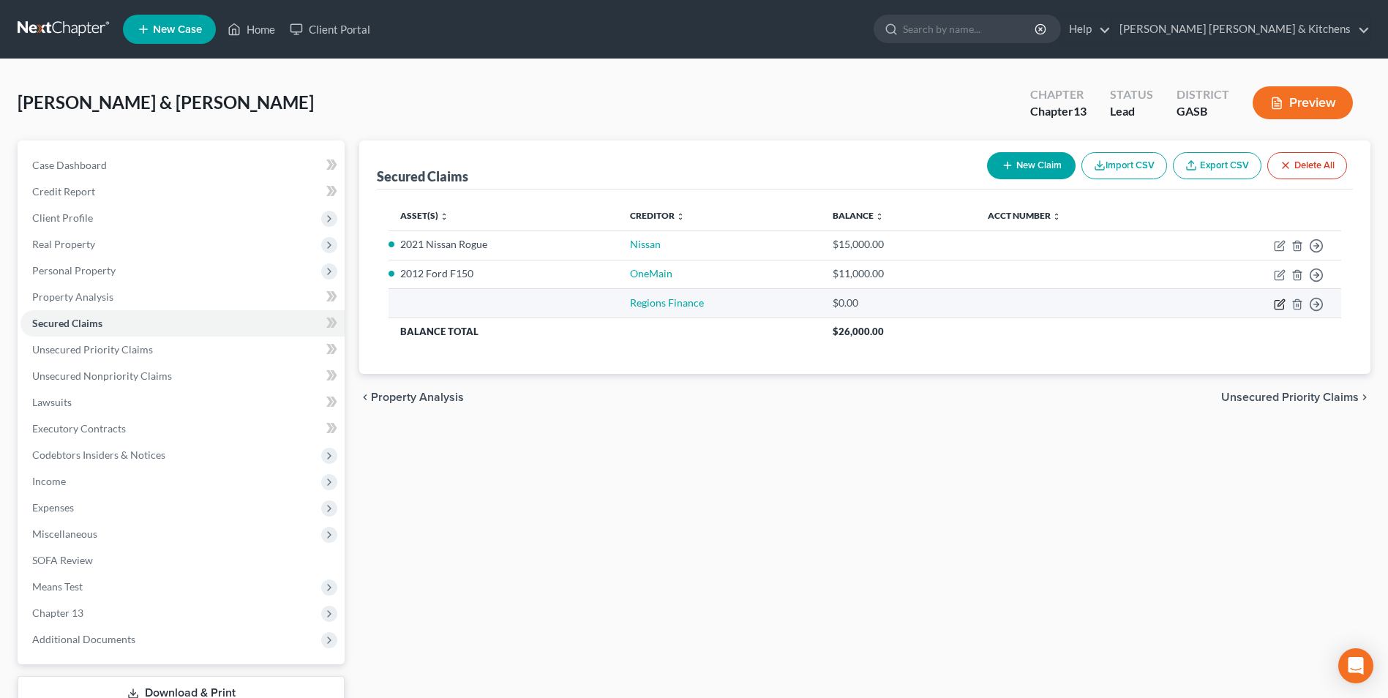
click at [1276, 309] on icon "button" at bounding box center [1279, 304] width 9 height 9
select select "2"
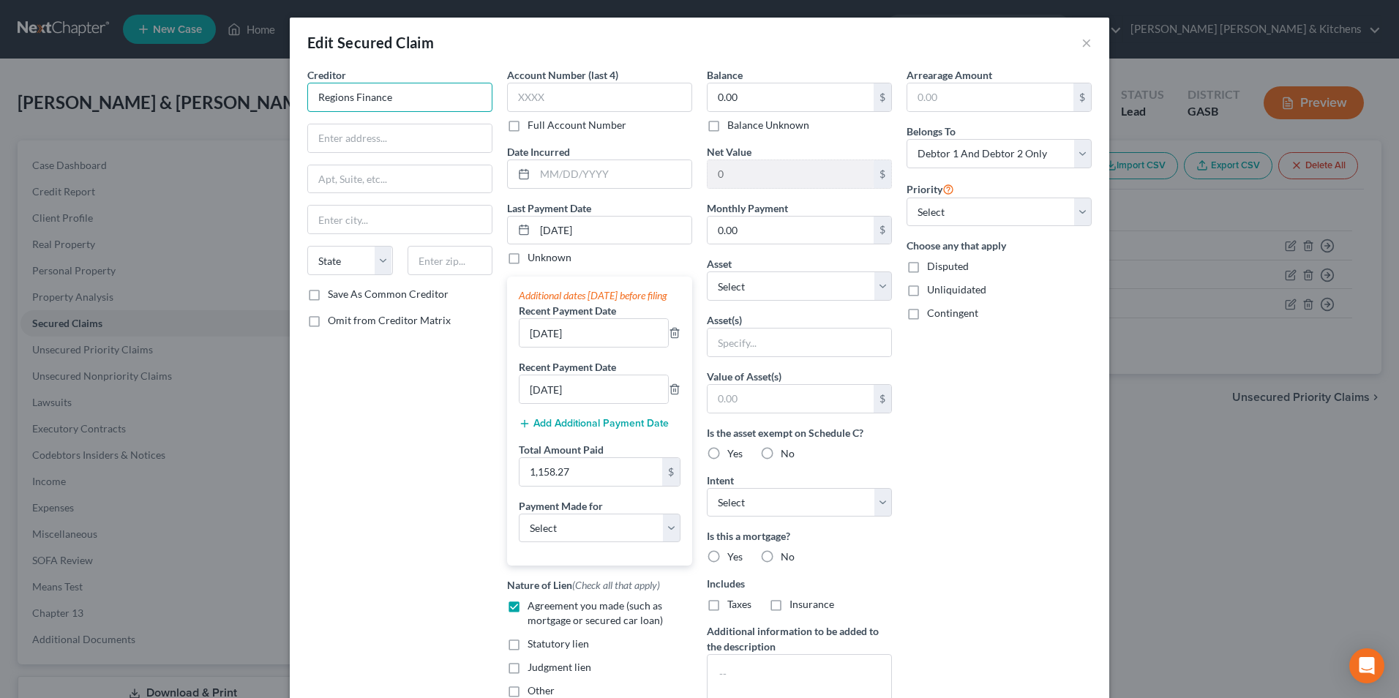
click at [343, 100] on input "Regions Finance" at bounding box center [399, 97] width 185 height 29
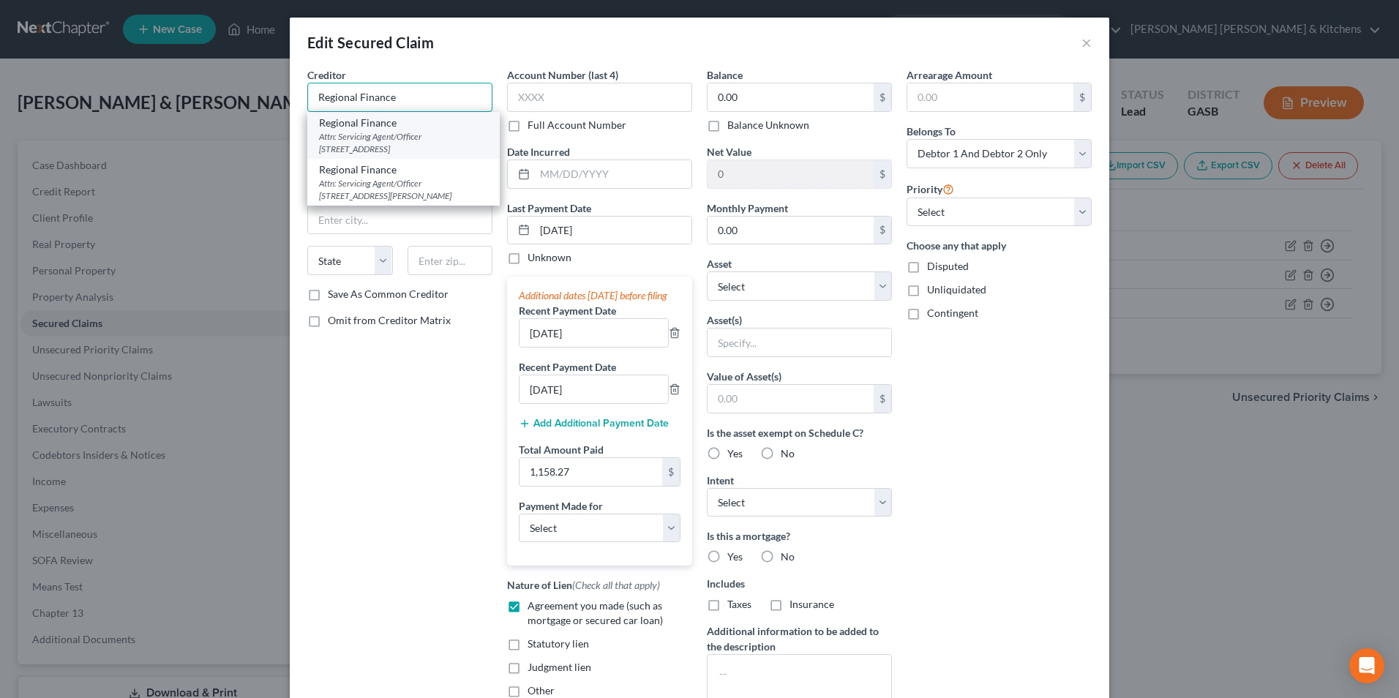
type input "Regional Finance"
click at [349, 135] on div "Attn: Servicing Agent/Officer 3412 Wrightsboro Rd, Ste 902, Augusta, GA 30909" at bounding box center [403, 142] width 169 height 25
type input "Attn: Servicing Agent/Officer"
type input "3412 Wrightsboro Rd, Ste 902"
type input "Augusta"
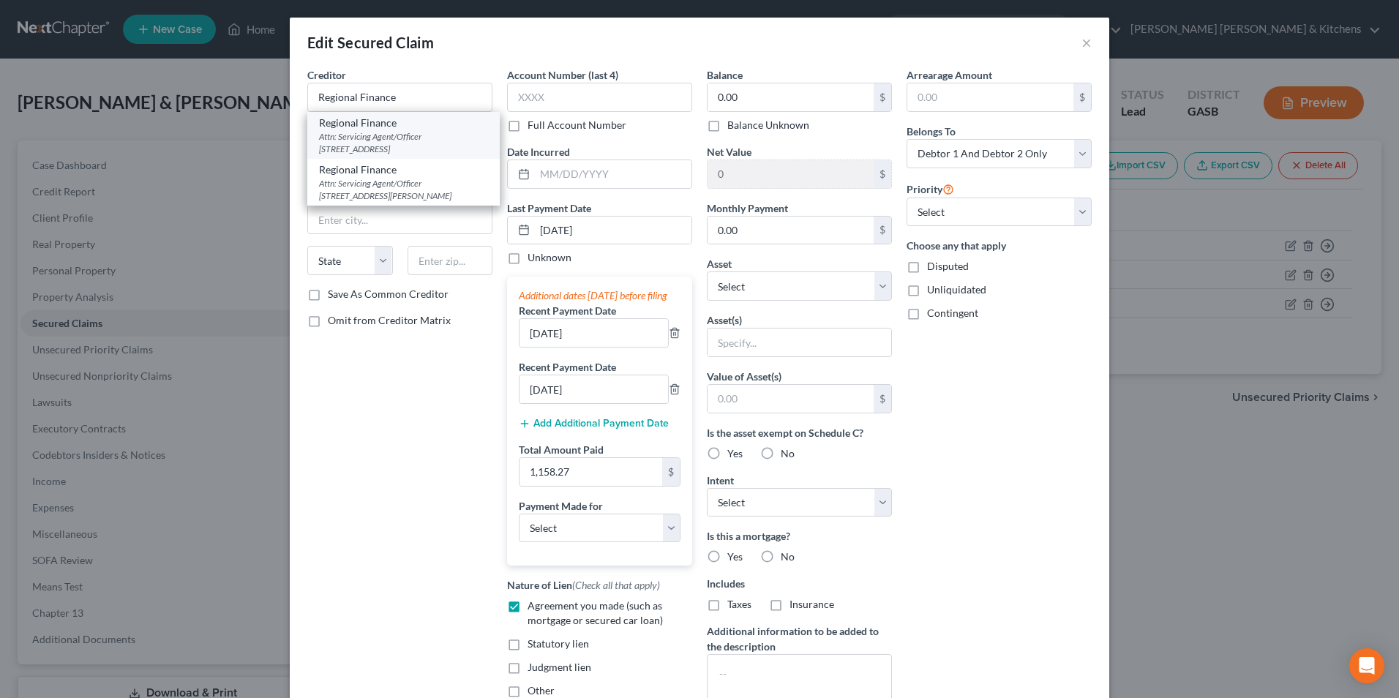
select select "10"
type input "30909"
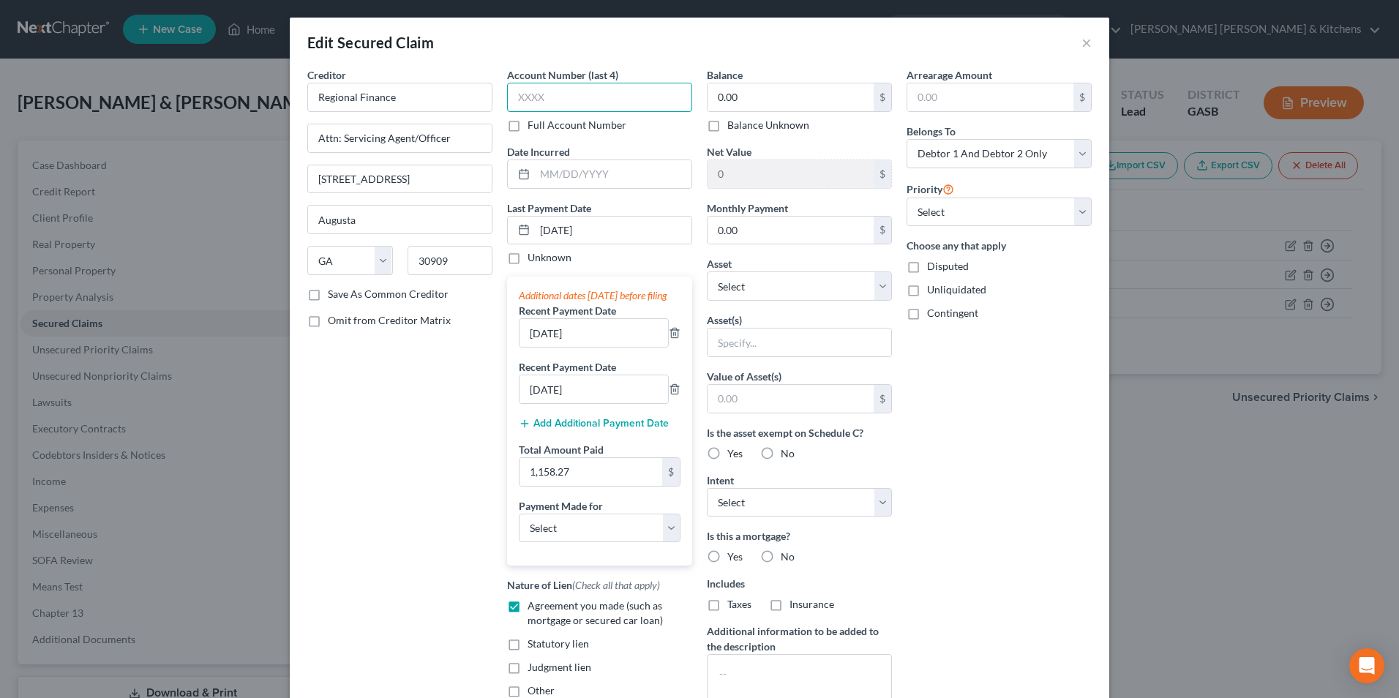
click at [534, 105] on input "text" at bounding box center [599, 97] width 185 height 29
type input "7880"
type input "06/2024"
click at [760, 106] on input "0.00" at bounding box center [791, 97] width 166 height 28
type input "2,800"
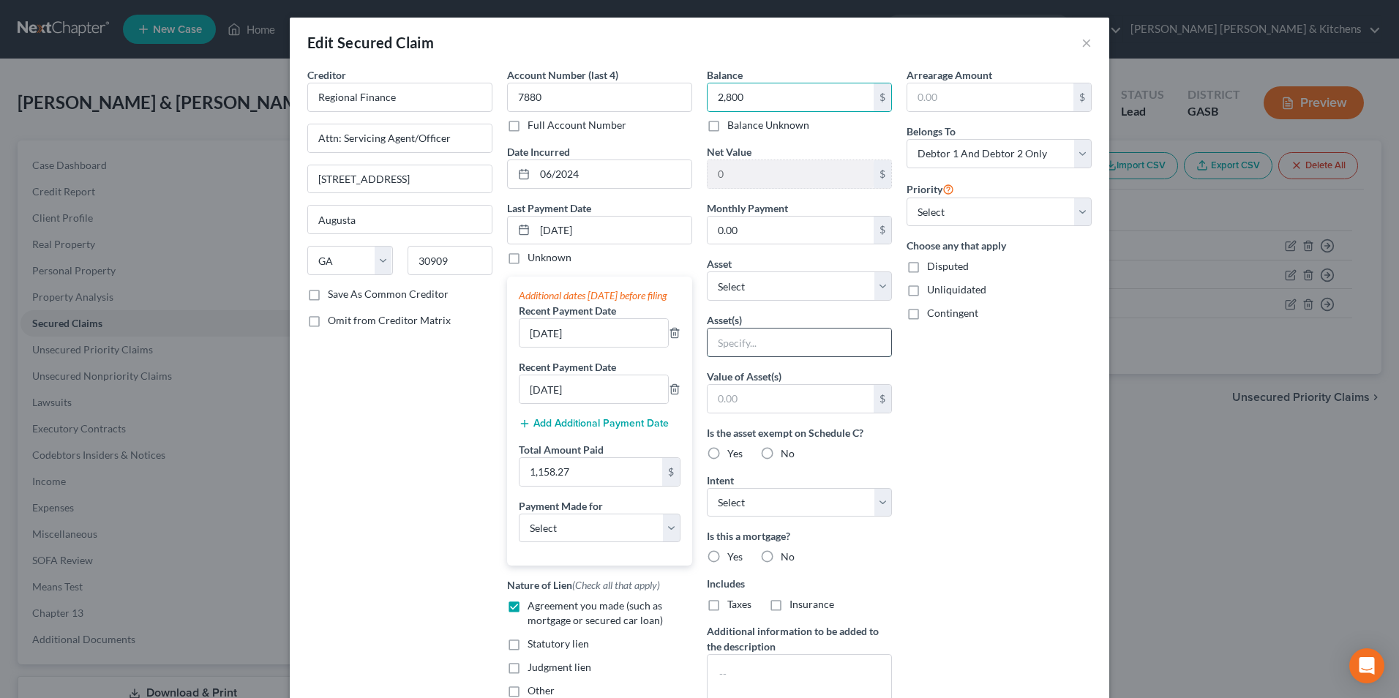
click at [749, 337] on input "text" at bounding box center [800, 343] width 184 height 28
type input "personal property"
click at [755, 401] on input "text" at bounding box center [791, 399] width 166 height 28
type input "1.00"
click at [927, 269] on label "Disputed" at bounding box center [948, 266] width 42 height 15
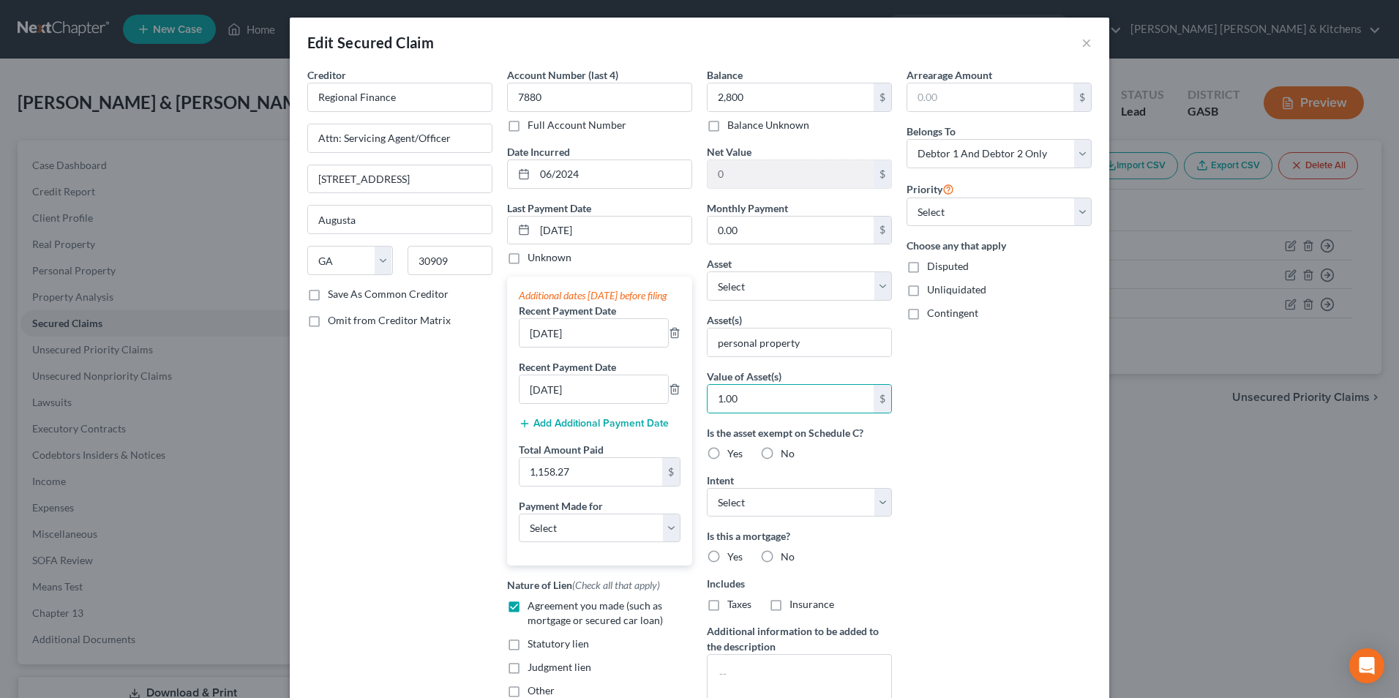
click at [933, 269] on input "Disputed" at bounding box center [938, 264] width 10 height 10
checkbox input "true"
click at [979, 160] on select "Select Debtor 1 Only Debtor 2 Only Debtor 1 And Debtor 2 Only At Least One Of T…" at bounding box center [999, 153] width 185 height 29
select select "0"
click at [907, 139] on select "Select Debtor 1 Only Debtor 2 Only Debtor 1 And Debtor 2 Only At Least One Of T…" at bounding box center [999, 153] width 185 height 29
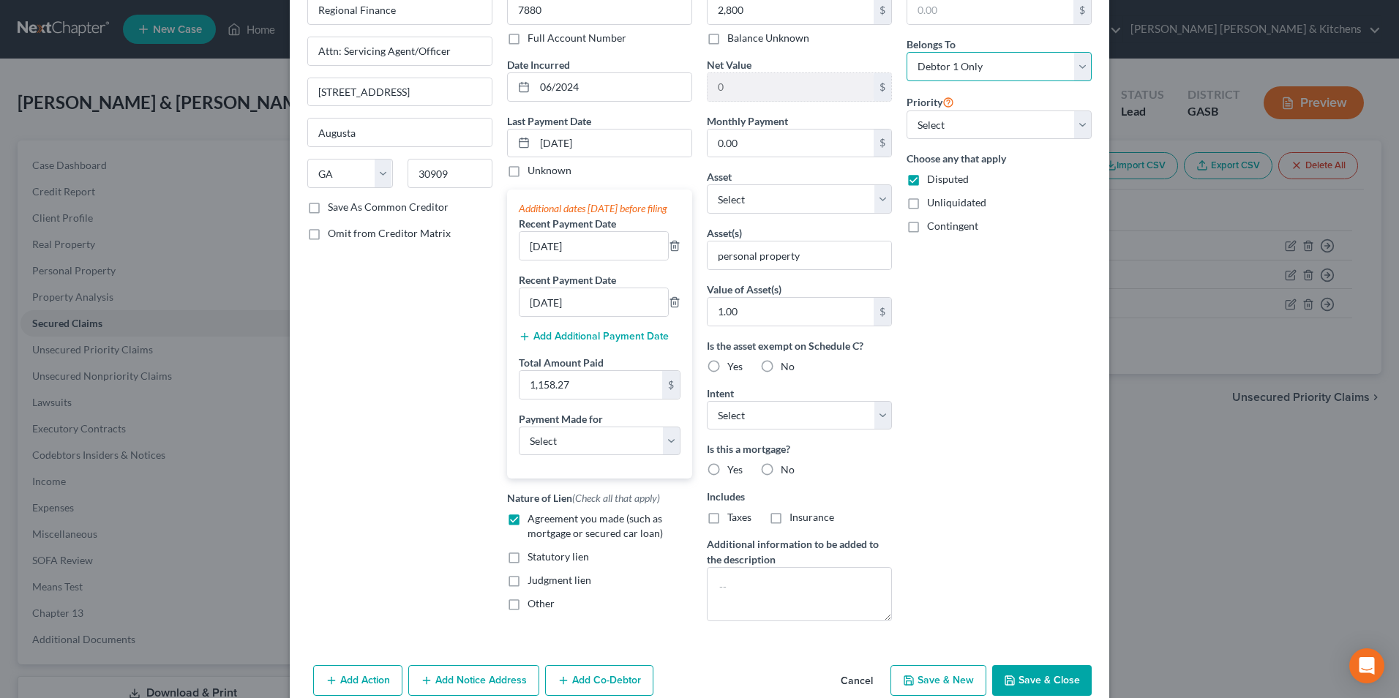
scroll to position [161, 0]
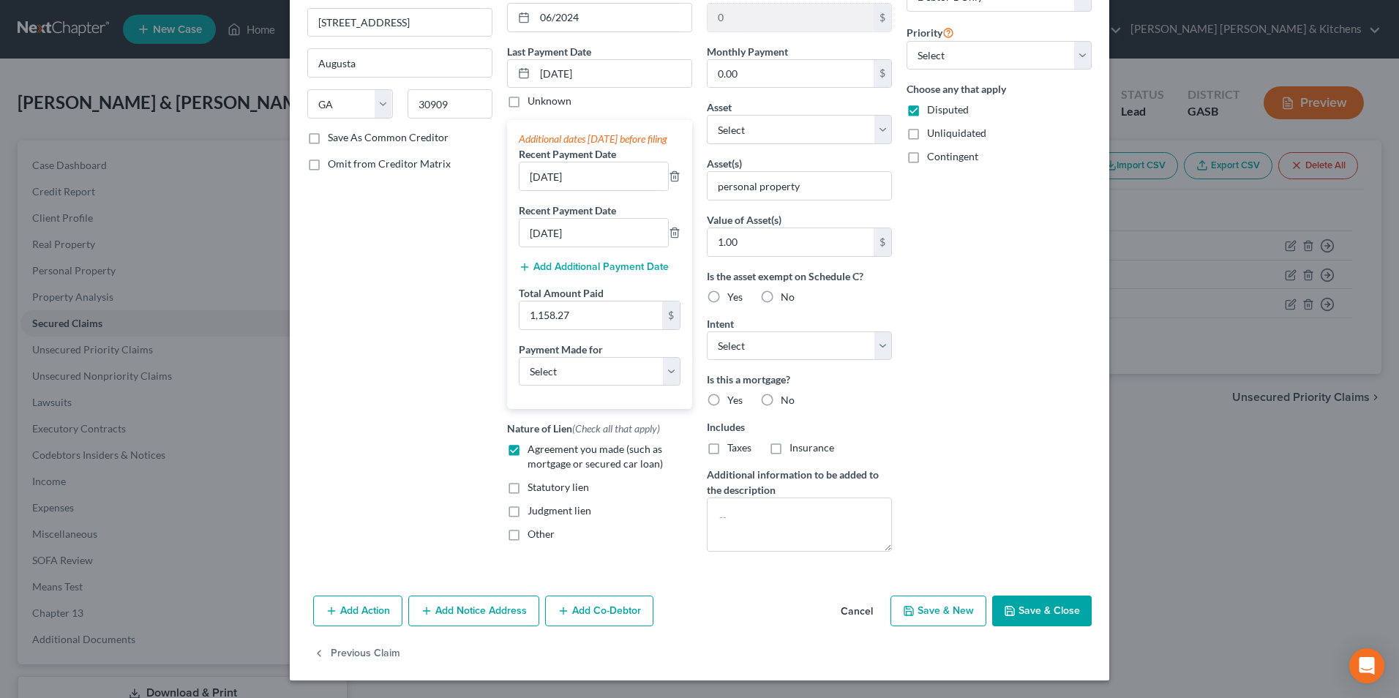
click at [913, 616] on button "Save & New" at bounding box center [939, 611] width 96 height 31
select select "2"
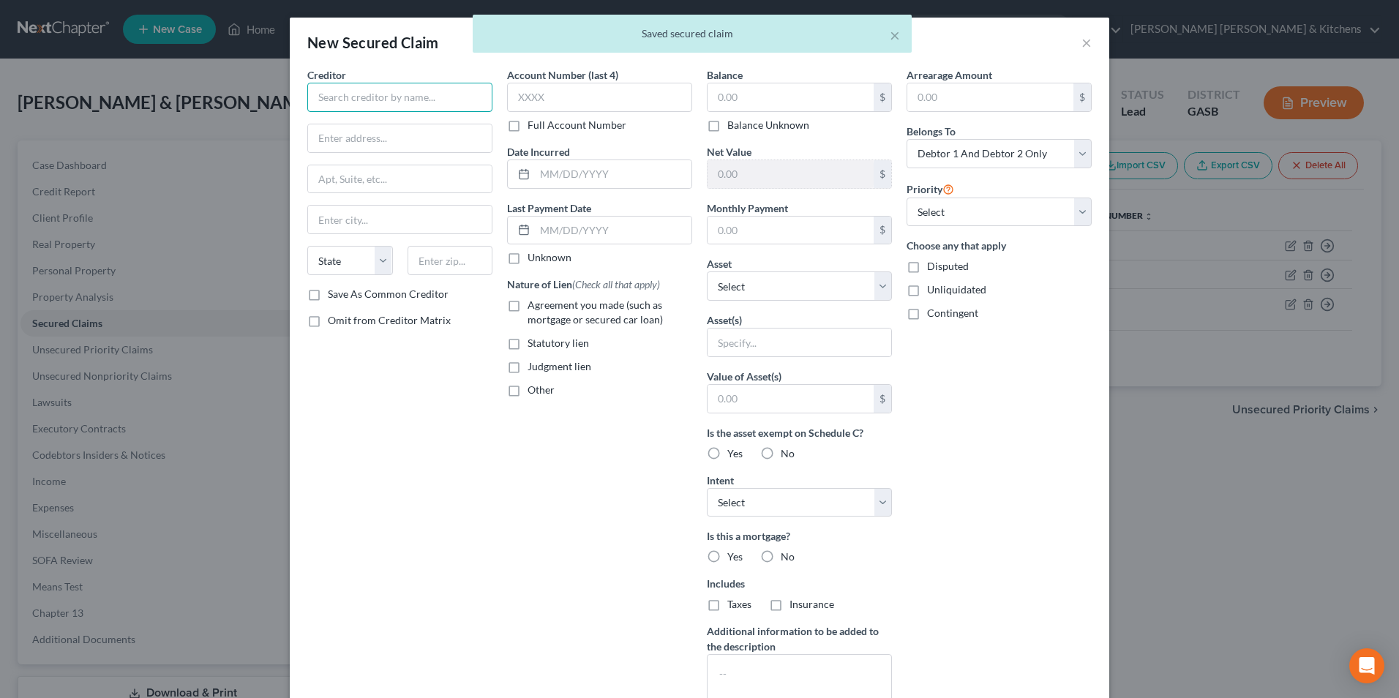
click at [354, 97] on input "text" at bounding box center [399, 97] width 185 height 29
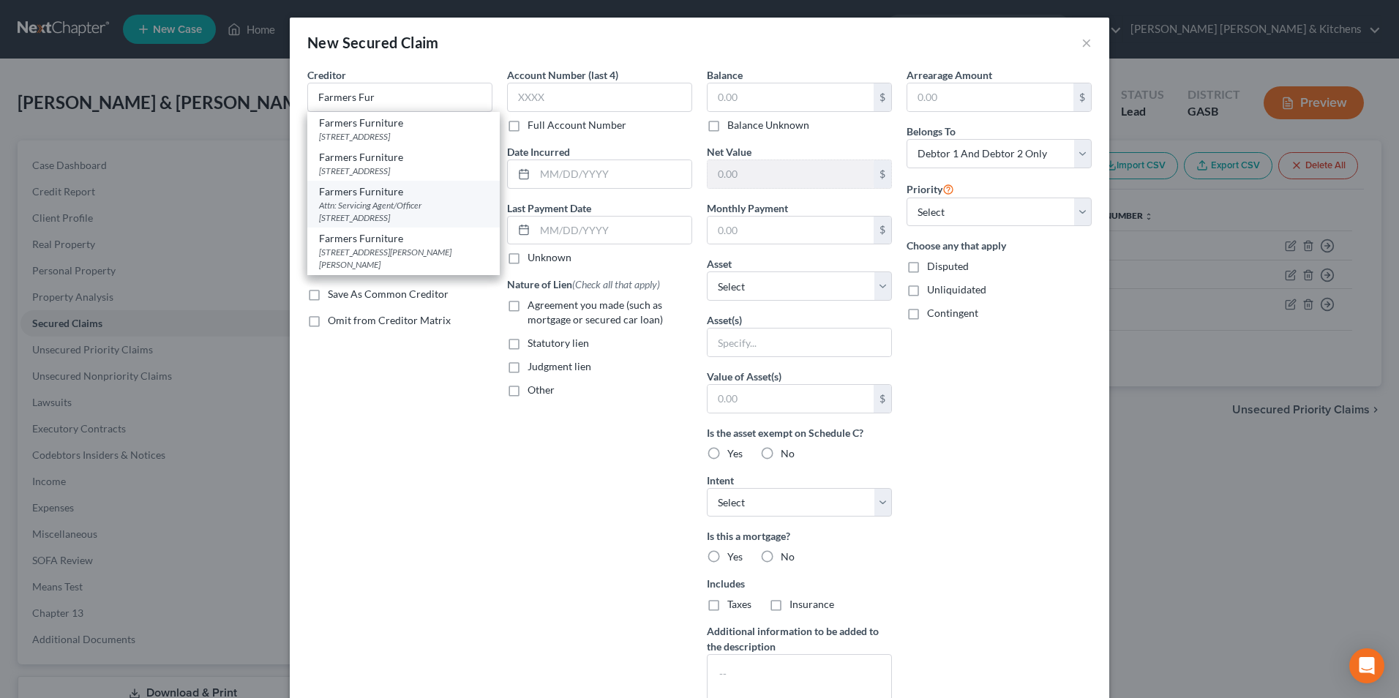
click at [384, 201] on div "Attn: Servicing Agent/Officer PO Box 1140, Dublin, GA 31040" at bounding box center [403, 211] width 169 height 25
type input "Farmers Furniture"
type input "Attn: Servicing Agent/Officer"
type input "PO Box 1140"
type input "Dublin"
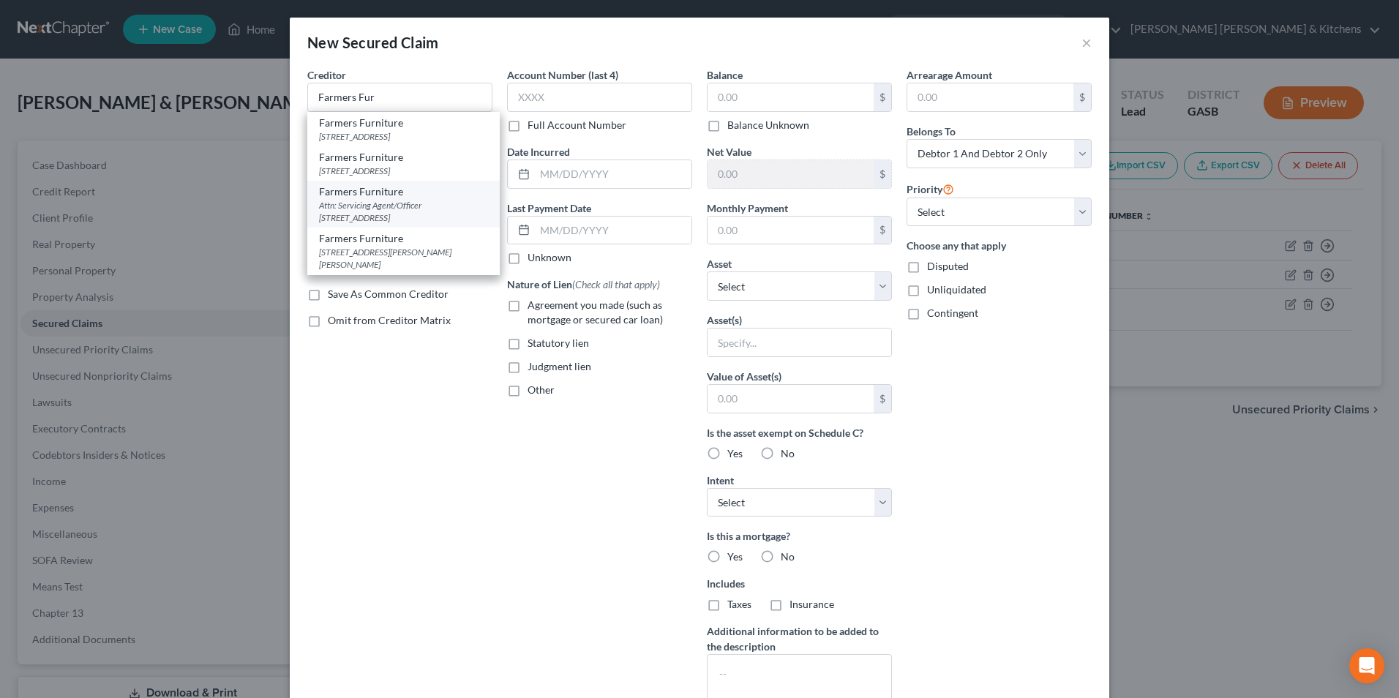
select select "10"
type input "31040"
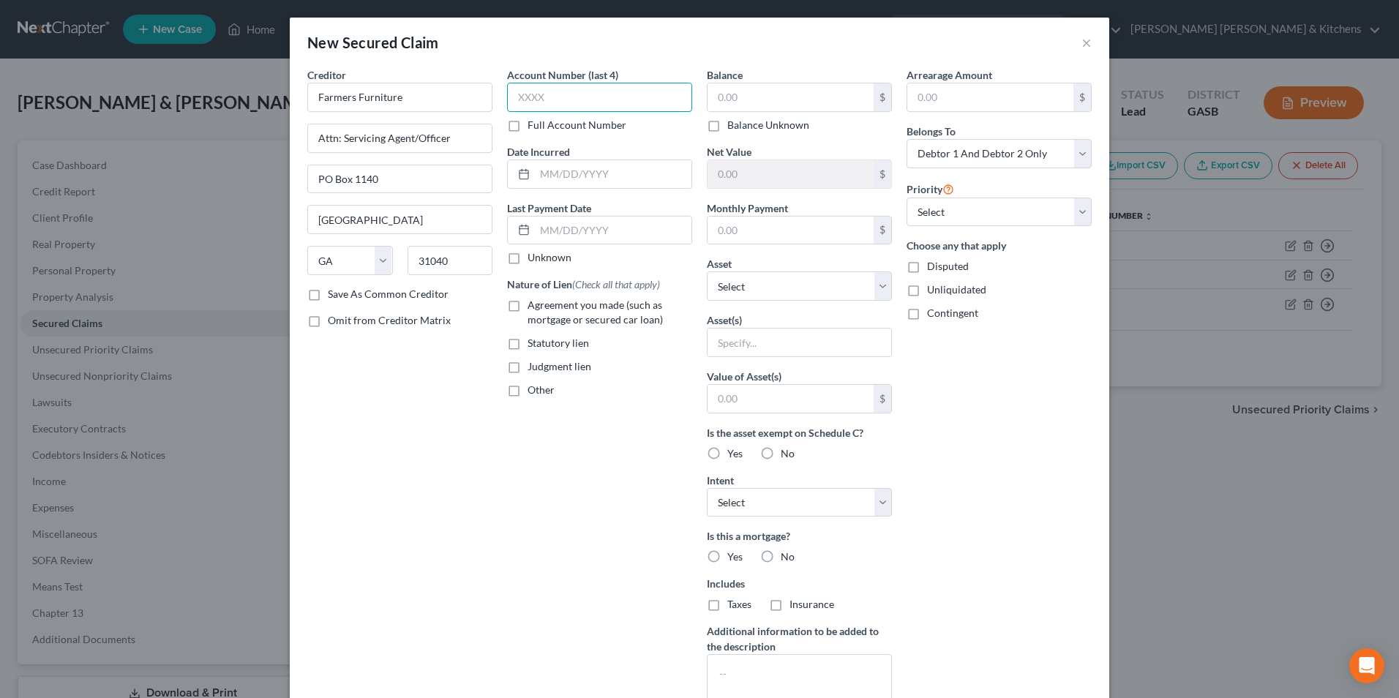
click at [568, 111] on input "text" at bounding box center [599, 97] width 185 height 29
type input "5337"
type input "2024"
click at [528, 309] on label "Agreement you made (such as mortgage or secured car loan)" at bounding box center [610, 312] width 165 height 29
click at [534, 307] on input "Agreement you made (such as mortgage or secured car loan)" at bounding box center [539, 303] width 10 height 10
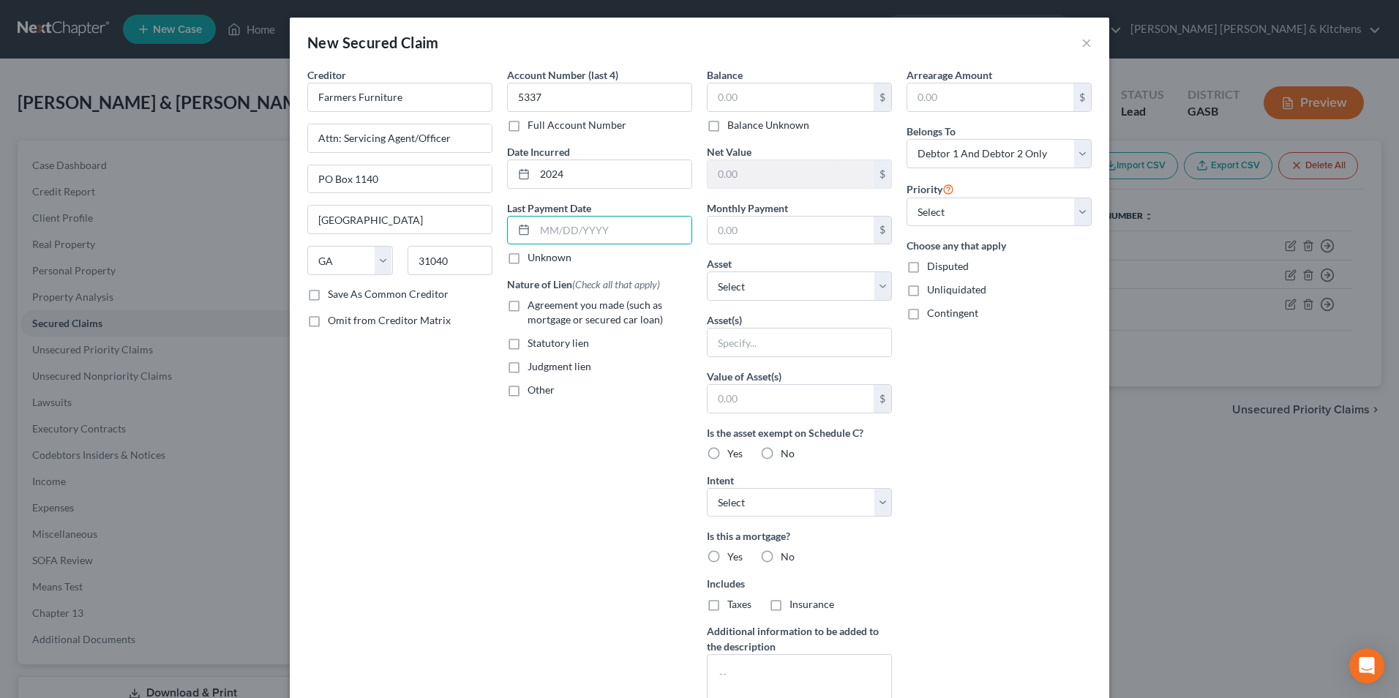
checkbox input "true"
click at [755, 105] on input "text" at bounding box center [791, 97] width 166 height 28
type input "500"
click at [735, 351] on input "text" at bounding box center [800, 343] width 184 height 28
type input "personal property"
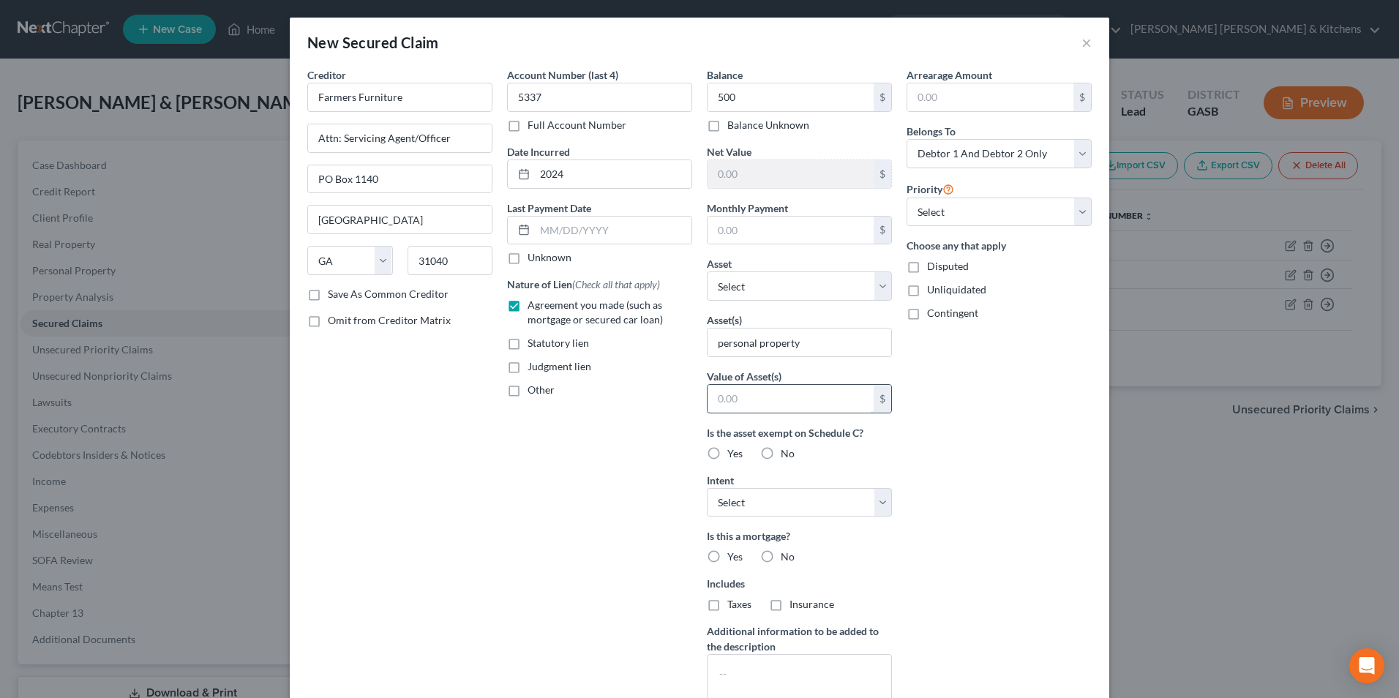
click at [747, 400] on input "text" at bounding box center [791, 399] width 166 height 28
type input "500"
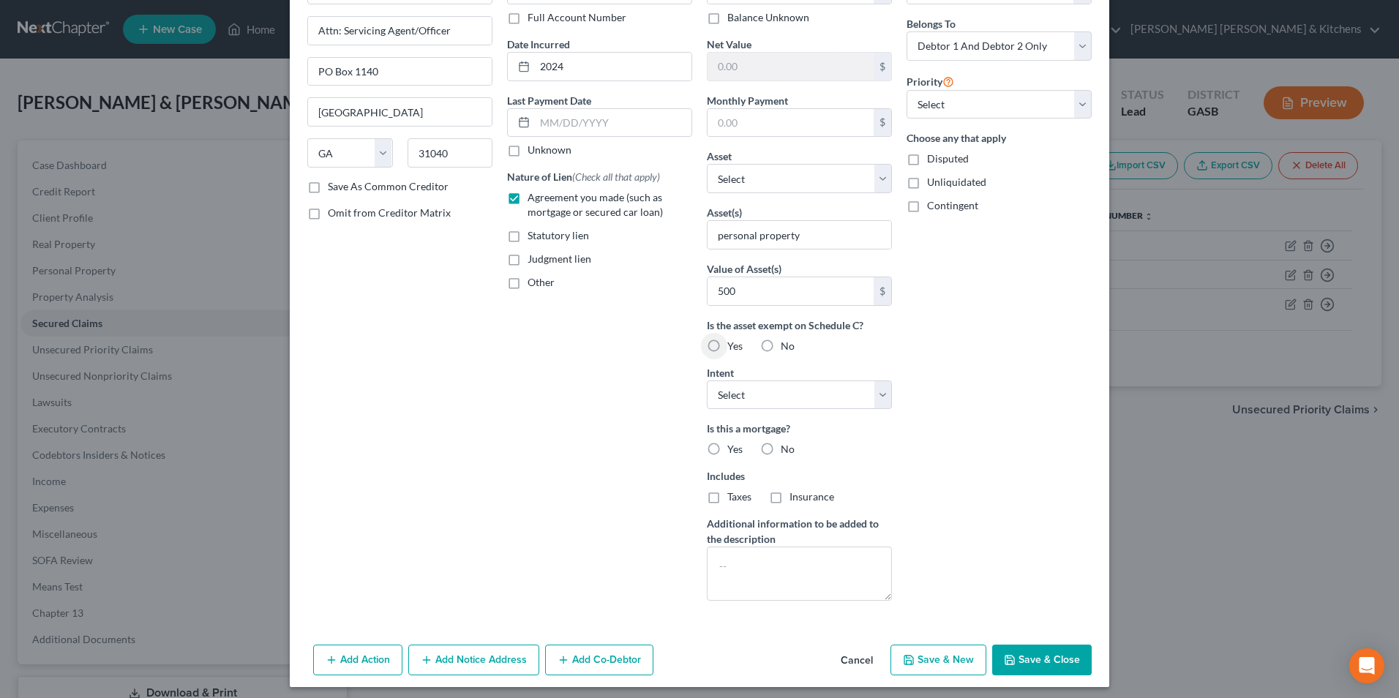
scroll to position [114, 0]
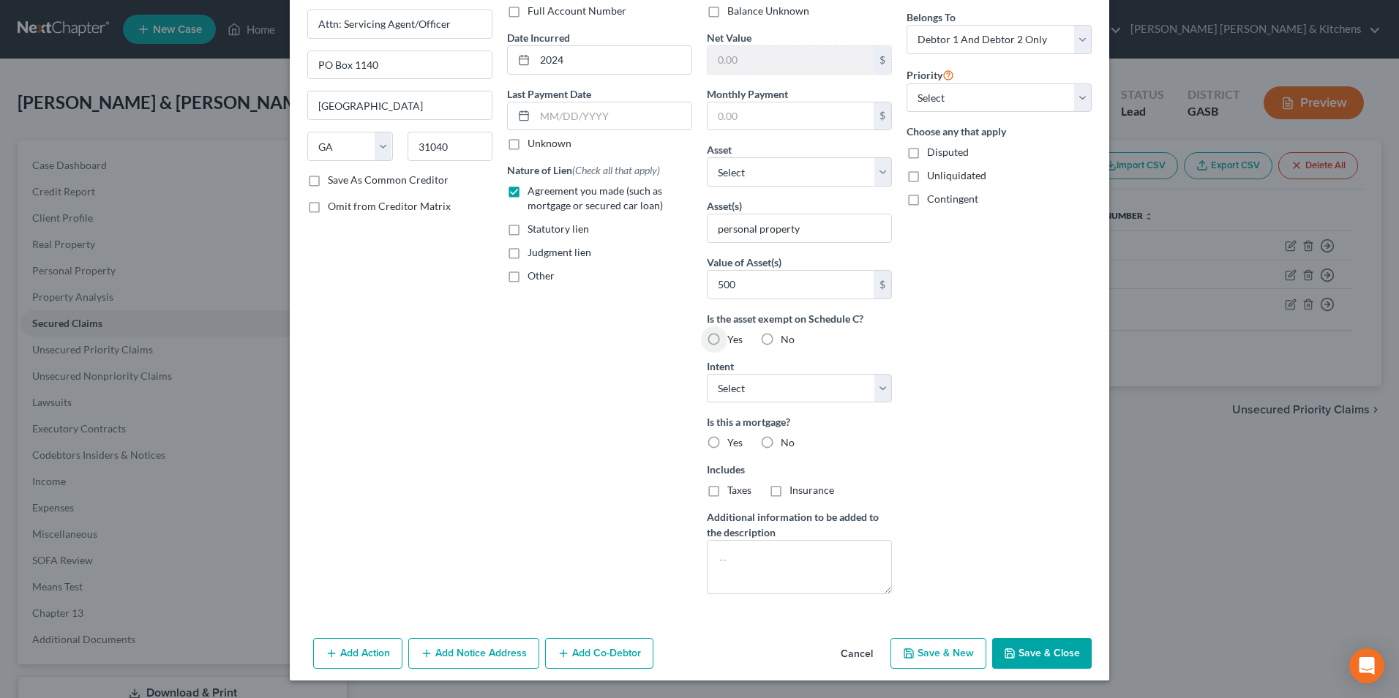
click at [1040, 659] on button "Save & Close" at bounding box center [1042, 653] width 100 height 31
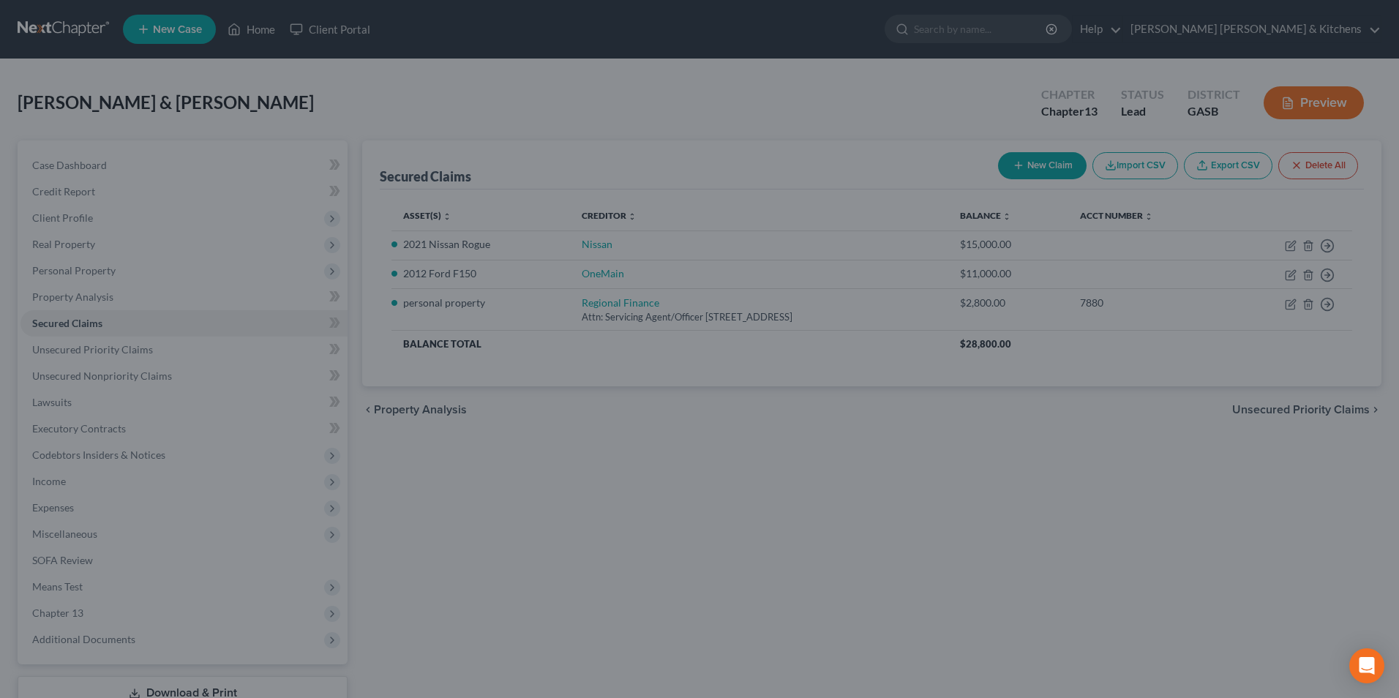
scroll to position [0, 0]
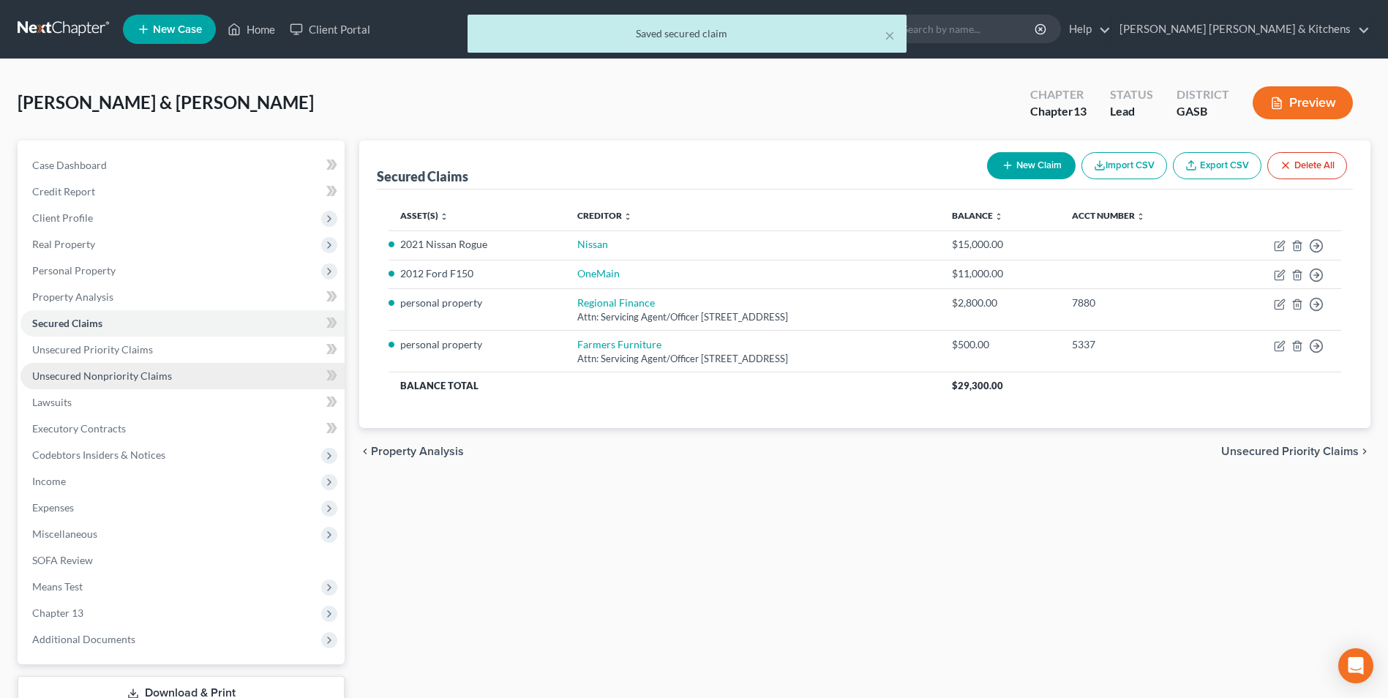
click at [100, 375] on span "Unsecured Nonpriority Claims" at bounding box center [102, 376] width 140 height 12
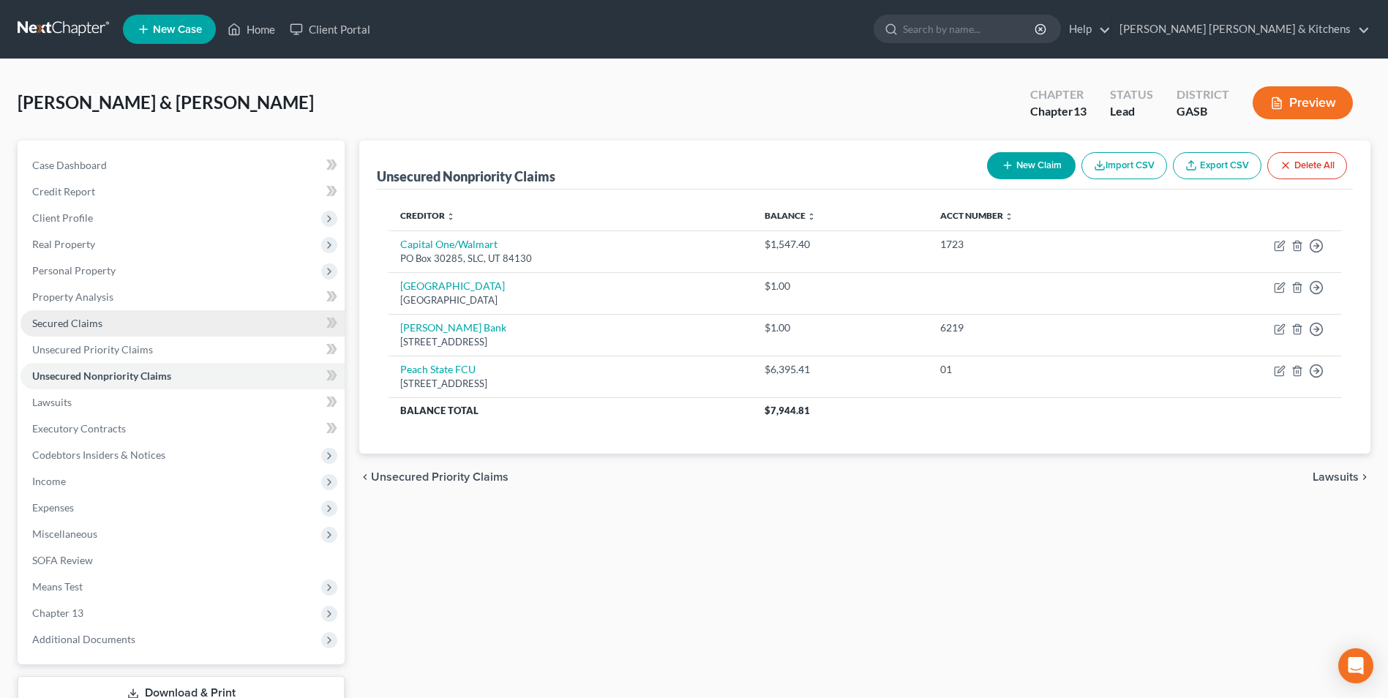
click at [78, 322] on span "Secured Claims" at bounding box center [67, 323] width 70 height 12
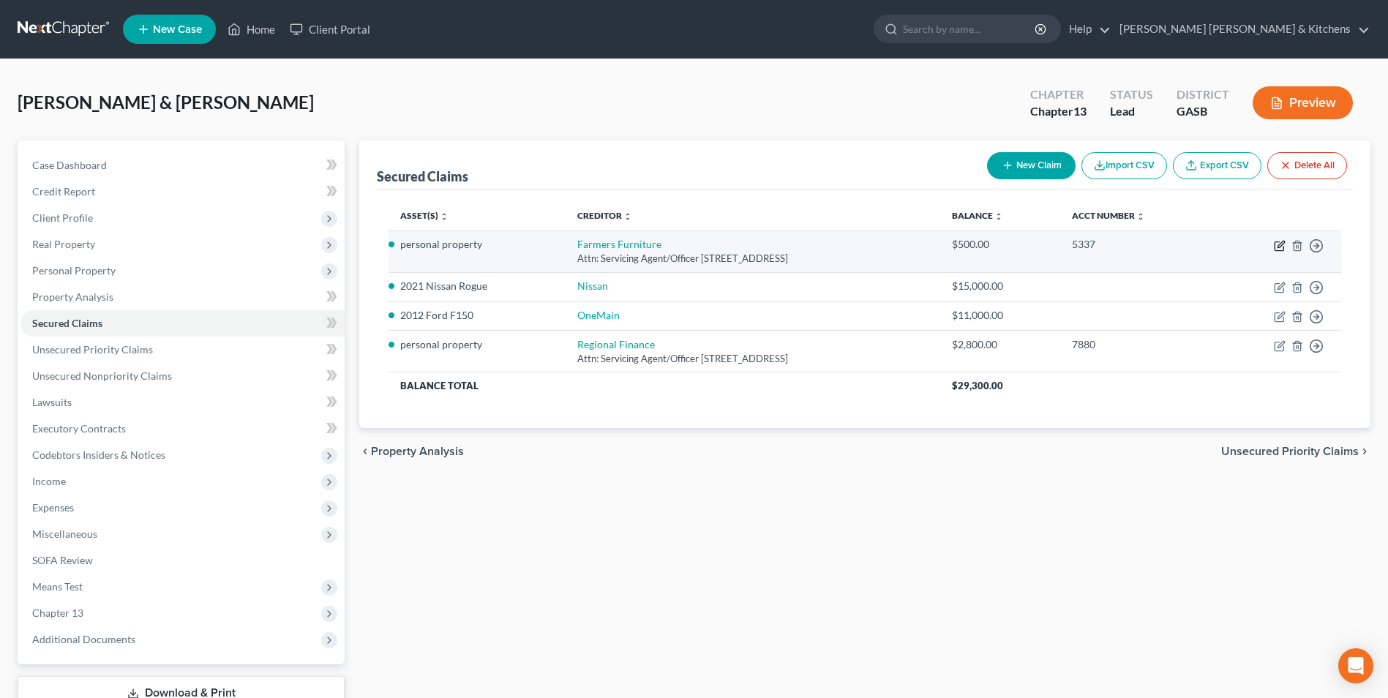
click at [1281, 242] on icon "button" at bounding box center [1280, 246] width 12 height 12
select select "10"
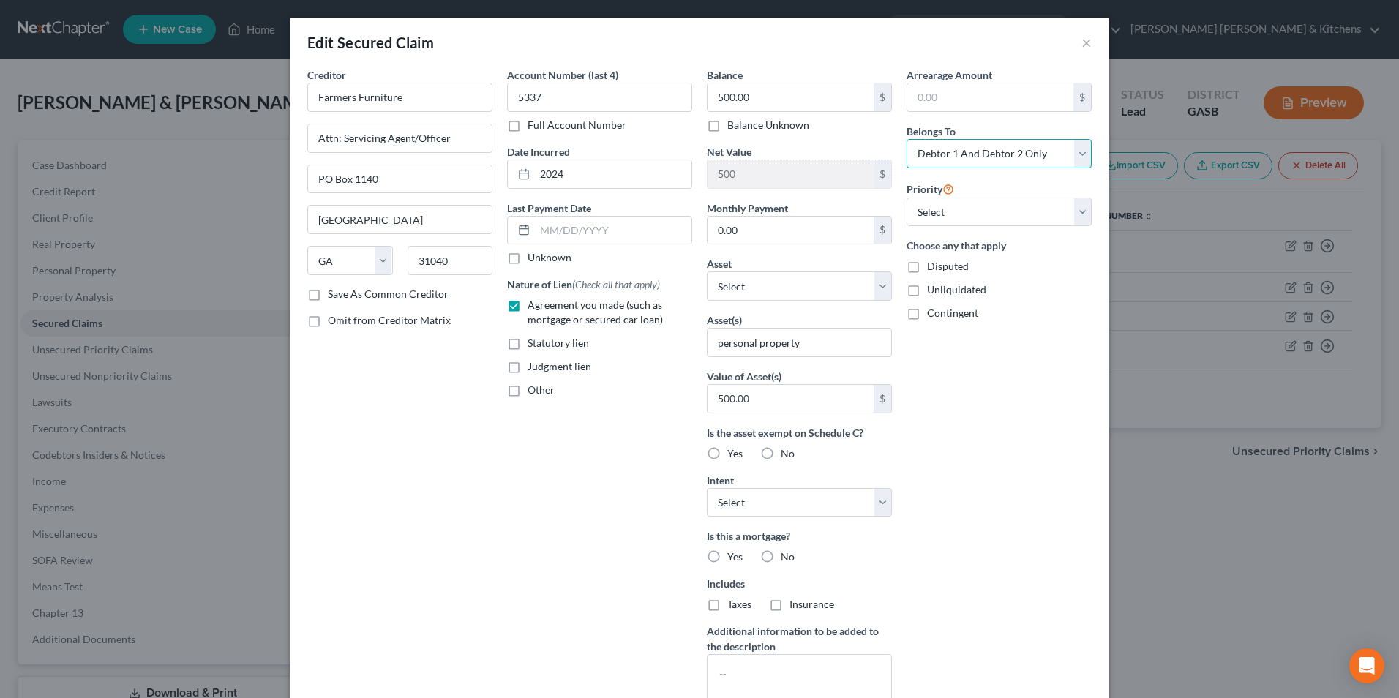
click at [994, 149] on select "Select Debtor 1 Only Debtor 2 Only Debtor 1 And Debtor 2 Only At Least One Of T…" at bounding box center [999, 153] width 185 height 29
select select "0"
click at [907, 139] on select "Select Debtor 1 Only Debtor 2 Only Debtor 1 And Debtor 2 Only At Least One Of T…" at bounding box center [999, 153] width 185 height 29
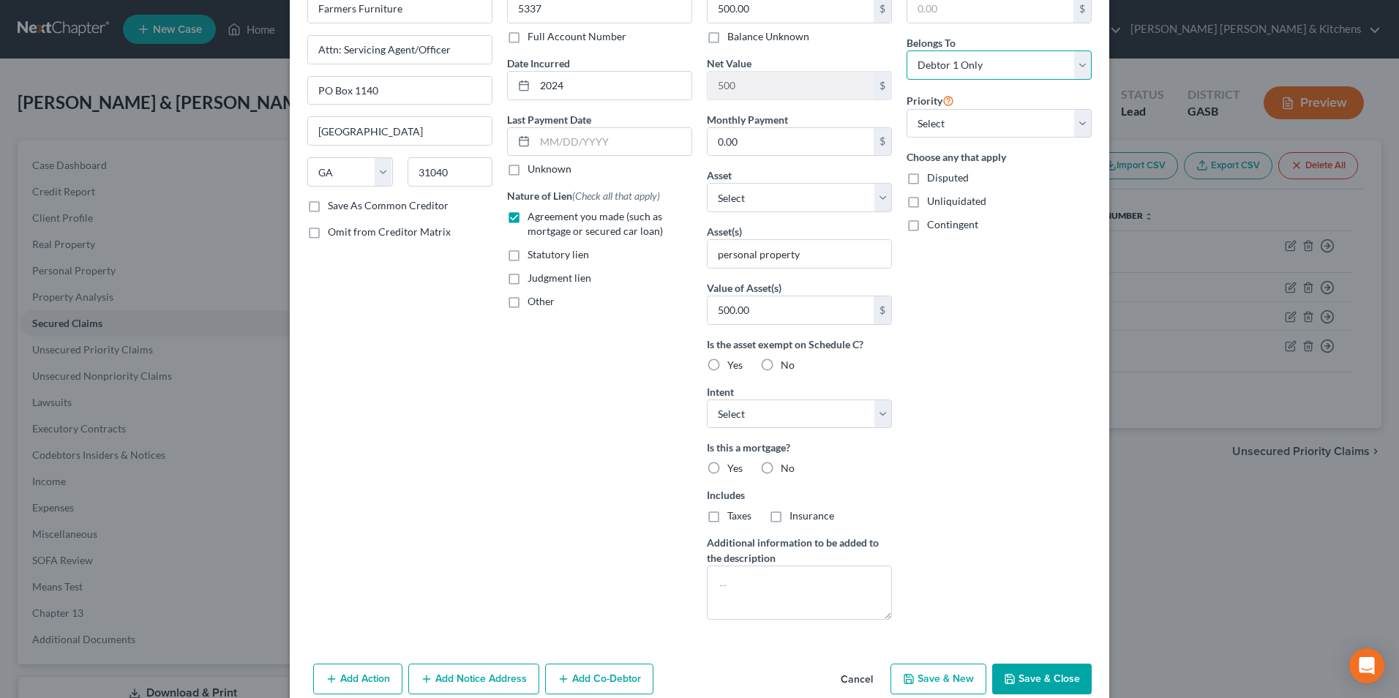
scroll to position [157, 0]
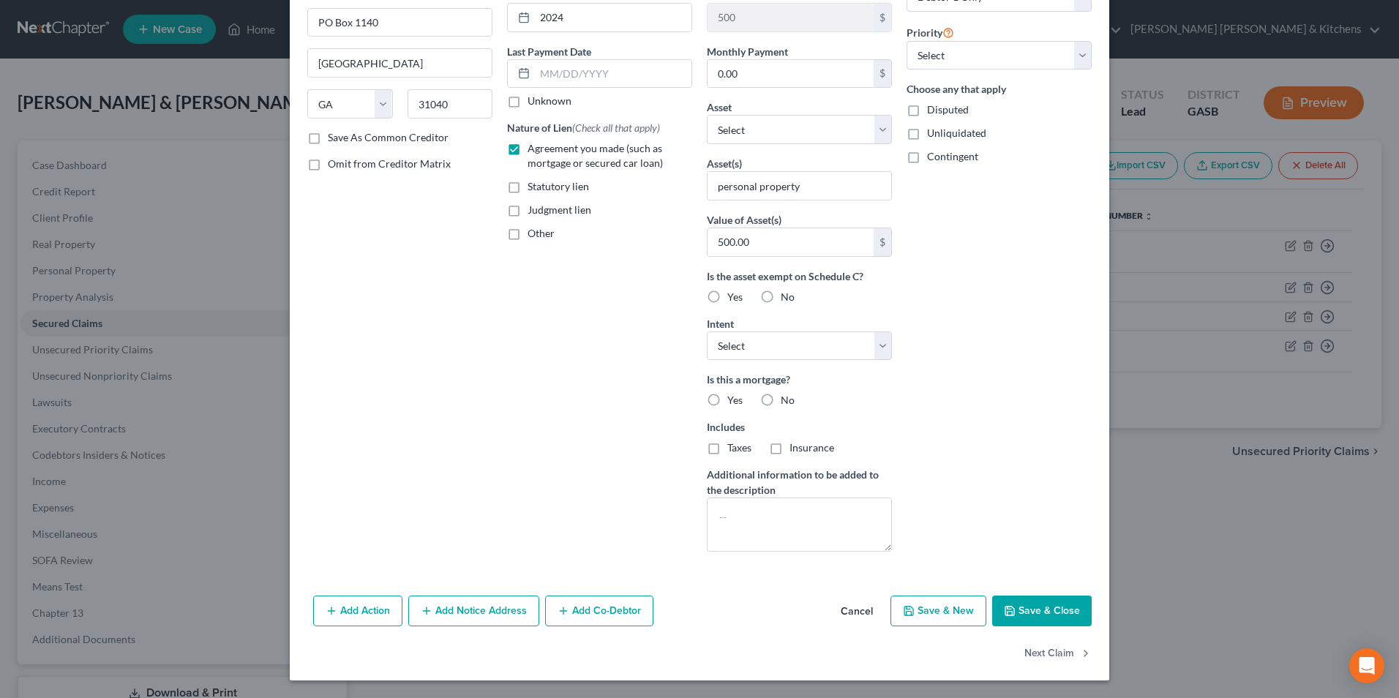
click at [1045, 624] on button "Save & Close" at bounding box center [1042, 611] width 100 height 31
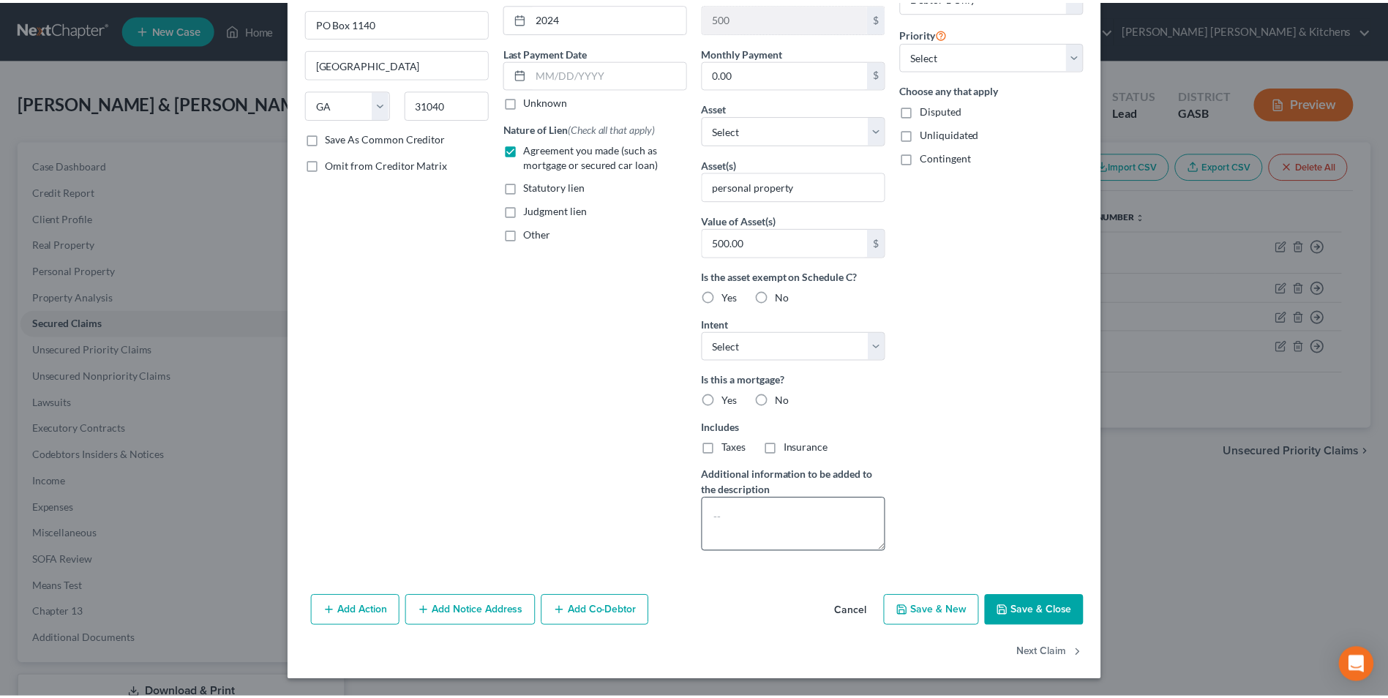
scroll to position [0, 0]
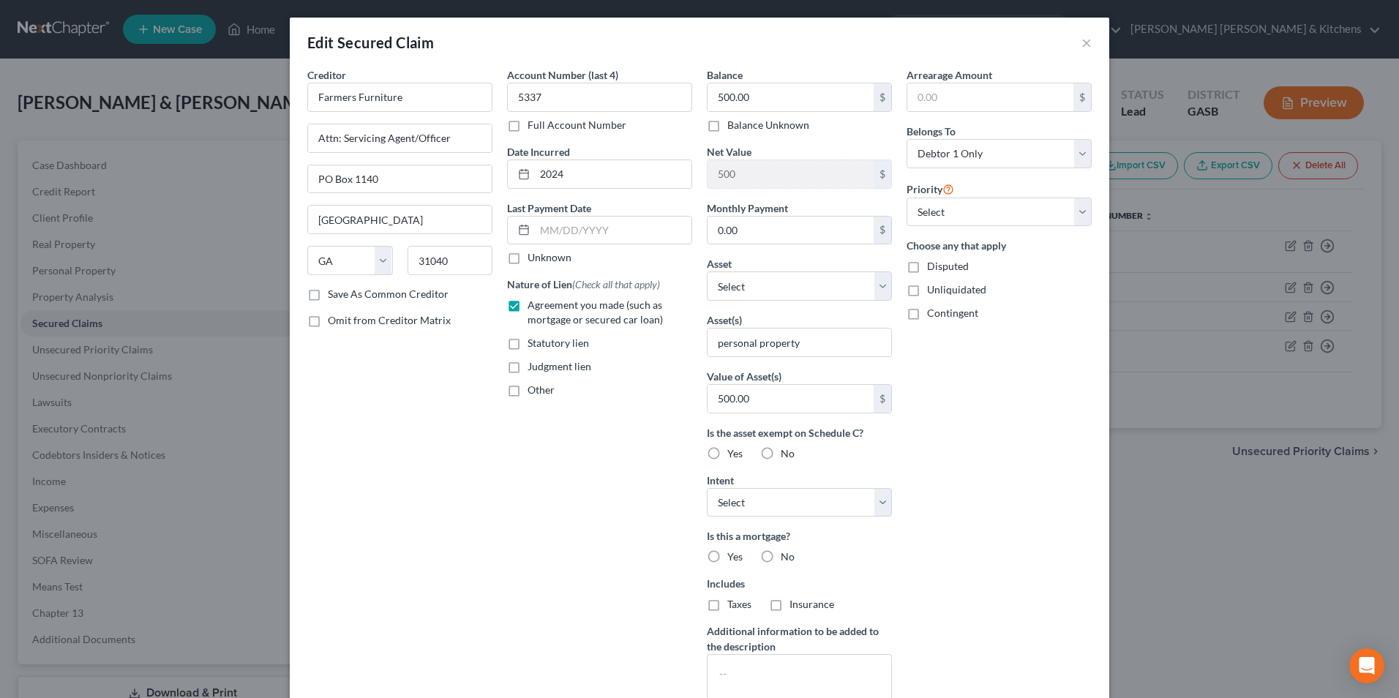
type input "0"
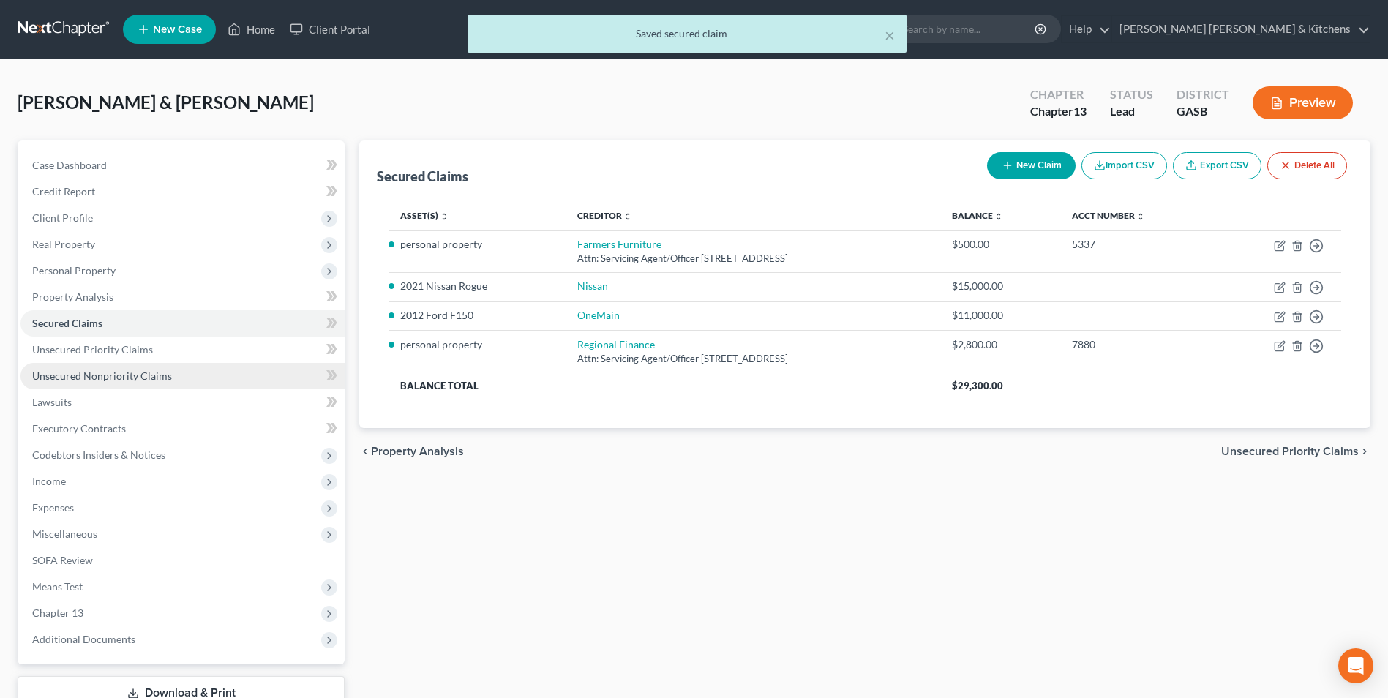
click at [97, 375] on span "Unsecured Nonpriority Claims" at bounding box center [102, 376] width 140 height 12
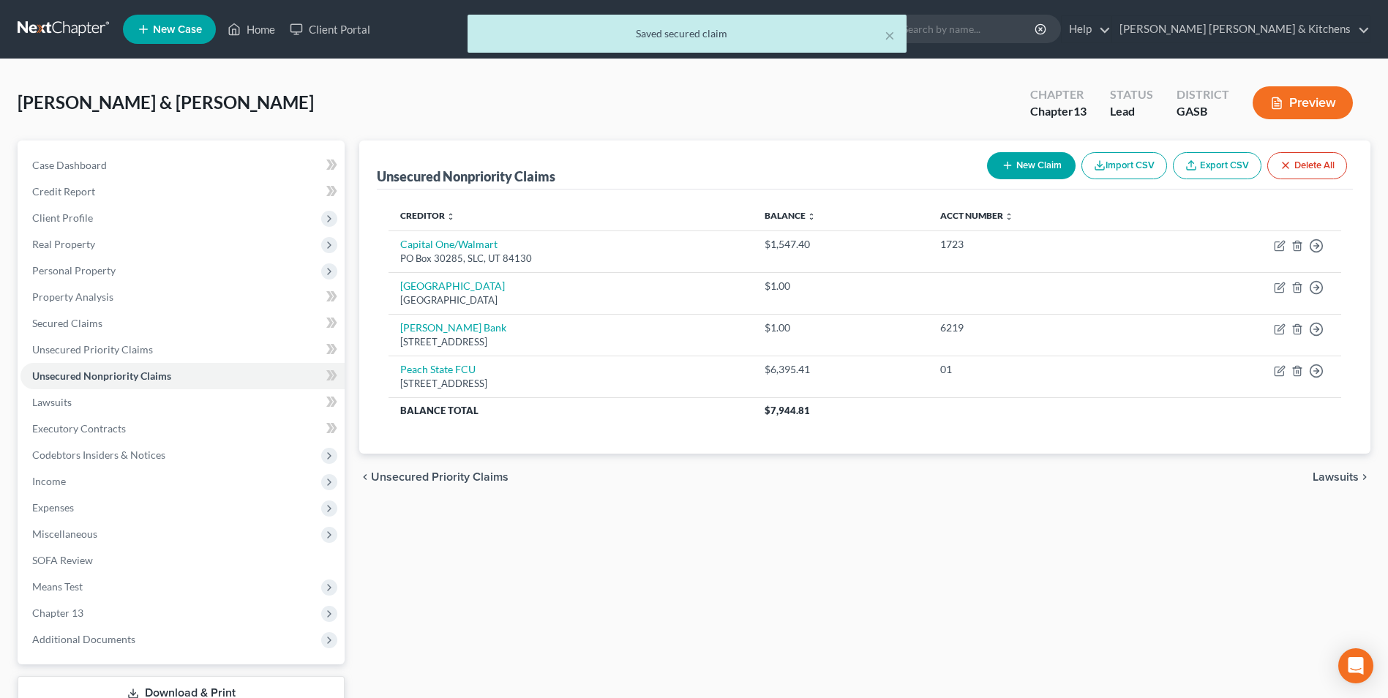
click at [1018, 173] on button "New Claim" at bounding box center [1031, 165] width 89 height 27
select select "2"
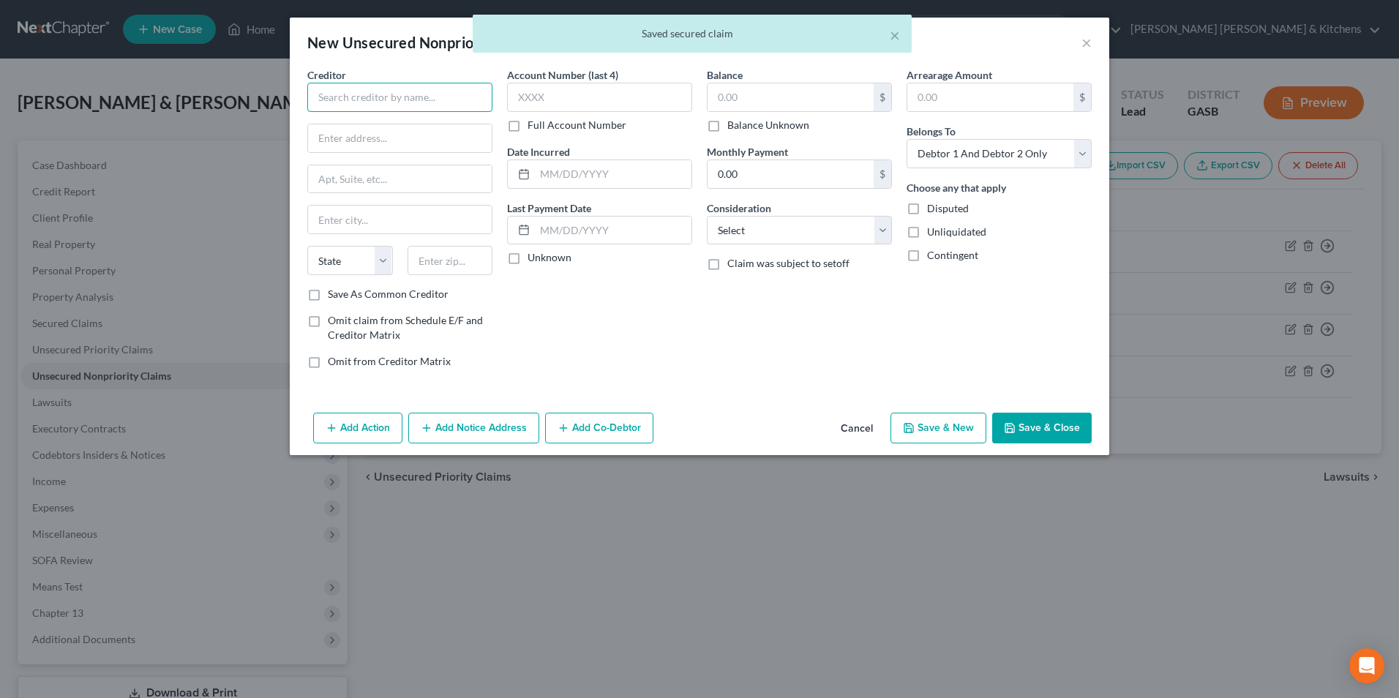
click at [423, 103] on input "text" at bounding box center [399, 97] width 185 height 29
type input "b"
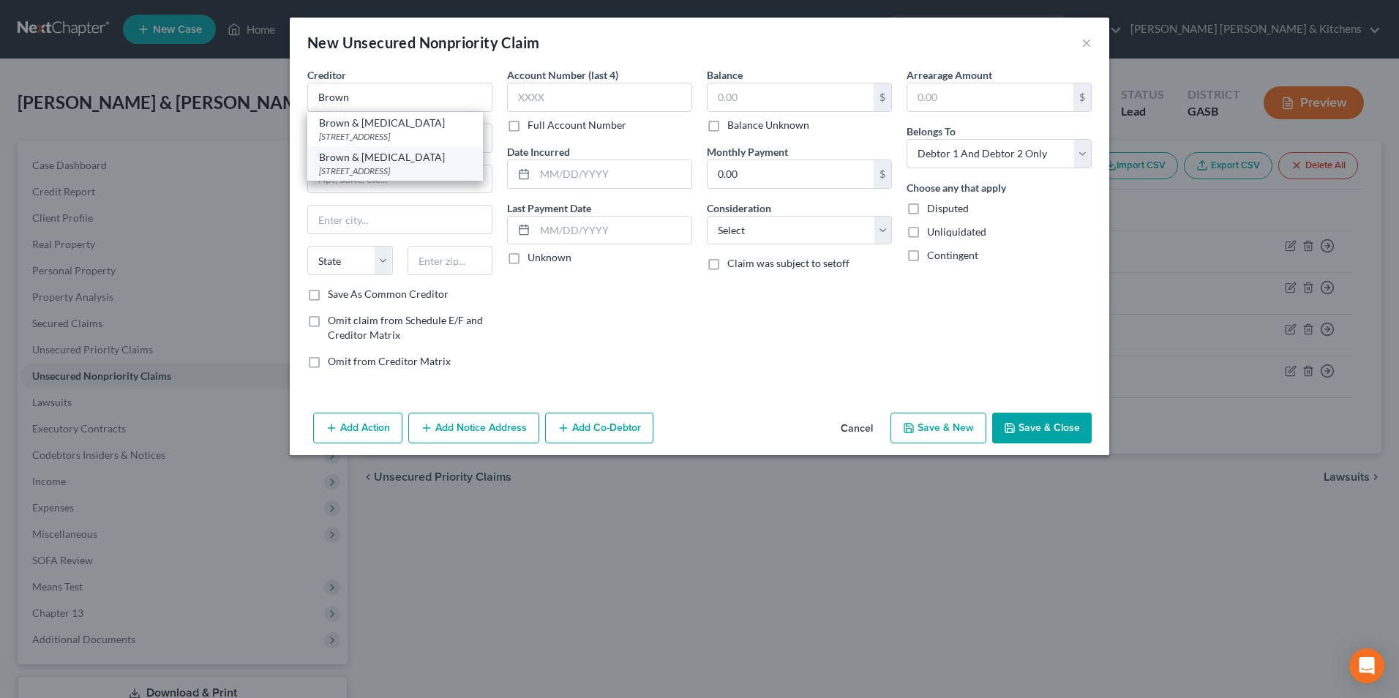
click at [412, 162] on div "Brown & Radiology" at bounding box center [395, 157] width 152 height 15
type input "Brown & Radiology"
type input "PO Box 3845"
type input "Augusta"
select select "10"
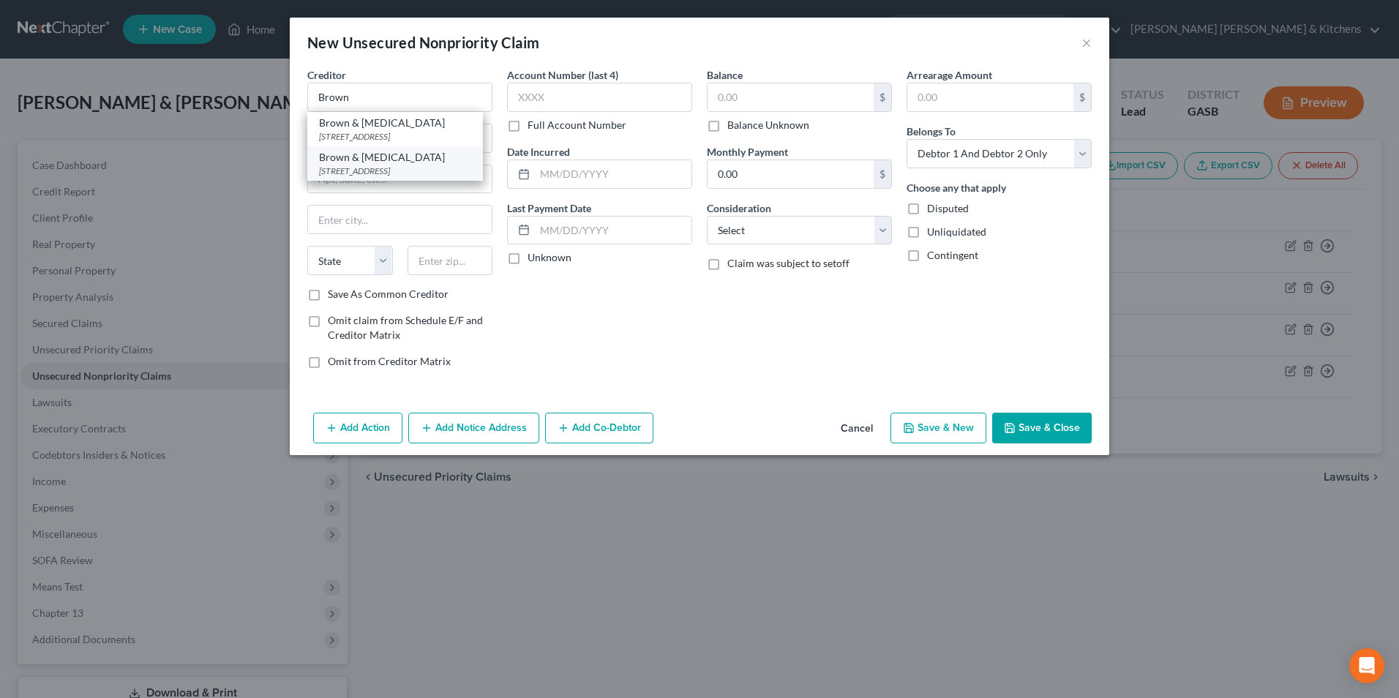
type input "30914"
drag, startPoint x: 355, startPoint y: 142, endPoint x: 396, endPoint y: 146, distance: 41.2
click at [396, 146] on input "PO Box 3845" at bounding box center [400, 138] width 184 height 28
type input "PO Box 1627"
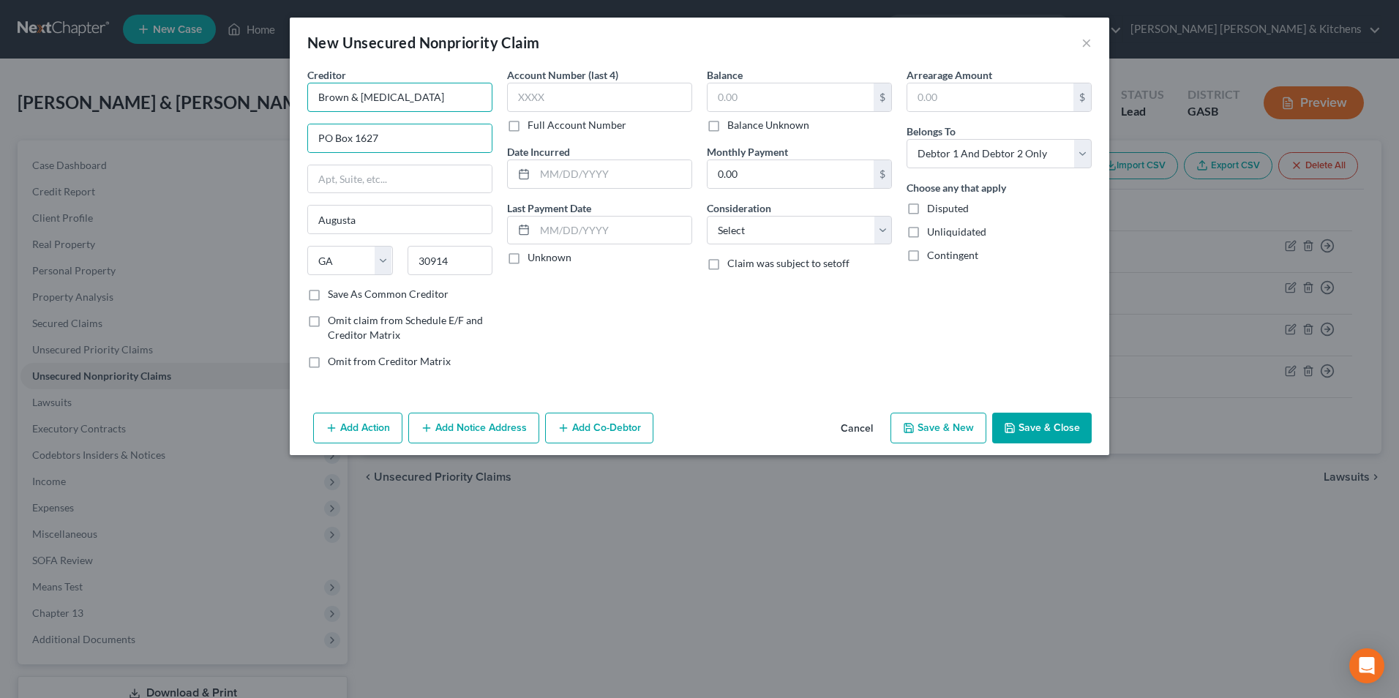
click at [415, 106] on input "Brown & Radiology" at bounding box center [399, 97] width 185 height 29
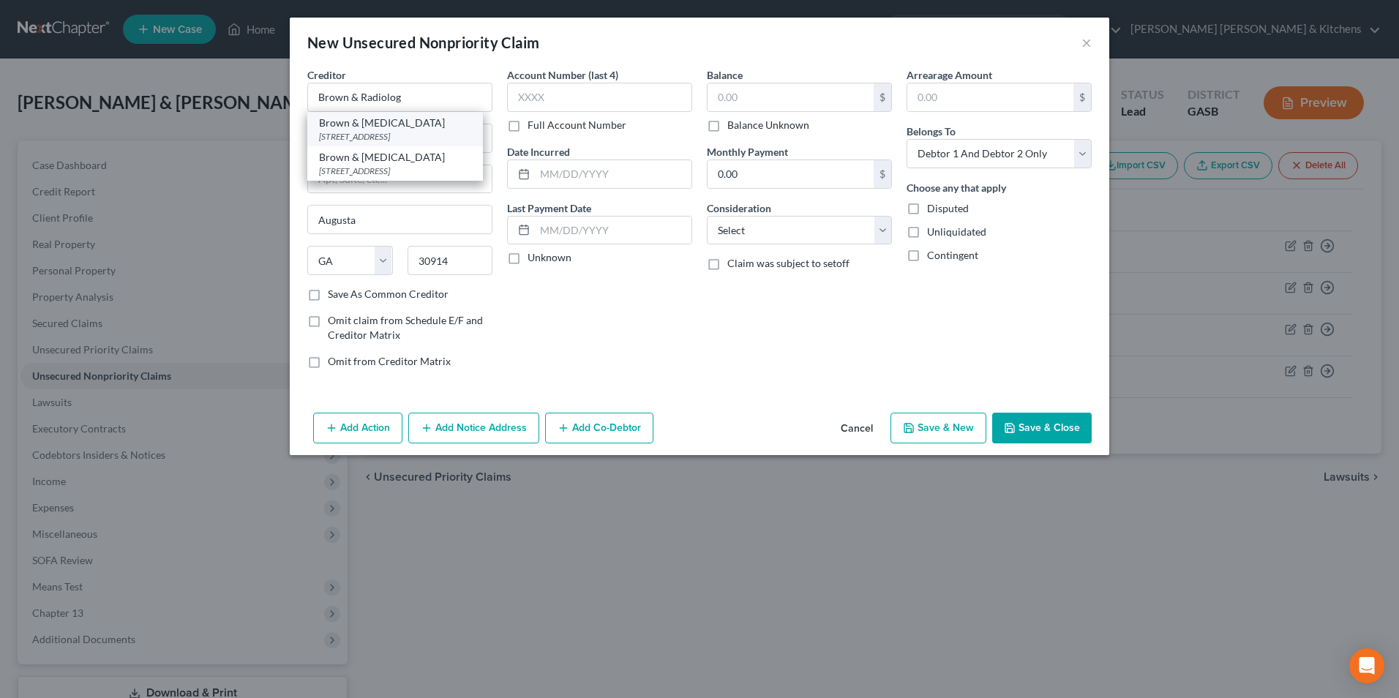
click at [407, 129] on div "Brown & Radiology" at bounding box center [395, 123] width 152 height 15
type input "Brown & Radiology"
type input "1125 Troupe Street"
type input "30904"
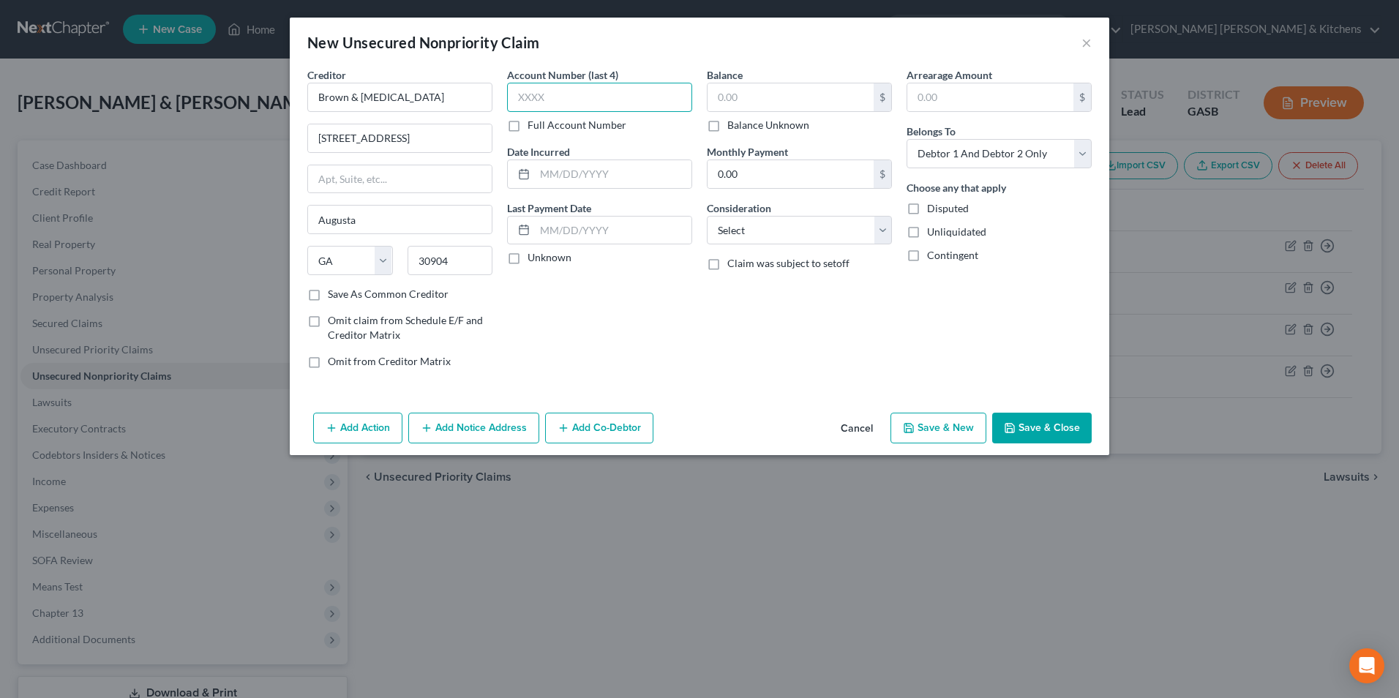
click at [596, 98] on input "text" at bounding box center [599, 97] width 185 height 29
type input "3961"
click at [722, 102] on input "text" at bounding box center [791, 97] width 166 height 28
type input "5.72"
click at [724, 242] on select "Select Cable / Satellite Services Collection Agency Credit Card Debt Debt Couns…" at bounding box center [799, 230] width 185 height 29
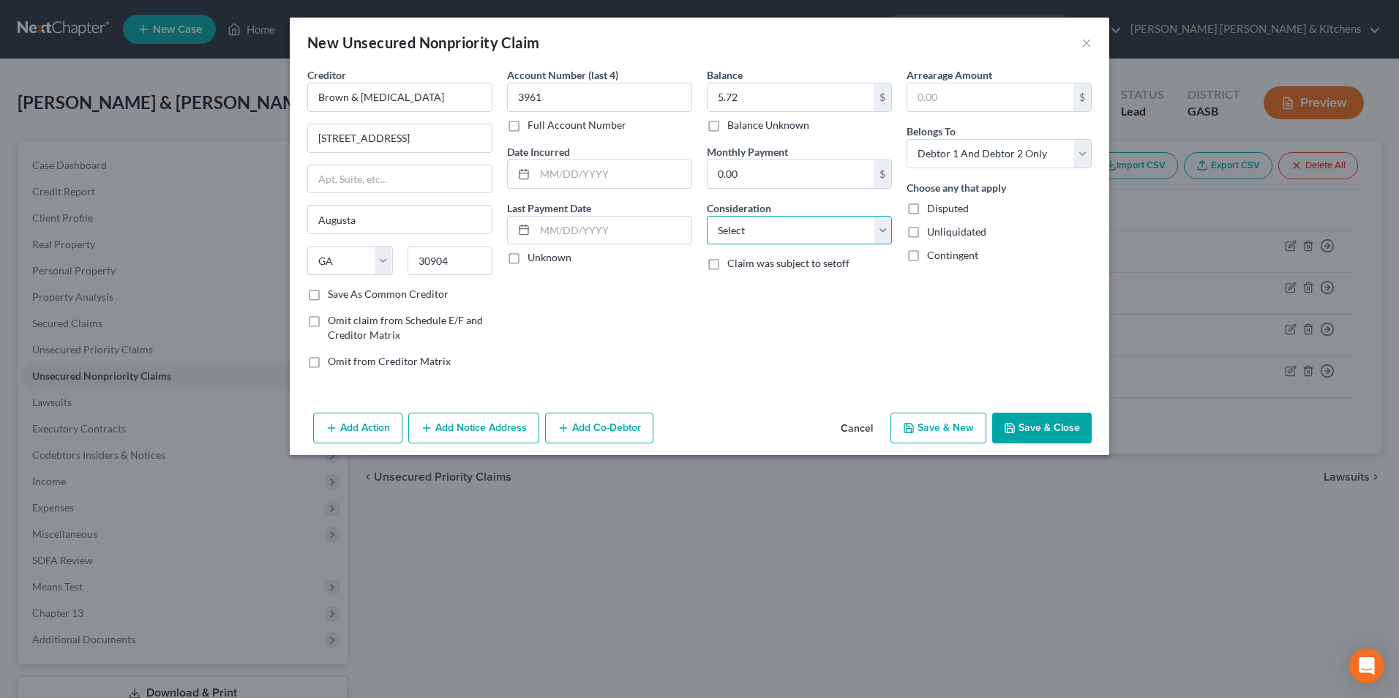
select select "9"
click at [707, 216] on select "Select Cable / Satellite Services Collection Agency Credit Card Debt Debt Couns…" at bounding box center [799, 230] width 185 height 29
drag, startPoint x: 948, startPoint y: 161, endPoint x: 949, endPoint y: 168, distance: 7.4
click at [949, 161] on select "Select Debtor 1 Only Debtor 2 Only Debtor 1 And Debtor 2 Only At Least One Of T…" at bounding box center [999, 153] width 185 height 29
select select "1"
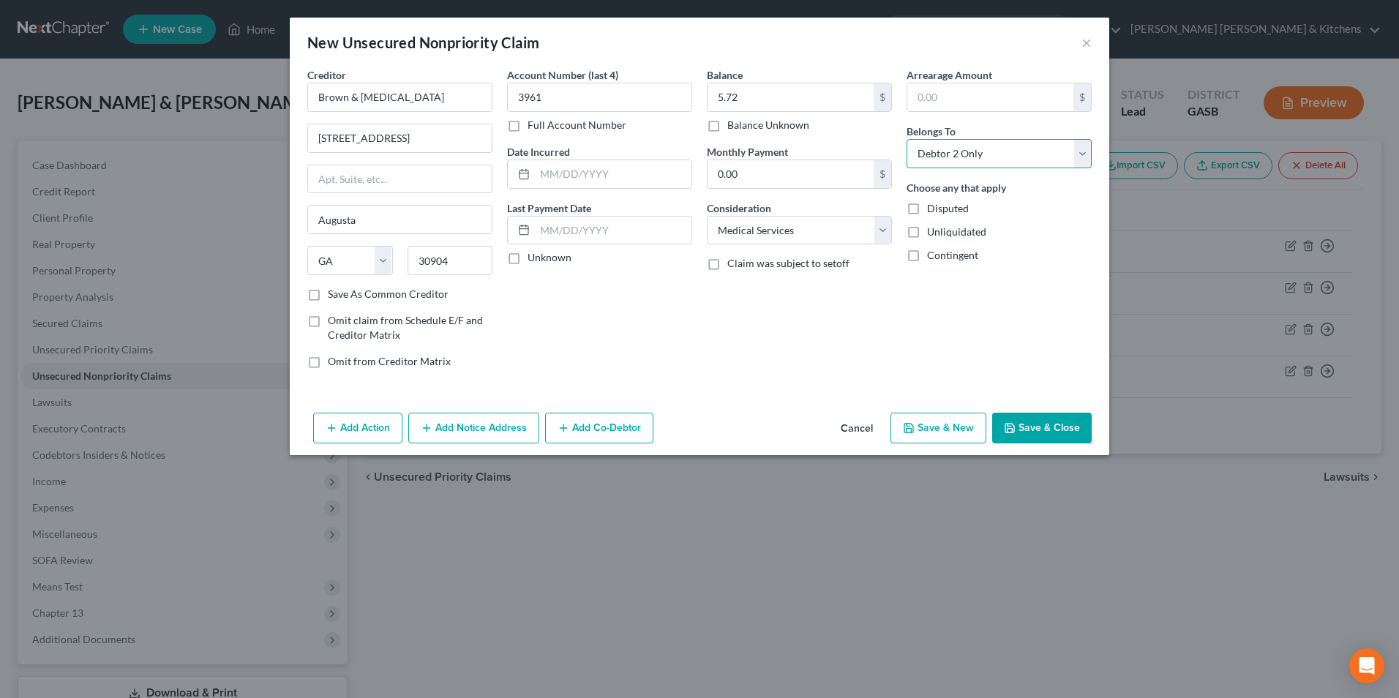
click at [907, 139] on select "Select Debtor 1 Only Debtor 2 Only Debtor 1 And Debtor 2 Only At Least One Of T…" at bounding box center [999, 153] width 185 height 29
click at [957, 435] on button "Save & New" at bounding box center [939, 428] width 96 height 31
select select "2"
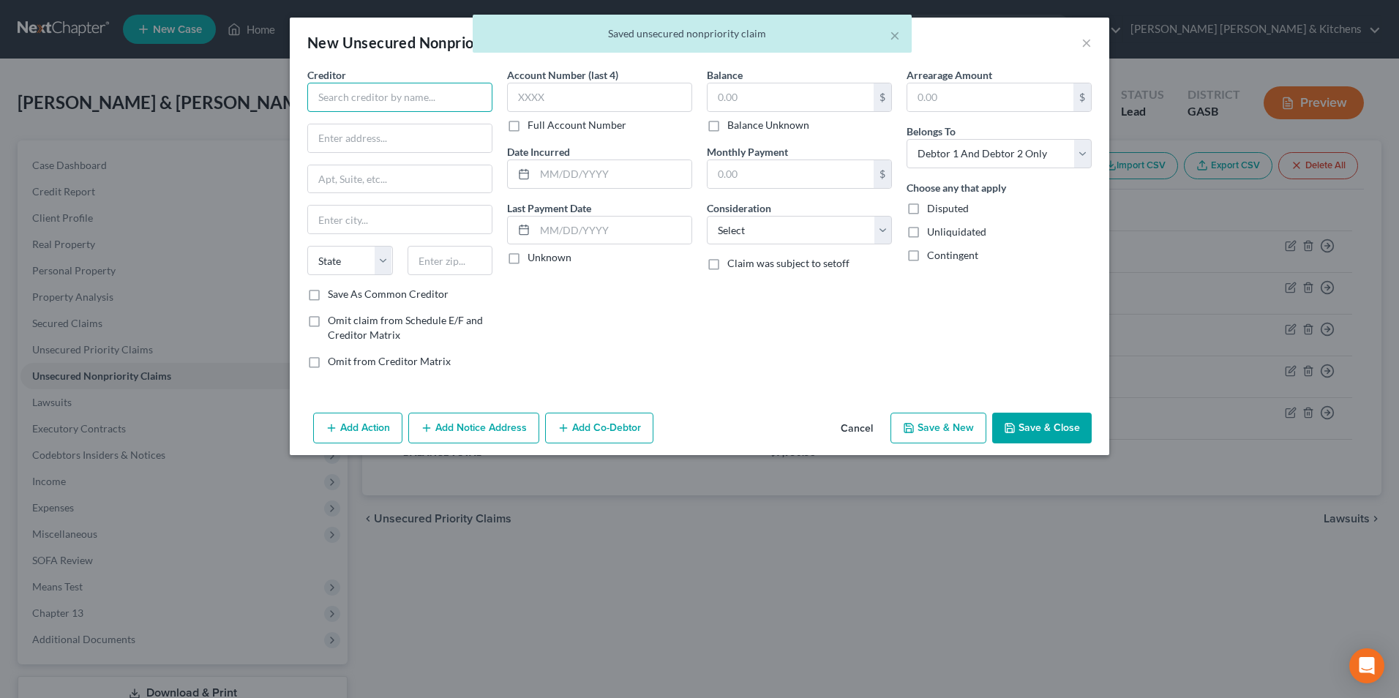
click at [414, 102] on input "text" at bounding box center [399, 97] width 185 height 29
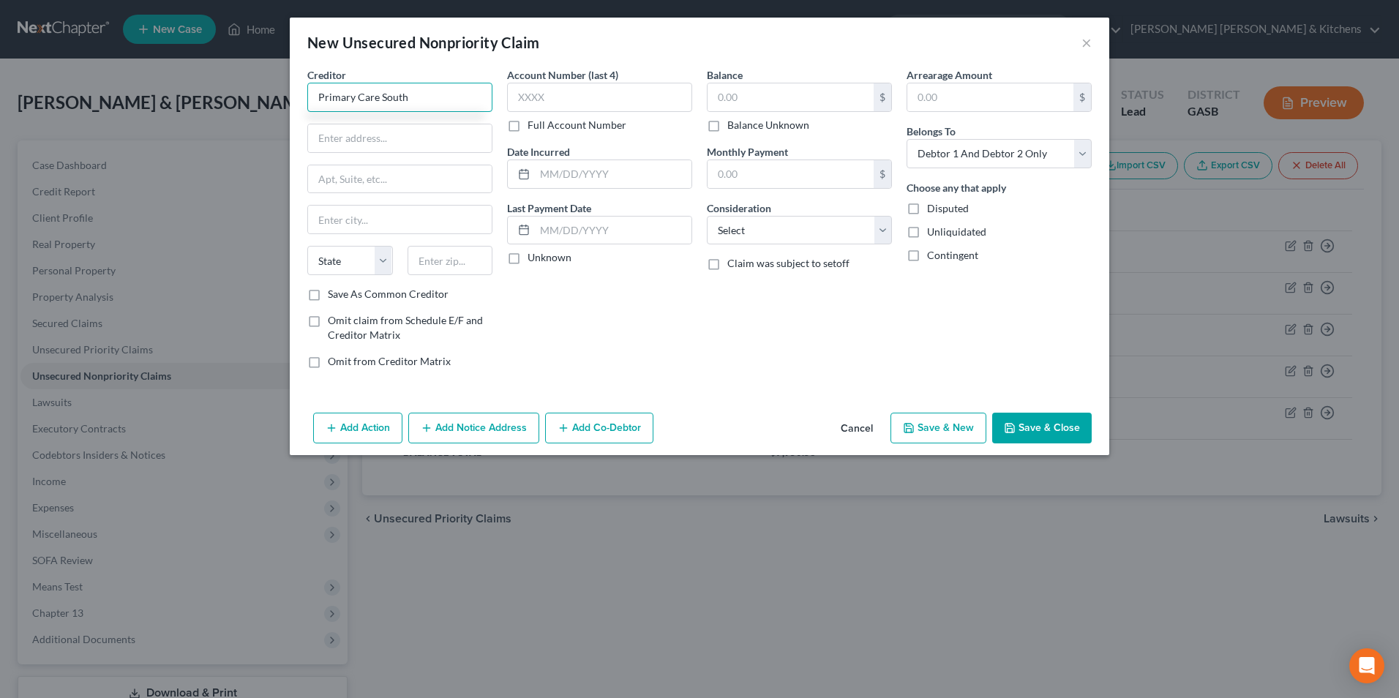
type input "Primary Care South"
type input "2851 Washington Road"
type input "2"
type input "30909"
type input "Augusta"
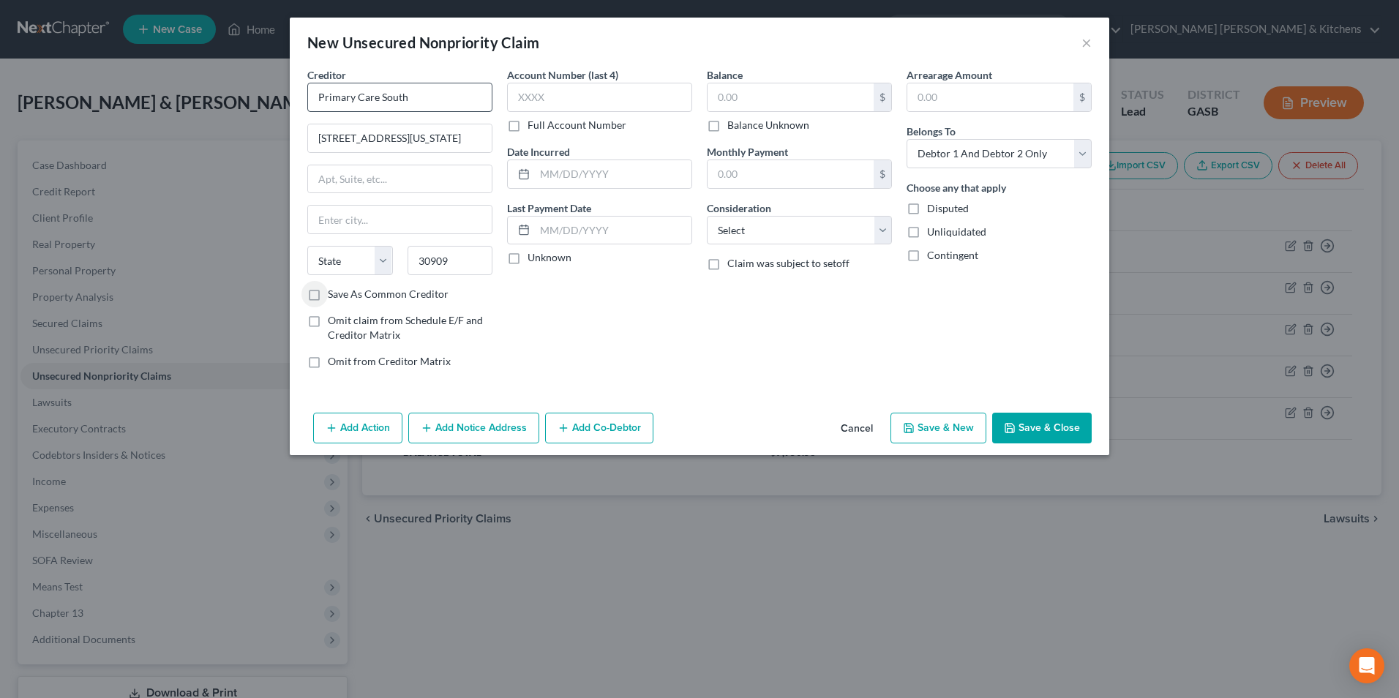
select select "10"
click at [532, 99] on input "text" at bounding box center [599, 97] width 185 height 29
type input "5131"
click at [745, 99] on input "text" at bounding box center [791, 97] width 166 height 28
type input "5.95"
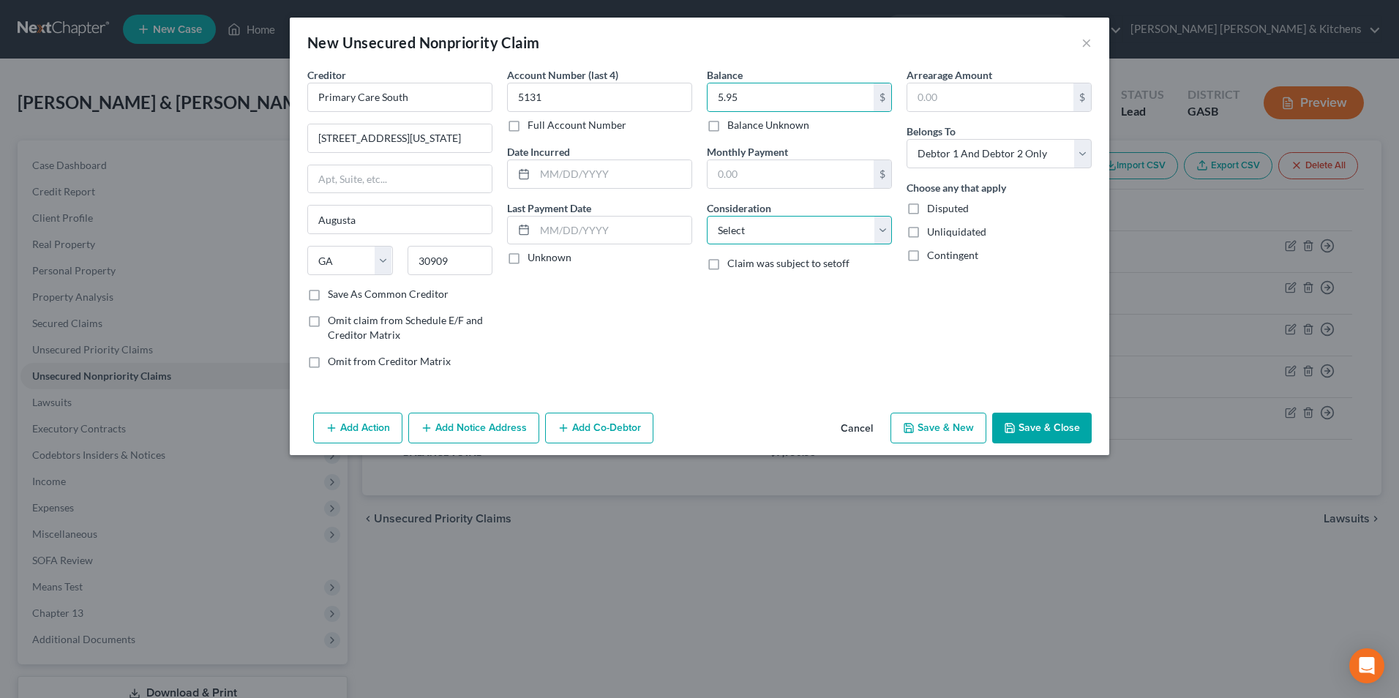
click at [744, 227] on select "Select Cable / Satellite Services Collection Agency Credit Card Debt Debt Couns…" at bounding box center [799, 230] width 185 height 29
select select "9"
click at [707, 216] on select "Select Cable / Satellite Services Collection Agency Credit Card Debt Debt Couns…" at bounding box center [799, 230] width 185 height 29
click at [949, 149] on select "Select Debtor 1 Only Debtor 2 Only Debtor 1 And Debtor 2 Only At Least One Of T…" at bounding box center [999, 153] width 185 height 29
select select "1"
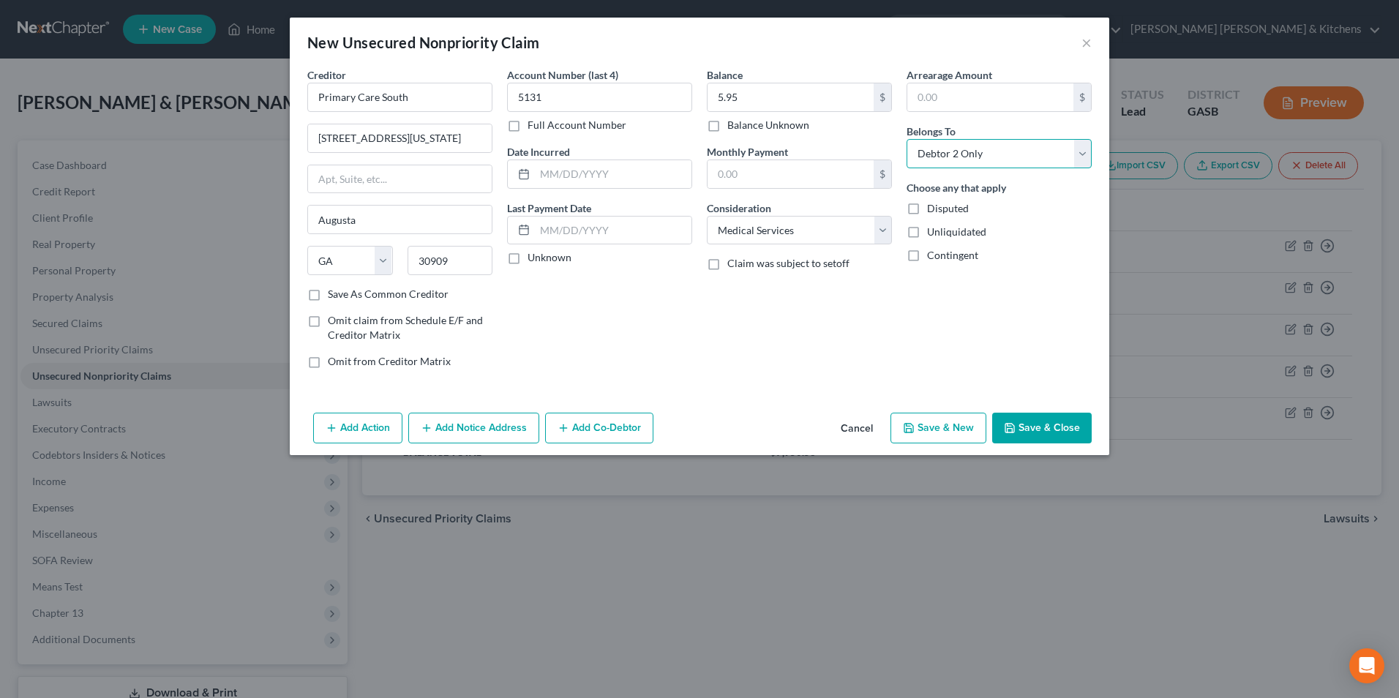
click at [907, 139] on select "Select Debtor 1 Only Debtor 2 Only Debtor 1 And Debtor 2 Only At Least One Of T…" at bounding box center [999, 153] width 185 height 29
click at [925, 438] on button "Save & New" at bounding box center [939, 428] width 96 height 31
select select "2"
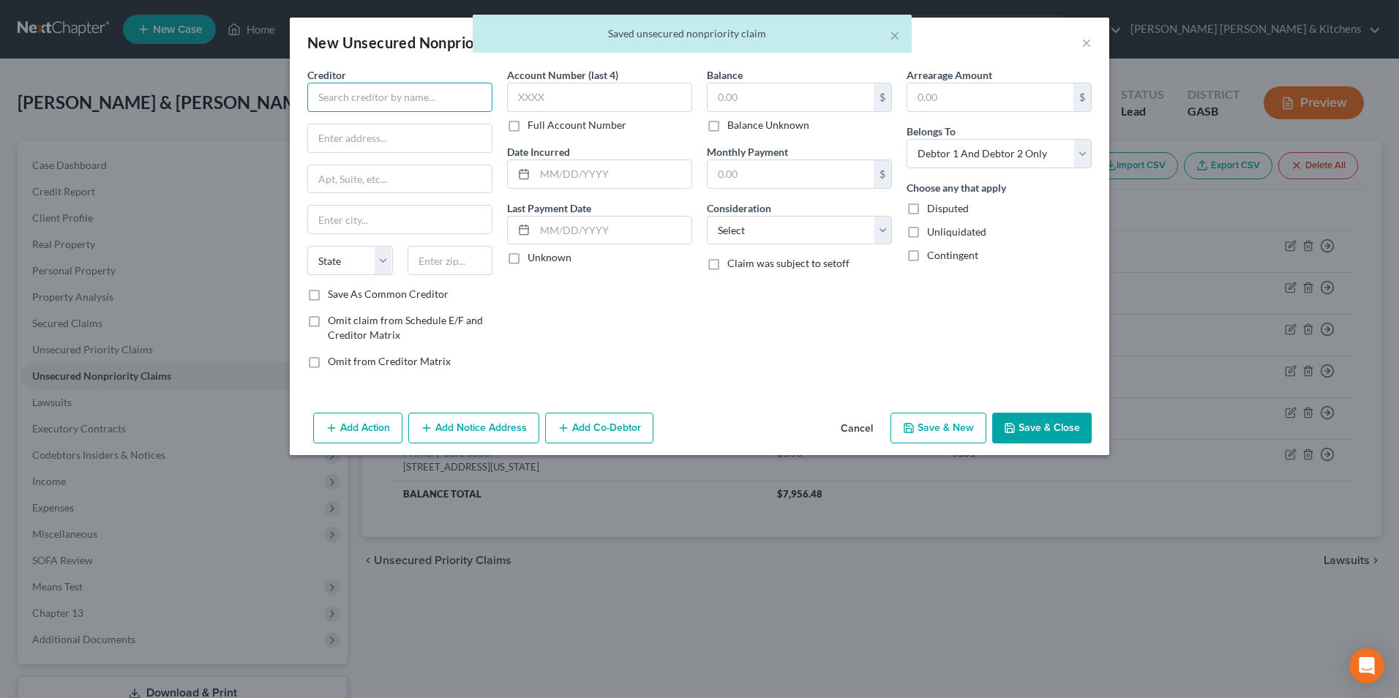
click at [469, 95] on input "text" at bounding box center [399, 97] width 185 height 29
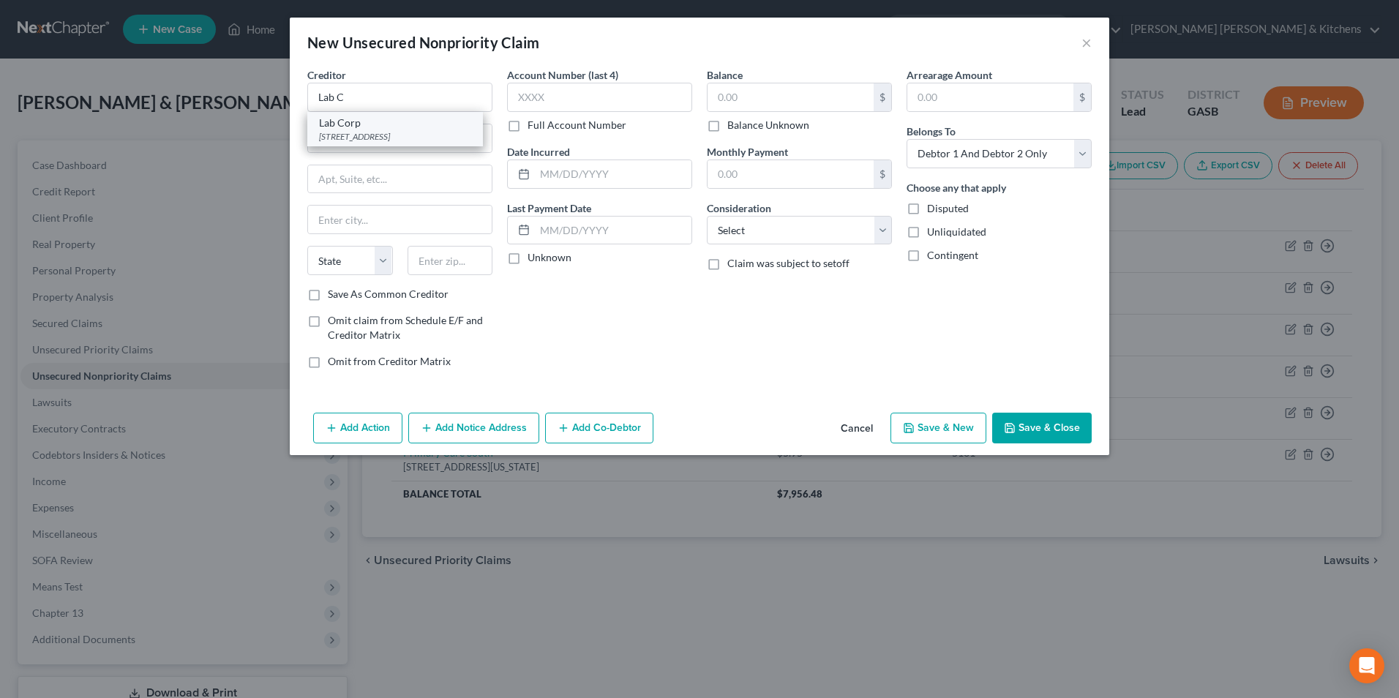
click at [393, 133] on div "PO Box 2240, Burlington, NC 27216" at bounding box center [395, 136] width 152 height 12
type input "Lab Corp"
type input "PO Box 2240"
type input "Burlington"
select select "28"
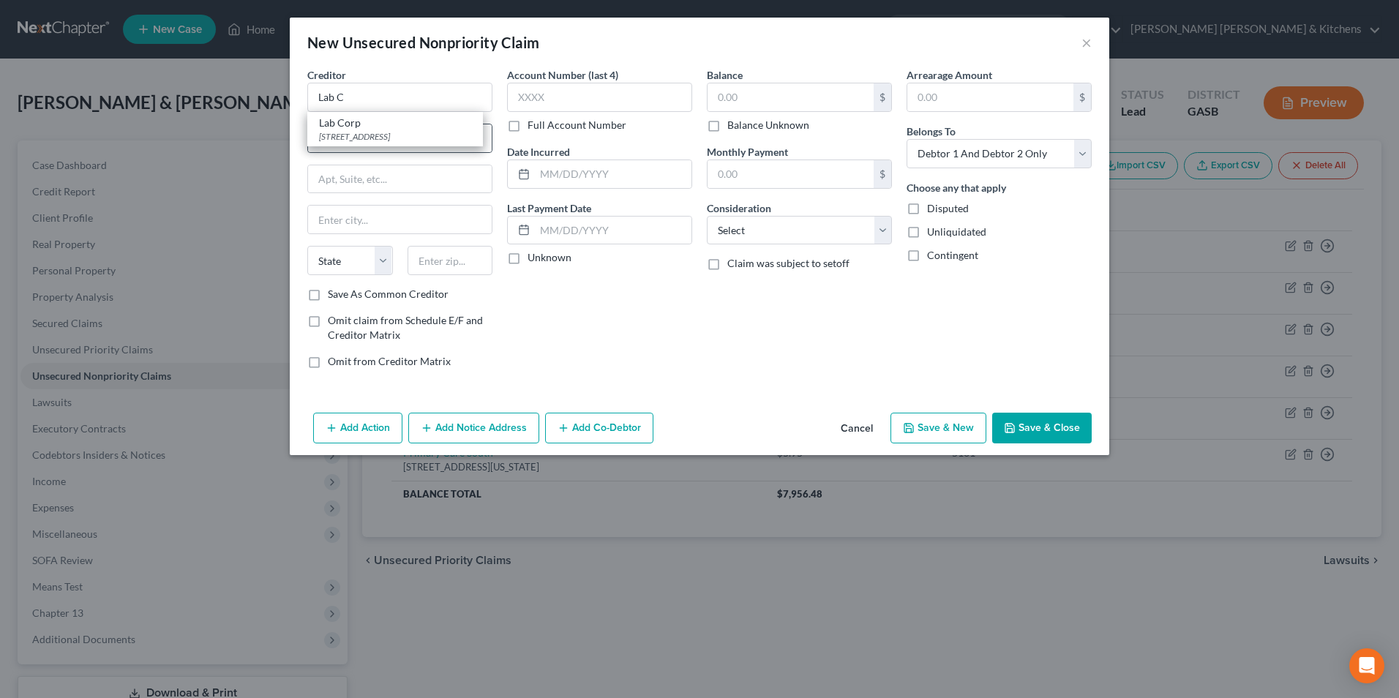
type input "27216"
click at [528, 100] on input "text" at bounding box center [599, 97] width 185 height 29
type input "2967"
click at [827, 101] on input "text" at bounding box center [791, 97] width 166 height 28
type input "13.49"
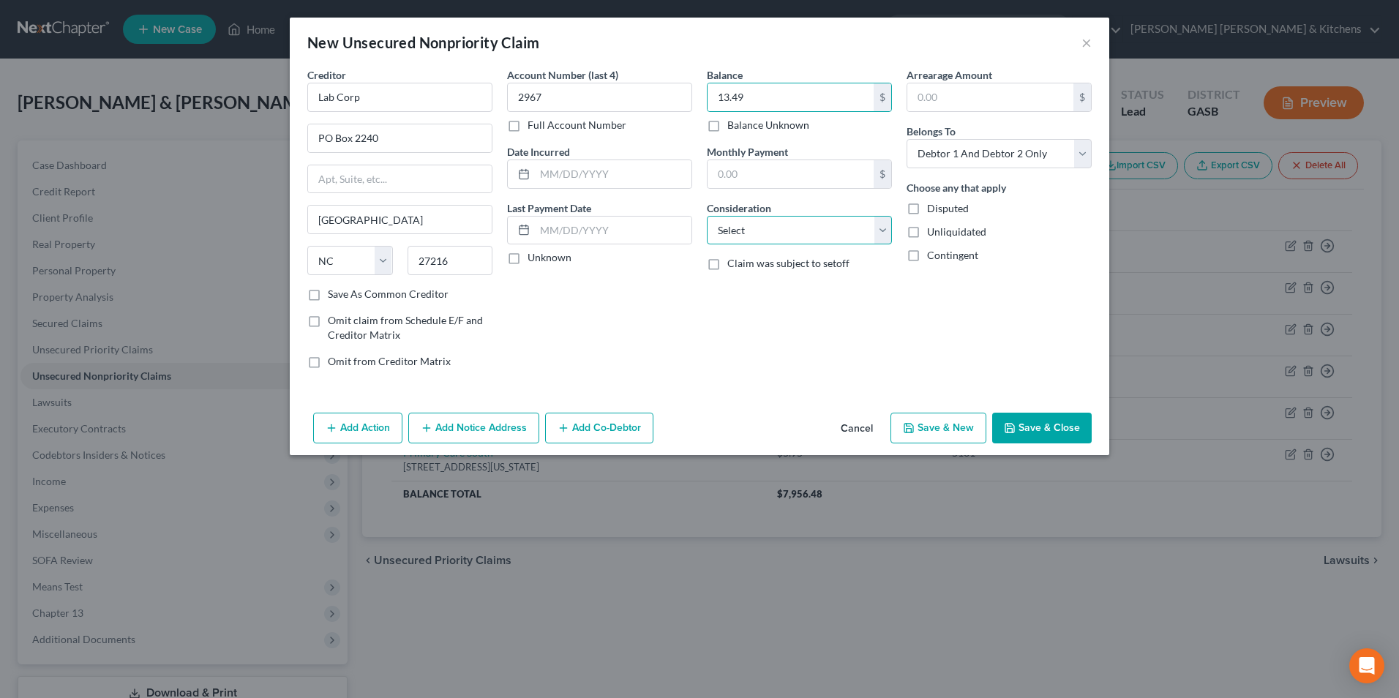
drag, startPoint x: 771, startPoint y: 224, endPoint x: 763, endPoint y: 239, distance: 16.4
click at [771, 224] on select "Select Cable / Satellite Services Collection Agency Credit Card Debt Debt Couns…" at bounding box center [799, 230] width 185 height 29
select select "9"
click at [707, 216] on select "Select Cable / Satellite Services Collection Agency Credit Card Debt Debt Couns…" at bounding box center [799, 230] width 185 height 29
click at [962, 162] on select "Select Debtor 1 Only Debtor 2 Only Debtor 1 And Debtor 2 Only At Least One Of T…" at bounding box center [999, 153] width 185 height 29
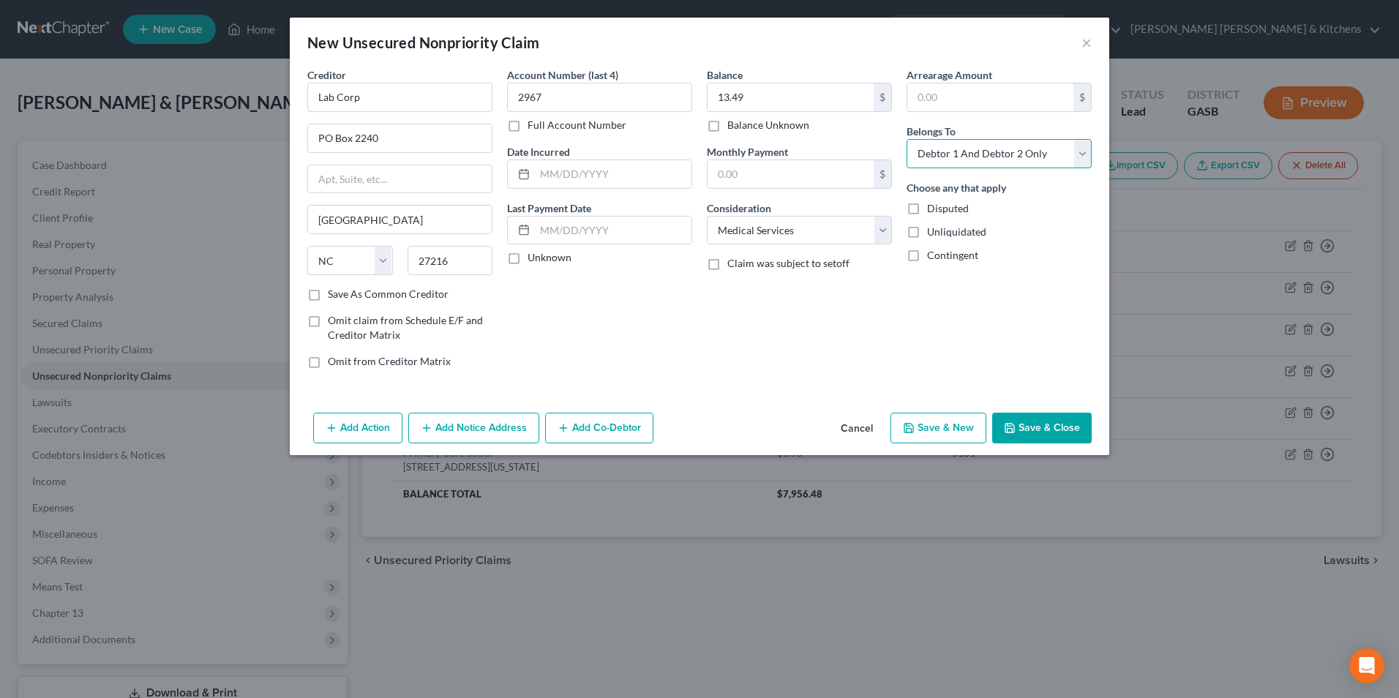
select select "1"
click at [907, 139] on select "Select Debtor 1 Only Debtor 2 Only Debtor 1 And Debtor 2 Only At Least One Of T…" at bounding box center [999, 153] width 185 height 29
click at [946, 432] on button "Save & New" at bounding box center [939, 428] width 96 height 31
select select "2"
type input "0.00"
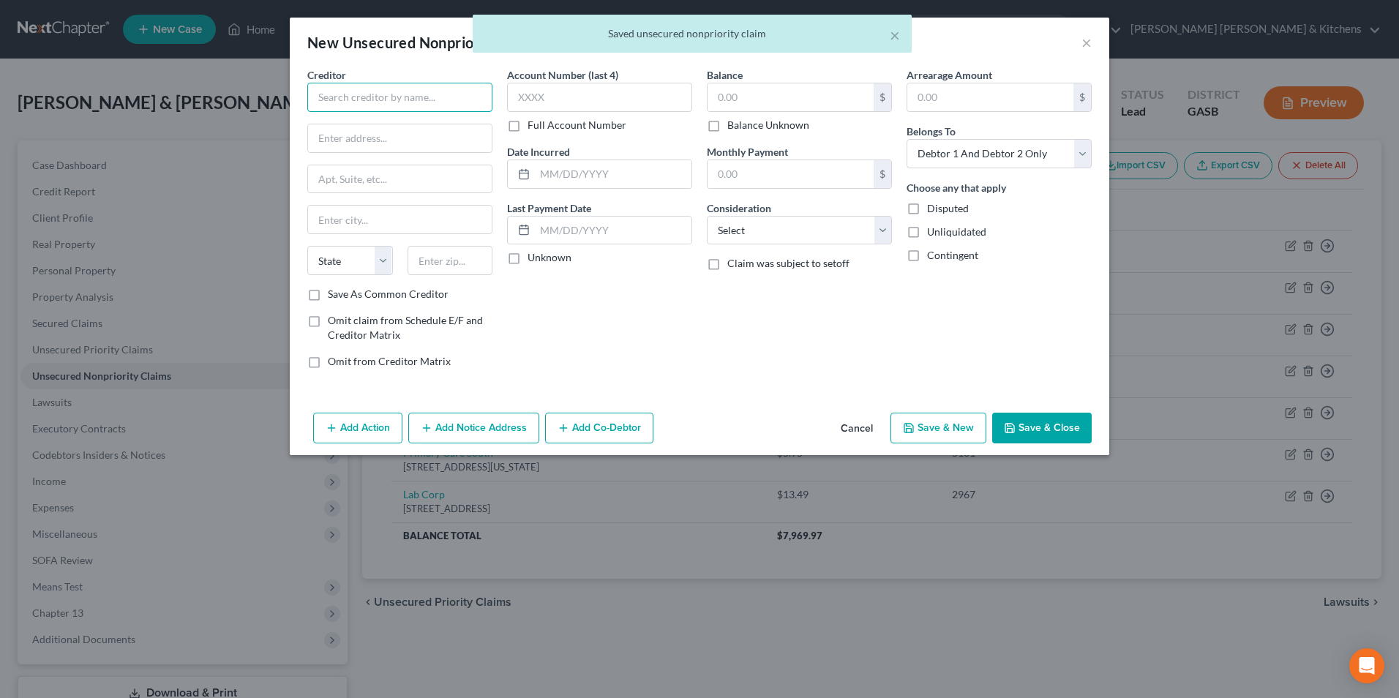
click at [422, 101] on input "text" at bounding box center [399, 97] width 185 height 29
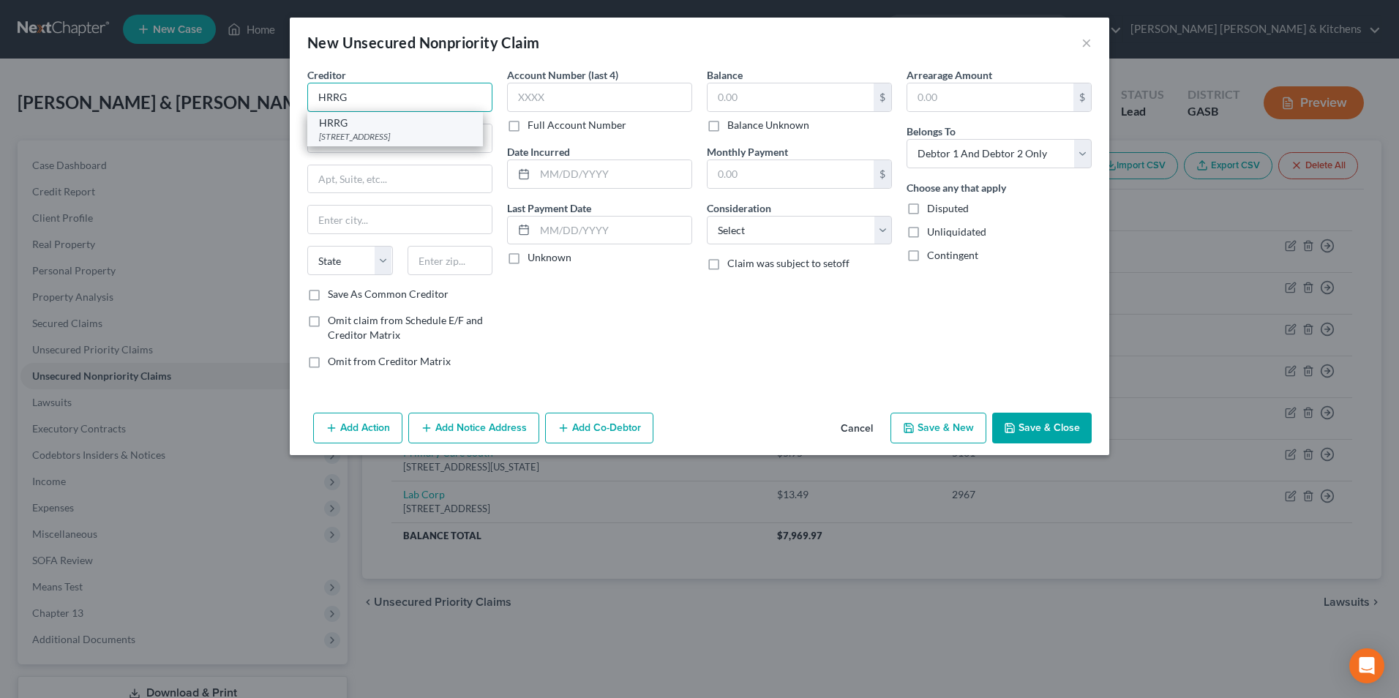
type input "HRRG"
click at [352, 139] on div "PO Box 5406, Cincinnati, OH 45273" at bounding box center [395, 136] width 152 height 12
type input "PO Box 5406"
type input "[GEOGRAPHIC_DATA]"
select select "36"
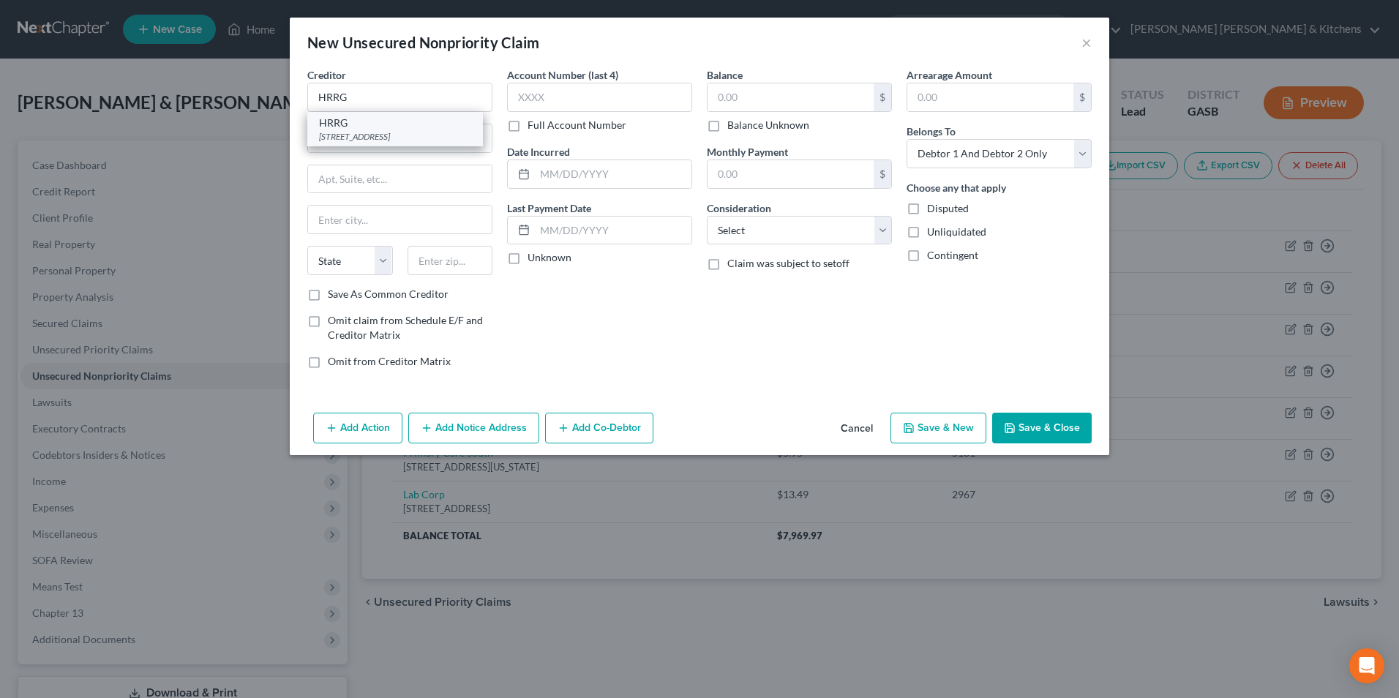
type input "45273"
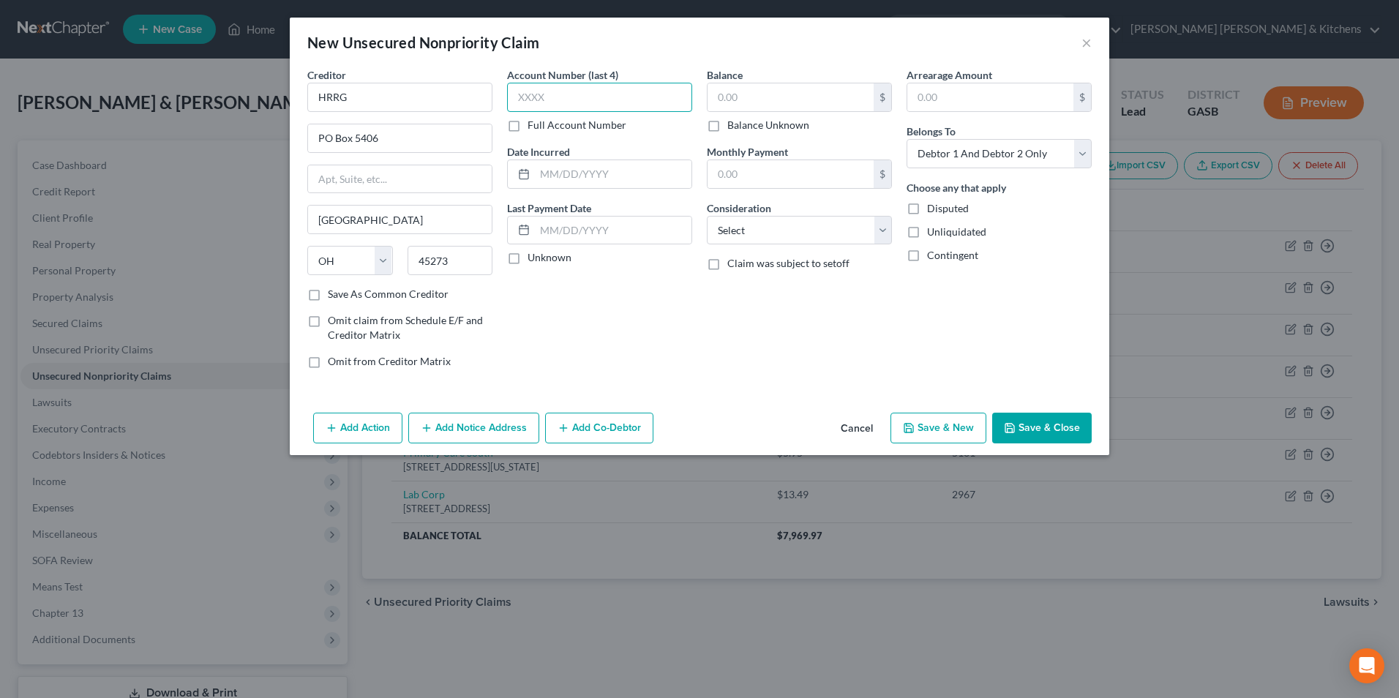
click at [579, 94] on input "text" at bounding box center [599, 97] width 185 height 29
type input "6974"
click at [719, 108] on input "text" at bounding box center [791, 97] width 166 height 28
type input "30.76"
click at [755, 237] on select "Select Cable / Satellite Services Collection Agency Credit Card Debt Debt Couns…" at bounding box center [799, 230] width 185 height 29
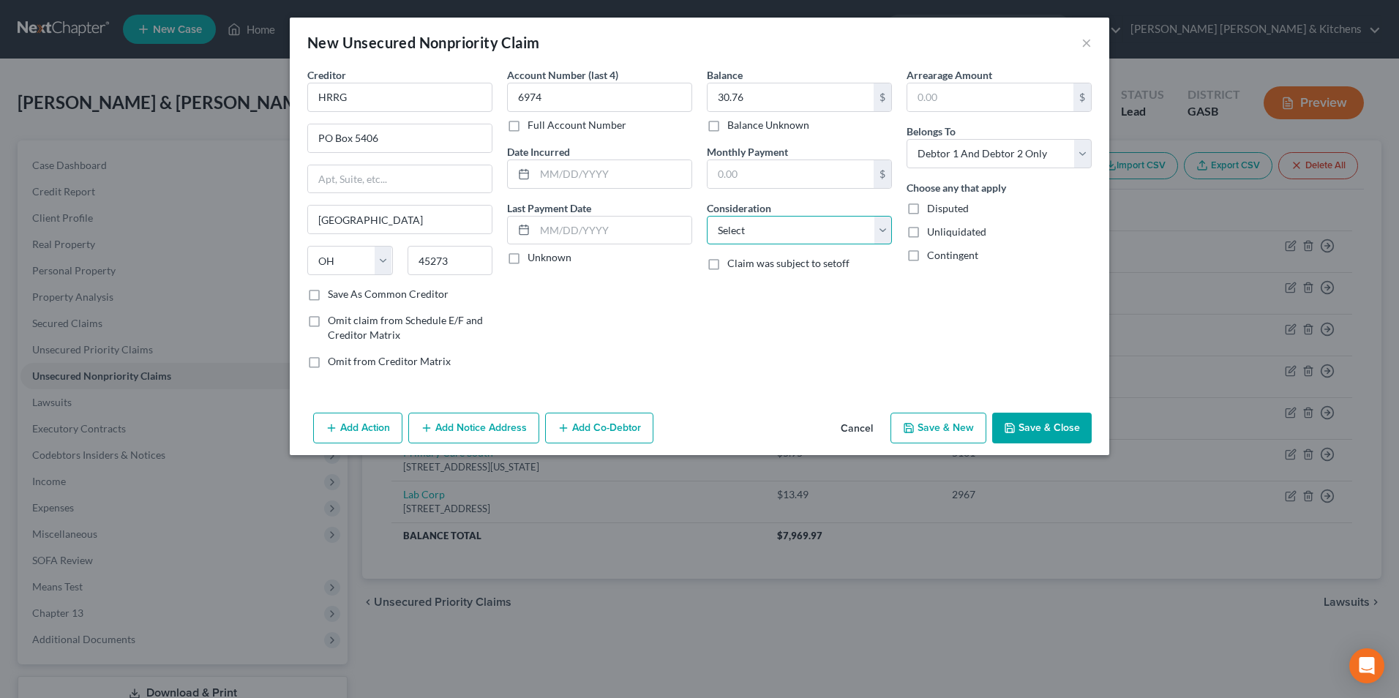
select select "14"
click at [707, 216] on select "Select Cable / Satellite Services Collection Agency Credit Card Debt Debt Couns…" at bounding box center [799, 230] width 185 height 29
type input "collect for ACS Primary Care"
click at [933, 166] on select "Select Debtor 1 Only Debtor 2 Only Debtor 1 And Debtor 2 Only At Least One Of T…" at bounding box center [999, 153] width 185 height 29
select select "1"
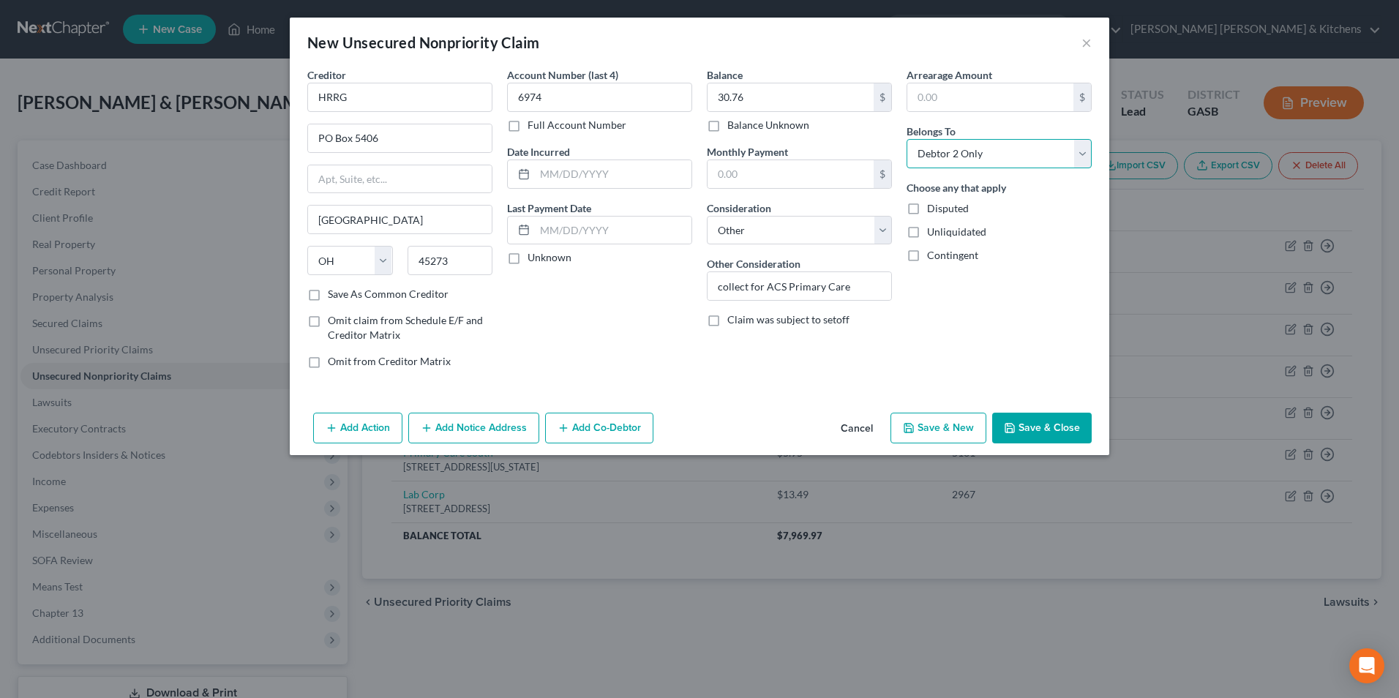
click at [907, 139] on select "Select Debtor 1 Only Debtor 2 Only Debtor 1 And Debtor 2 Only At Least One Of T…" at bounding box center [999, 153] width 185 height 29
click at [954, 435] on button "Save & New" at bounding box center [939, 428] width 96 height 31
select select "2"
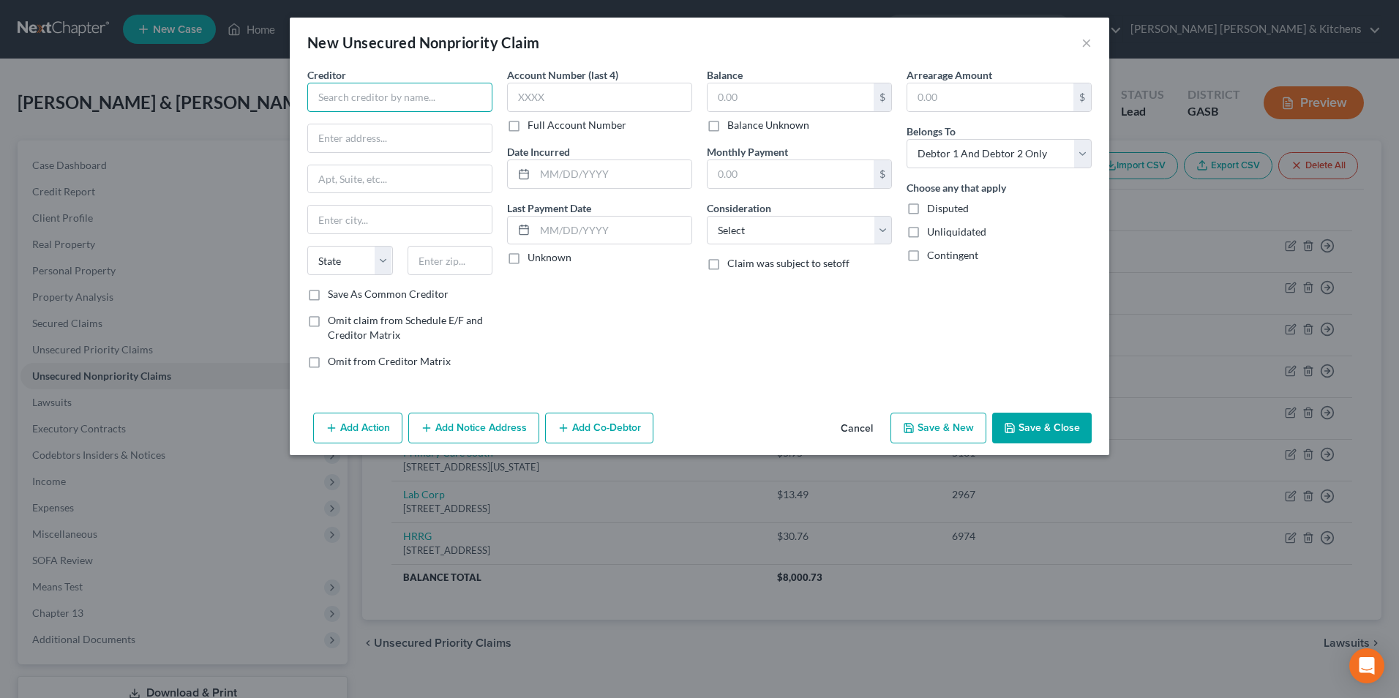
click at [392, 98] on input "text" at bounding box center [399, 97] width 185 height 29
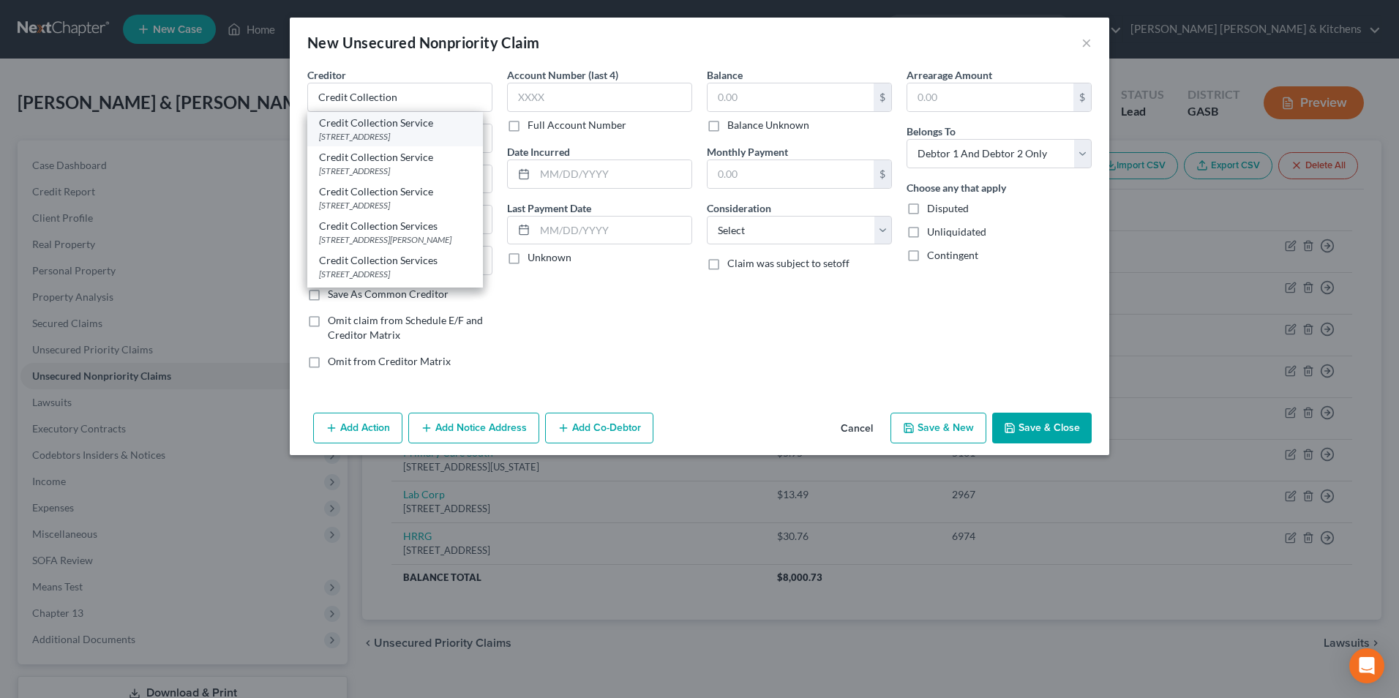
click at [363, 128] on div "Credit Collection Service" at bounding box center [395, 123] width 152 height 15
type input "Credit Collection Service"
type input "PO Box 96"
type input "Norwood"
select select "22"
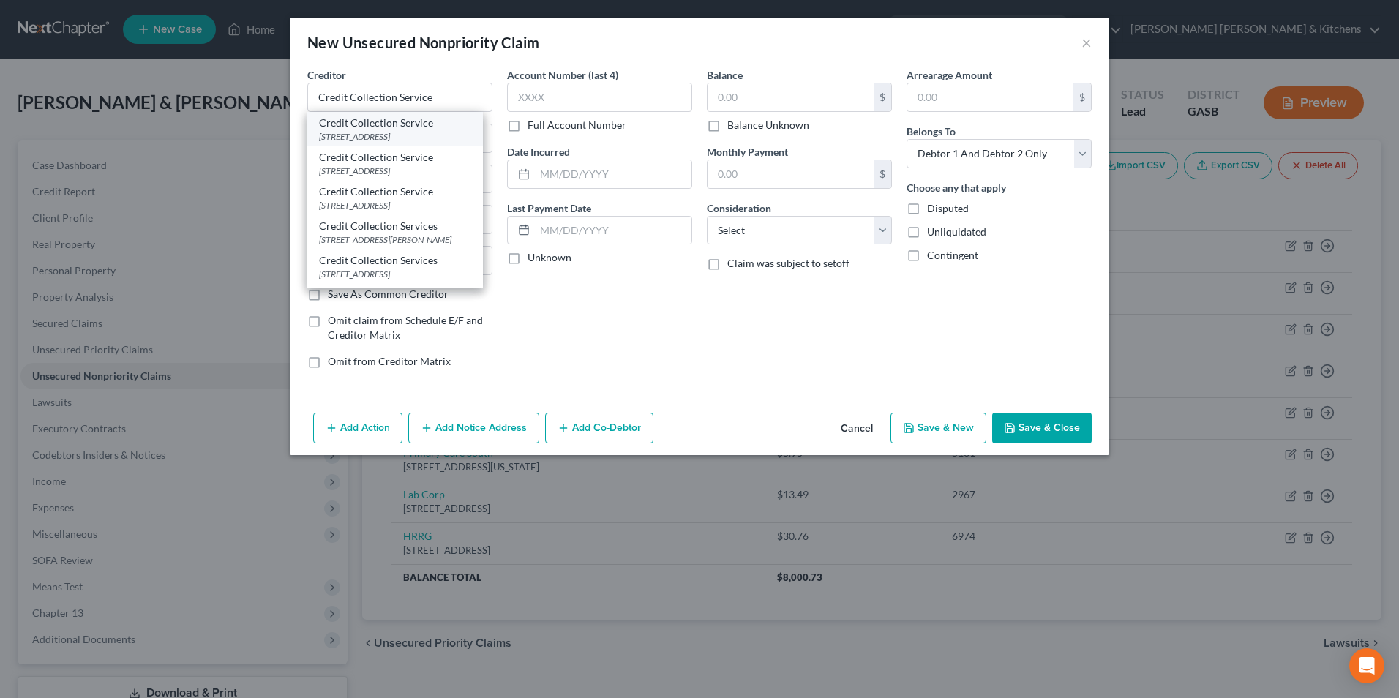
type input "02062"
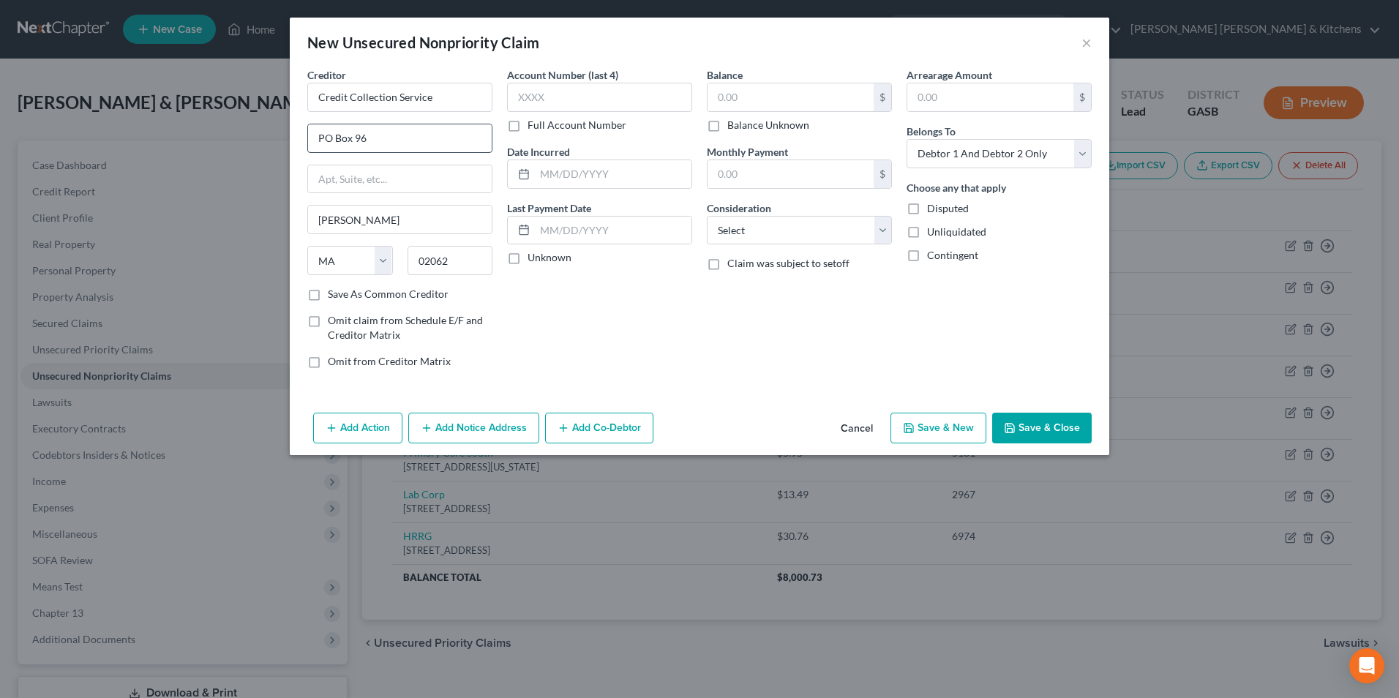
drag, startPoint x: 356, startPoint y: 135, endPoint x: 397, endPoint y: 125, distance: 43.0
click at [395, 130] on input "PO Box 96" at bounding box center [400, 138] width 184 height 28
type input "PO Box 448"
click at [578, 97] on input "text" at bounding box center [599, 97] width 185 height 29
type input "4152"
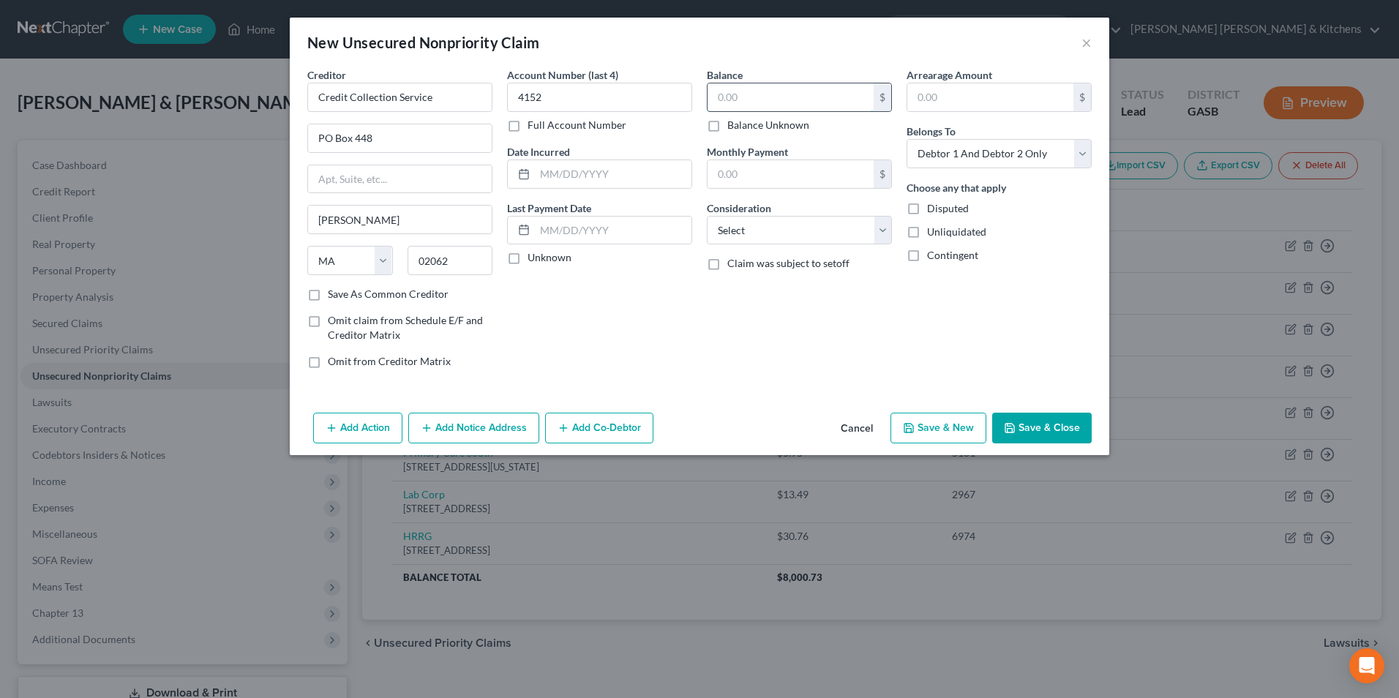
click at [728, 108] on input "text" at bounding box center [791, 97] width 166 height 28
type input "55.19"
click at [775, 240] on select "Select Cable / Satellite Services Collection Agency Credit Card Debt Debt Couns…" at bounding box center [799, 230] width 185 height 29
select select "14"
click at [707, 216] on select "Select Cable / Satellite Services Collection Agency Credit Card Debt Debt Couns…" at bounding box center [799, 230] width 185 height 29
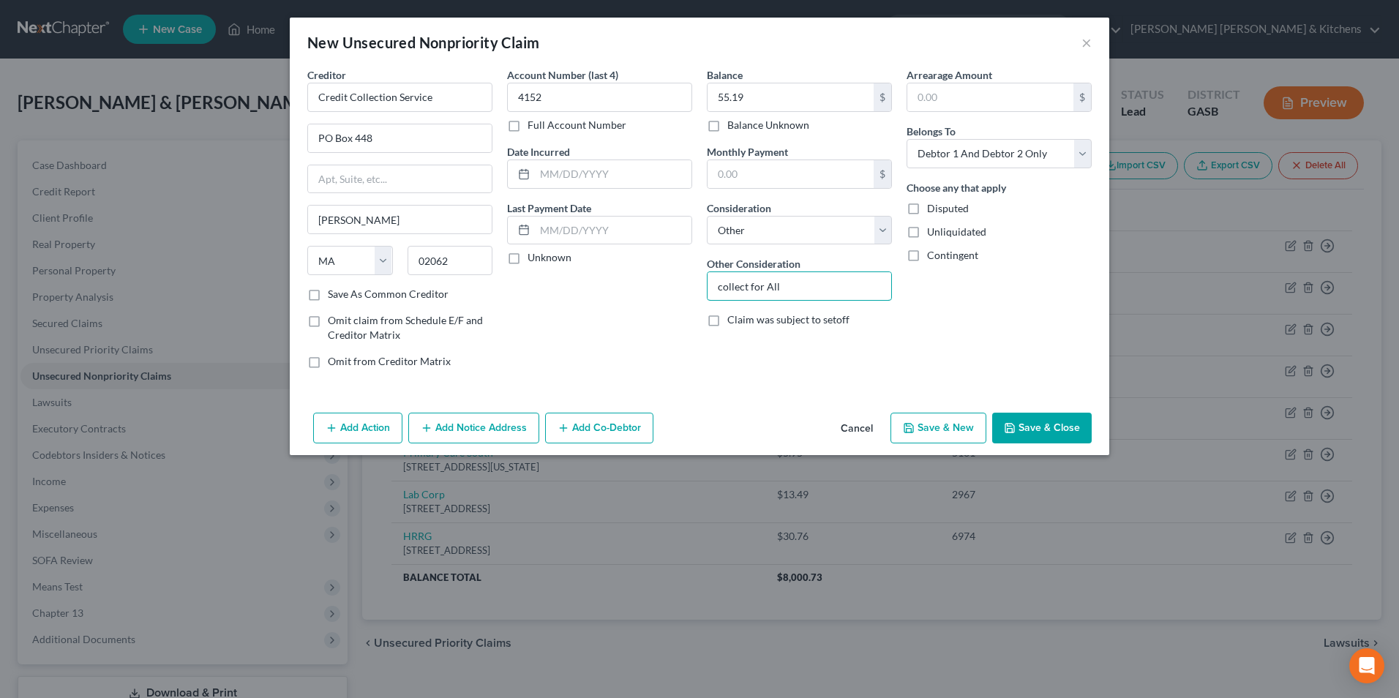
type input "collect for Allstate"
click at [938, 151] on select "Select Debtor 1 Only Debtor 2 Only Debtor 1 And Debtor 2 Only At Least One Of T…" at bounding box center [999, 153] width 185 height 29
select select "0"
click at [907, 139] on select "Select Debtor 1 Only Debtor 2 Only Debtor 1 And Debtor 2 Only At Least One Of T…" at bounding box center [999, 153] width 185 height 29
click at [932, 421] on button "Save & New" at bounding box center [939, 428] width 96 height 31
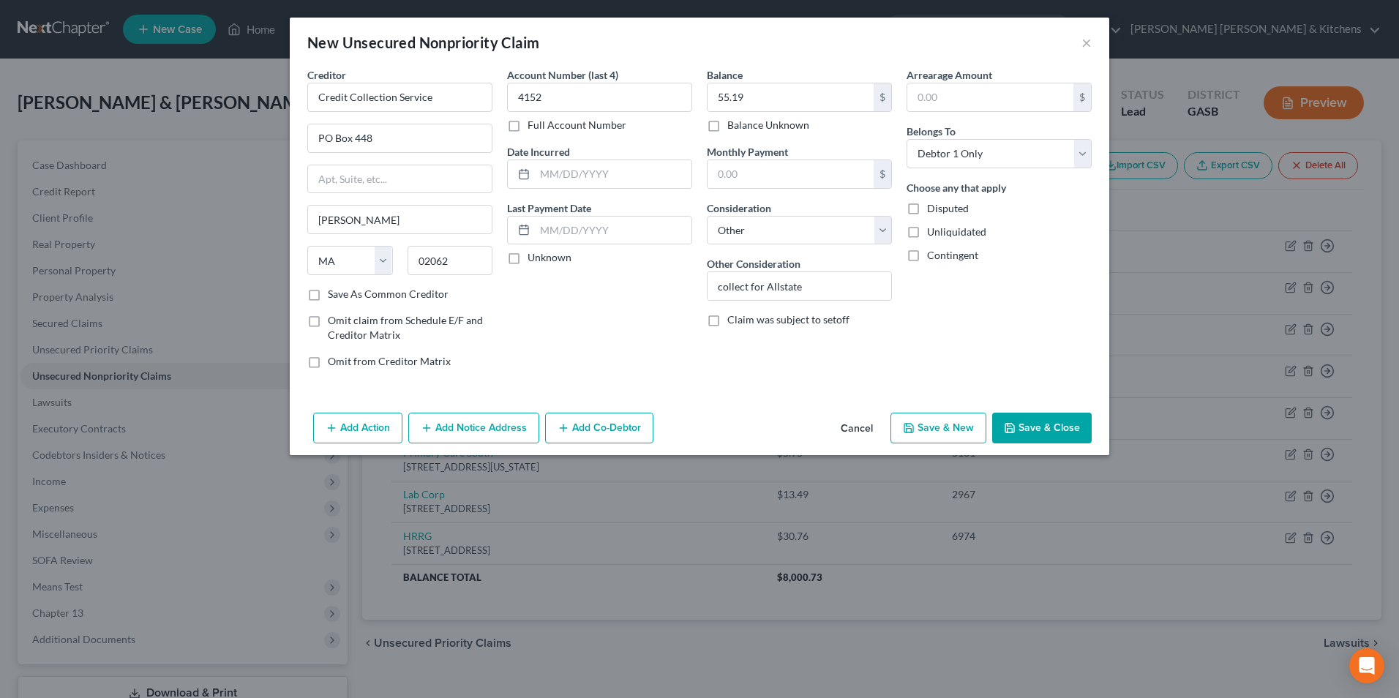
select select "2"
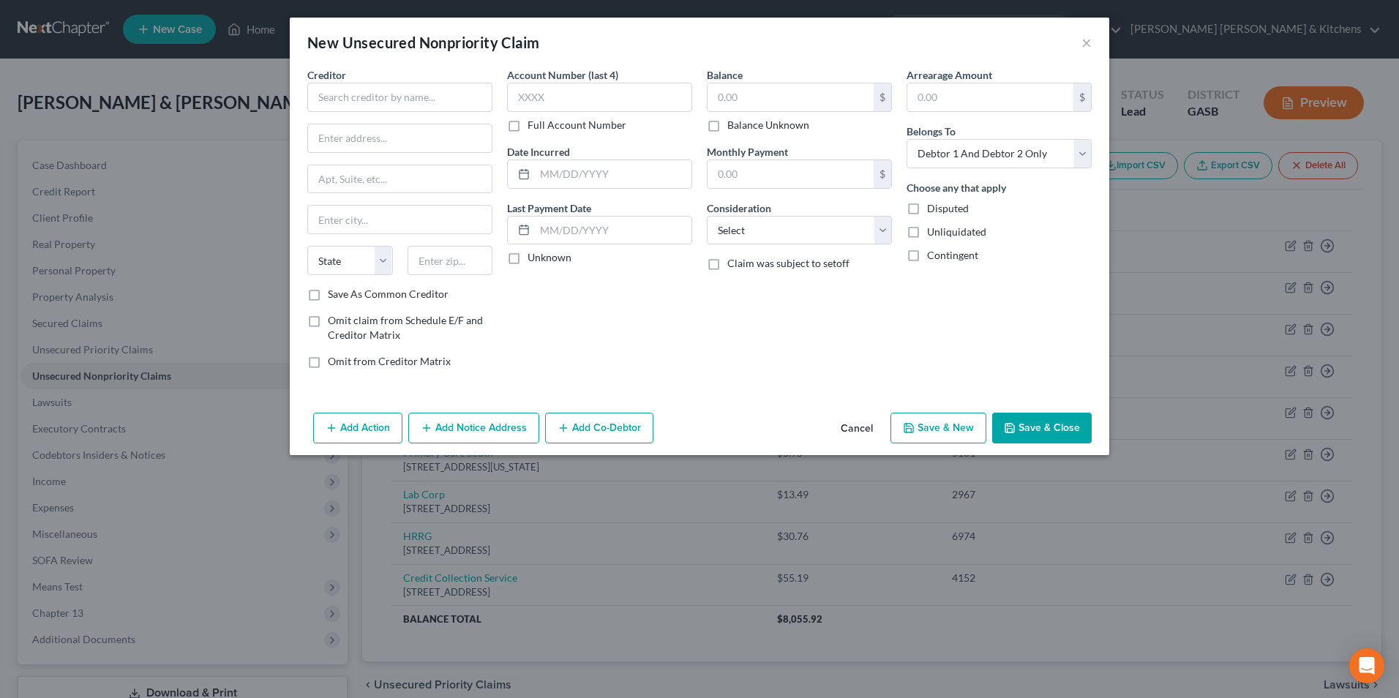
click at [856, 428] on button "Cancel" at bounding box center [857, 428] width 56 height 29
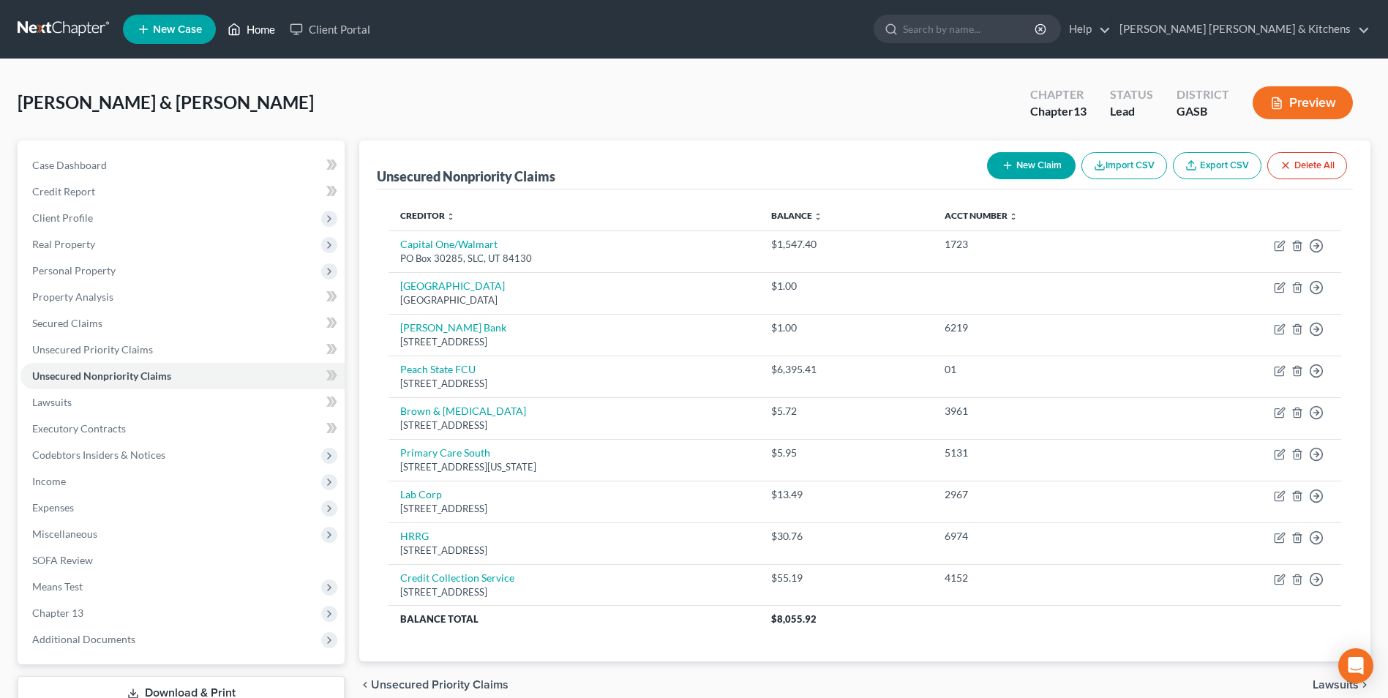
drag, startPoint x: 258, startPoint y: 34, endPoint x: 280, endPoint y: 77, distance: 47.8
click at [258, 34] on link "Home" at bounding box center [251, 29] width 62 height 26
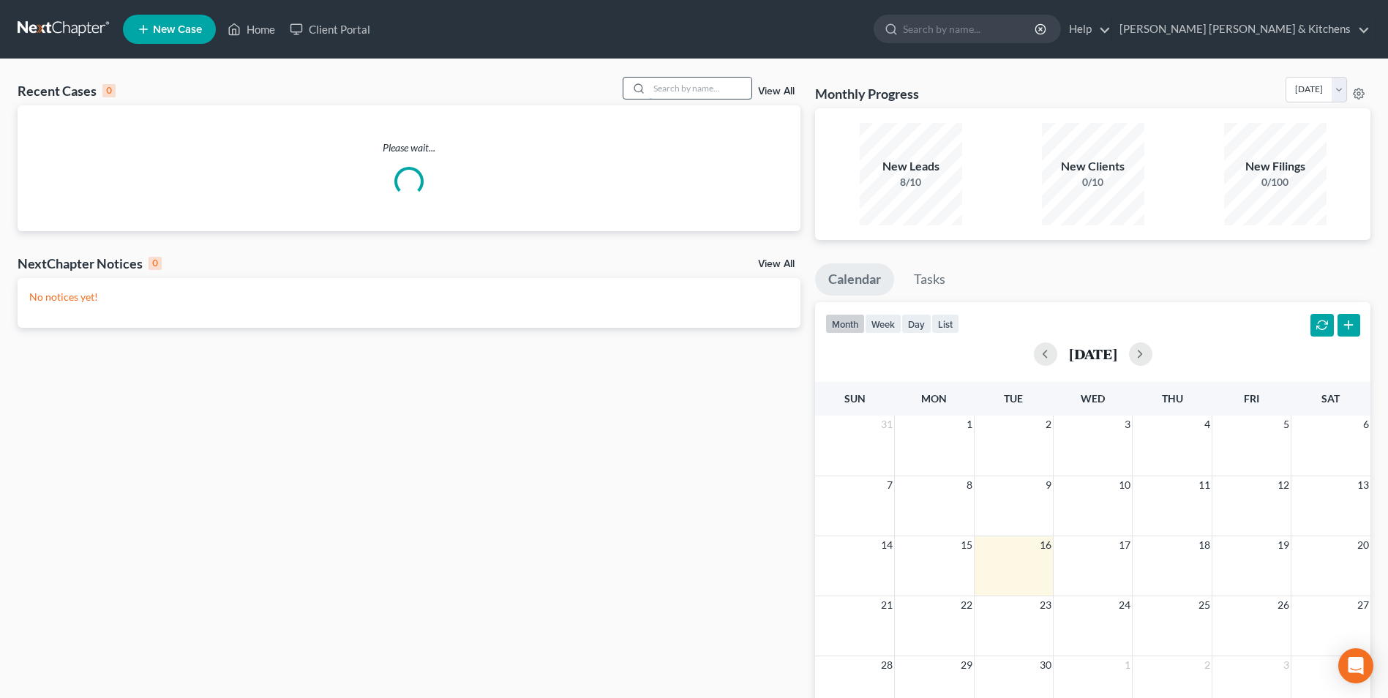
click at [673, 94] on input "search" at bounding box center [700, 88] width 102 height 21
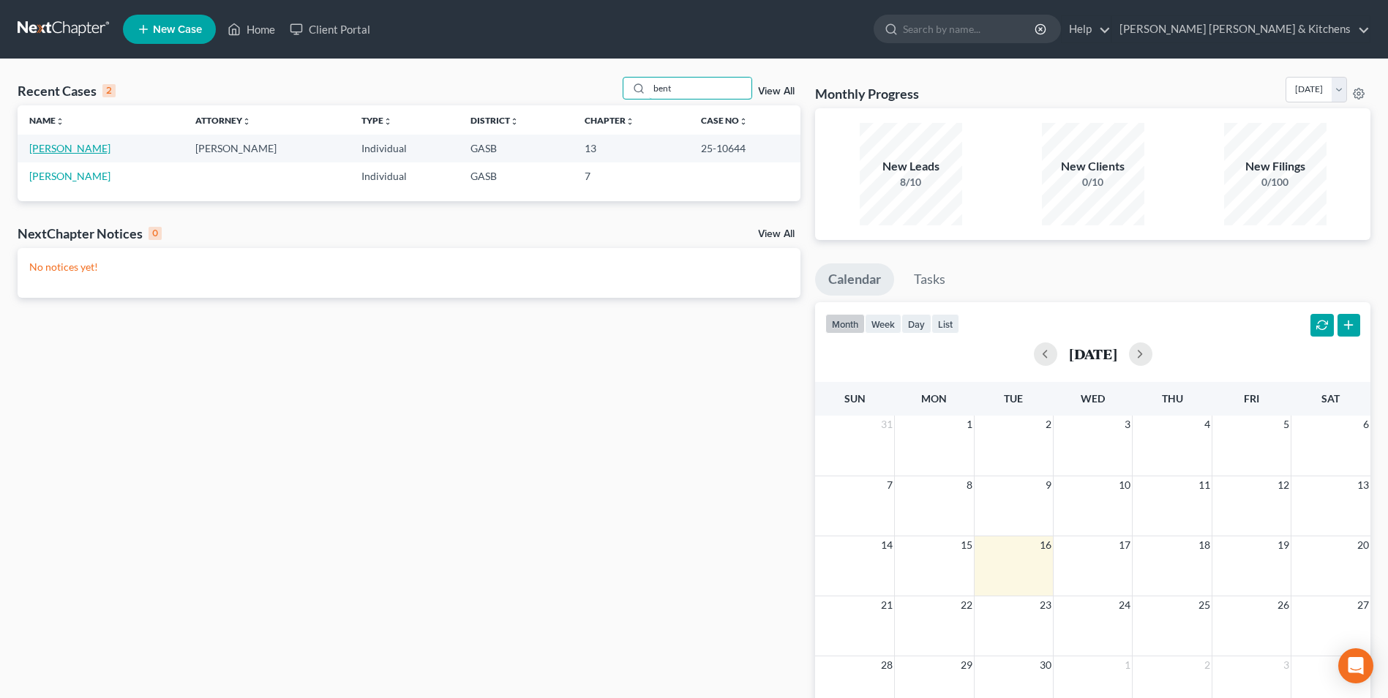
type input "bent"
click at [67, 146] on link "[PERSON_NAME]" at bounding box center [69, 148] width 81 height 12
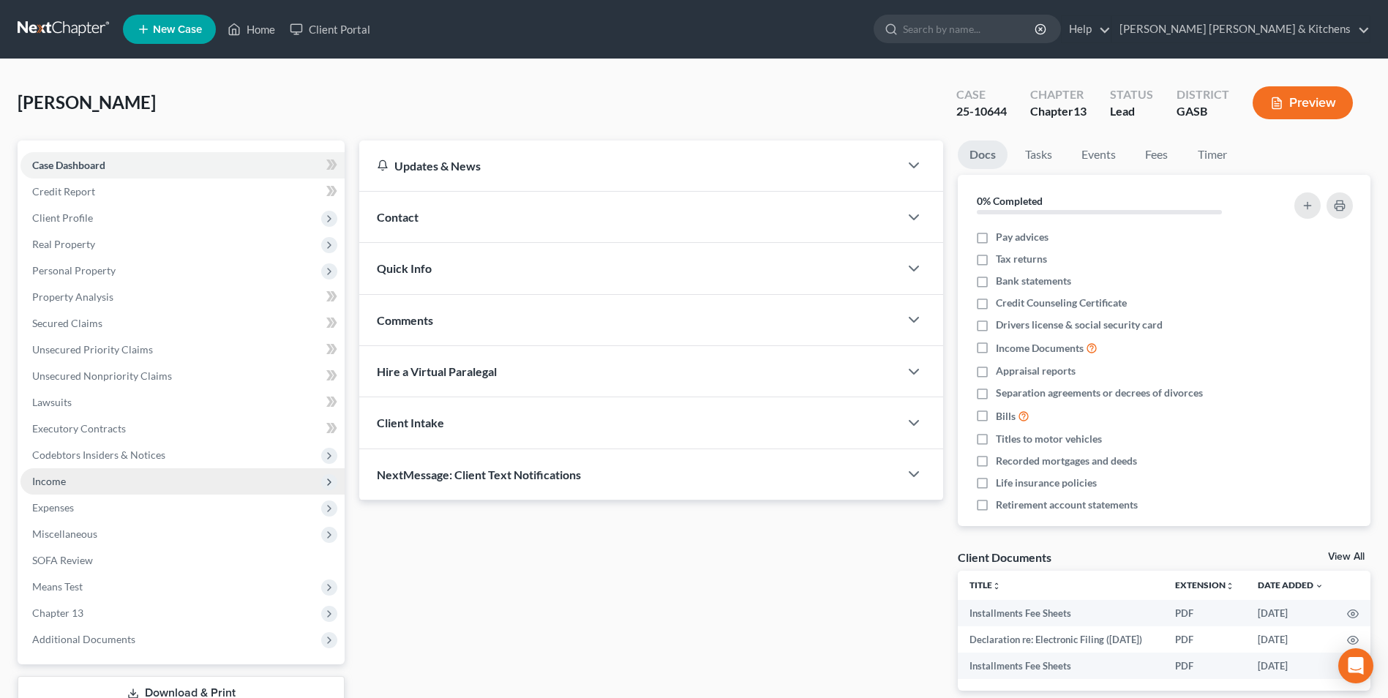
click at [44, 485] on span "Income" at bounding box center [49, 481] width 34 height 12
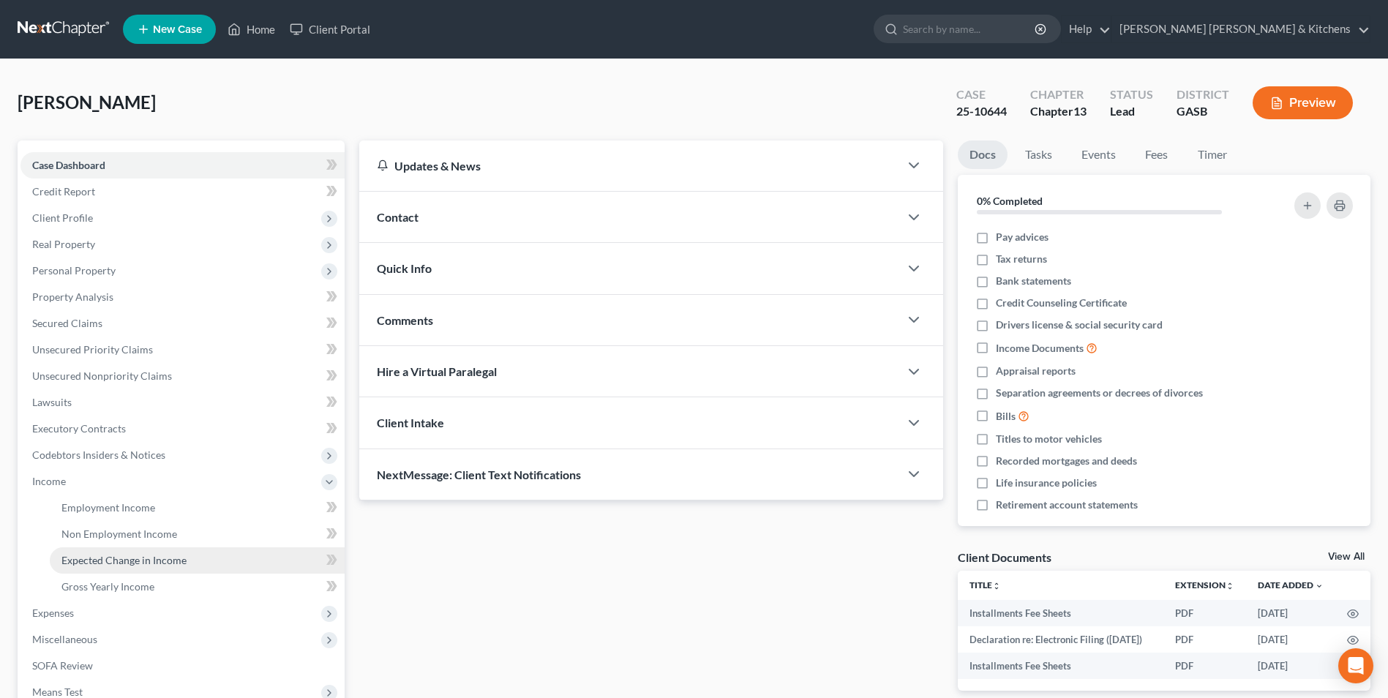
click at [83, 558] on span "Expected Change in Income" at bounding box center [123, 560] width 125 height 12
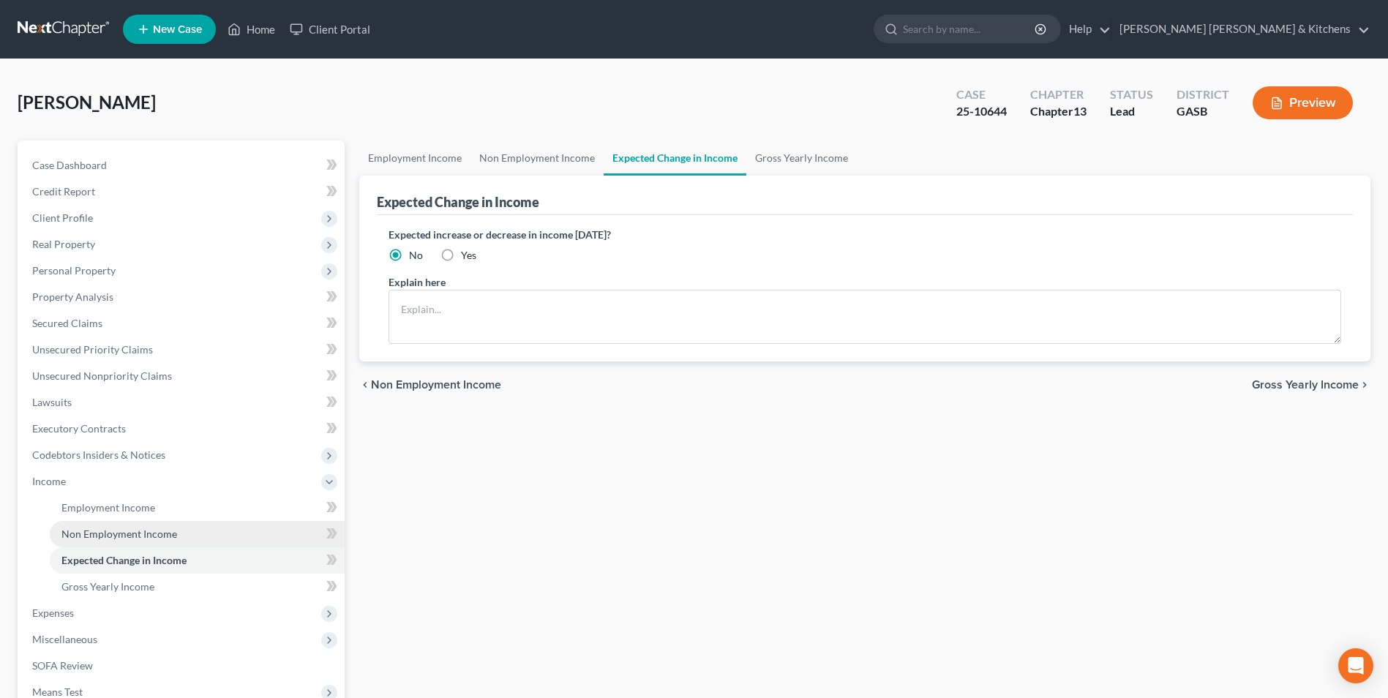
click at [93, 534] on span "Non Employment Income" at bounding box center [119, 534] width 116 height 12
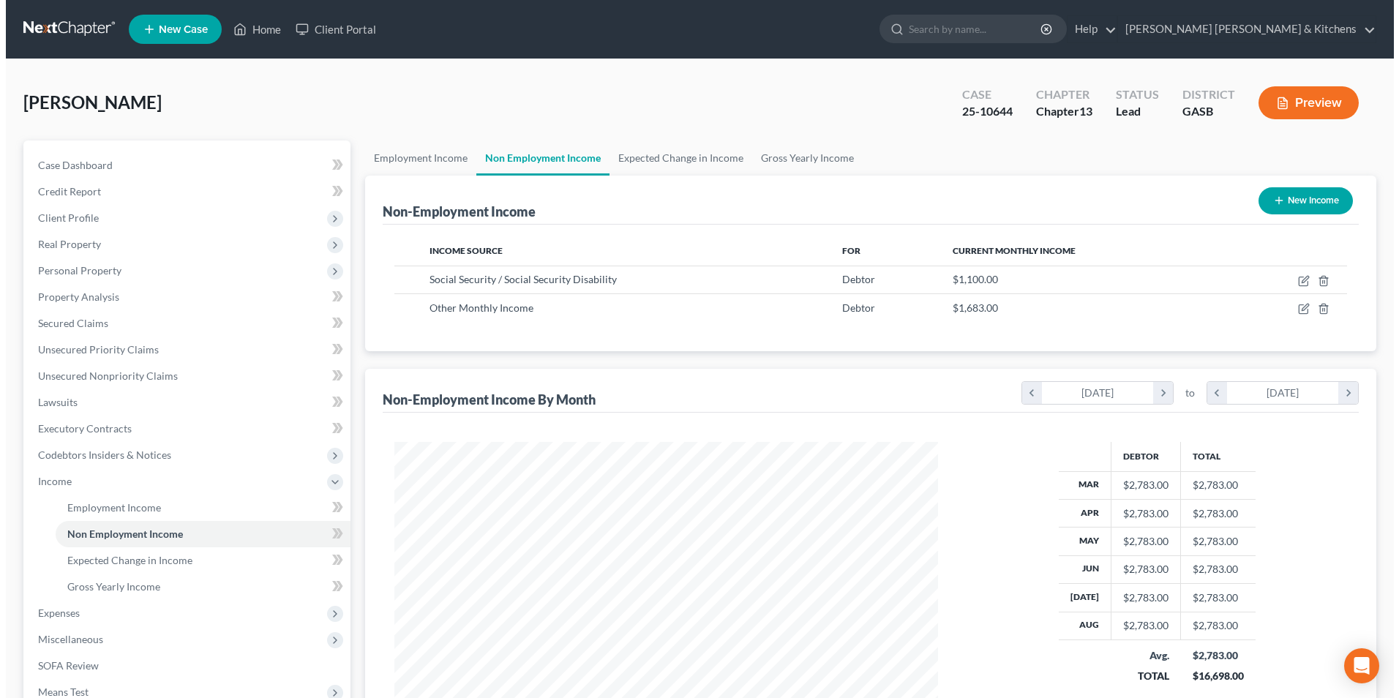
scroll to position [272, 572]
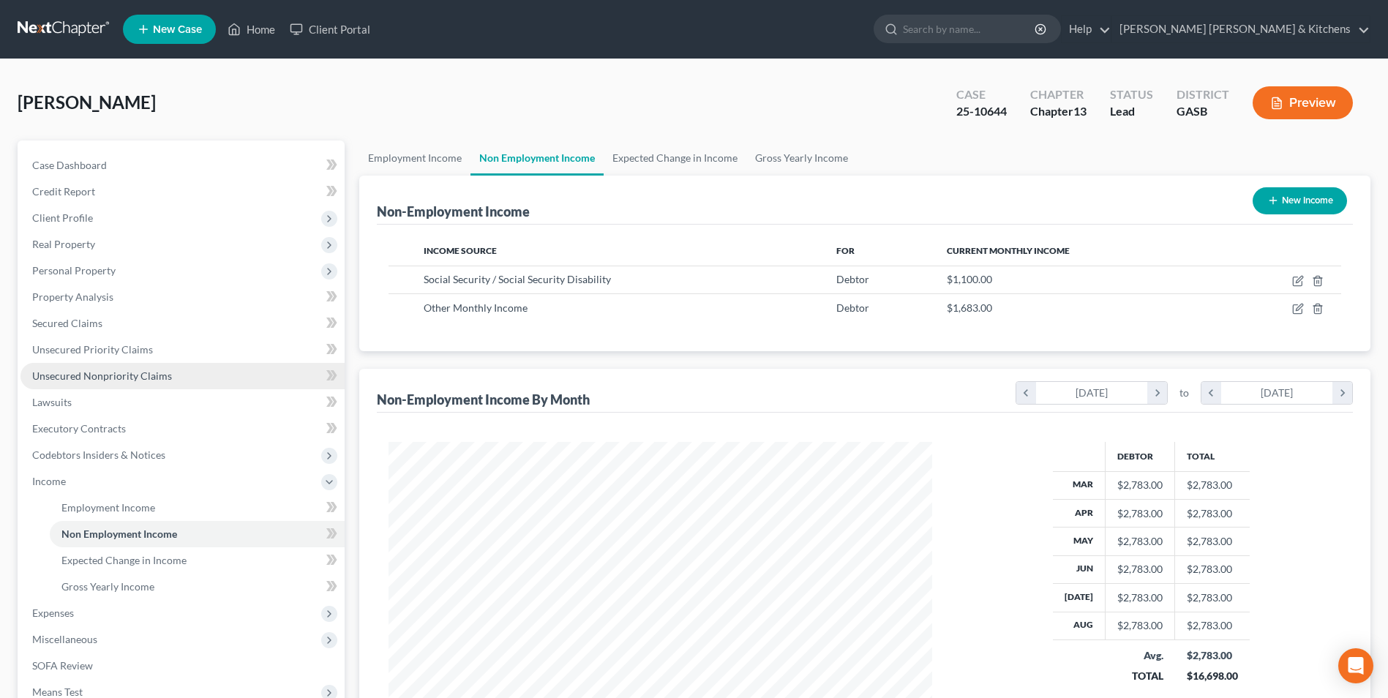
click at [81, 380] on span "Unsecured Nonpriority Claims" at bounding box center [102, 376] width 140 height 12
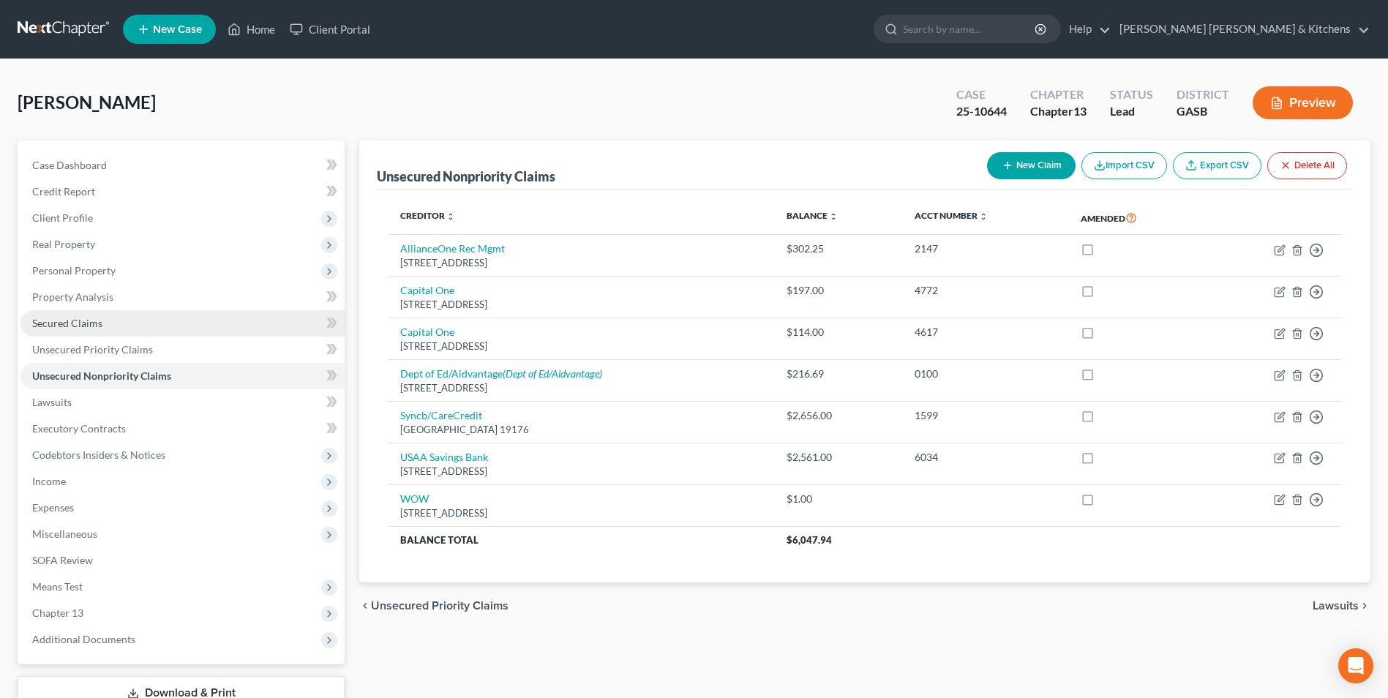
click at [55, 330] on link "Secured Claims" at bounding box center [182, 323] width 324 height 26
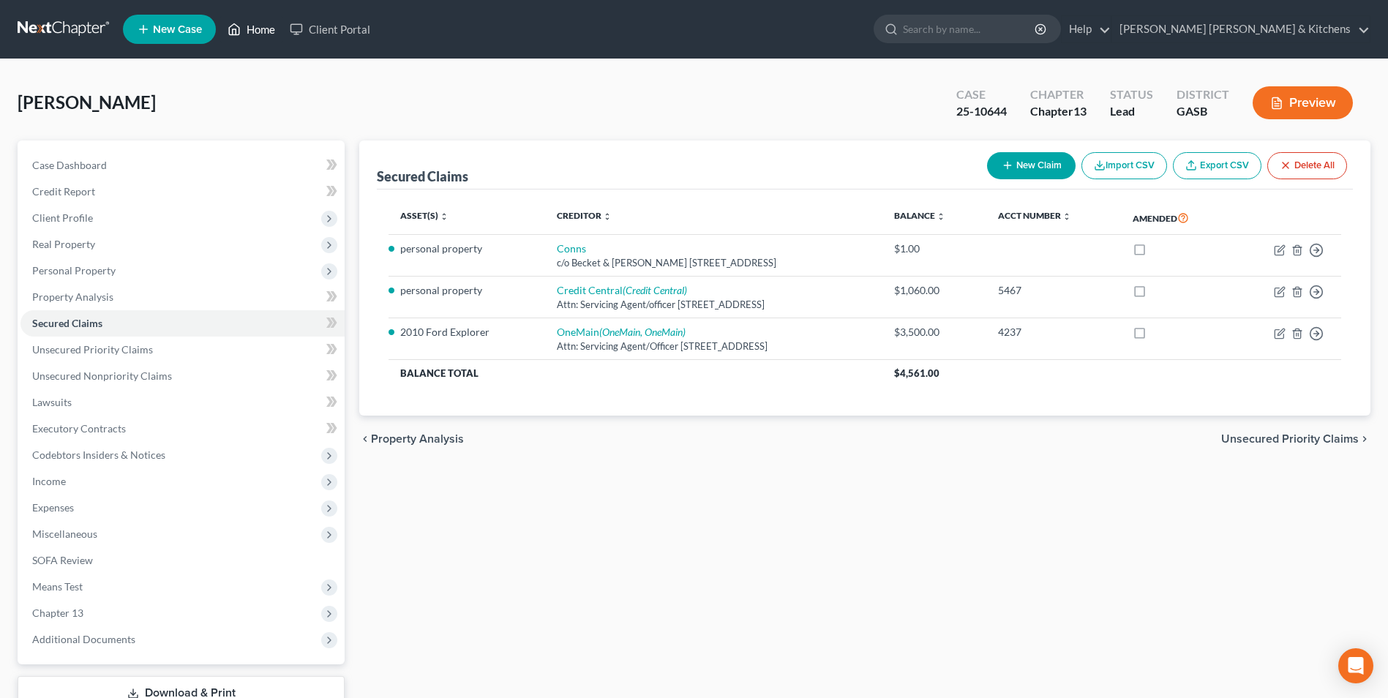
click at [261, 34] on link "Home" at bounding box center [251, 29] width 62 height 26
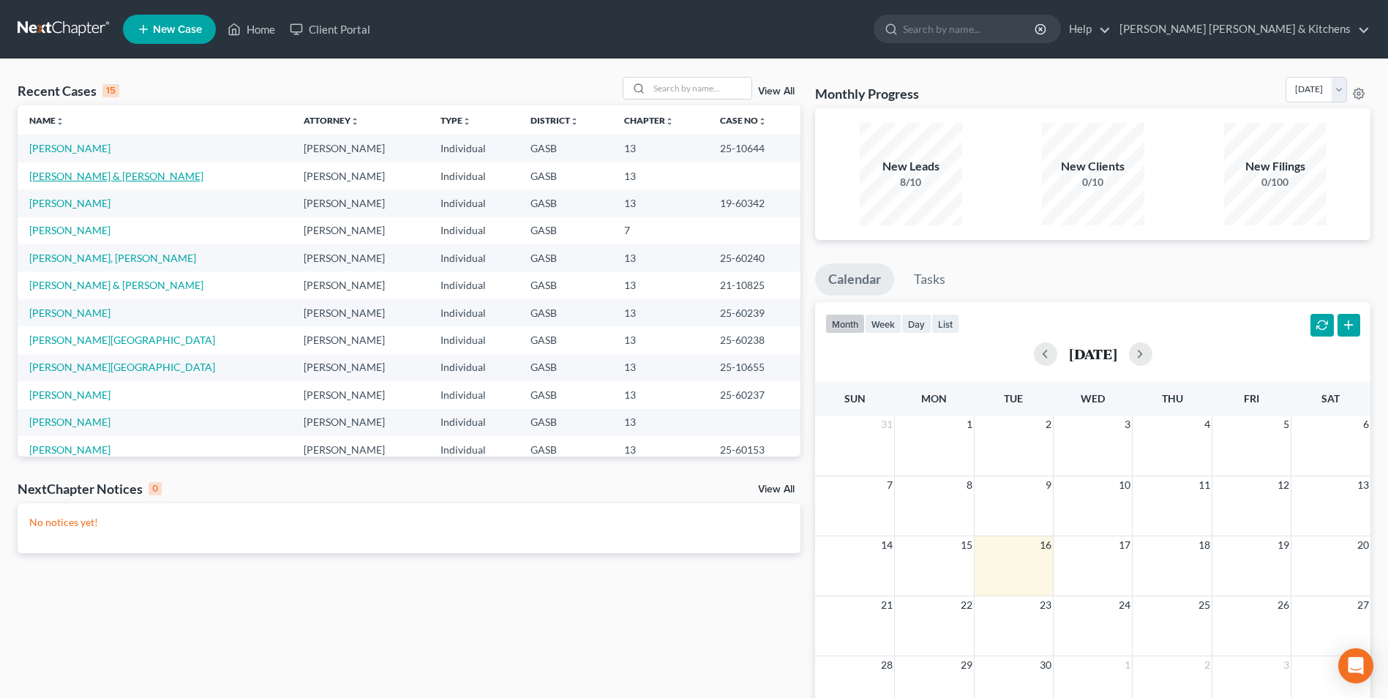
click at [48, 176] on link "[PERSON_NAME] & [PERSON_NAME]" at bounding box center [116, 176] width 174 height 12
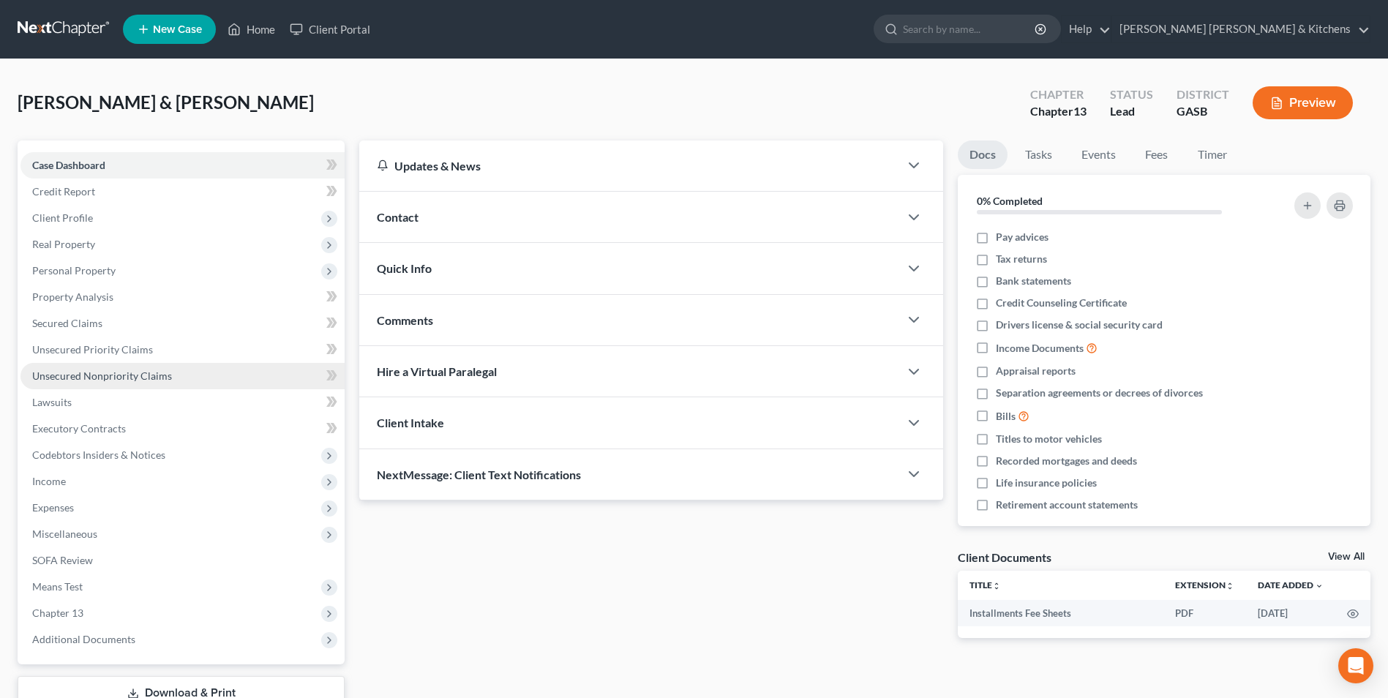
click at [100, 370] on span "Unsecured Nonpriority Claims" at bounding box center [102, 376] width 140 height 12
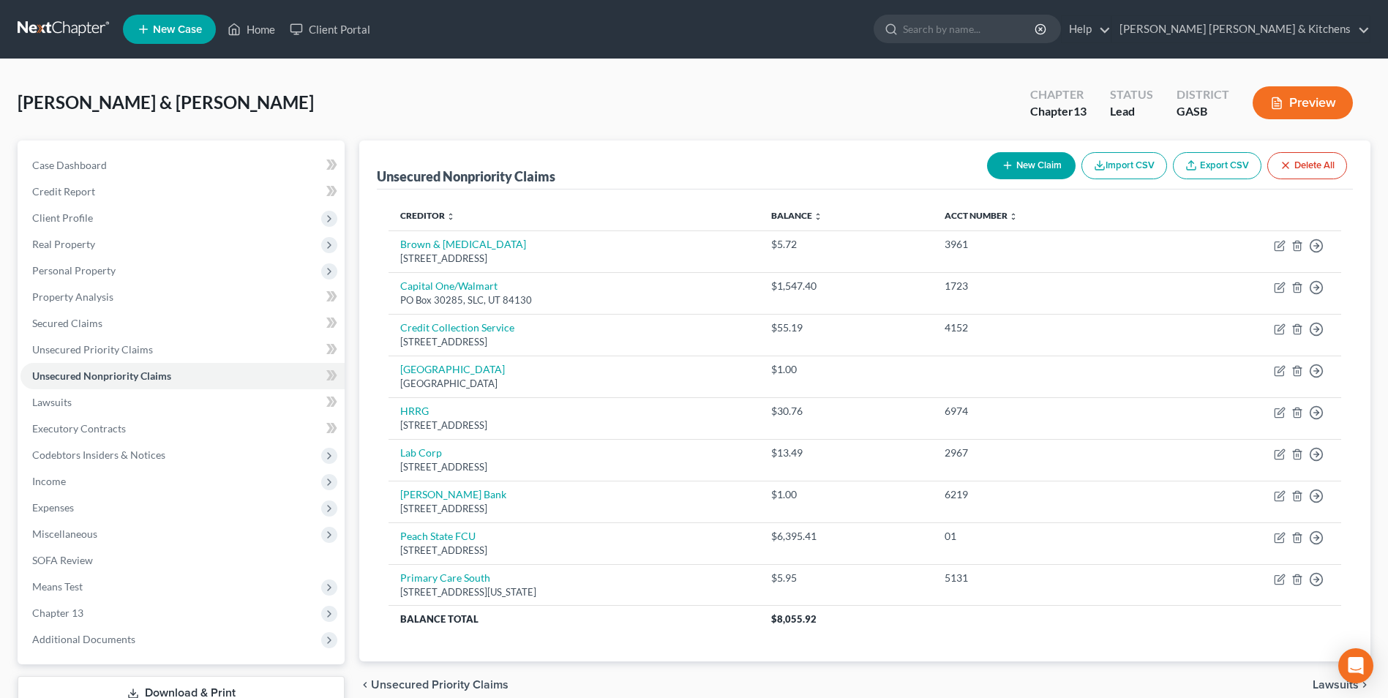
click at [1040, 157] on button "New Claim" at bounding box center [1031, 165] width 89 height 27
select select "2"
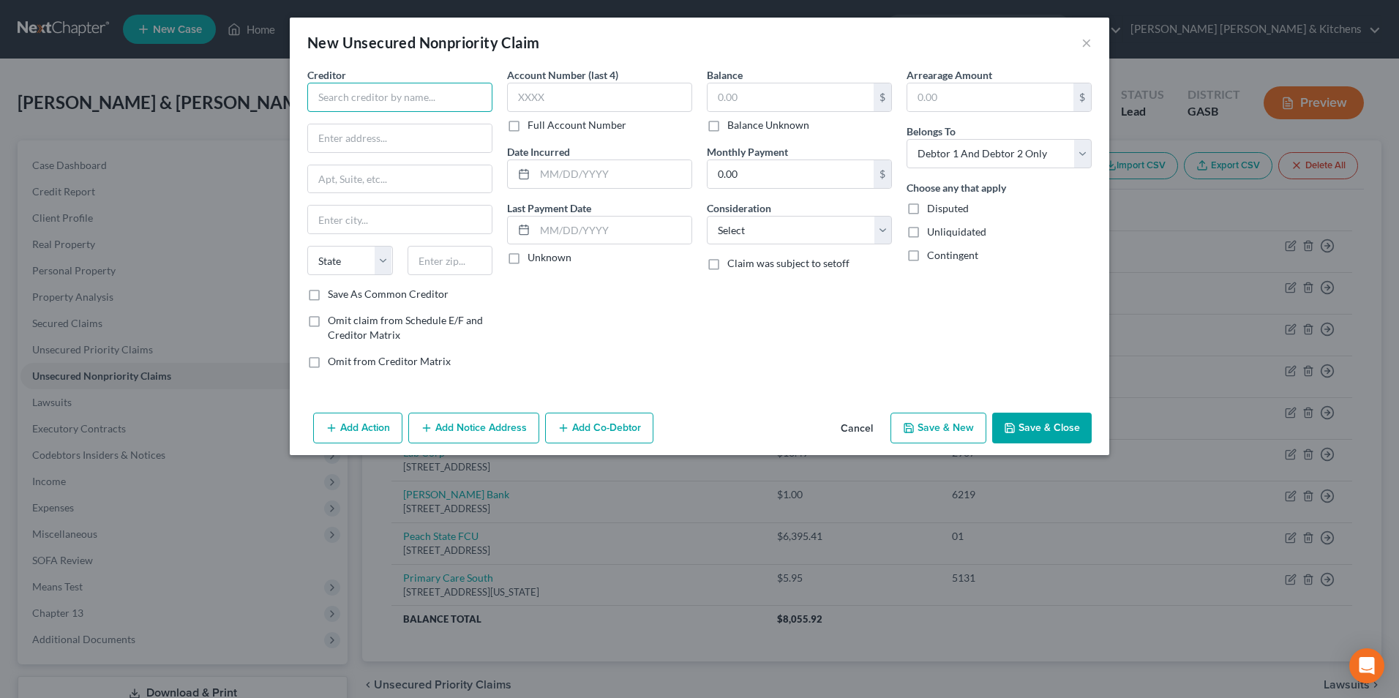
click at [411, 107] on input "text" at bounding box center [399, 97] width 185 height 29
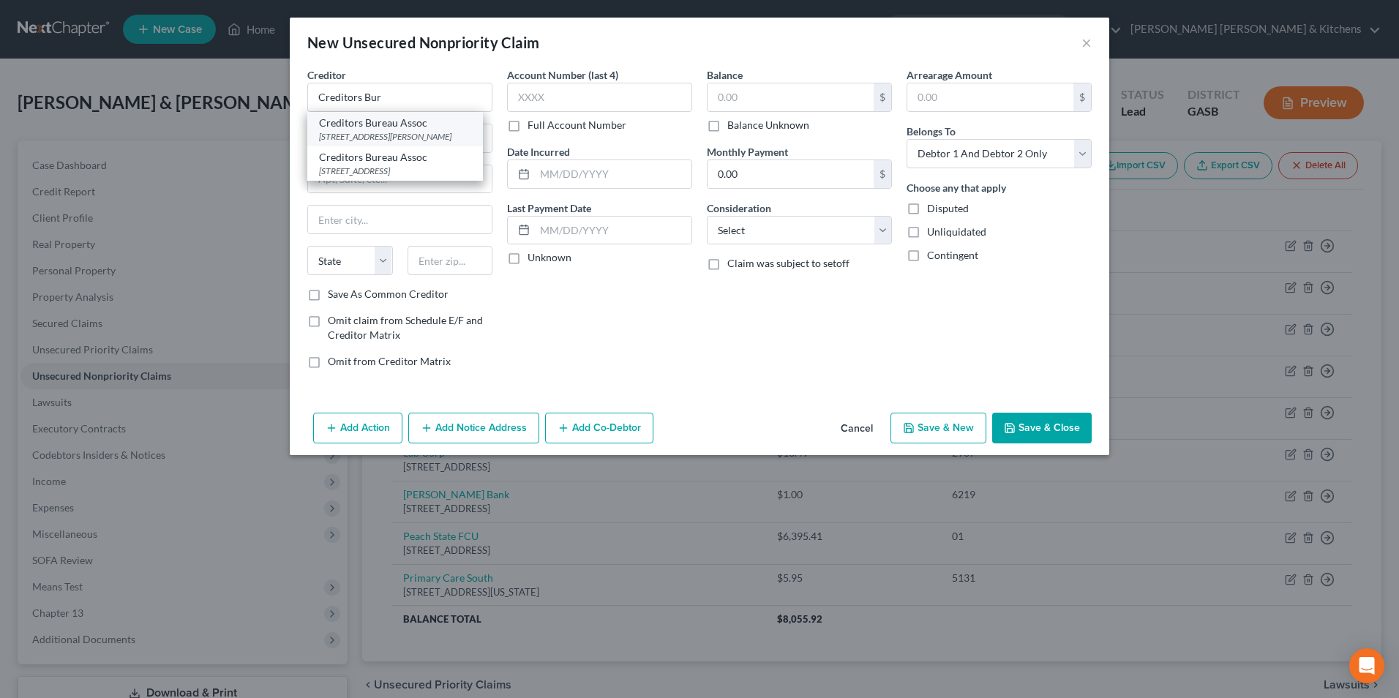
click at [408, 126] on div "Creditors Bureau Assoc" at bounding box center [395, 123] width 152 height 15
type input "Creditors Bureau Assoc"
type input "112 Ward Street"
type input "Macon"
select select "10"
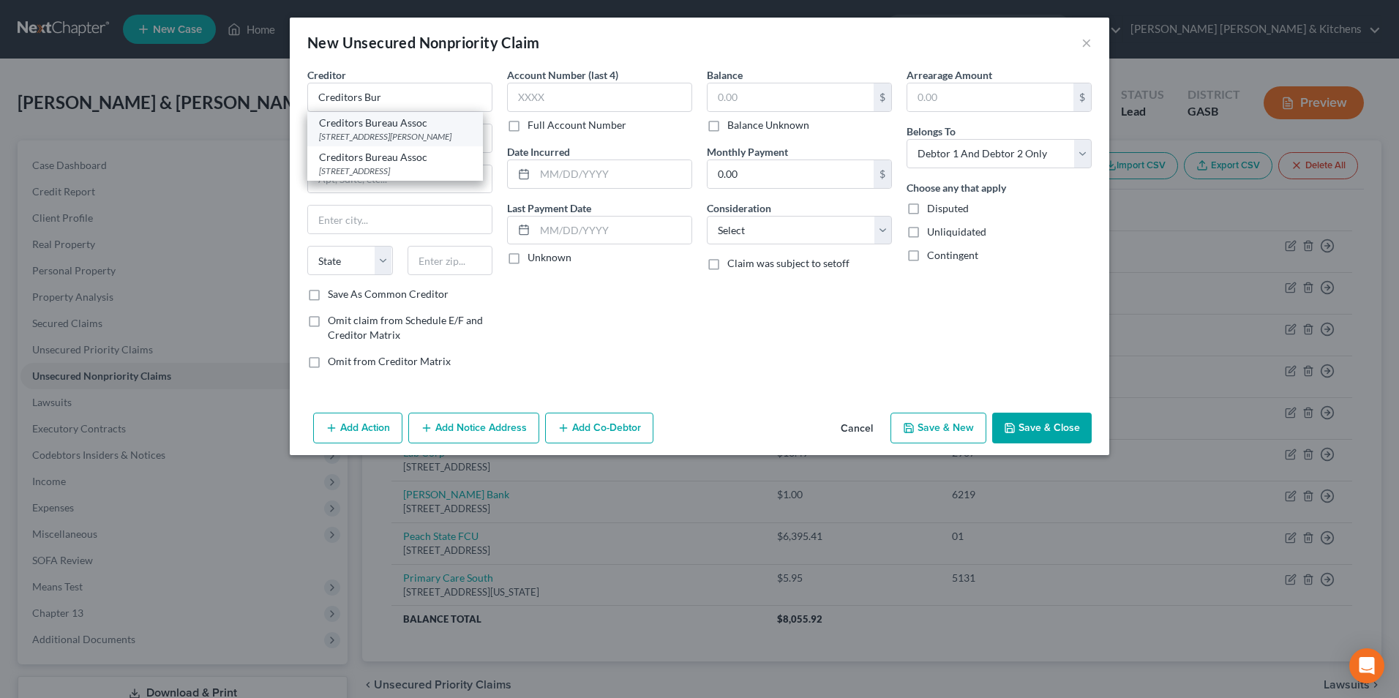
type input "31204"
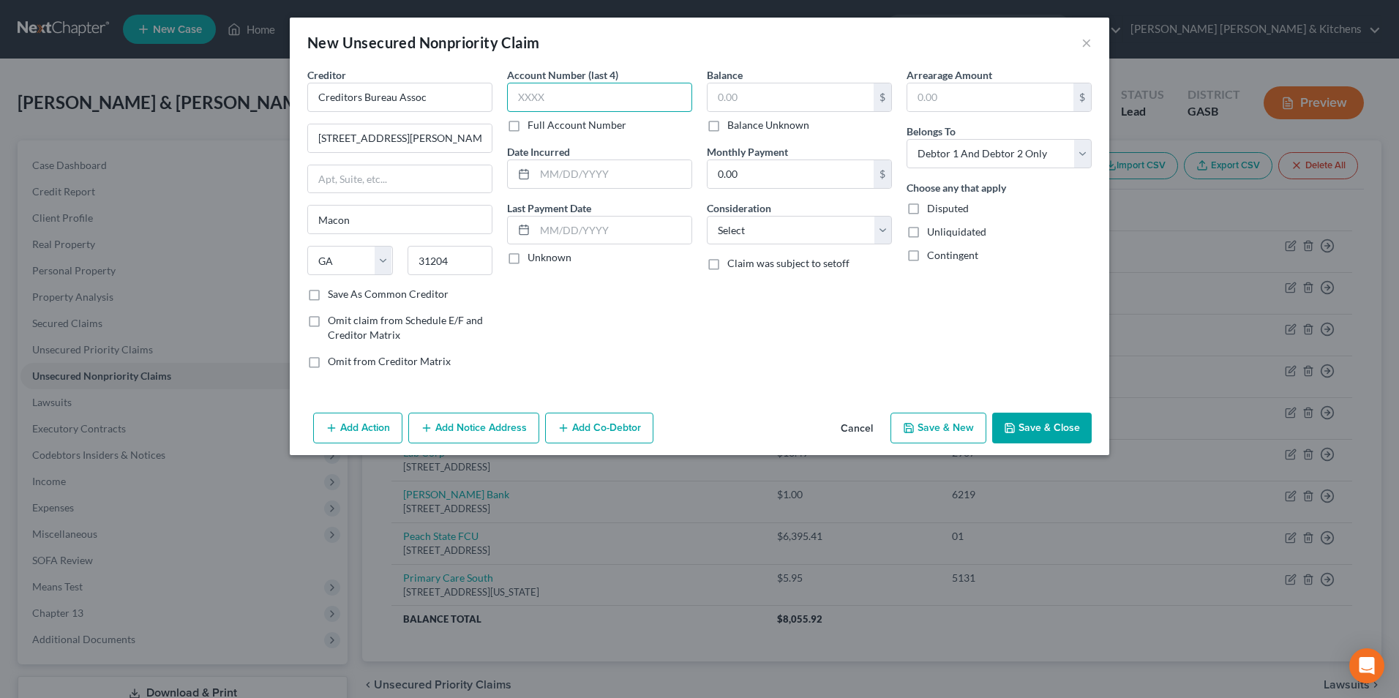
click at [539, 103] on input "text" at bounding box center [599, 97] width 185 height 29
type input "4116"
click at [738, 91] on input "text" at bounding box center [791, 97] width 166 height 28
type input "105.60"
drag, startPoint x: 748, startPoint y: 225, endPoint x: 749, endPoint y: 244, distance: 19.1
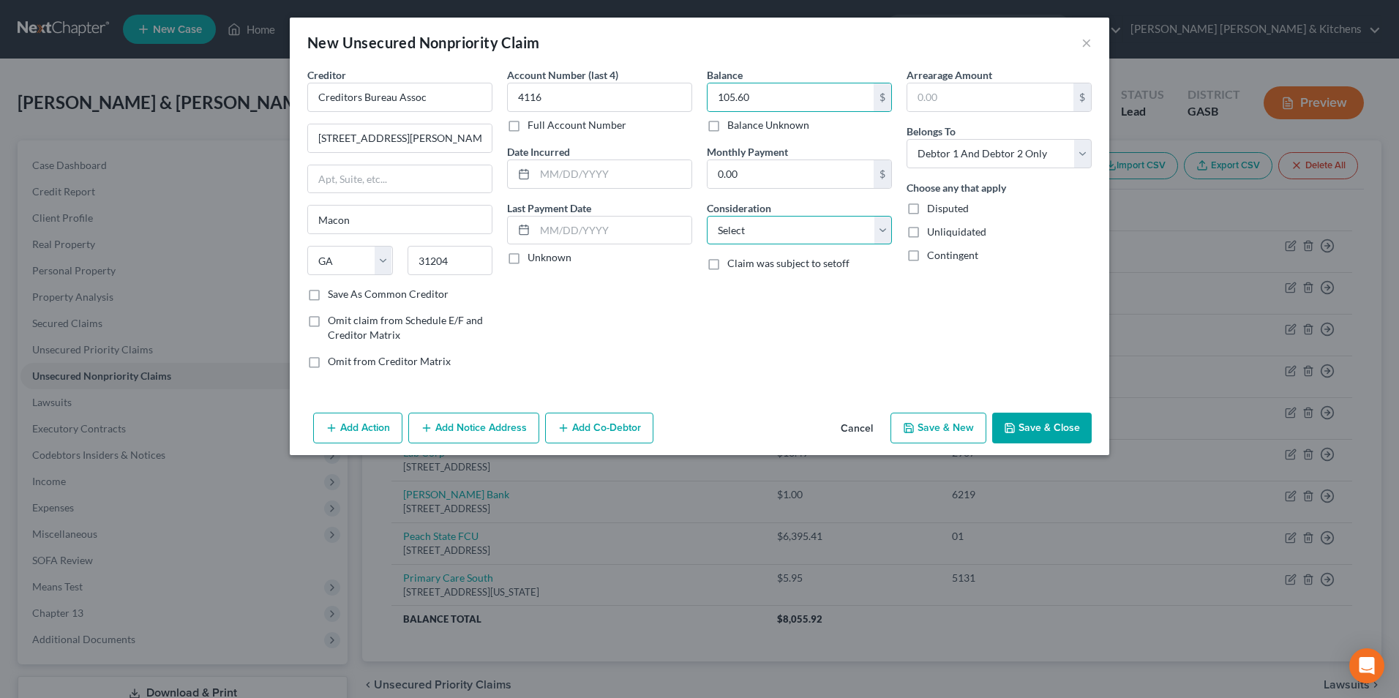
click at [748, 225] on select "Select Cable / Satellite Services Collection Agency Credit Card Debt Debt Couns…" at bounding box center [799, 230] width 185 height 29
select select "14"
click at [707, 216] on select "Select Cable / Satellite Services Collection Agency Credit Card Debt Debt Couns…" at bounding box center [799, 230] width 185 height 29
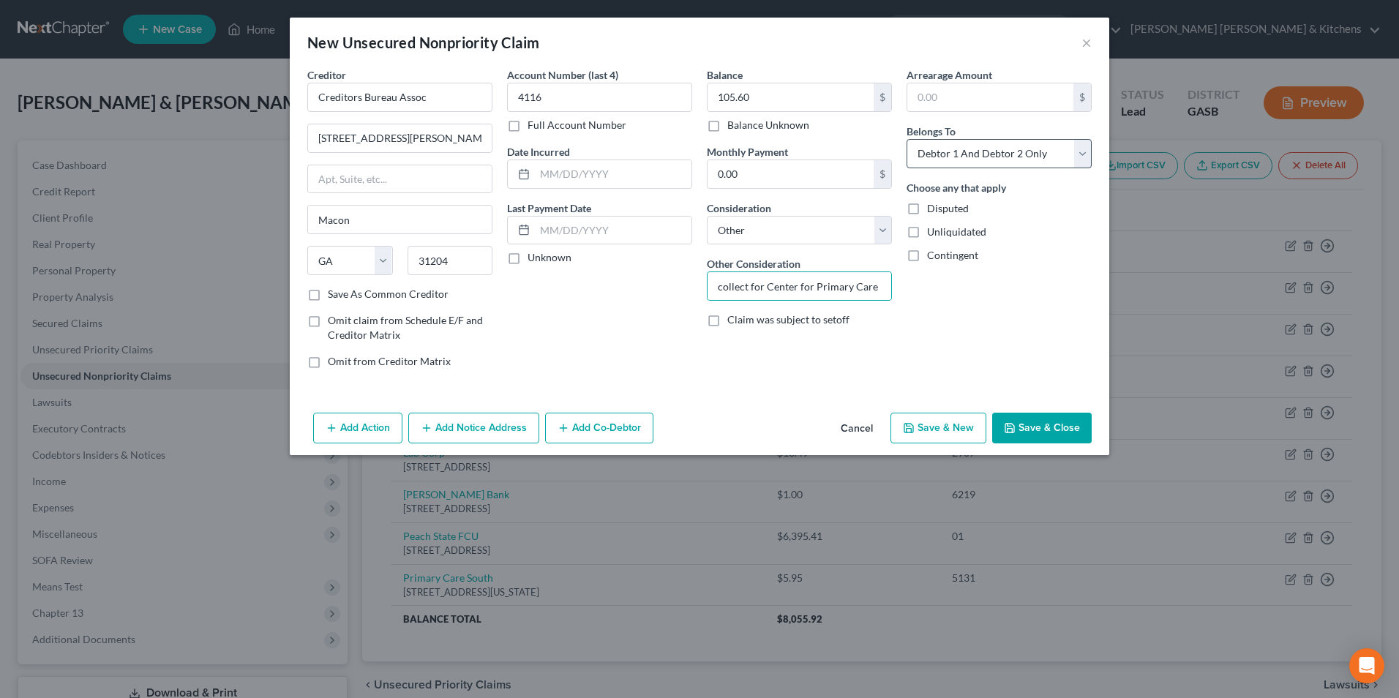
type input "collect for Center for Primary Care"
drag, startPoint x: 936, startPoint y: 158, endPoint x: 938, endPoint y: 168, distance: 9.6
click at [936, 158] on select "Select Debtor 1 Only Debtor 2 Only Debtor 1 And Debtor 2 Only At Least One Of T…" at bounding box center [999, 153] width 185 height 29
select select "0"
click at [907, 139] on select "Select Debtor 1 Only Debtor 2 Only Debtor 1 And Debtor 2 Only At Least One Of T…" at bounding box center [999, 153] width 185 height 29
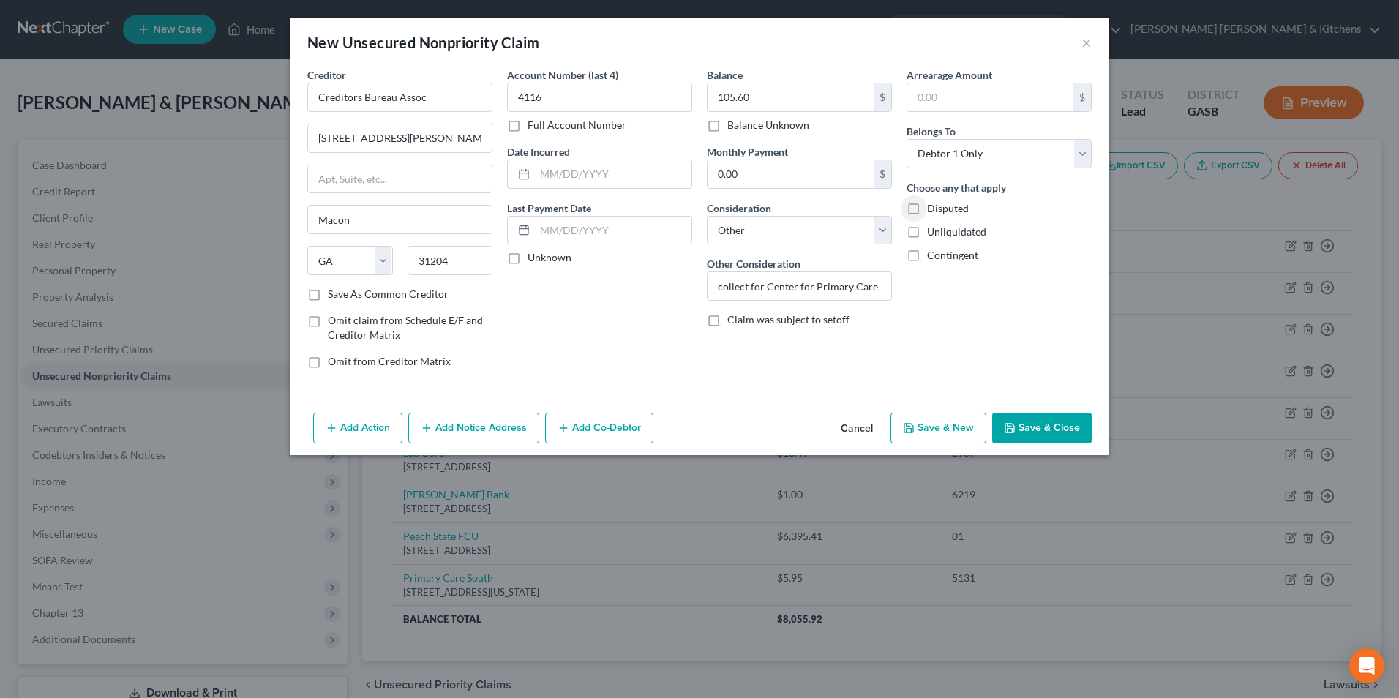
click at [966, 425] on button "Save & New" at bounding box center [939, 428] width 96 height 31
select select "2"
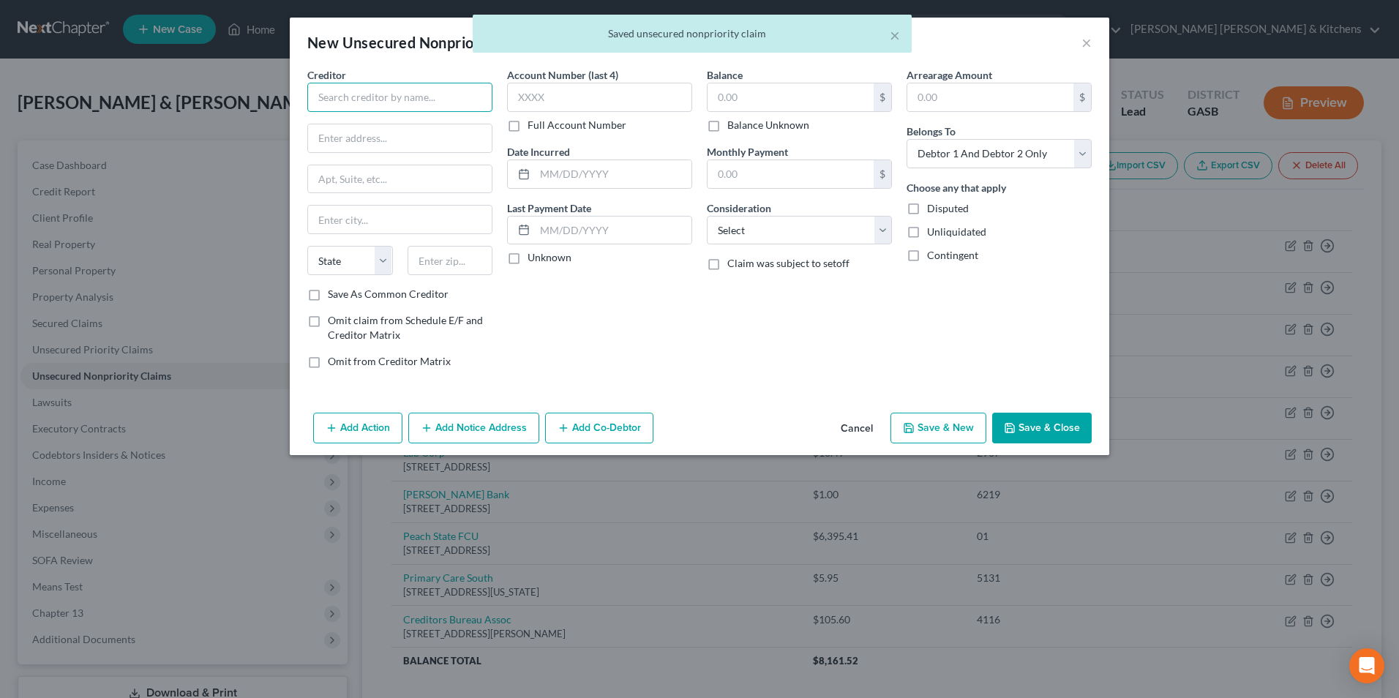
click at [338, 100] on input "text" at bounding box center [399, 97] width 185 height 29
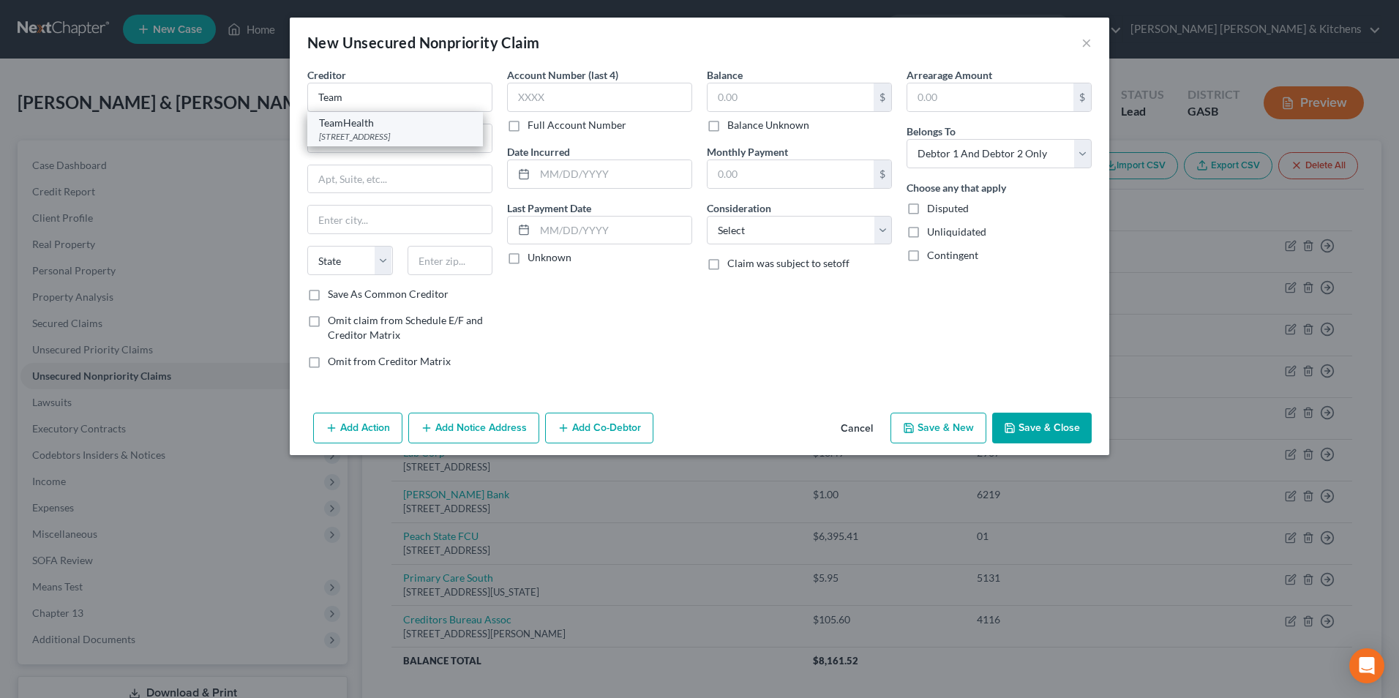
click at [351, 130] on div "3429 Regal Dr, Alcoa, TN 37701" at bounding box center [395, 136] width 152 height 12
type input "TeamHealth"
type input "3429 Regal Dr"
type input "Alcoa"
select select "44"
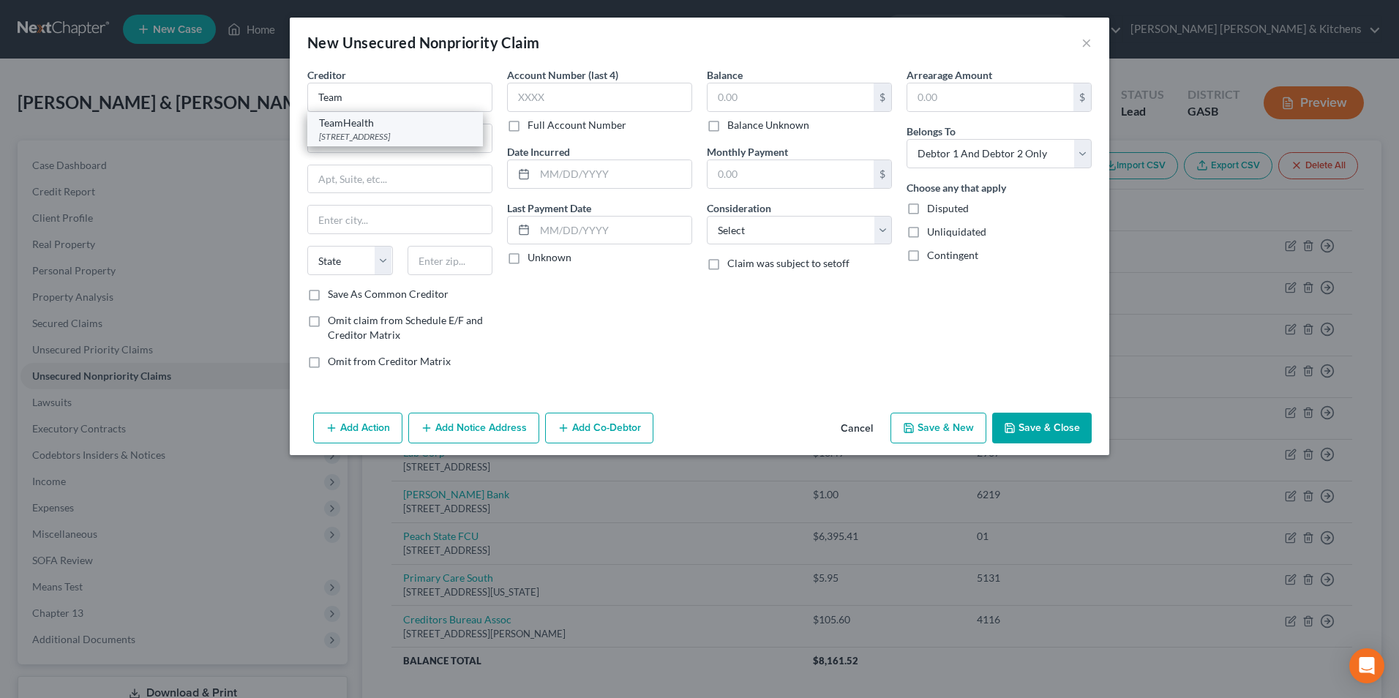
type input "37701"
drag, startPoint x: 407, startPoint y: 140, endPoint x: 289, endPoint y: 154, distance: 118.7
click at [296, 155] on div "Creditor * TeamHealth 3429 Regal Dr Alcoa State AL AK AR AZ CA CO CT DE DC FL G…" at bounding box center [700, 237] width 820 height 340
type input "3225 N Star Circle"
type input "37777"
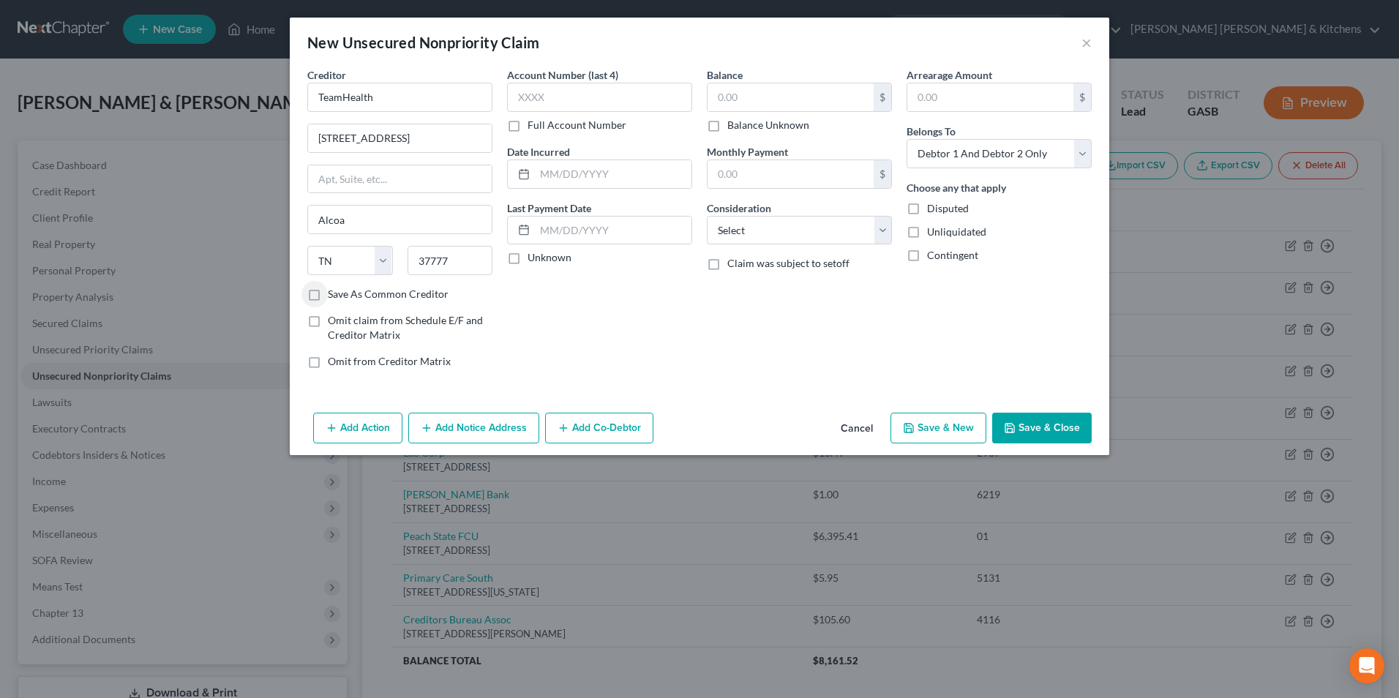
type input "Louisville"
click at [584, 97] on input "text" at bounding box center [599, 97] width 185 height 29
type input "6612"
click at [724, 102] on input "text" at bounding box center [791, 97] width 166 height 28
type input "152.58"
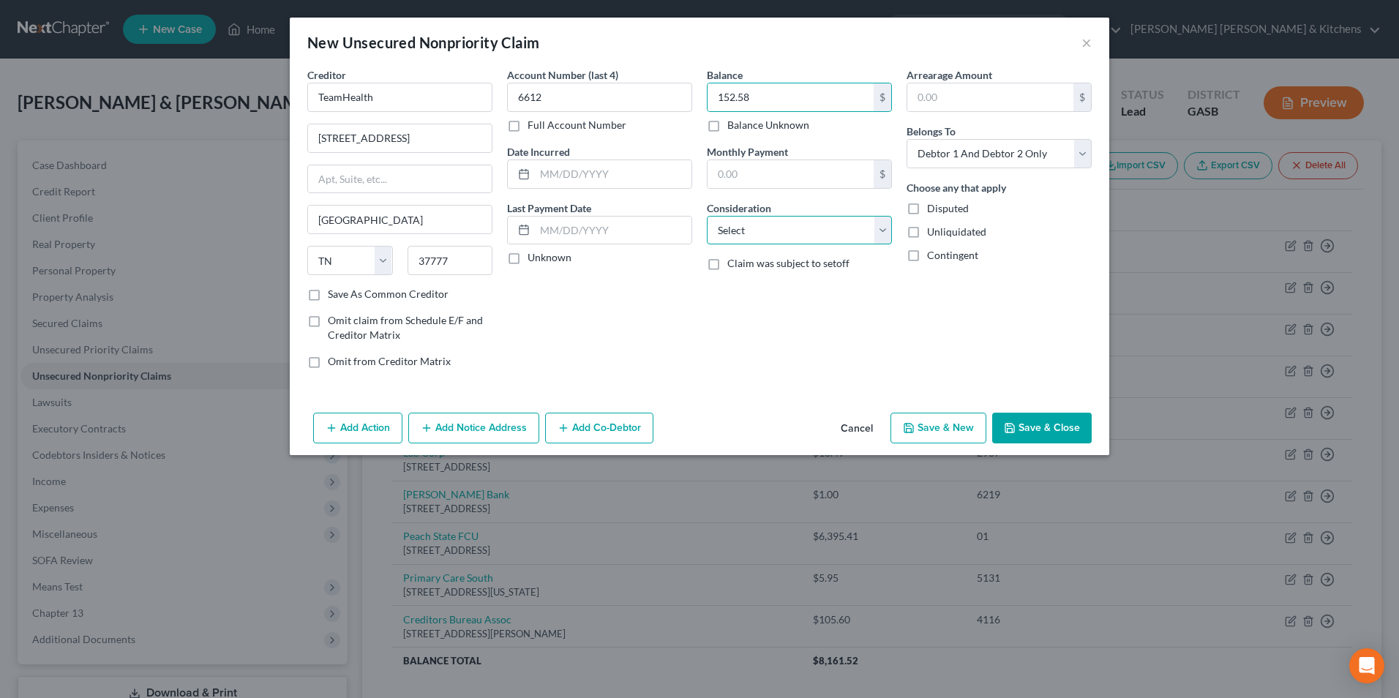
click at [729, 243] on select "Select Cable / Satellite Services Collection Agency Credit Card Debt Debt Couns…" at bounding box center [799, 230] width 185 height 29
select select "14"
click at [707, 216] on select "Select Cable / Satellite Services Collection Agency Credit Card Debt Debt Couns…" at bounding box center [799, 230] width 185 height 29
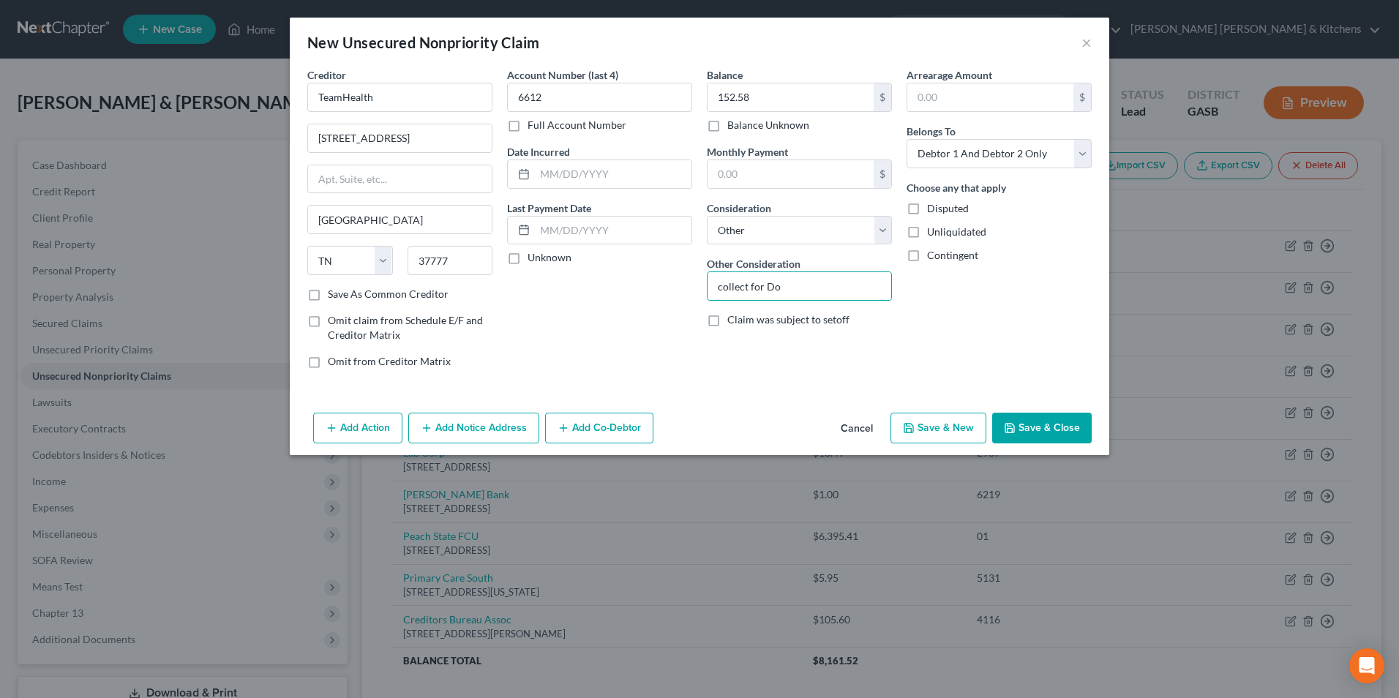
type input "collect for Doctors Hospital"
click at [940, 160] on select "Select Debtor 1 Only Debtor 2 Only Debtor 1 And Debtor 2 Only At Least One Of T…" at bounding box center [999, 153] width 185 height 29
select select "1"
click at [907, 139] on select "Select Debtor 1 Only Debtor 2 Only Debtor 1 And Debtor 2 Only At Least One Of T…" at bounding box center [999, 153] width 185 height 29
click at [1083, 430] on button "Save & Close" at bounding box center [1042, 428] width 100 height 31
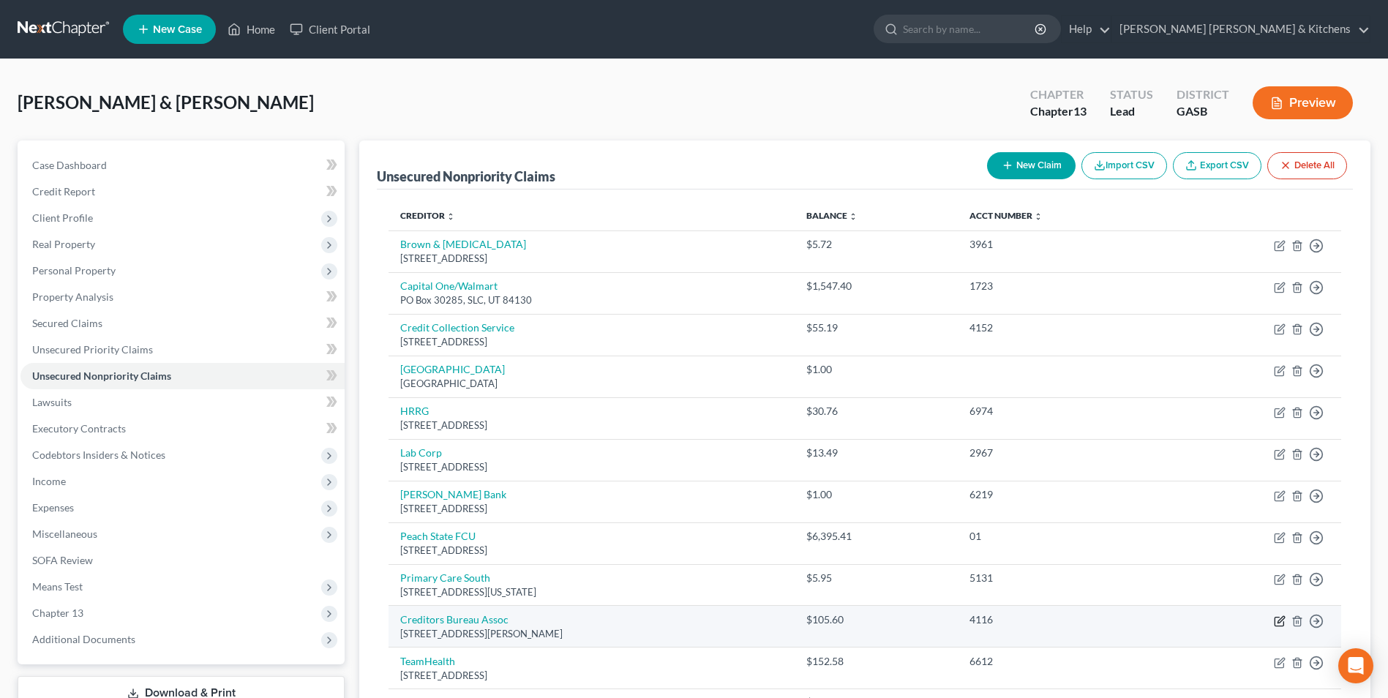
click at [1277, 626] on icon "button" at bounding box center [1279, 621] width 9 height 9
select select "10"
select select "14"
select select "0"
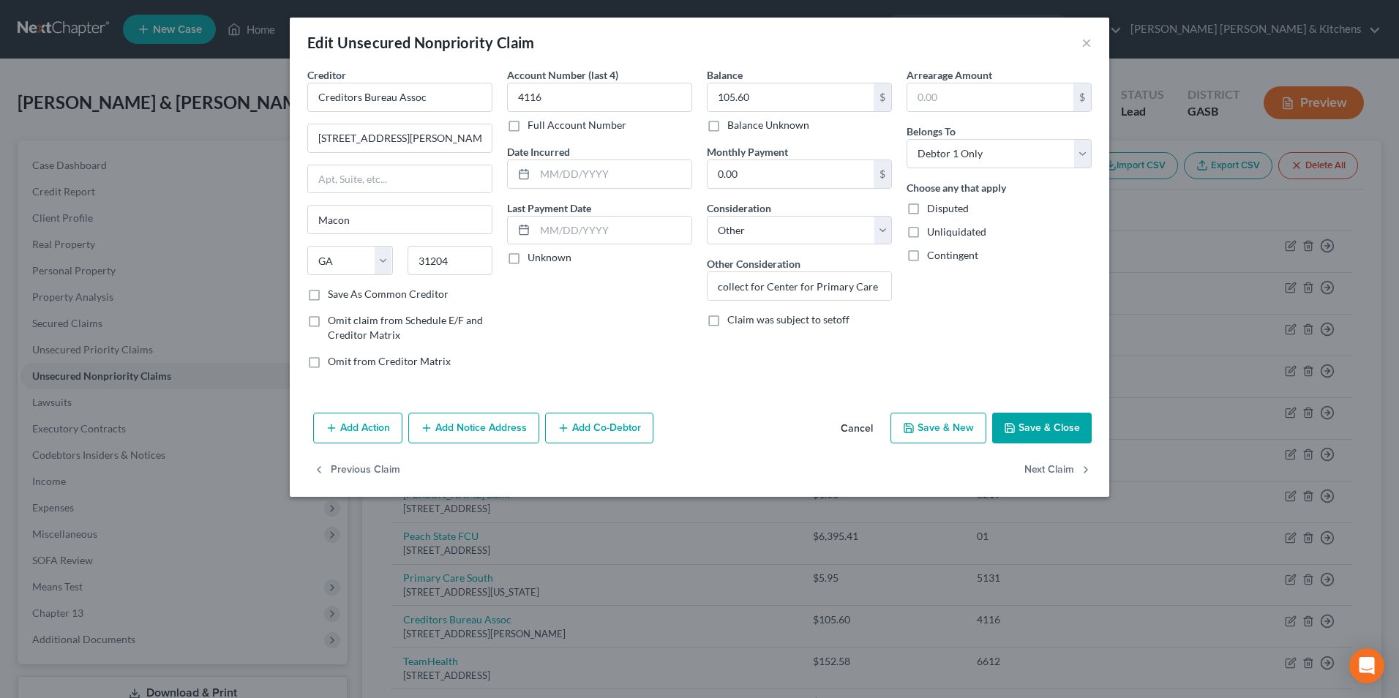
click at [444, 430] on button "Add Notice Address" at bounding box center [473, 428] width 131 height 31
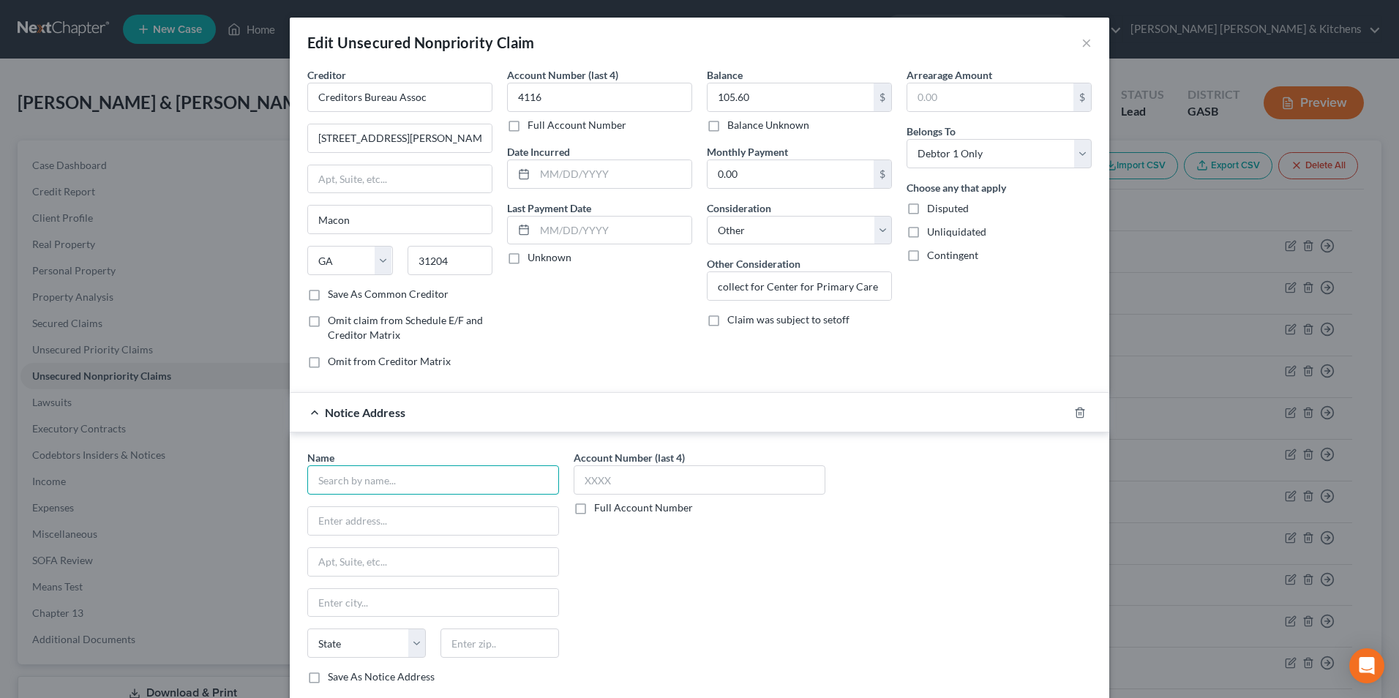
click at [381, 477] on input "text" at bounding box center [433, 480] width 252 height 29
type input "Center for Primary Care"
type input "PO Box 14000"
type input "#32582Y"
type input "04915"
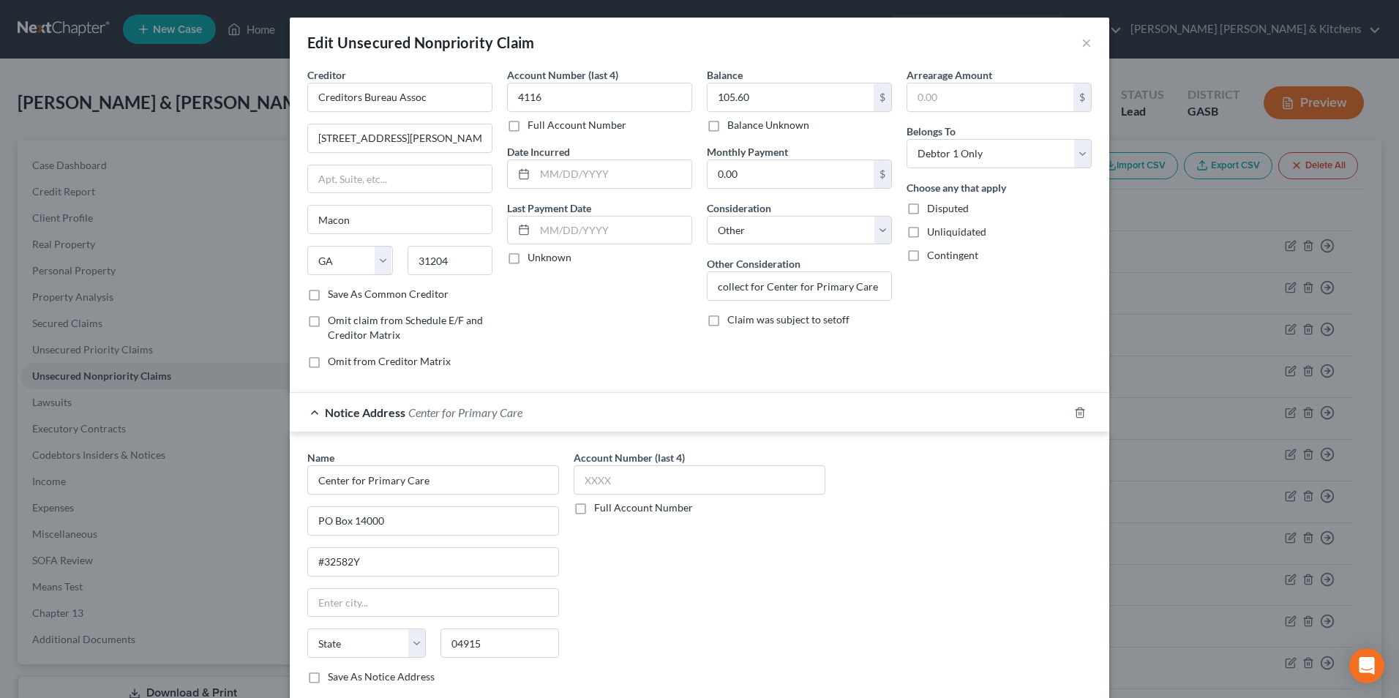
type input "Belfast"
select select "20"
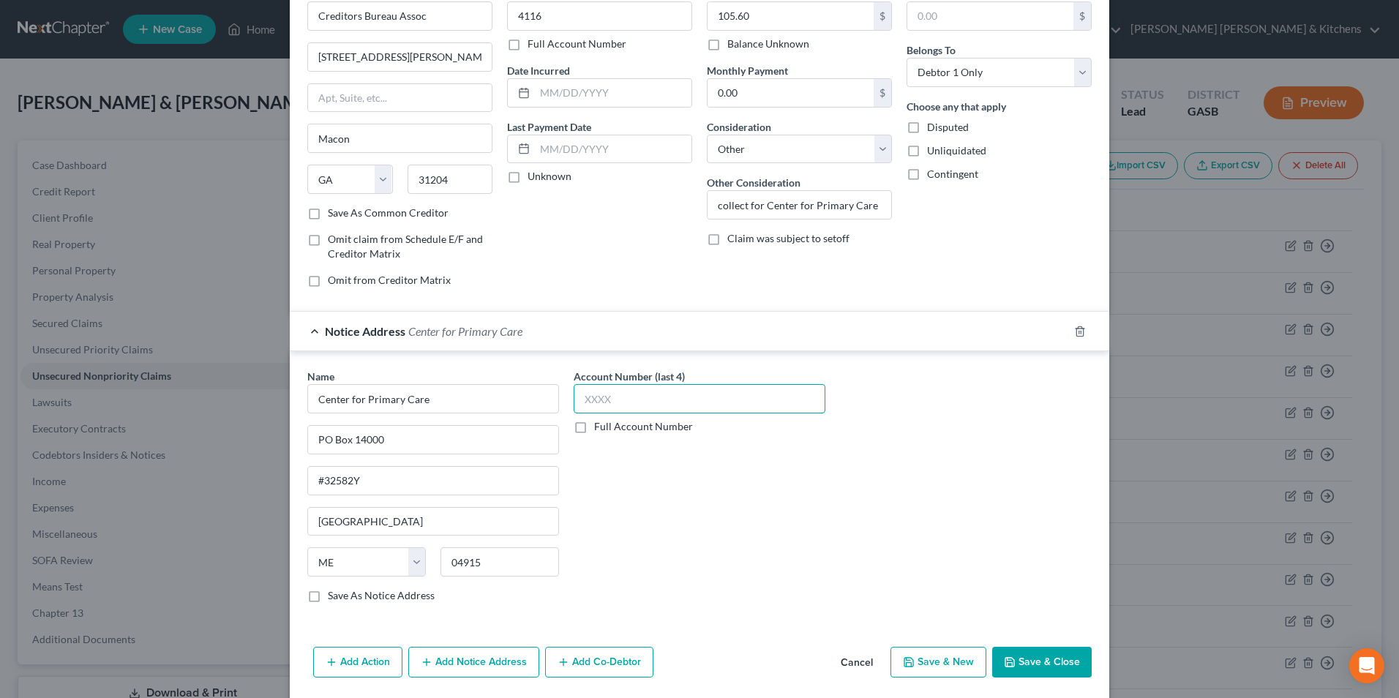
scroll to position [132, 0]
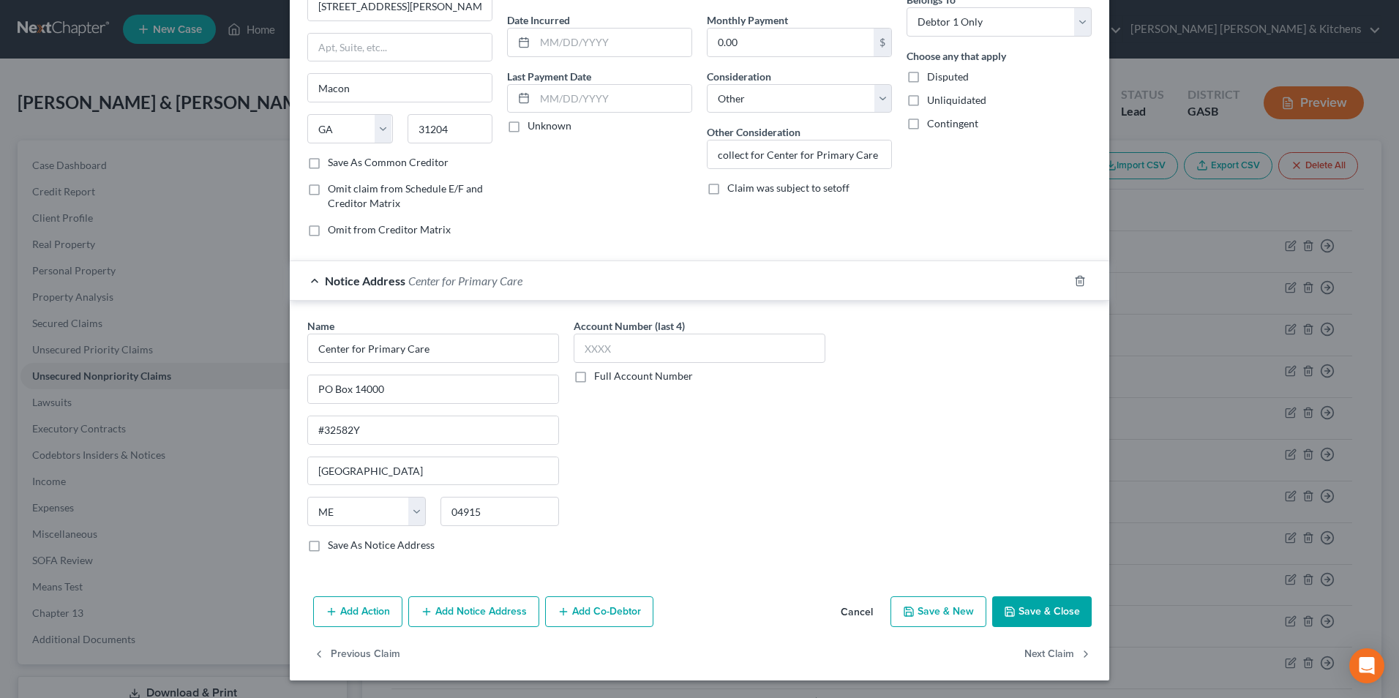
click at [915, 613] on button "Save & New" at bounding box center [939, 612] width 96 height 31
select select "2"
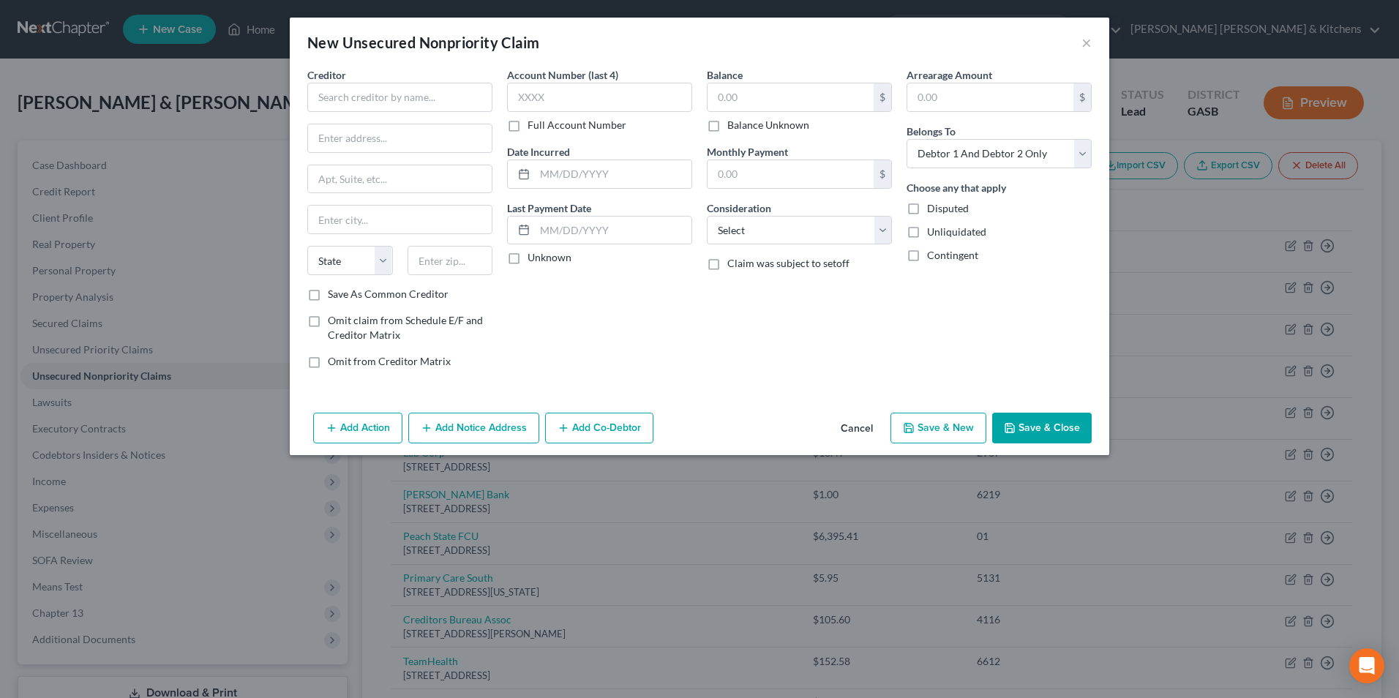
type input "0"
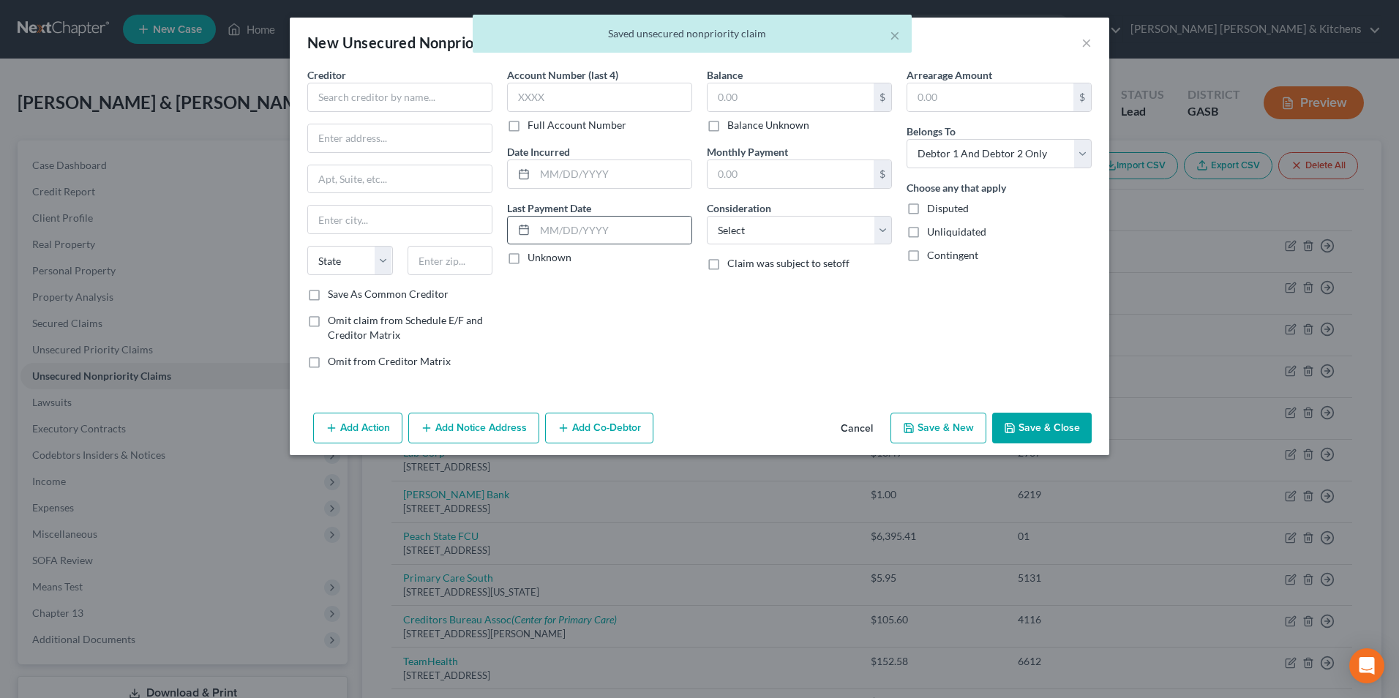
scroll to position [0, 0]
click at [381, 101] on input "text" at bounding box center [399, 97] width 185 height 29
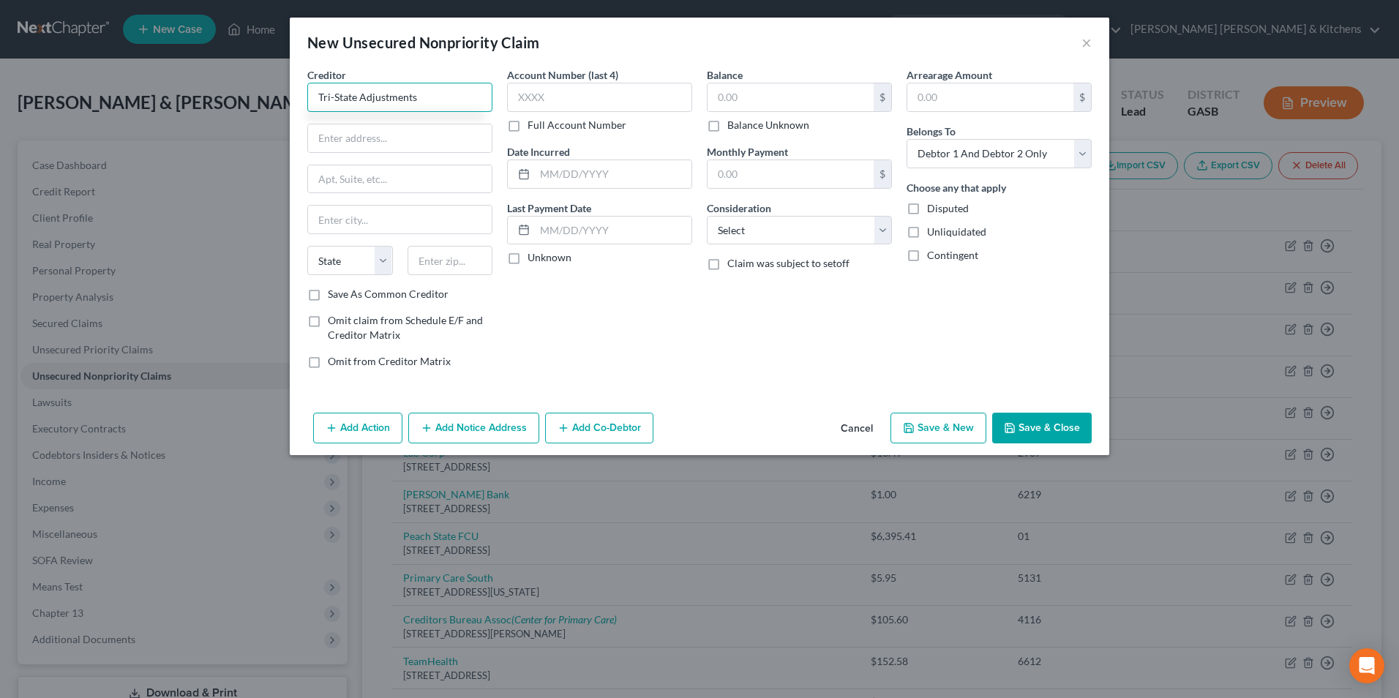
type input "Tri-State Adjustments"
type input "PO Box 3219"
type input "54602"
type input "La Crosse"
select select "52"
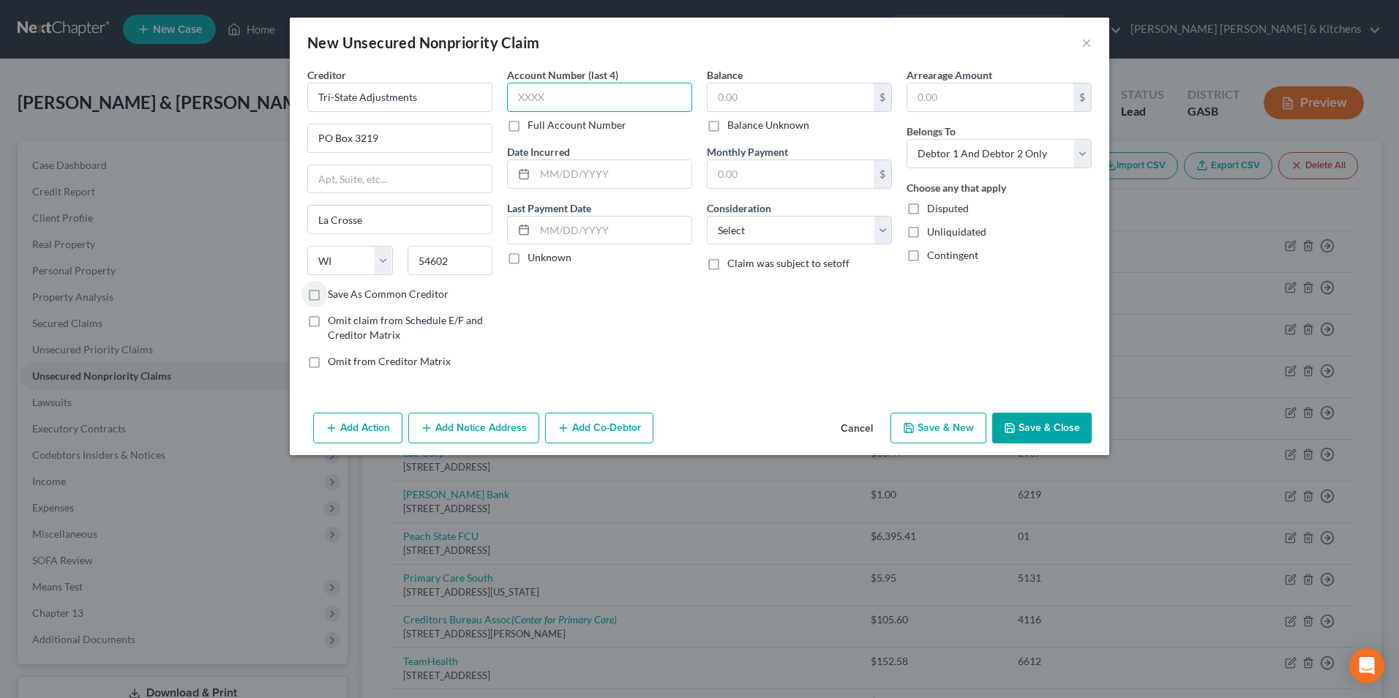
click at [589, 98] on input "text" at bounding box center [599, 97] width 185 height 29
type input "7047"
click at [829, 102] on input "text" at bounding box center [791, 97] width 166 height 28
type input "167.01"
click at [747, 235] on select "Select Cable / Satellite Services Collection Agency Credit Card Debt Debt Couns…" at bounding box center [799, 230] width 185 height 29
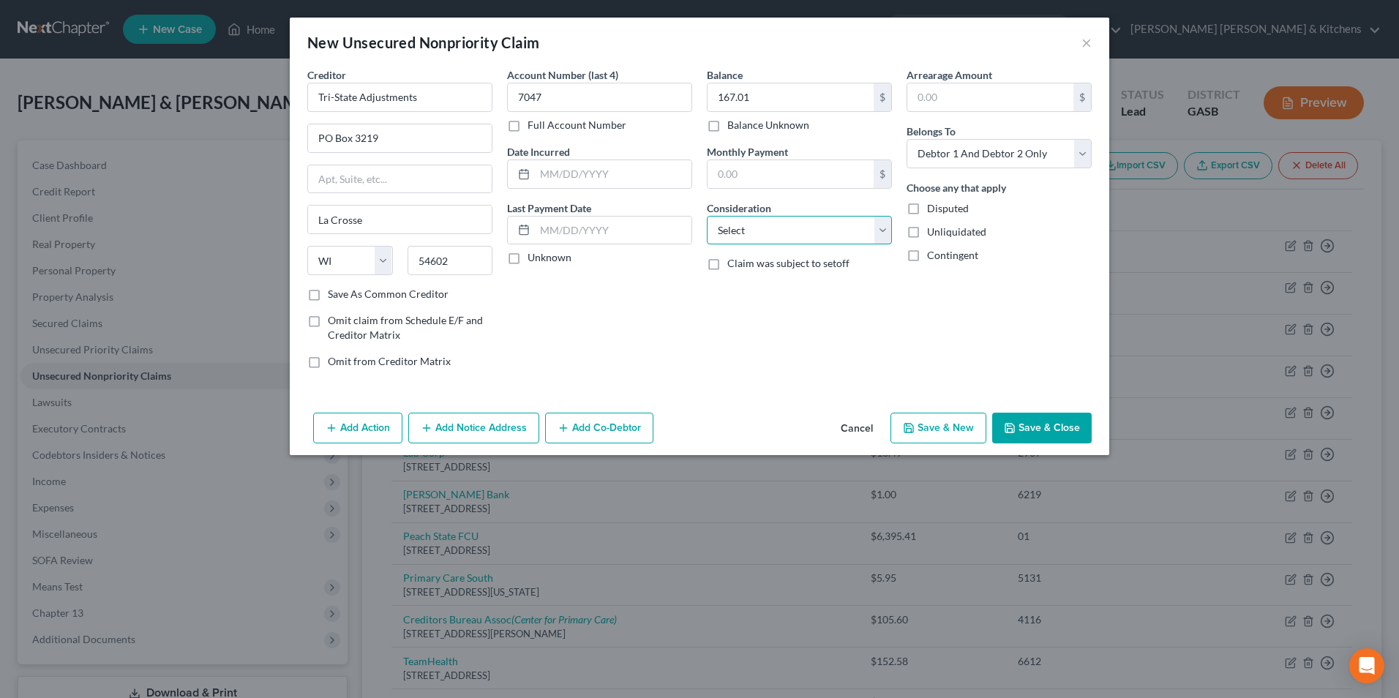
select select "14"
click at [707, 216] on select "Select Cable / Satellite Services Collection Agency Credit Card Debt Debt Couns…" at bounding box center [799, 230] width 185 height 29
type input "collect for SE Homecare & Resp of aiken"
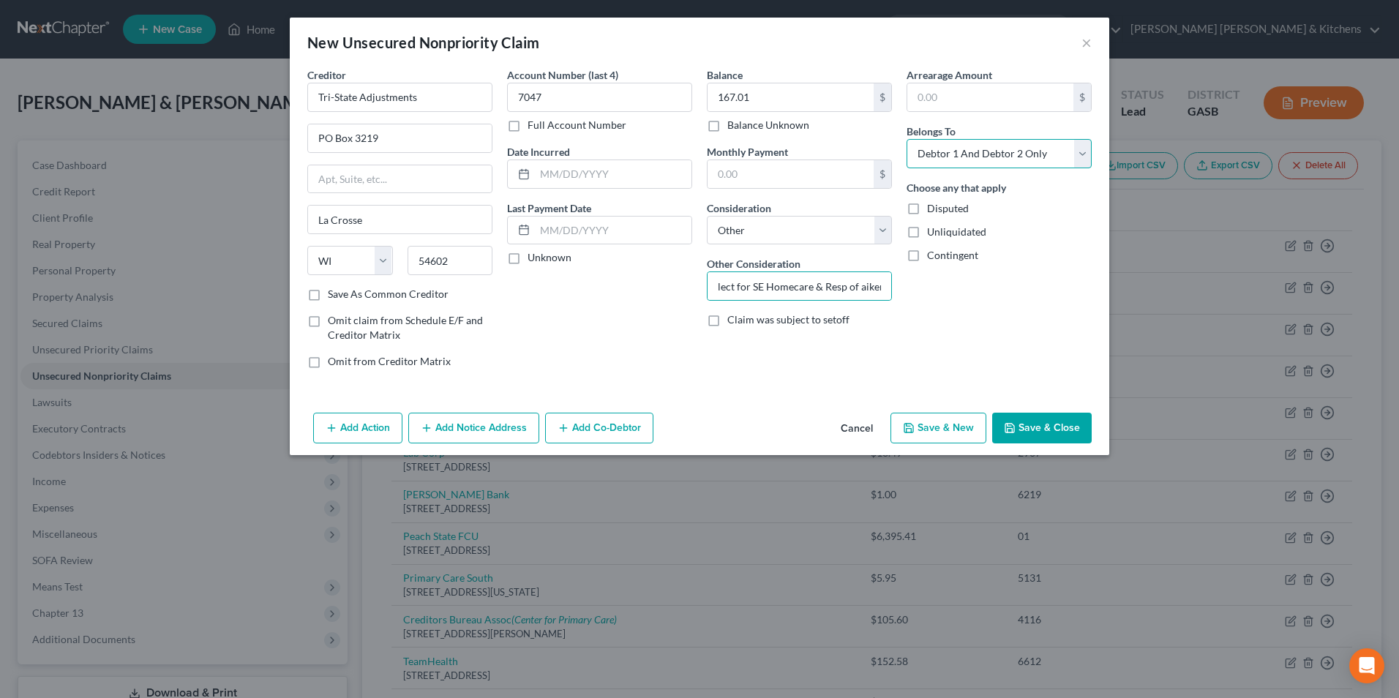
drag, startPoint x: 928, startPoint y: 162, endPoint x: 928, endPoint y: 171, distance: 8.1
click at [928, 162] on select "Select Debtor 1 Only Debtor 2 Only Debtor 1 And Debtor 2 Only At Least One Of T…" at bounding box center [999, 153] width 185 height 29
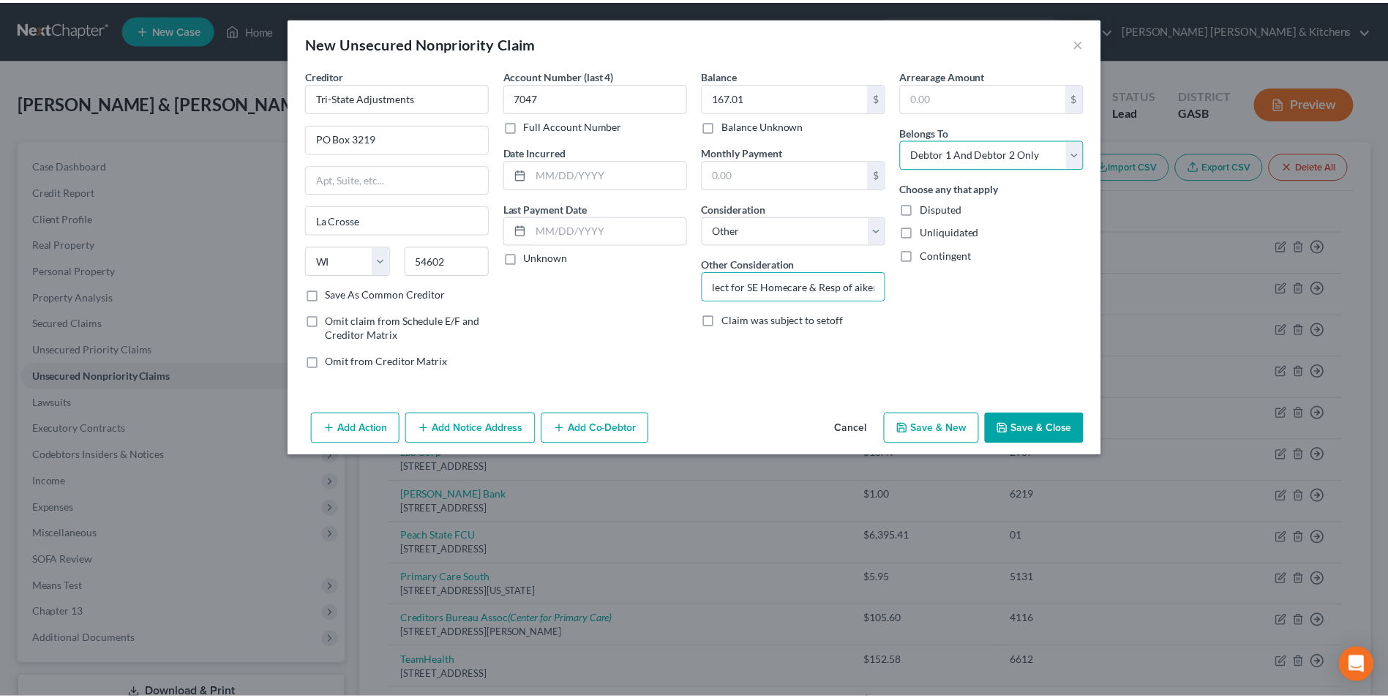
scroll to position [0, 0]
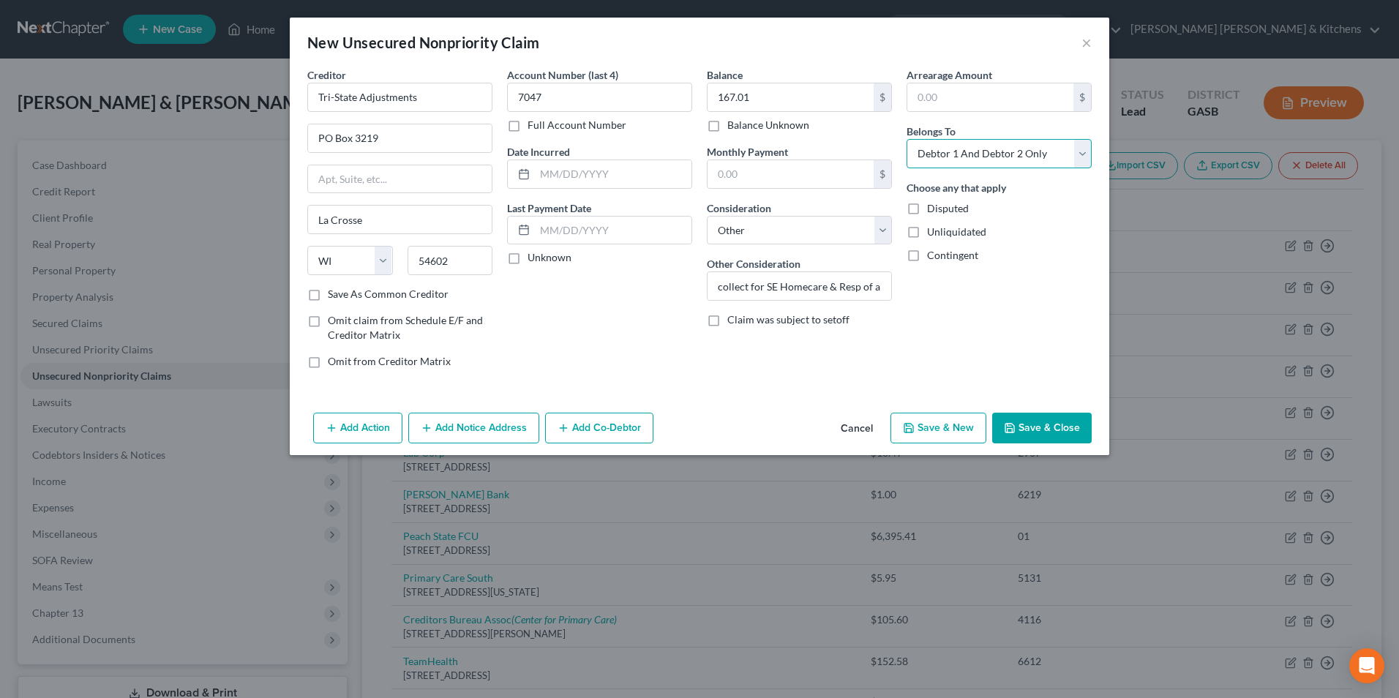
select select "0"
click at [907, 139] on select "Select Debtor 1 Only Debtor 2 Only Debtor 1 And Debtor 2 Only At Least One Of T…" at bounding box center [999, 153] width 185 height 29
click at [975, 433] on button "Save & New" at bounding box center [939, 428] width 96 height 31
select select "2"
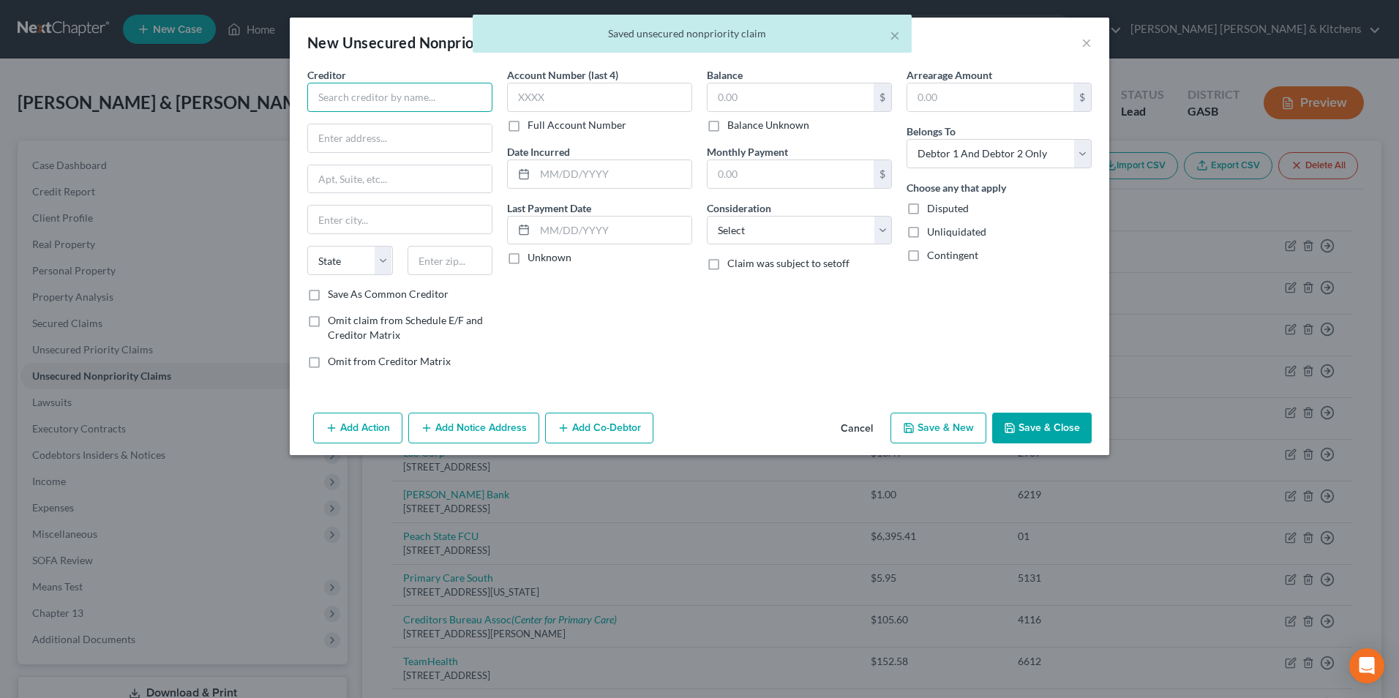
click at [399, 102] on input "text" at bounding box center [399, 97] width 185 height 29
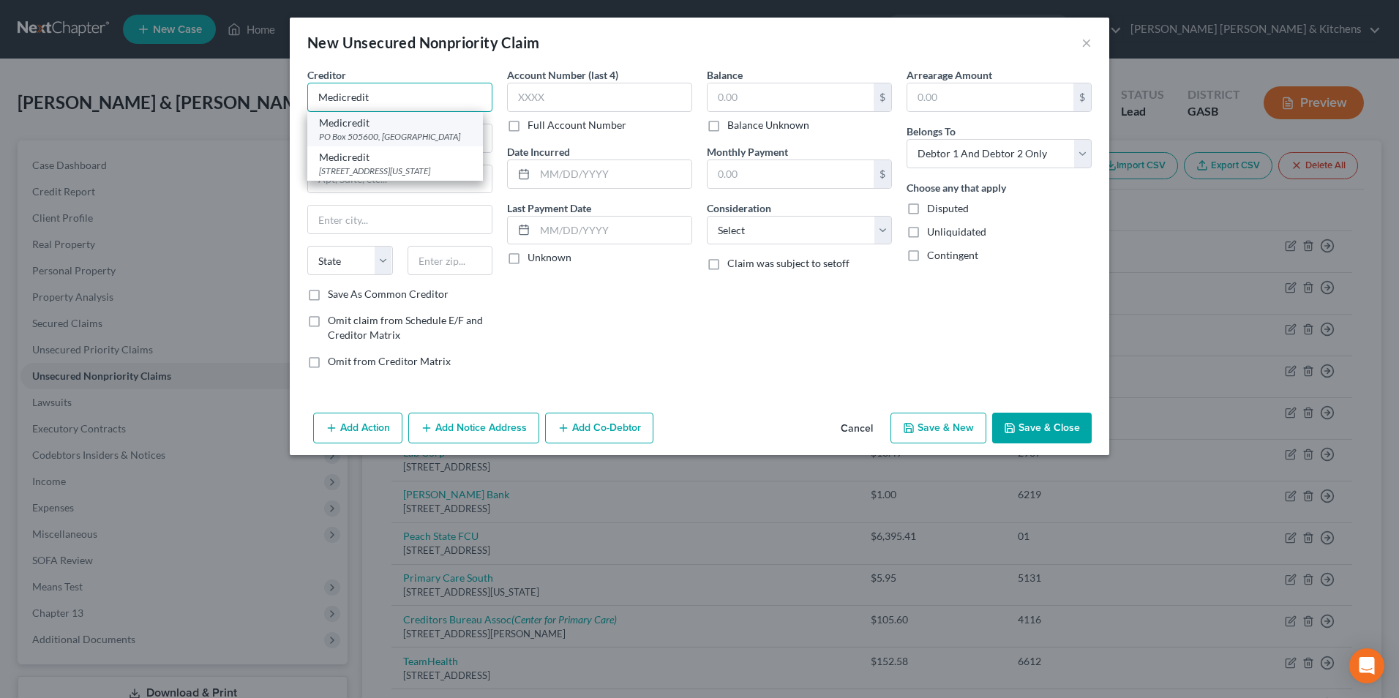
type input "Medicredit"
click at [394, 128] on div "Medicredit" at bounding box center [395, 123] width 152 height 15
type input "PO Box 505600"
type input "Saint Louis"
select select "26"
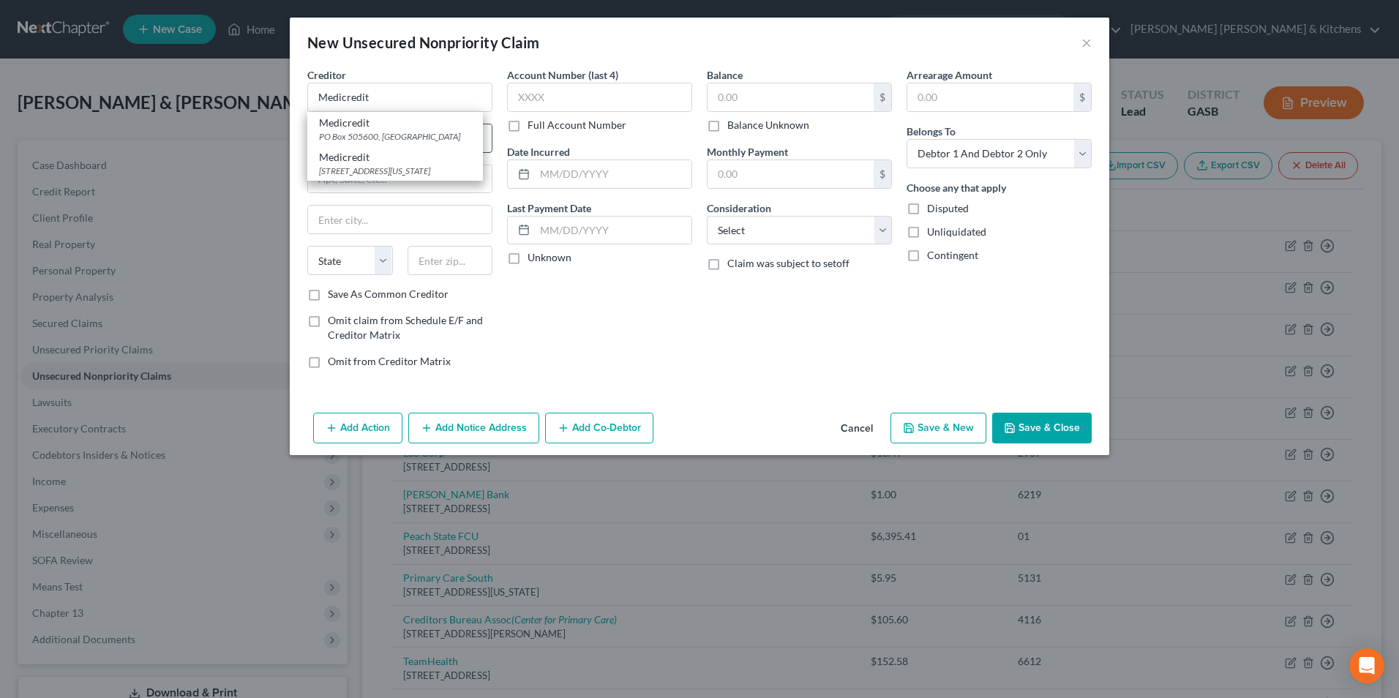
type input "63150"
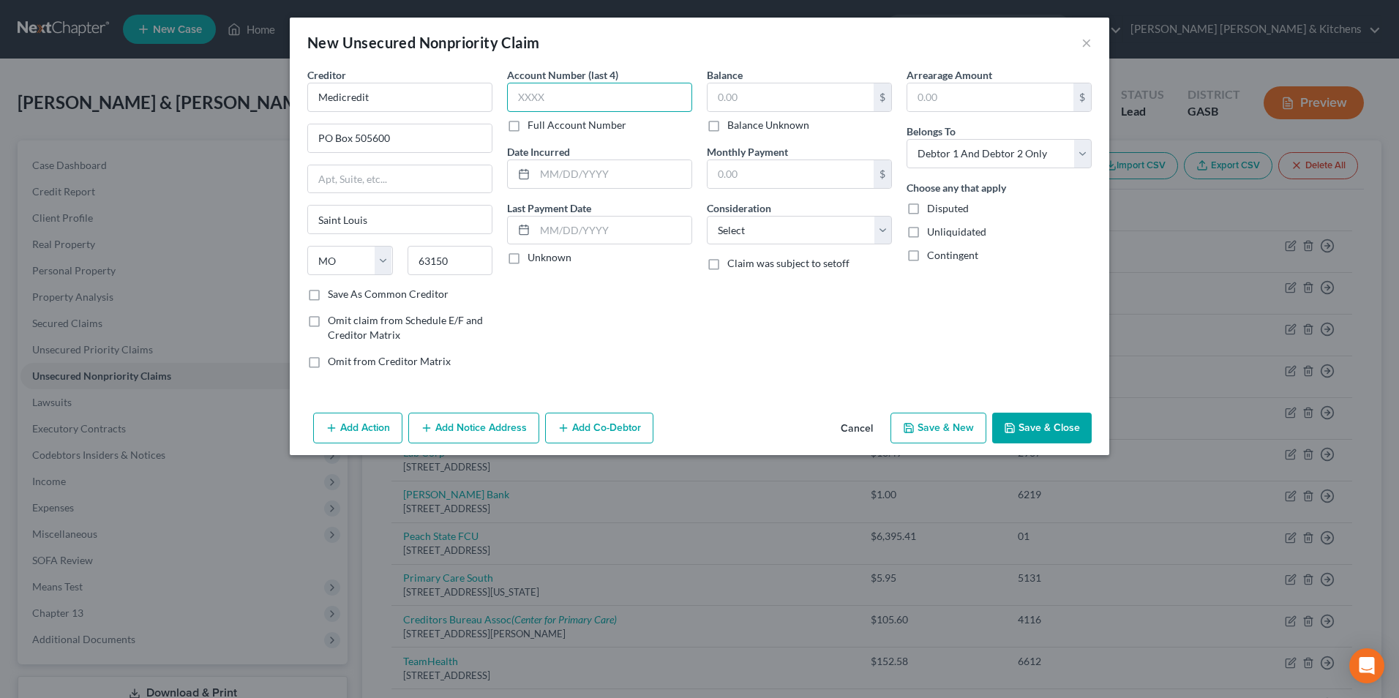
click at [539, 105] on input "text" at bounding box center [599, 97] width 185 height 29
type input "2075"
click at [749, 90] on input "text" at bounding box center [791, 97] width 166 height 28
type input "359.49"
click at [757, 233] on select "Select Cable / Satellite Services Collection Agency Credit Card Debt Debt Couns…" at bounding box center [799, 230] width 185 height 29
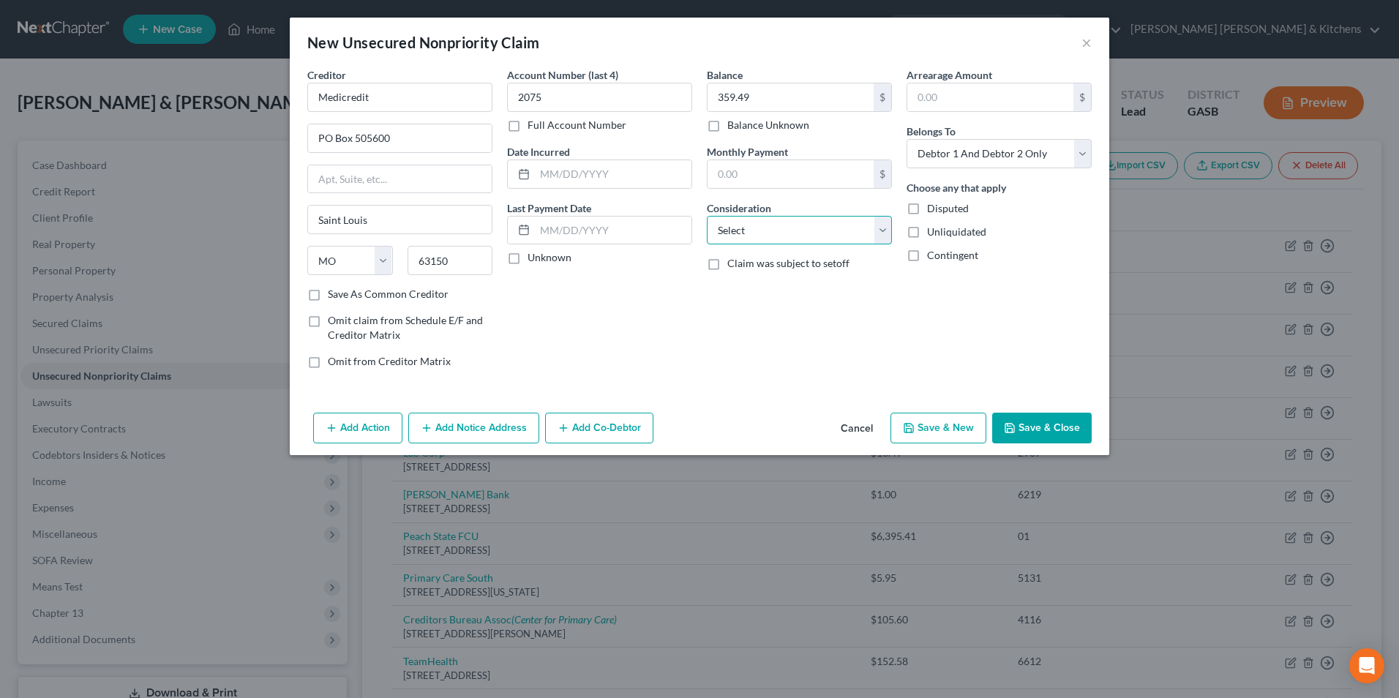
select select "14"
click at [707, 216] on select "Select Cable / Satellite Services Collection Agency Credit Card Debt Debt Couns…" at bounding box center [799, 230] width 185 height 29
click at [731, 267] on label "Other Consideration" at bounding box center [754, 263] width 94 height 15
click at [737, 285] on input "coll" at bounding box center [800, 286] width 184 height 28
type input "collect for Doctors Hospital"
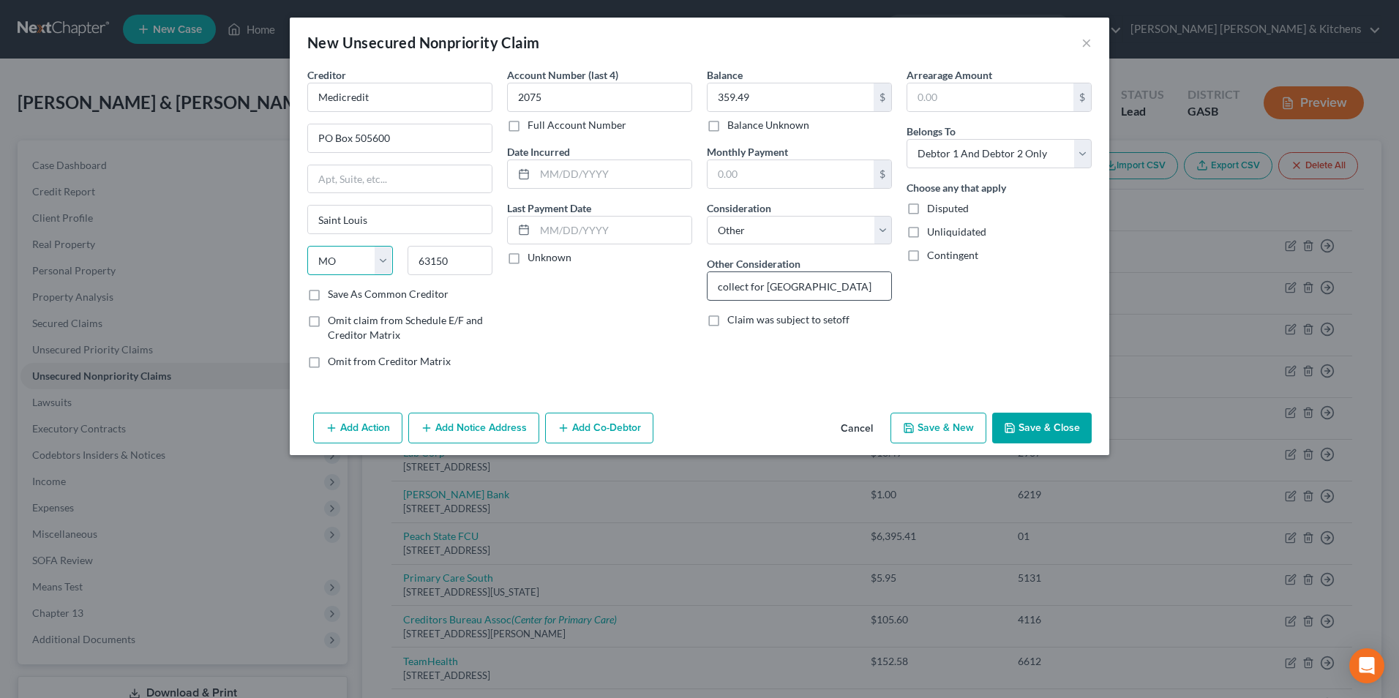
select select "44"
select select "1"
click at [1056, 424] on button "Save & Close" at bounding box center [1042, 428] width 100 height 31
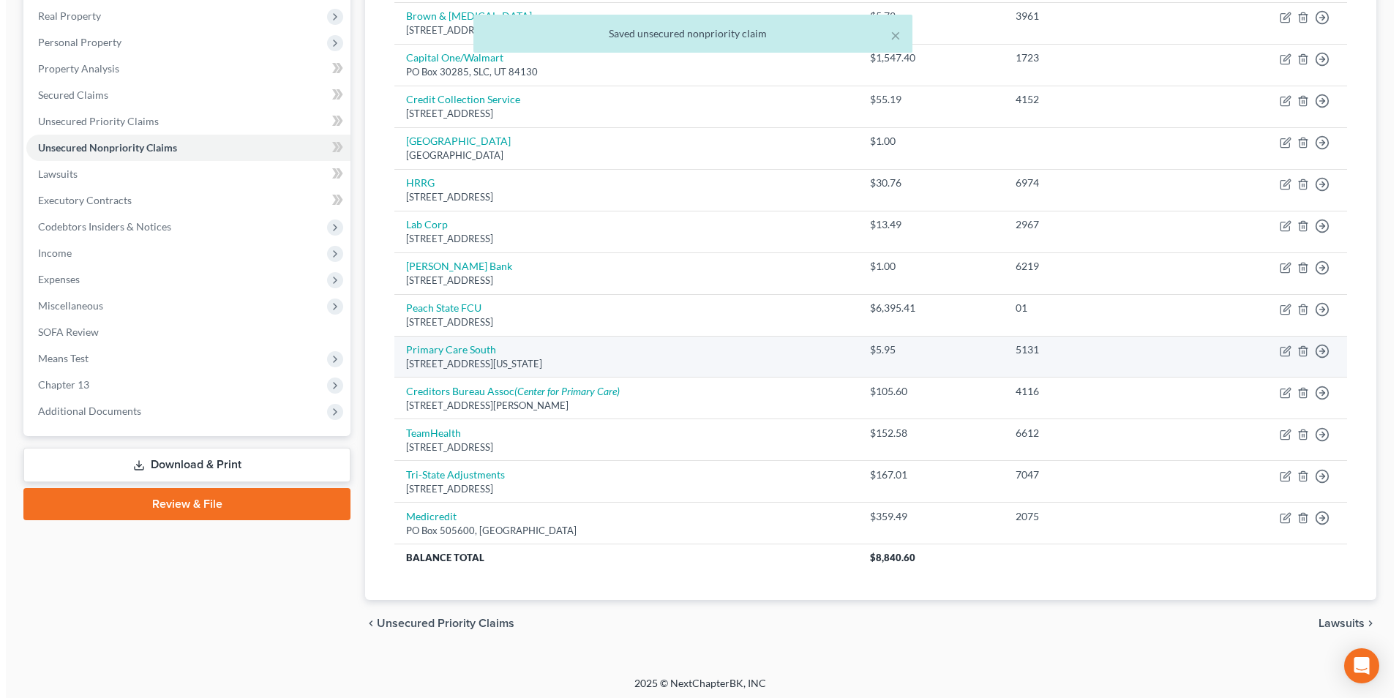
scroll to position [233, 0]
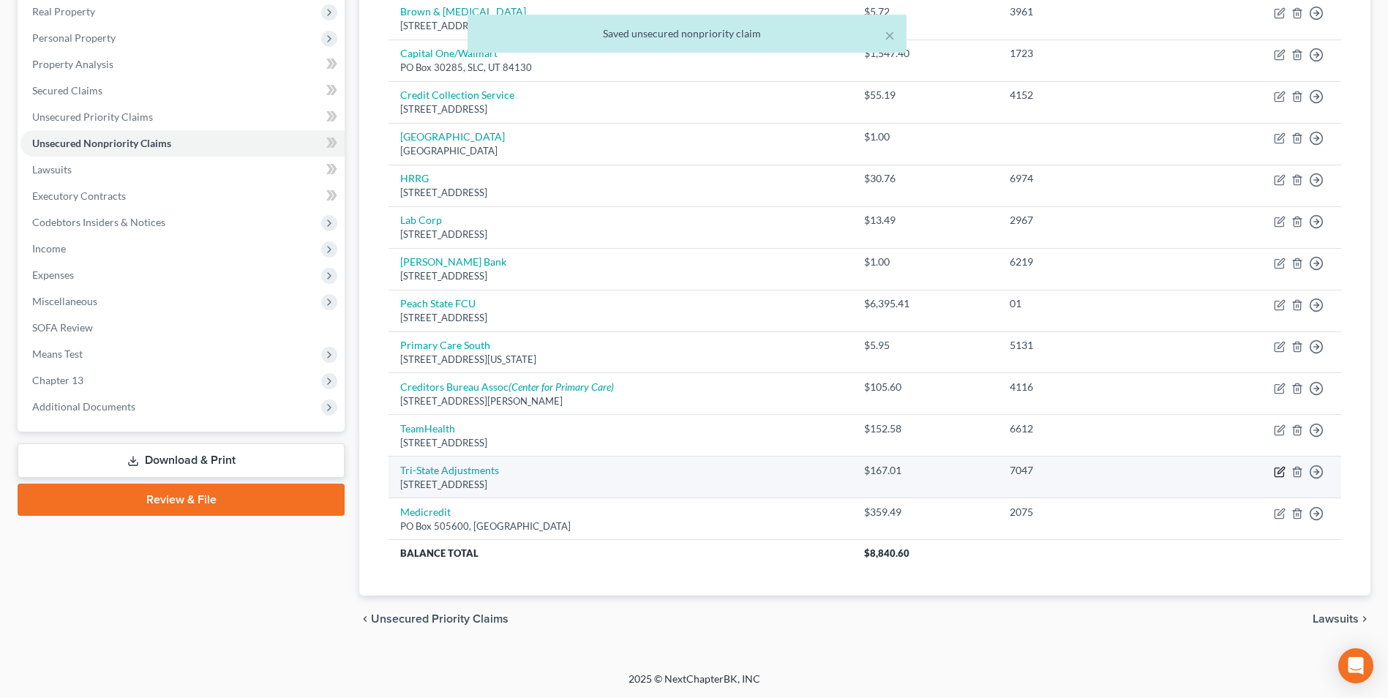
click at [1276, 474] on icon "button" at bounding box center [1279, 472] width 9 height 9
select select "52"
select select "14"
select select "0"
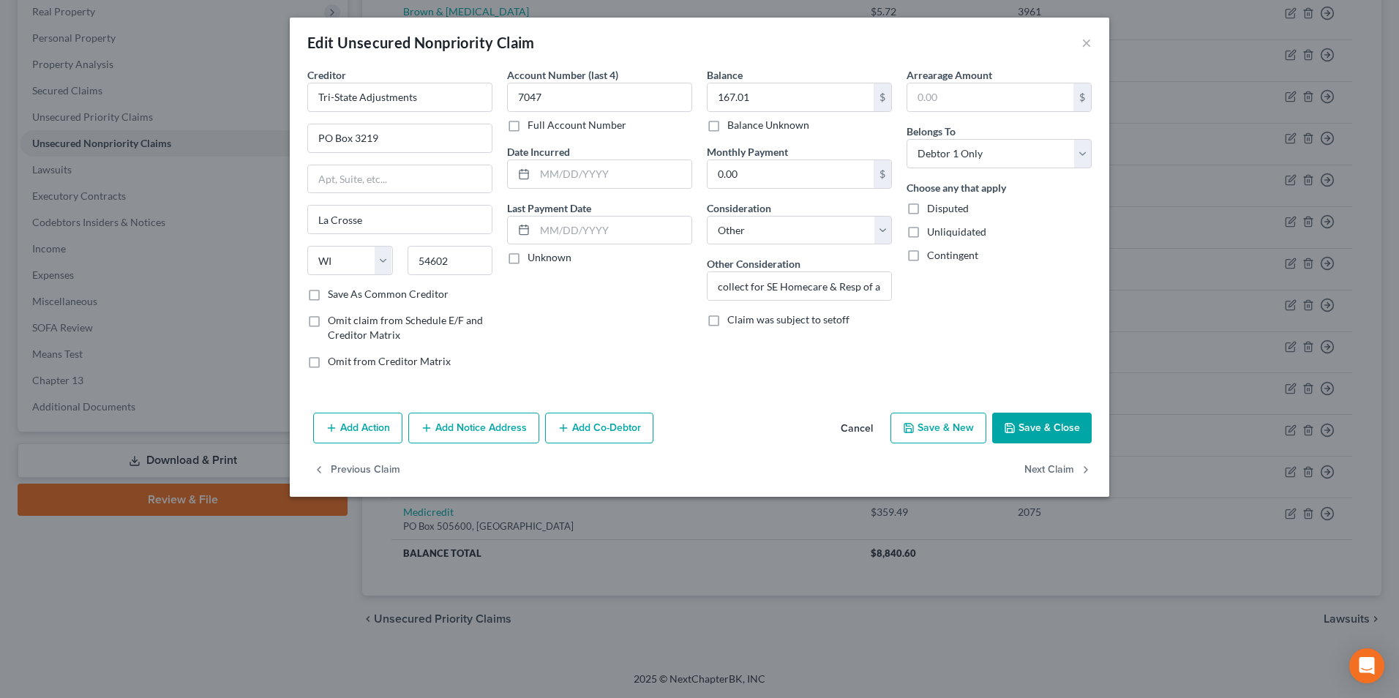
click at [486, 424] on button "Add Notice Address" at bounding box center [473, 428] width 131 height 31
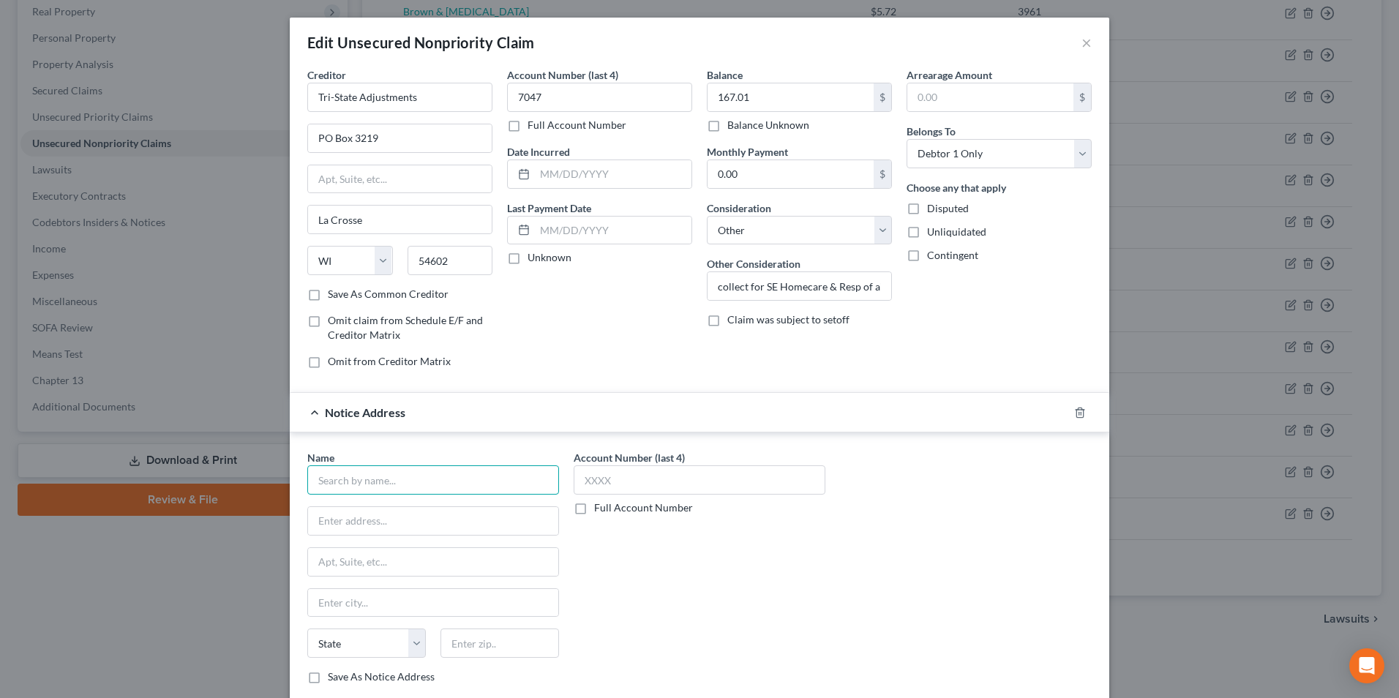
click at [393, 469] on input "text" at bounding box center [433, 480] width 252 height 29
type input "SE Homecare & Resp of Aiken"
click at [1074, 414] on icon "button" at bounding box center [1080, 413] width 12 height 12
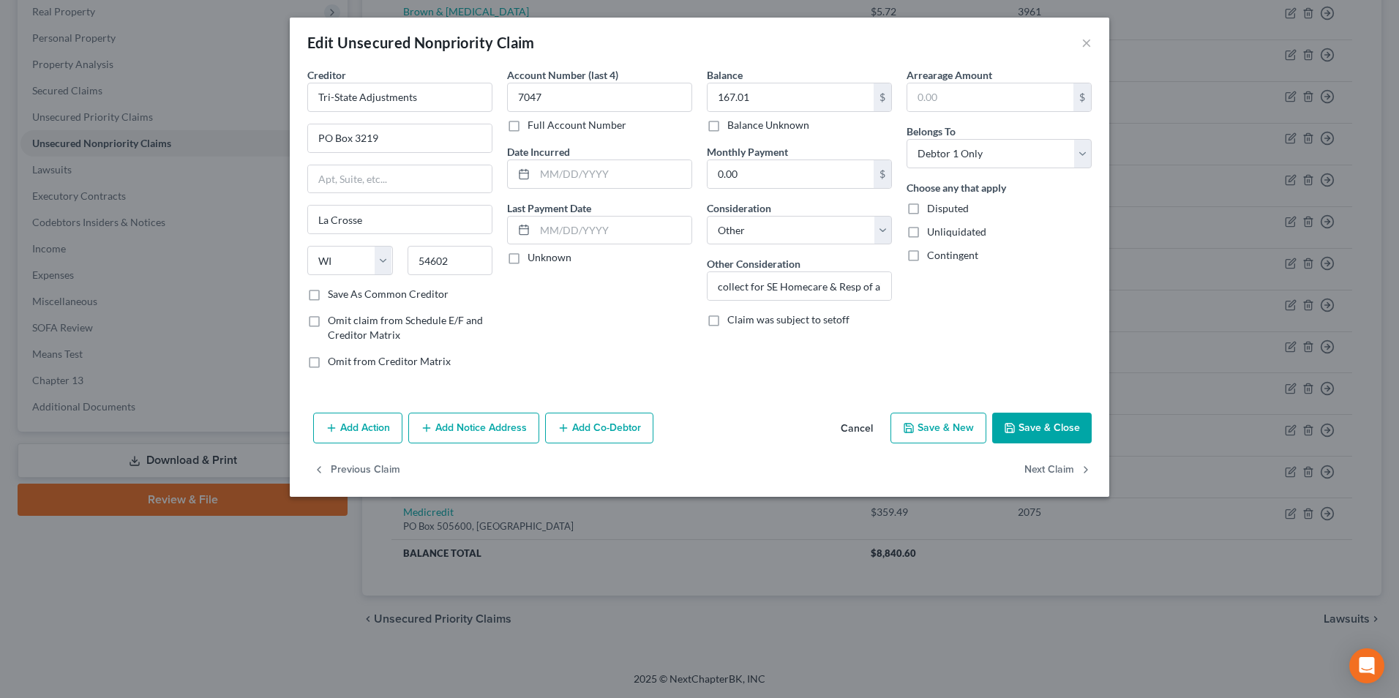
click at [948, 433] on button "Save & New" at bounding box center [939, 428] width 96 height 31
select select "2"
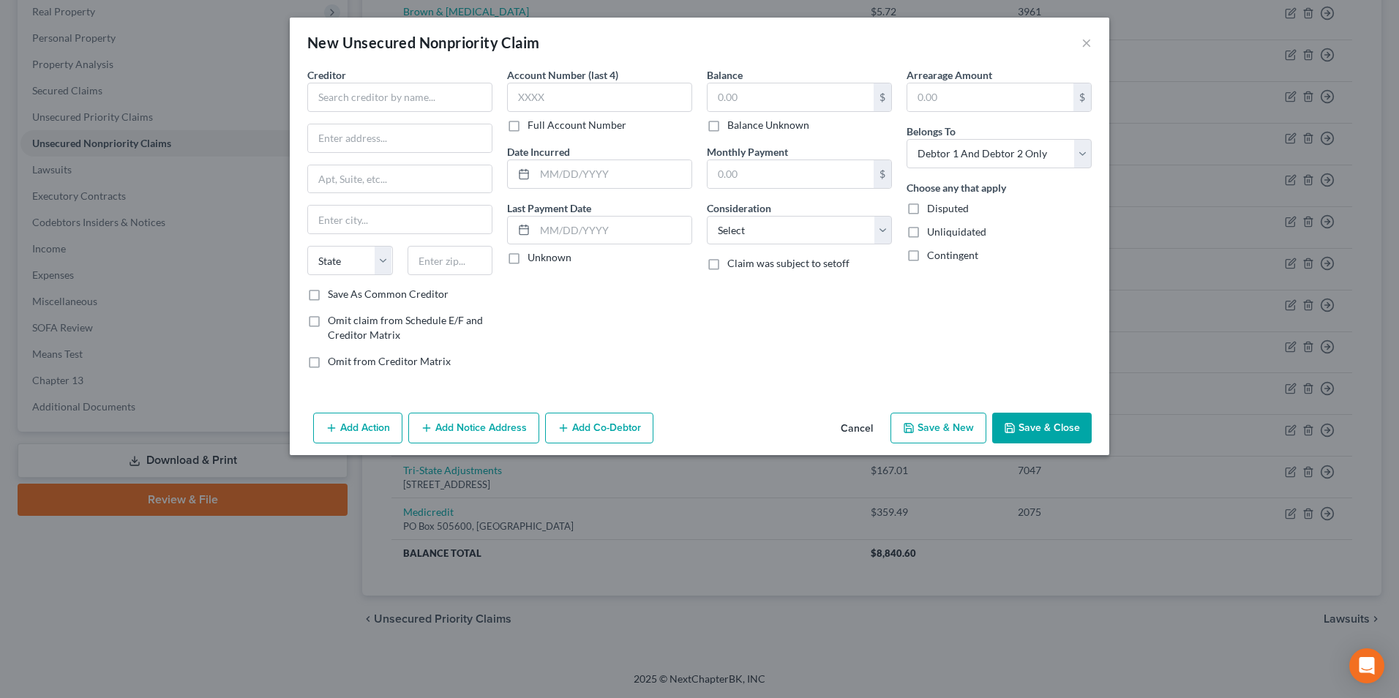
type input "0"
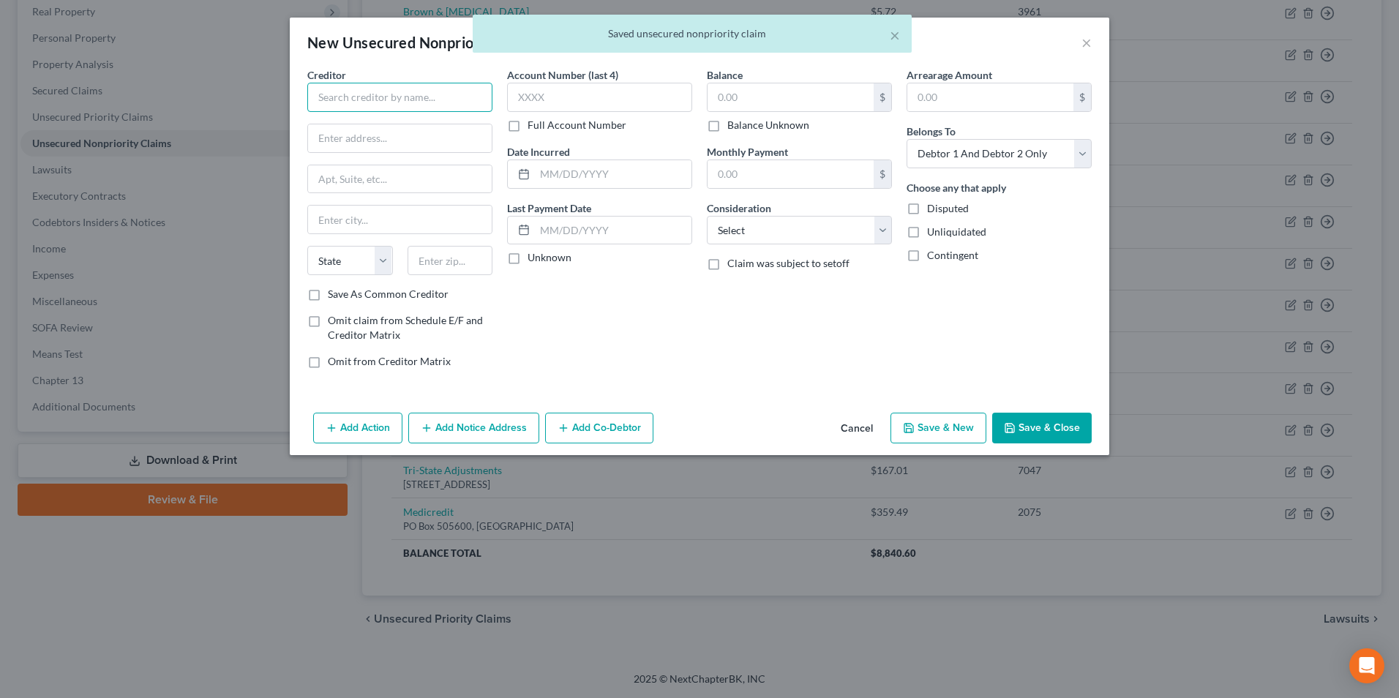
click at [376, 107] on input "text" at bounding box center [399, 97] width 185 height 29
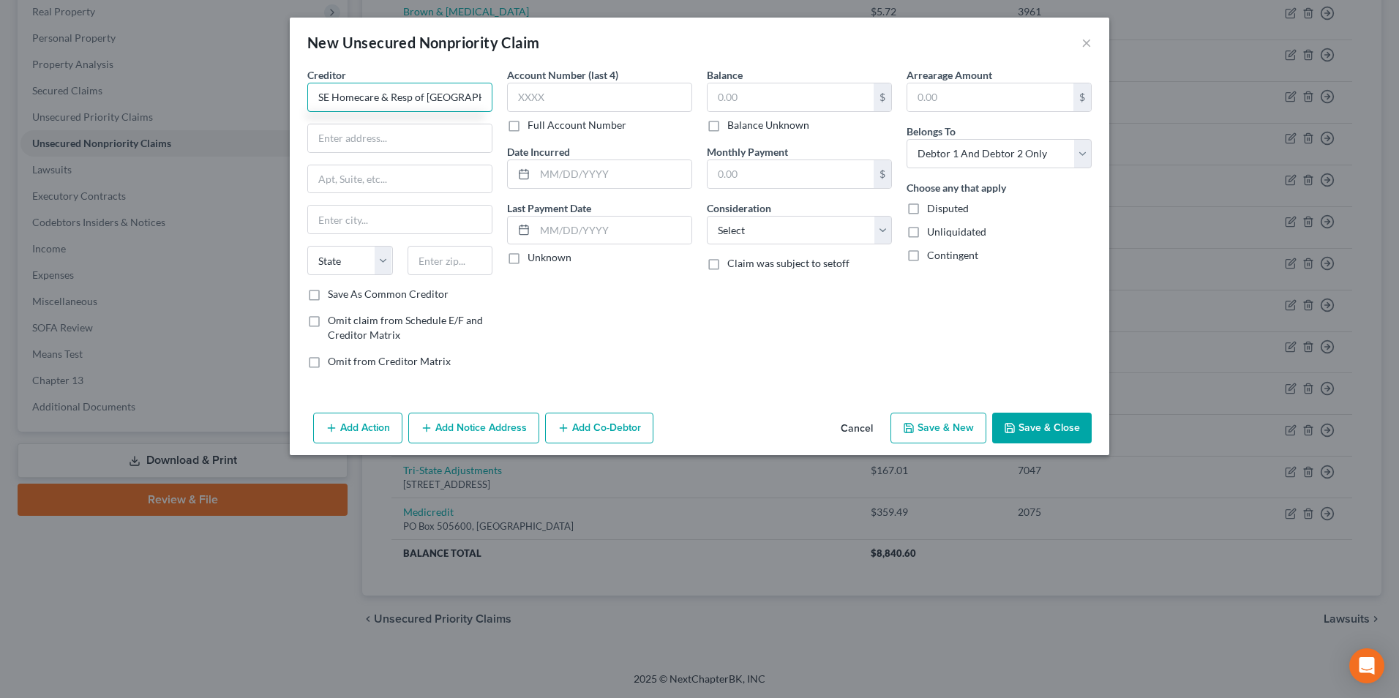
type input "SE Homecare & Resp of Augusta"
type input "PO Box 745935"
type input "90074"
type input "Los Angeles"
select select "4"
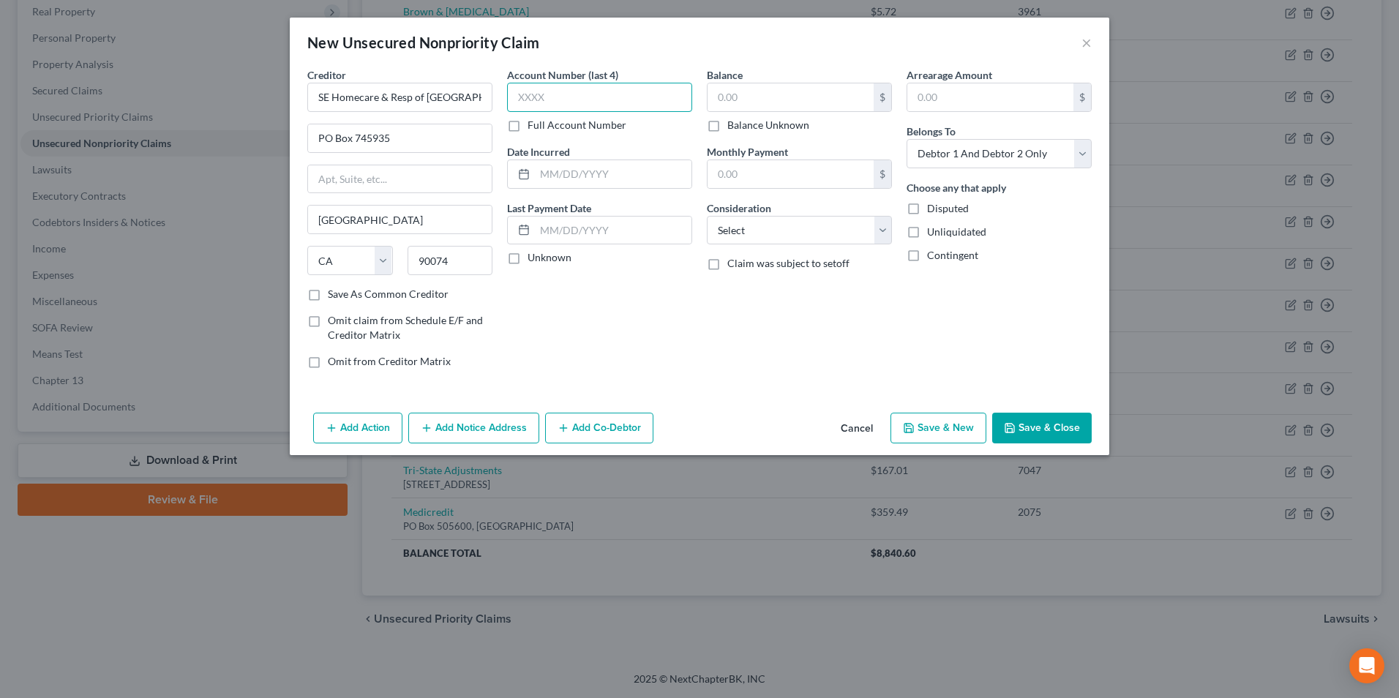
click at [585, 99] on input "text" at bounding box center [599, 97] width 185 height 29
type input "8135"
click at [733, 97] on input "text" at bounding box center [791, 97] width 166 height 28
type input "182.01"
drag, startPoint x: 728, startPoint y: 225, endPoint x: 732, endPoint y: 232, distance: 8.2
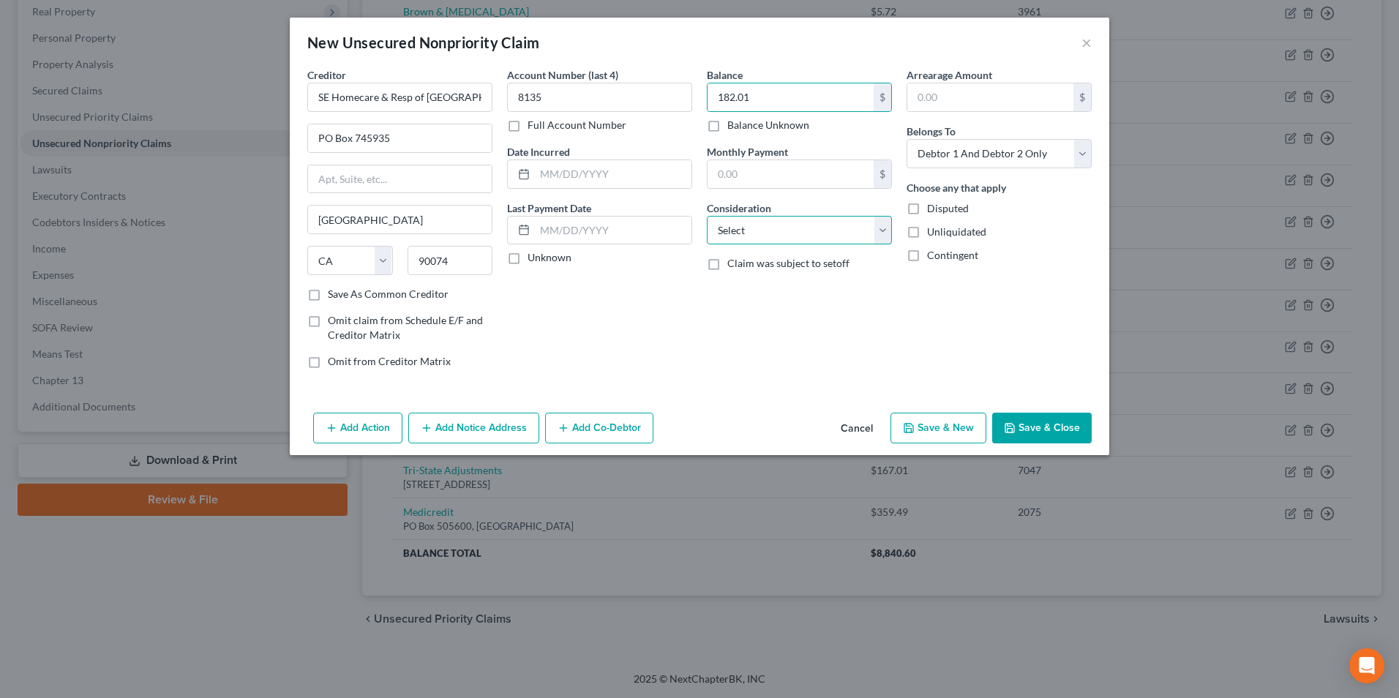
click at [730, 228] on select "Select Cable / Satellite Services Collection Agency Credit Card Debt Debt Couns…" at bounding box center [799, 230] width 185 height 29
select select "9"
click at [707, 216] on select "Select Cable / Satellite Services Collection Agency Credit Card Debt Debt Couns…" at bounding box center [799, 230] width 185 height 29
click at [952, 163] on select "Select Debtor 1 Only Debtor 2 Only Debtor 1 And Debtor 2 Only At Least One Of T…" at bounding box center [999, 153] width 185 height 29
select select "0"
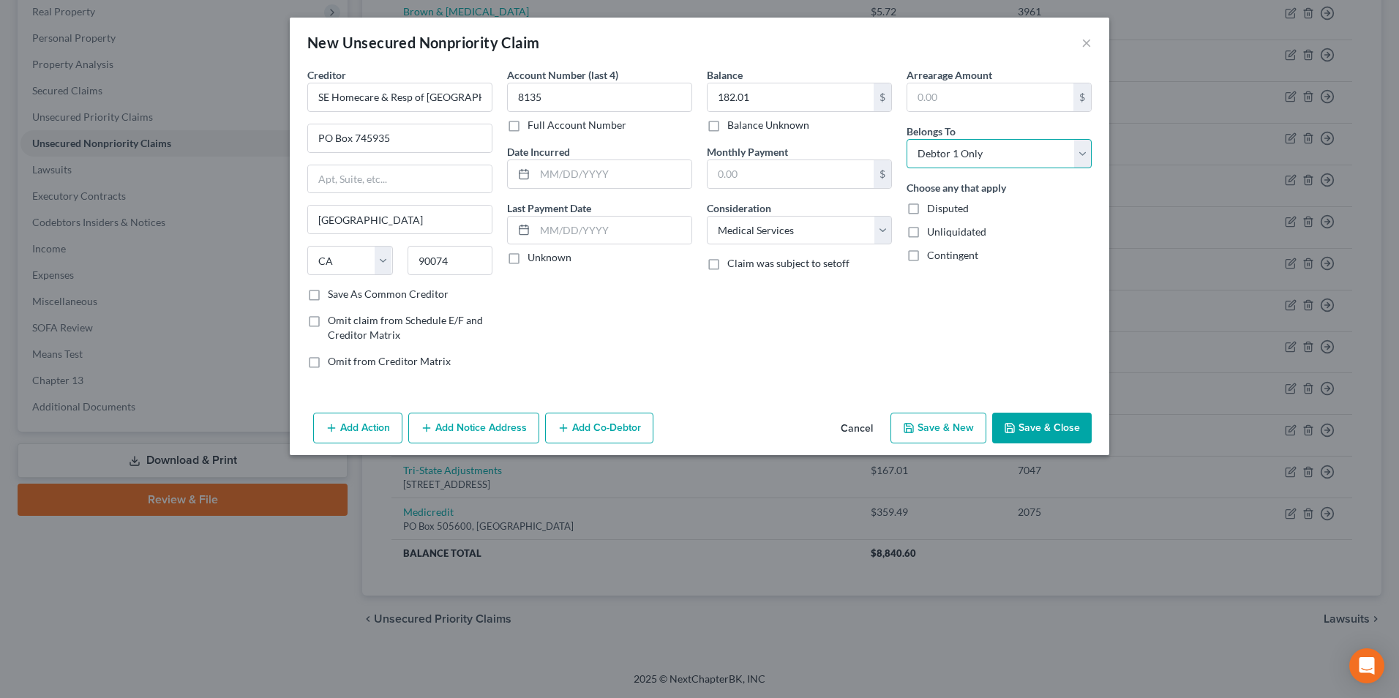
click at [907, 139] on select "Select Debtor 1 Only Debtor 2 Only Debtor 1 And Debtor 2 Only At Least One Of T…" at bounding box center [999, 153] width 185 height 29
click at [959, 433] on button "Save & New" at bounding box center [939, 428] width 96 height 31
select select "2"
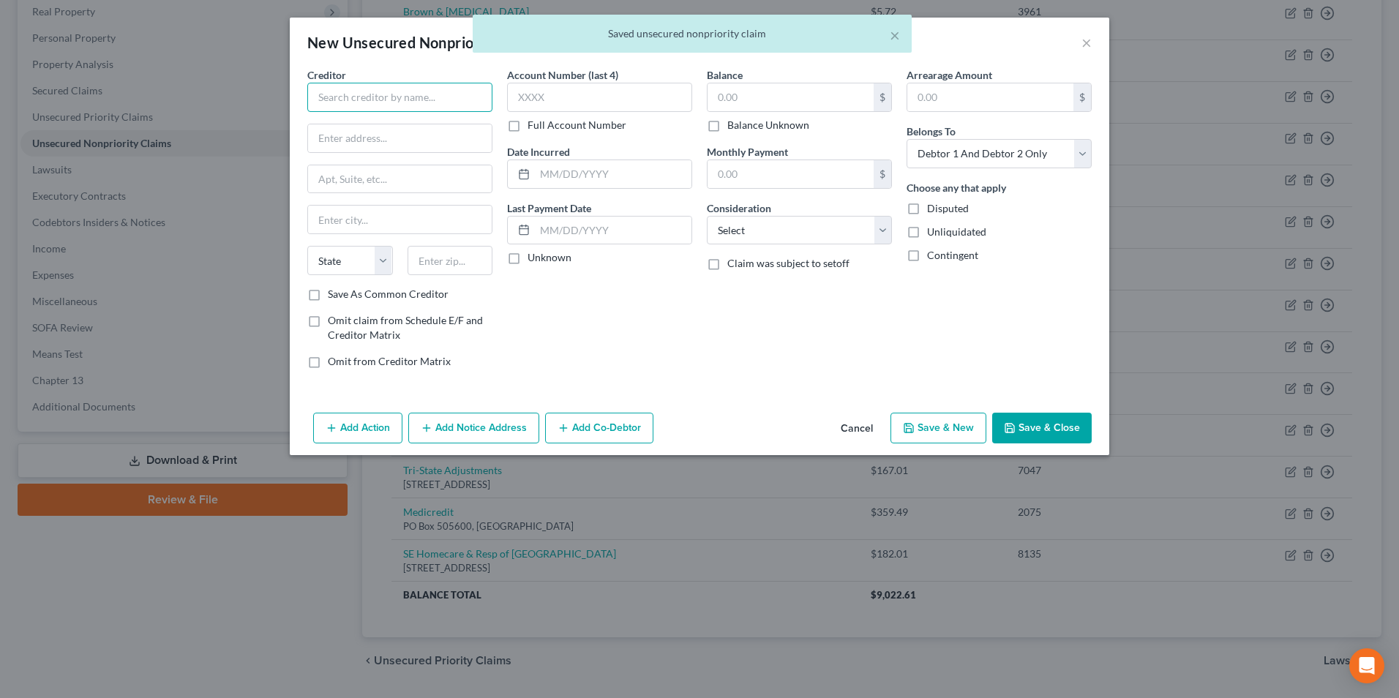
click at [334, 101] on input "text" at bounding box center [399, 97] width 185 height 29
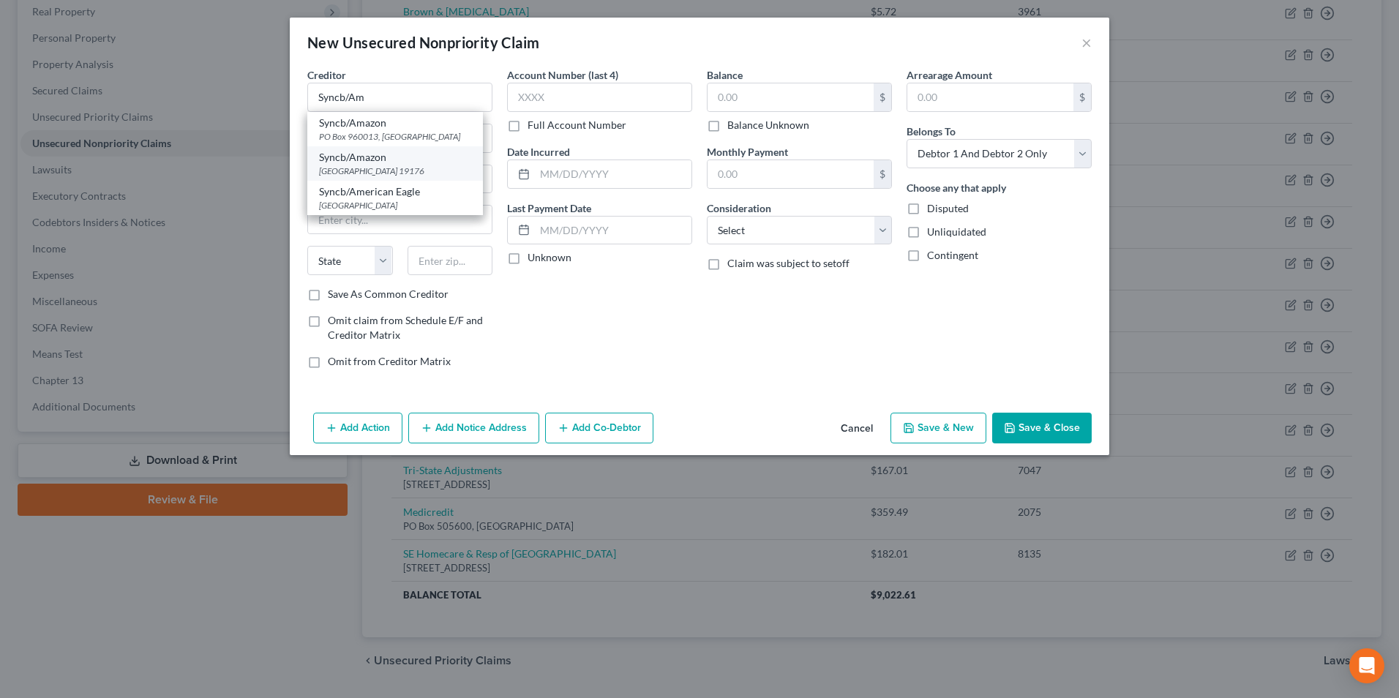
click at [353, 161] on div "Syncb/Amazon" at bounding box center [395, 157] width 152 height 15
type input "Syncb/Amazon"
type input "PO Box 71737"
type input "Philadelphia"
select select "39"
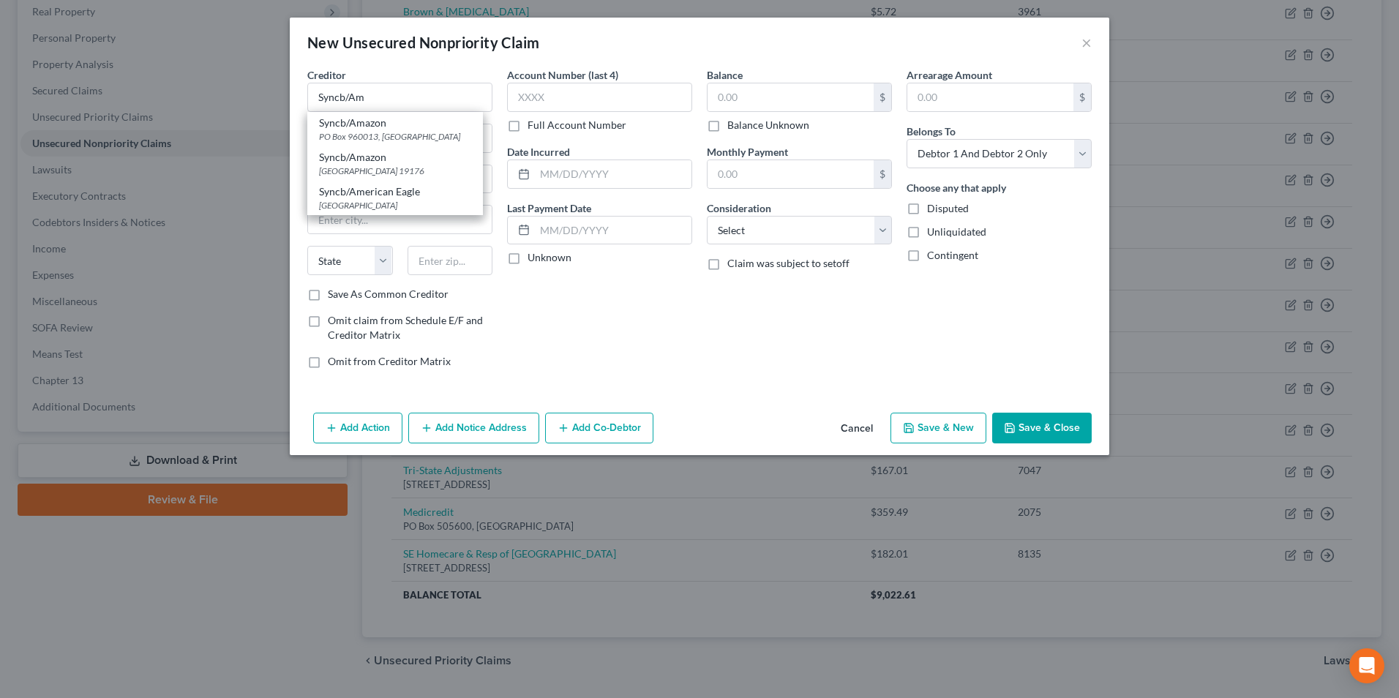
type input "19176"
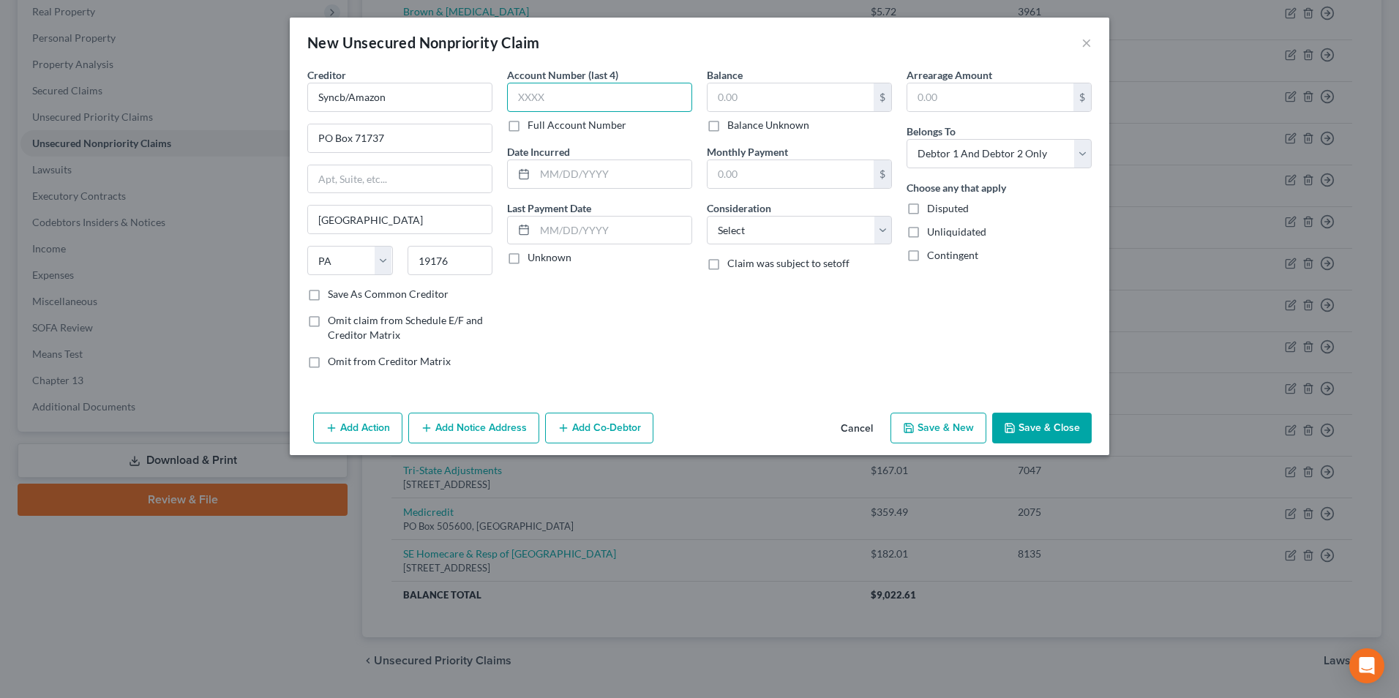
click at [528, 110] on input "text" at bounding box center [599, 97] width 185 height 29
type input "4576"
click at [818, 93] on input "text" at bounding box center [791, 97] width 166 height 28
type input "403.38"
click at [779, 232] on select "Select Cable / Satellite Services Collection Agency Credit Card Debt Debt Couns…" at bounding box center [799, 230] width 185 height 29
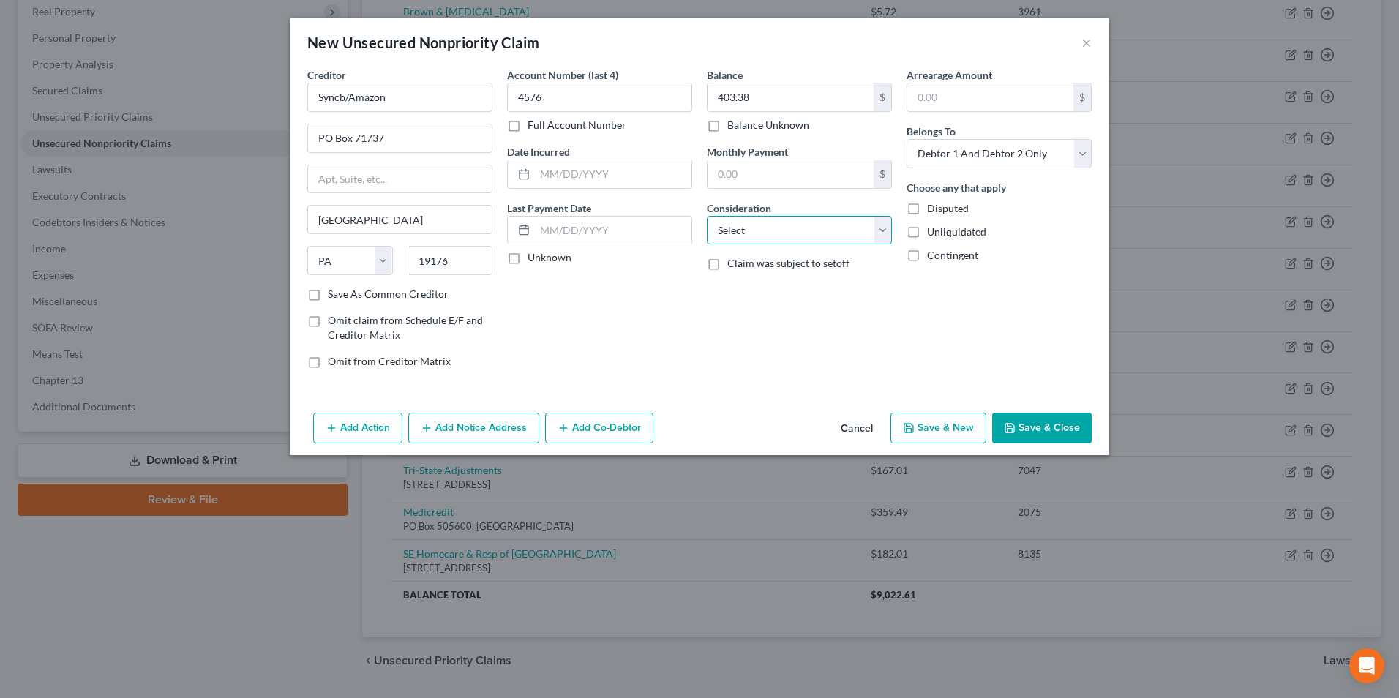
select select "2"
click at [707, 216] on select "Select Cable / Satellite Services Collection Agency Credit Card Debt Debt Couns…" at bounding box center [799, 230] width 185 height 29
click at [930, 160] on select "Select Debtor 1 Only Debtor 2 Only Debtor 1 And Debtor 2 Only At Least One Of T…" at bounding box center [999, 153] width 185 height 29
select select "1"
click at [907, 139] on select "Select Debtor 1 Only Debtor 2 Only Debtor 1 And Debtor 2 Only At Least One Of T…" at bounding box center [999, 153] width 185 height 29
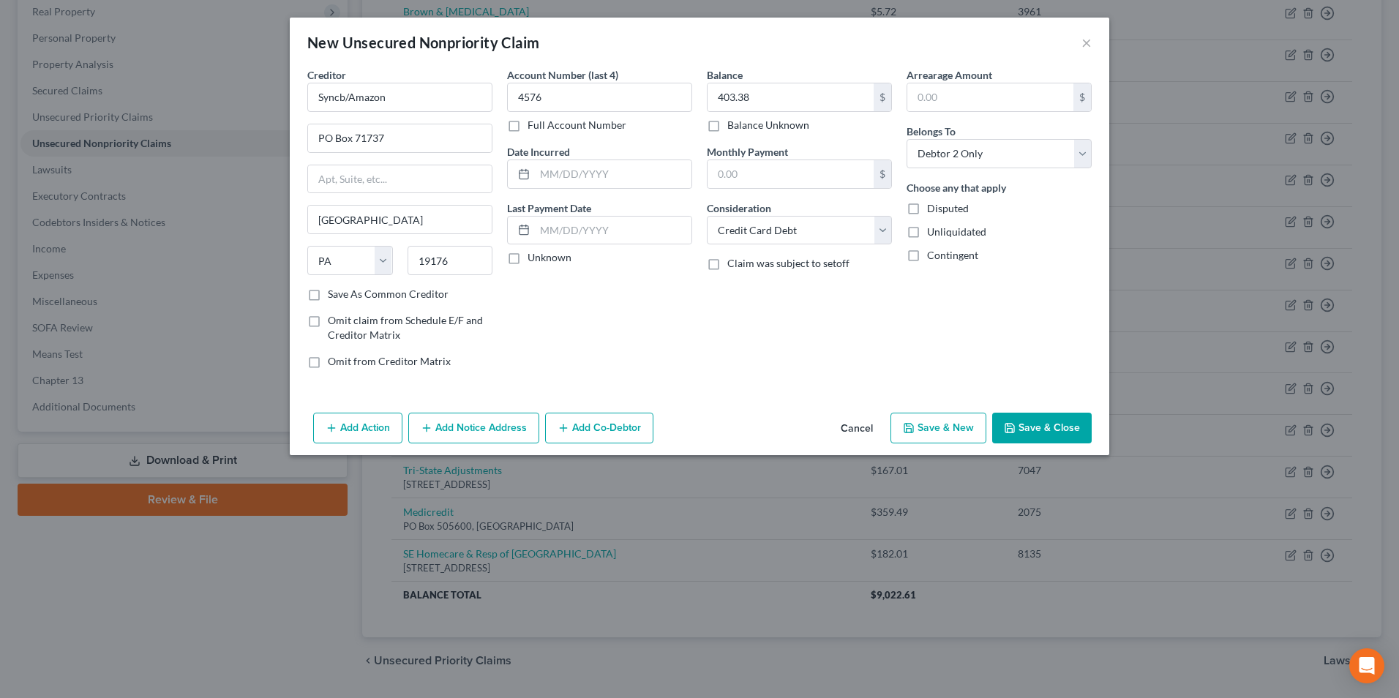
click at [487, 434] on button "Add Notice Address" at bounding box center [473, 428] width 131 height 31
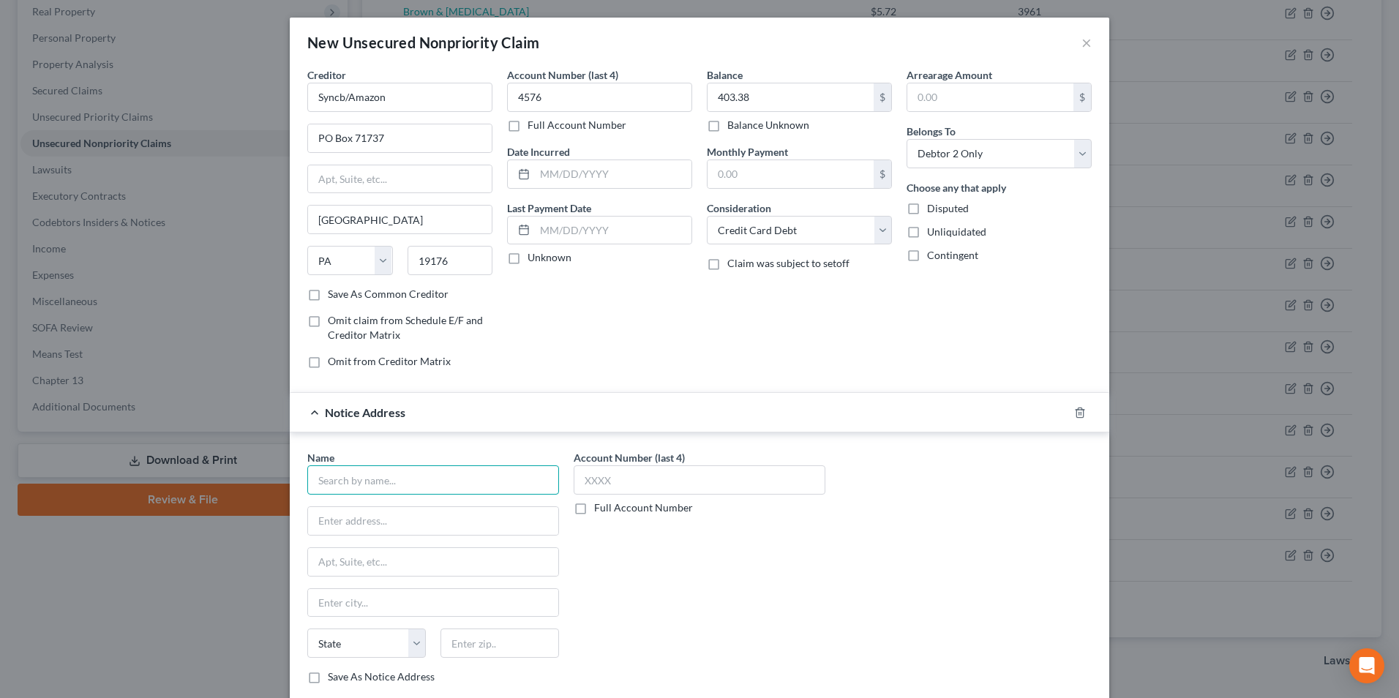
click at [444, 484] on input "text" at bounding box center [433, 480] width 252 height 29
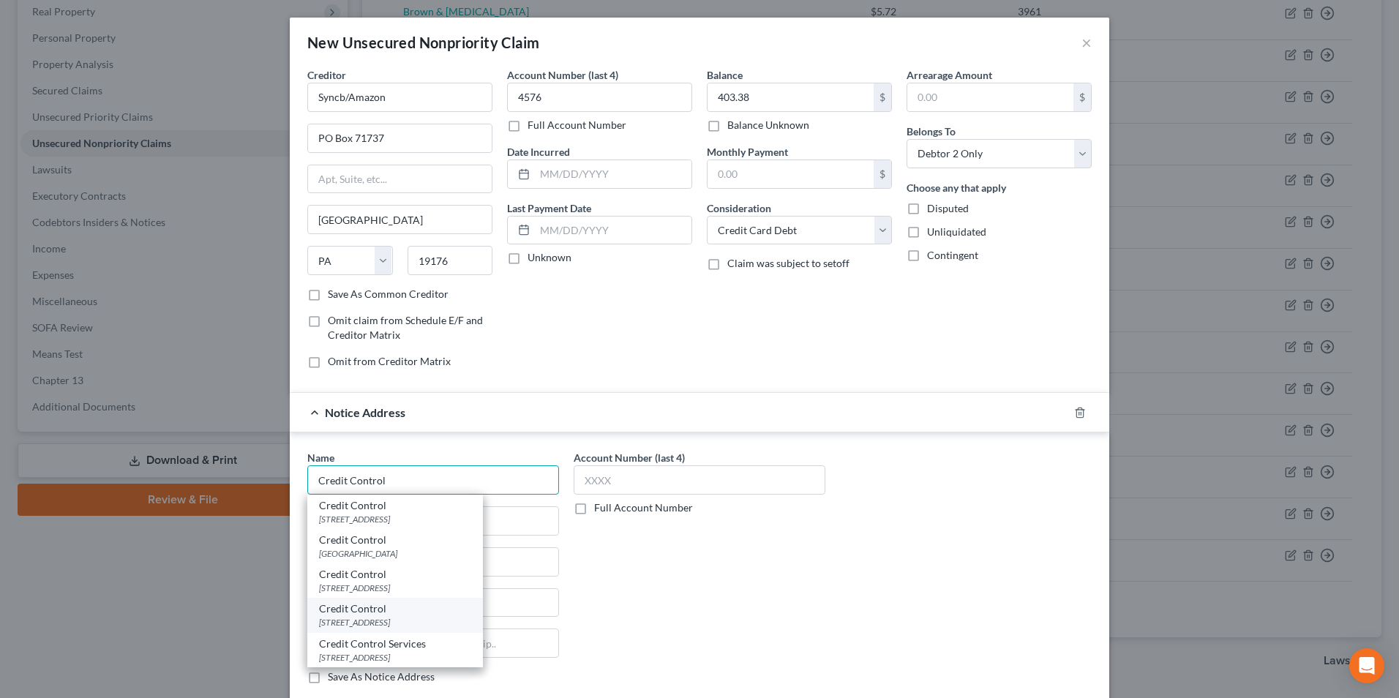
type input "Credit Control"
click at [373, 623] on div "3300 Rider Trail Ste 500, Earth City, MO 63045" at bounding box center [395, 622] width 152 height 12
type input "3300 Rider Trail"
type input "Ste 500"
type input "Earth City"
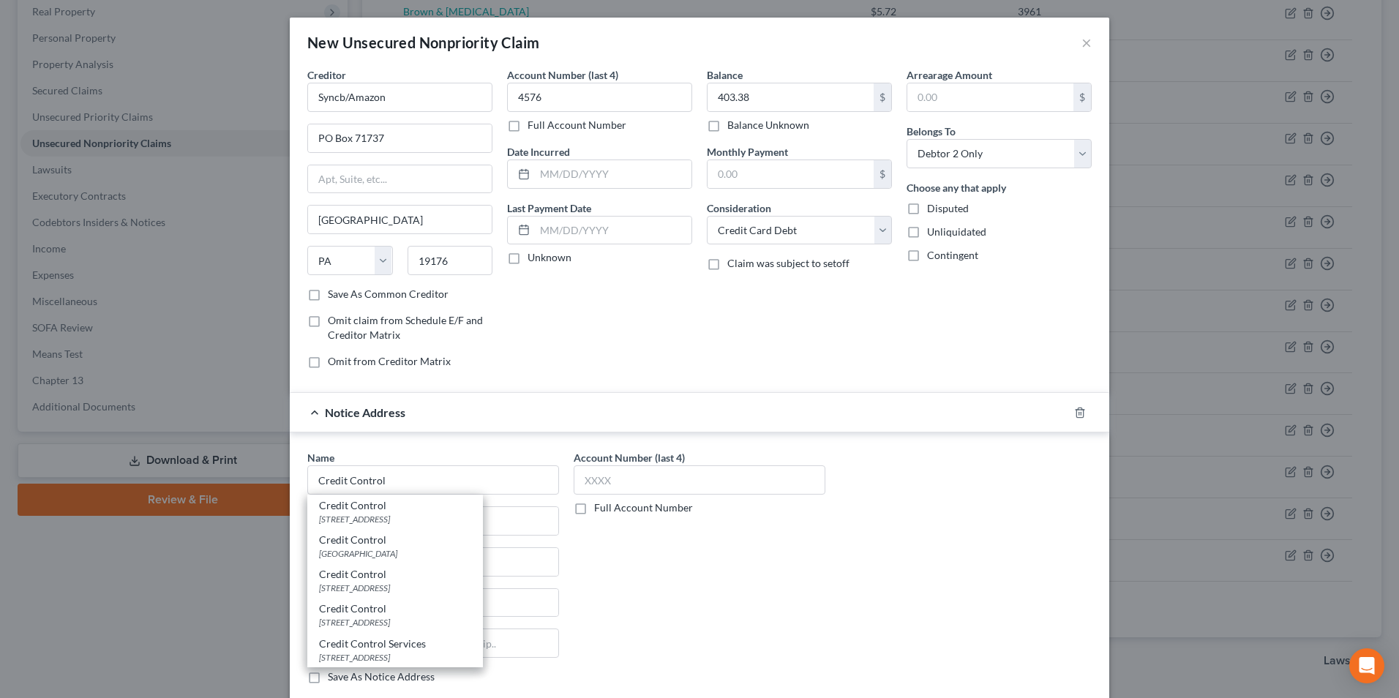
select select "26"
type input "63045"
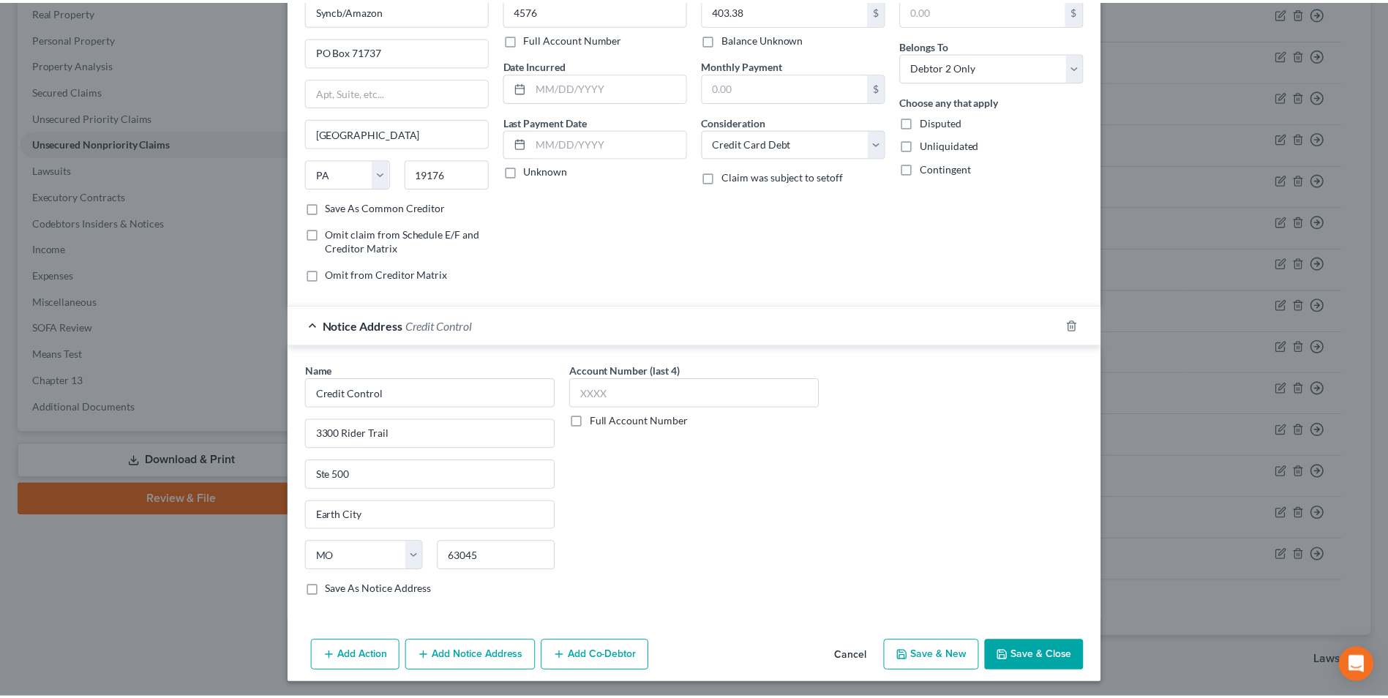
scroll to position [90, 0]
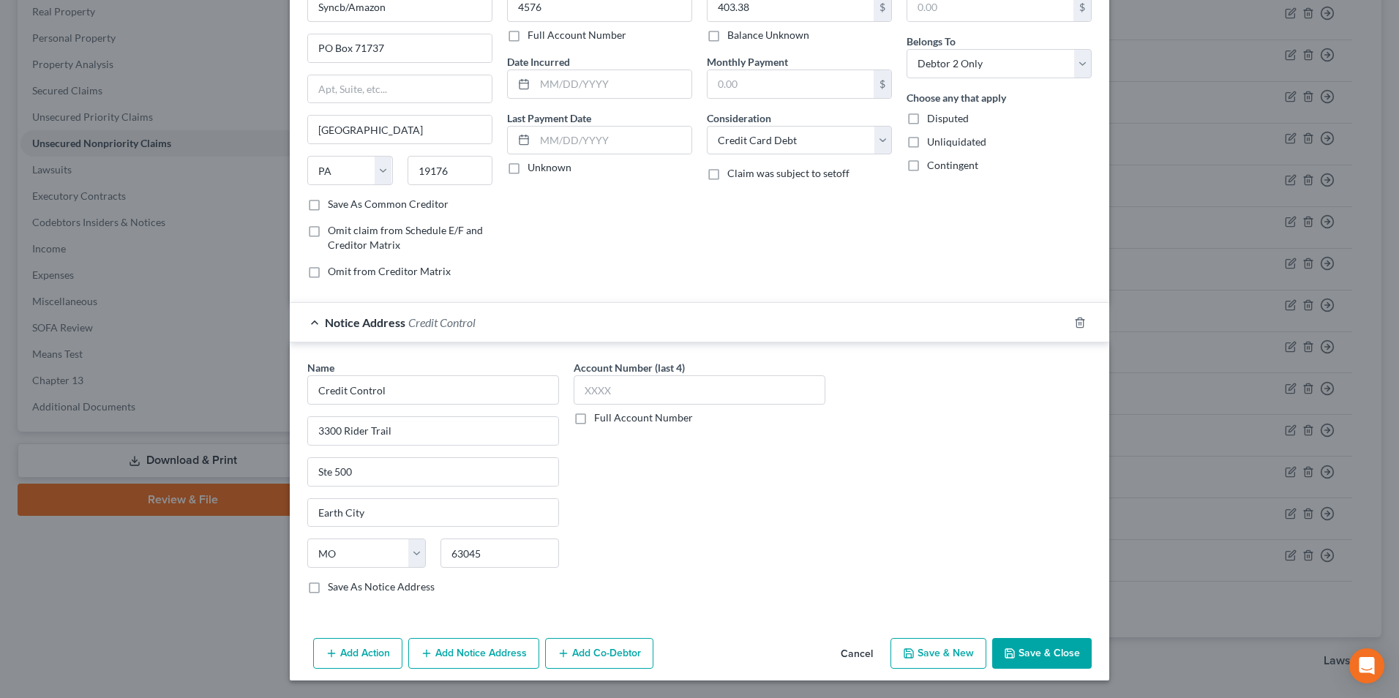
click at [1006, 642] on button "Save & Close" at bounding box center [1042, 653] width 100 height 31
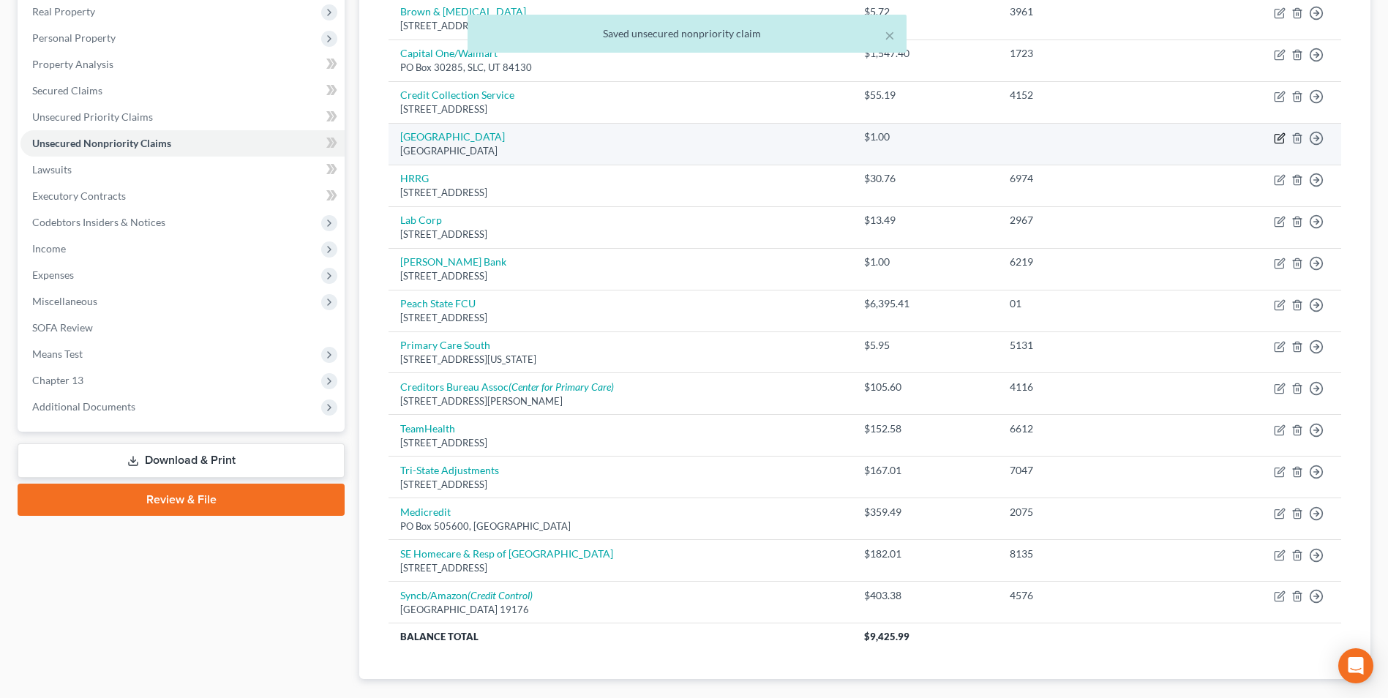
click at [1276, 141] on icon "button" at bounding box center [1280, 138] width 12 height 12
select select "36"
select select "9"
select select "2"
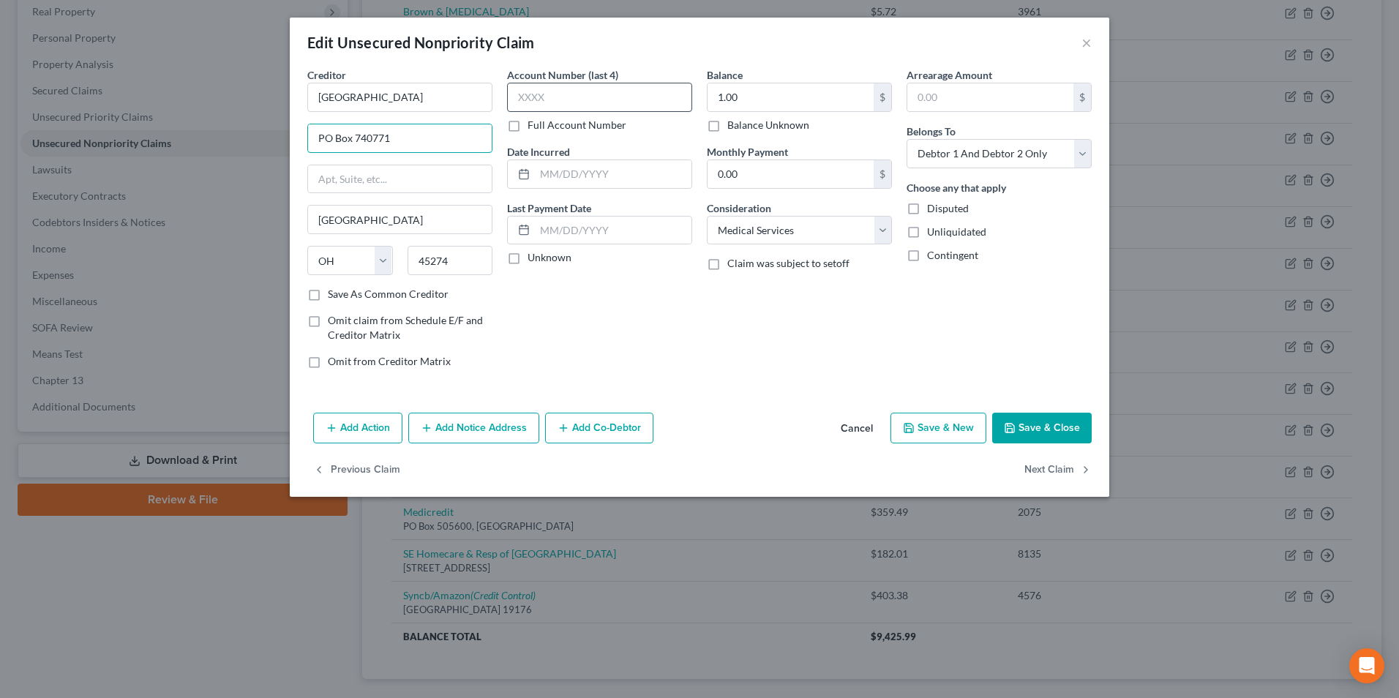
drag, startPoint x: 353, startPoint y: 138, endPoint x: 556, endPoint y: 91, distance: 208.1
click at [555, 138] on div "Creditor * Doctors Hospital PO Box 740771 Cincinnati State AL AK AR AZ CA CO CT…" at bounding box center [699, 223] width 799 height 313
type input "PO Box 290669"
type input "37229"
type input "Nashville"
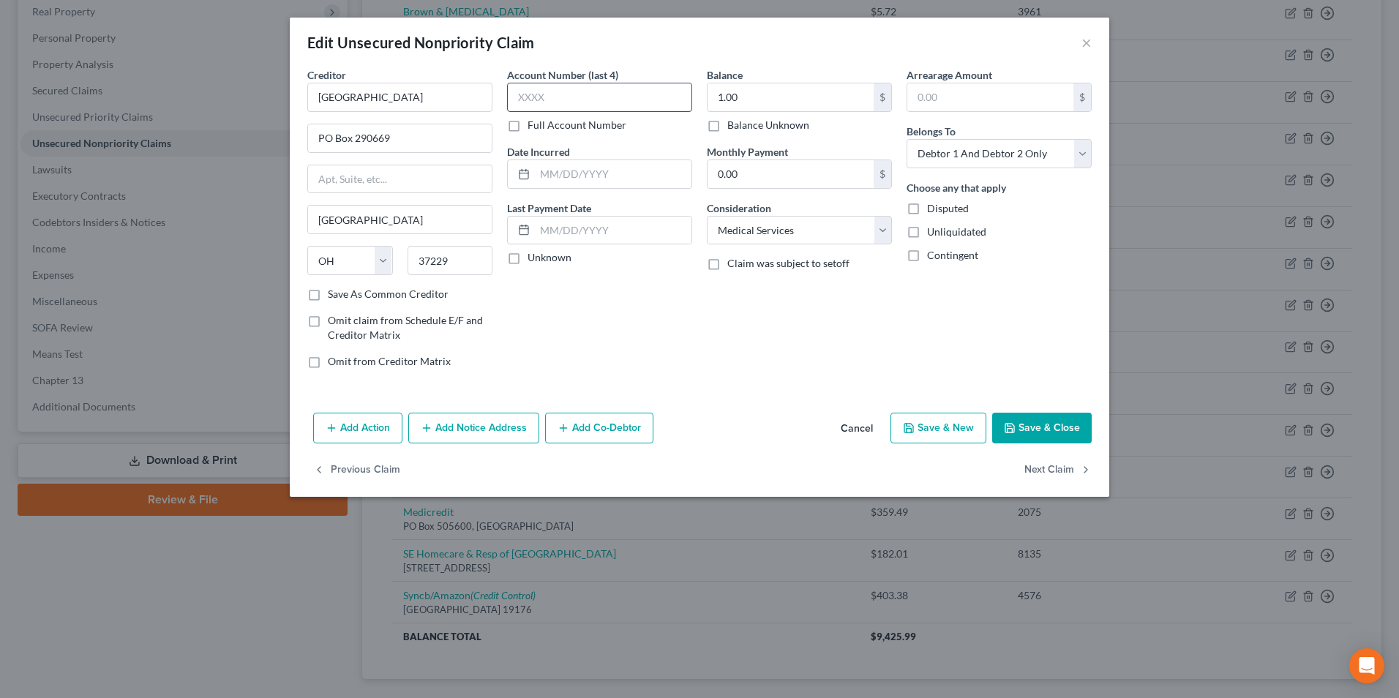
select select "44"
click at [556, 91] on input "text" at bounding box center [599, 97] width 185 height 29
type input "0939"
click at [943, 154] on select "Select Debtor 1 Only Debtor 2 Only Debtor 1 And Debtor 2 Only At Least One Of T…" at bounding box center [999, 153] width 185 height 29
select select "1"
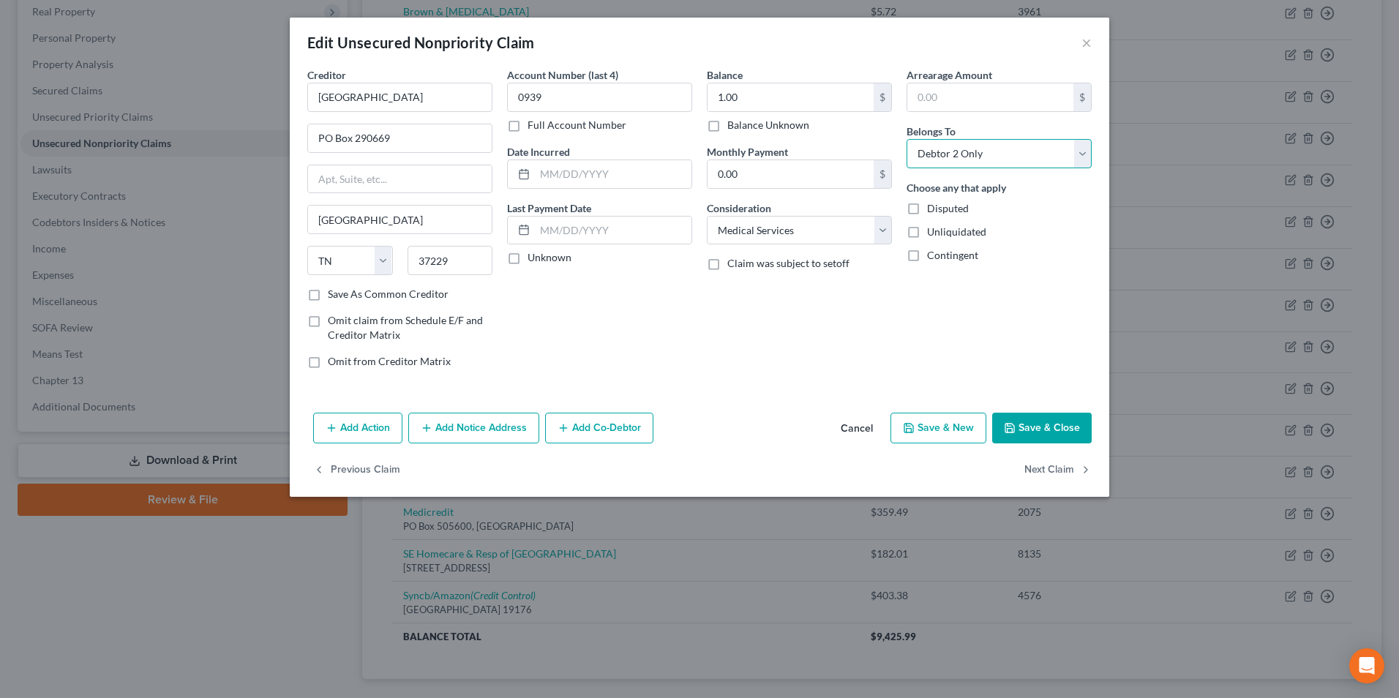
click at [907, 139] on select "Select Debtor 1 Only Debtor 2 Only Debtor 1 And Debtor 2 Only At Least One Of T…" at bounding box center [999, 153] width 185 height 29
click at [947, 437] on button "Save & New" at bounding box center [939, 428] width 96 height 31
select select "2"
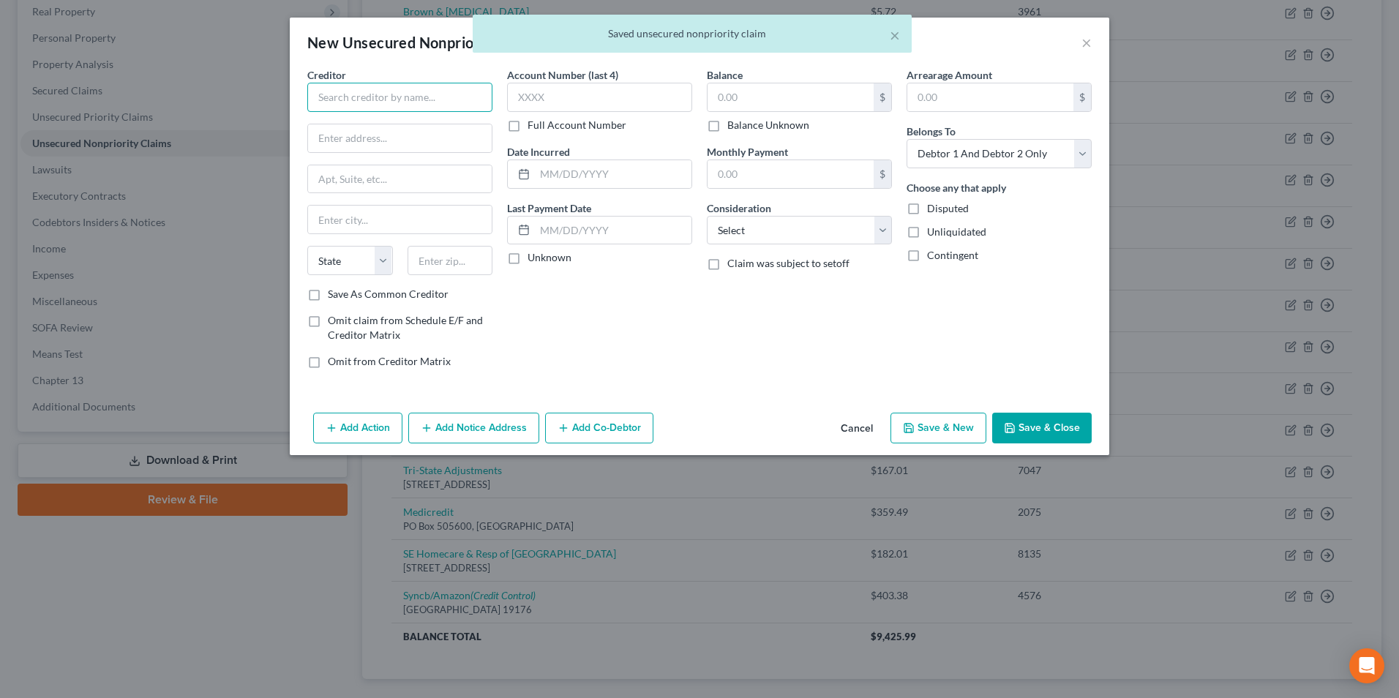
click at [415, 108] on input "text" at bounding box center [399, 97] width 185 height 29
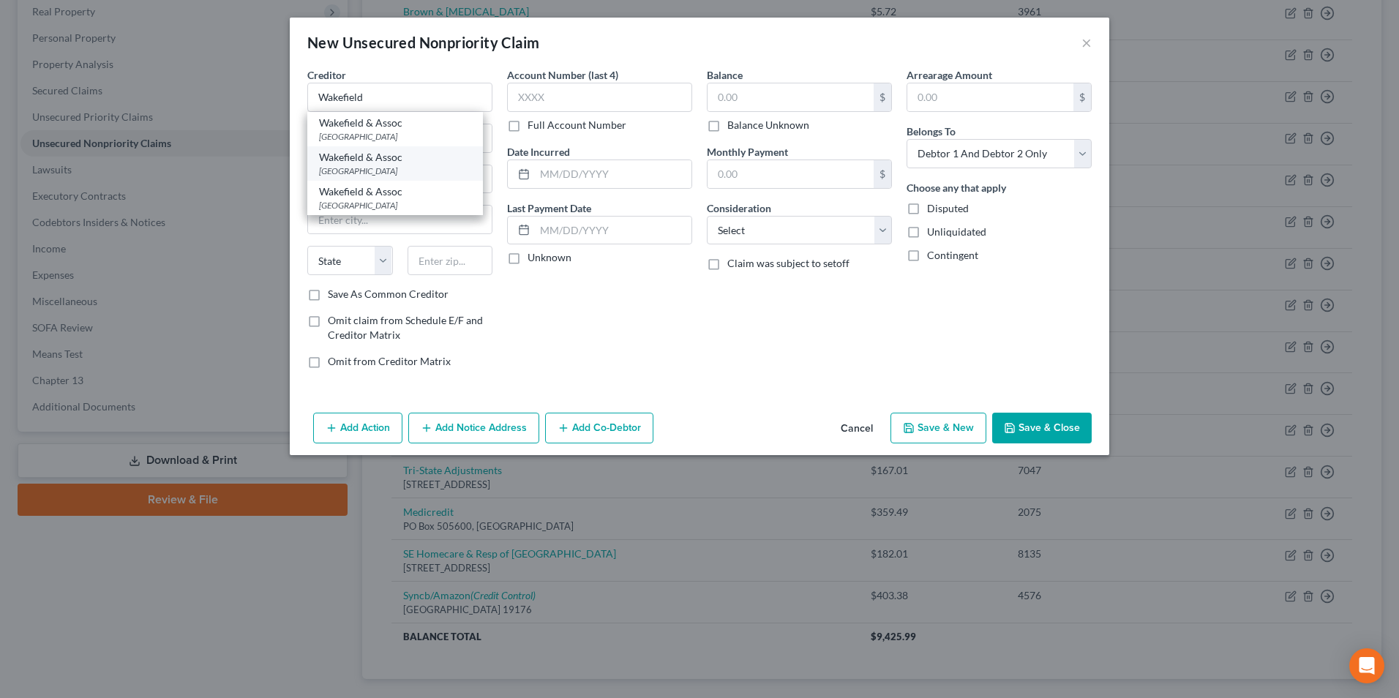
click at [407, 165] on div "PO Box 59003, Knoxville, TN 37950" at bounding box center [395, 171] width 152 height 12
type input "Wakefield & Assoc"
type input "PO Box 59003"
type input "Knoxville"
select select "44"
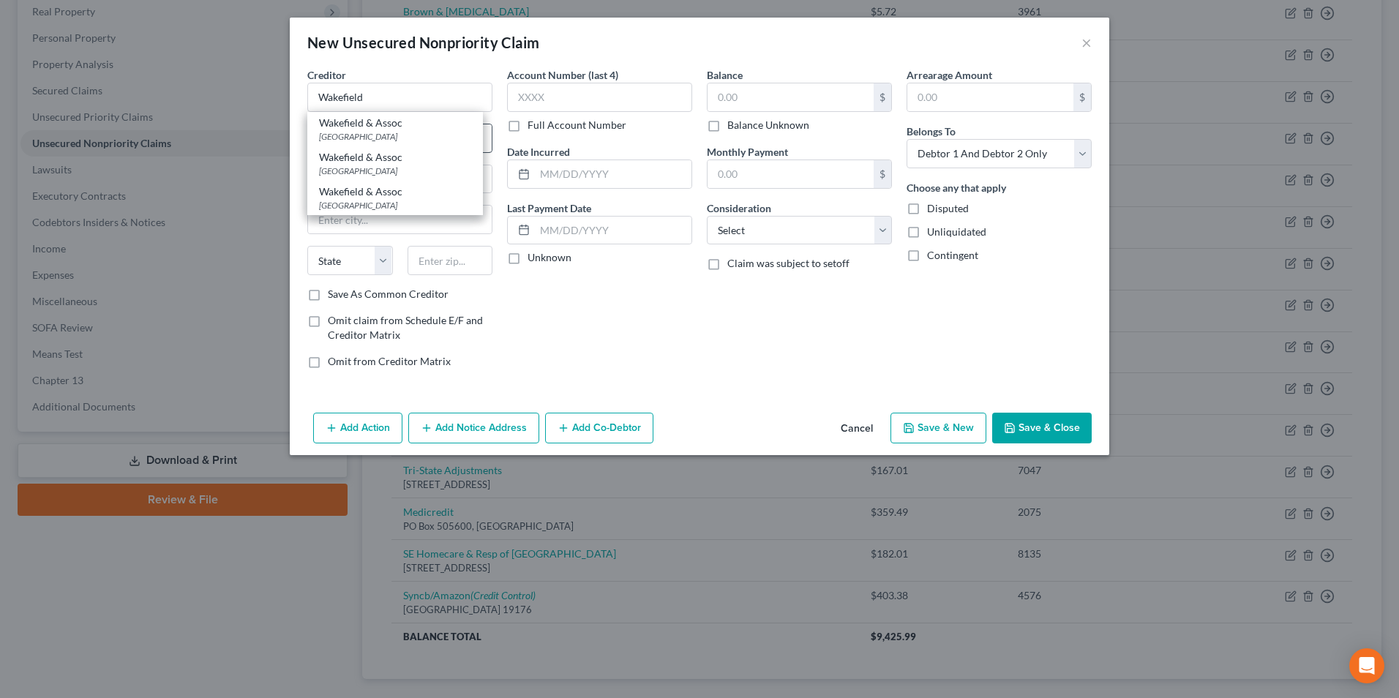
type input "37950"
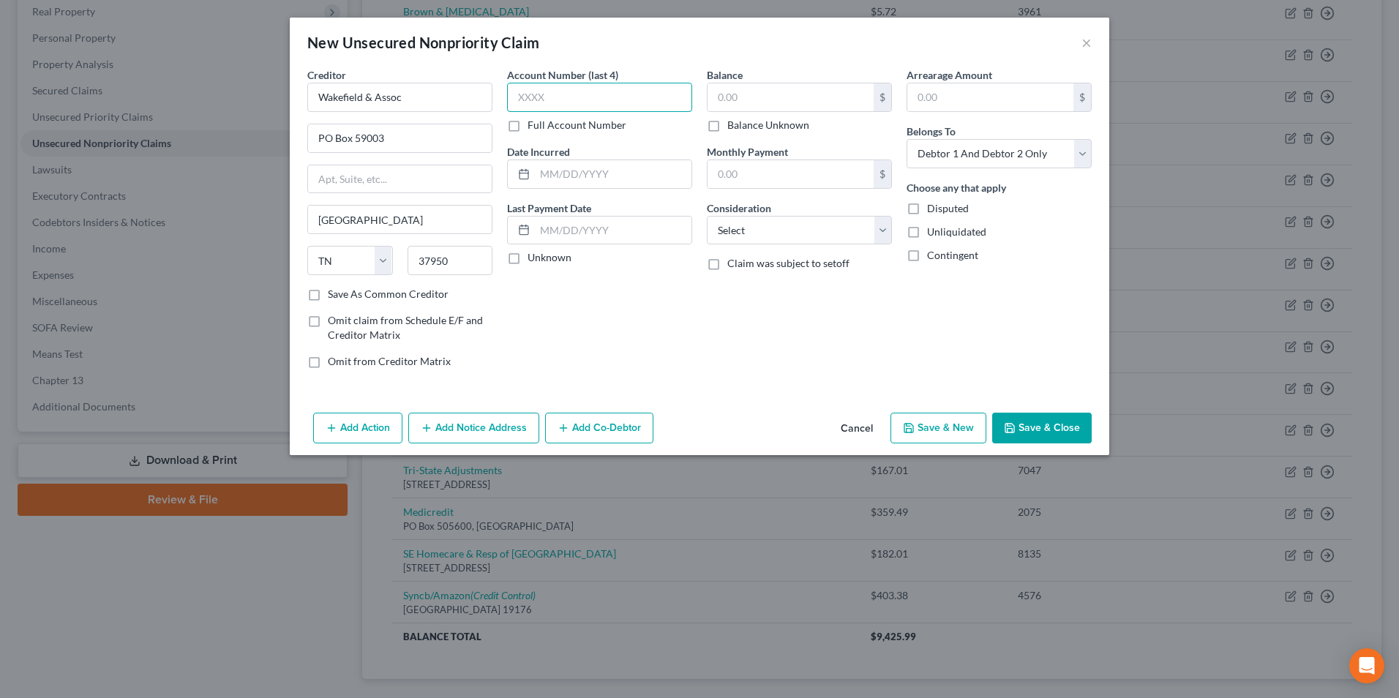
click at [551, 108] on input "text" at bounding box center [599, 97] width 185 height 29
type input "2396"
click at [786, 90] on input "text" at bounding box center [791, 97] width 166 height 28
type input "89.63"
click at [925, 145] on select "Select Debtor 1 Only Debtor 2 Only Debtor 1 And Debtor 2 Only At Least One Of T…" at bounding box center [999, 153] width 185 height 29
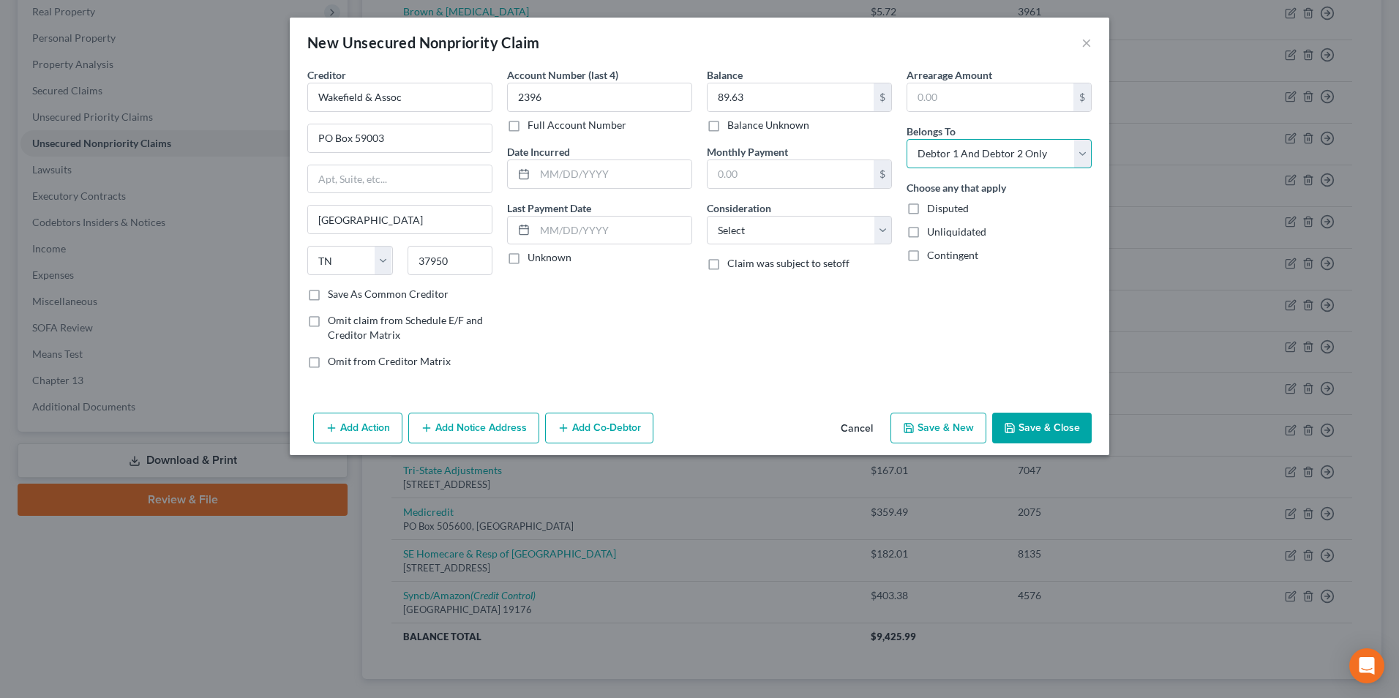
select select "1"
click at [907, 139] on select "Select Debtor 1 Only Debtor 2 Only Debtor 1 And Debtor 2 Only At Least One Of T…" at bounding box center [999, 153] width 185 height 29
drag, startPoint x: 794, startPoint y: 233, endPoint x: 794, endPoint y: 242, distance: 8.8
click at [794, 233] on select "Select Cable / Satellite Services Collection Agency Credit Card Debt Debt Couns…" at bounding box center [799, 230] width 185 height 29
click at [707, 216] on select "Select Cable / Satellite Services Collection Agency Credit Card Debt Debt Couns…" at bounding box center [799, 230] width 185 height 29
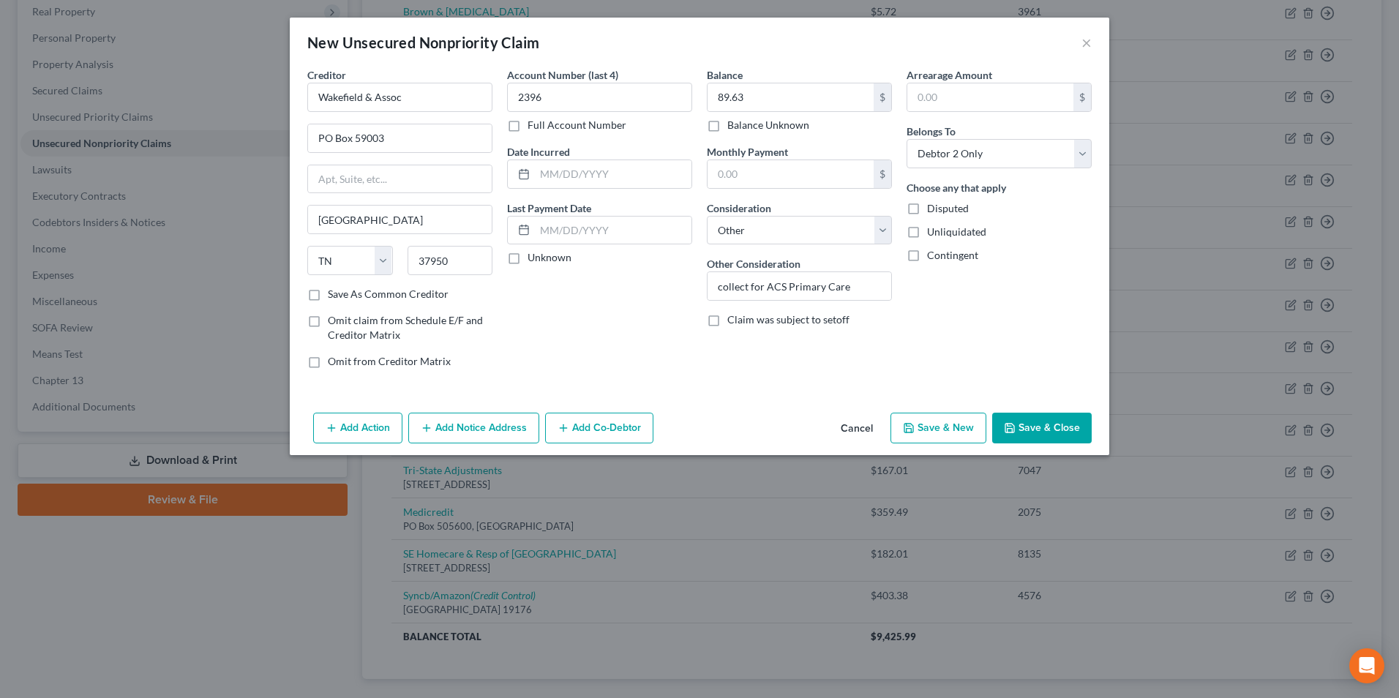
click at [921, 422] on button "Save & New" at bounding box center [939, 428] width 96 height 31
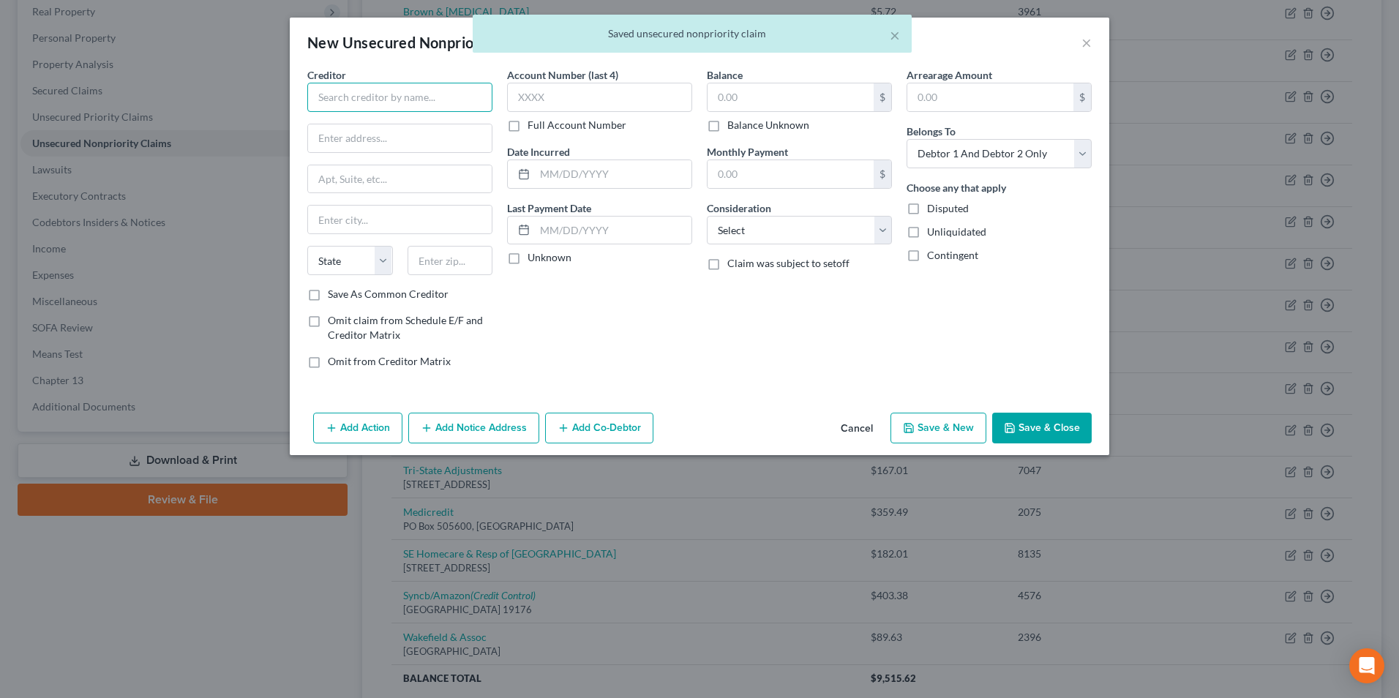
click at [335, 96] on input "text" at bounding box center [399, 97] width 185 height 29
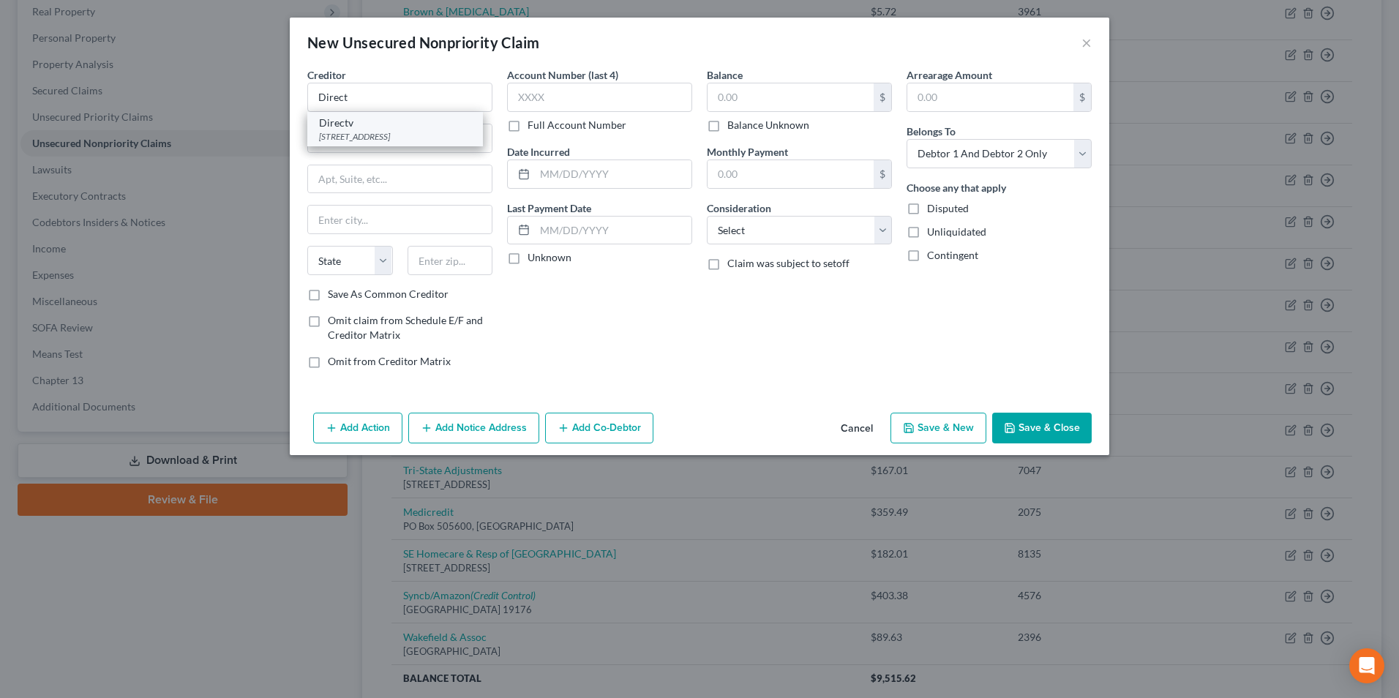
click at [335, 140] on div "PO Box 78626, Phoenix, AZ 85062" at bounding box center [395, 136] width 152 height 12
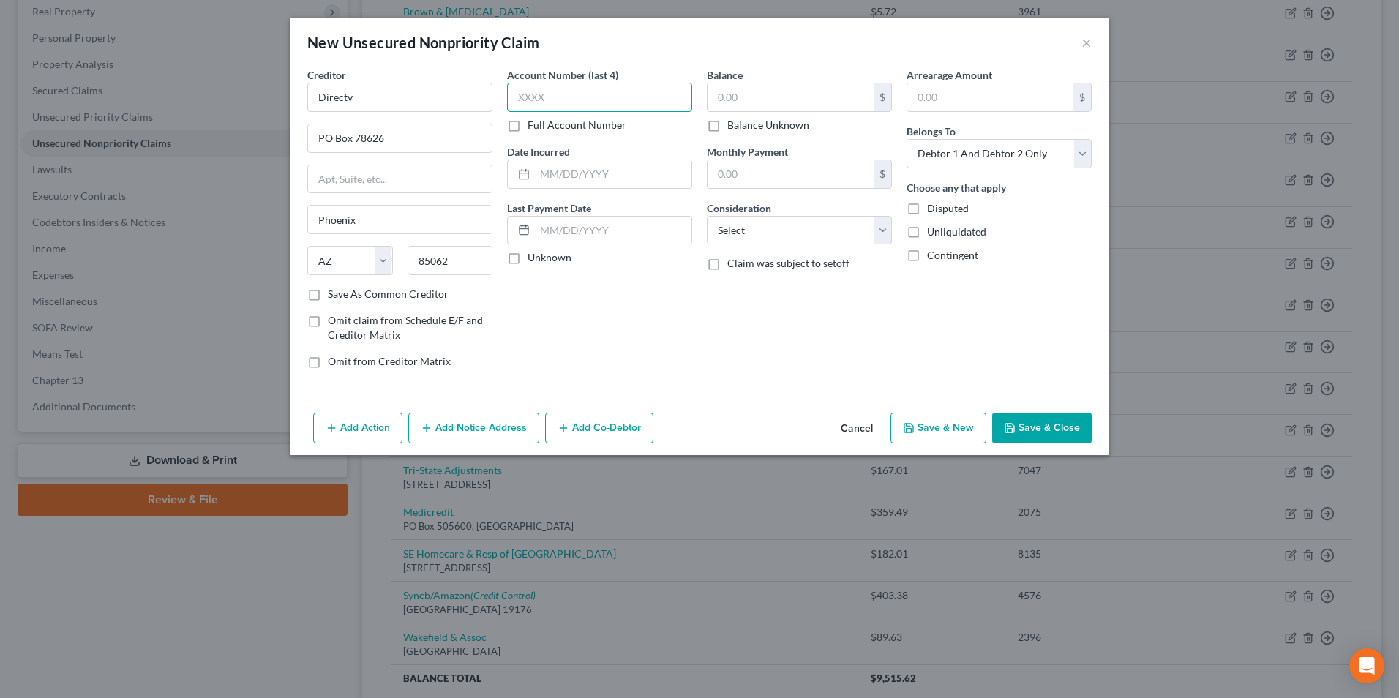
click at [580, 104] on input "text" at bounding box center [599, 97] width 185 height 29
click at [775, 106] on input "text" at bounding box center [791, 97] width 166 height 28
click at [988, 146] on select "Select Debtor 1 Only Debtor 2 Only Debtor 1 And Debtor 2 Only At Least One Of T…" at bounding box center [999, 153] width 185 height 29
click at [907, 139] on select "Select Debtor 1 Only Debtor 2 Only Debtor 1 And Debtor 2 Only At Least One Of T…" at bounding box center [999, 153] width 185 height 29
drag, startPoint x: 768, startPoint y: 227, endPoint x: 767, endPoint y: 243, distance: 16.1
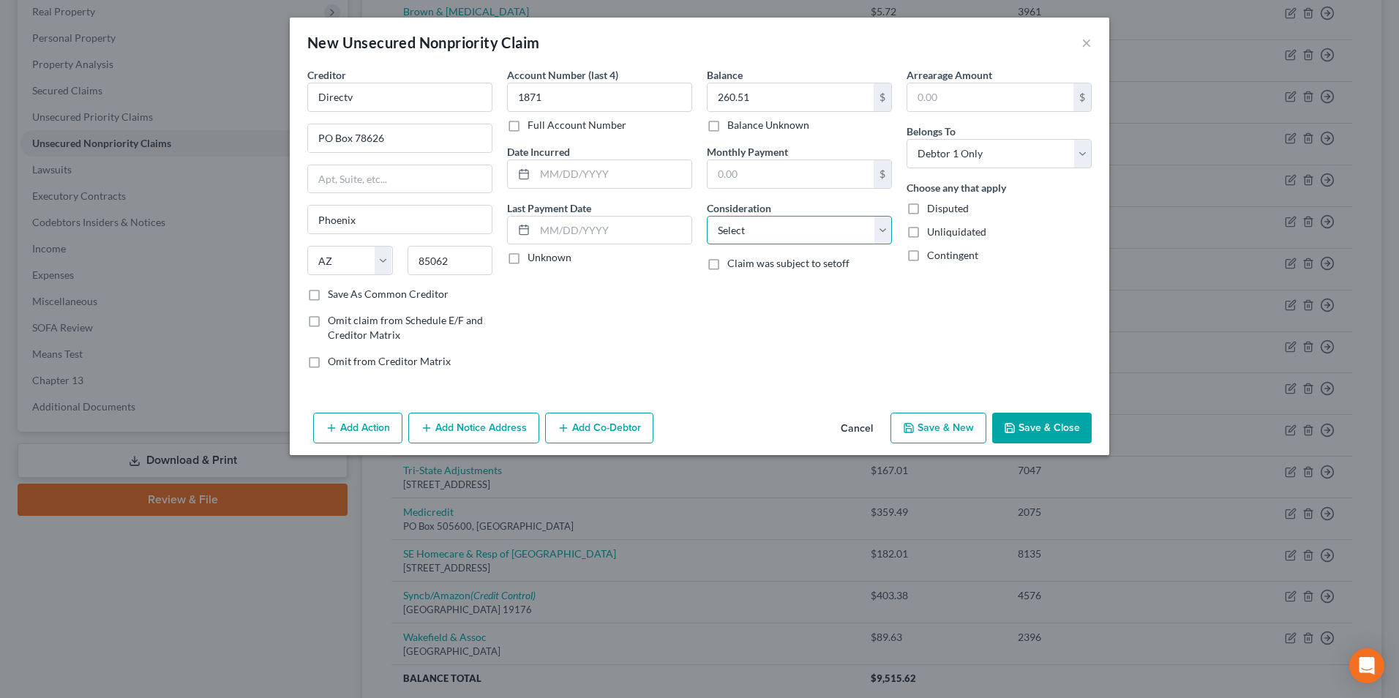
click at [768, 227] on select "Select Cable / Satellite Services Collection Agency Credit Card Debt Debt Couns…" at bounding box center [799, 230] width 185 height 29
click at [707, 216] on select "Select Cable / Satellite Services Collection Agency Credit Card Debt Debt Couns…" at bounding box center [799, 230] width 185 height 29
click at [953, 425] on button "Save & New" at bounding box center [939, 428] width 96 height 31
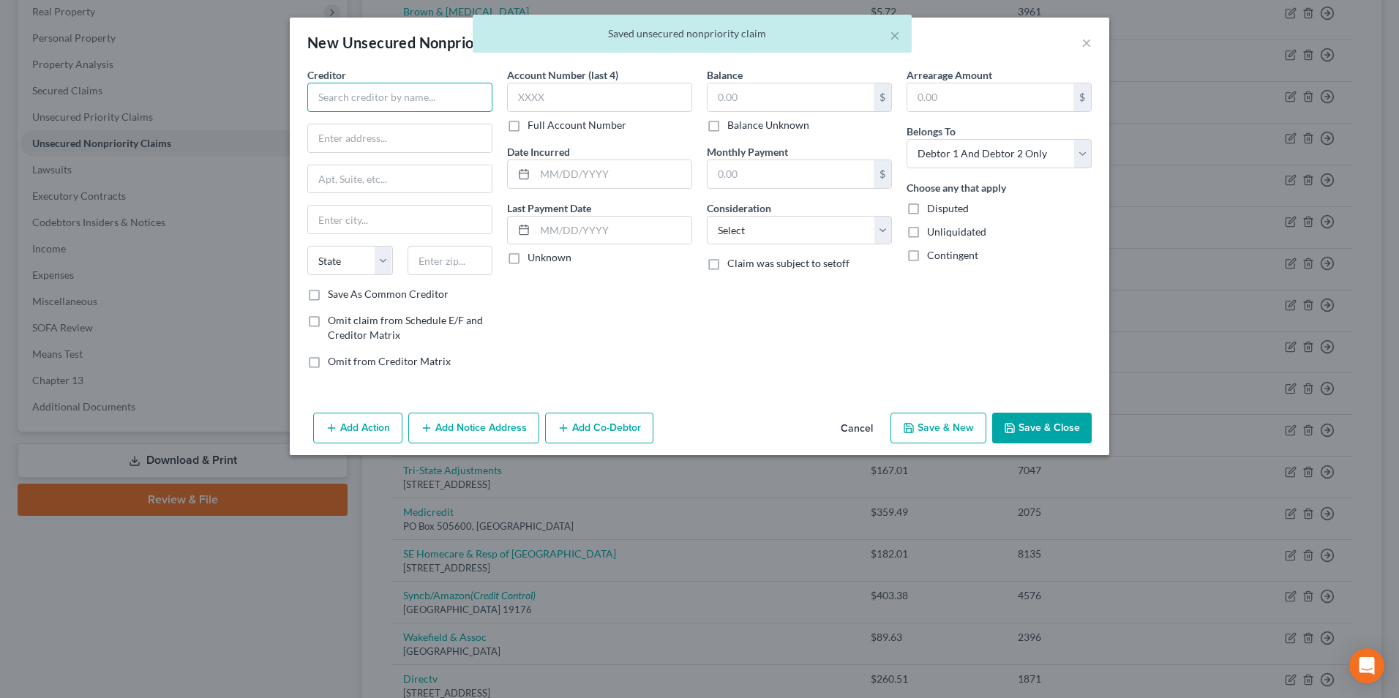
click at [376, 97] on input "text" at bounding box center [399, 97] width 185 height 29
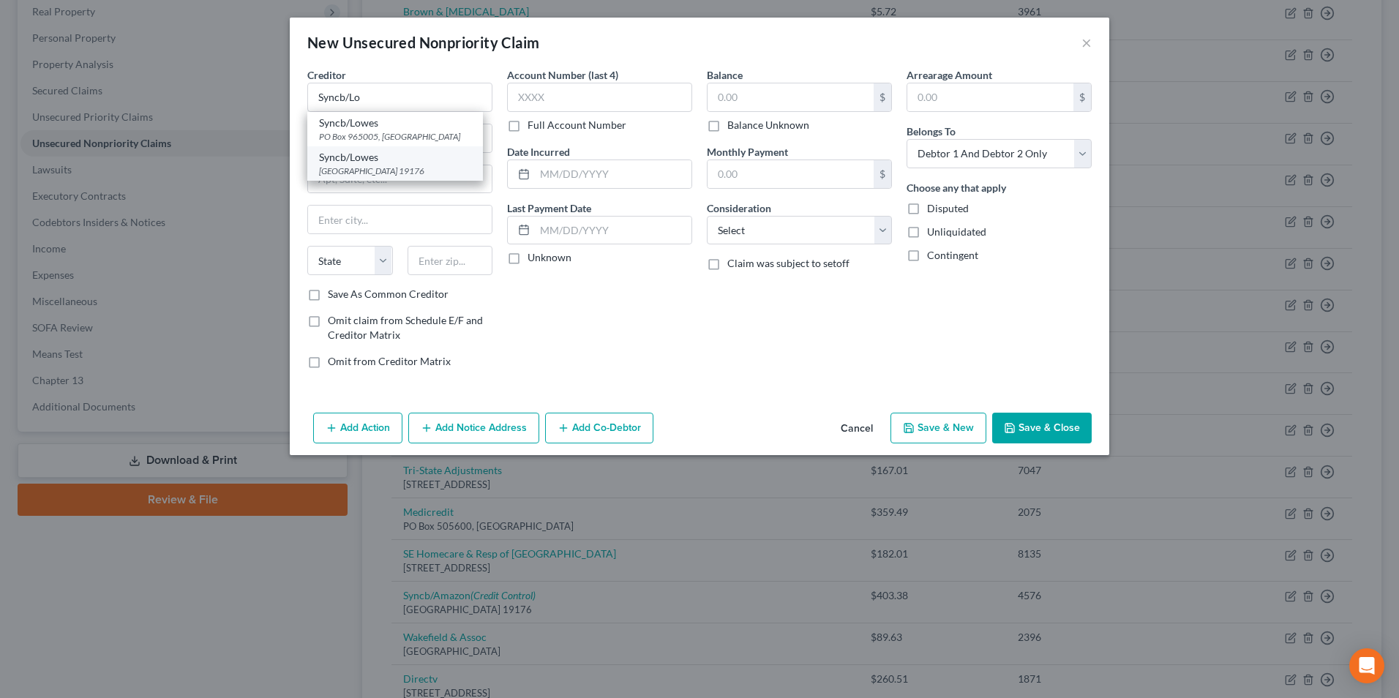
click at [392, 160] on div "Syncb/Lowes" at bounding box center [395, 157] width 152 height 15
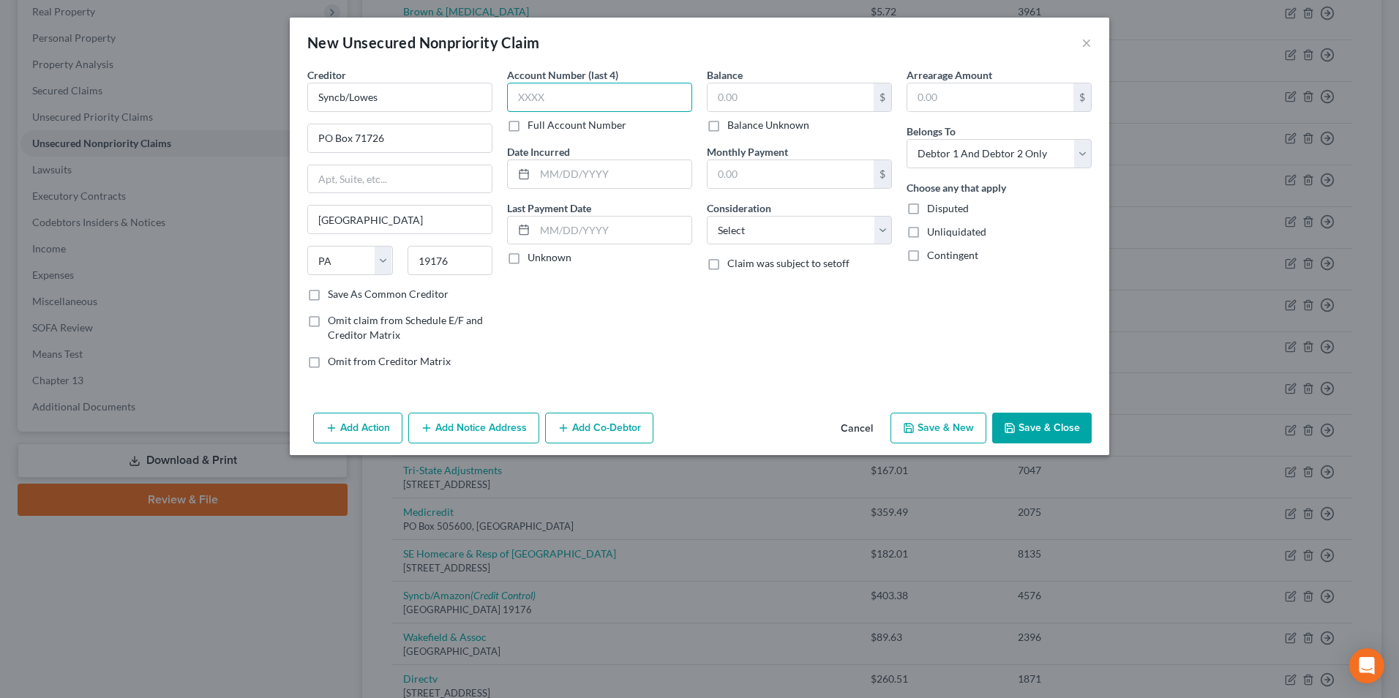
click at [570, 99] on input "text" at bounding box center [599, 97] width 185 height 29
click at [750, 86] on input "text" at bounding box center [791, 97] width 166 height 28
click at [767, 228] on select "Select Cable / Satellite Services Collection Agency Credit Card Debt Debt Couns…" at bounding box center [799, 230] width 185 height 29
click at [707, 216] on select "Select Cable / Satellite Services Collection Agency Credit Card Debt Debt Couns…" at bounding box center [799, 230] width 185 height 29
click at [932, 162] on select "Select Debtor 1 Only Debtor 2 Only Debtor 1 And Debtor 2 Only At Least One Of T…" at bounding box center [999, 153] width 185 height 29
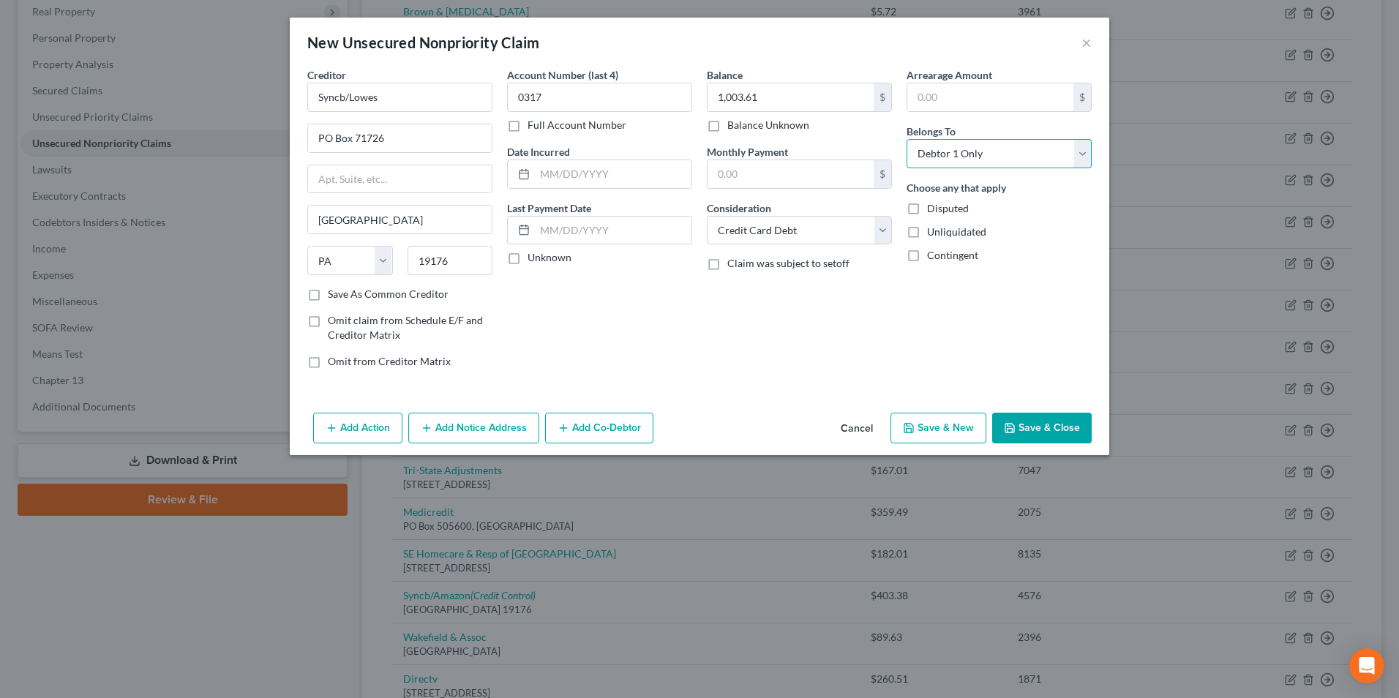
click at [907, 139] on select "Select Debtor 1 Only Debtor 2 Only Debtor 1 And Debtor 2 Only At Least One Of T…" at bounding box center [999, 153] width 185 height 29
click at [1044, 416] on button "Save & Close" at bounding box center [1042, 428] width 100 height 31
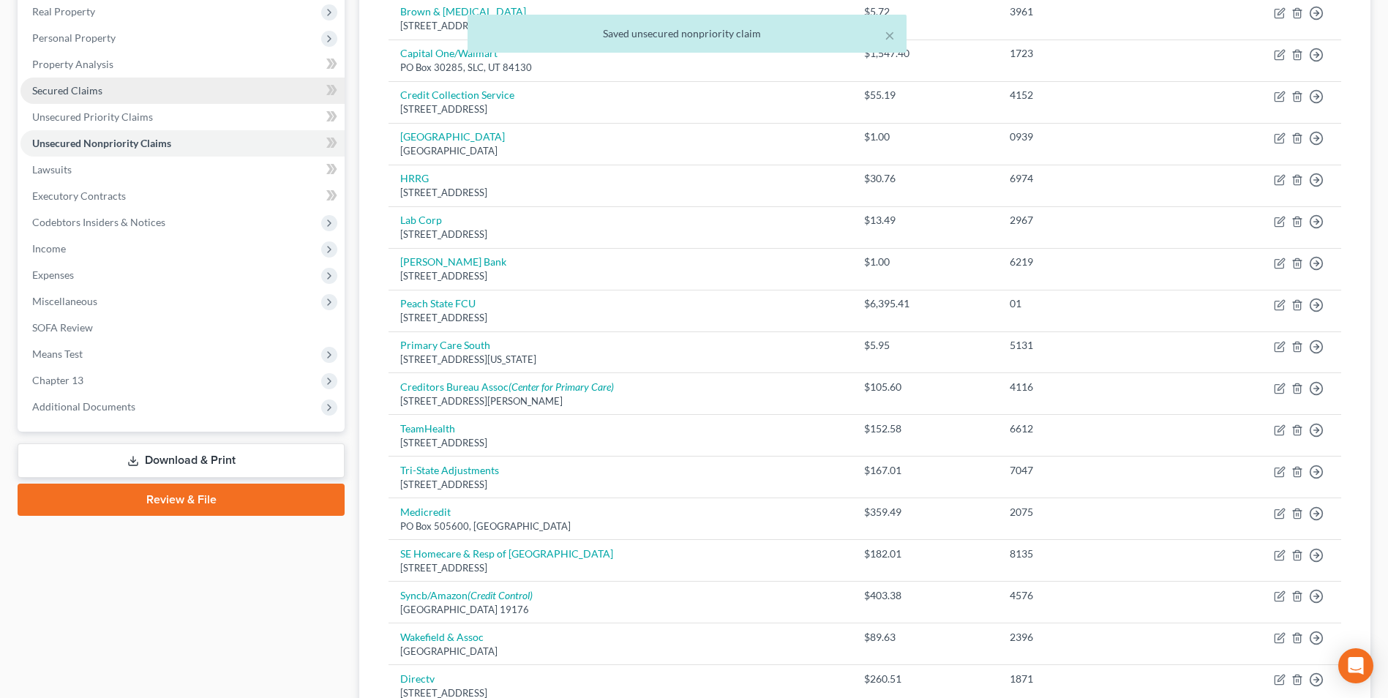
click at [76, 101] on link "Secured Claims" at bounding box center [182, 91] width 324 height 26
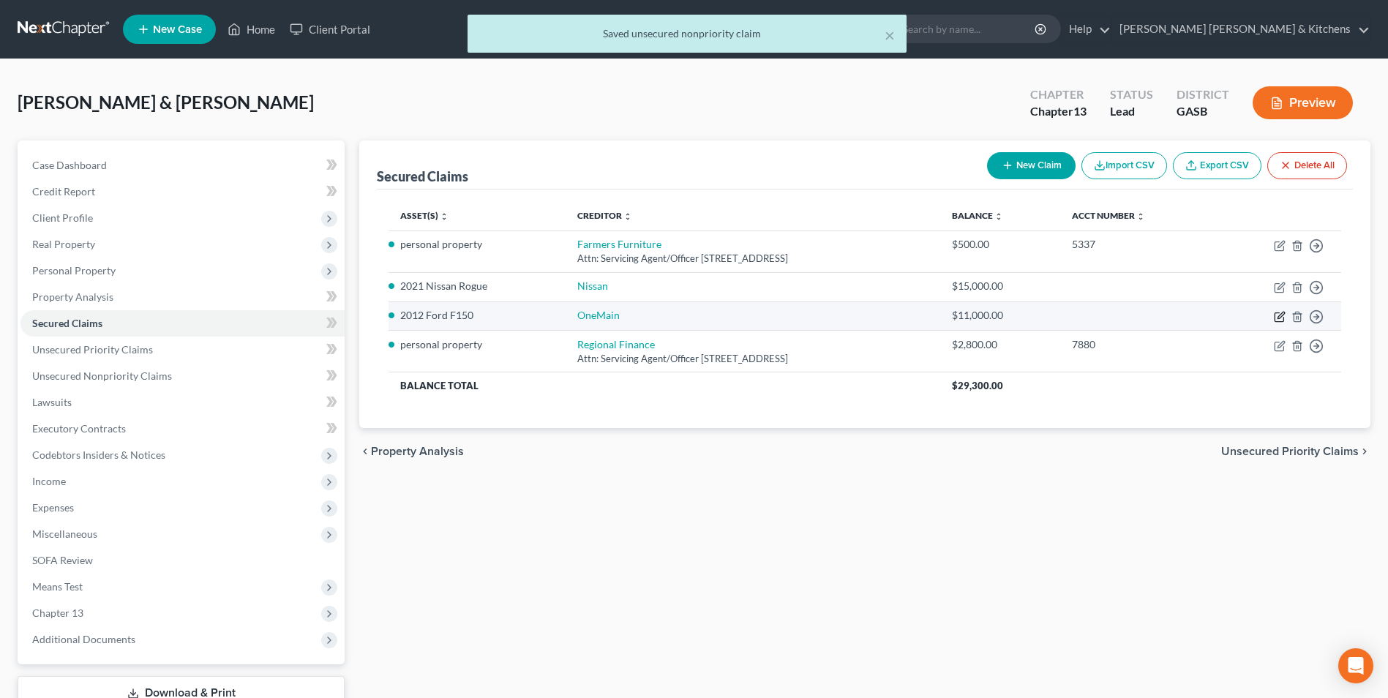
click at [1280, 315] on icon "button" at bounding box center [1281, 315] width 7 height 7
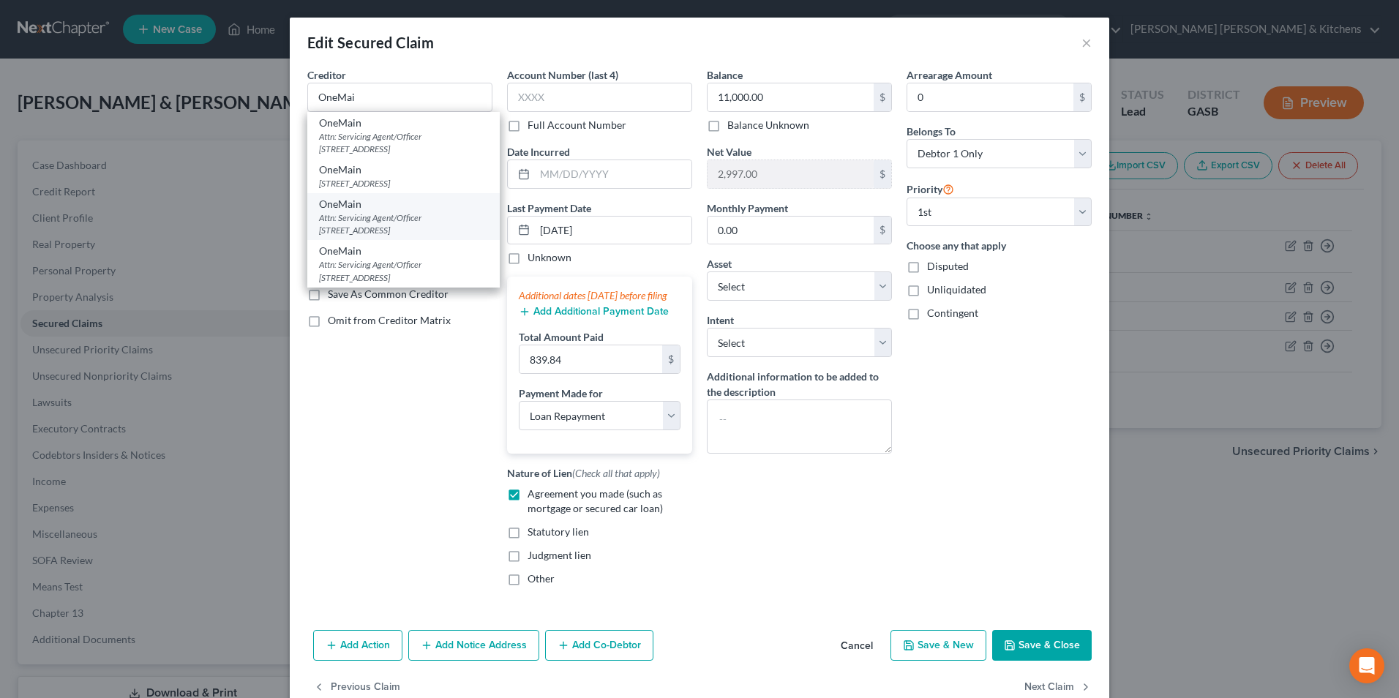
click at [404, 224] on div "Attn: Servicing Agent/Officer PO Box 3251, Evansville, IN 47731" at bounding box center [403, 224] width 169 height 25
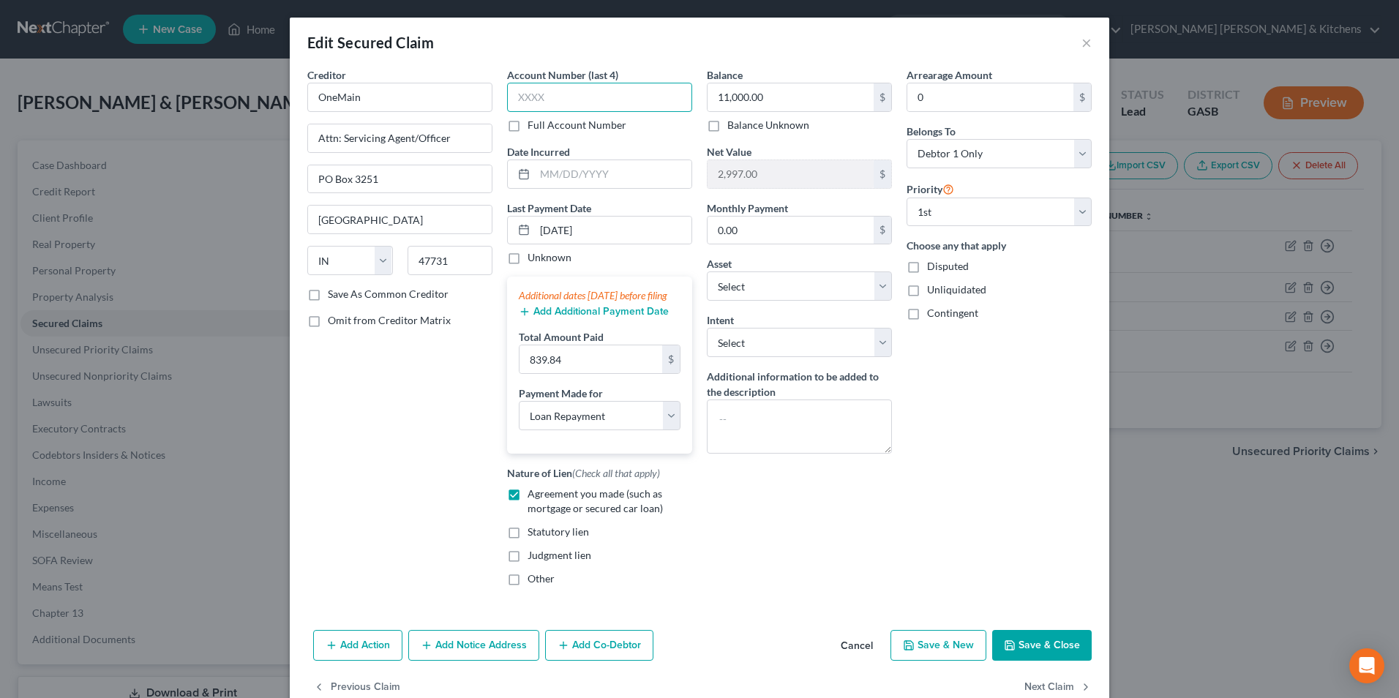
click at [553, 101] on input "text" at bounding box center [599, 97] width 185 height 29
click at [446, 659] on button "Add Notice Address" at bounding box center [473, 645] width 131 height 31
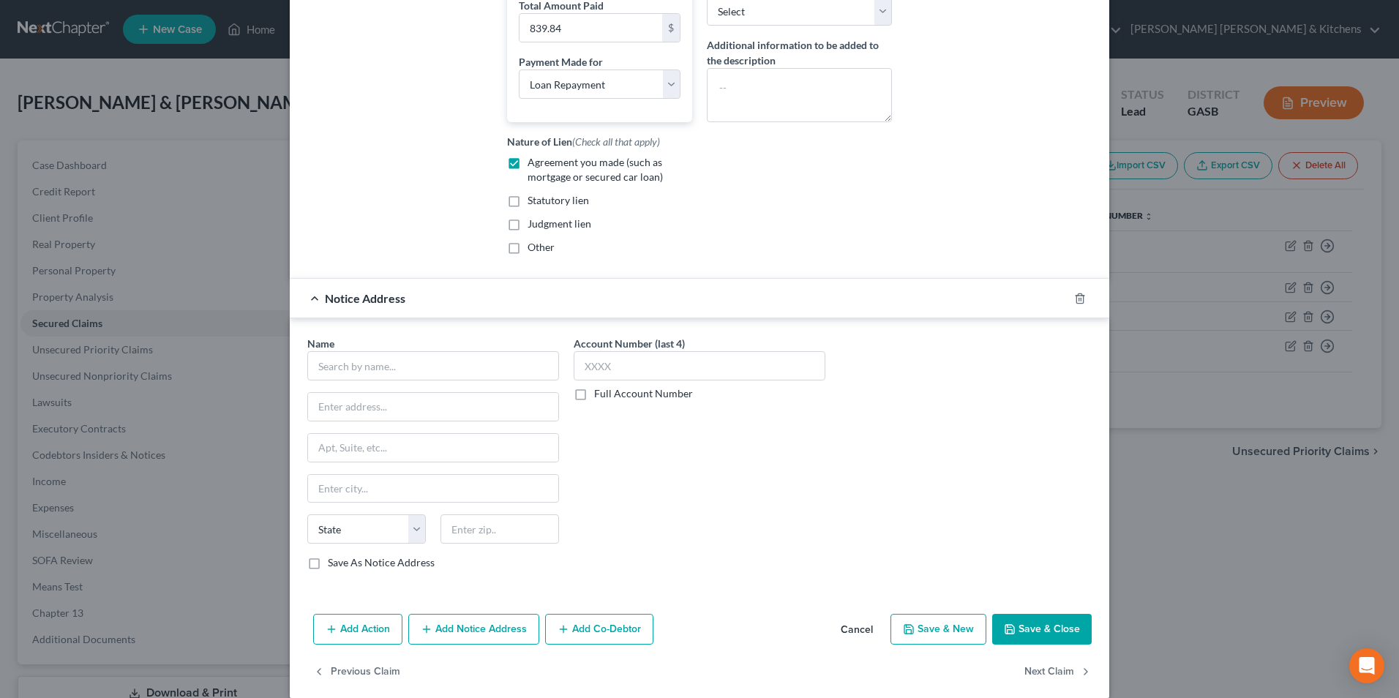
scroll to position [364, 0]
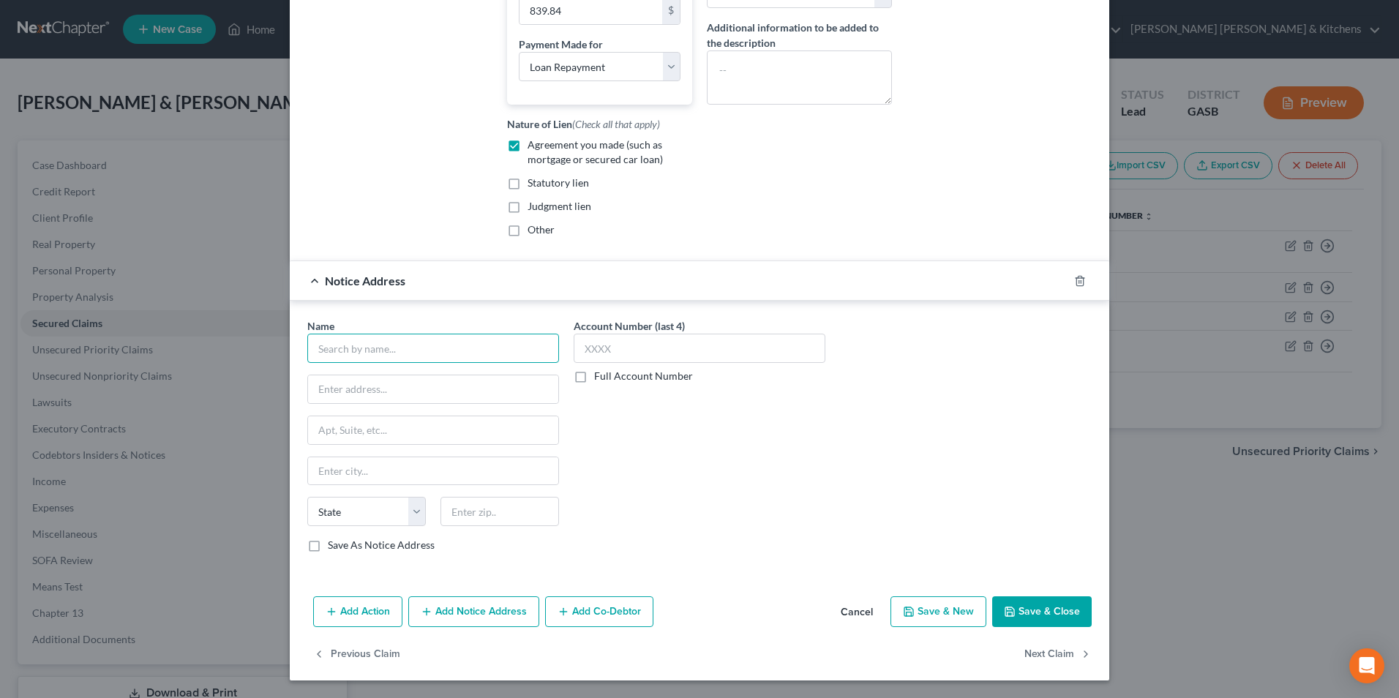
click at [348, 359] on input "text" at bounding box center [433, 348] width 252 height 29
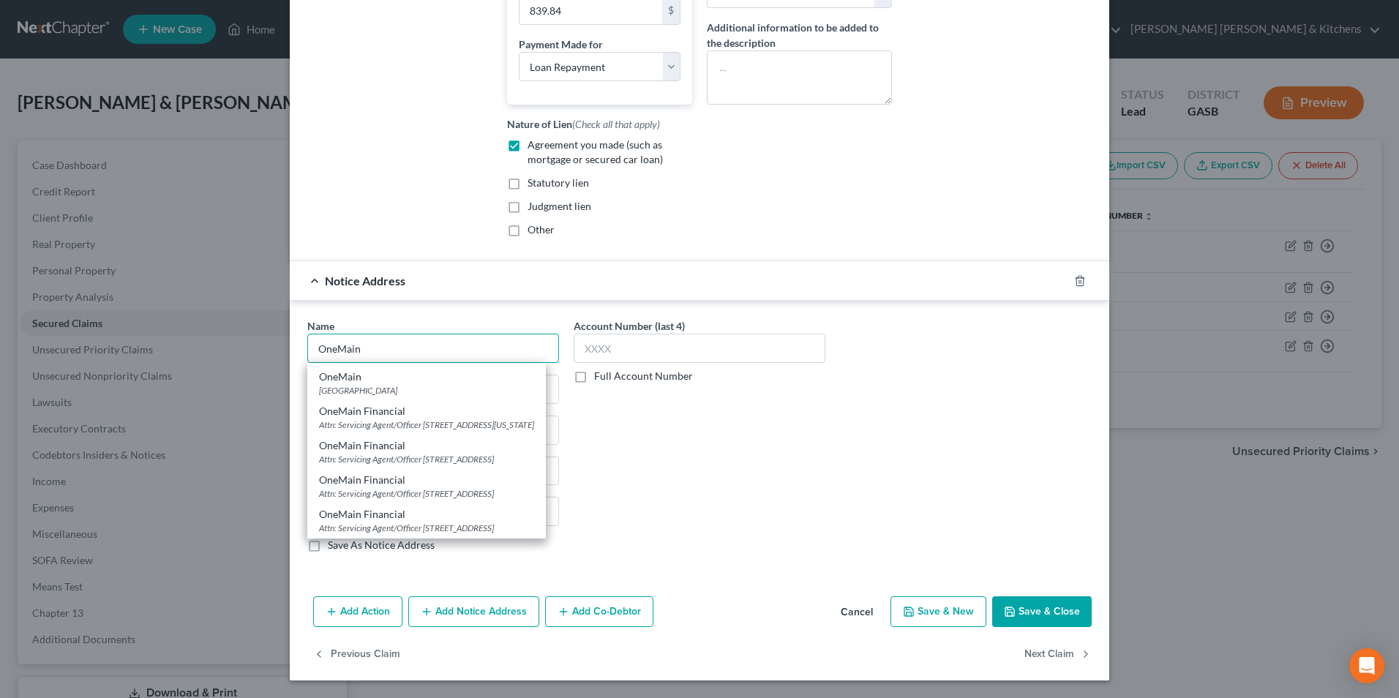
scroll to position [304, 0]
click at [475, 526] on div "Attn: Servicing Agent/Officer 2803 Wrightsboro Road, Ste 26, Augusta, GA 30909" at bounding box center [426, 528] width 215 height 12
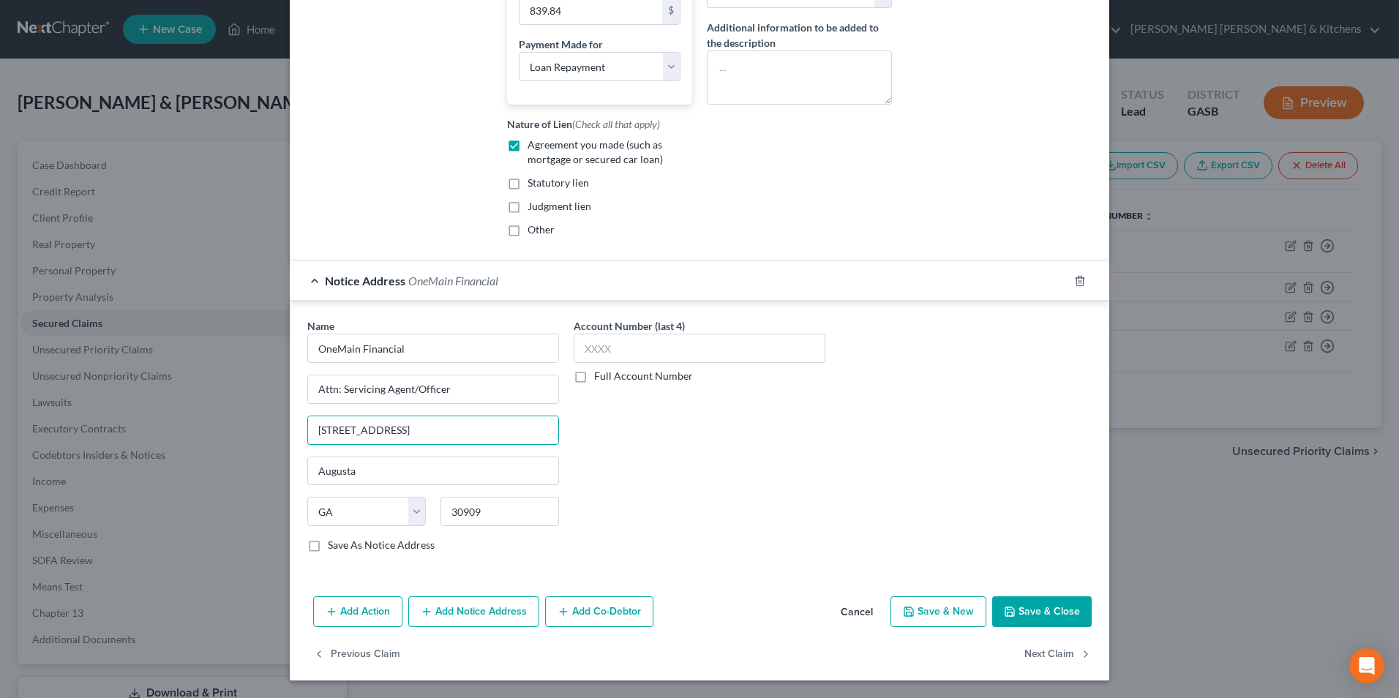
drag, startPoint x: 334, startPoint y: 434, endPoint x: 274, endPoint y: 435, distance: 60.0
click at [274, 435] on div "Edit Secured Claim × Creditor * OneMain Attn: Servicing Agent/Officer PO Box 32…" at bounding box center [699, 349] width 1399 height 698
click at [464, 433] on input "3435 Wrightsboro Road, Ste 26" at bounding box center [433, 430] width 250 height 28
click at [1041, 614] on button "Save & Close" at bounding box center [1042, 612] width 100 height 31
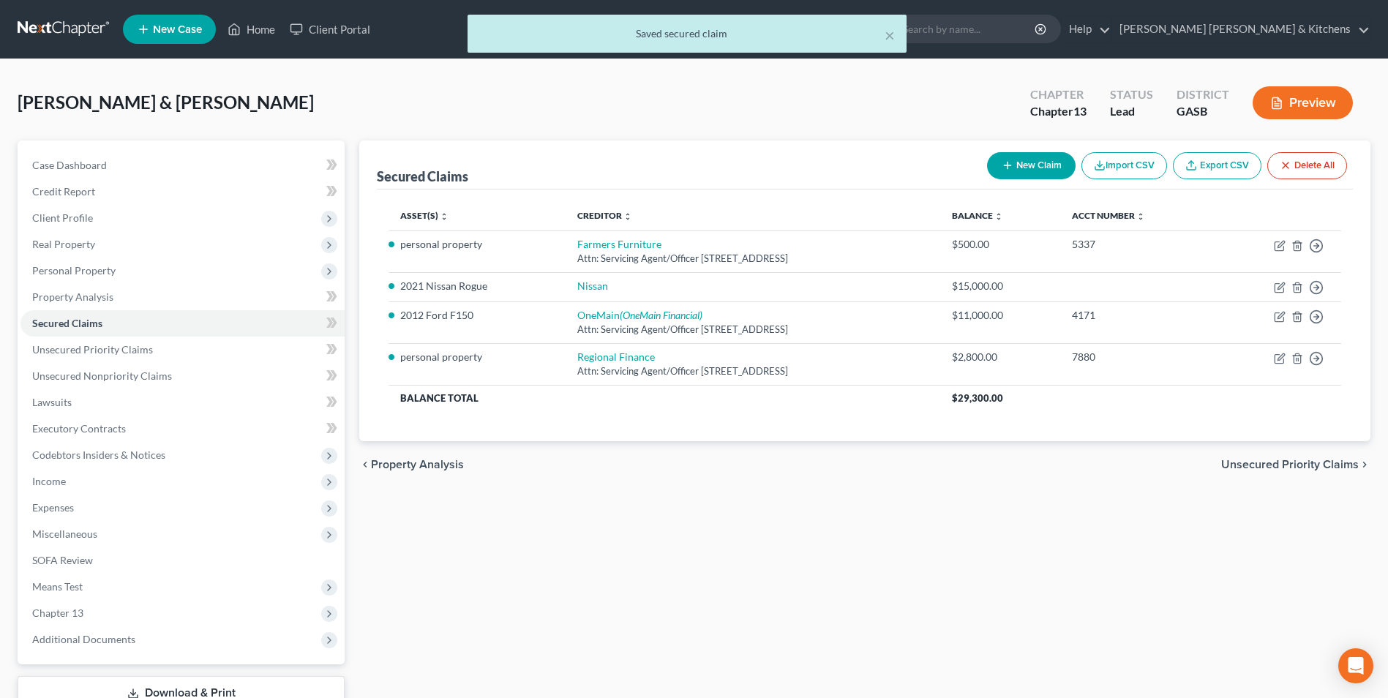
click at [265, 32] on div "Home New Case Client Portal Claeys McElroy-Magruder & Kitchens lisap@cmmklaw.co…" at bounding box center [694, 402] width 1388 height 804
